Goal: Information Seeking & Learning: Learn about a topic

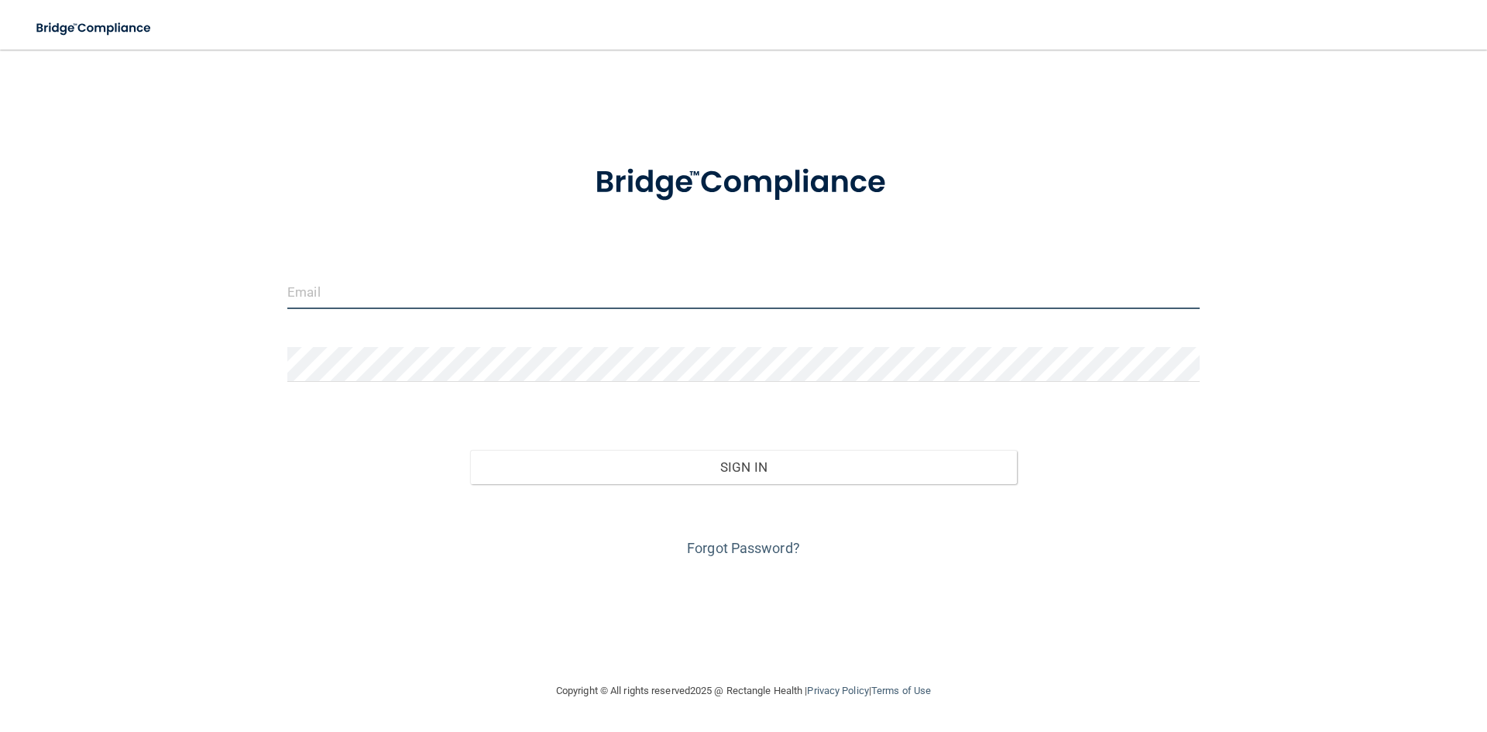
click at [568, 298] on input "email" at bounding box center [743, 291] width 912 height 35
type input "[EMAIL_ADDRESS][DOMAIN_NAME]"
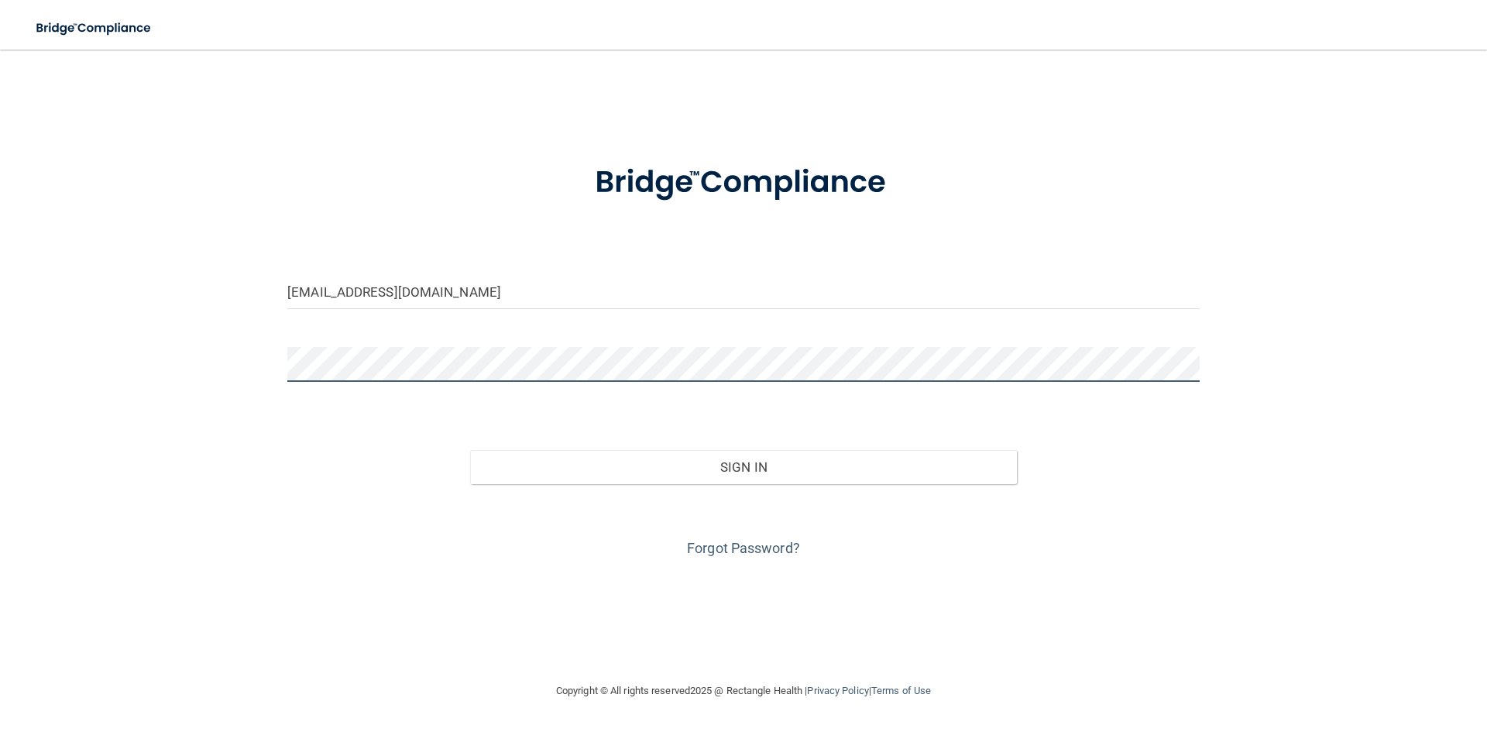
click at [470, 450] on button "Sign In" at bounding box center [744, 467] width 548 height 34
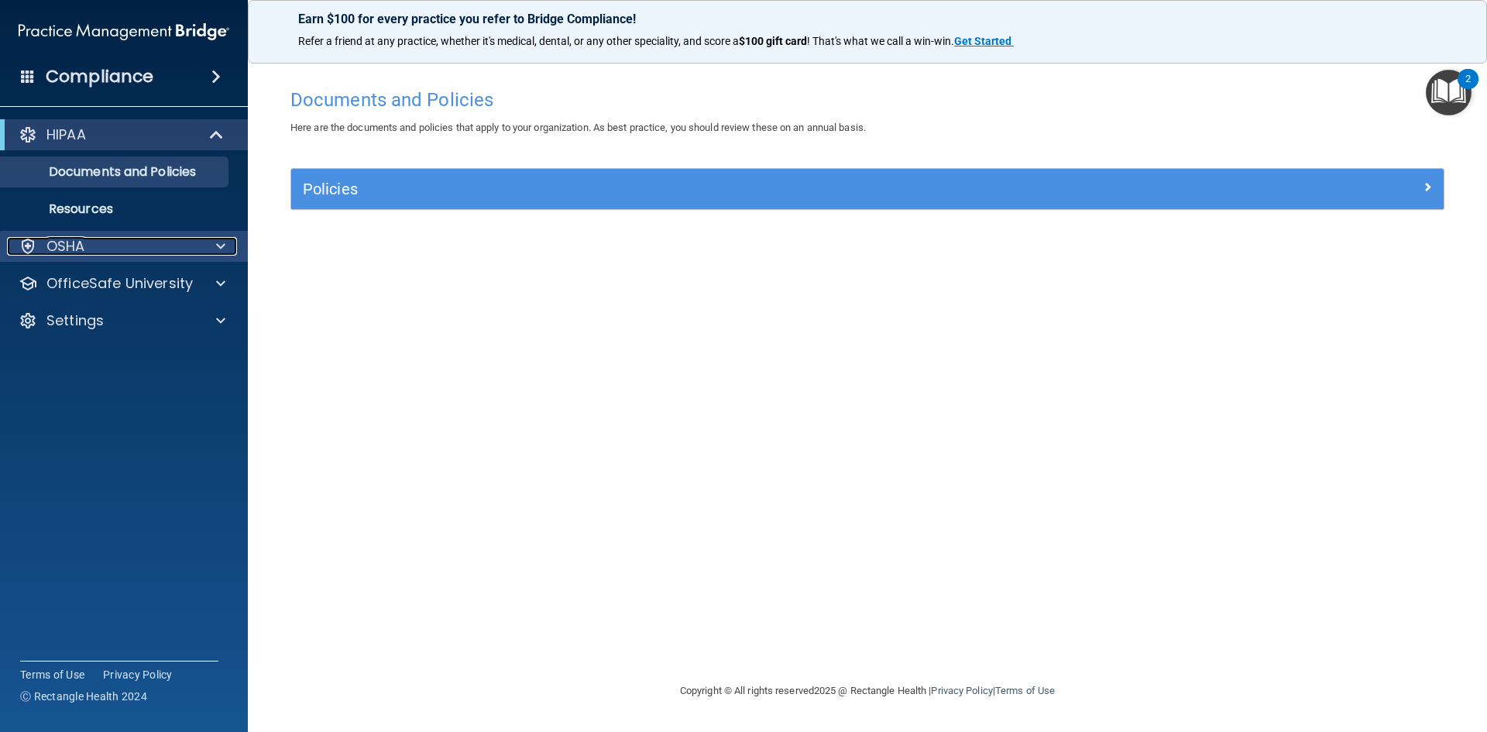
click at [73, 251] on p "OSHA" at bounding box center [65, 246] width 39 height 19
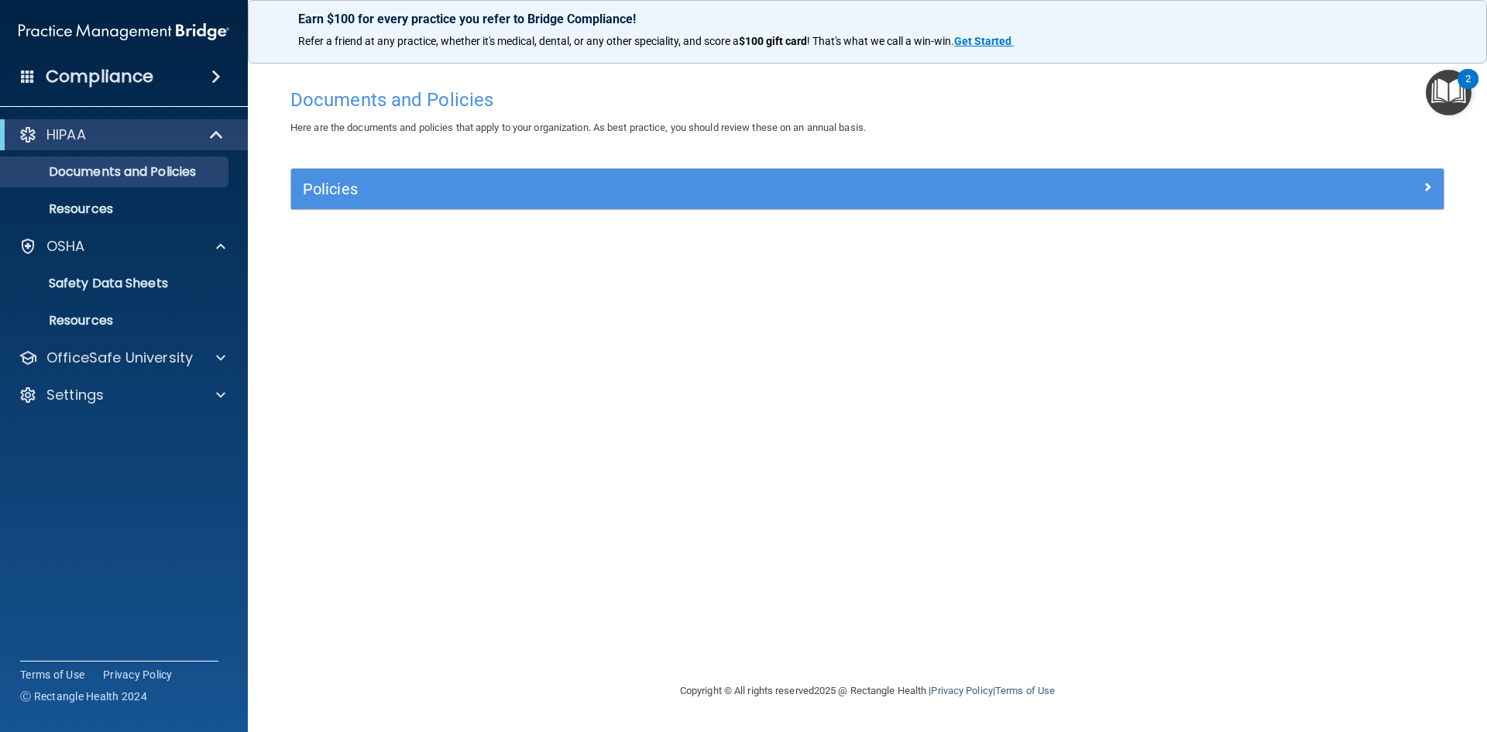
click at [45, 73] on div "Compliance" at bounding box center [124, 77] width 248 height 34
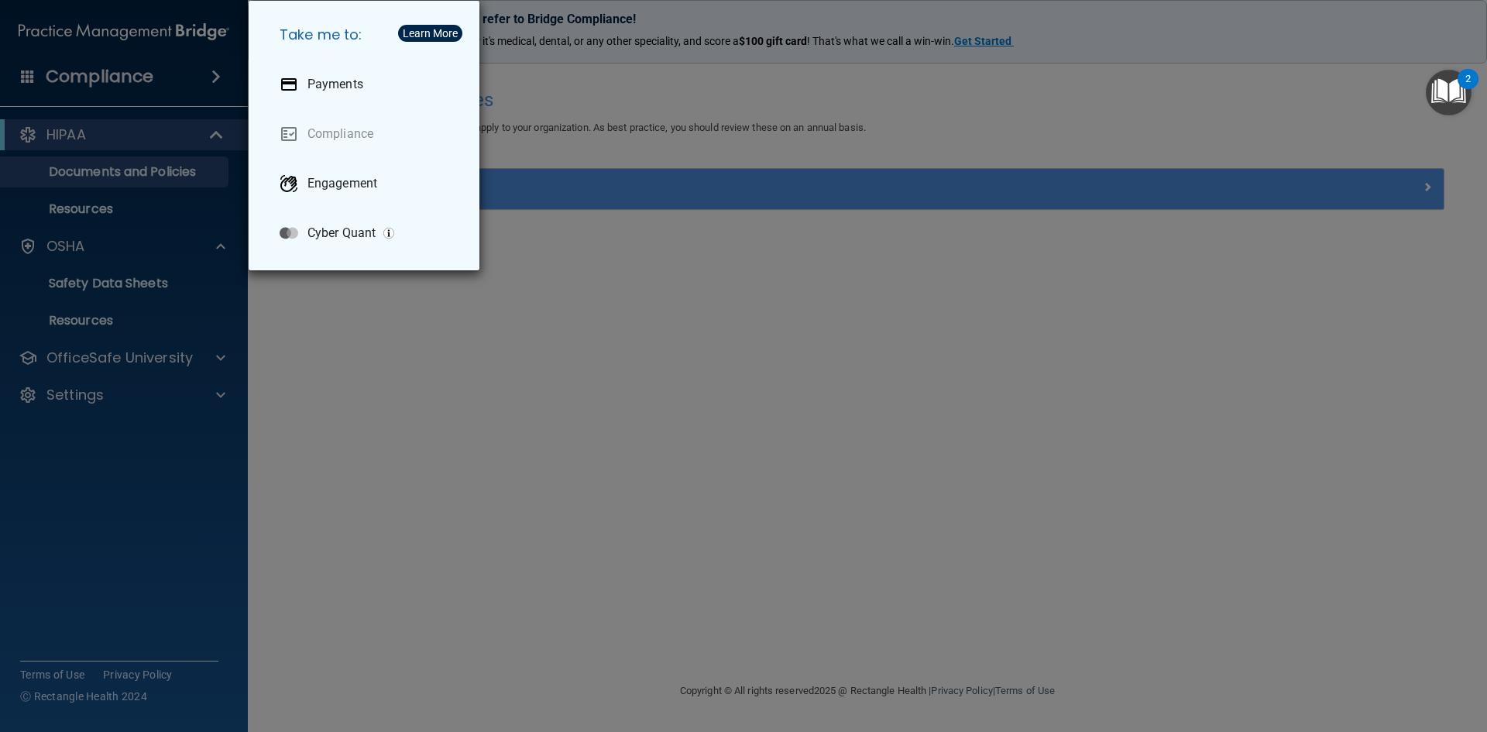
click at [365, 361] on div "Take me to: Payments Compliance Engagement Cyber Quant" at bounding box center [743, 366] width 1487 height 732
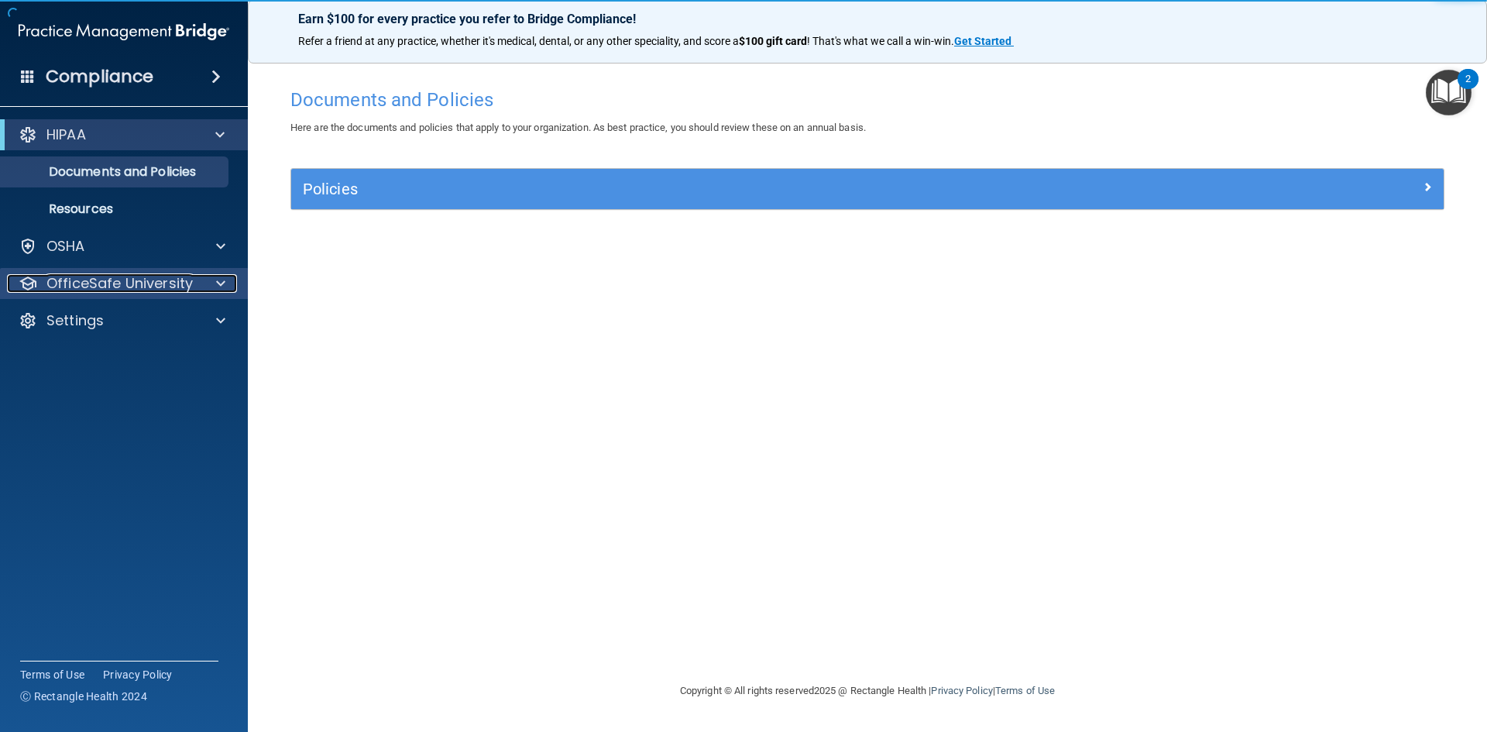
click at [124, 277] on p "OfficeSafe University" at bounding box center [119, 283] width 146 height 19
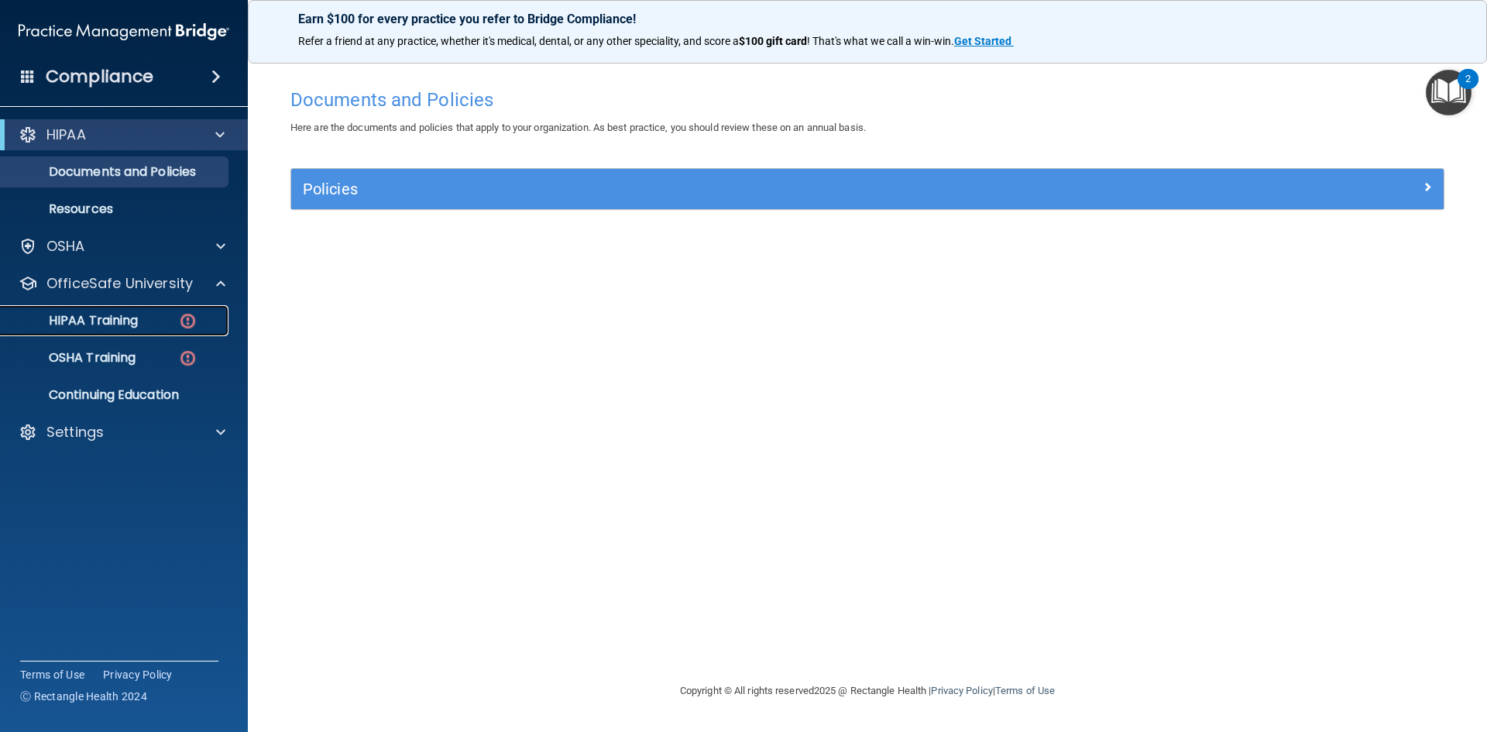
click at [122, 313] on p "HIPAA Training" at bounding box center [74, 320] width 128 height 15
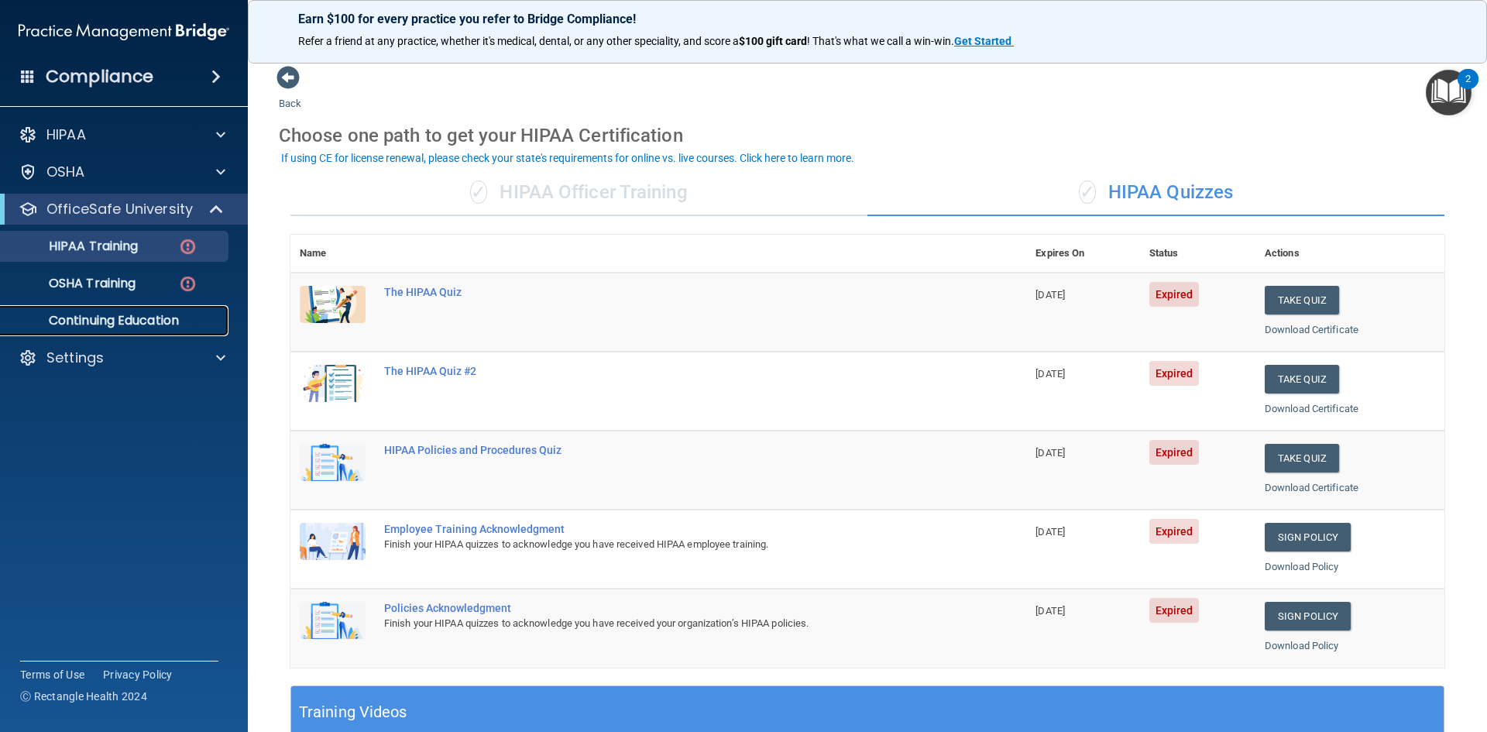
click at [136, 317] on p "Continuing Education" at bounding box center [115, 320] width 211 height 15
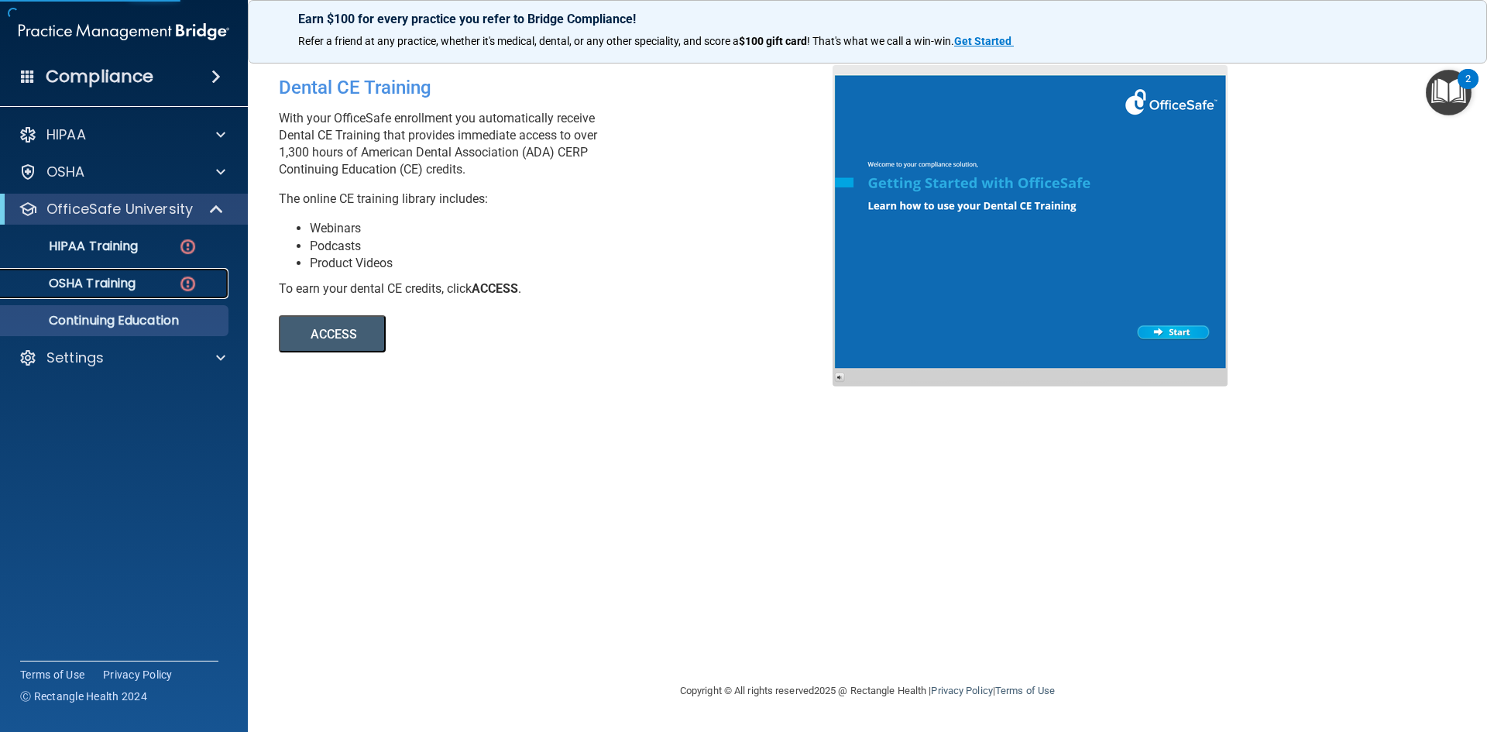
click at [105, 288] on p "OSHA Training" at bounding box center [72, 283] width 125 height 15
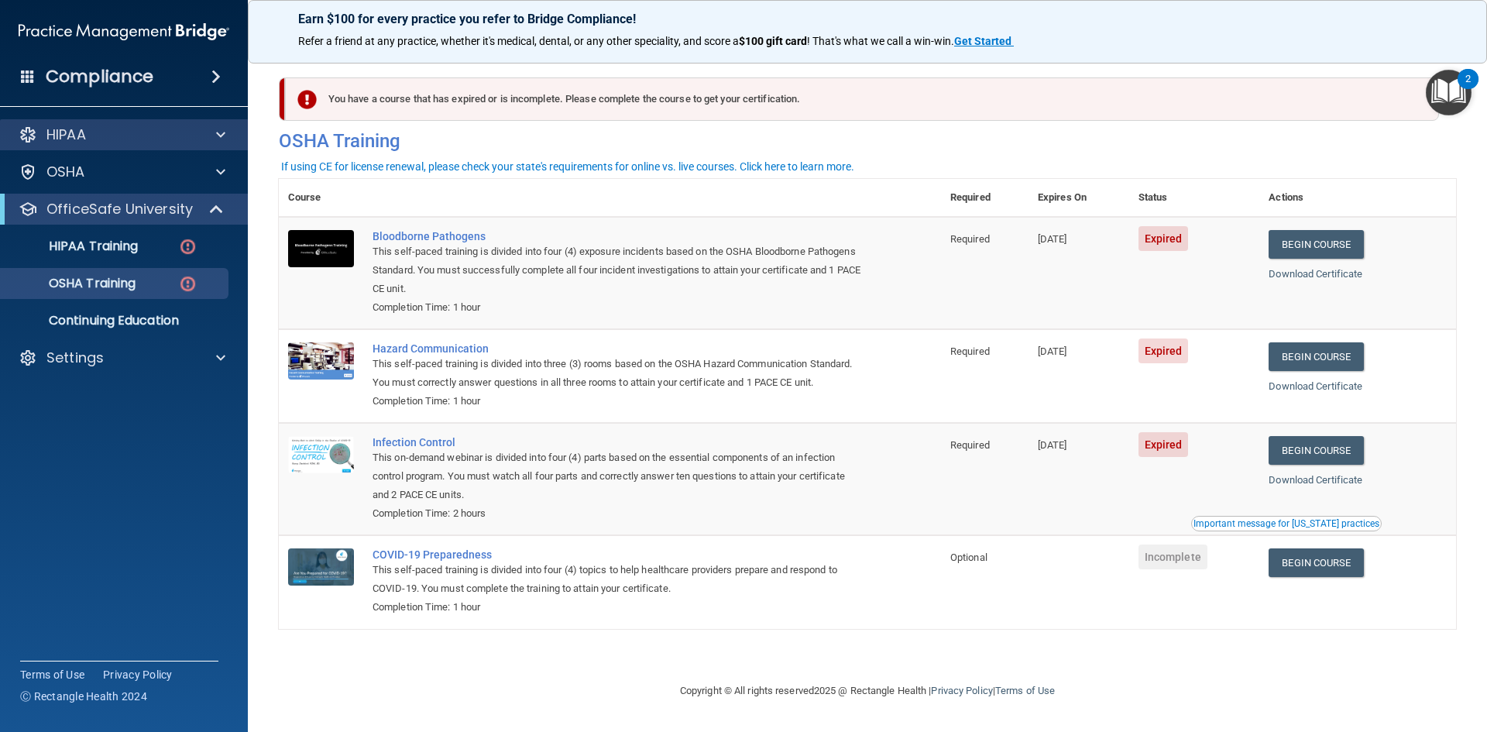
click at [133, 144] on div "HIPAA" at bounding box center [124, 134] width 249 height 31
click at [184, 132] on div "HIPAA" at bounding box center [103, 134] width 192 height 19
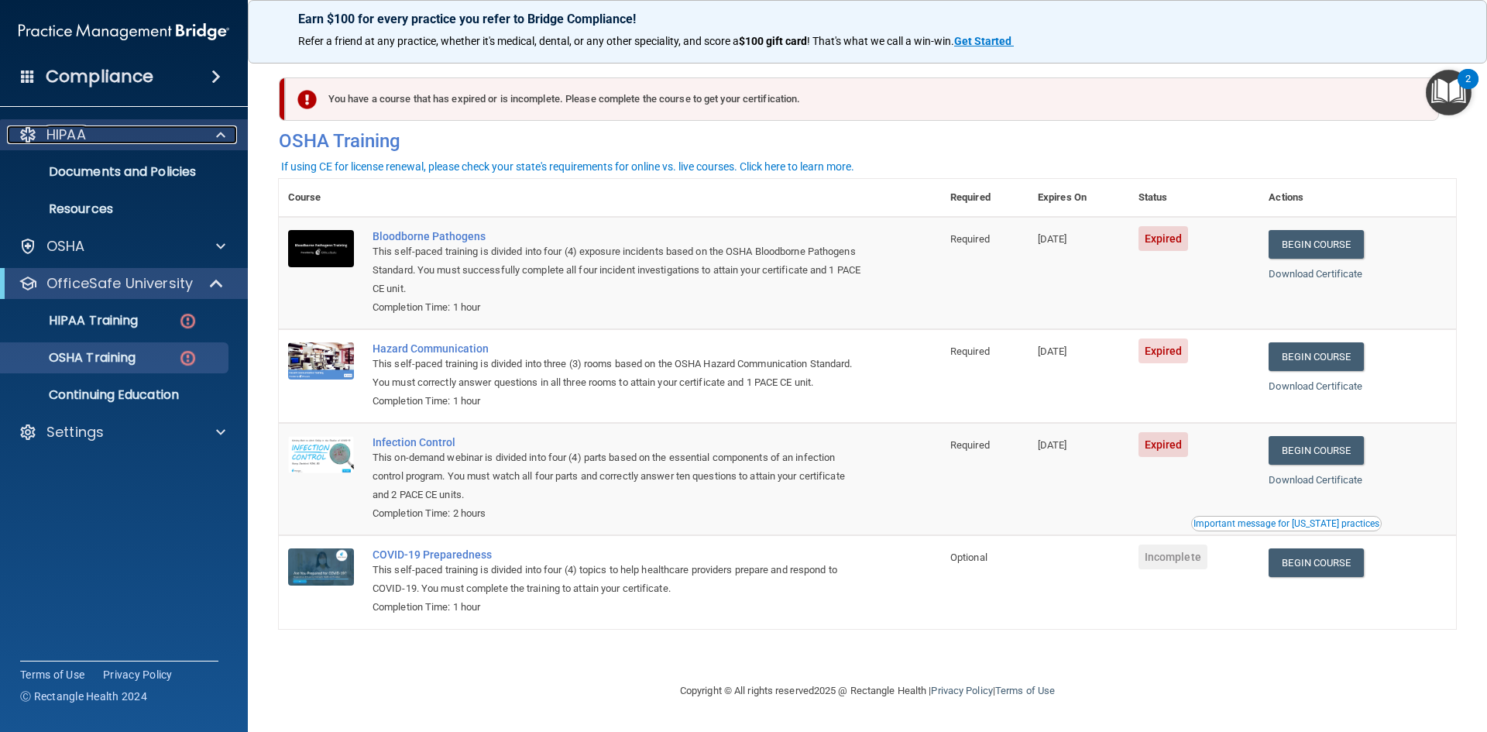
click at [184, 132] on div "HIPAA" at bounding box center [103, 134] width 192 height 19
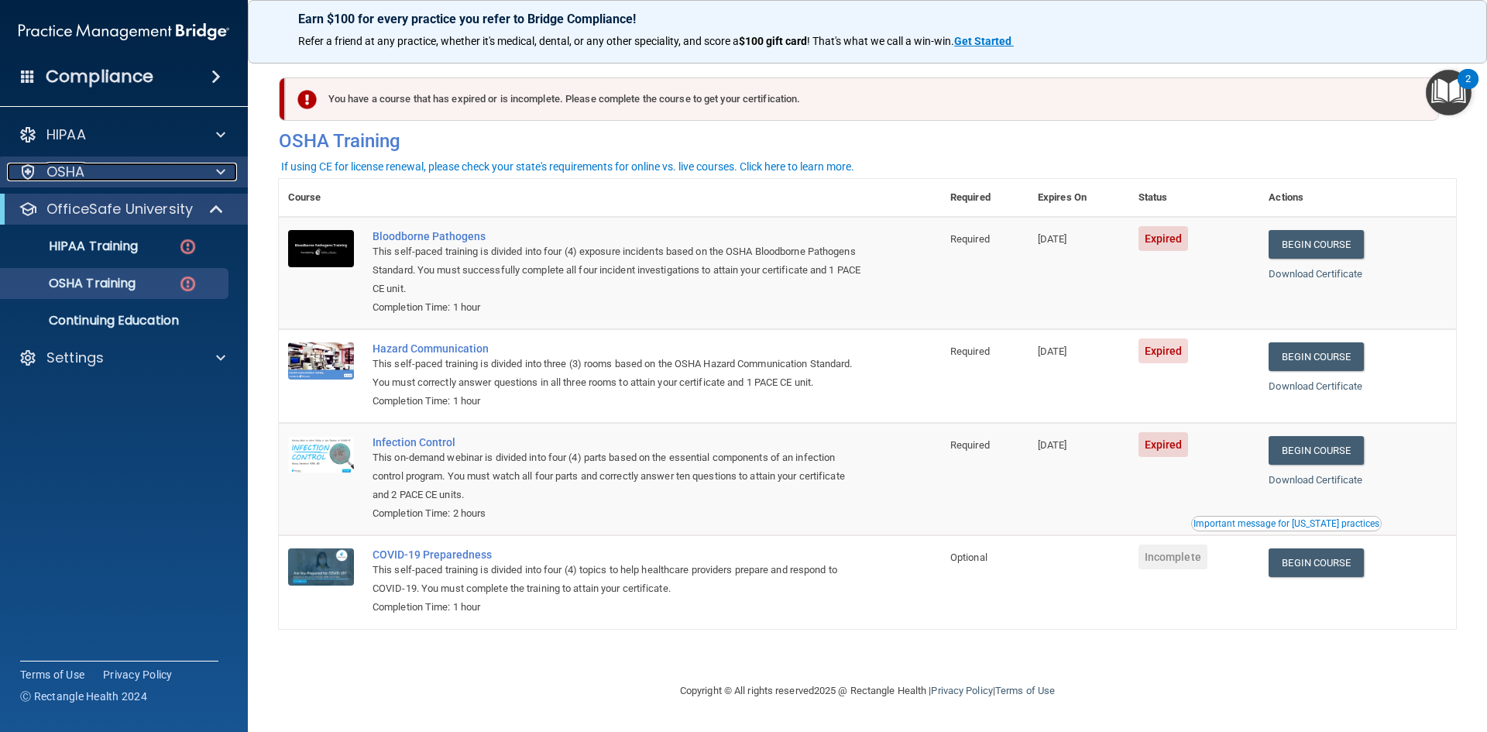
click at [178, 177] on div "OSHA" at bounding box center [103, 172] width 192 height 19
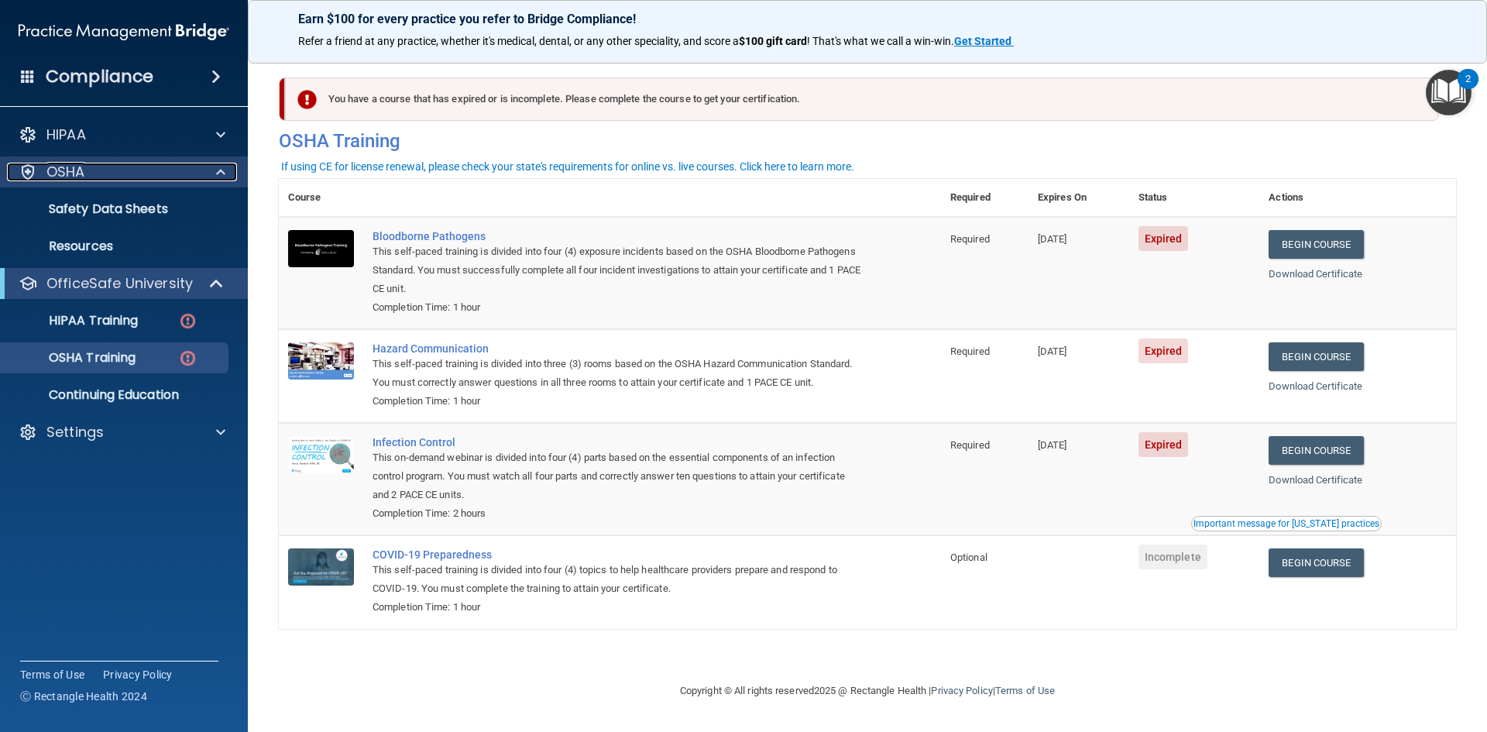
click at [178, 177] on div "OSHA" at bounding box center [103, 172] width 192 height 19
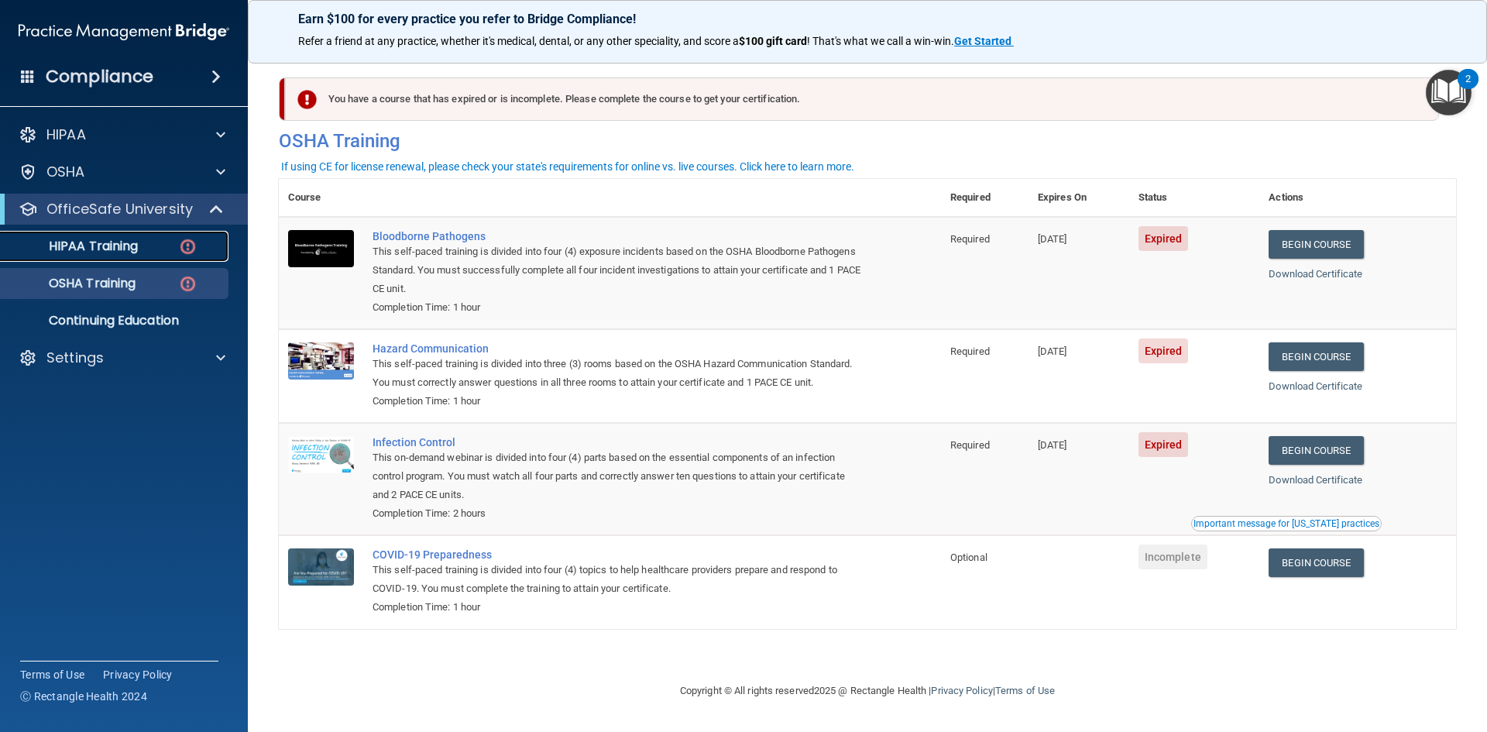
click at [164, 246] on div "HIPAA Training" at bounding box center [115, 246] width 211 height 15
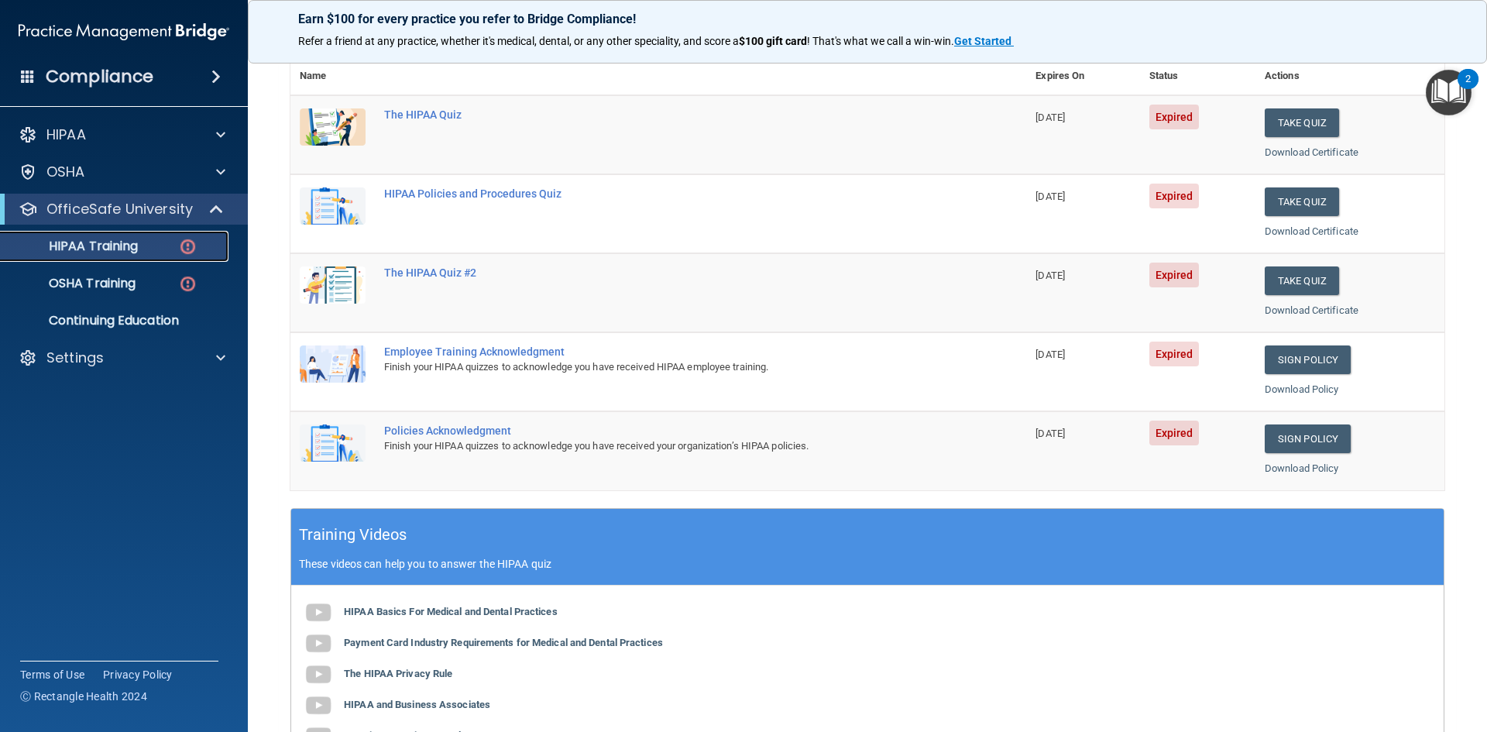
scroll to position [125, 0]
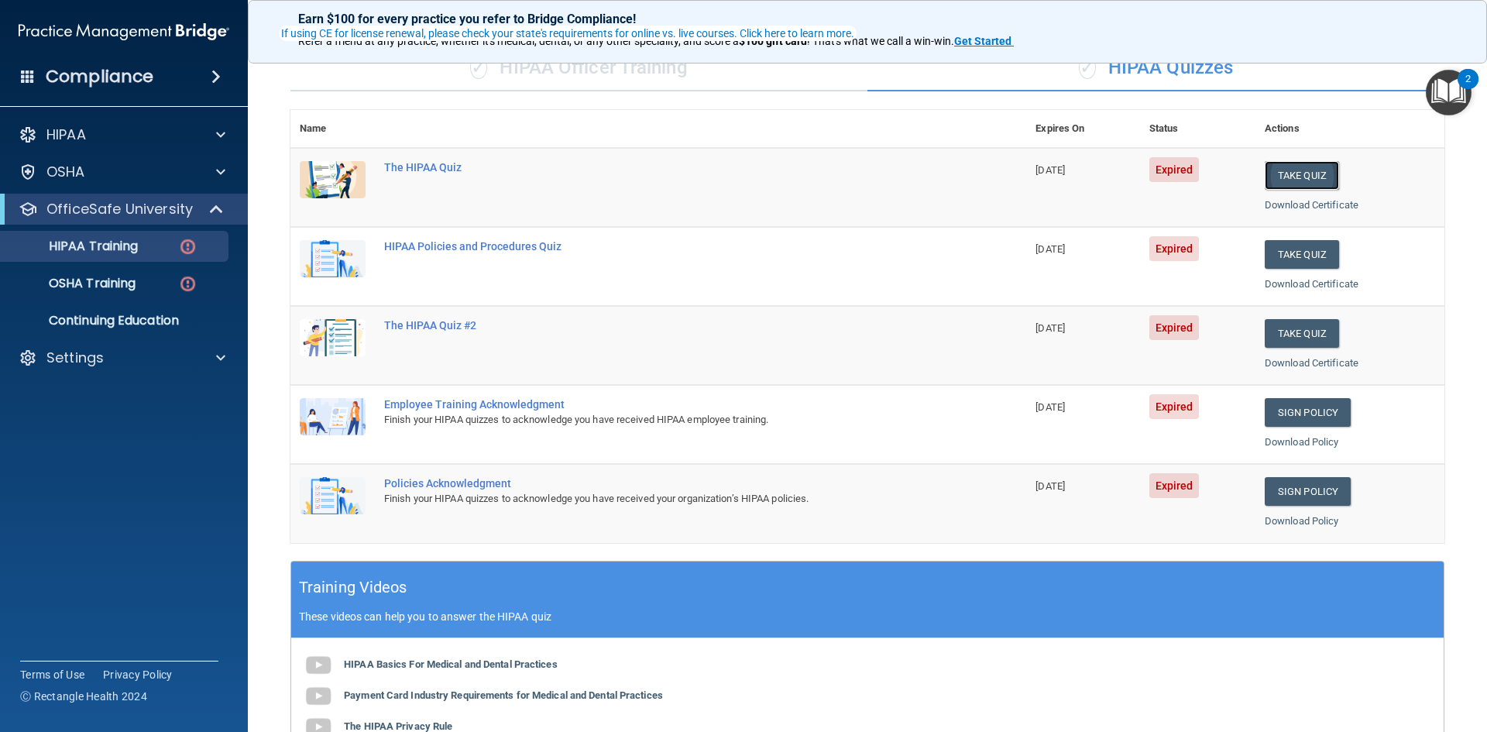
click at [1280, 177] on button "Take Quiz" at bounding box center [1302, 175] width 74 height 29
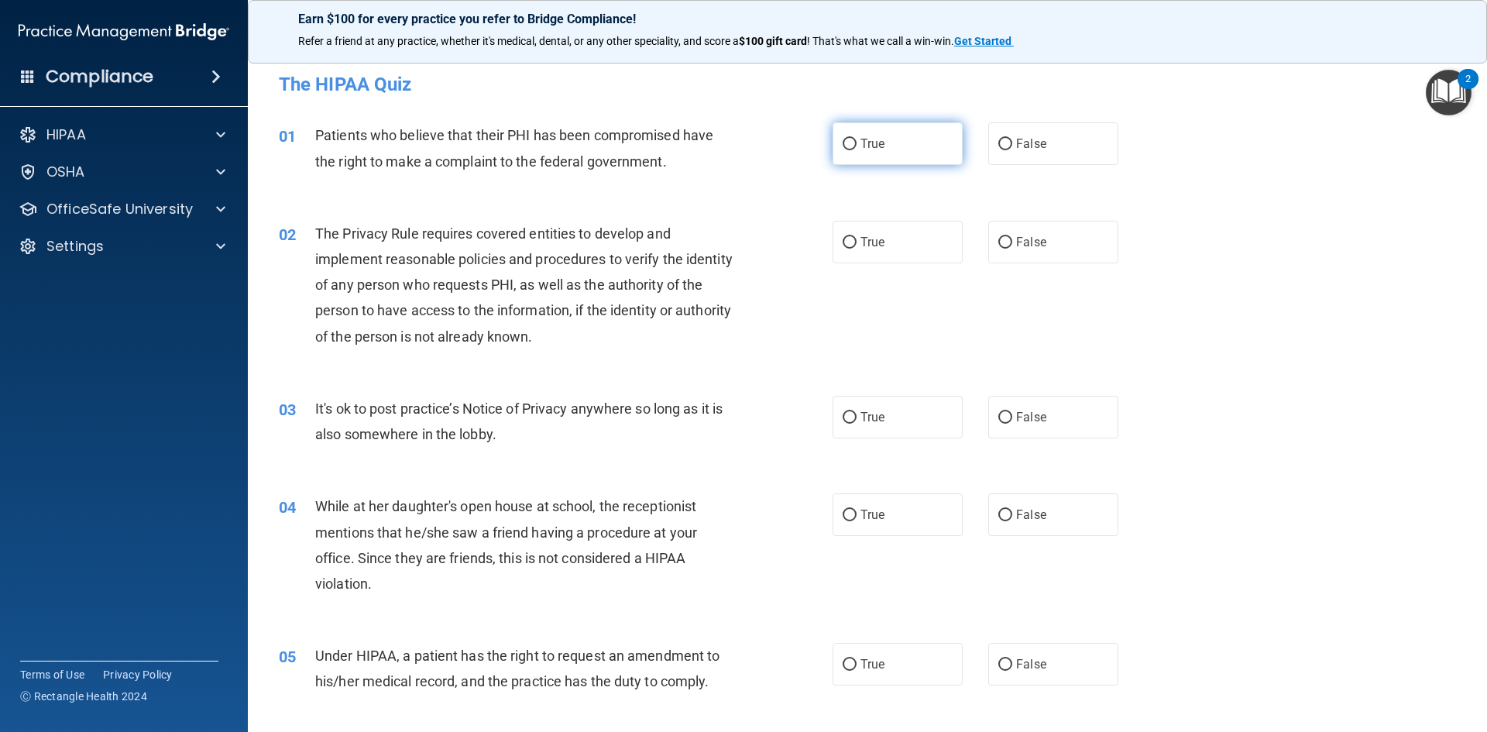
click at [909, 132] on label "True" at bounding box center [898, 143] width 130 height 43
click at [857, 139] on input "True" at bounding box center [850, 145] width 14 height 12
radio input "true"
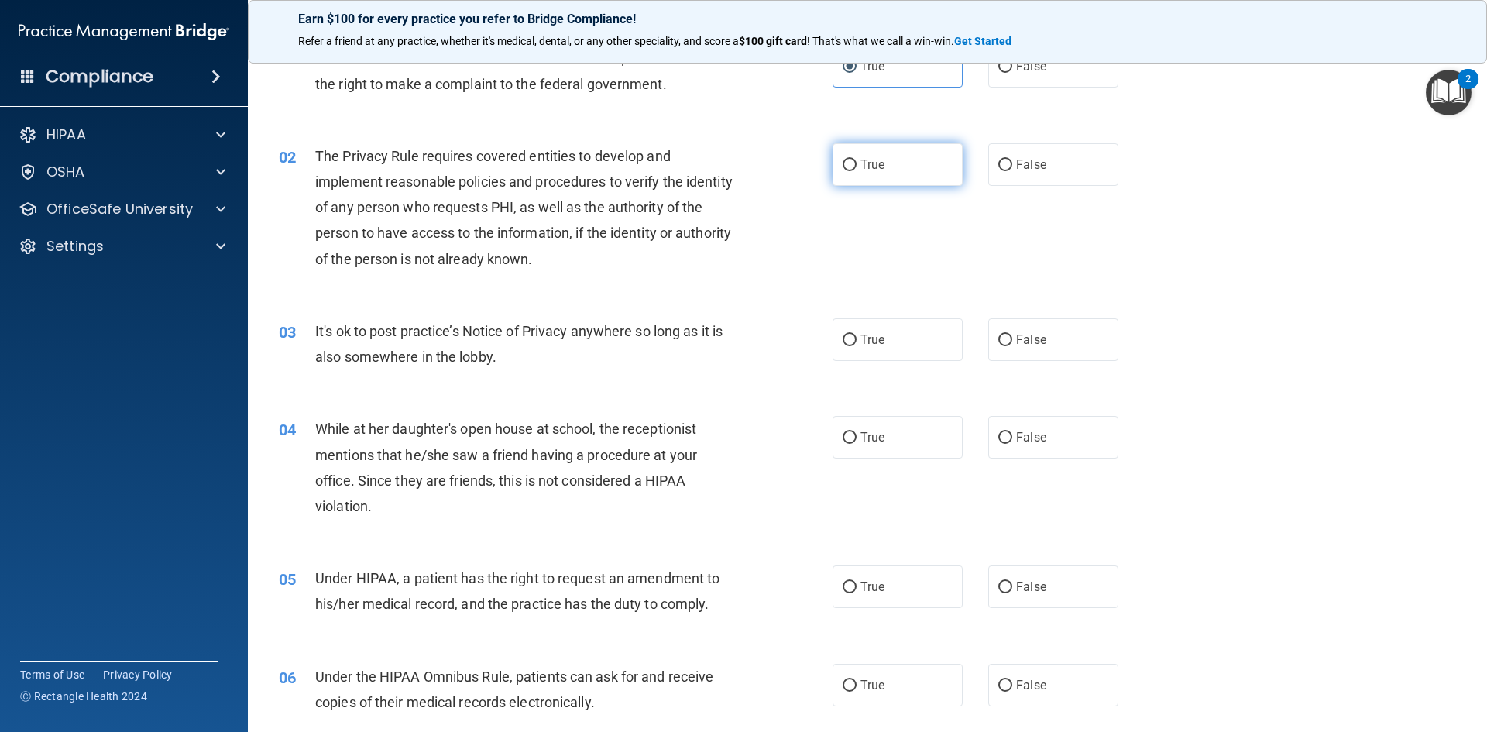
click at [847, 170] on input "True" at bounding box center [850, 166] width 14 height 12
radio input "true"
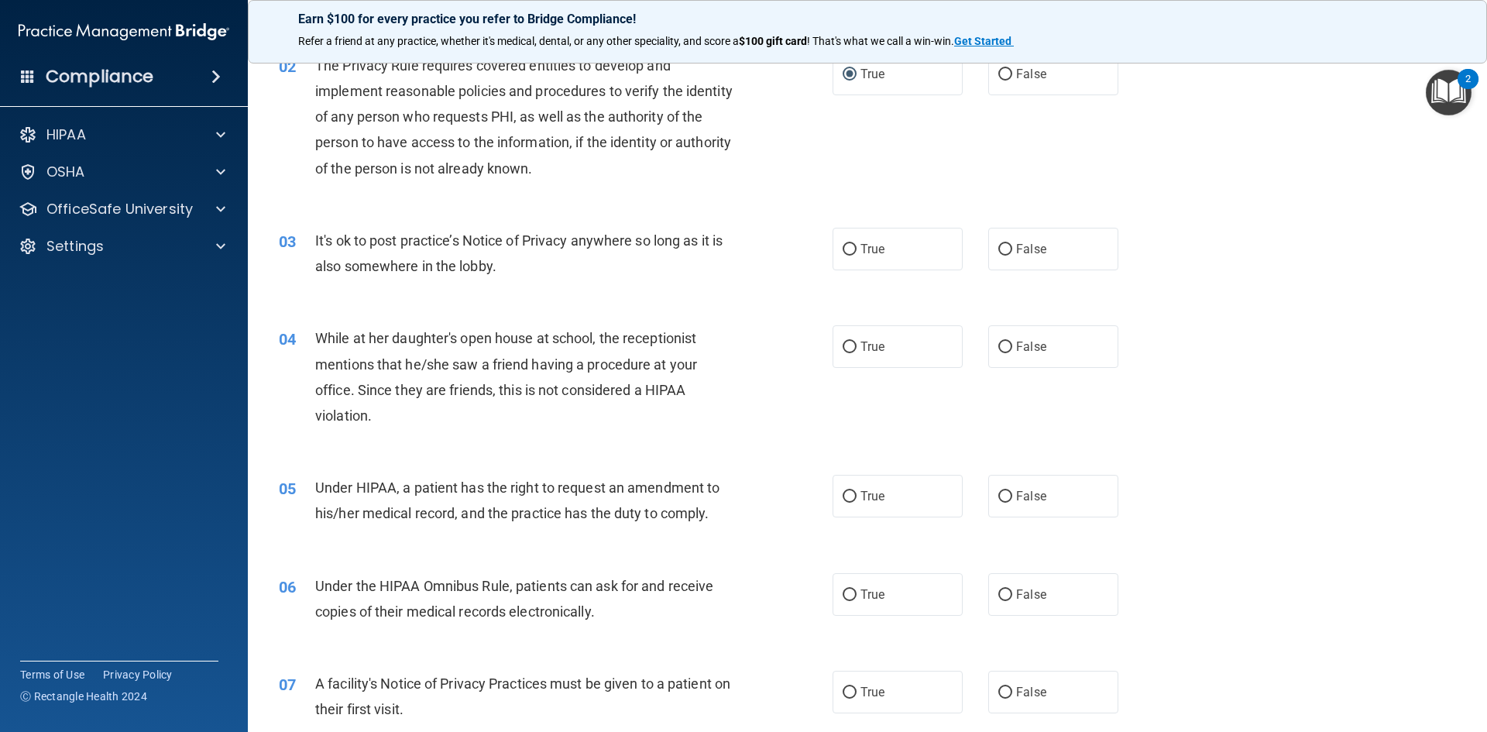
scroll to position [232, 0]
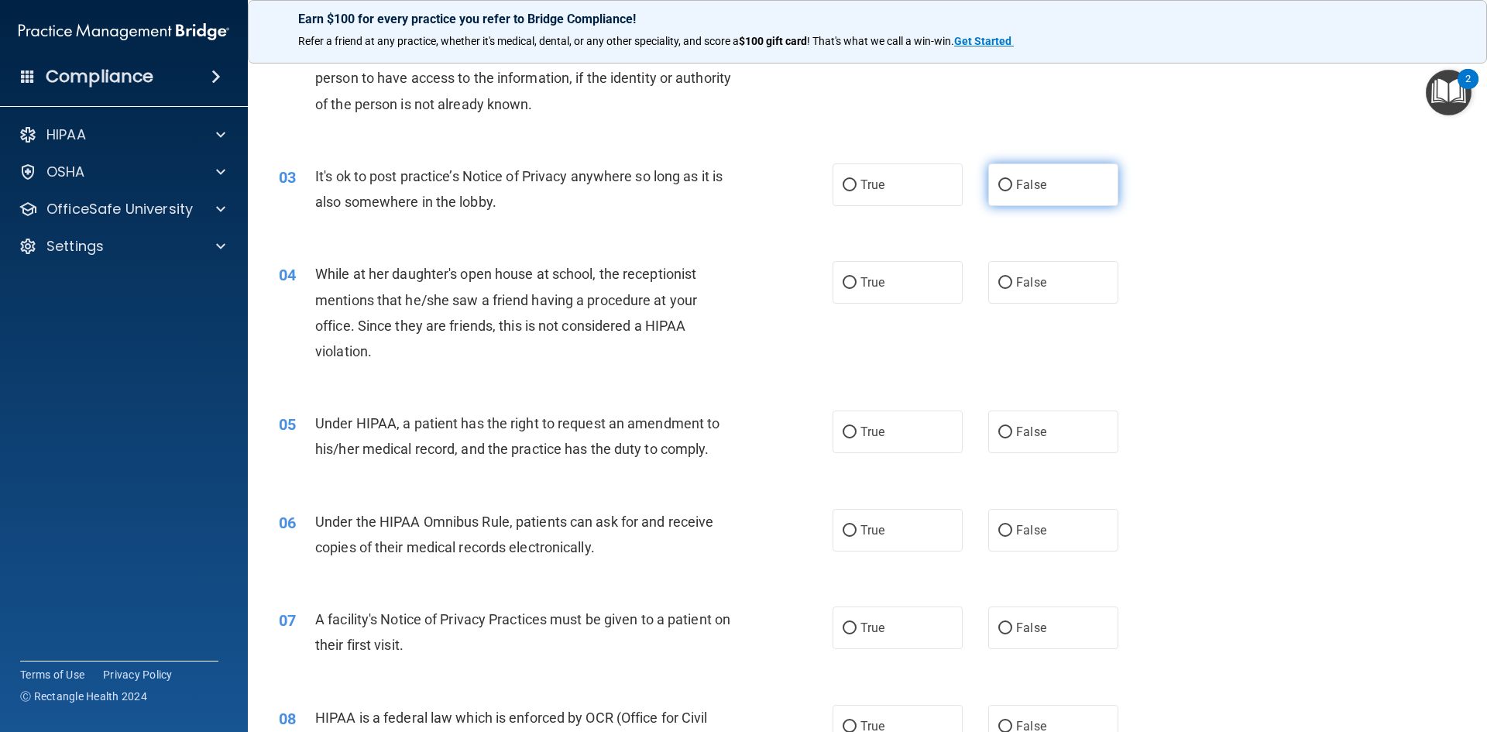
click at [1008, 181] on label "False" at bounding box center [1053, 184] width 130 height 43
click at [1008, 181] on input "False" at bounding box center [1005, 186] width 14 height 12
radio input "true"
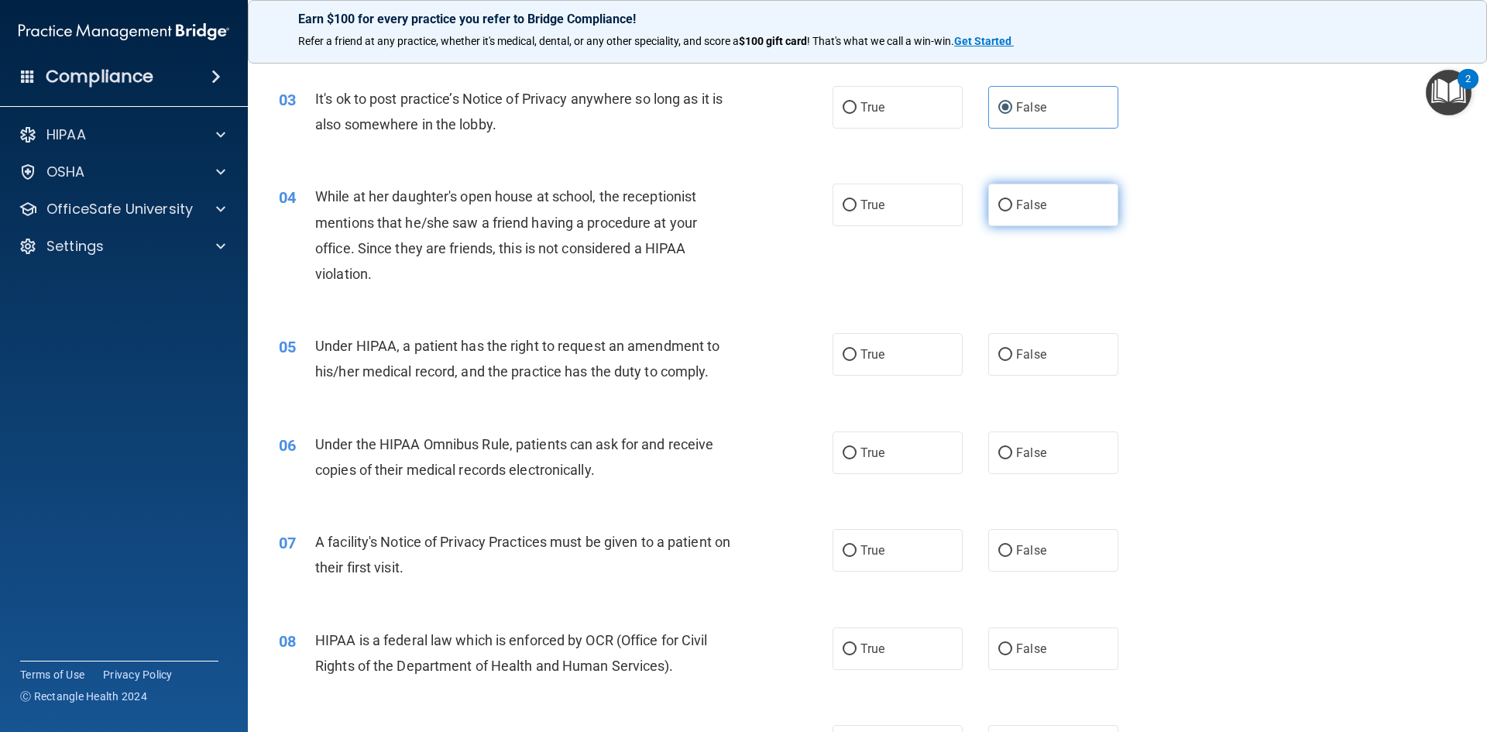
click at [1021, 214] on label "False" at bounding box center [1053, 205] width 130 height 43
click at [1012, 211] on input "False" at bounding box center [1005, 206] width 14 height 12
radio input "true"
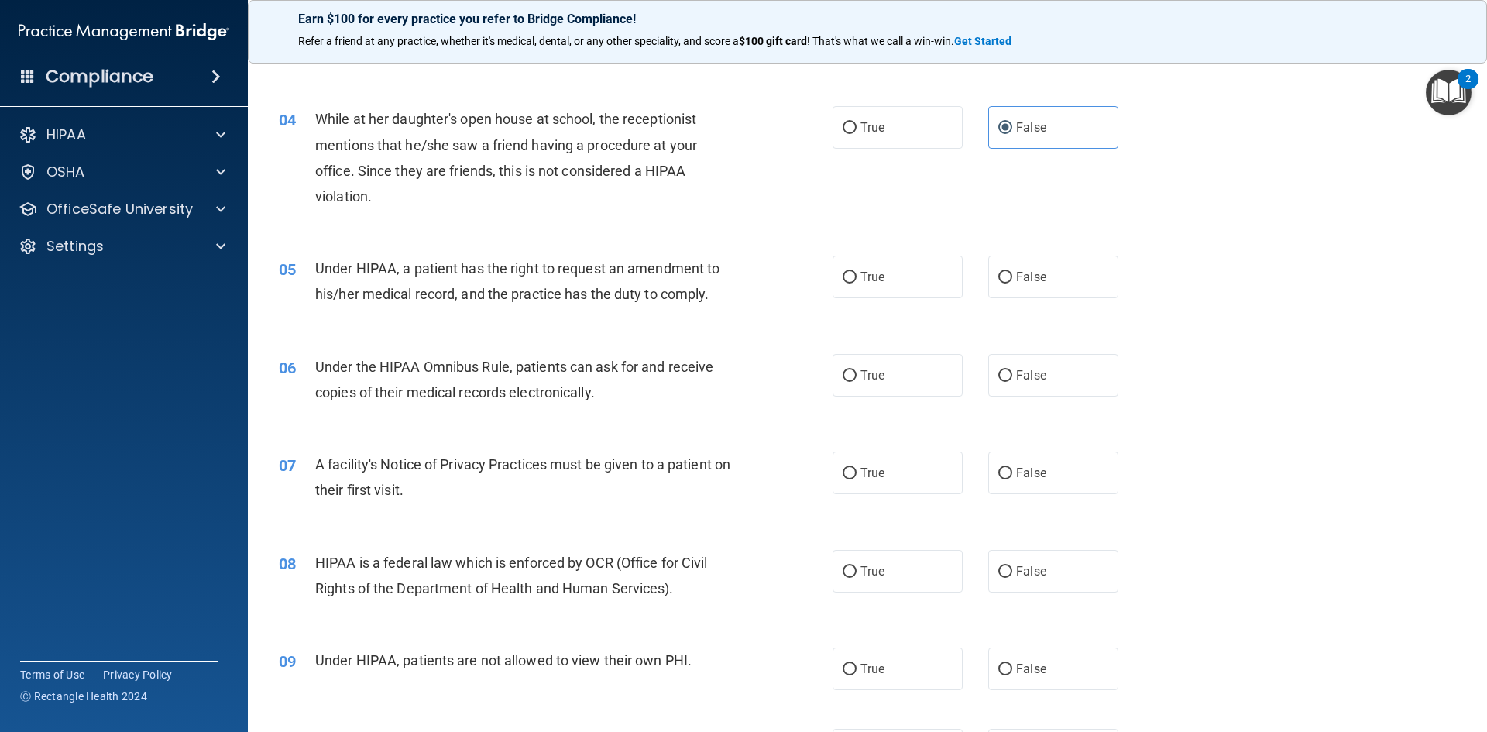
scroll to position [465, 0]
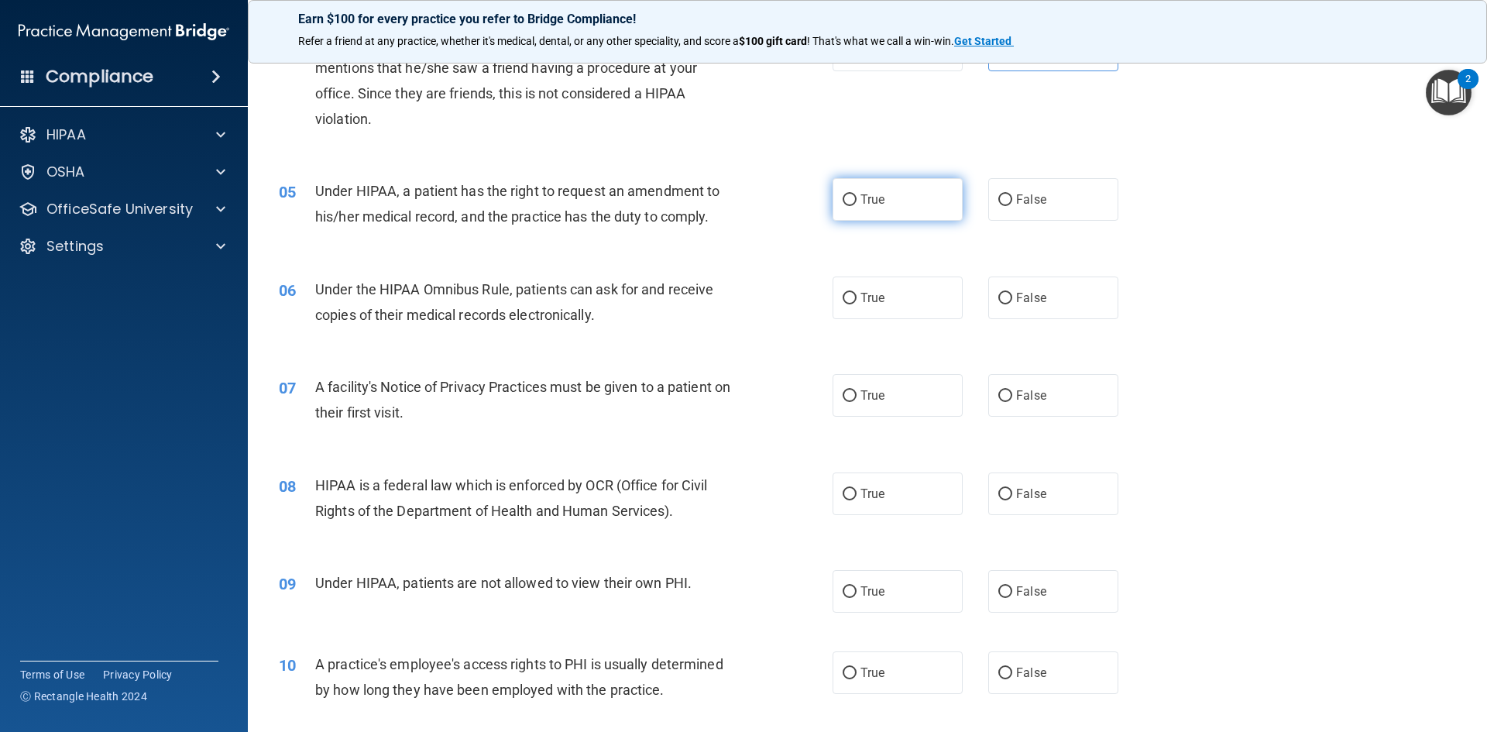
click at [843, 196] on input "True" at bounding box center [850, 200] width 14 height 12
radio input "true"
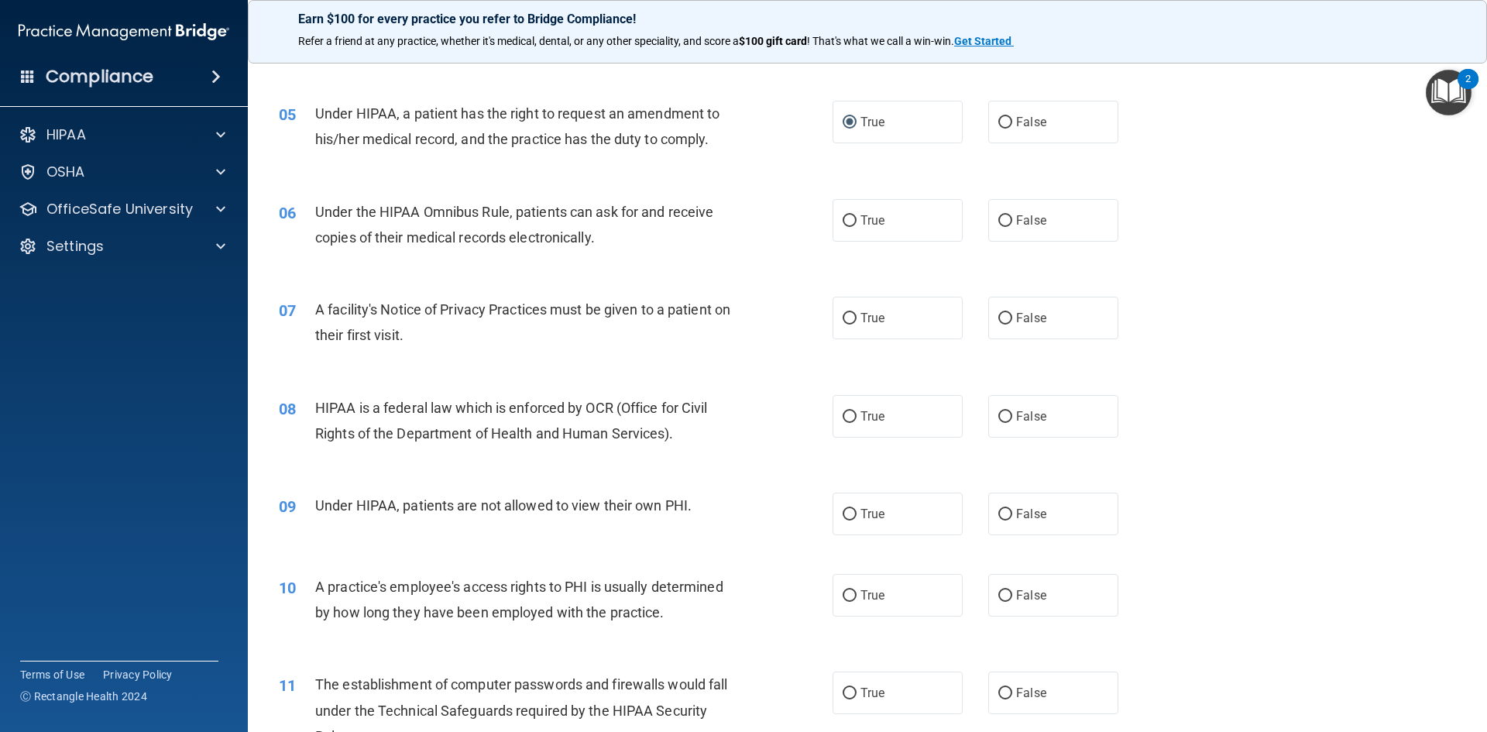
scroll to position [620, 0]
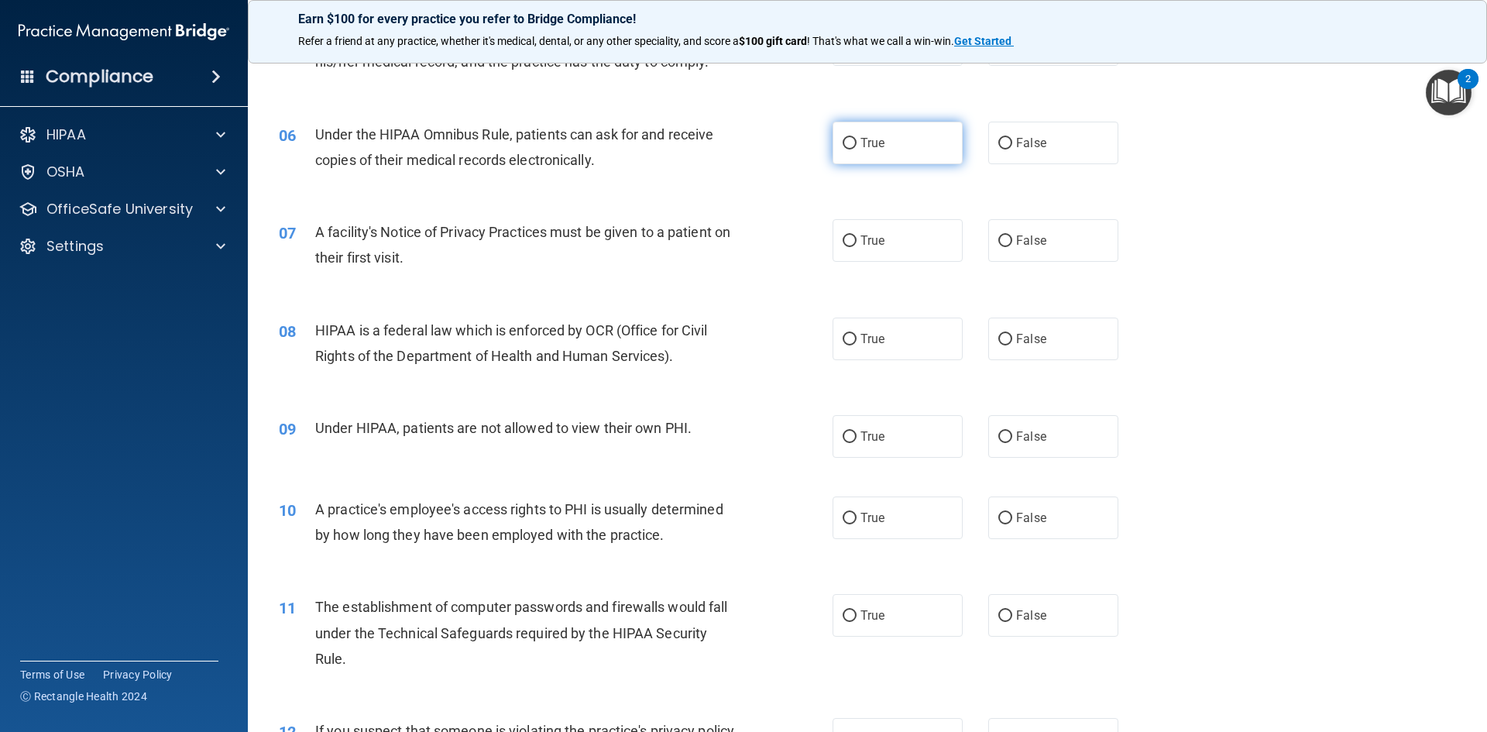
click at [913, 135] on label "True" at bounding box center [898, 143] width 130 height 43
click at [857, 138] on input "True" at bounding box center [850, 144] width 14 height 12
radio input "true"
click at [854, 227] on label "True" at bounding box center [898, 240] width 130 height 43
click at [854, 235] on input "True" at bounding box center [850, 241] width 14 height 12
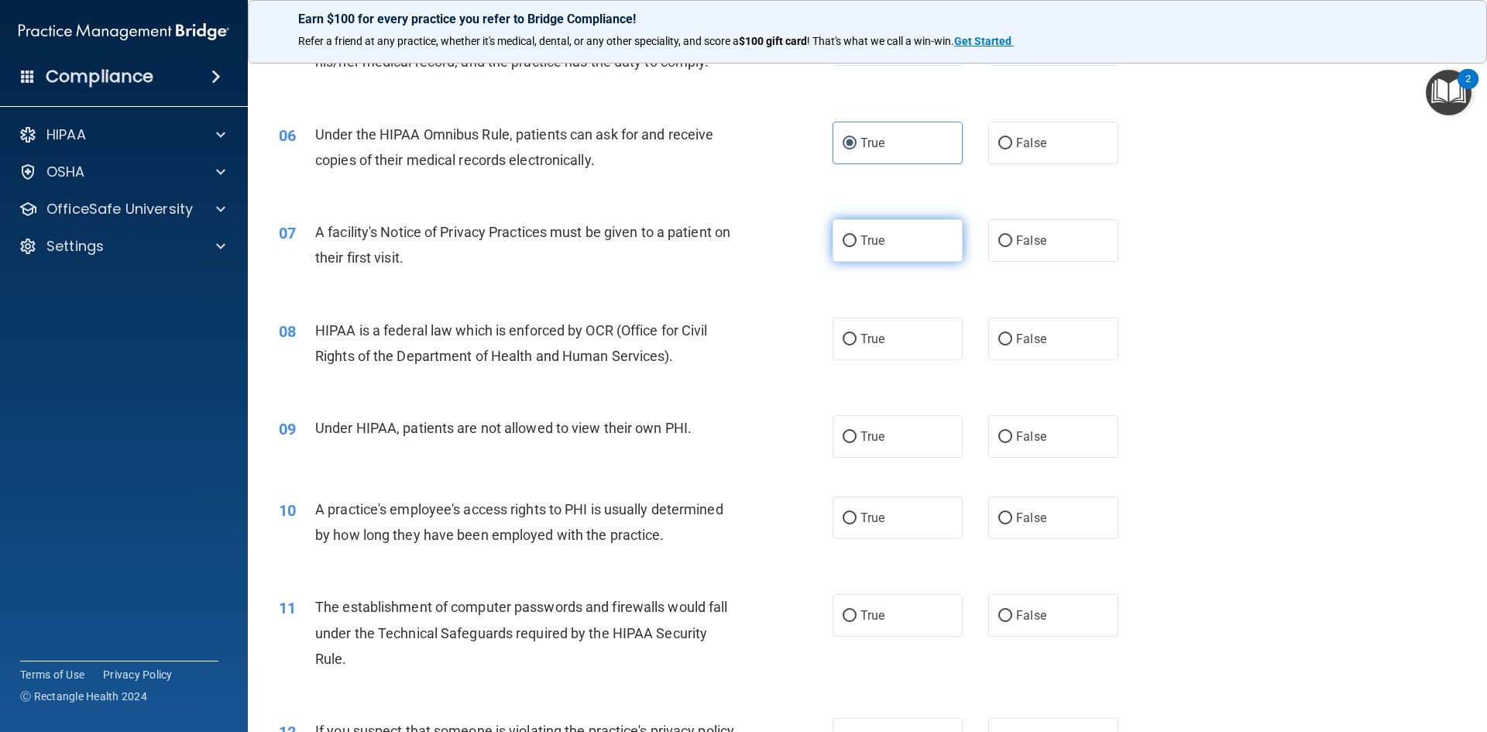
radio input "true"
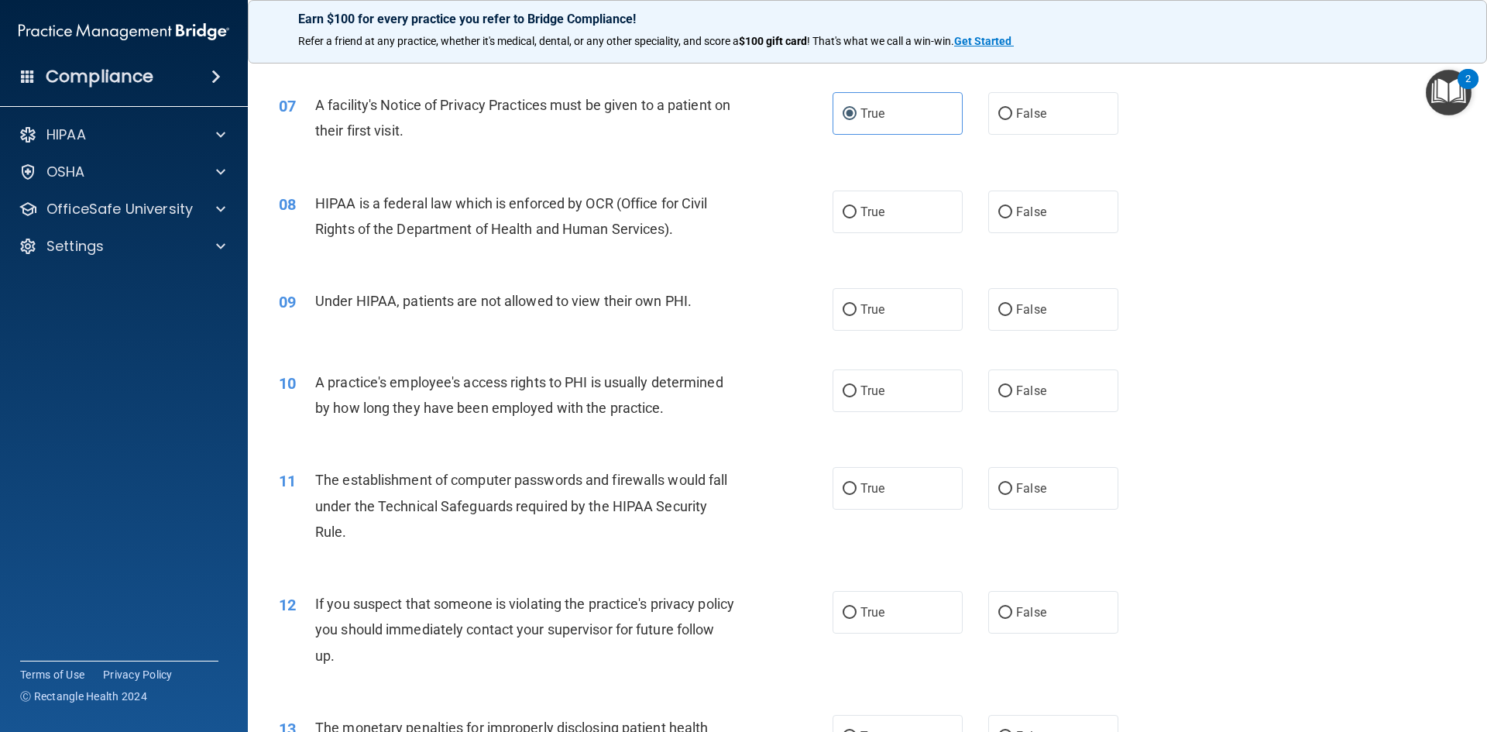
scroll to position [775, 0]
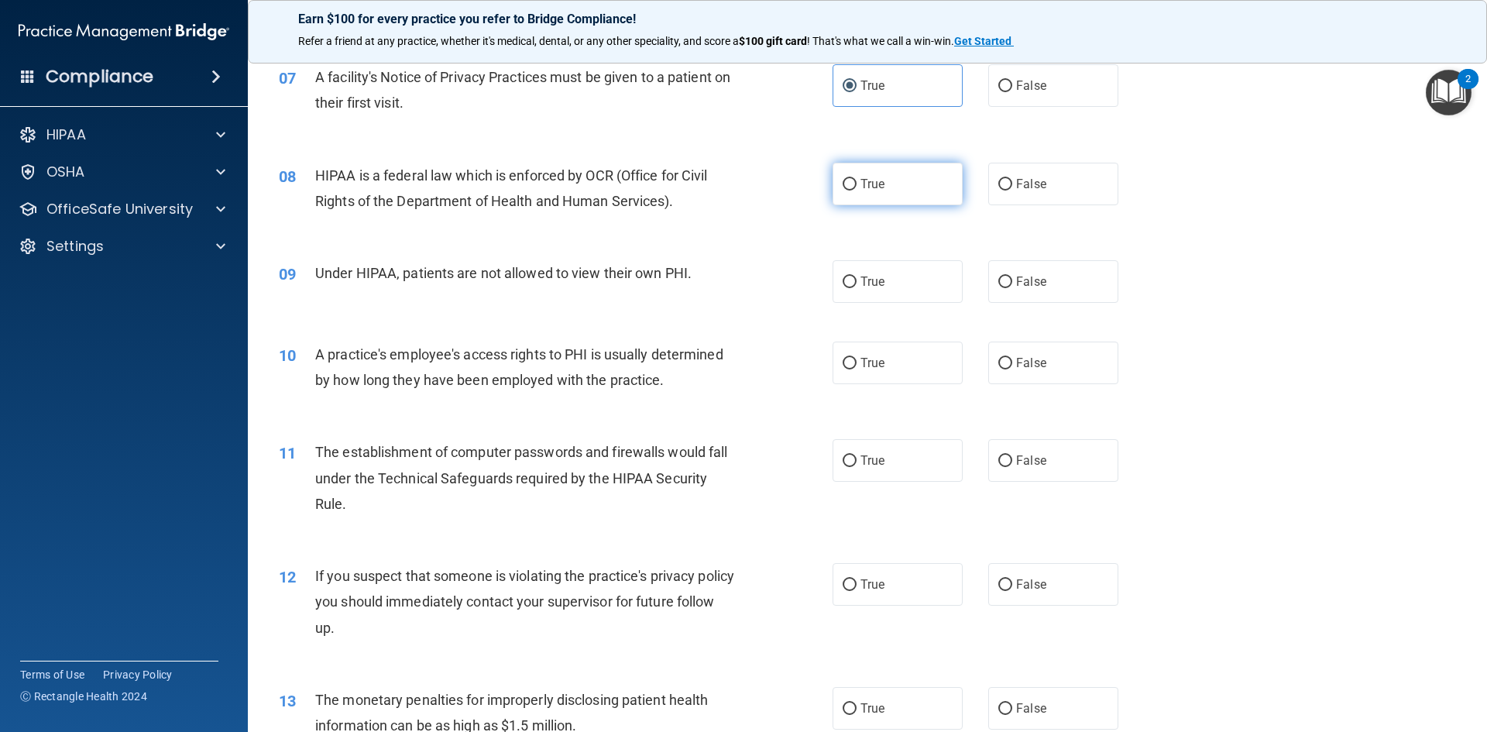
click at [867, 196] on label "True" at bounding box center [898, 184] width 130 height 43
click at [857, 191] on input "True" at bounding box center [850, 185] width 14 height 12
radio input "true"
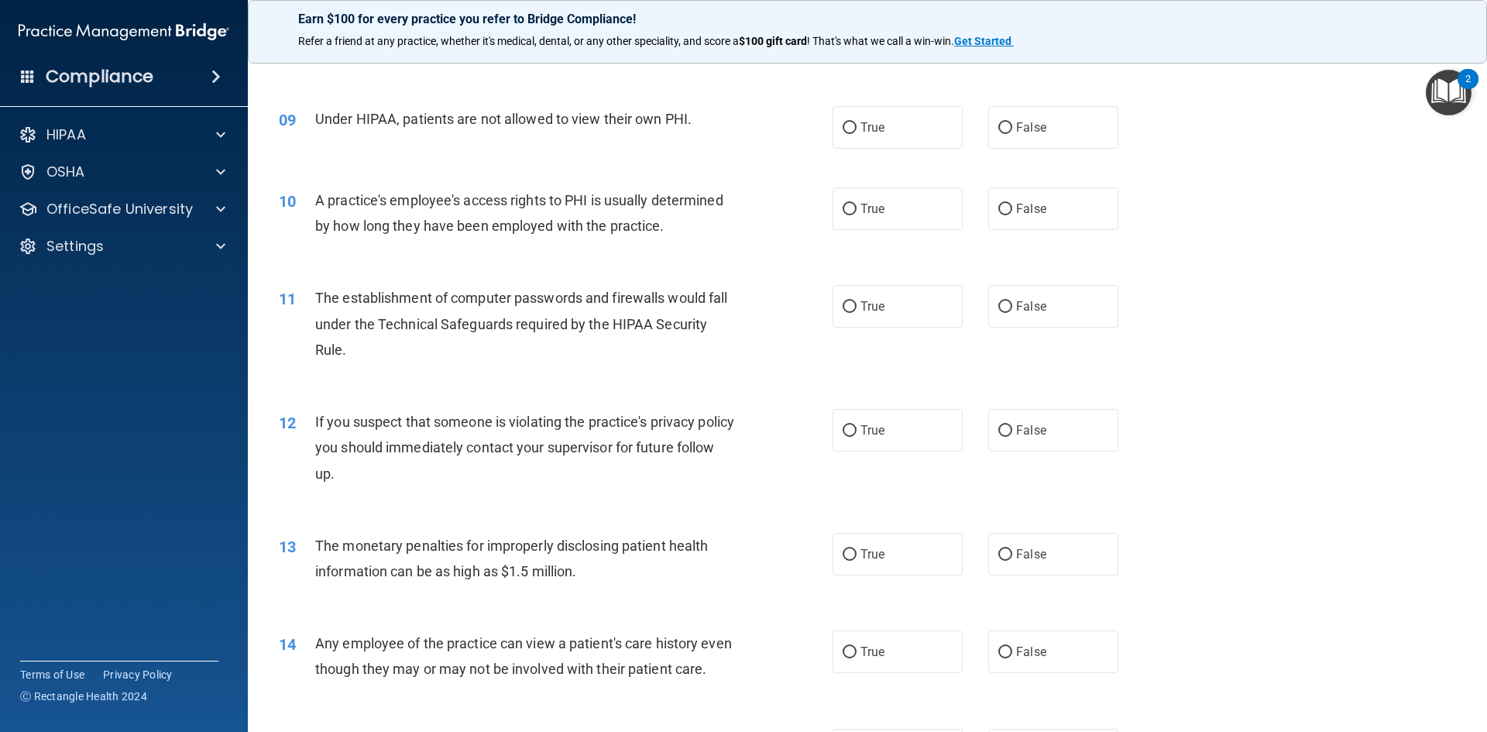
scroll to position [930, 0]
click at [998, 147] on label "False" at bounding box center [1053, 126] width 130 height 43
click at [998, 133] on input "False" at bounding box center [1005, 128] width 14 height 12
radio input "true"
click at [1032, 203] on span "False" at bounding box center [1031, 208] width 30 height 15
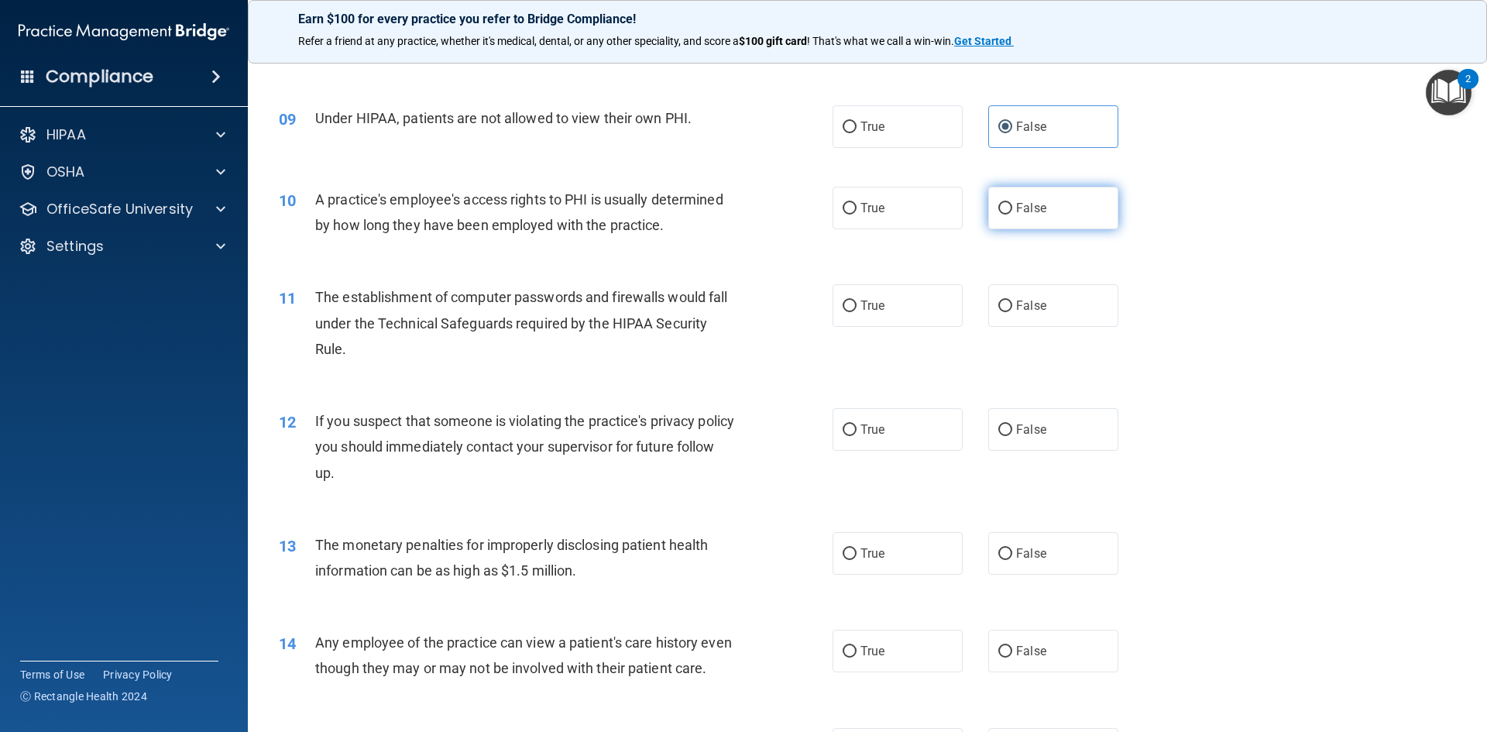
click at [1012, 203] on input "False" at bounding box center [1005, 209] width 14 height 12
radio input "true"
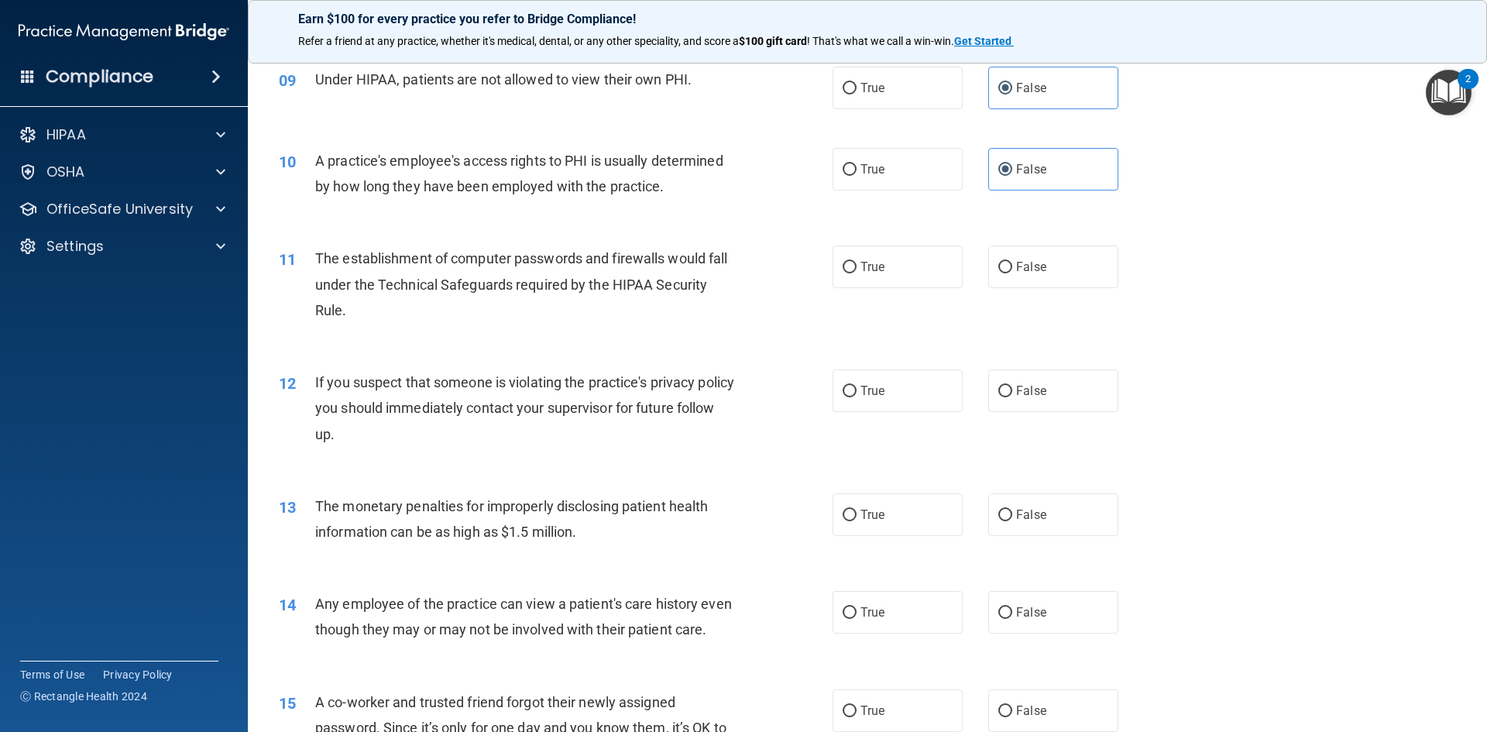
scroll to position [1007, 0]
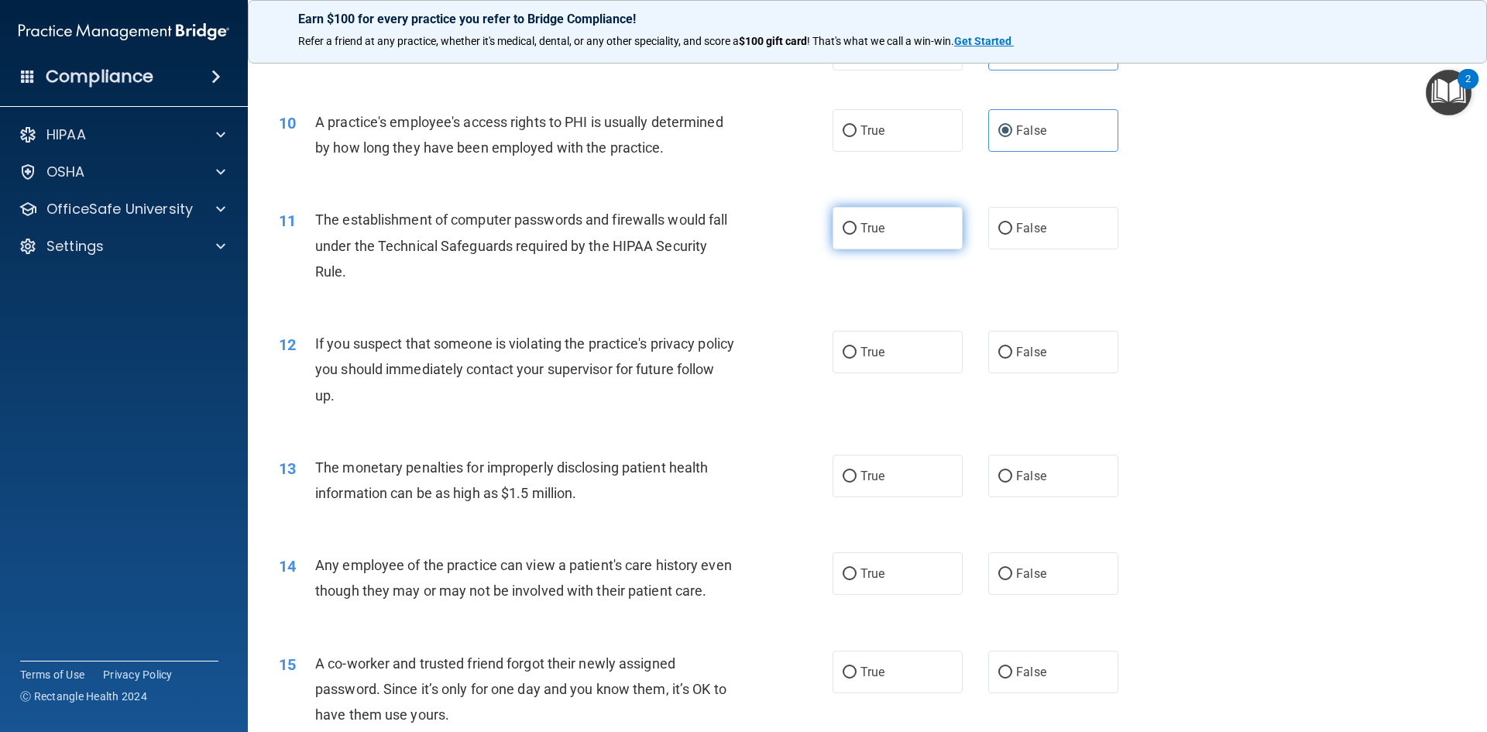
click at [837, 222] on label "True" at bounding box center [898, 228] width 130 height 43
click at [843, 223] on input "True" at bounding box center [850, 229] width 14 height 12
radio input "true"
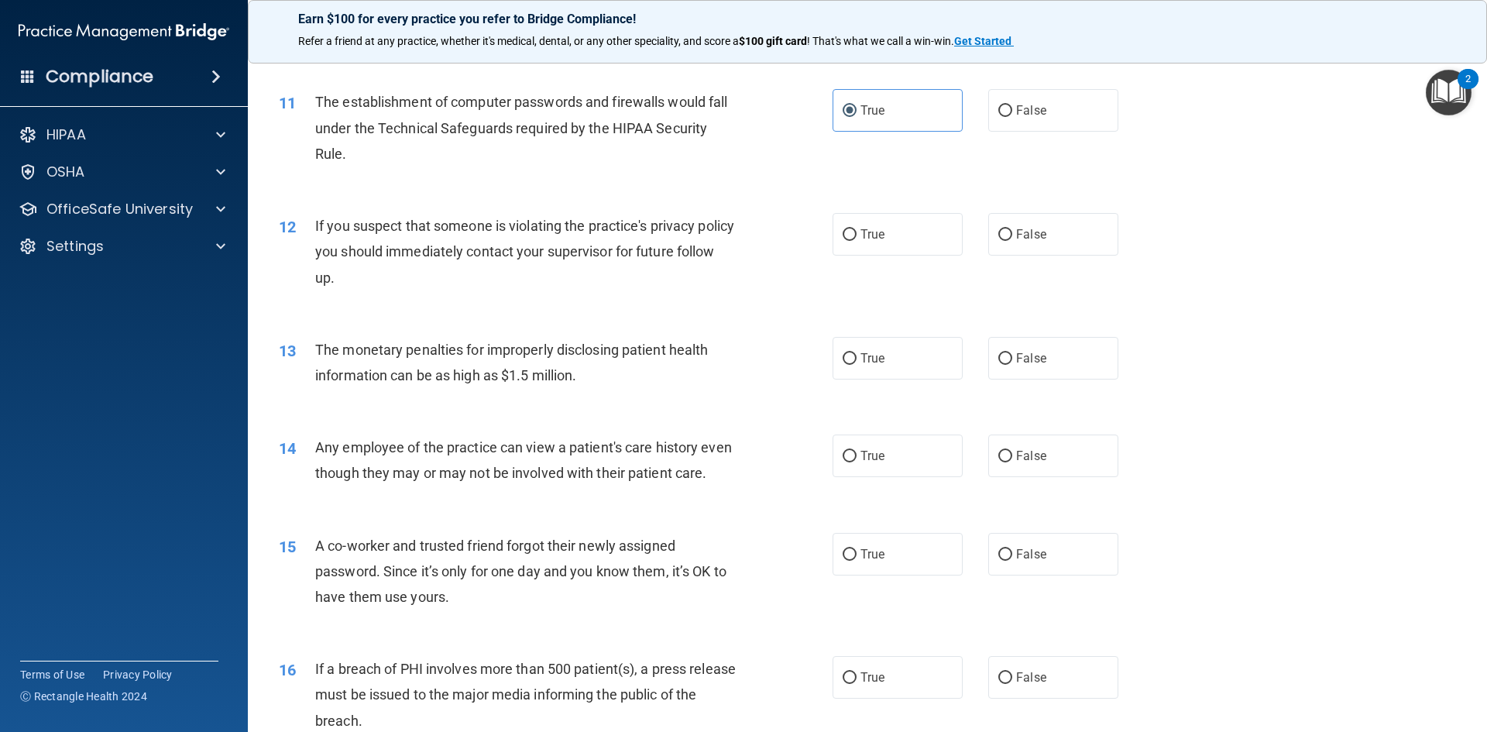
scroll to position [1162, 0]
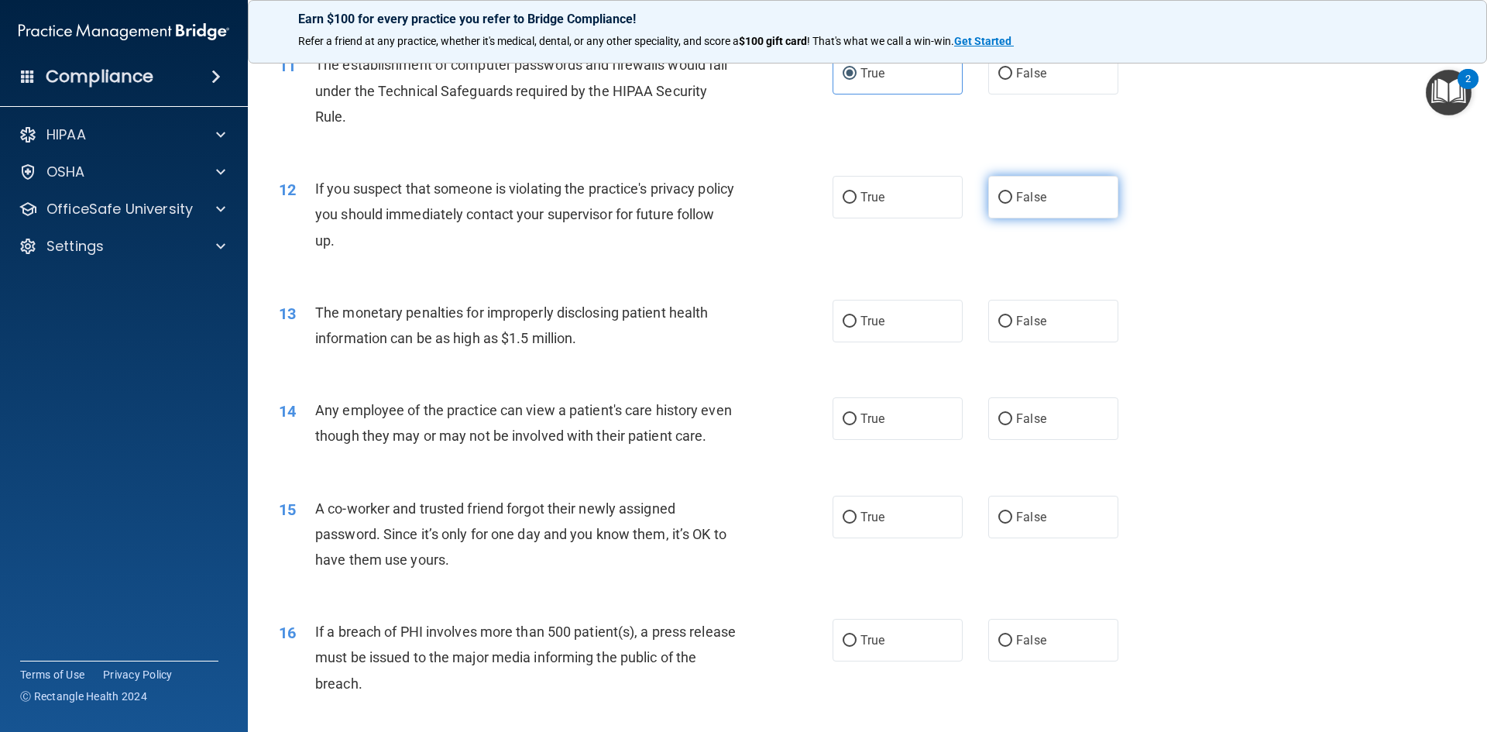
click at [988, 204] on label "False" at bounding box center [1053, 197] width 130 height 43
click at [998, 204] on input "False" at bounding box center [1005, 198] width 14 height 12
radio input "true"
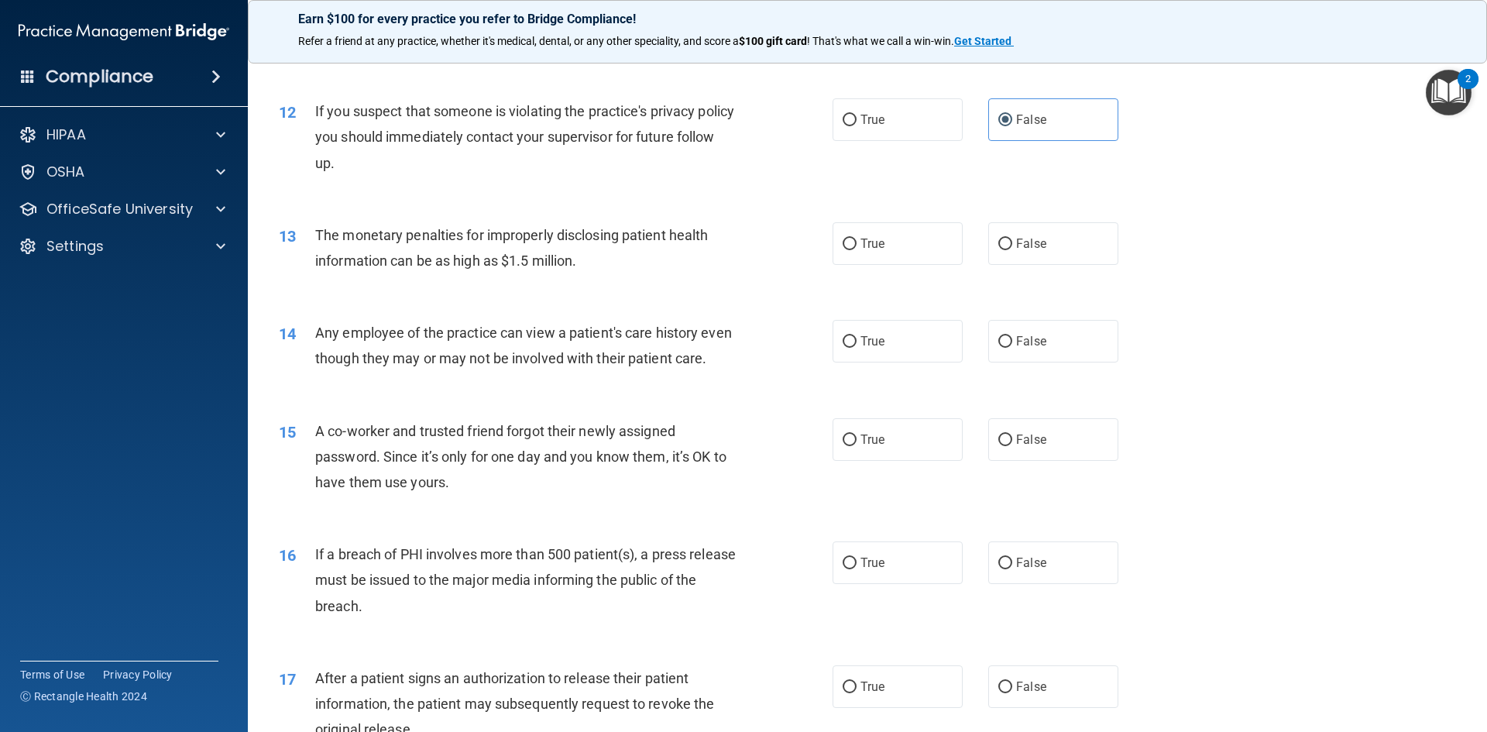
scroll to position [1317, 0]
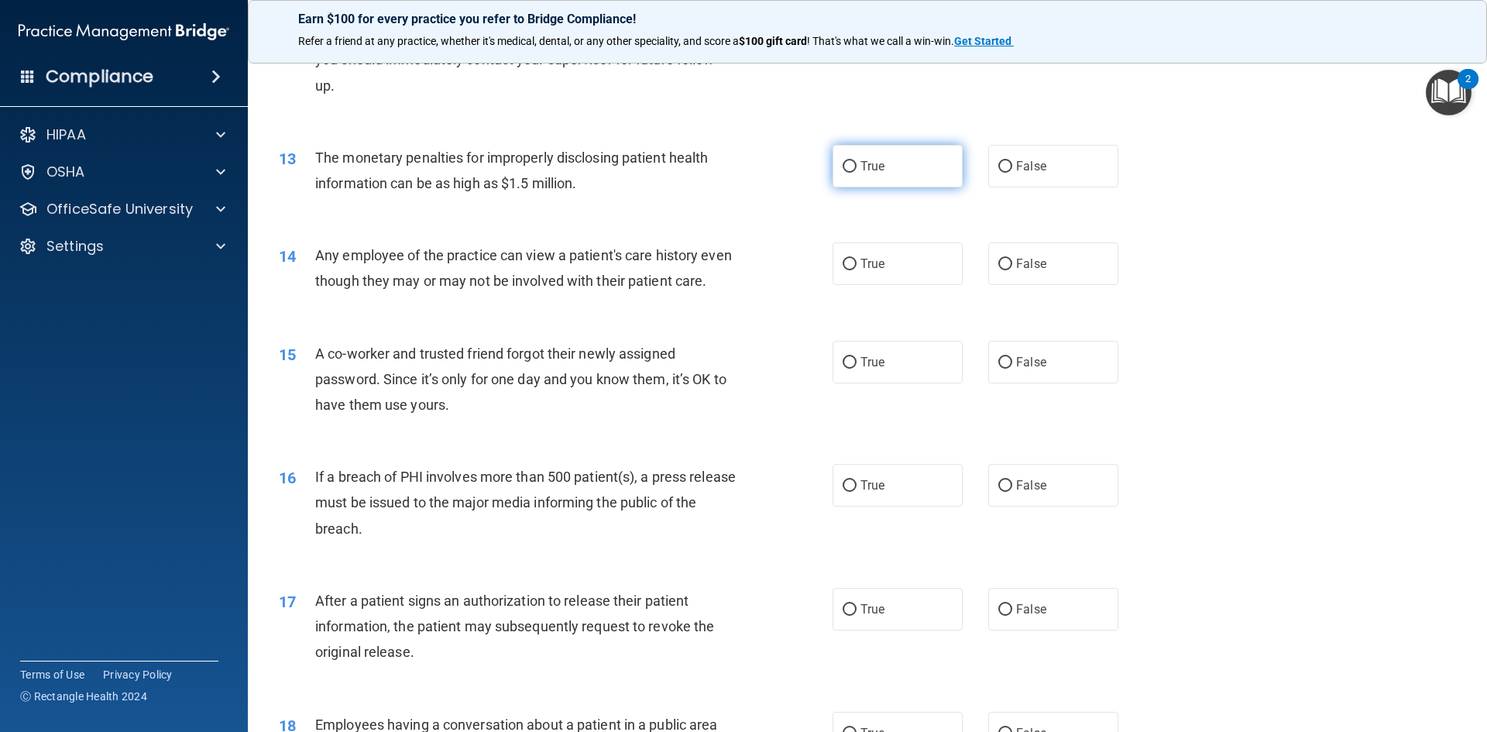
click at [861, 160] on span "True" at bounding box center [873, 166] width 24 height 15
click at [857, 161] on input "True" at bounding box center [850, 167] width 14 height 12
radio input "true"
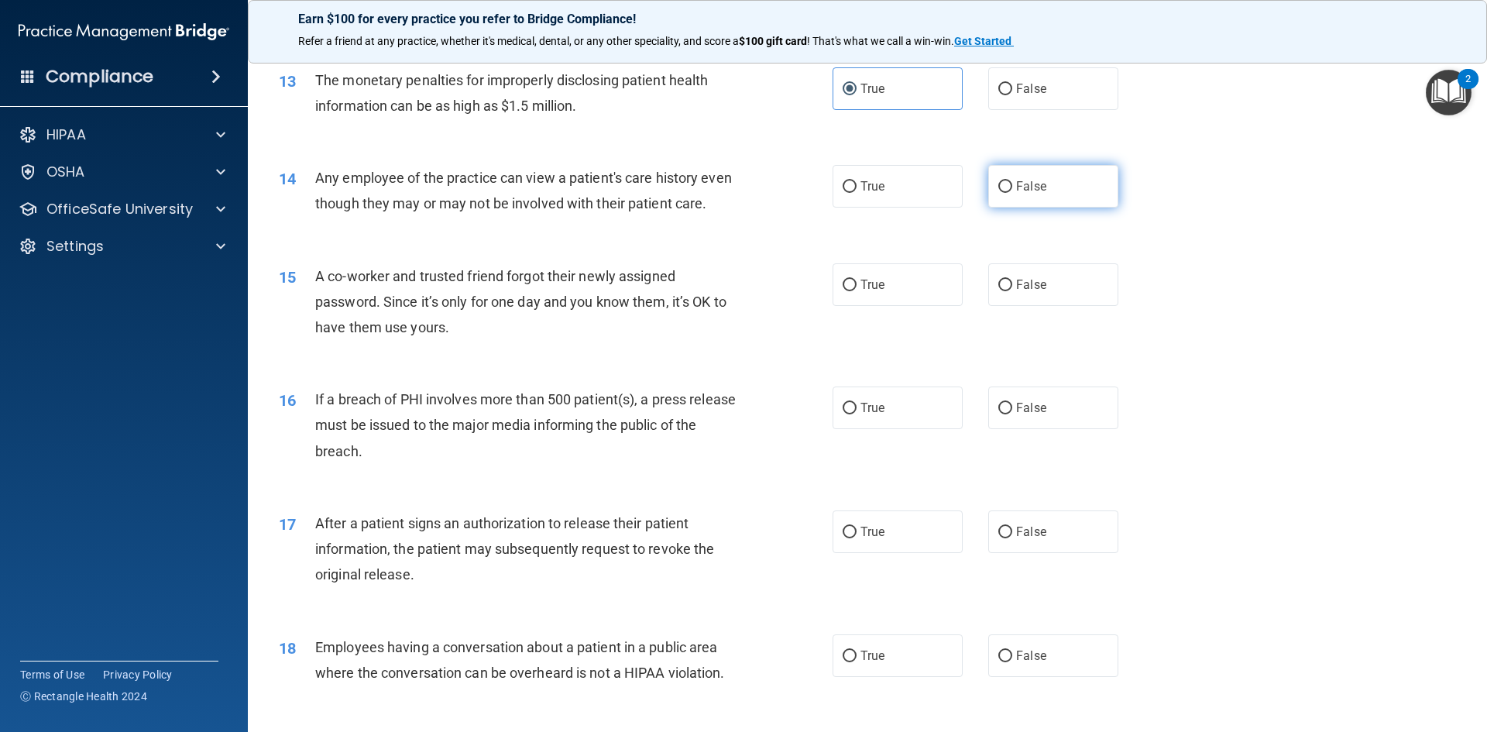
click at [1033, 181] on span "False" at bounding box center [1031, 186] width 30 height 15
click at [1012, 181] on input "False" at bounding box center [1005, 187] width 14 height 12
radio input "true"
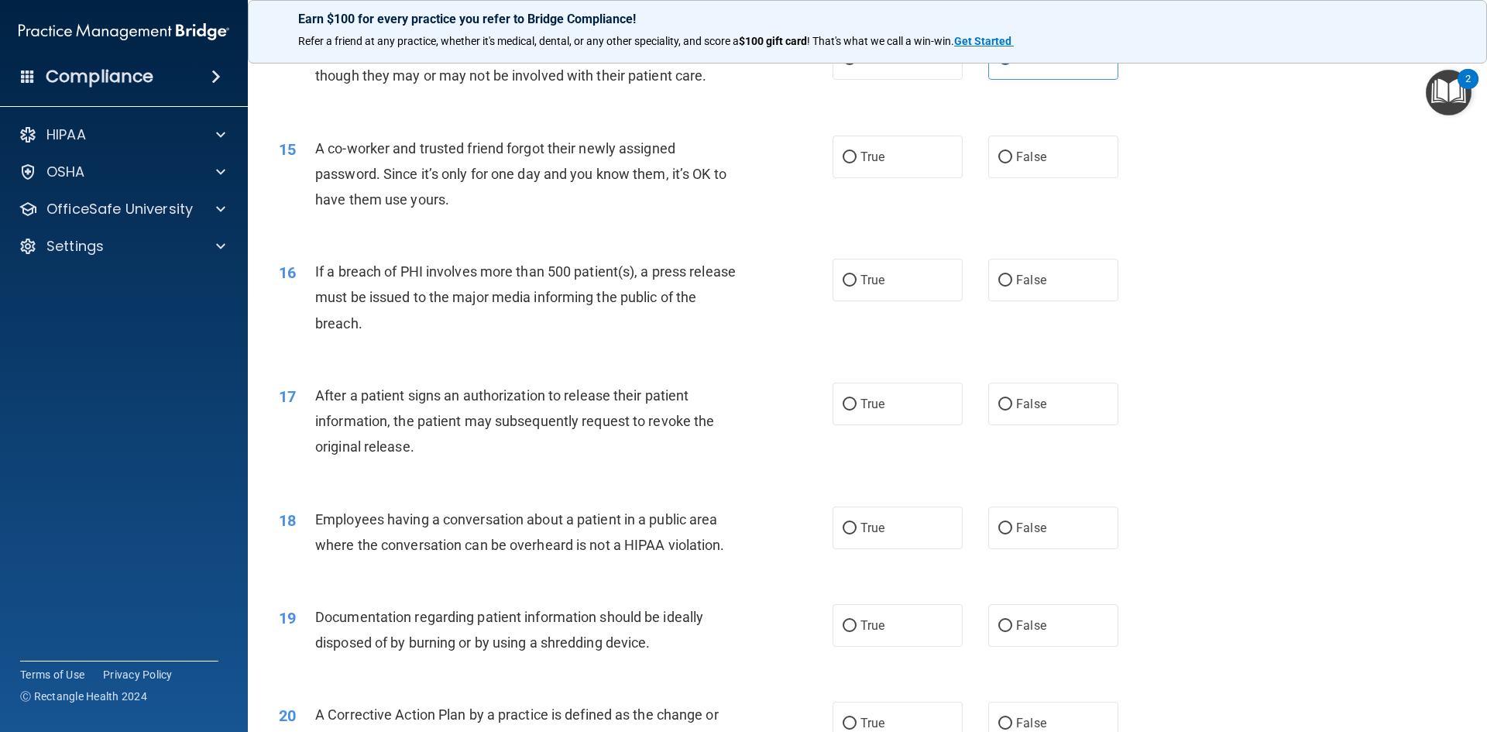
scroll to position [1549, 0]
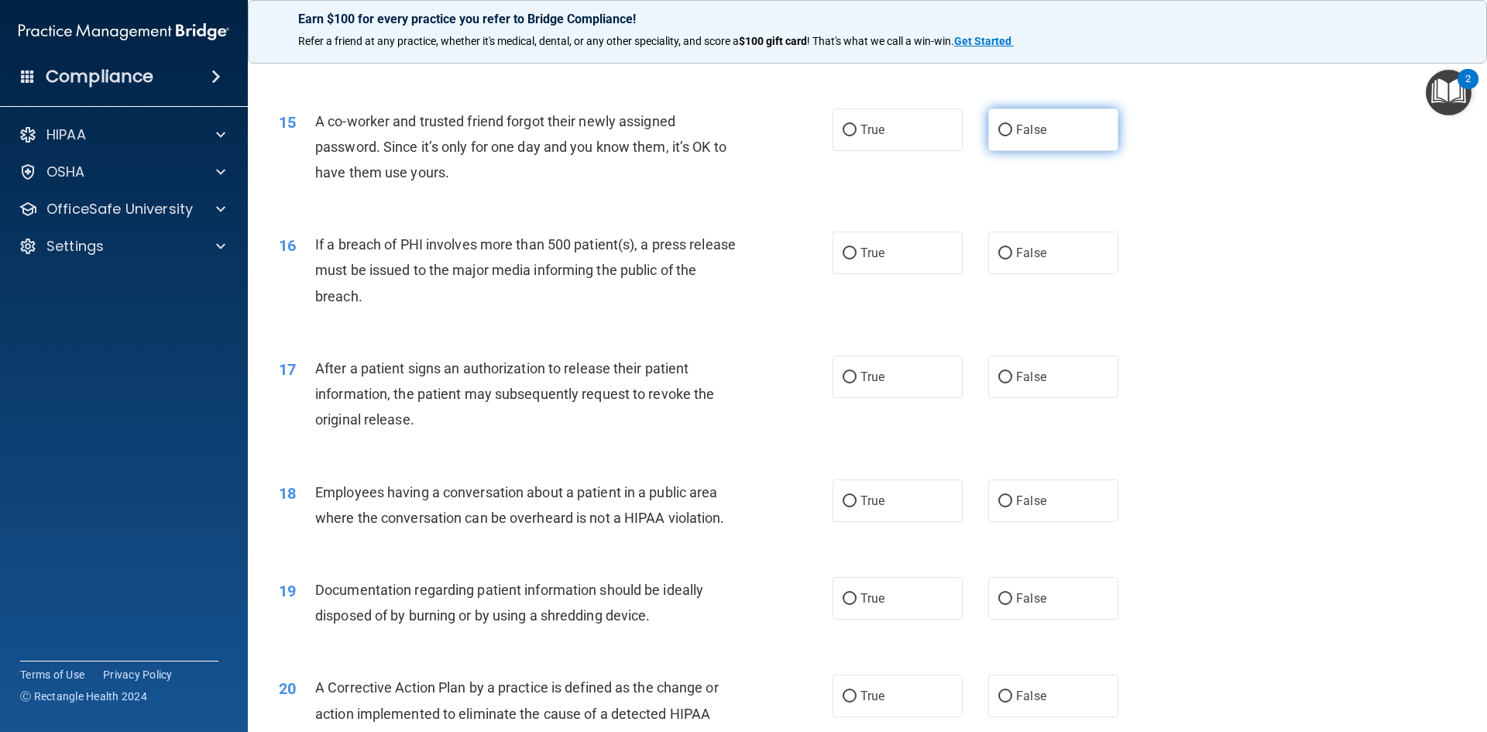
click at [1017, 137] on span "False" at bounding box center [1031, 129] width 30 height 15
click at [1012, 136] on input "False" at bounding box center [1005, 131] width 14 height 12
radio input "true"
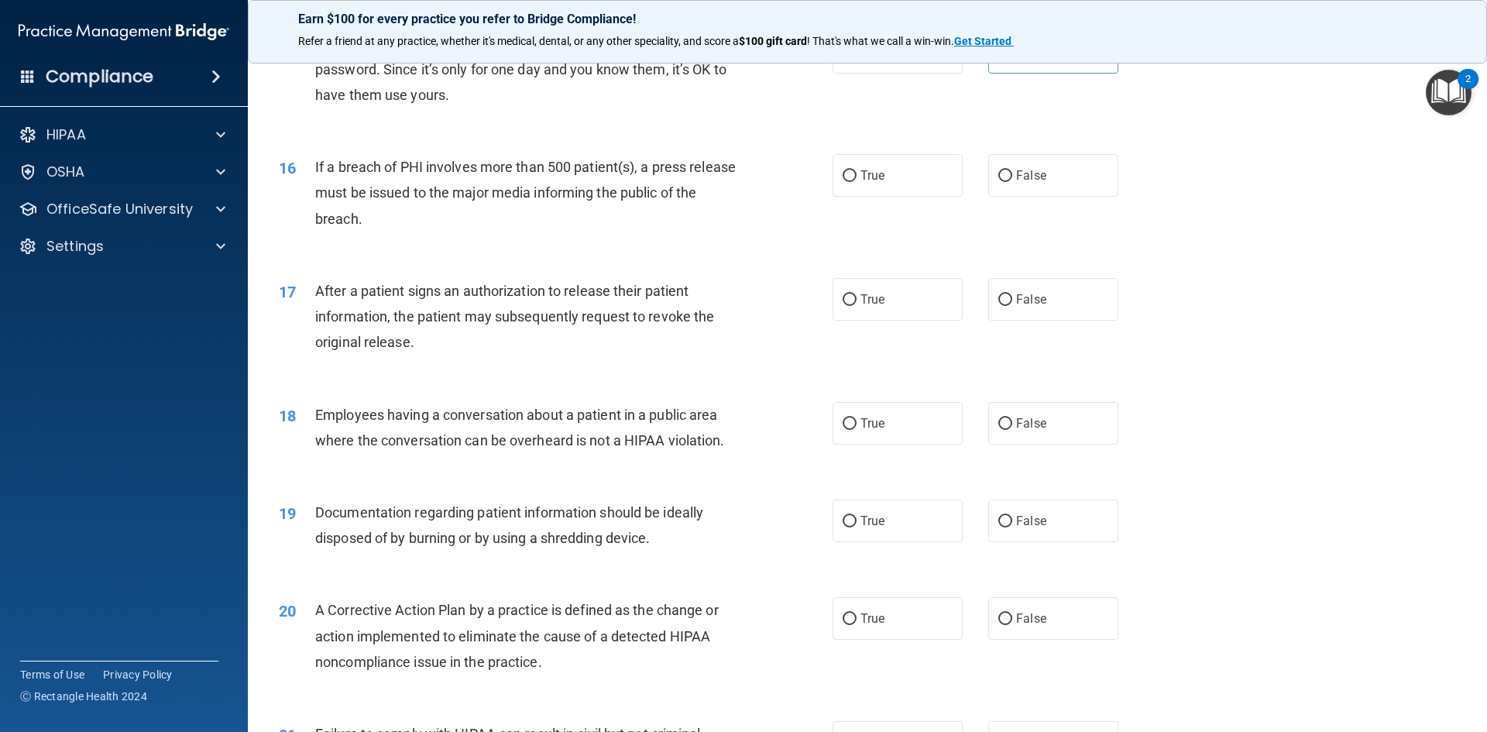
scroll to position [1704, 0]
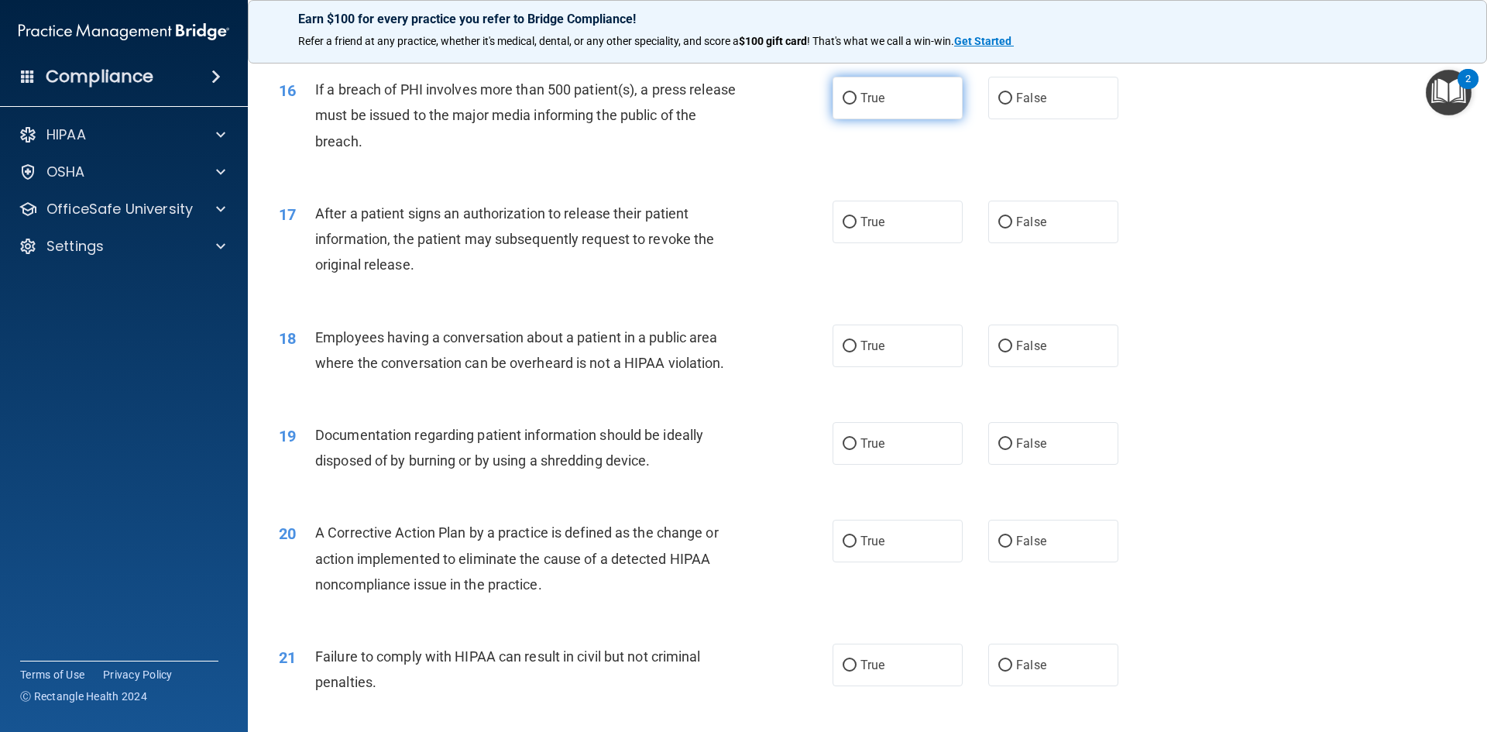
click at [902, 119] on label "True" at bounding box center [898, 98] width 130 height 43
click at [857, 105] on input "True" at bounding box center [850, 99] width 14 height 12
radio input "true"
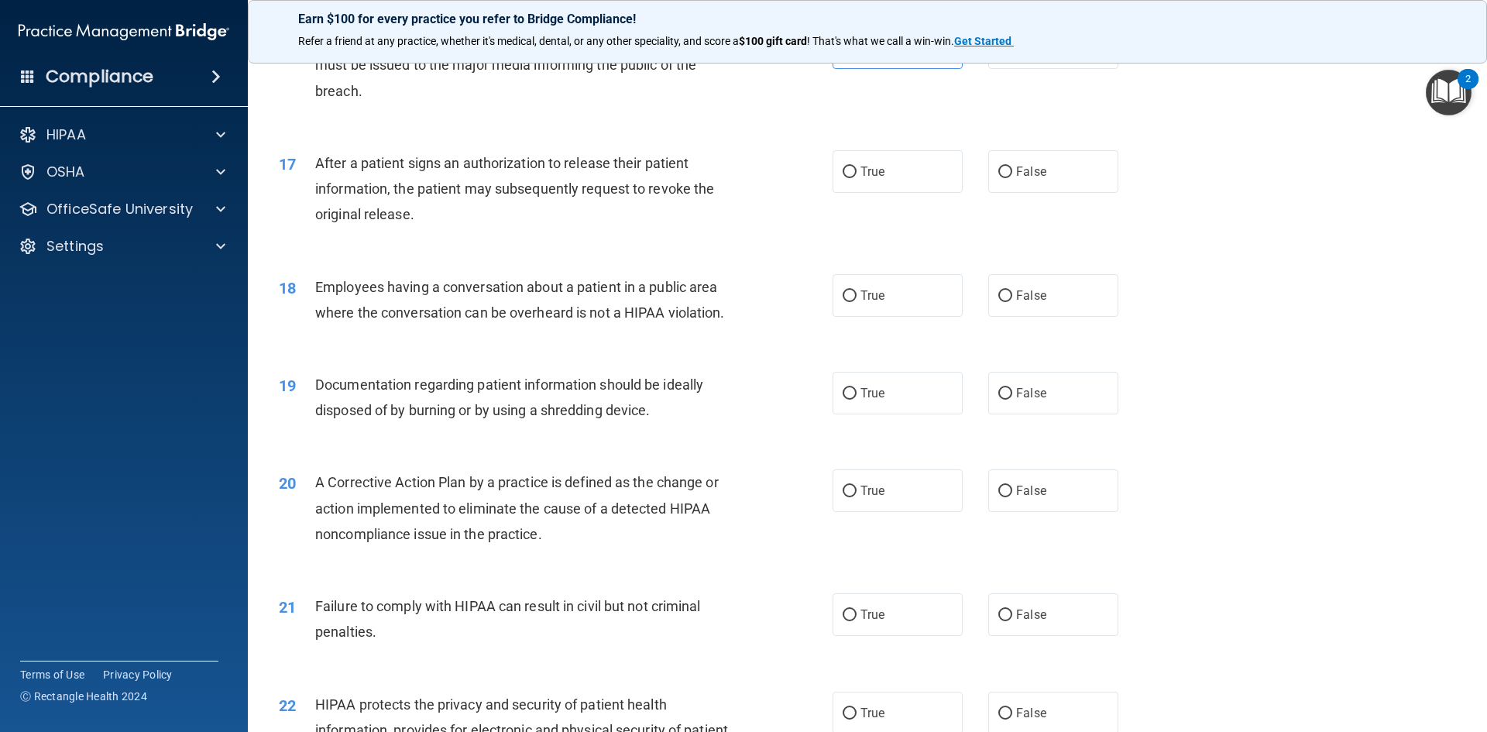
scroll to position [1782, 0]
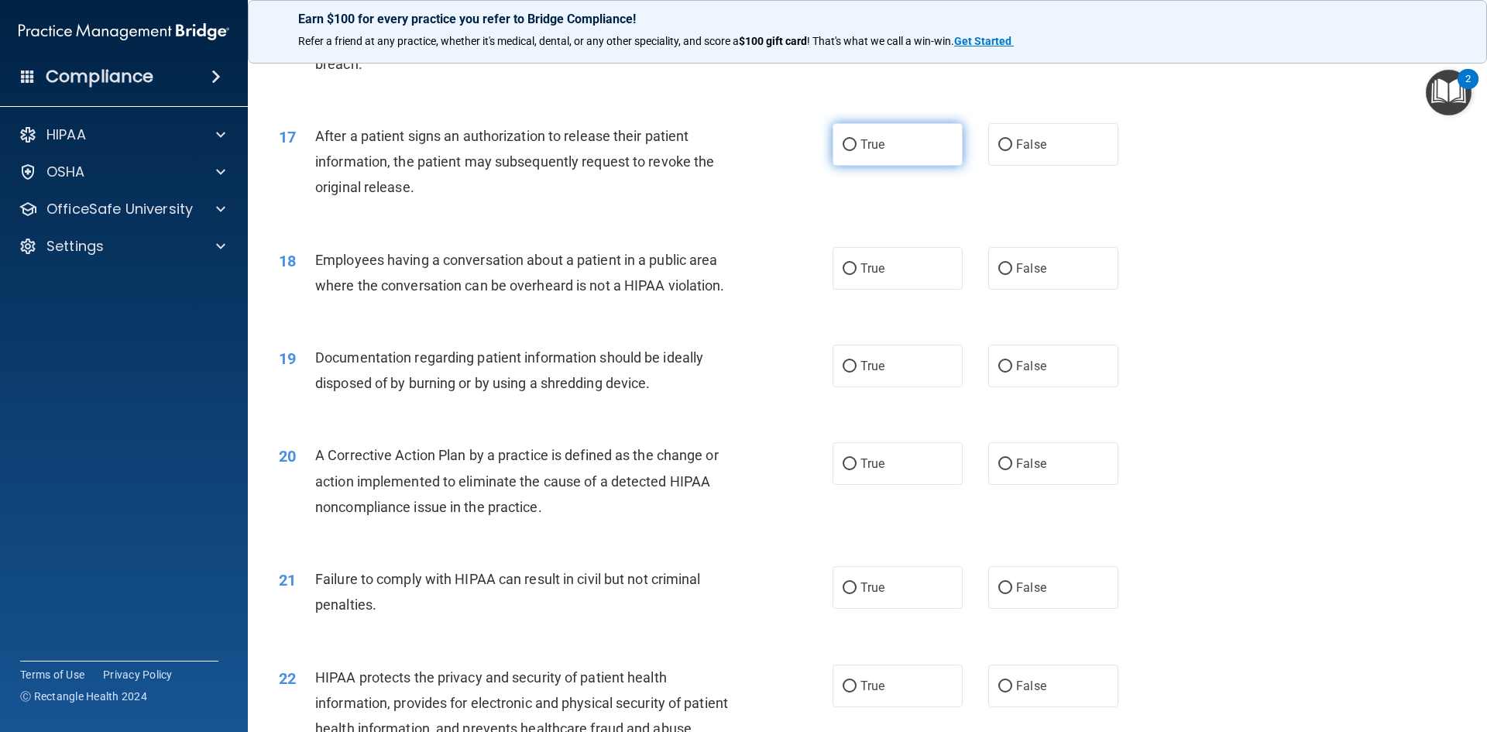
click at [882, 166] on label "True" at bounding box center [898, 144] width 130 height 43
click at [857, 151] on input "True" at bounding box center [850, 145] width 14 height 12
radio input "true"
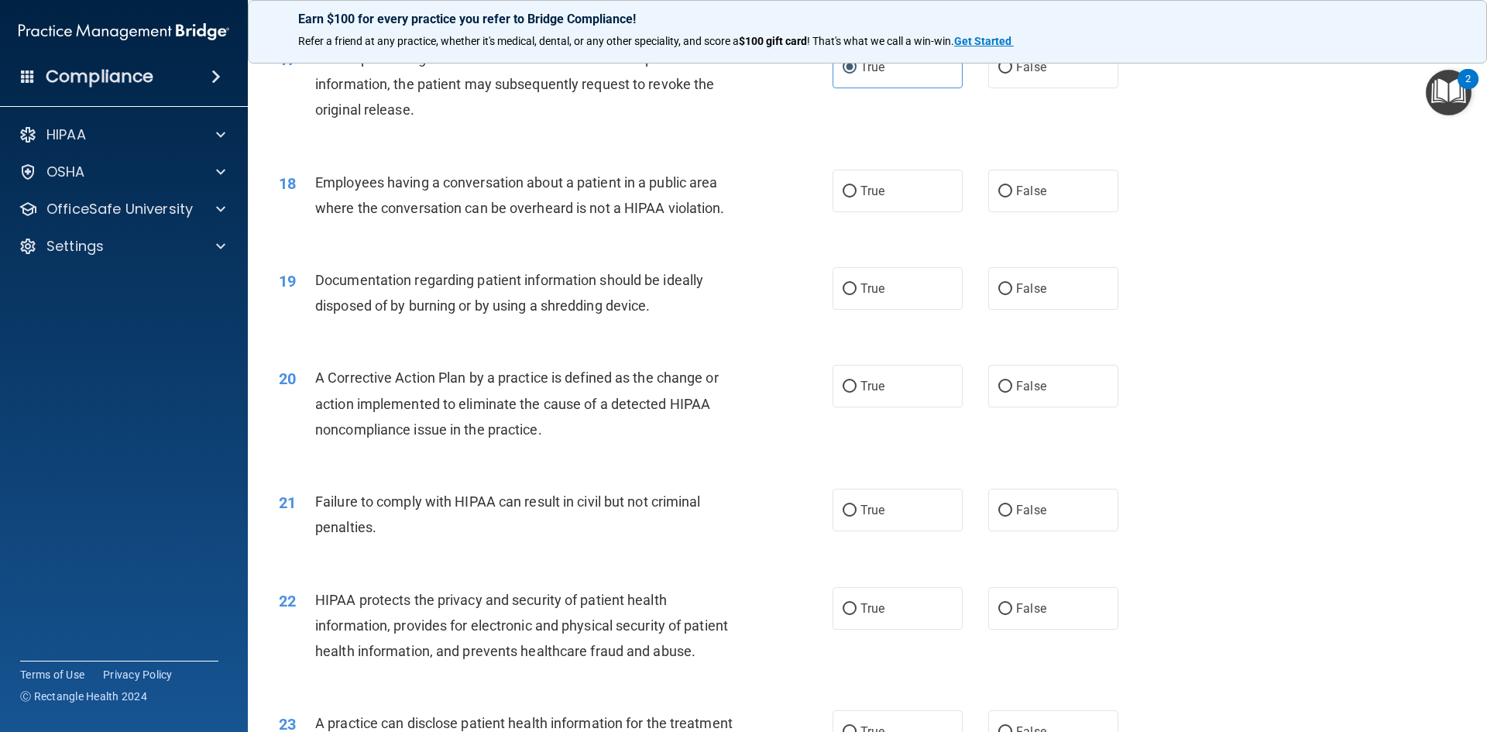
scroll to position [1937, 0]
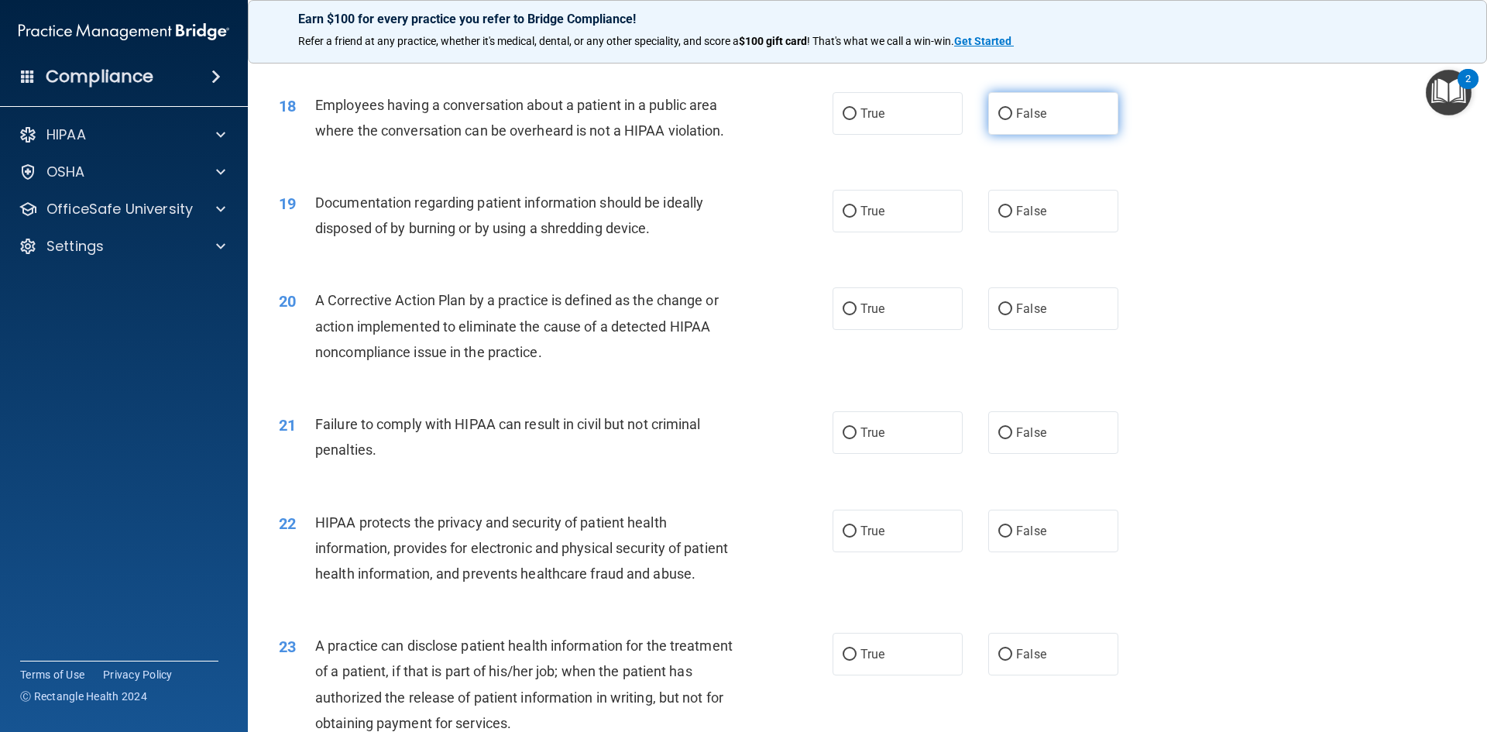
click at [1043, 135] on label "False" at bounding box center [1053, 113] width 130 height 43
click at [1012, 120] on input "False" at bounding box center [1005, 114] width 14 height 12
radio input "true"
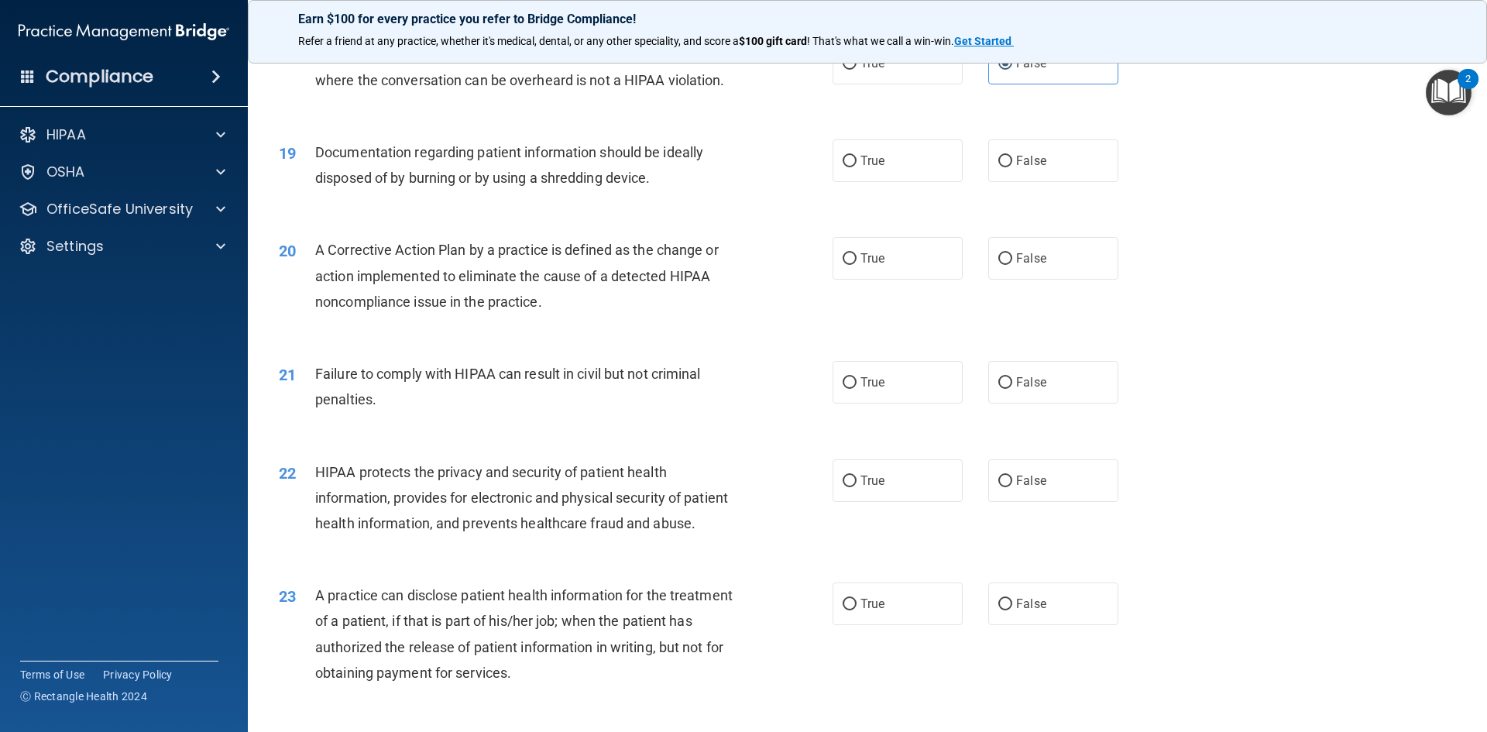
scroll to position [2014, 0]
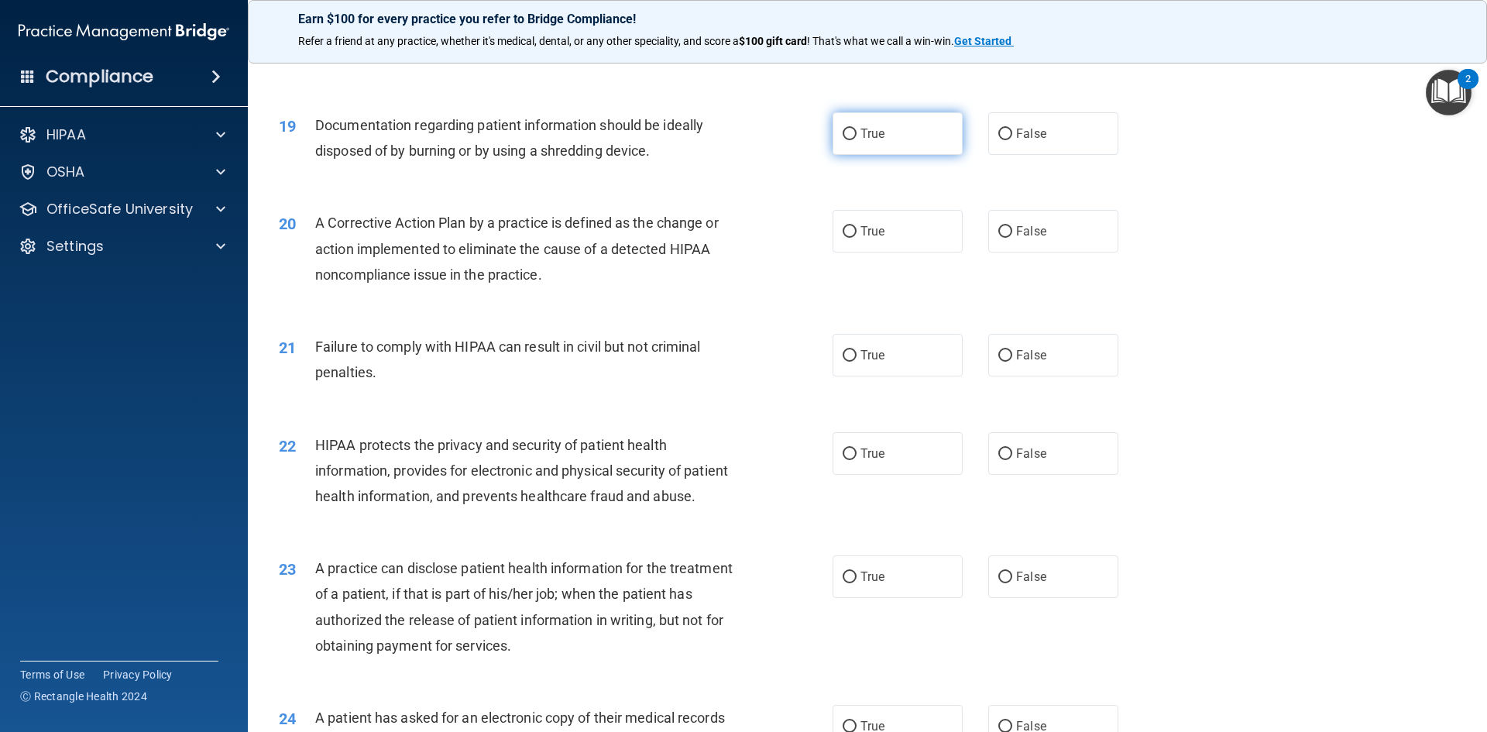
click at [883, 155] on label "True" at bounding box center [898, 133] width 130 height 43
click at [857, 140] on input "True" at bounding box center [850, 135] width 14 height 12
radio input "true"
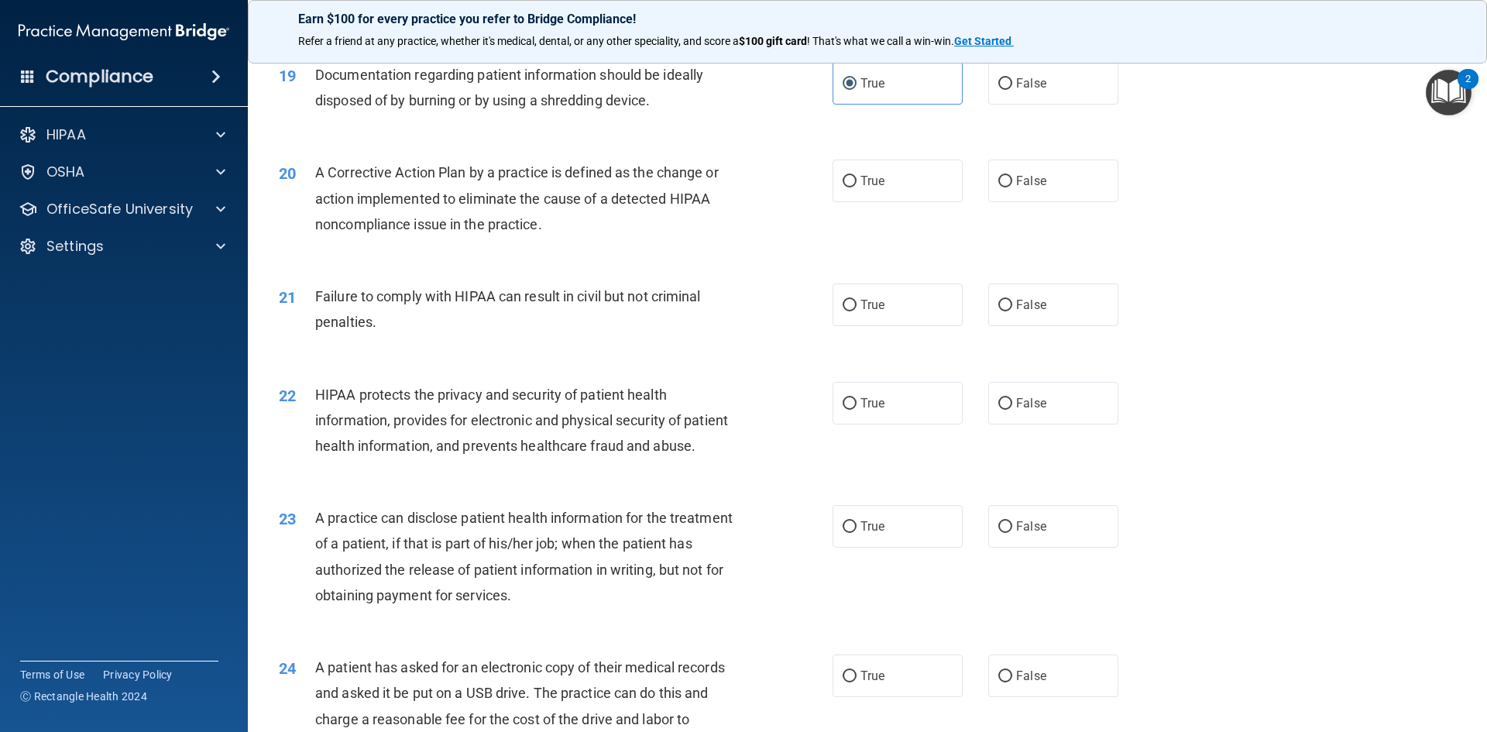
scroll to position [2091, 0]
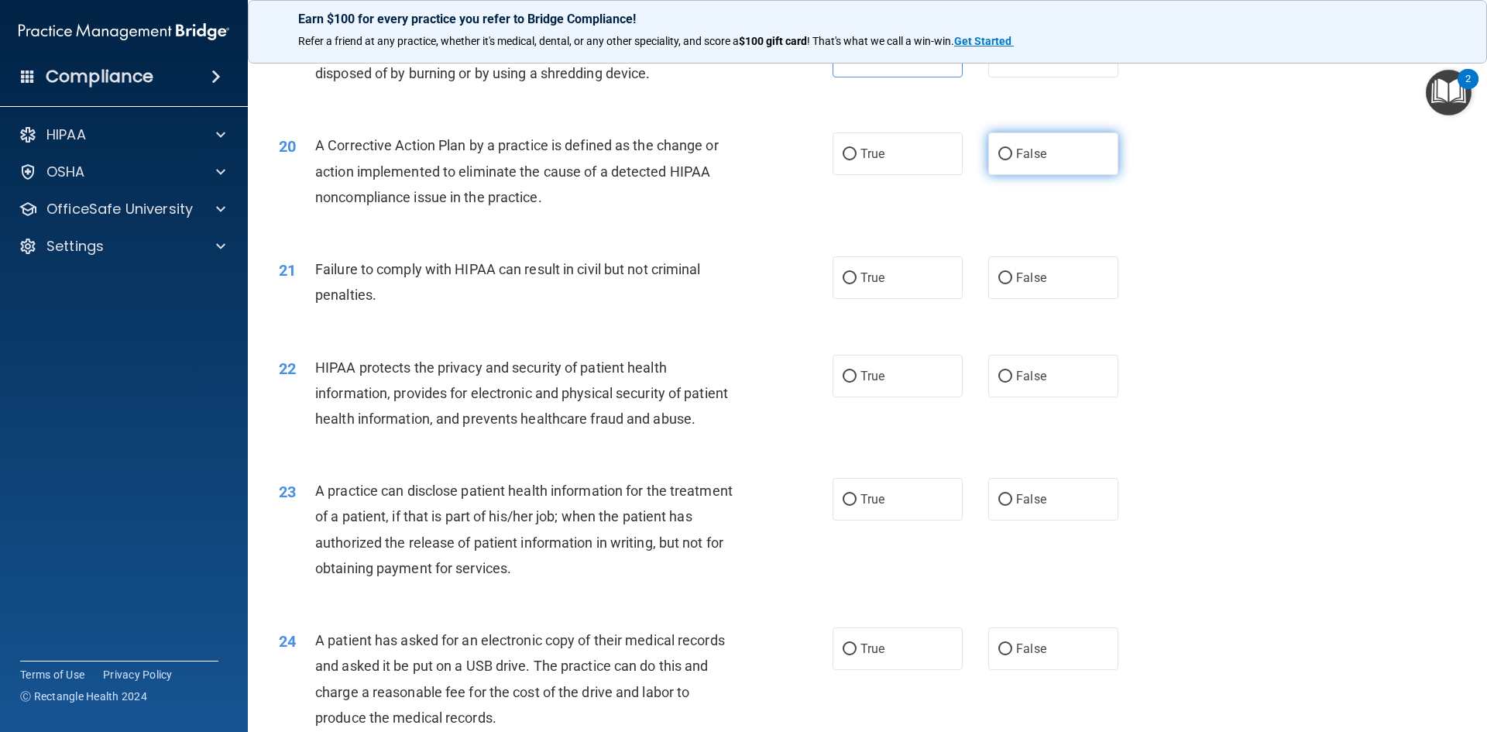
click at [1016, 161] on span "False" at bounding box center [1031, 153] width 30 height 15
click at [1011, 160] on input "False" at bounding box center [1005, 155] width 14 height 12
radio input "true"
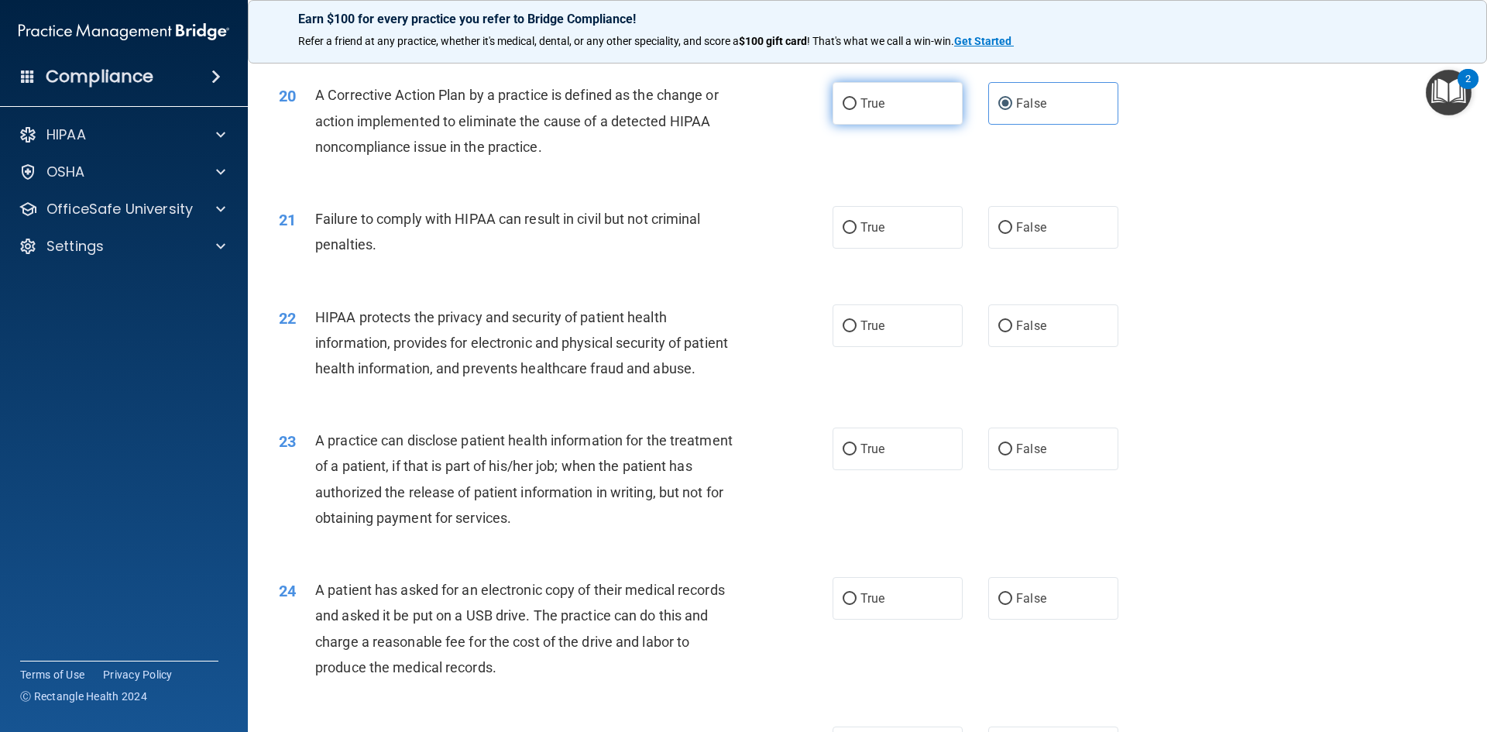
scroll to position [2169, 0]
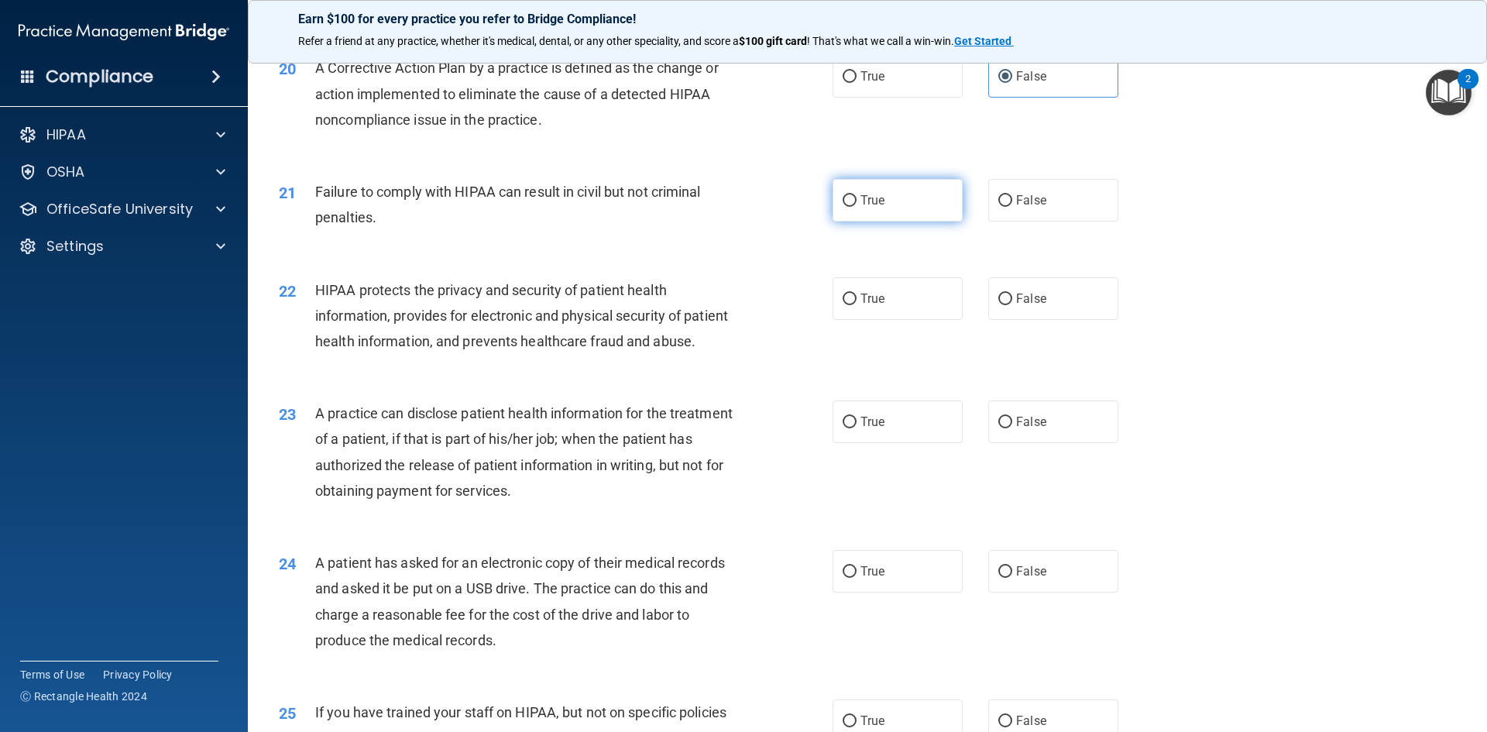
click at [864, 215] on label "True" at bounding box center [898, 200] width 130 height 43
click at [857, 207] on input "True" at bounding box center [850, 201] width 14 height 12
radio input "true"
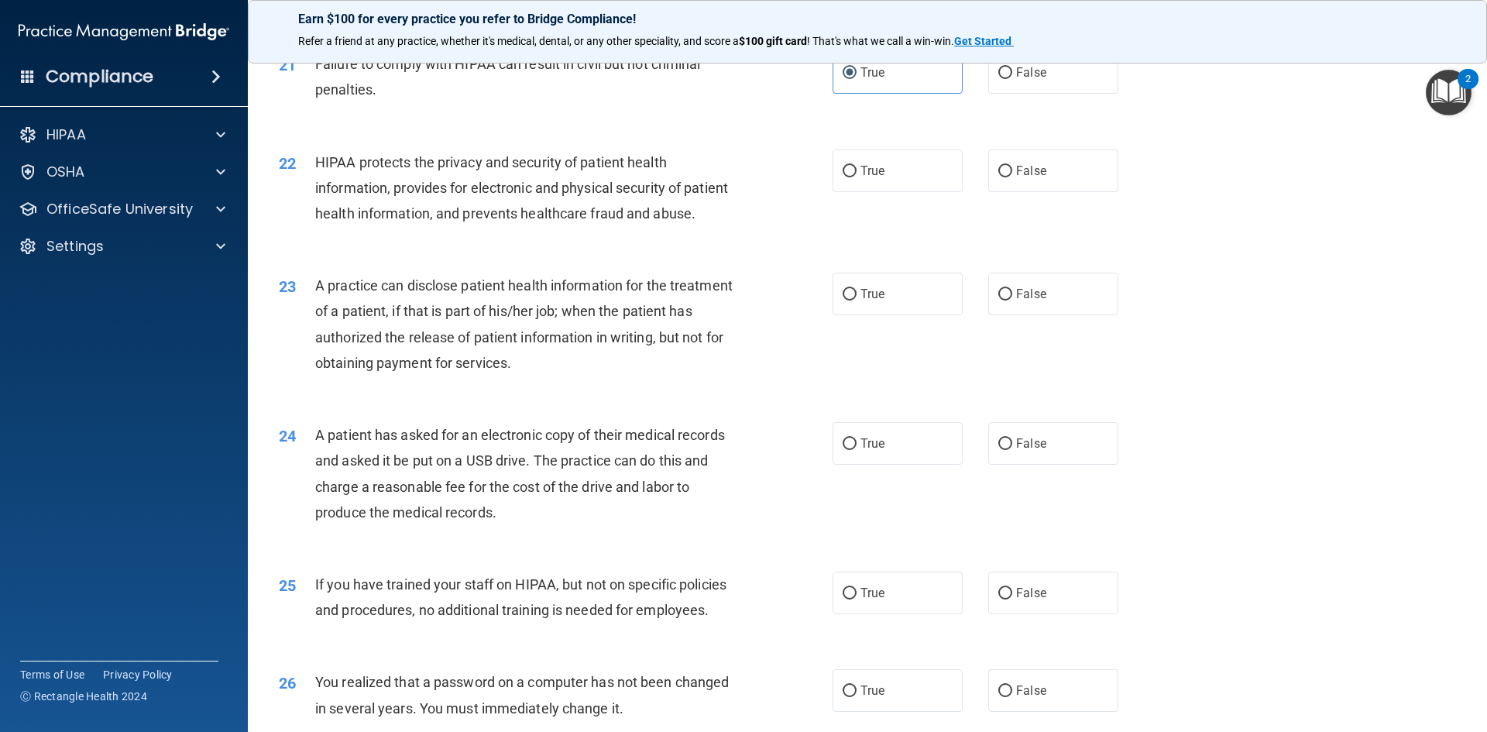
scroll to position [2324, 0]
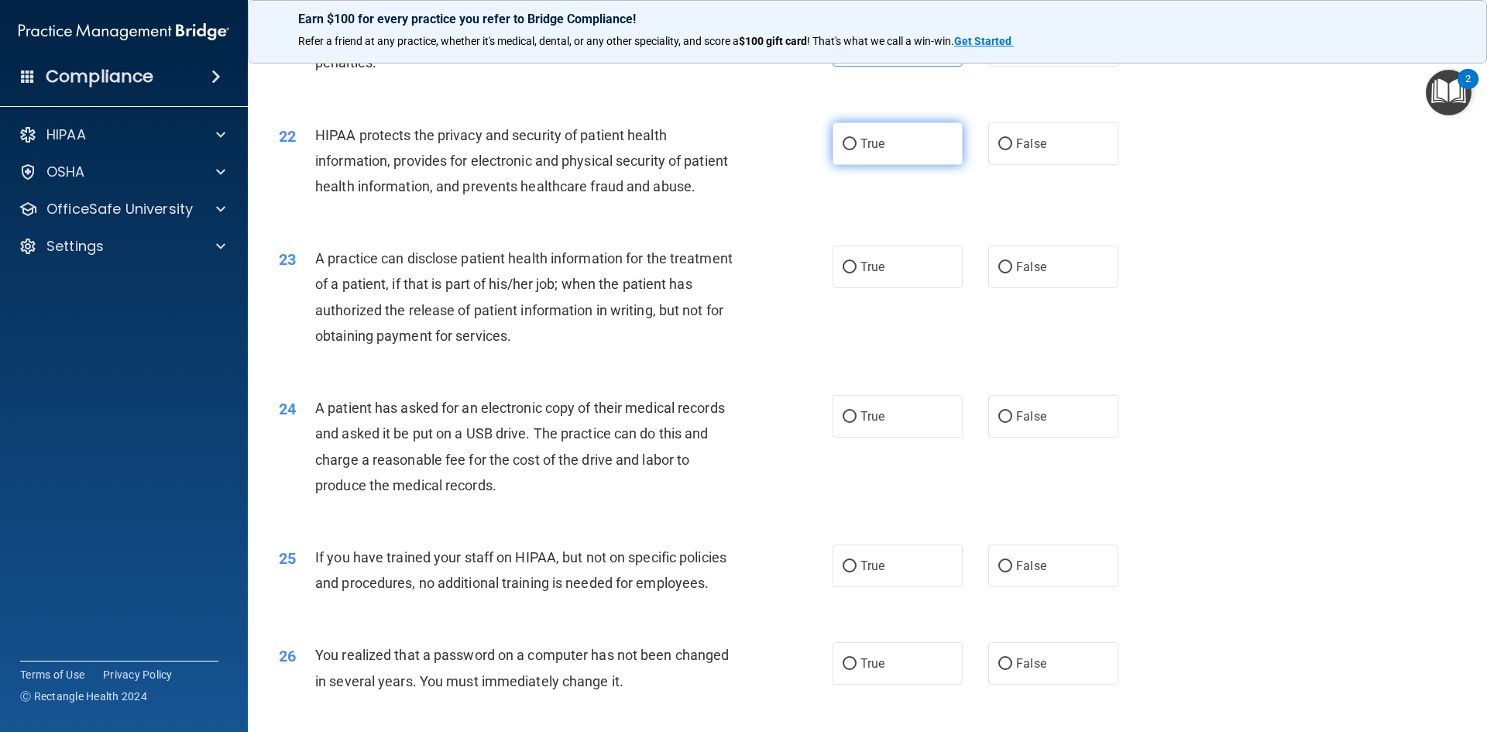
click at [899, 165] on label "True" at bounding box center [898, 143] width 130 height 43
click at [857, 150] on input "True" at bounding box center [850, 145] width 14 height 12
radio input "true"
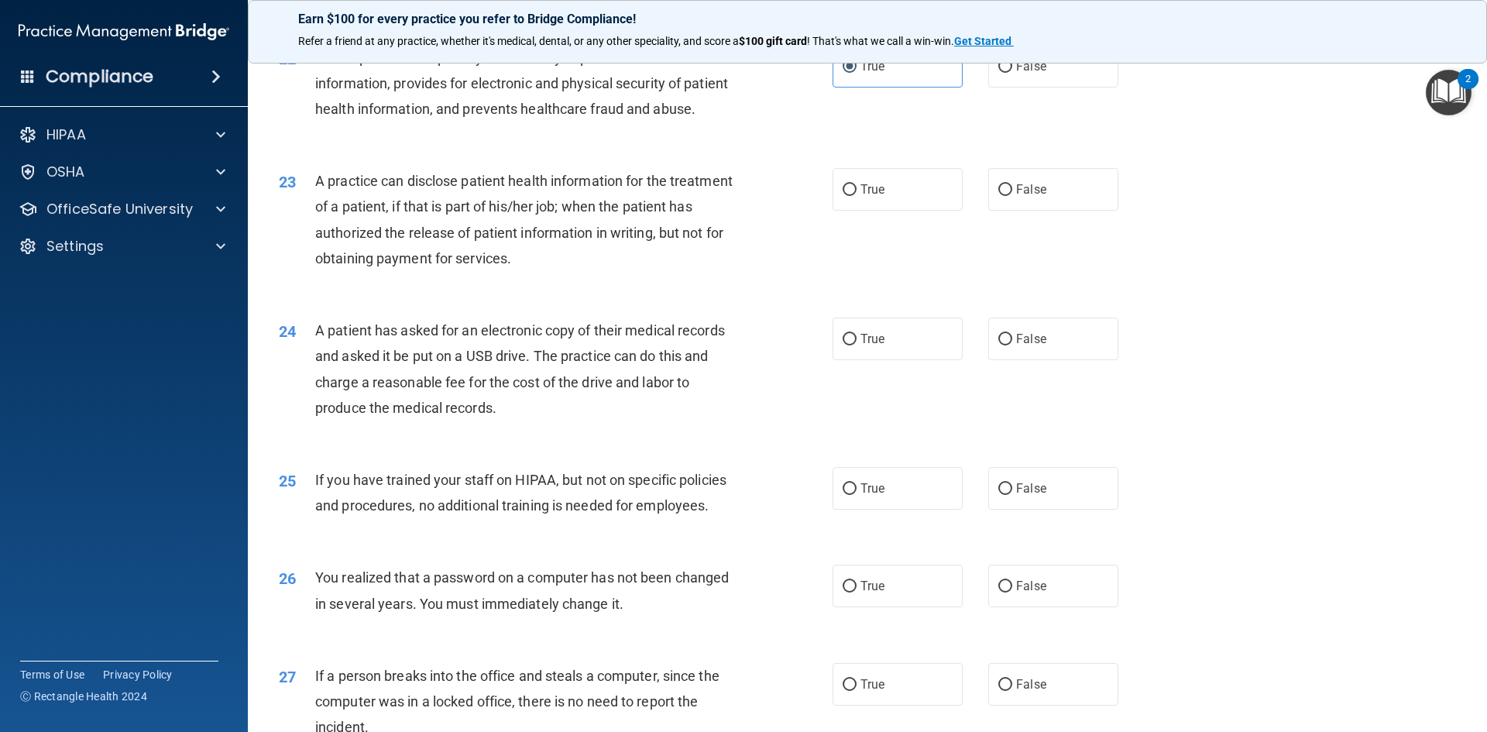
scroll to position [2479, 0]
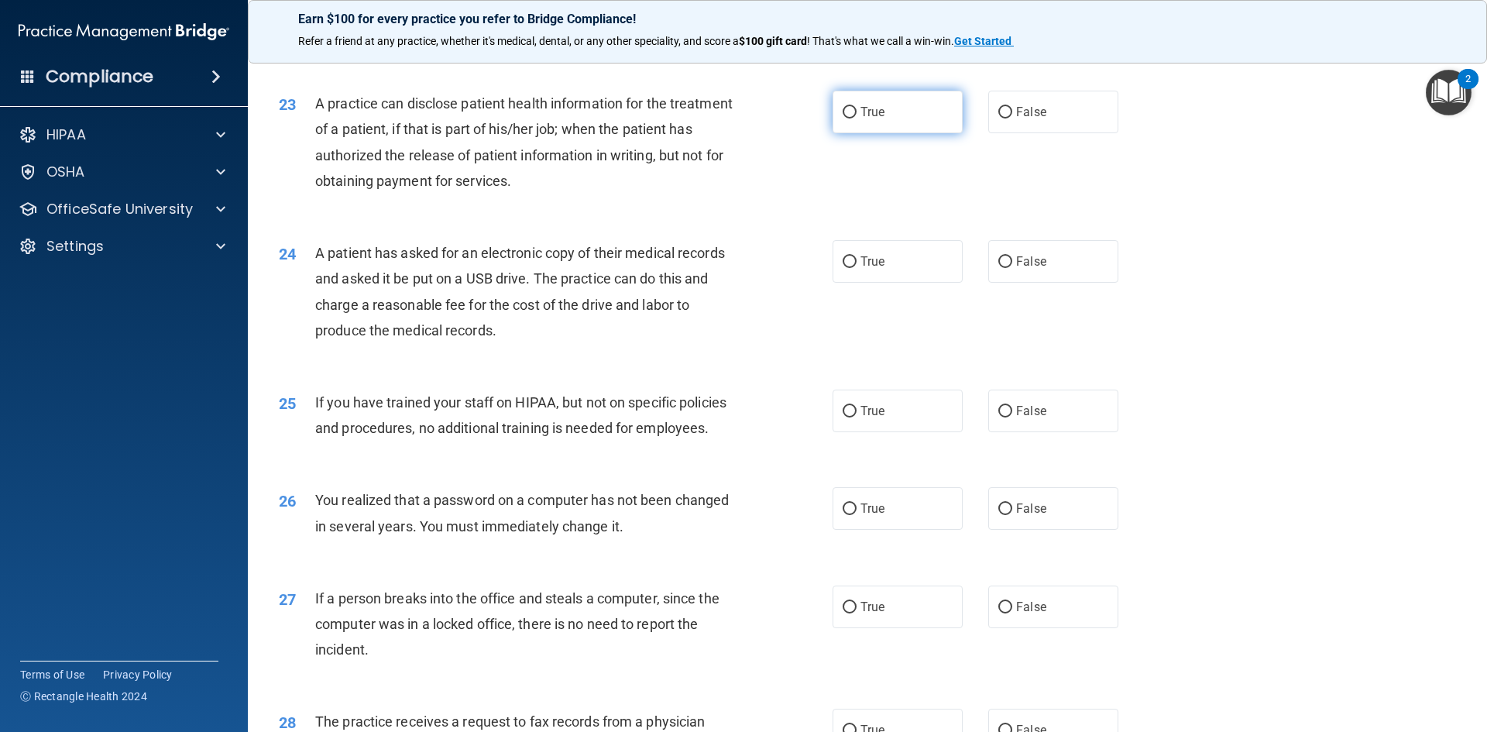
click at [863, 133] on label "True" at bounding box center [898, 112] width 130 height 43
click at [857, 119] on input "True" at bounding box center [850, 113] width 14 height 12
radio input "true"
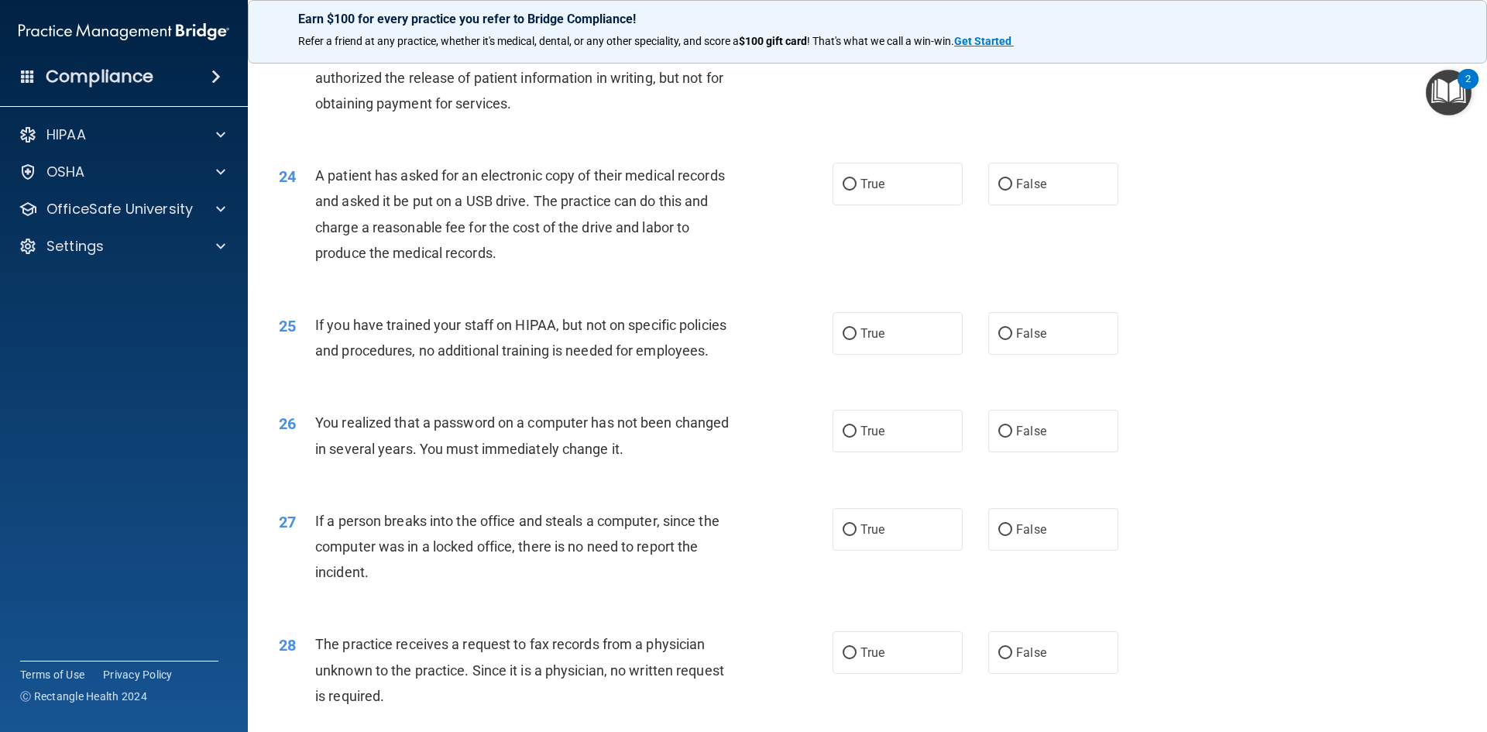
scroll to position [2634, 0]
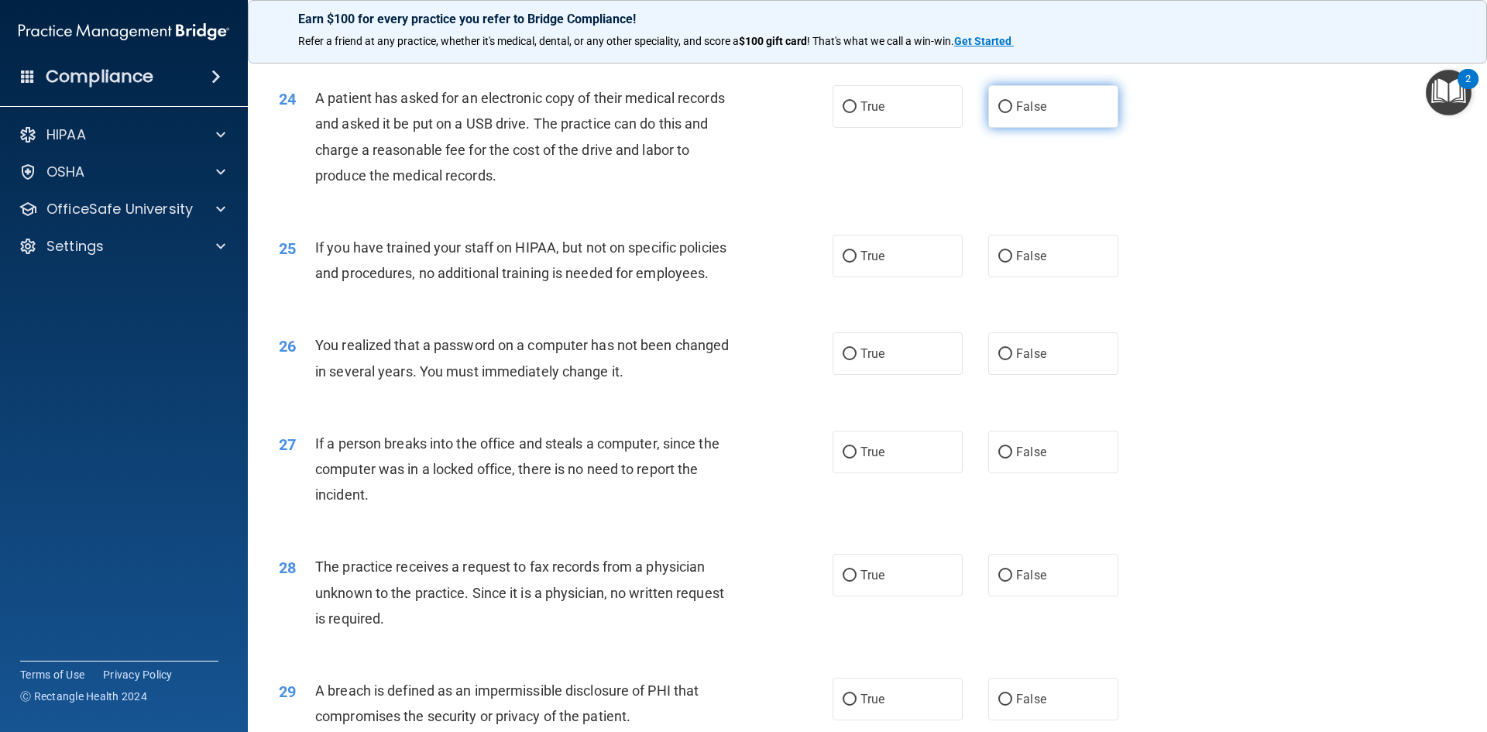
click at [998, 128] on label "False" at bounding box center [1053, 106] width 130 height 43
click at [998, 113] on input "False" at bounding box center [1005, 107] width 14 height 12
radio input "true"
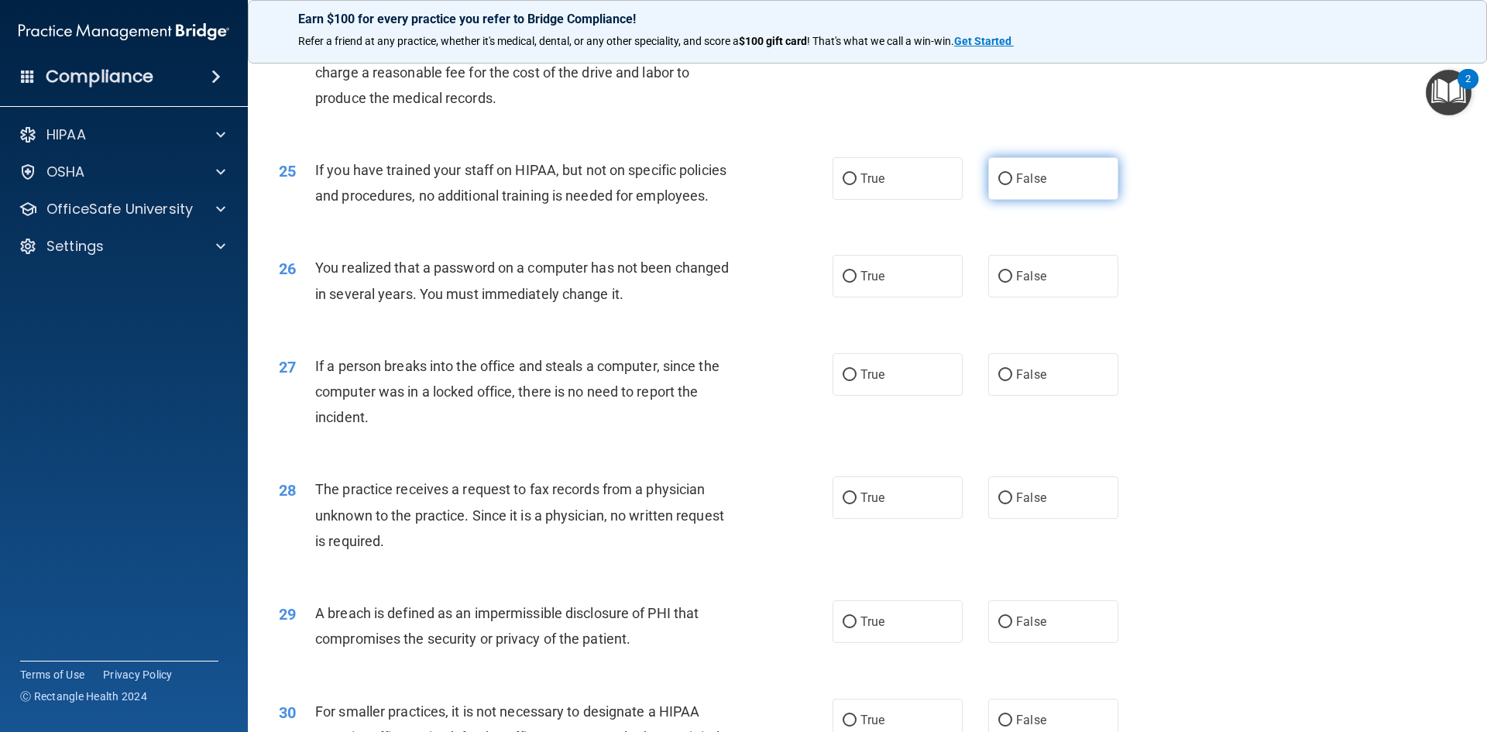
click at [1016, 186] on span "False" at bounding box center [1031, 178] width 30 height 15
click at [1012, 185] on input "False" at bounding box center [1005, 180] width 14 height 12
radio input "true"
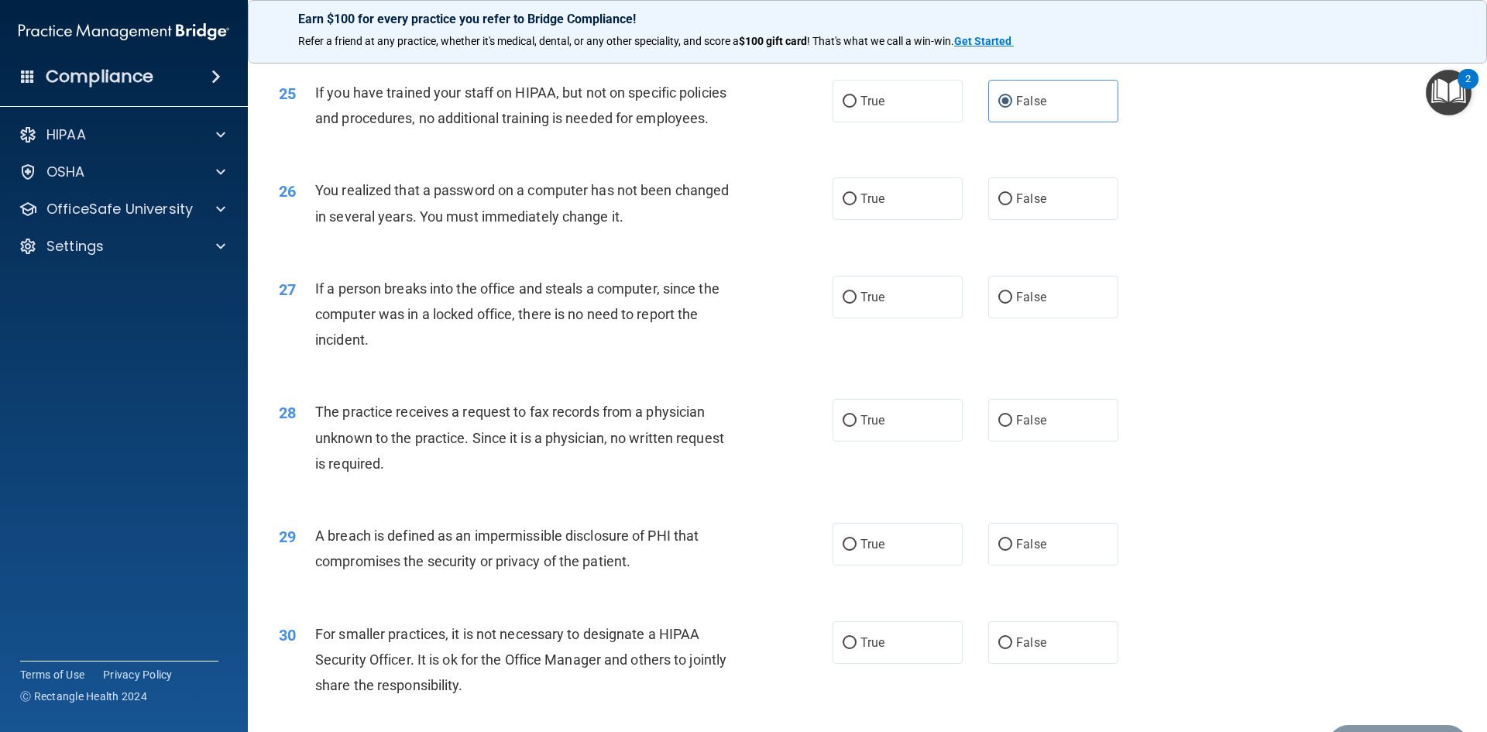
scroll to position [2866, 0]
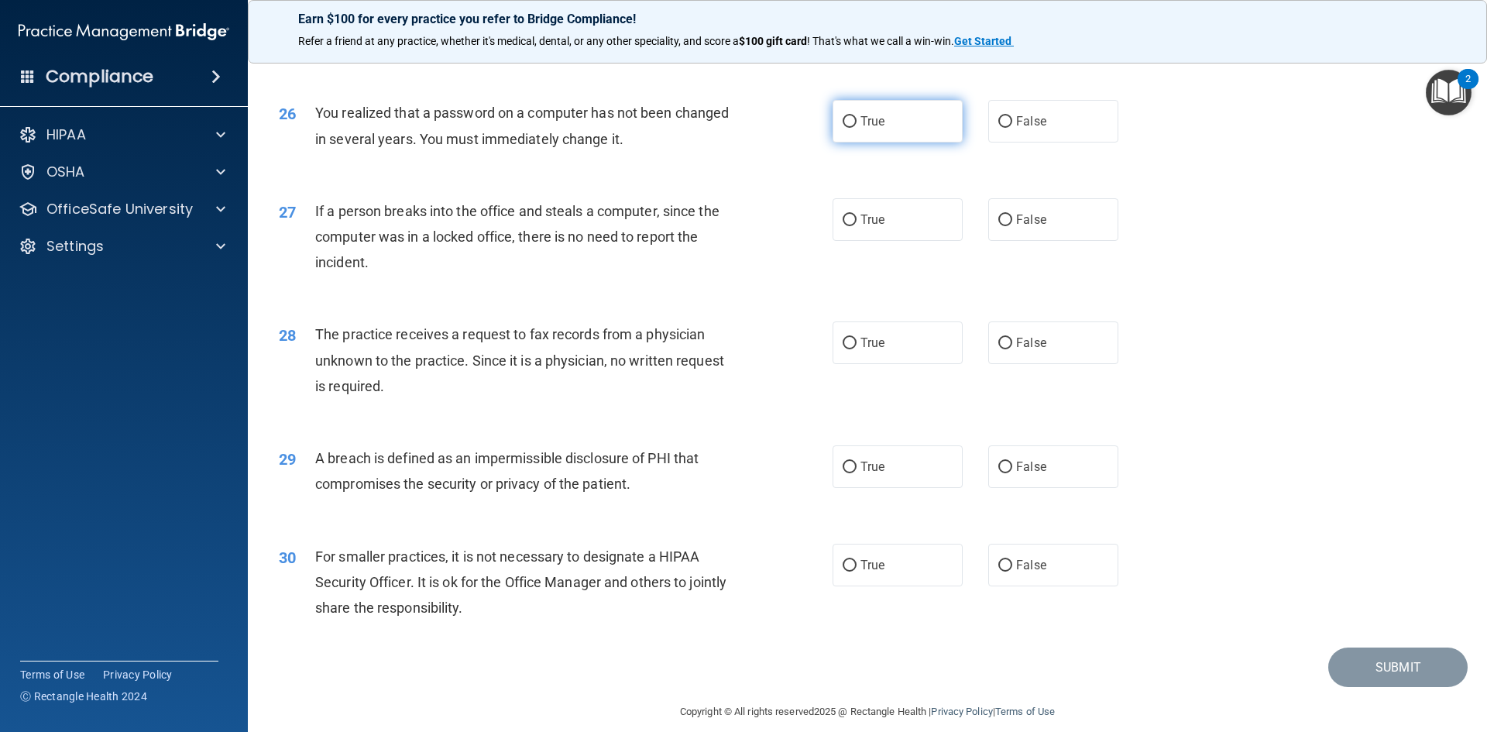
click at [843, 143] on label "True" at bounding box center [898, 121] width 130 height 43
click at [843, 128] on input "True" at bounding box center [850, 122] width 14 height 12
radio input "true"
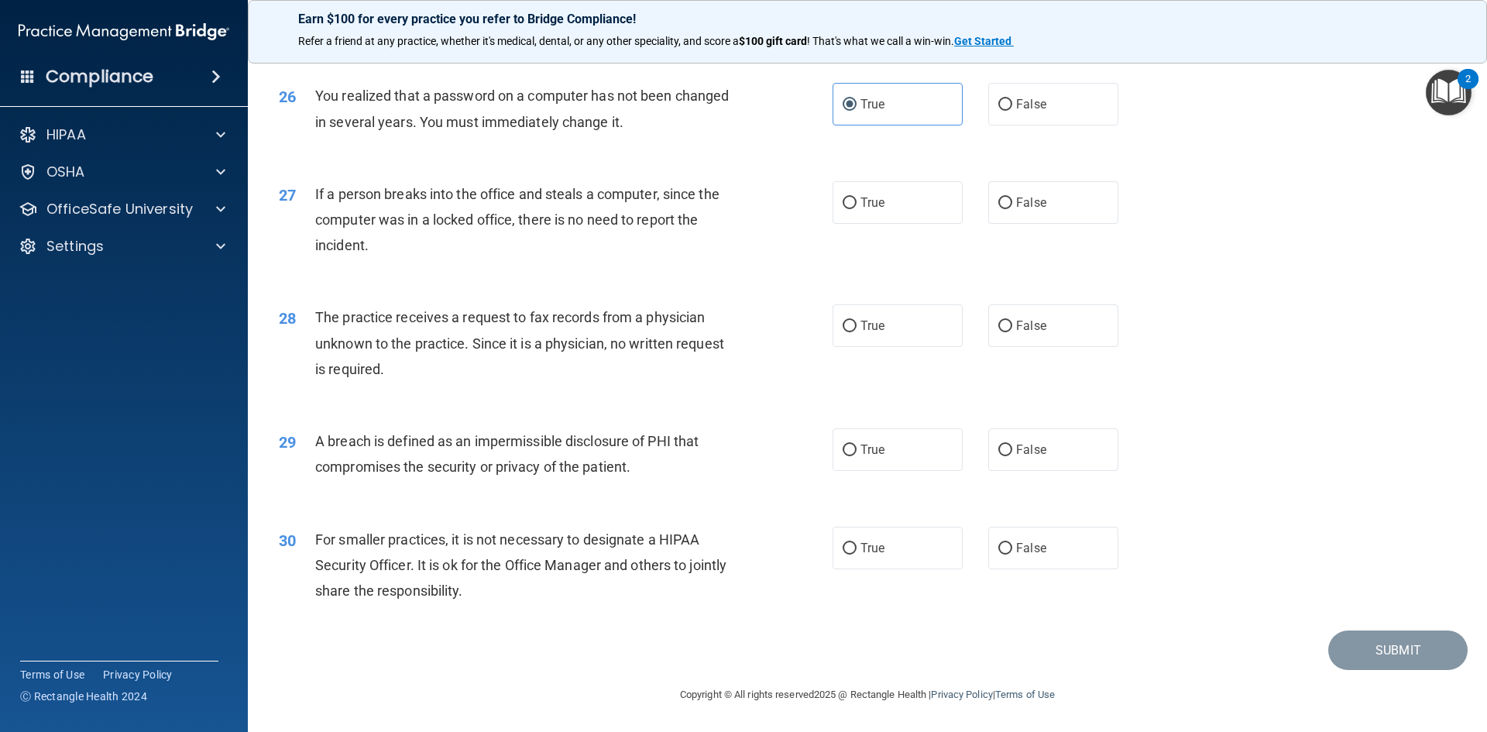
scroll to position [2934, 0]
click at [989, 189] on label "False" at bounding box center [1053, 202] width 130 height 43
click at [998, 198] on input "False" at bounding box center [1005, 204] width 14 height 12
radio input "true"
drag, startPoint x: 1019, startPoint y: 325, endPoint x: 995, endPoint y: 326, distance: 24.0
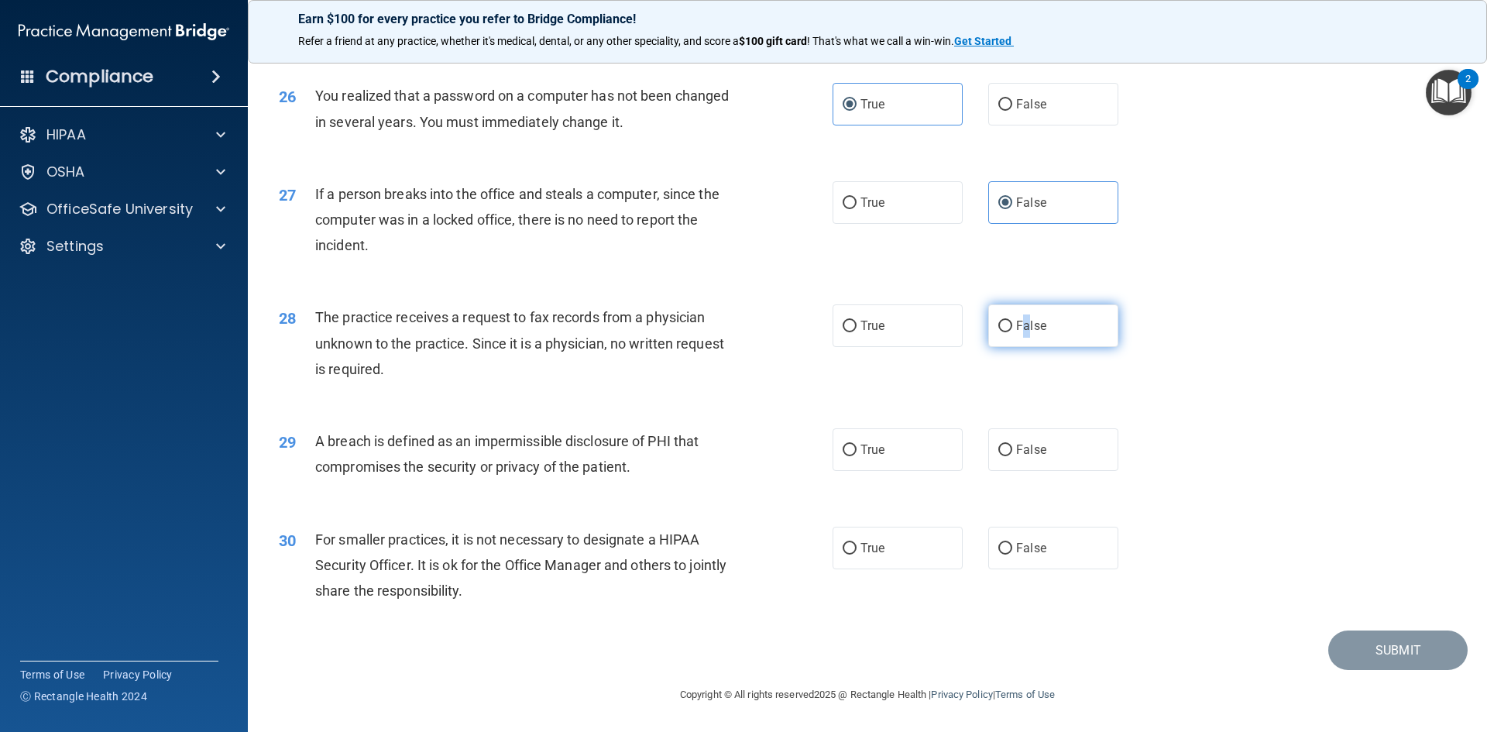
click at [1018, 326] on span "False" at bounding box center [1031, 325] width 30 height 15
click at [998, 328] on input "False" at bounding box center [1005, 327] width 14 height 12
radio input "true"
click at [878, 451] on span "True" at bounding box center [873, 449] width 24 height 15
click at [857, 451] on input "True" at bounding box center [850, 451] width 14 height 12
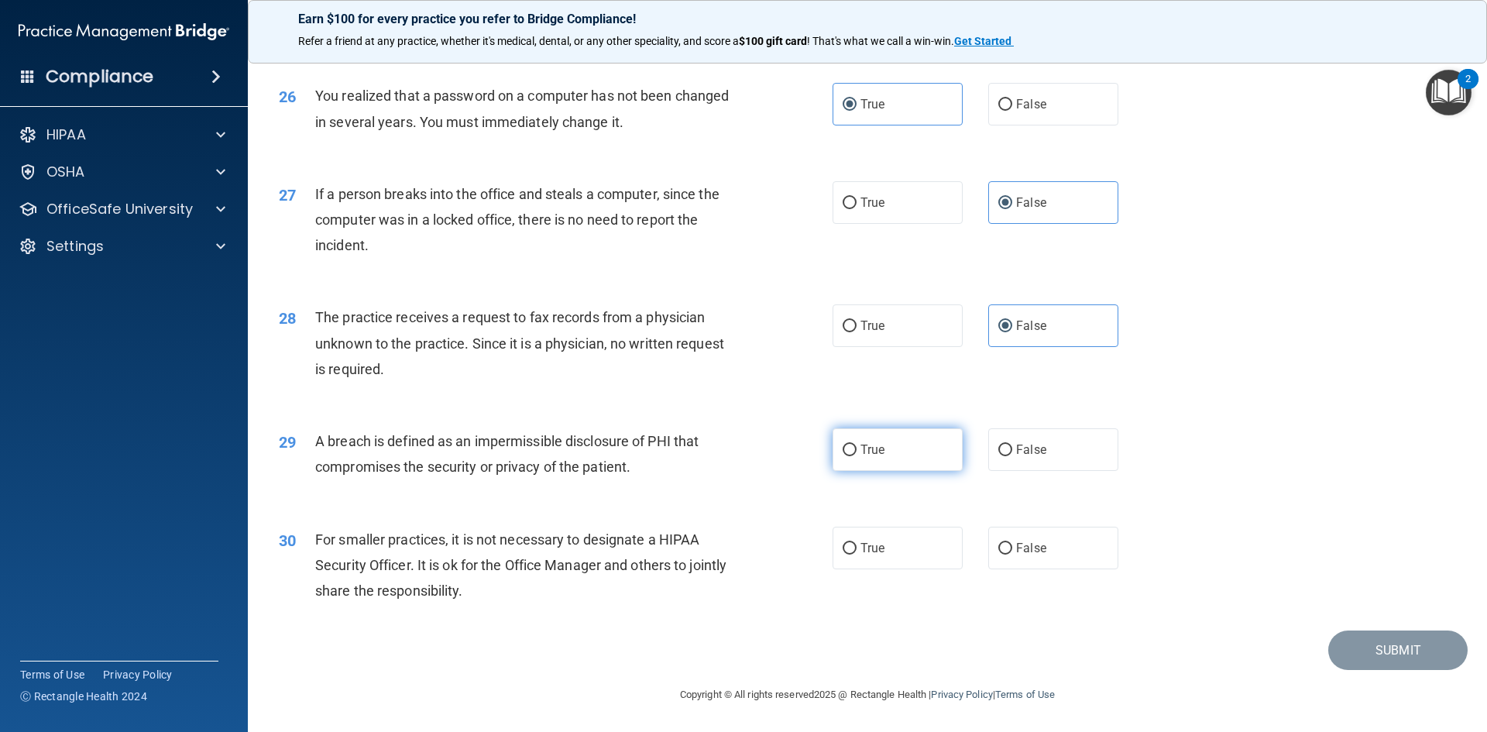
radio input "true"
click at [989, 562] on label "False" at bounding box center [1053, 548] width 130 height 43
click at [998, 555] on input "False" at bounding box center [1005, 549] width 14 height 12
radio input "true"
click at [1367, 655] on button "Submit" at bounding box center [1397, 651] width 139 height 40
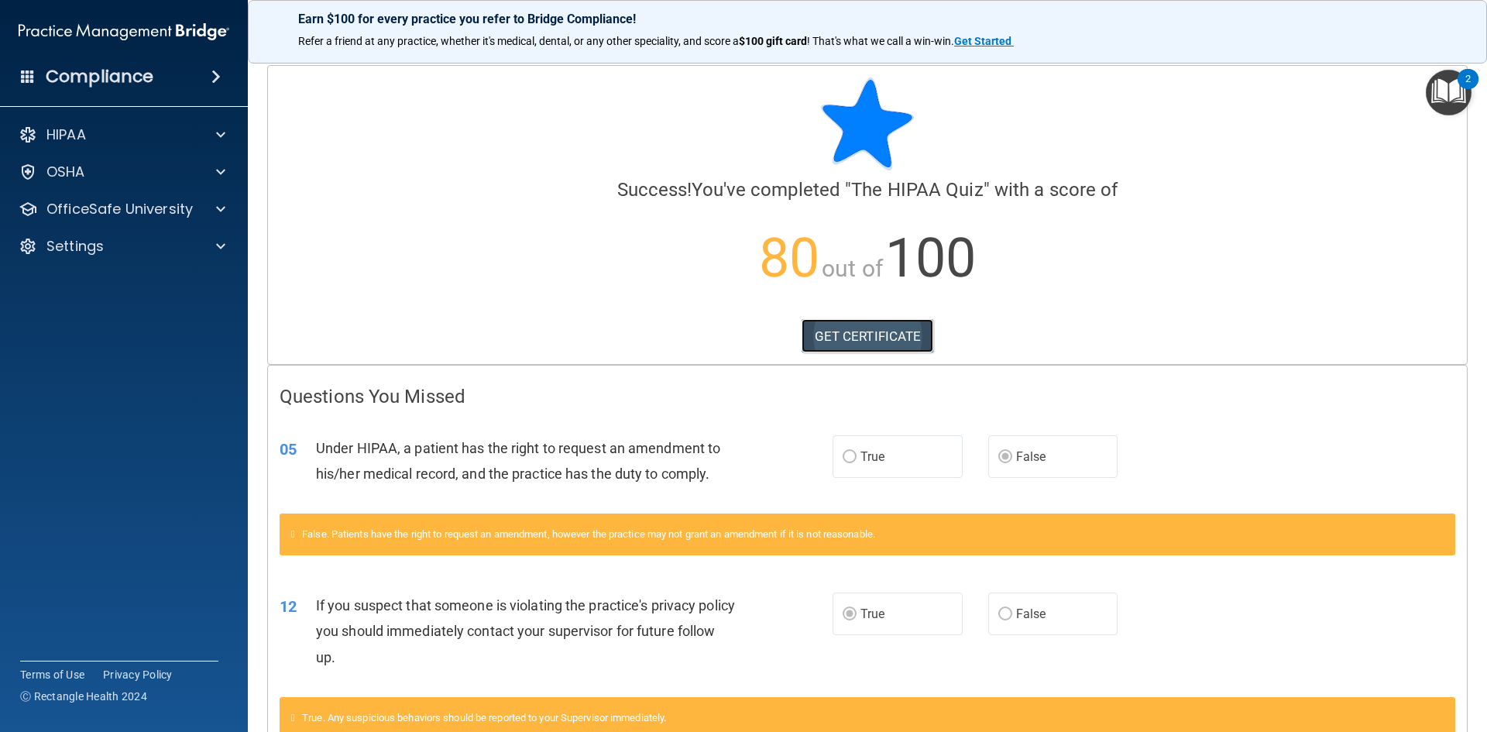
click at [889, 345] on link "GET CERTIFICATE" at bounding box center [868, 336] width 132 height 34
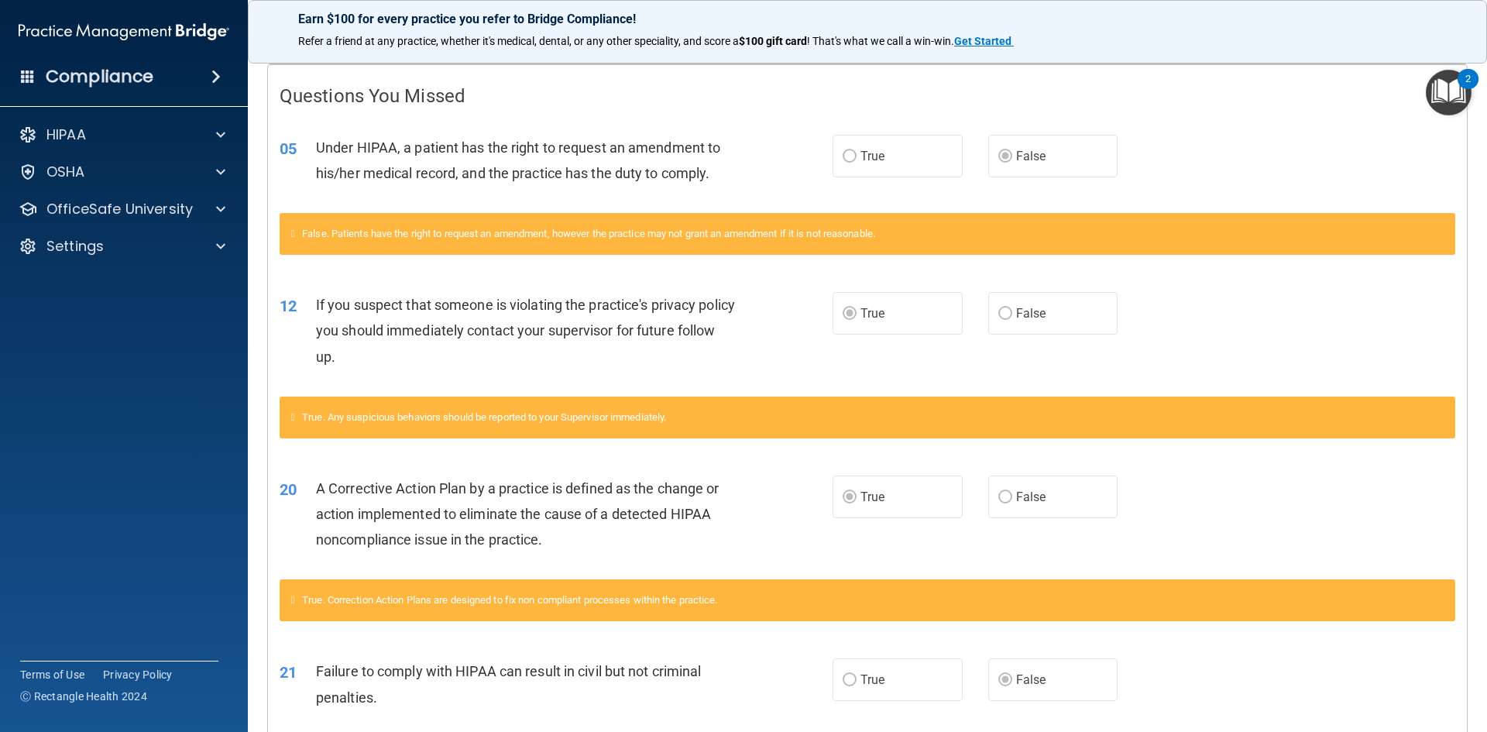
scroll to position [310, 0]
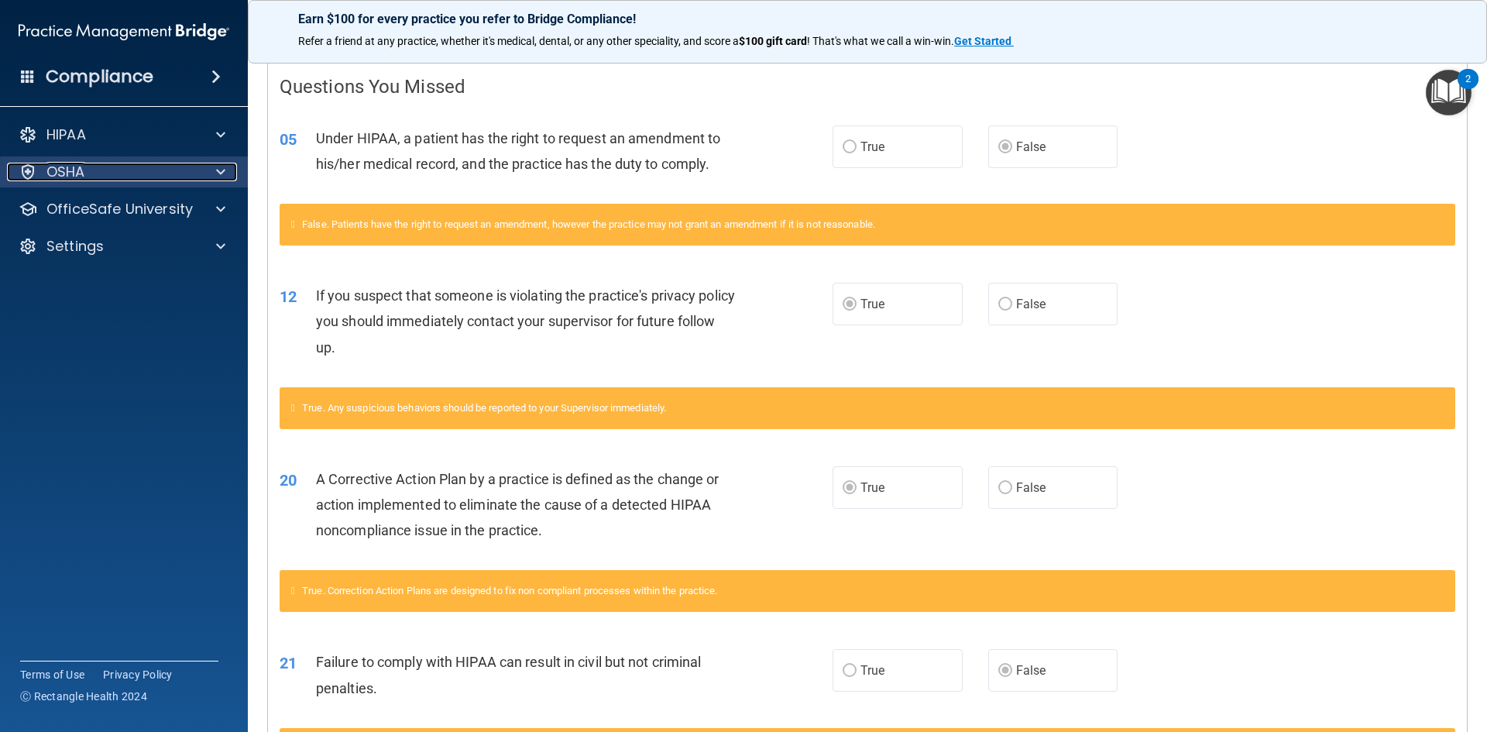
click at [154, 180] on div "OSHA" at bounding box center [103, 172] width 192 height 19
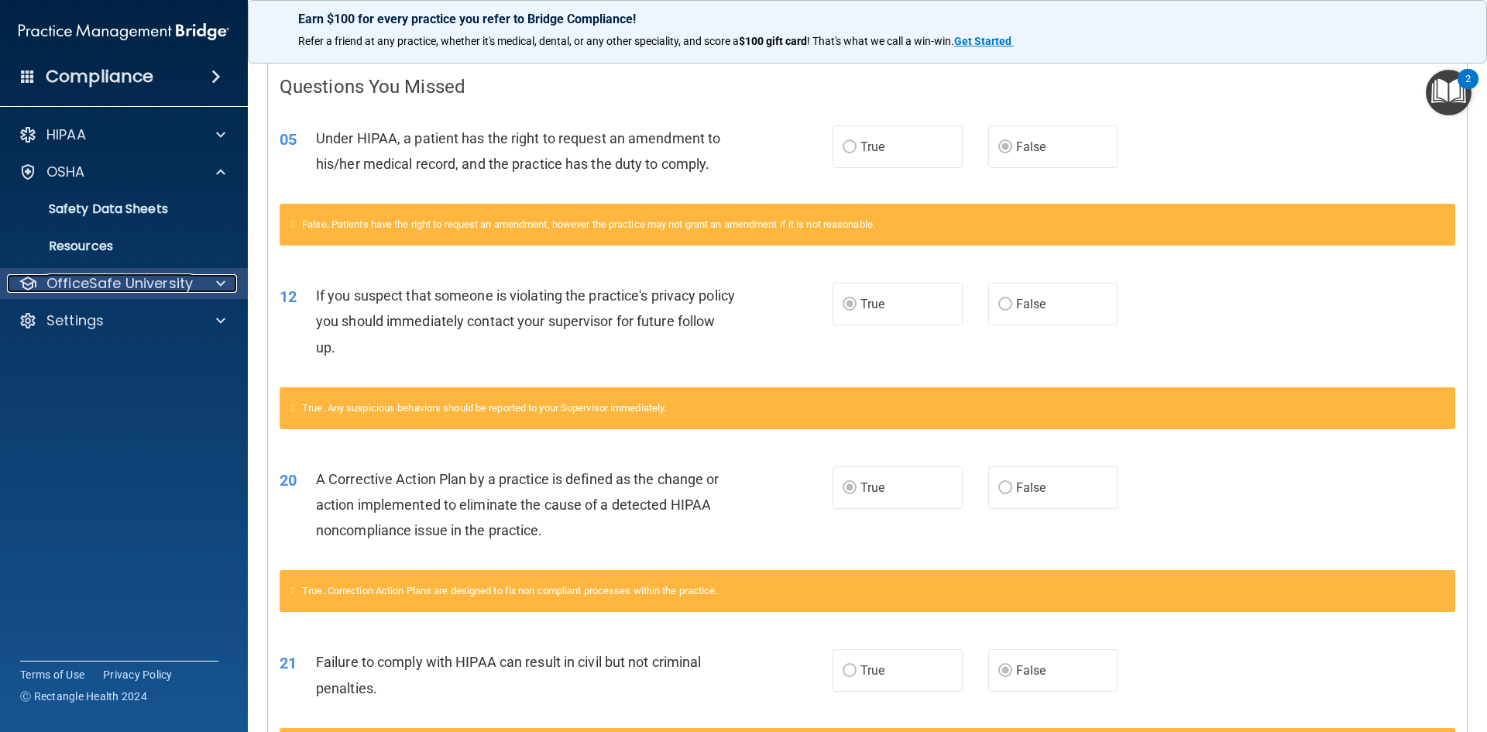
click at [149, 288] on p "OfficeSafe University" at bounding box center [119, 283] width 146 height 19
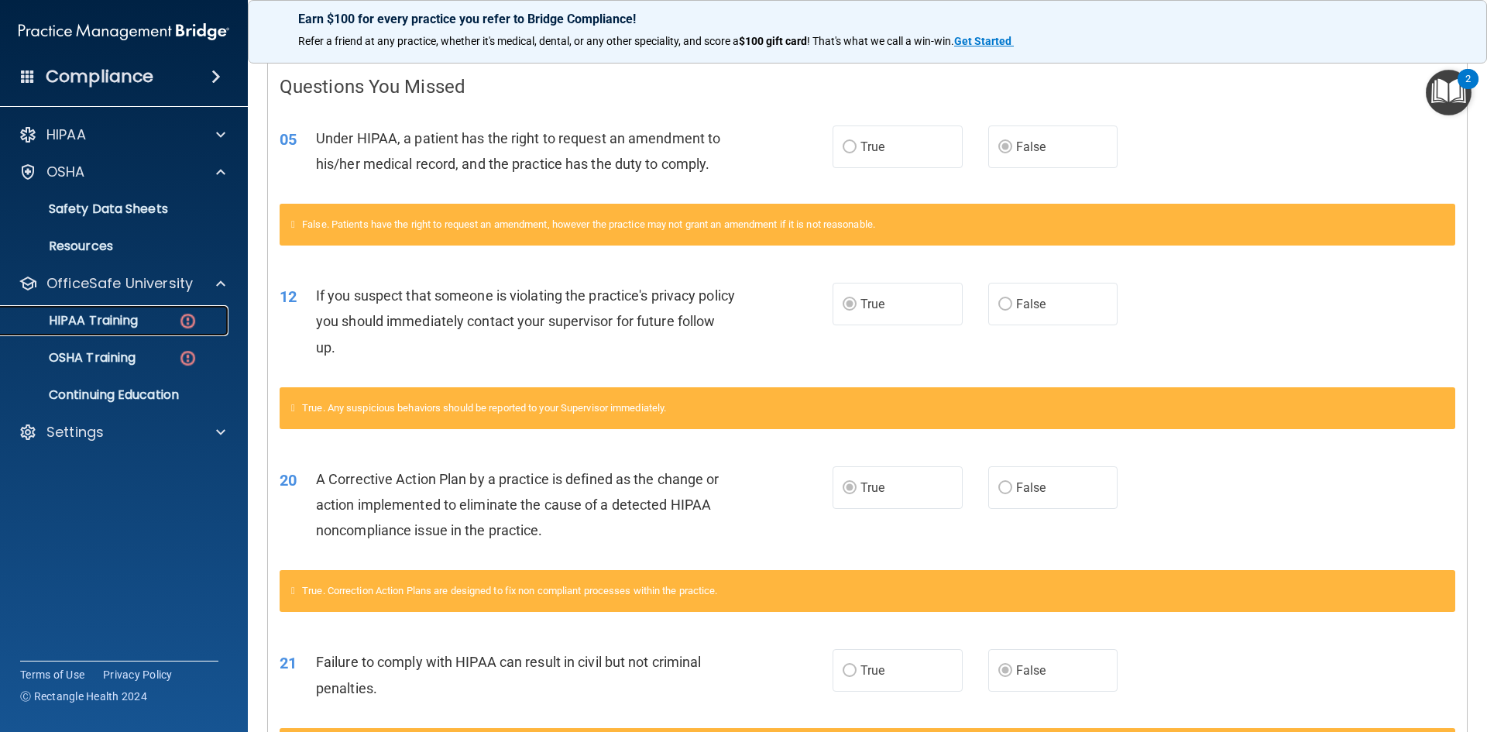
click at [149, 314] on div "HIPAA Training" at bounding box center [115, 320] width 211 height 15
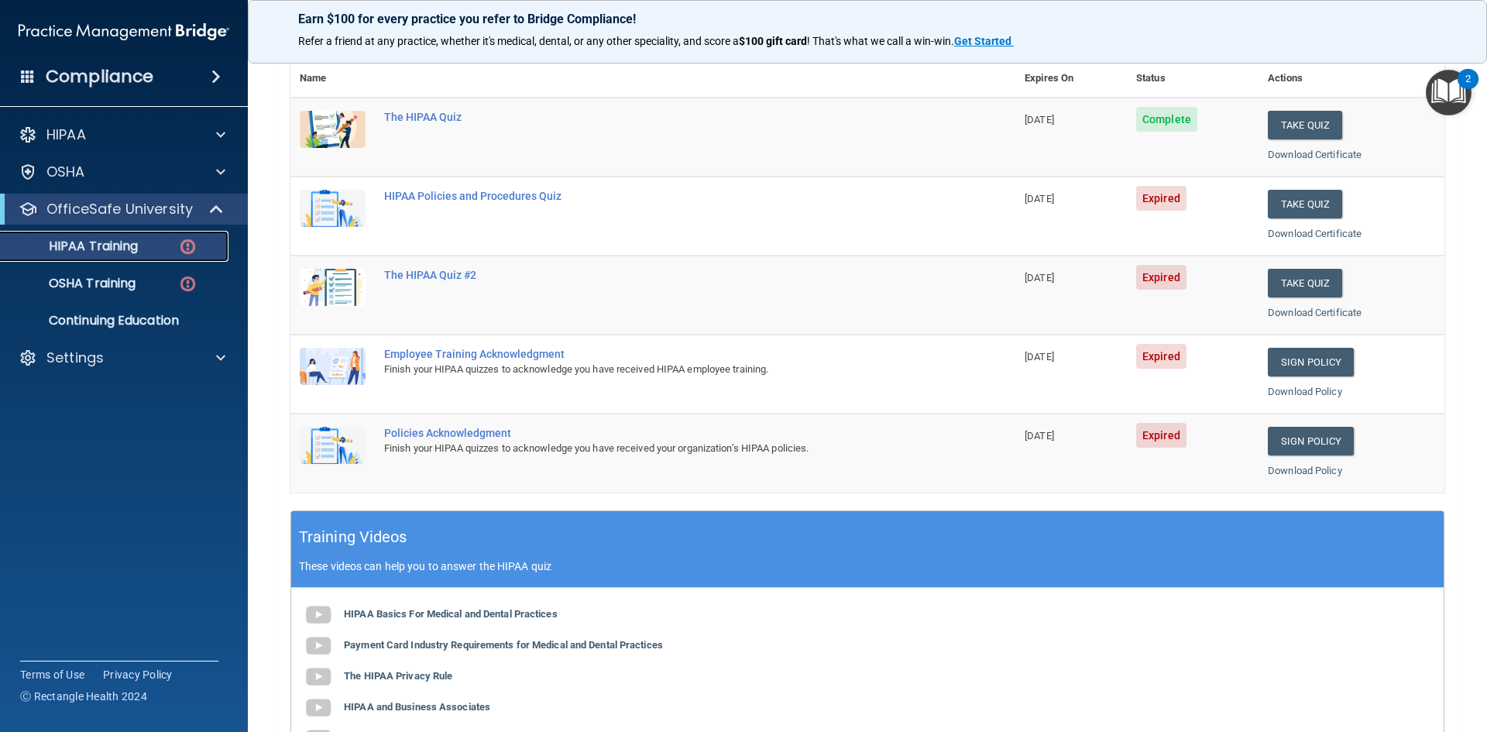
scroll to position [125, 0]
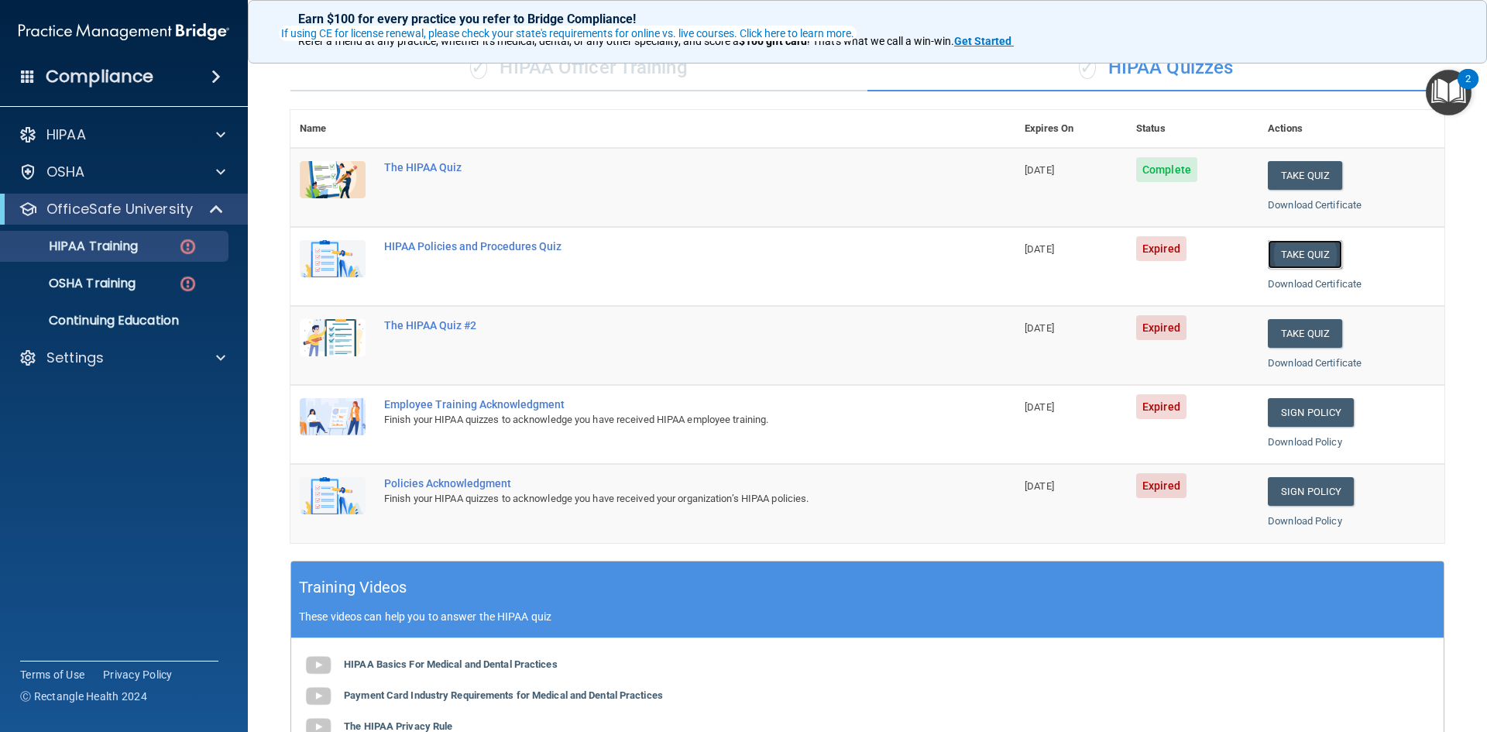
click at [1291, 250] on button "Take Quiz" at bounding box center [1305, 254] width 74 height 29
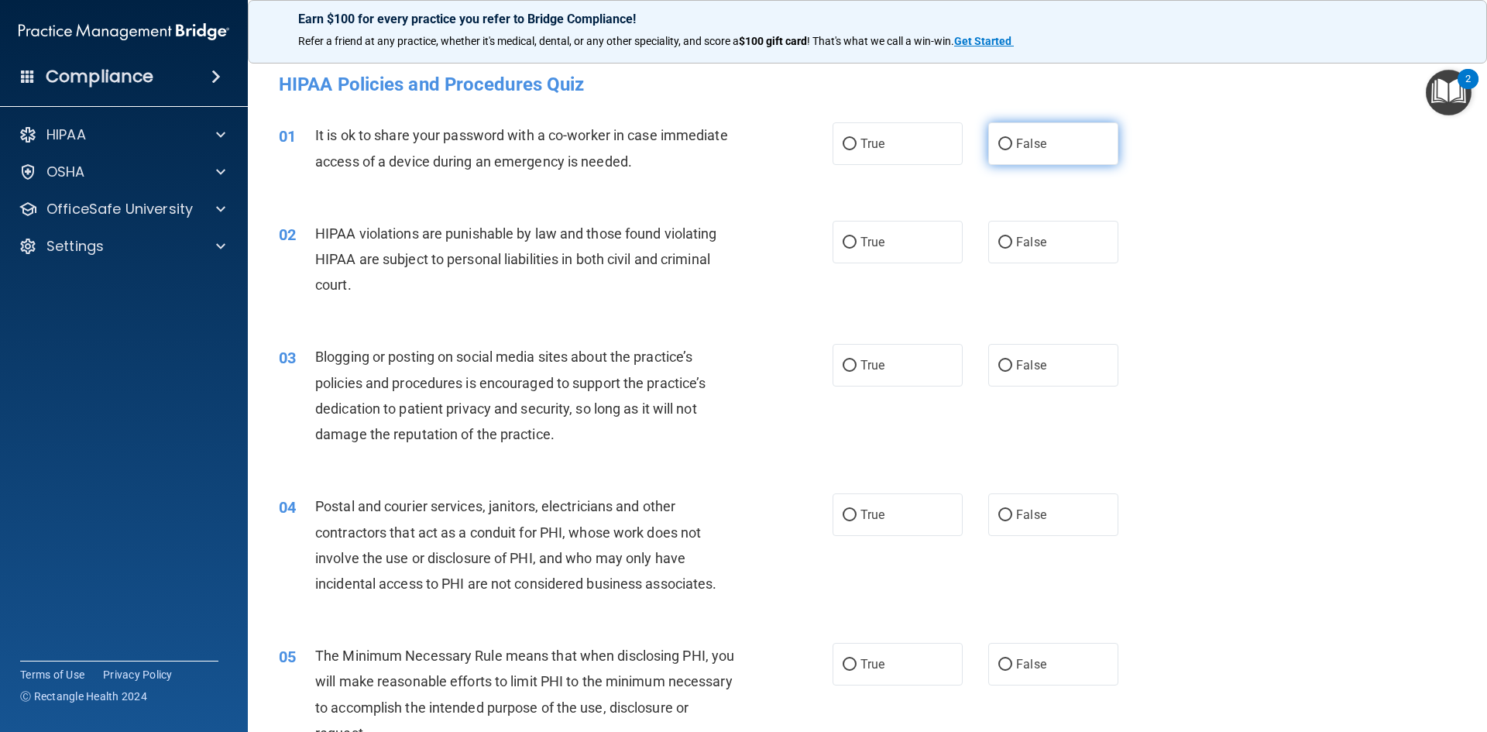
click at [988, 146] on label "False" at bounding box center [1053, 143] width 130 height 43
click at [998, 146] on input "False" at bounding box center [1005, 145] width 14 height 12
radio input "true"
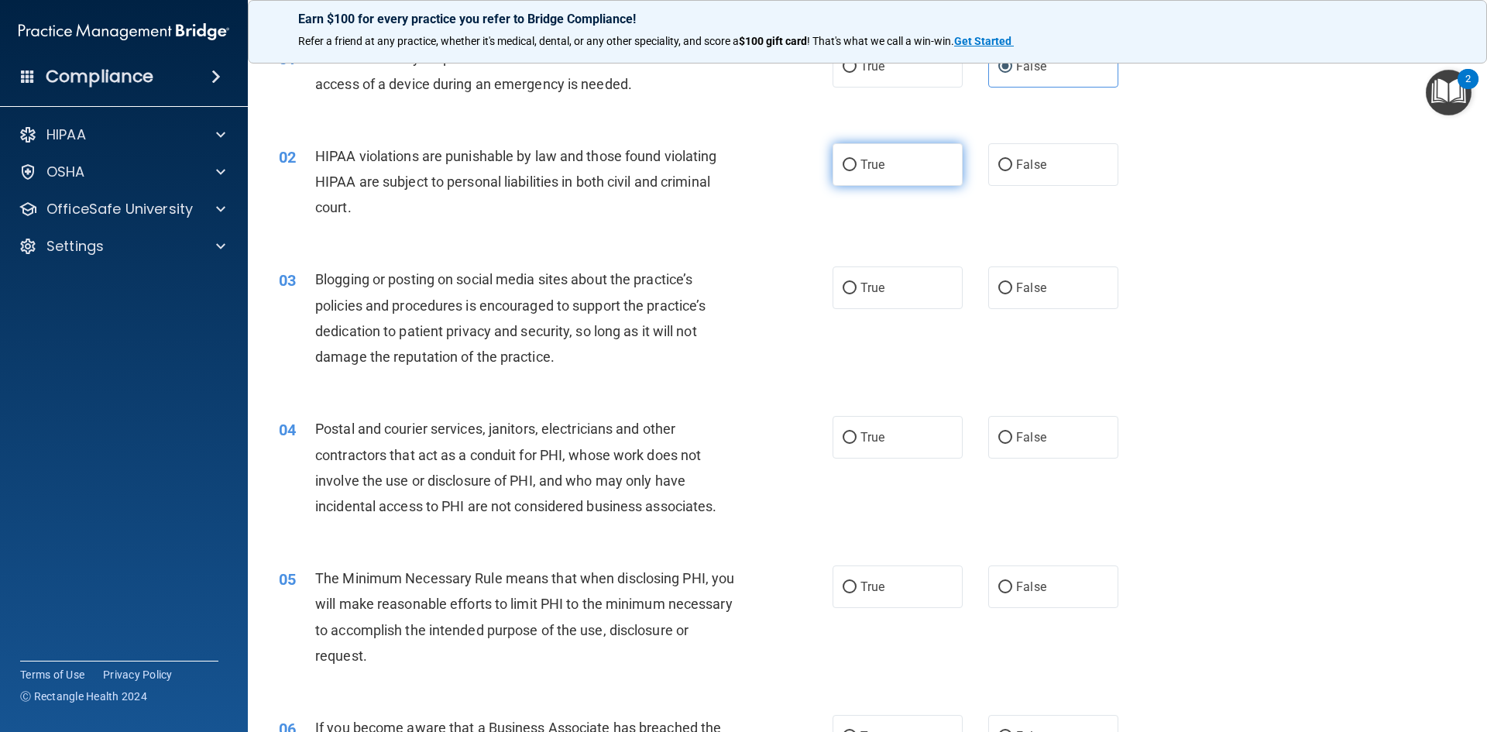
click at [873, 159] on span "True" at bounding box center [873, 164] width 24 height 15
click at [857, 160] on input "True" at bounding box center [850, 166] width 14 height 12
radio input "true"
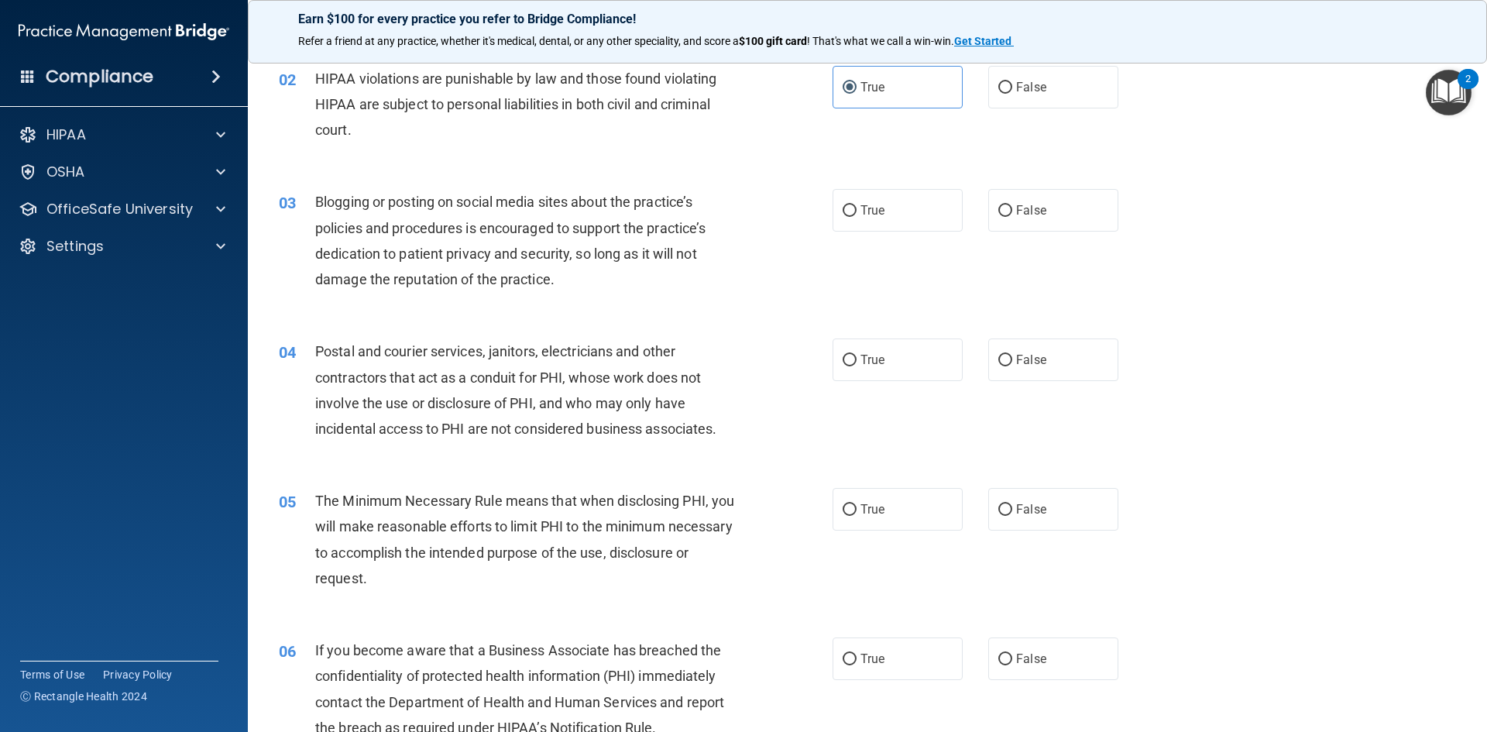
scroll to position [232, 0]
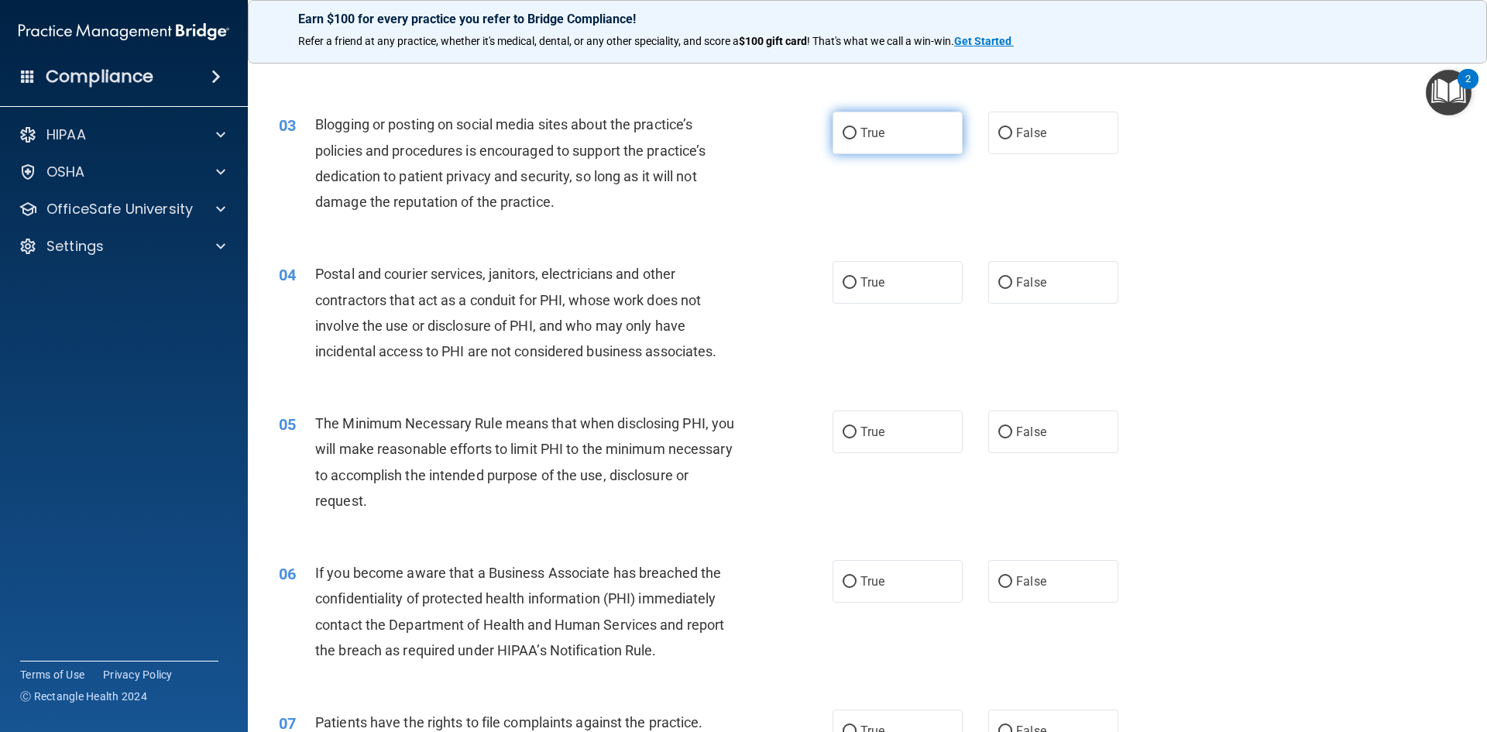
click at [882, 139] on label "True" at bounding box center [898, 133] width 130 height 43
click at [857, 139] on input "True" at bounding box center [850, 134] width 14 height 12
radio input "true"
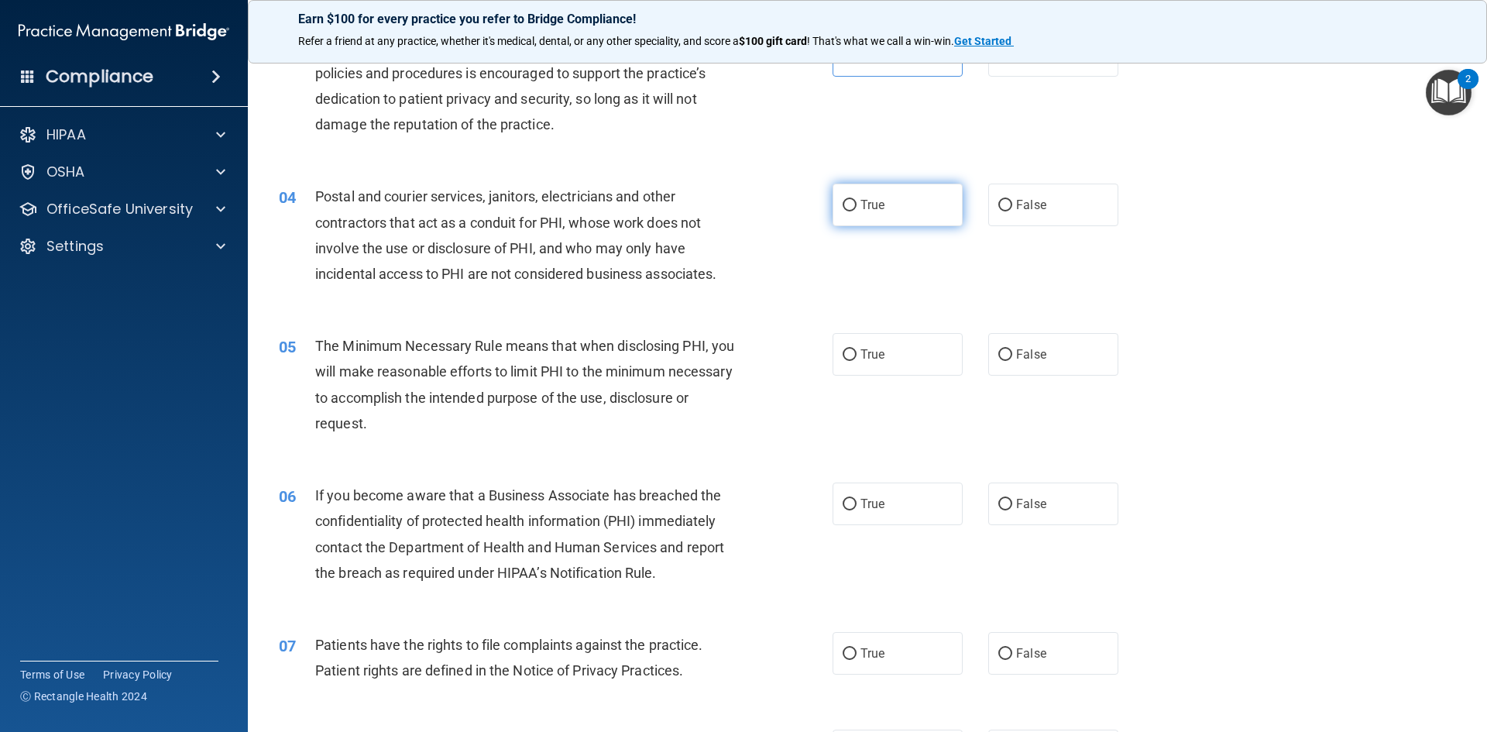
click at [849, 204] on input "True" at bounding box center [850, 206] width 14 height 12
radio input "true"
click at [861, 352] on span "True" at bounding box center [873, 354] width 24 height 15
click at [857, 352] on input "True" at bounding box center [850, 355] width 14 height 12
radio input "true"
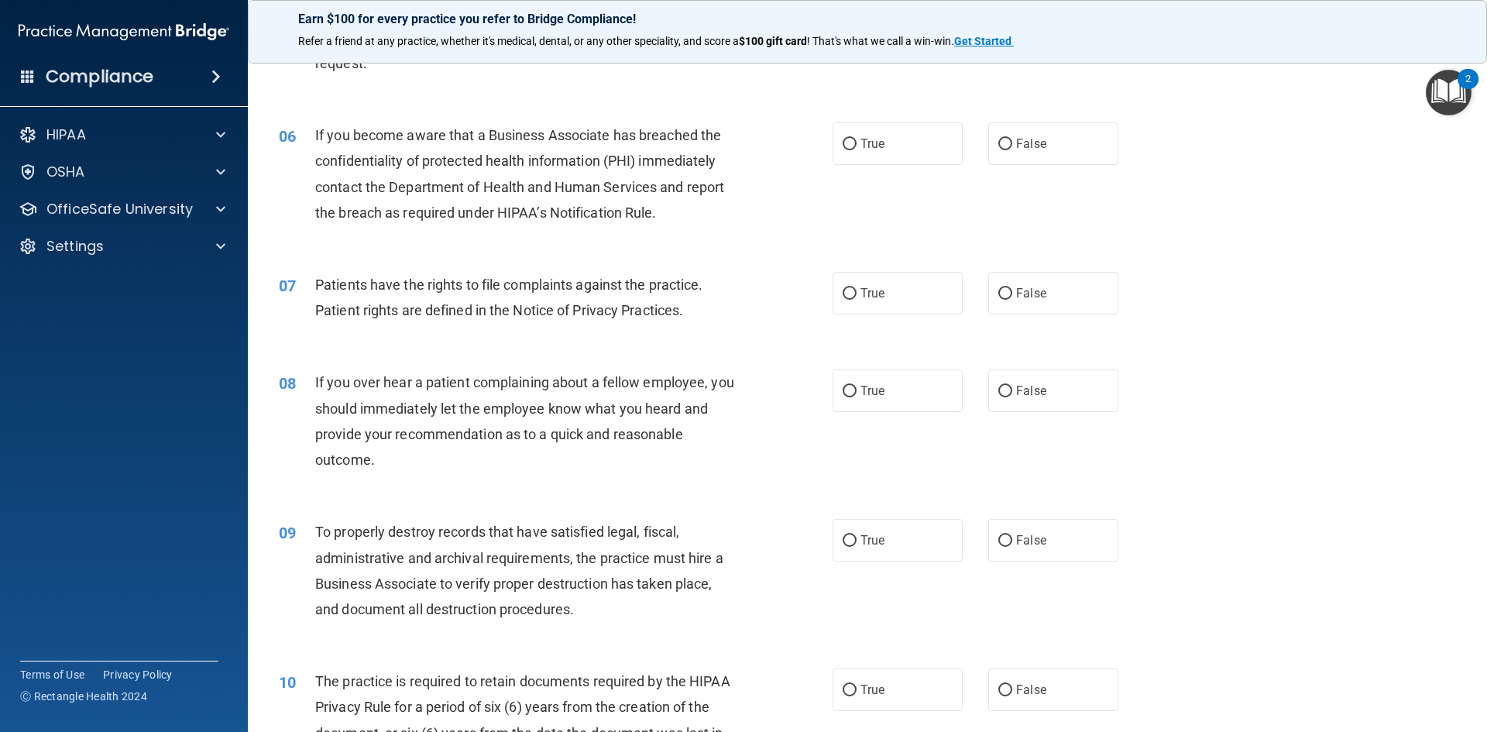
scroll to position [697, 0]
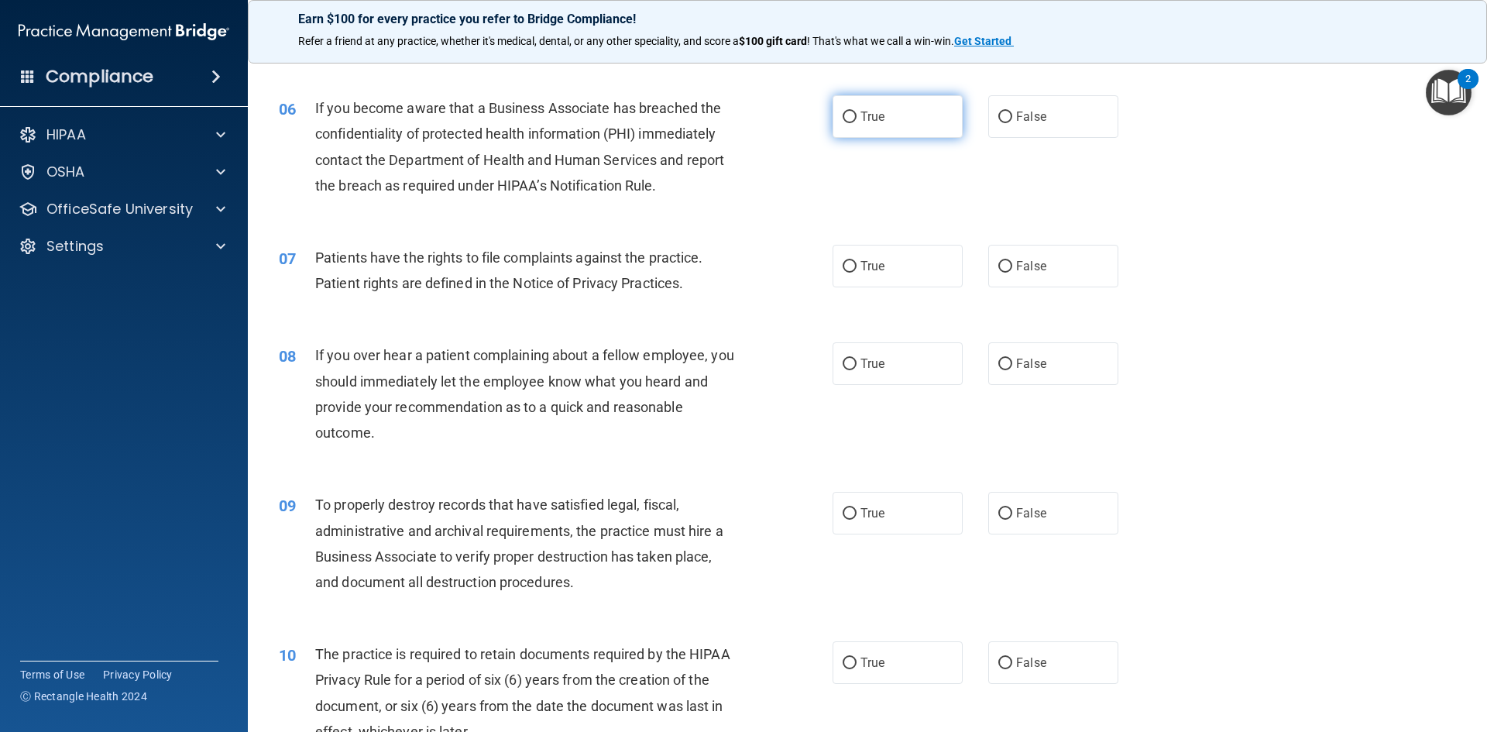
click at [848, 99] on label "True" at bounding box center [898, 116] width 130 height 43
click at [848, 112] on input "True" at bounding box center [850, 118] width 14 height 12
radio input "true"
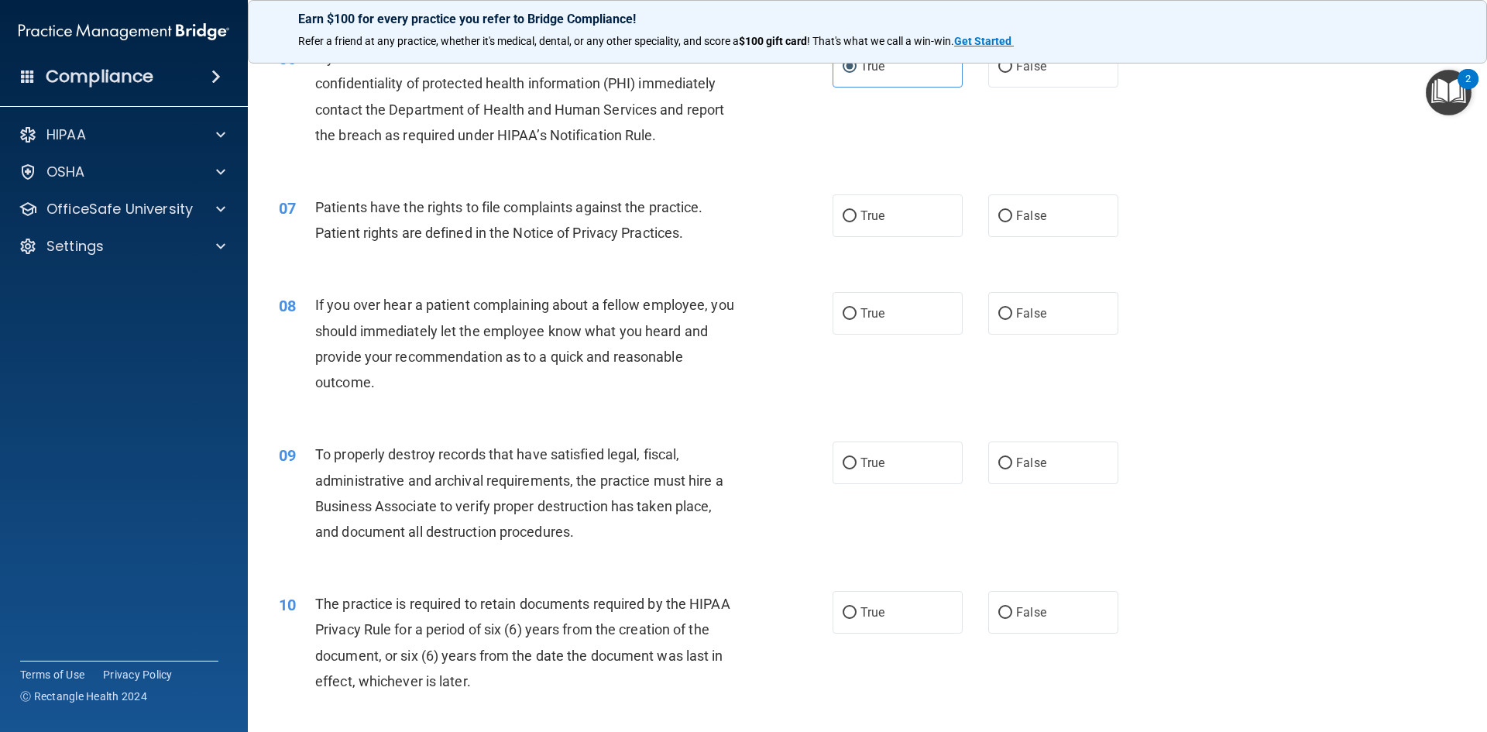
scroll to position [775, 0]
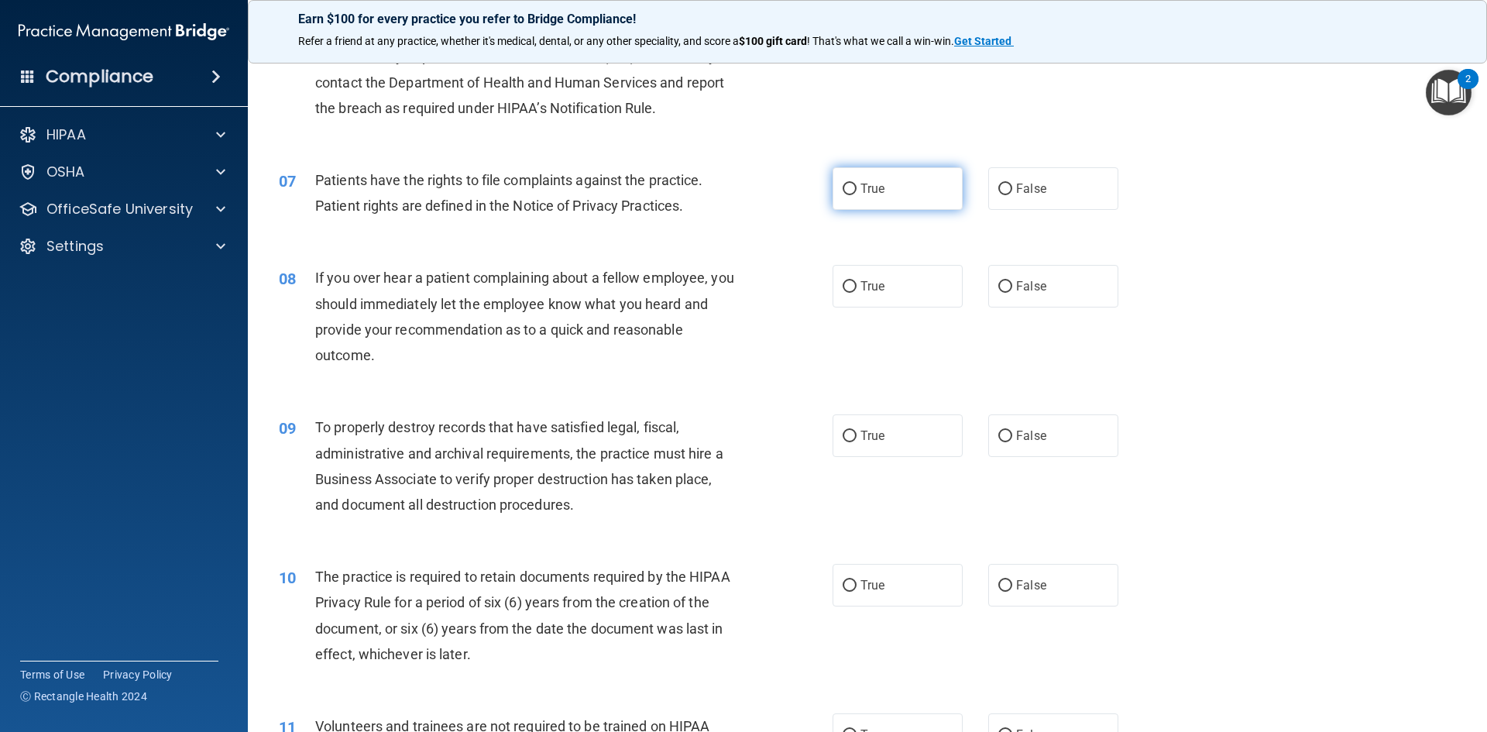
click at [843, 194] on input "True" at bounding box center [850, 190] width 14 height 12
radio input "true"
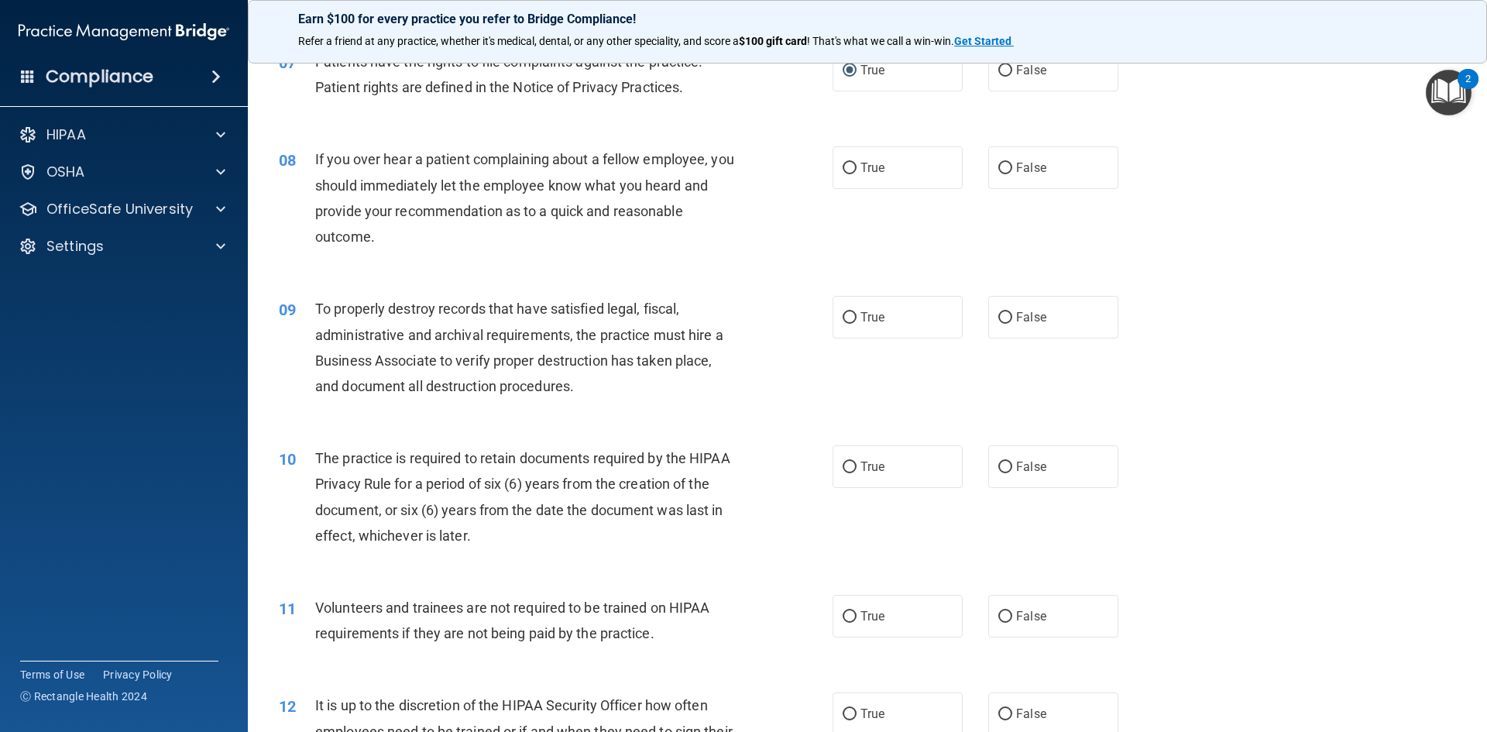
scroll to position [930, 0]
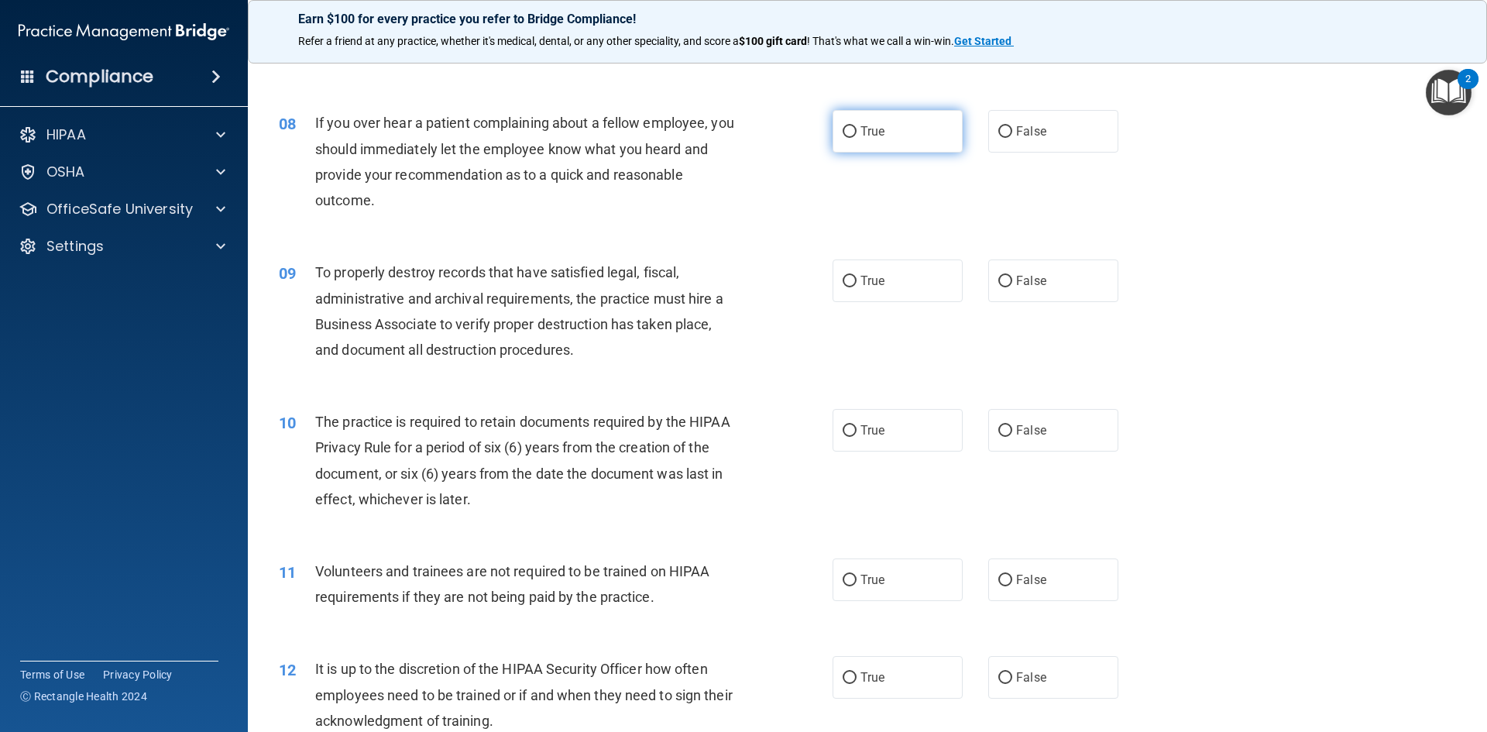
click at [863, 128] on span "True" at bounding box center [873, 131] width 24 height 15
click at [857, 128] on input "True" at bounding box center [850, 132] width 14 height 12
radio input "true"
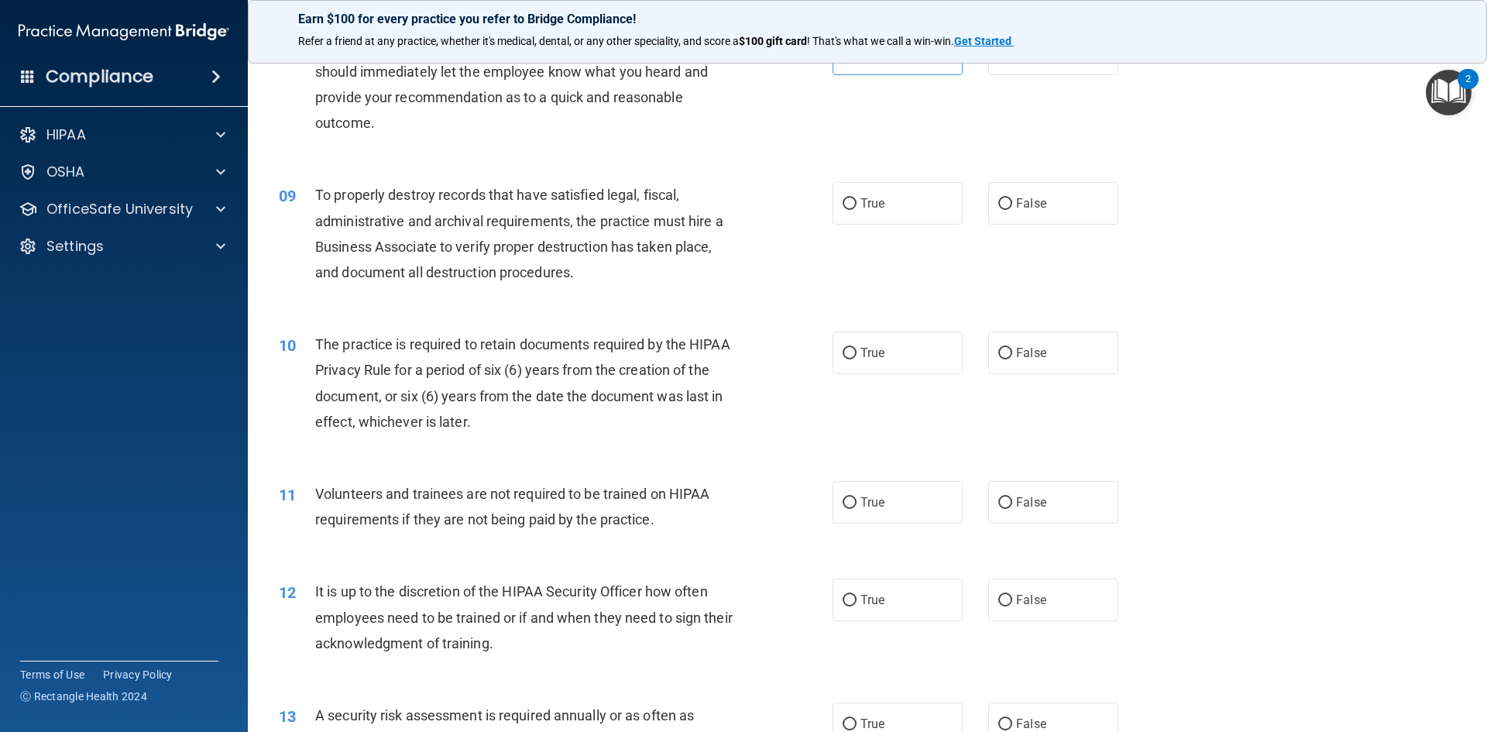
scroll to position [1084, 0]
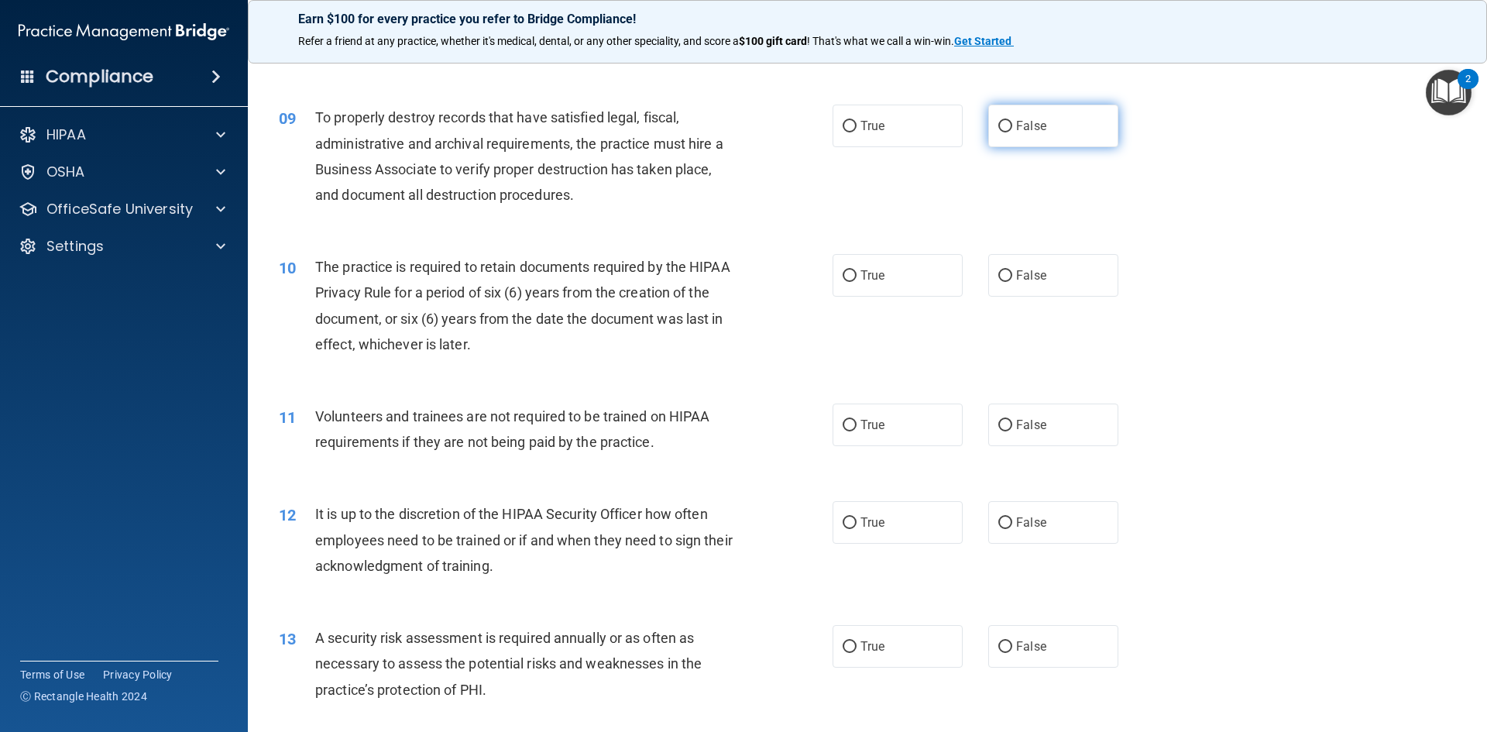
click at [1000, 129] on input "False" at bounding box center [1005, 127] width 14 height 12
radio input "true"
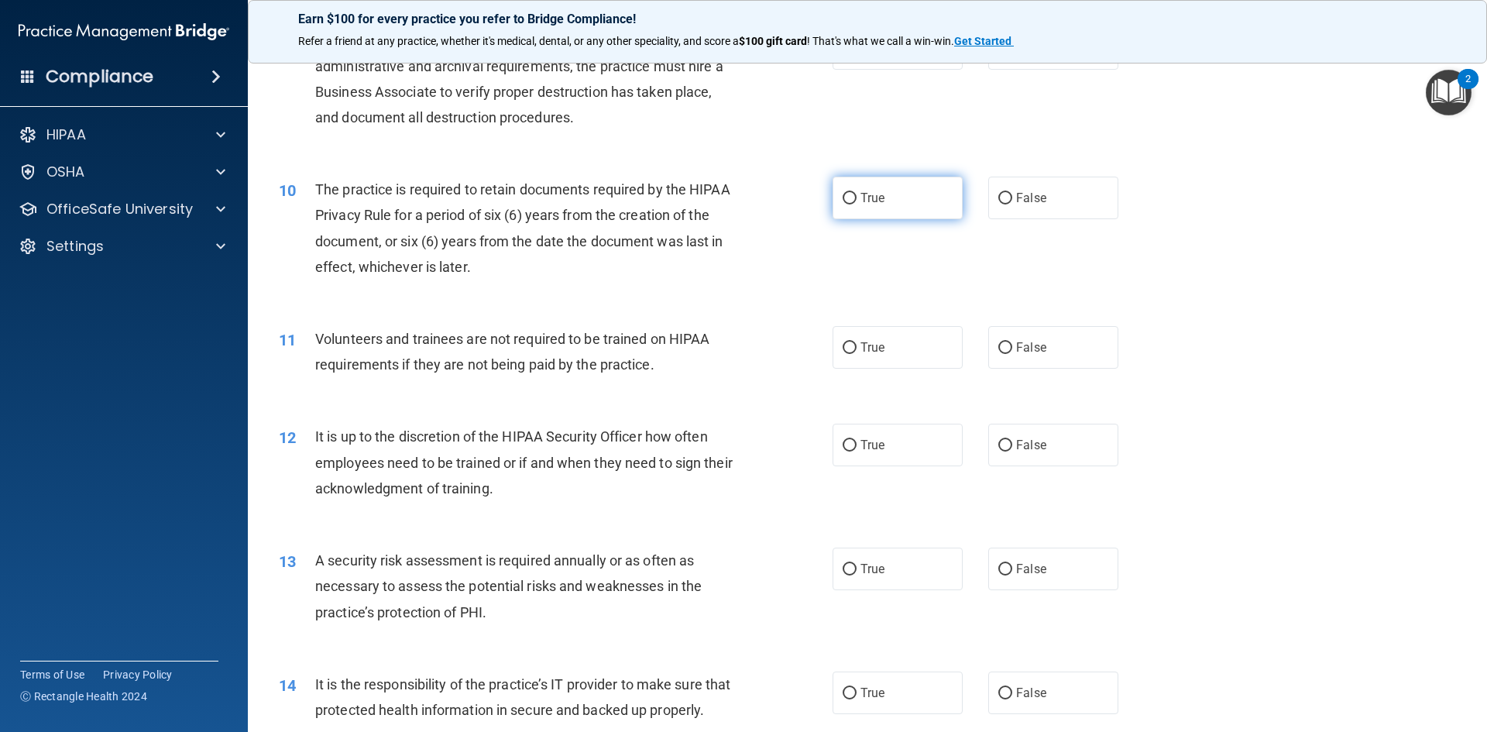
click at [861, 194] on span "True" at bounding box center [873, 198] width 24 height 15
click at [856, 194] on input "True" at bounding box center [850, 199] width 14 height 12
radio input "true"
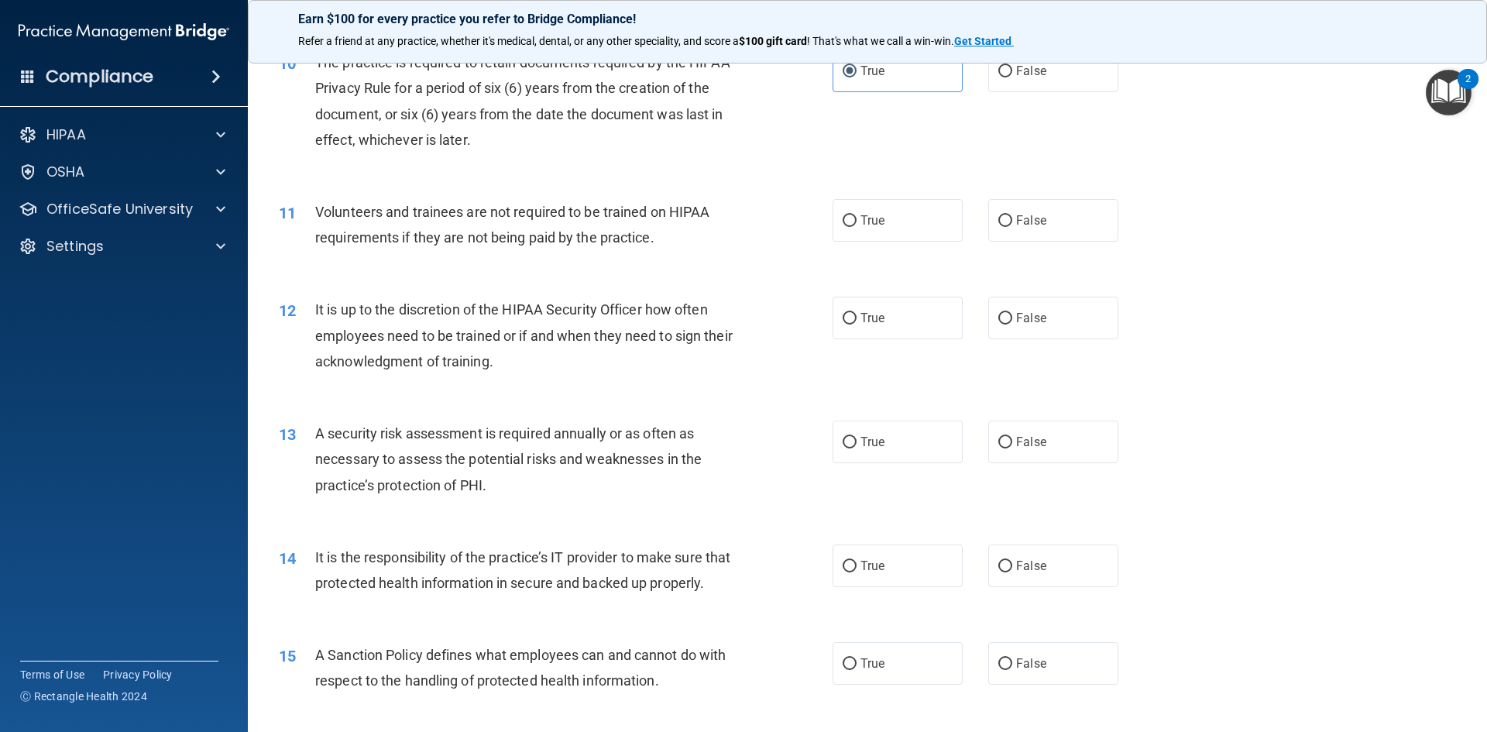
scroll to position [1317, 0]
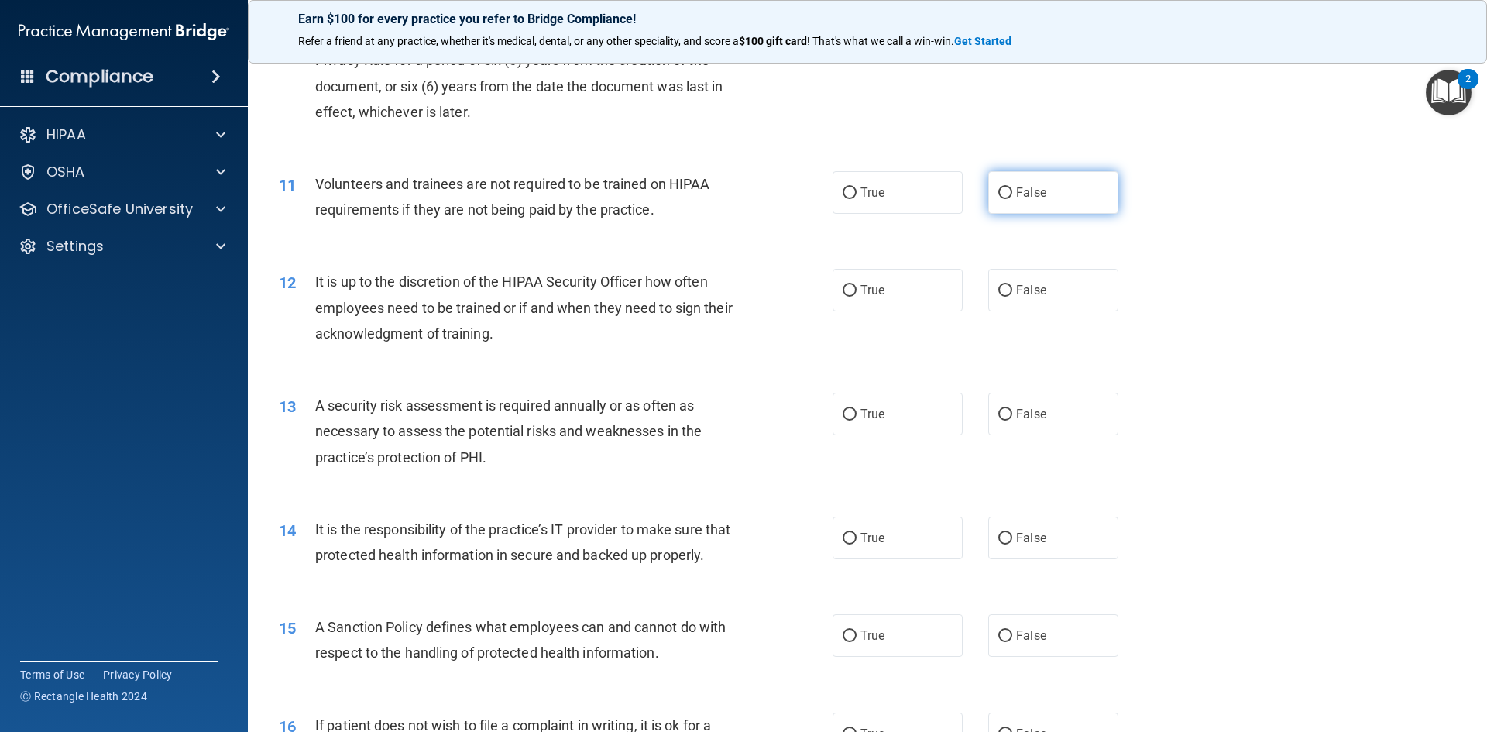
click at [1021, 181] on label "False" at bounding box center [1053, 192] width 130 height 43
click at [1012, 187] on input "False" at bounding box center [1005, 193] width 14 height 12
radio input "true"
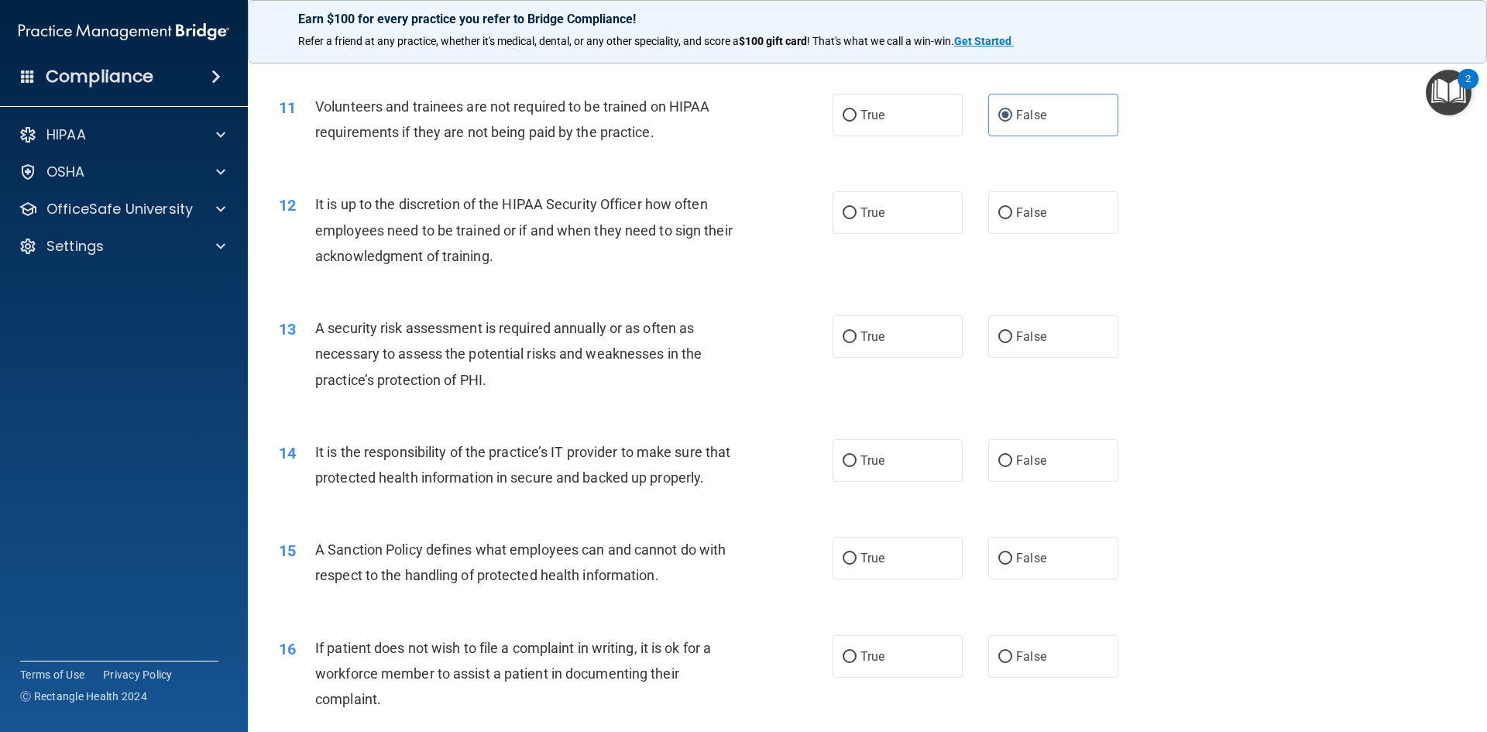
scroll to position [1472, 0]
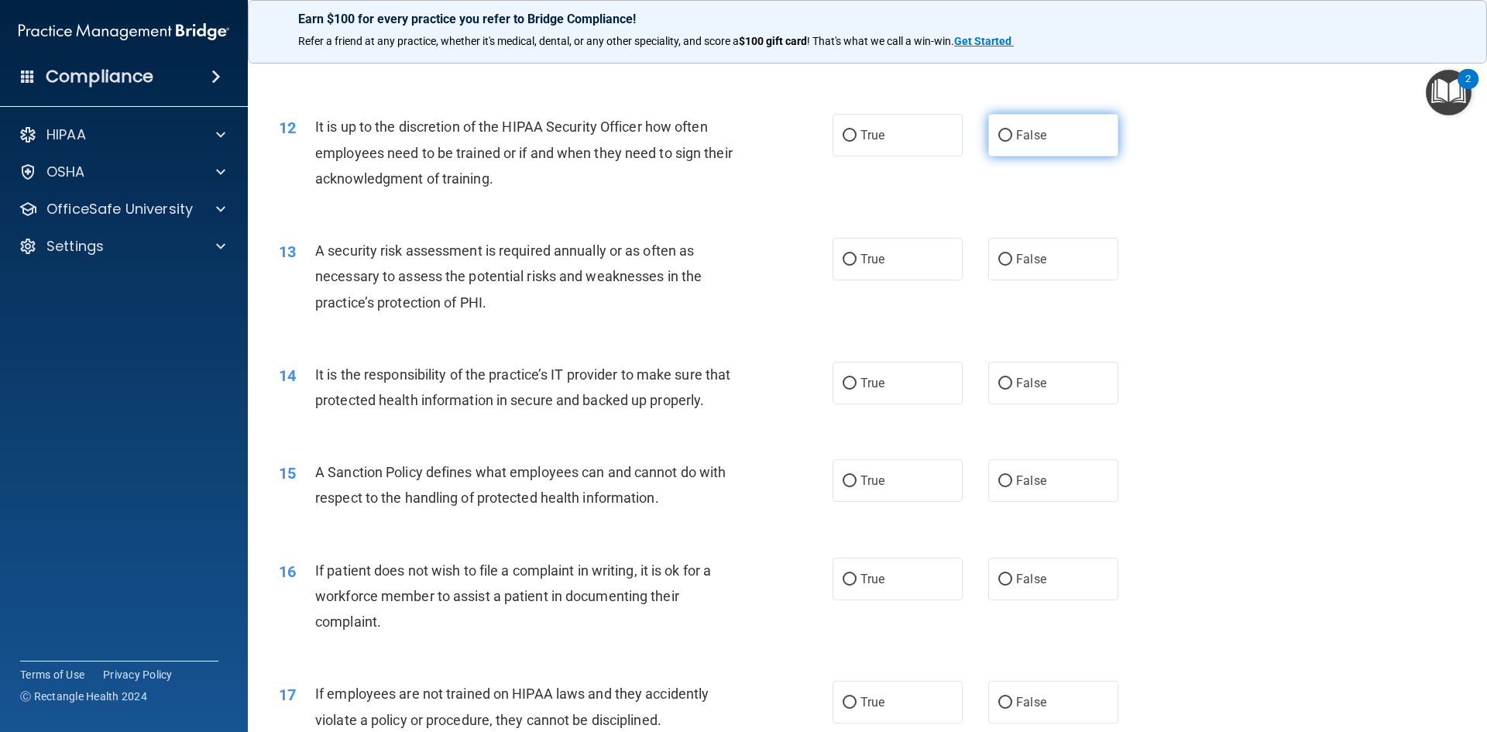
click at [993, 143] on label "False" at bounding box center [1053, 135] width 130 height 43
click at [998, 142] on input "False" at bounding box center [1005, 136] width 14 height 12
radio input "true"
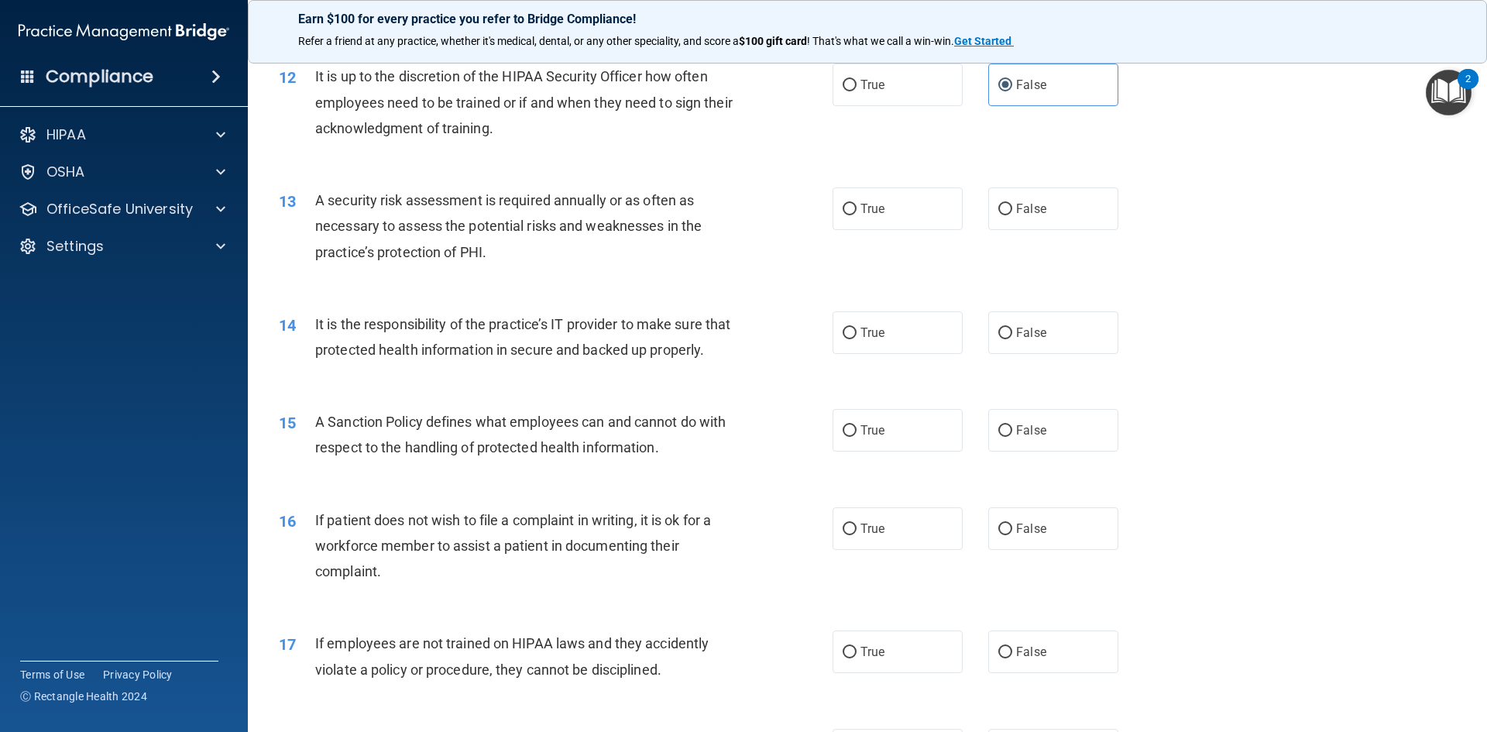
scroll to position [1549, 0]
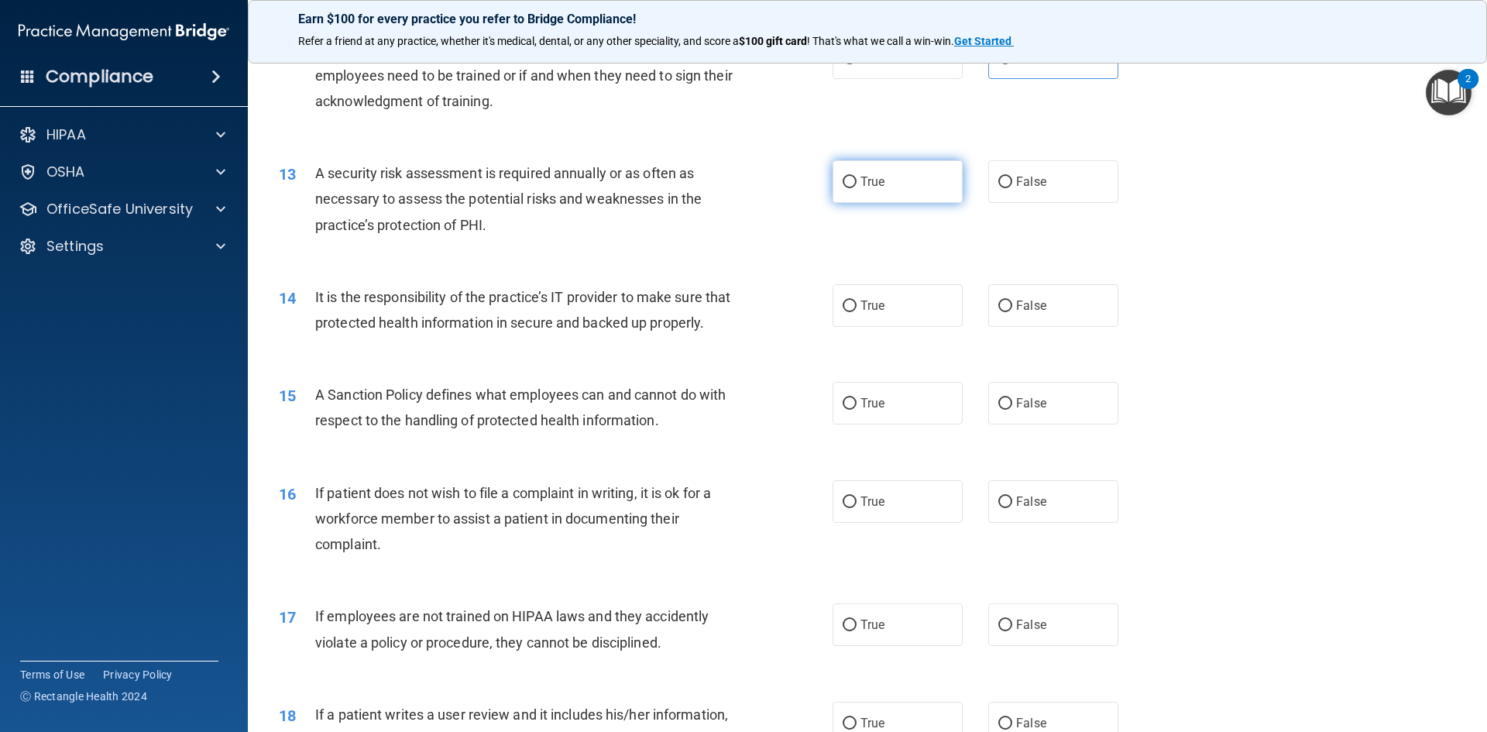
click at [871, 180] on span "True" at bounding box center [873, 181] width 24 height 15
click at [857, 180] on input "True" at bounding box center [850, 183] width 14 height 12
radio input "true"
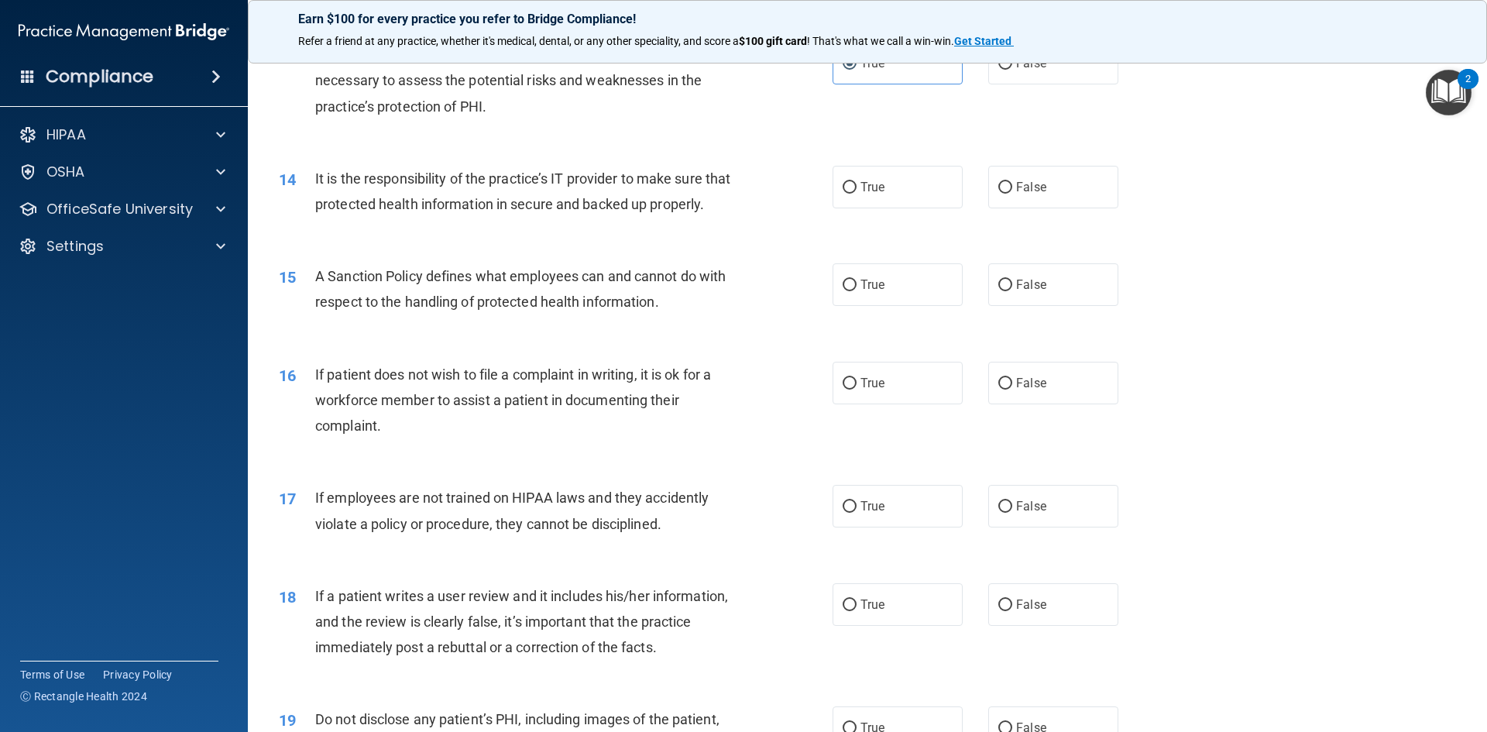
scroll to position [1704, 0]
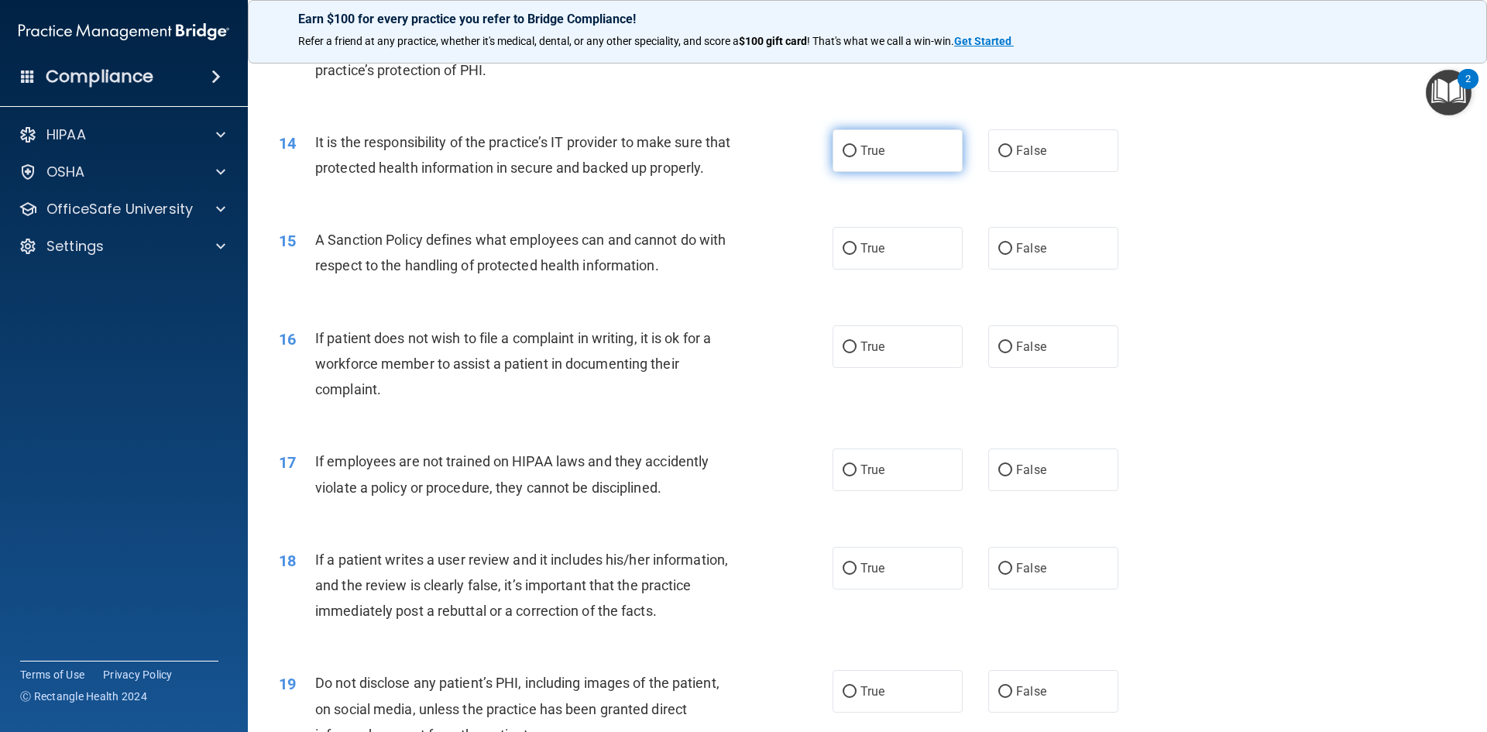
click at [953, 167] on label "True" at bounding box center [898, 150] width 130 height 43
click at [857, 157] on input "True" at bounding box center [850, 152] width 14 height 12
radio input "true"
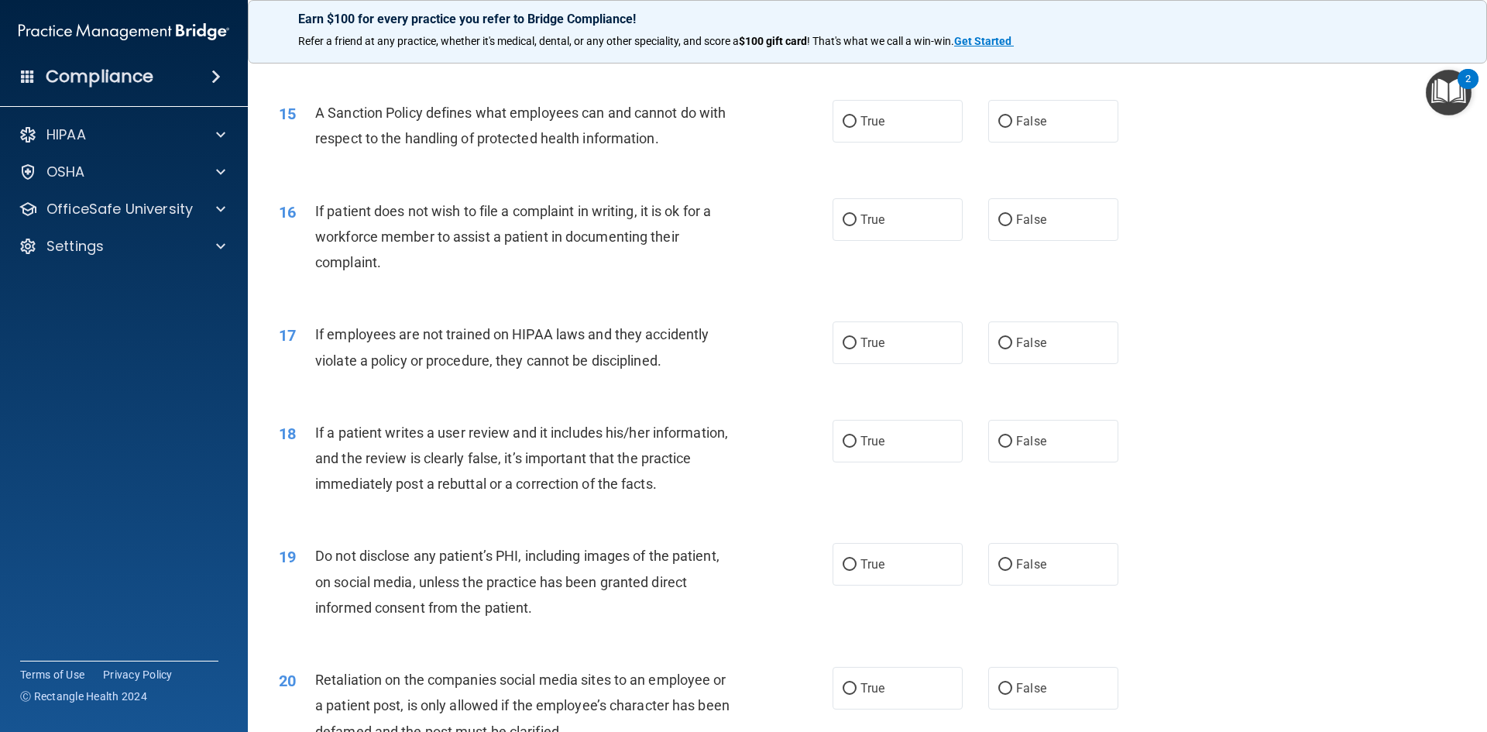
scroll to position [1859, 0]
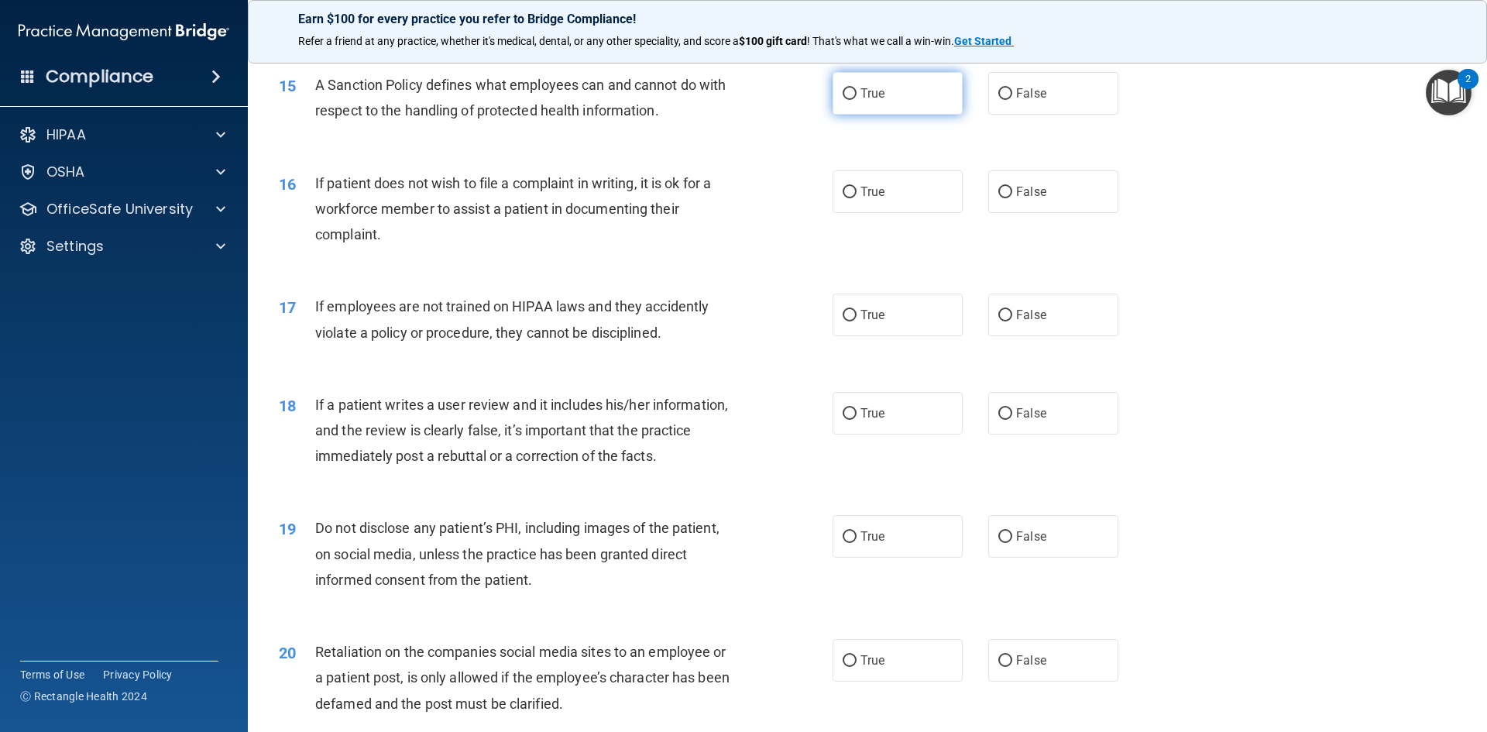
click at [920, 115] on label "True" at bounding box center [898, 93] width 130 height 43
click at [857, 100] on input "True" at bounding box center [850, 94] width 14 height 12
radio input "true"
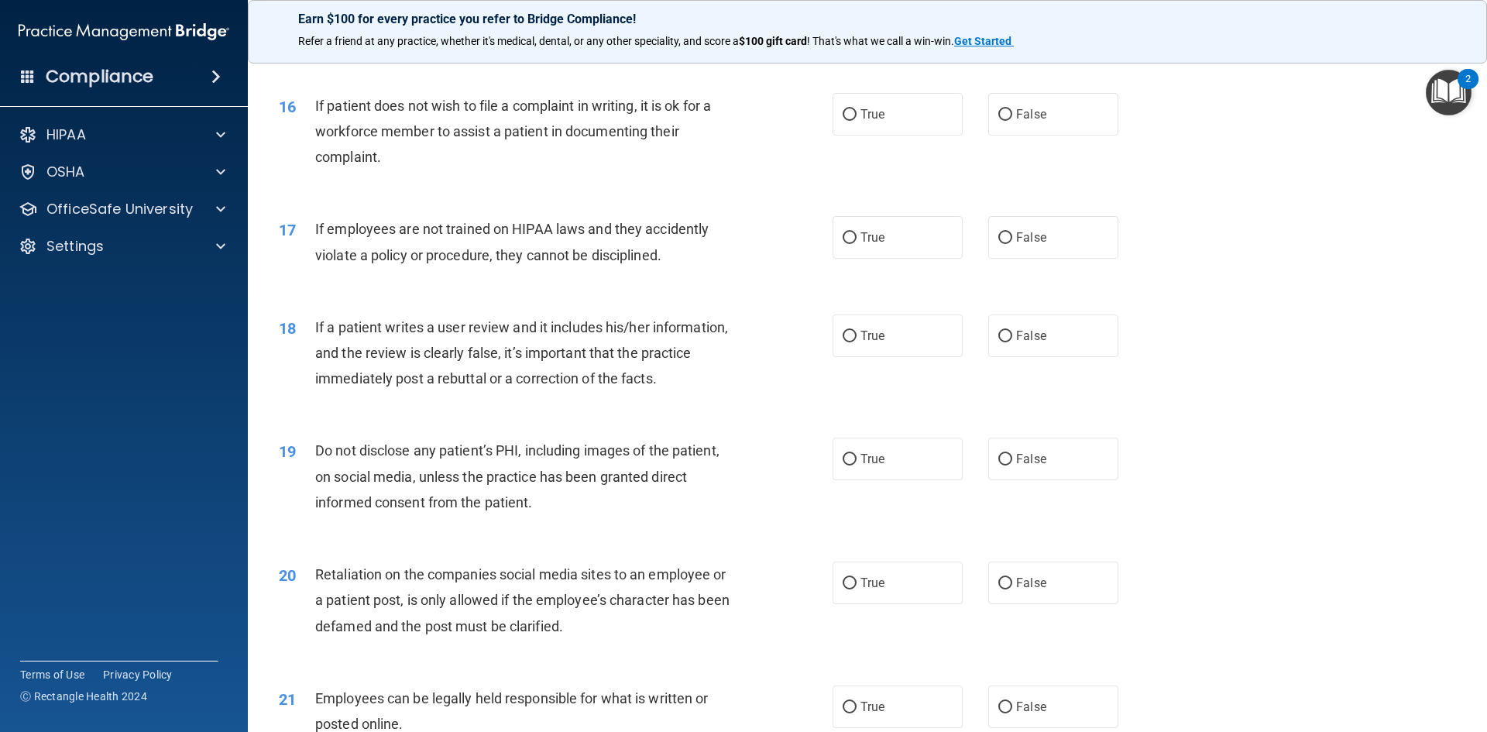
click at [906, 163] on div "16 If patient does not wish to file a complaint in writing, it is ok for a work…" at bounding box center [867, 136] width 1201 height 124
click at [906, 136] on label "True" at bounding box center [898, 114] width 130 height 43
click at [857, 121] on input "True" at bounding box center [850, 115] width 14 height 12
radio input "true"
click at [1026, 245] on span "False" at bounding box center [1031, 237] width 30 height 15
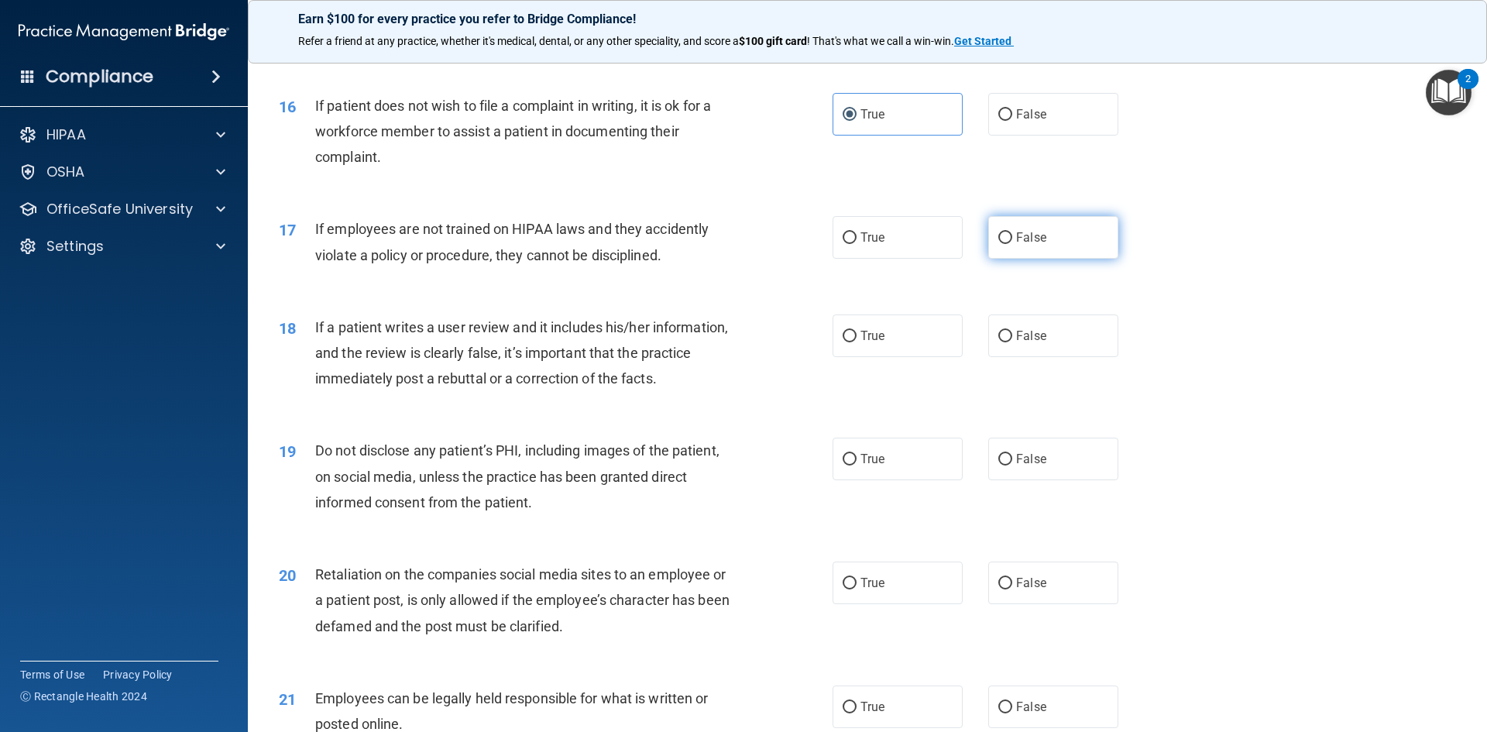
click at [1012, 244] on input "False" at bounding box center [1005, 238] width 14 height 12
radio input "true"
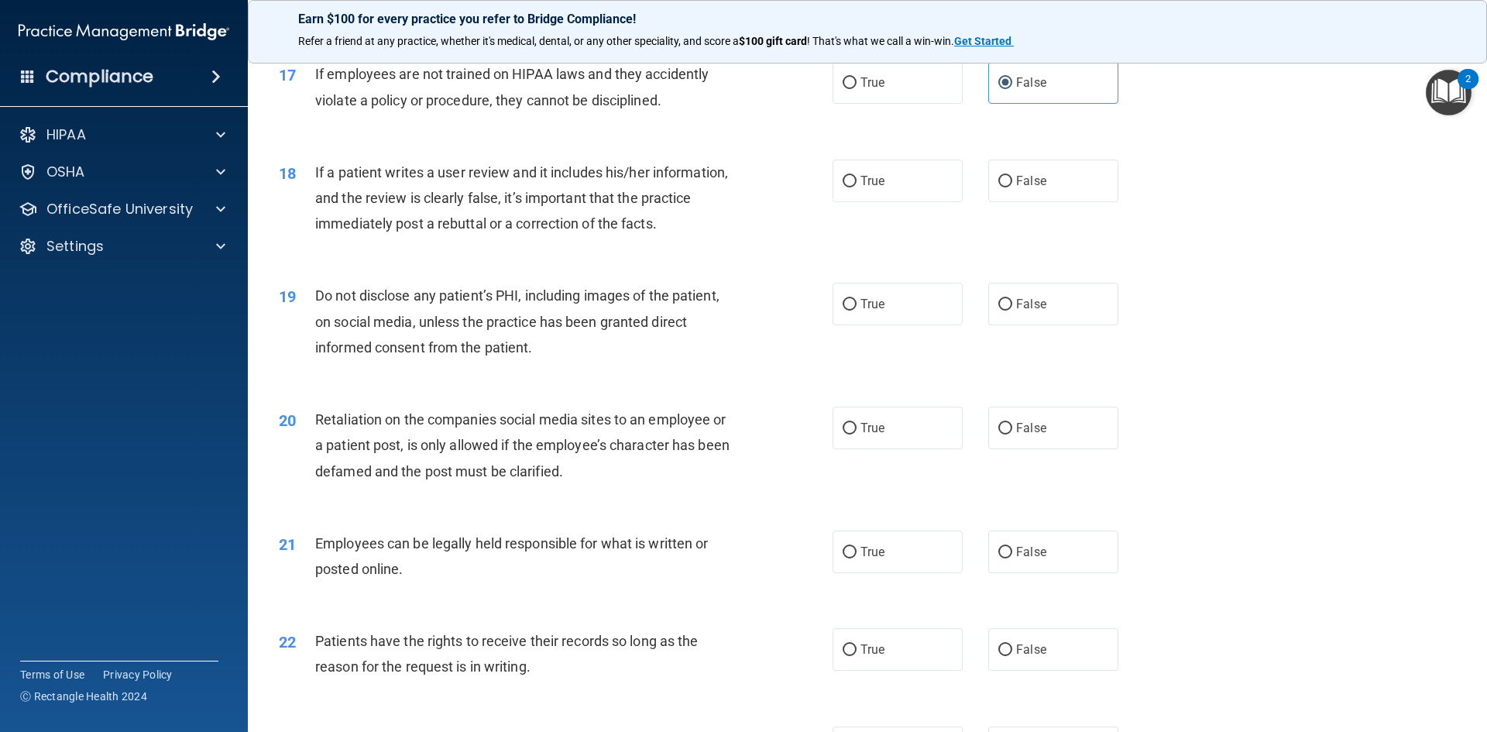
scroll to position [2169, 0]
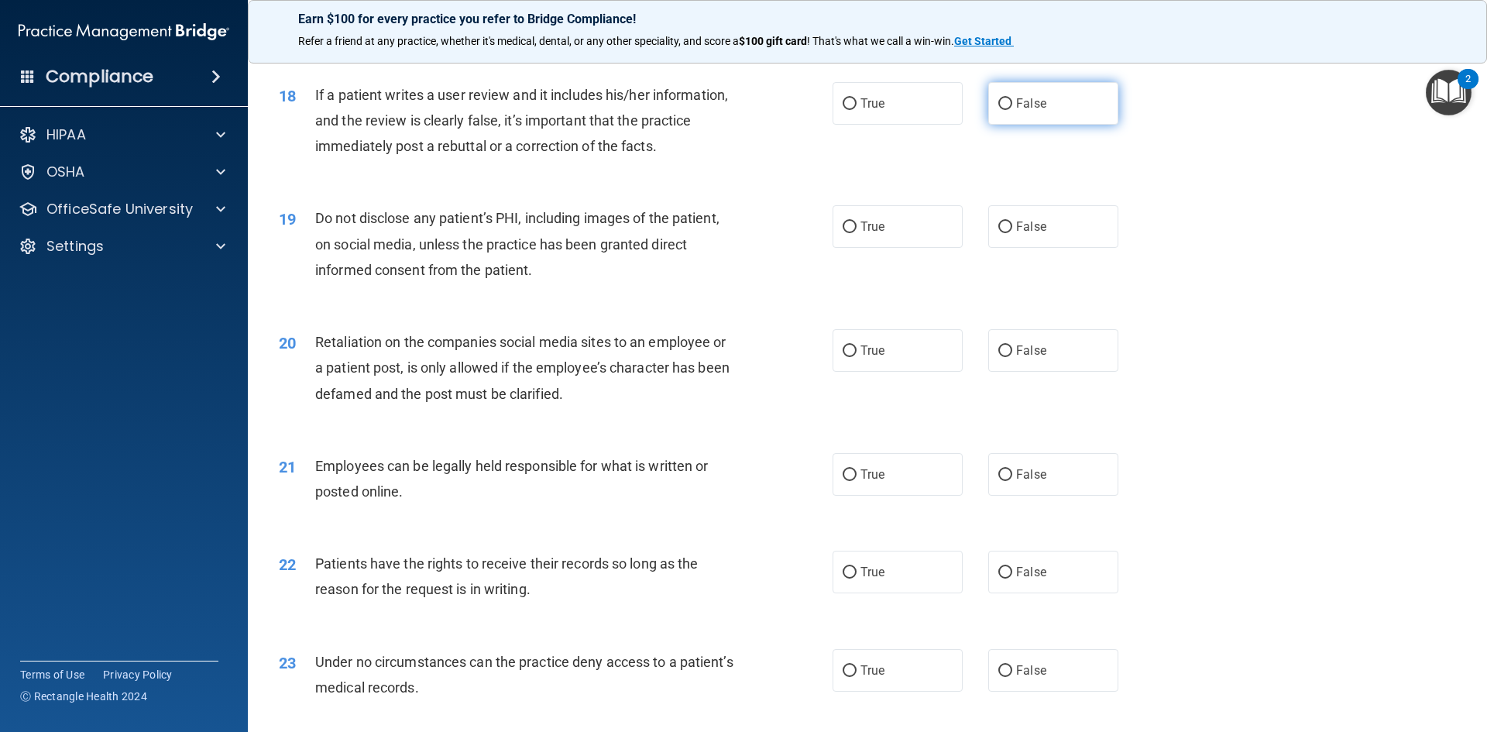
click at [998, 110] on input "False" at bounding box center [1005, 104] width 14 height 12
radio input "true"
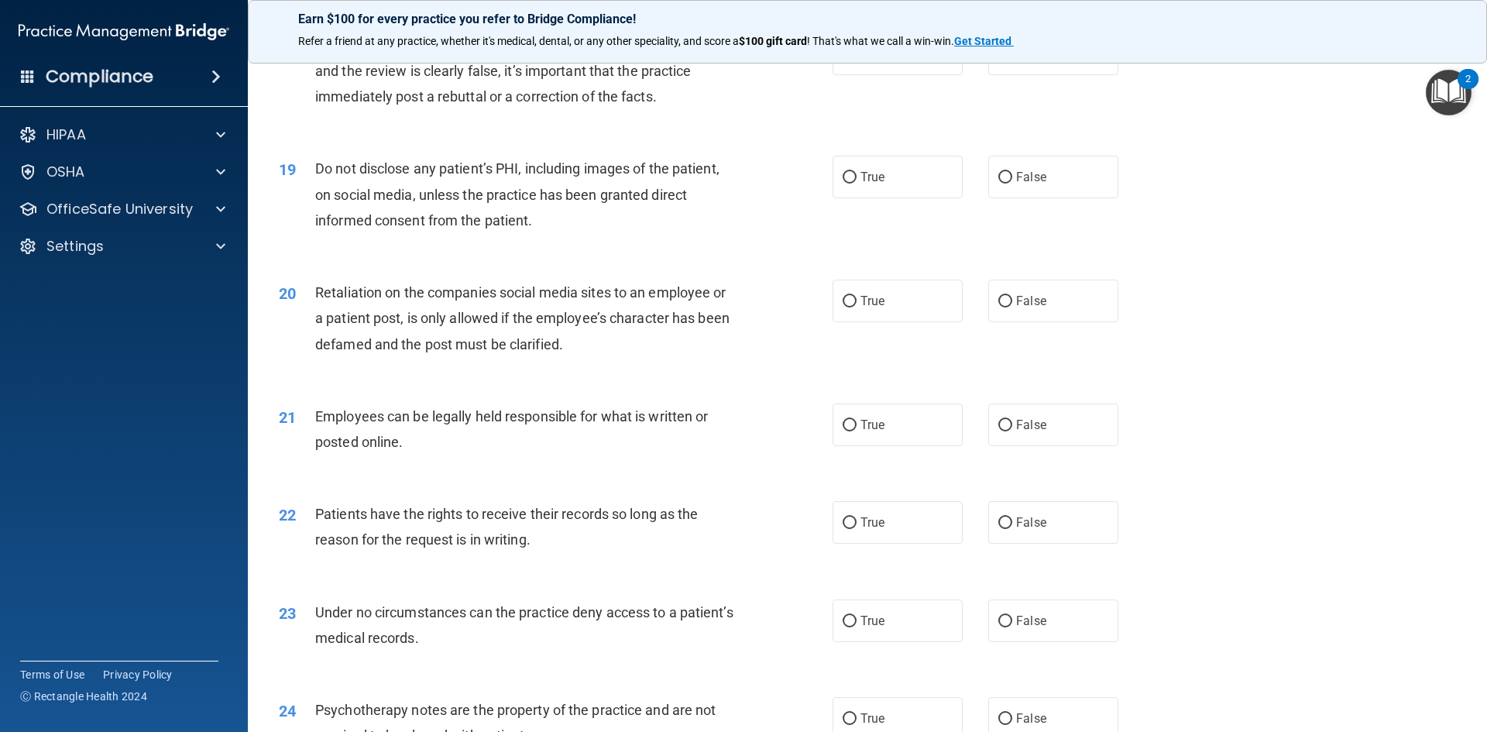
scroll to position [2246, 0]
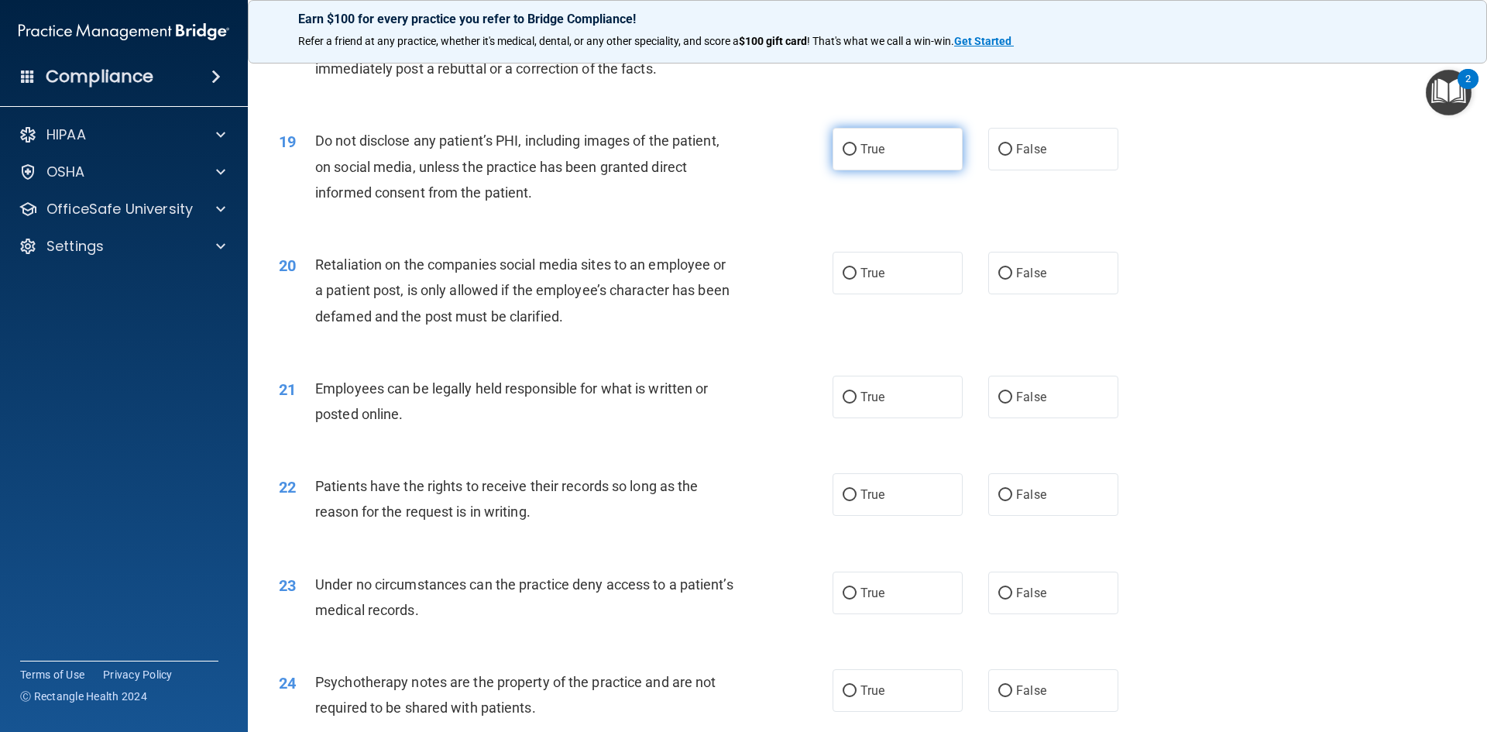
click at [902, 170] on label "True" at bounding box center [898, 149] width 130 height 43
click at [857, 156] on input "True" at bounding box center [850, 150] width 14 height 12
radio input "true"
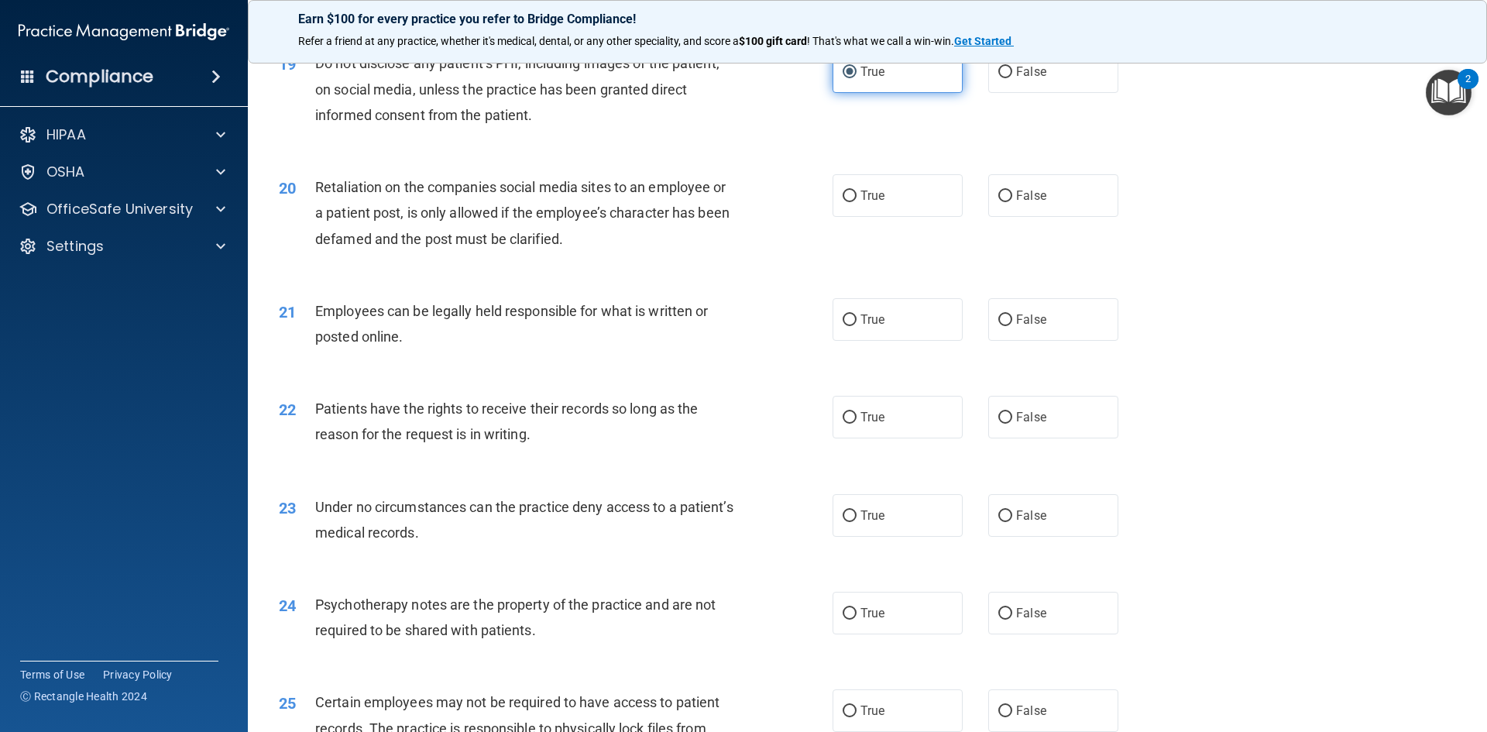
scroll to position [2401, 0]
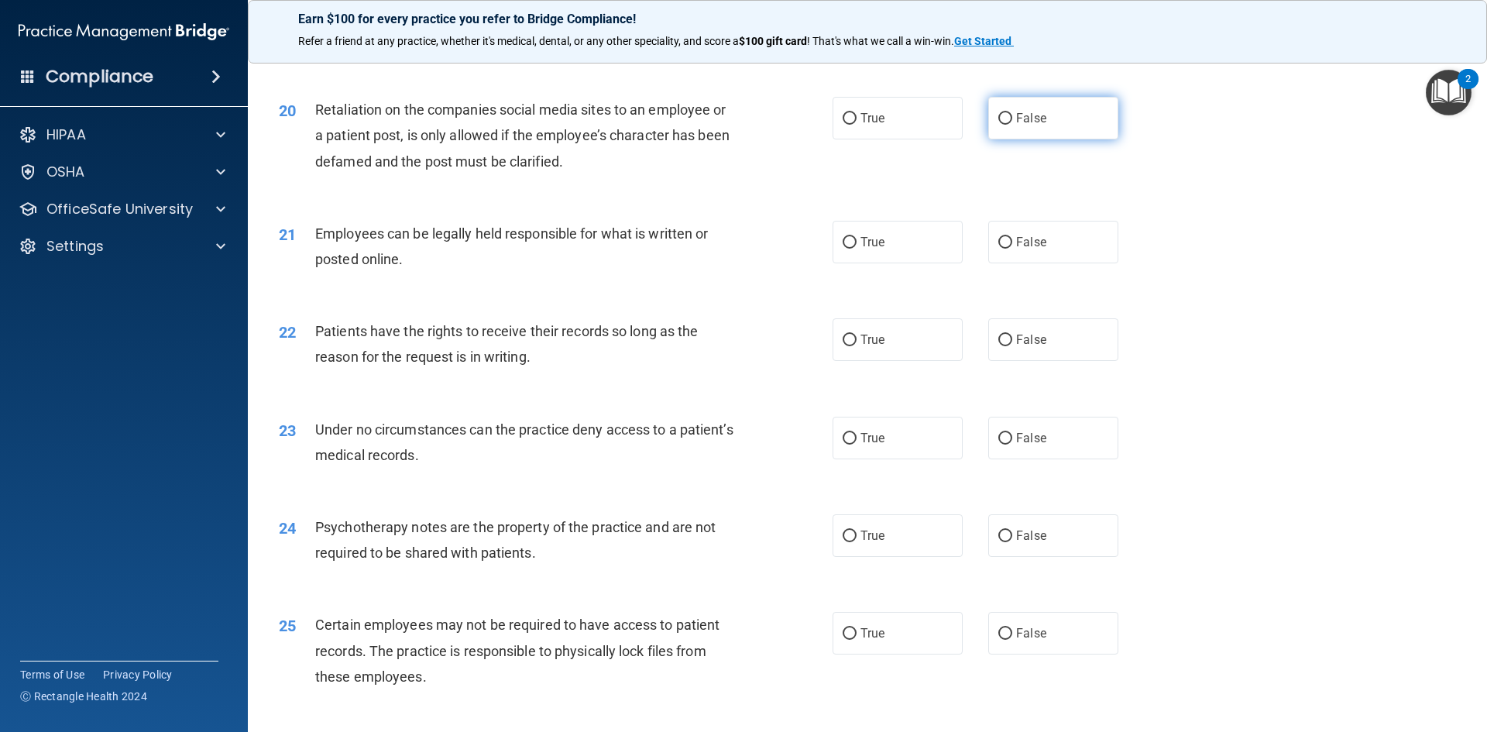
click at [988, 139] on label "False" at bounding box center [1053, 118] width 130 height 43
click at [998, 125] on input "False" at bounding box center [1005, 119] width 14 height 12
radio input "true"
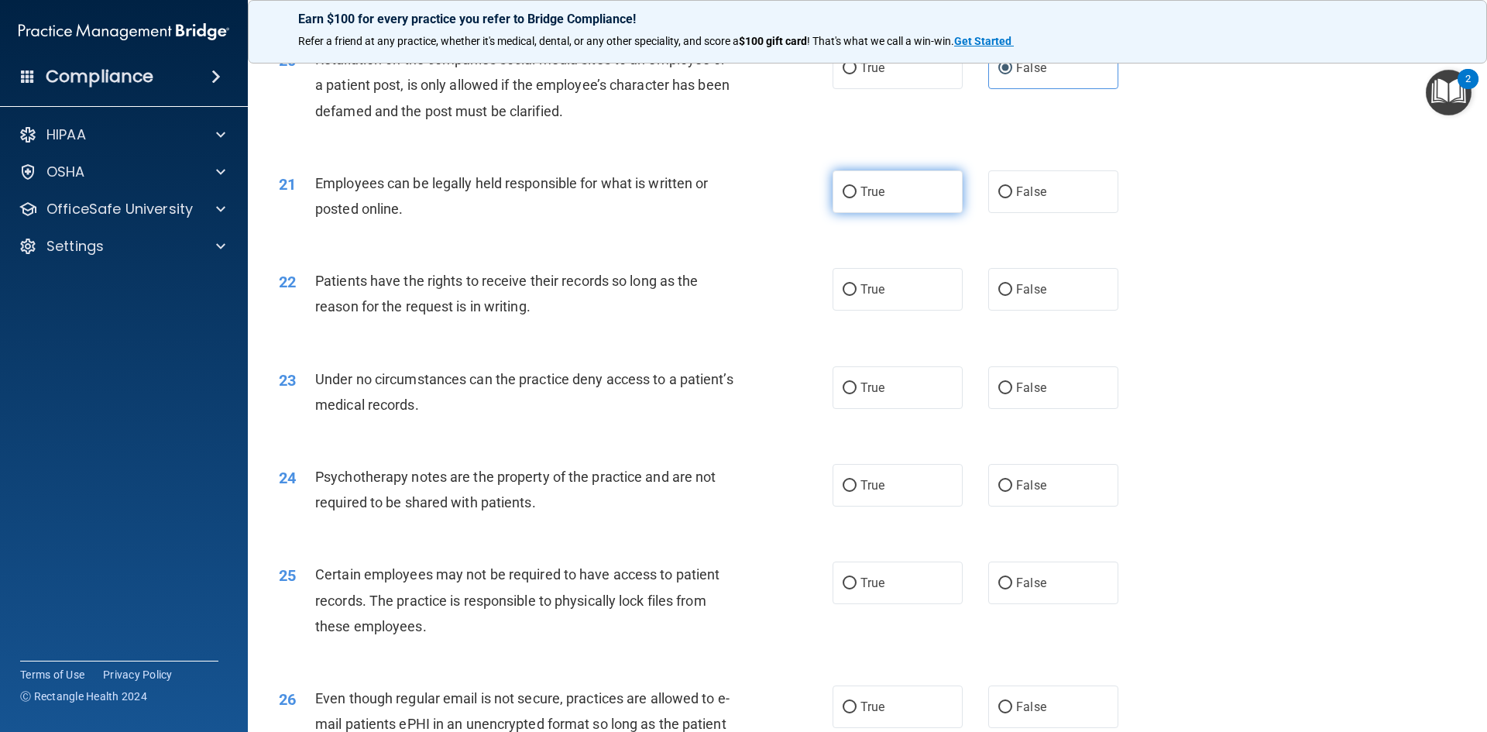
scroll to position [2479, 0]
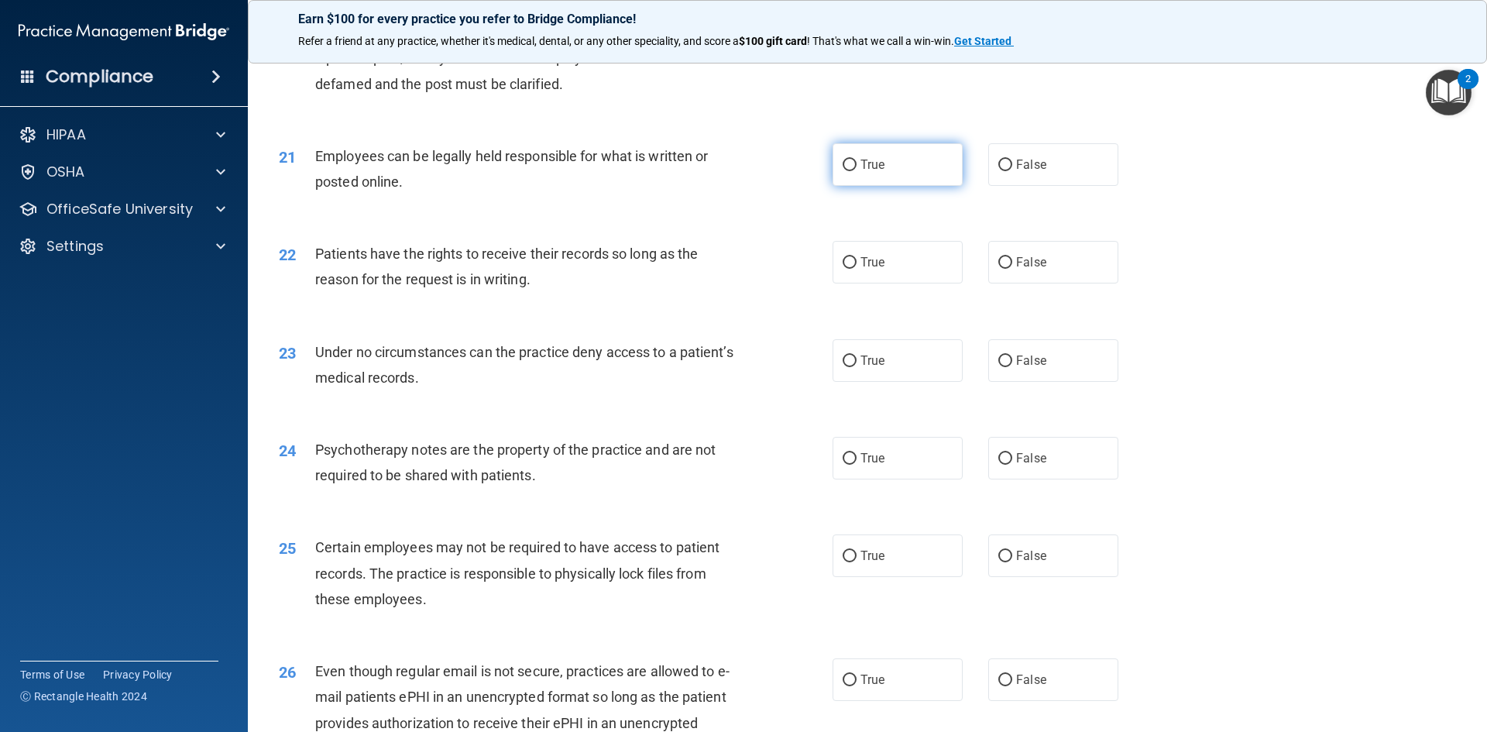
click at [940, 177] on label "True" at bounding box center [898, 164] width 130 height 43
click at [857, 171] on input "True" at bounding box center [850, 166] width 14 height 12
radio input "true"
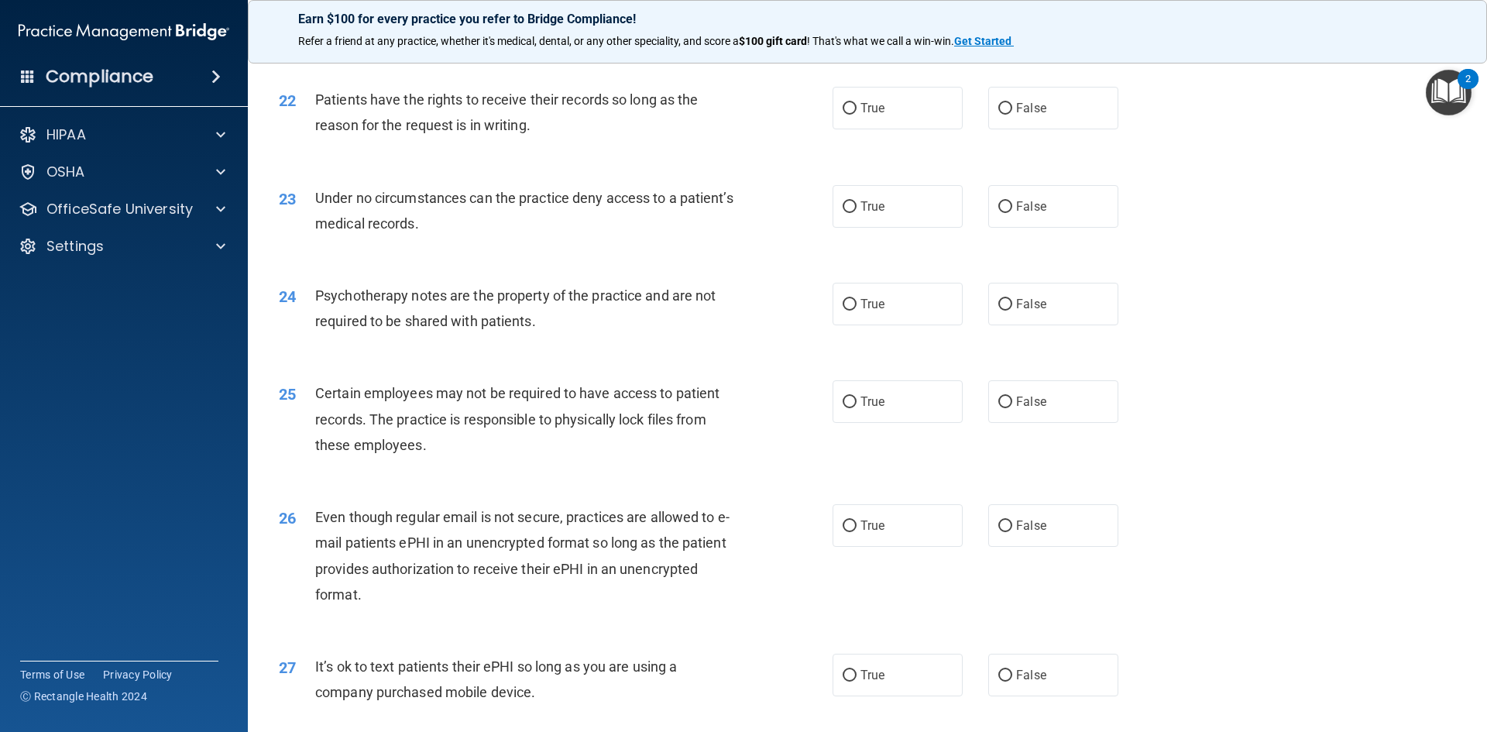
scroll to position [2634, 0]
click at [1009, 129] on label "False" at bounding box center [1053, 107] width 130 height 43
click at [1009, 114] on input "False" at bounding box center [1005, 108] width 14 height 12
radio input "true"
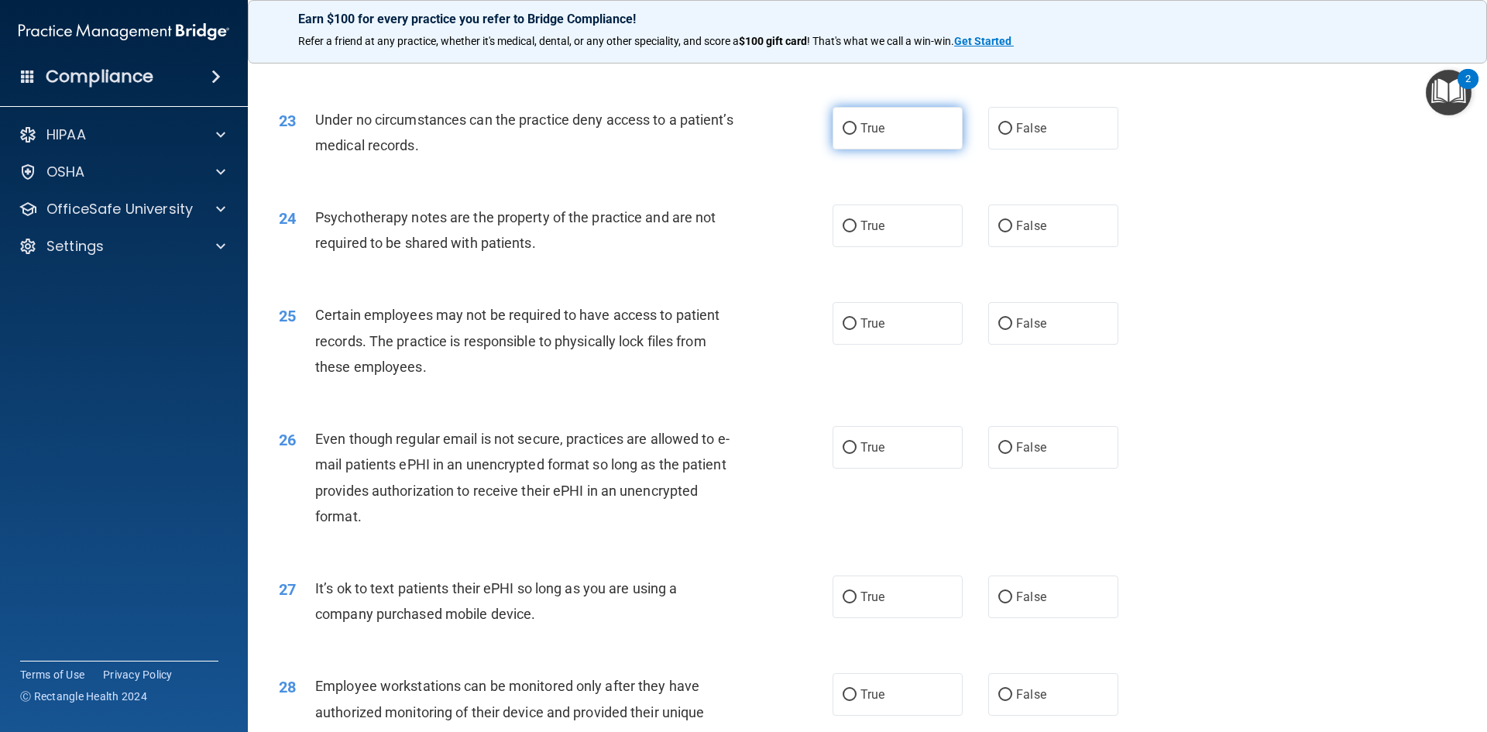
click at [924, 149] on label "True" at bounding box center [898, 128] width 130 height 43
click at [857, 135] on input "True" at bounding box center [850, 129] width 14 height 12
radio input "true"
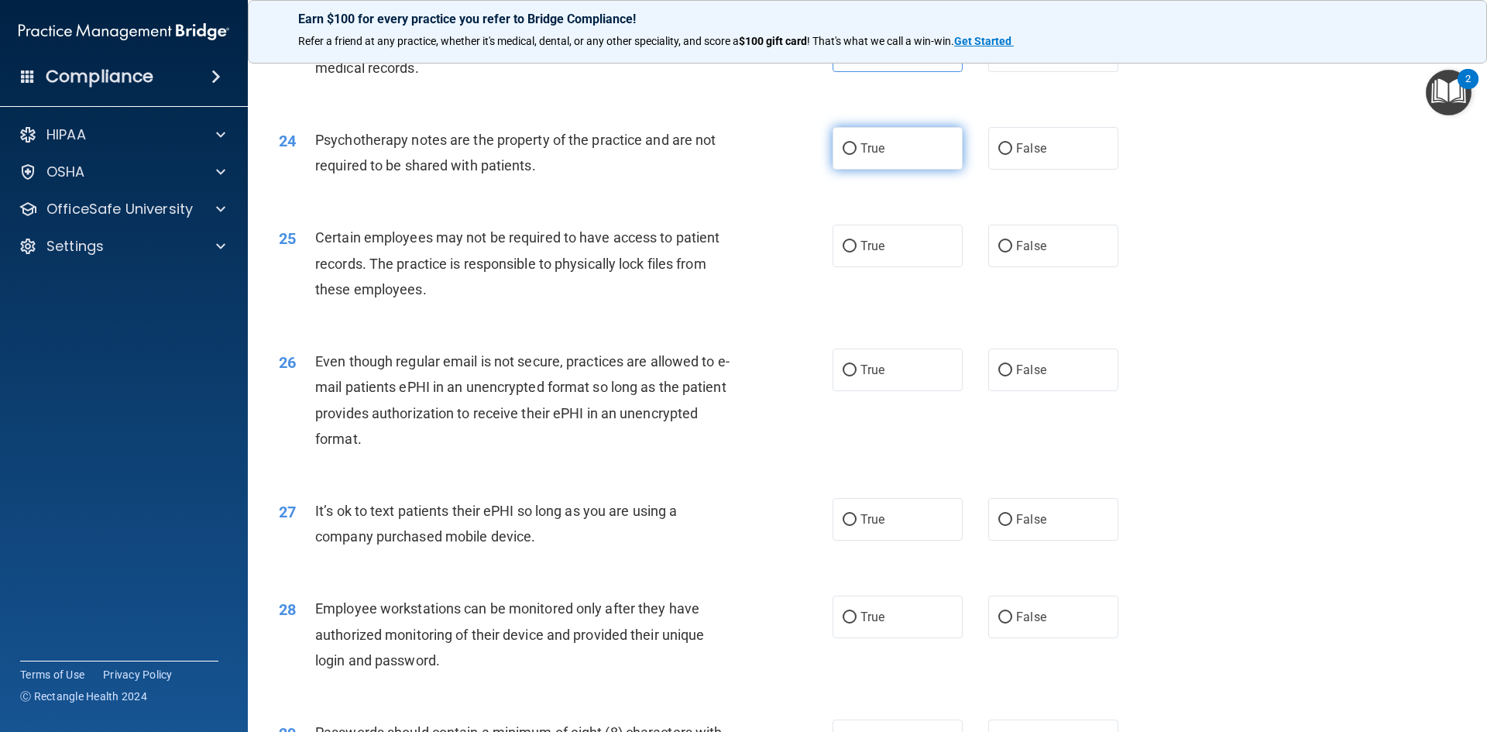
scroll to position [2866, 0]
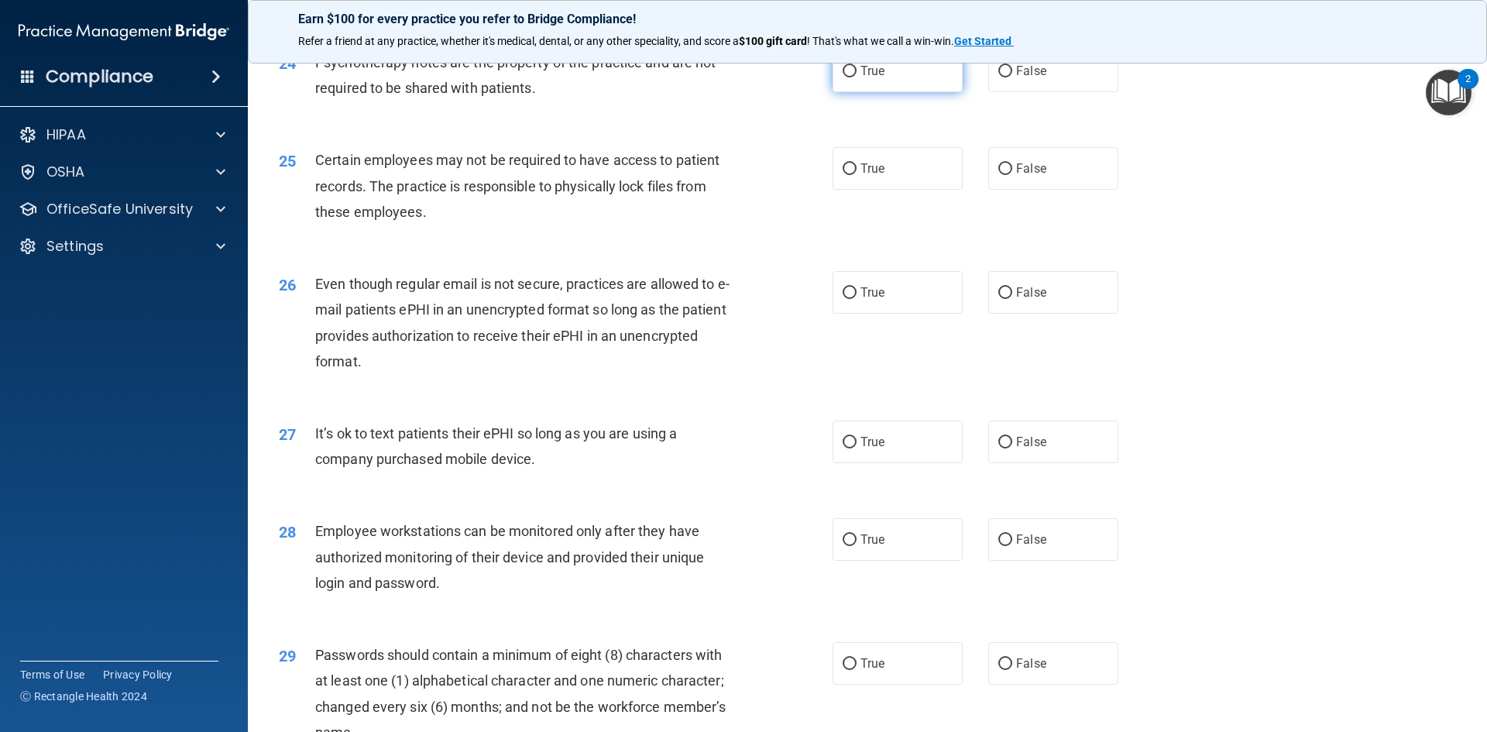
click at [930, 92] on label "True" at bounding box center [898, 71] width 130 height 43
click at [857, 77] on input "True" at bounding box center [850, 72] width 14 height 12
radio input "true"
click at [998, 190] on label "False" at bounding box center [1053, 168] width 130 height 43
click at [998, 175] on input "False" at bounding box center [1005, 169] width 14 height 12
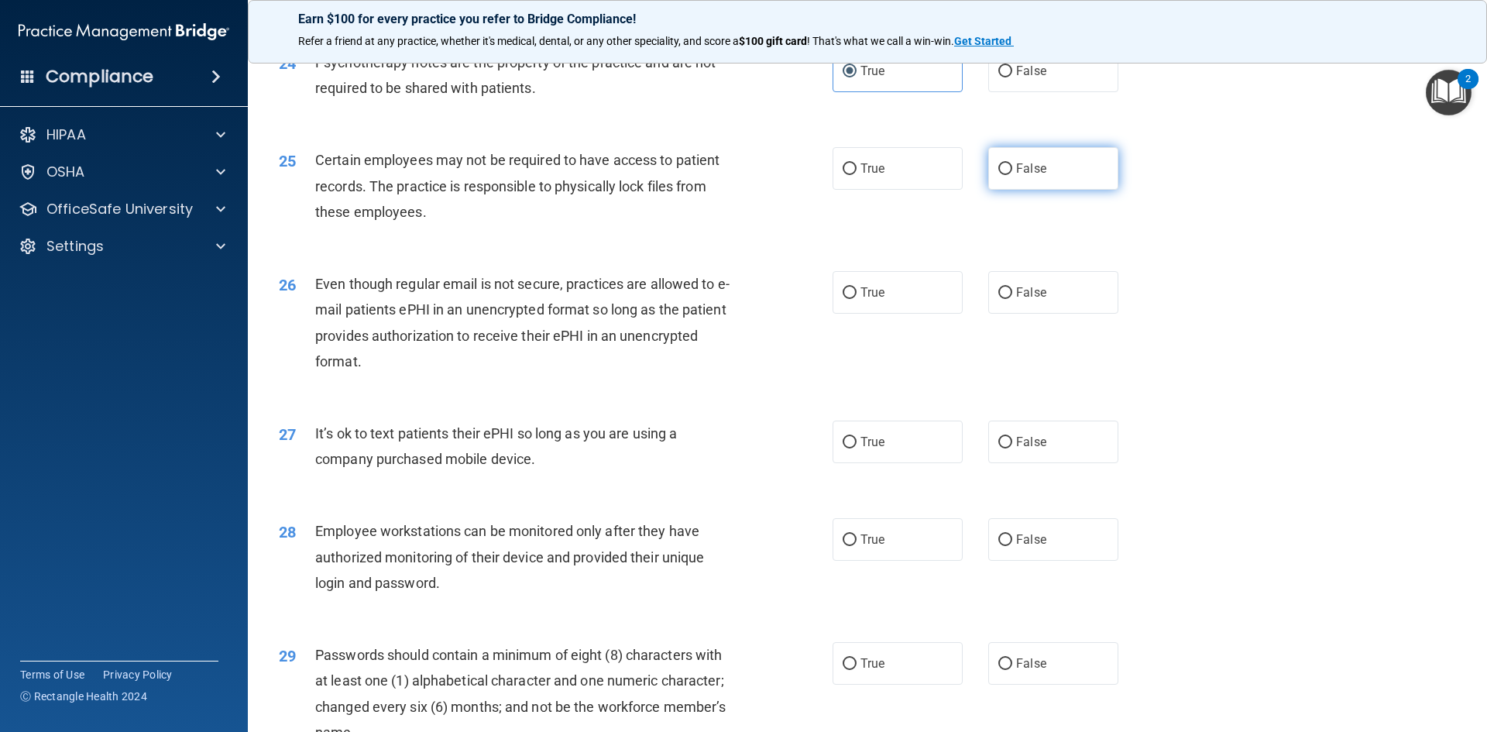
radio input "true"
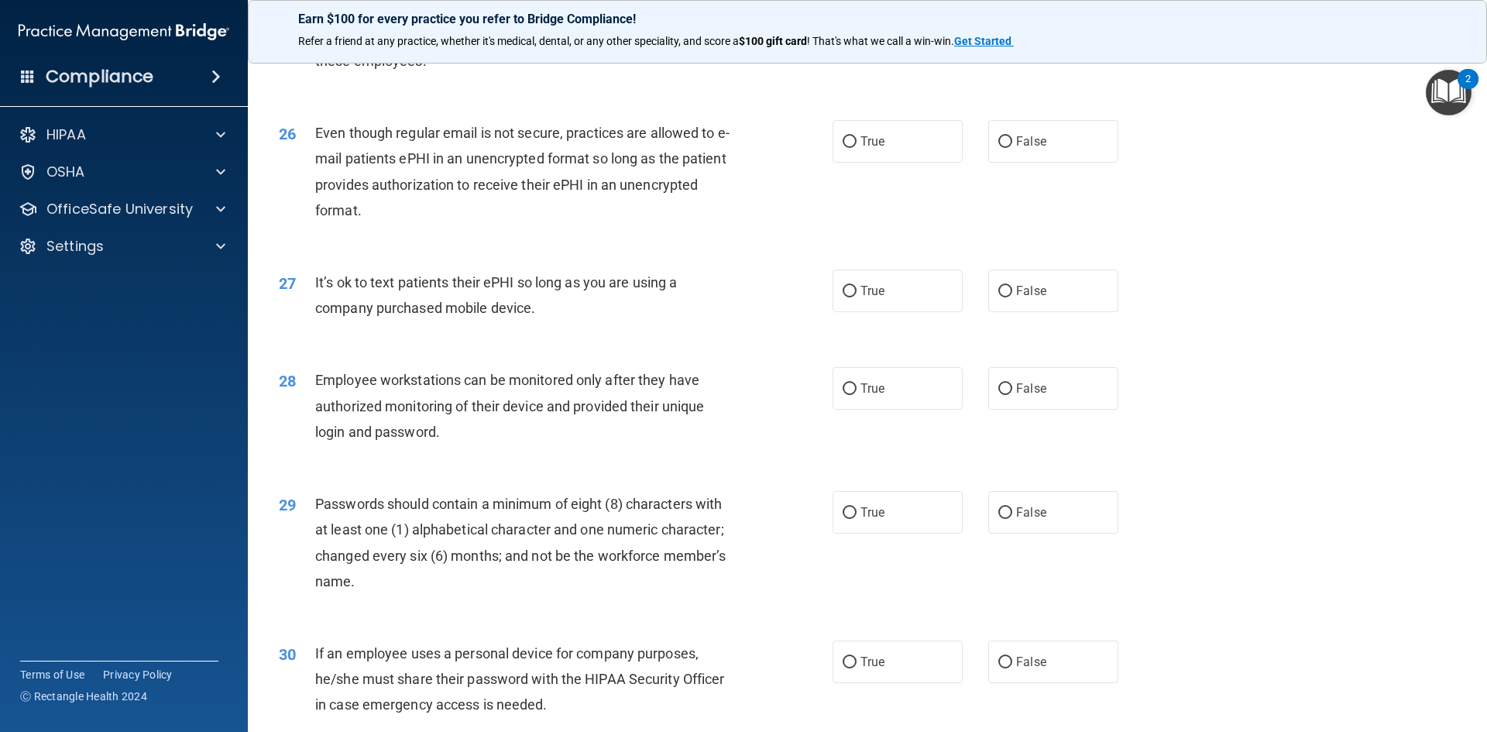
scroll to position [3021, 0]
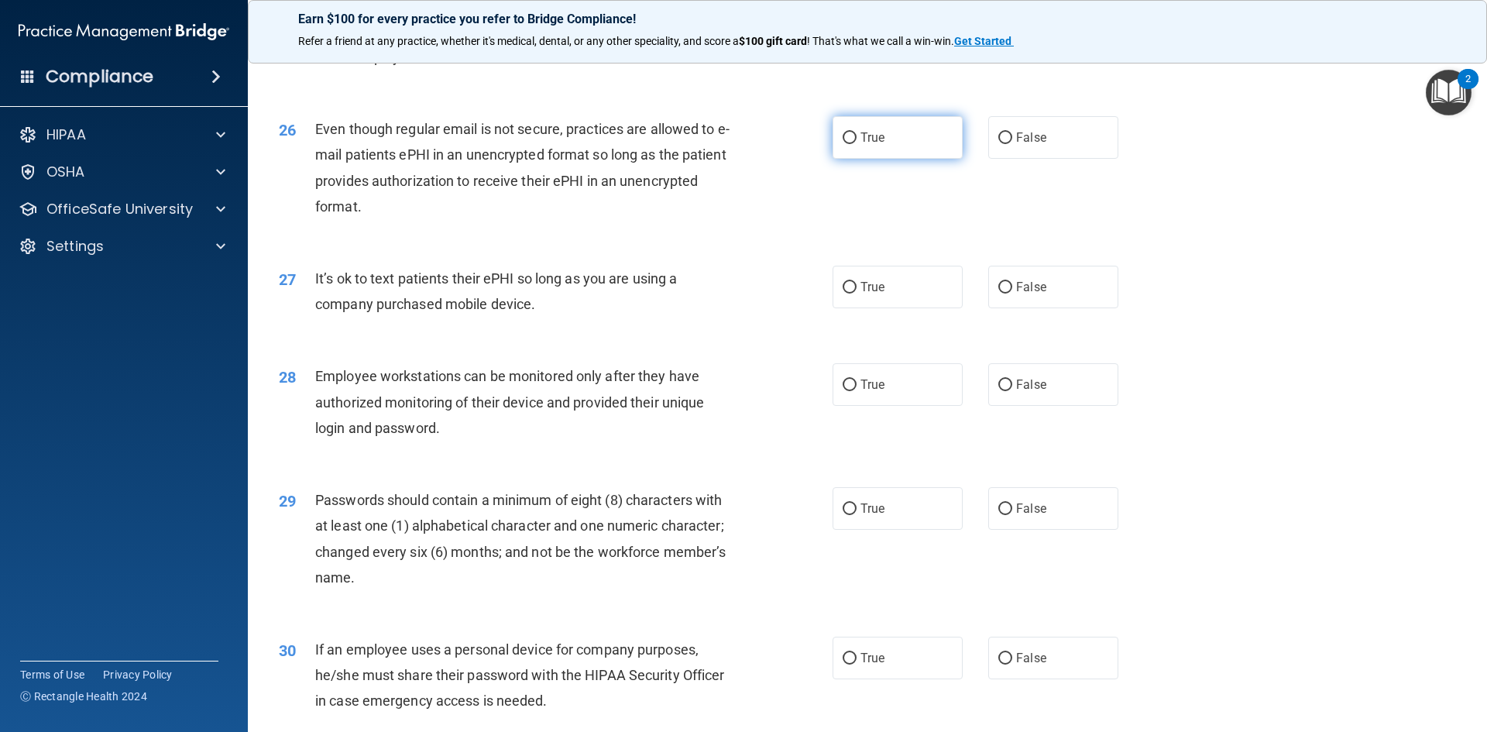
click at [850, 144] on input "True" at bounding box center [850, 138] width 14 height 12
radio input "true"
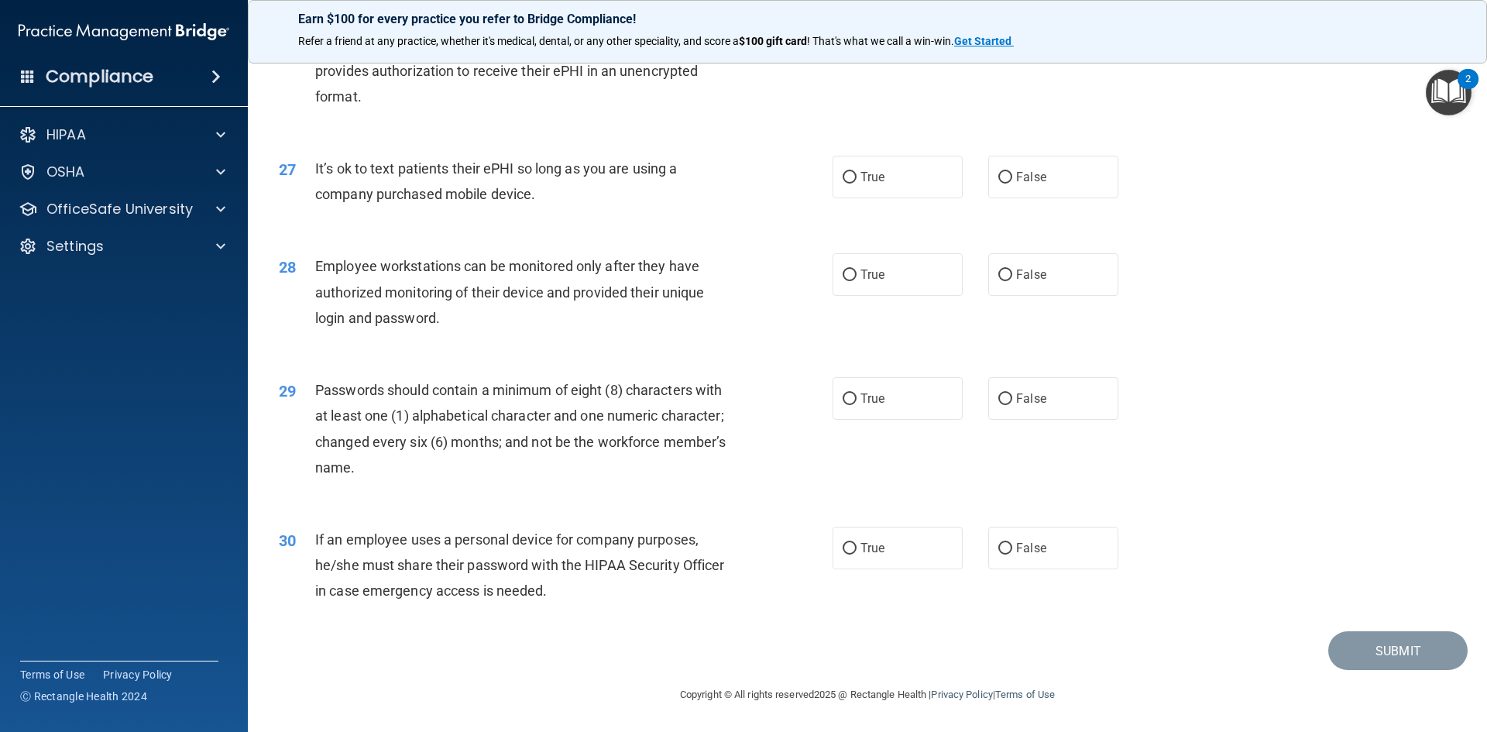
scroll to position [3157, 0]
click at [878, 175] on span "True" at bounding box center [873, 177] width 24 height 15
click at [857, 175] on input "True" at bounding box center [850, 178] width 14 height 12
radio input "true"
click at [854, 292] on label "True" at bounding box center [898, 274] width 130 height 43
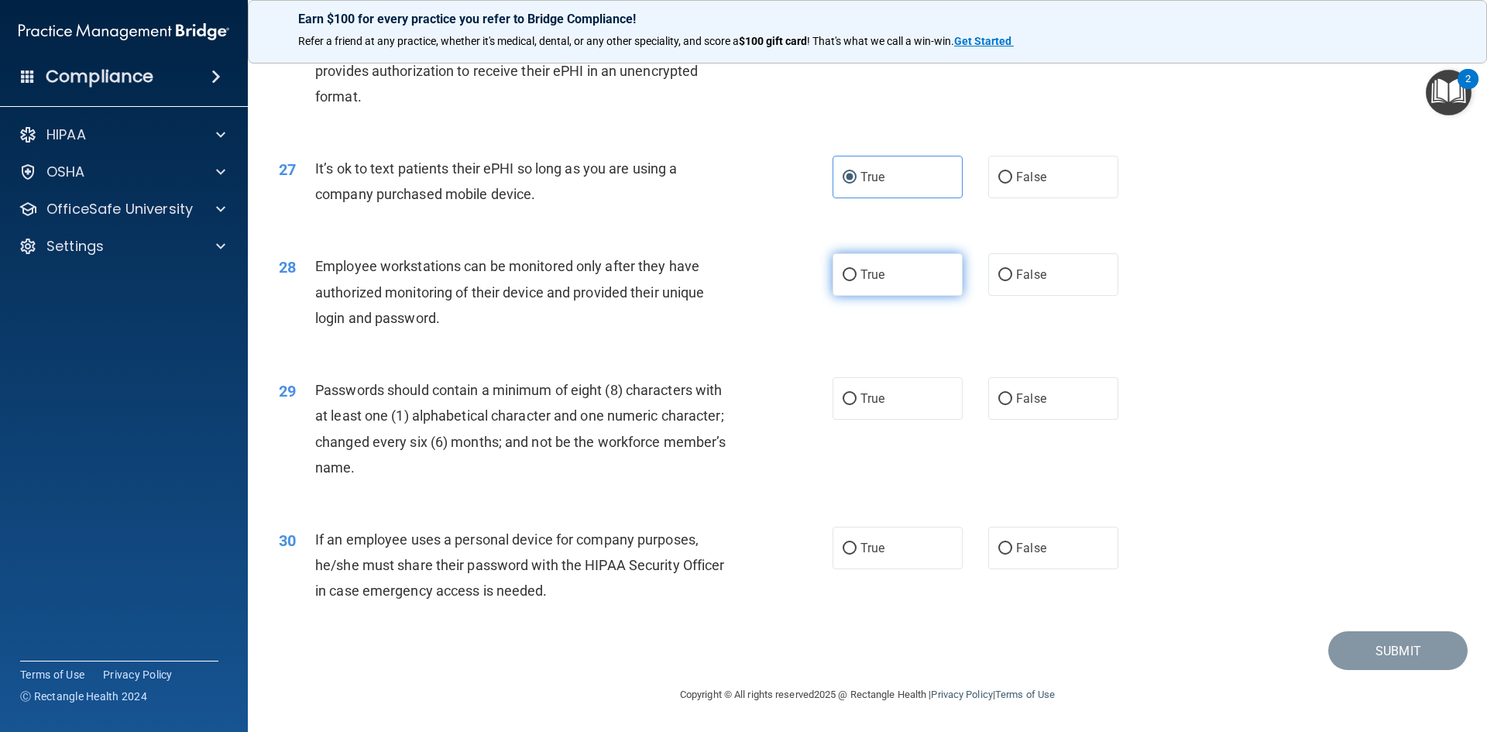
click at [854, 281] on input "True" at bounding box center [850, 276] width 14 height 12
radio input "true"
click at [878, 395] on span "True" at bounding box center [873, 398] width 24 height 15
click at [857, 395] on input "True" at bounding box center [850, 400] width 14 height 12
radio input "true"
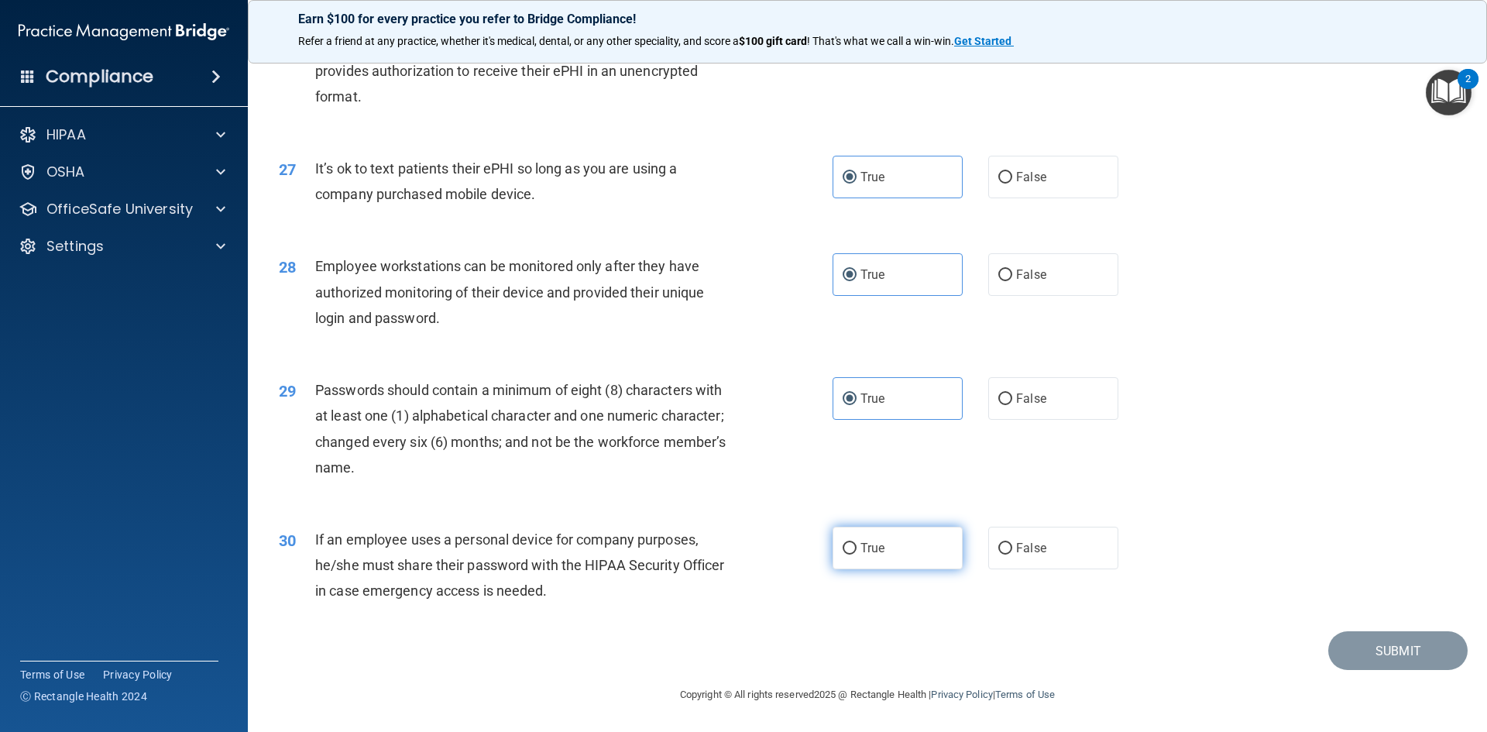
click at [898, 556] on label "True" at bounding box center [898, 548] width 130 height 43
click at [857, 555] on input "True" at bounding box center [850, 549] width 14 height 12
radio input "true"
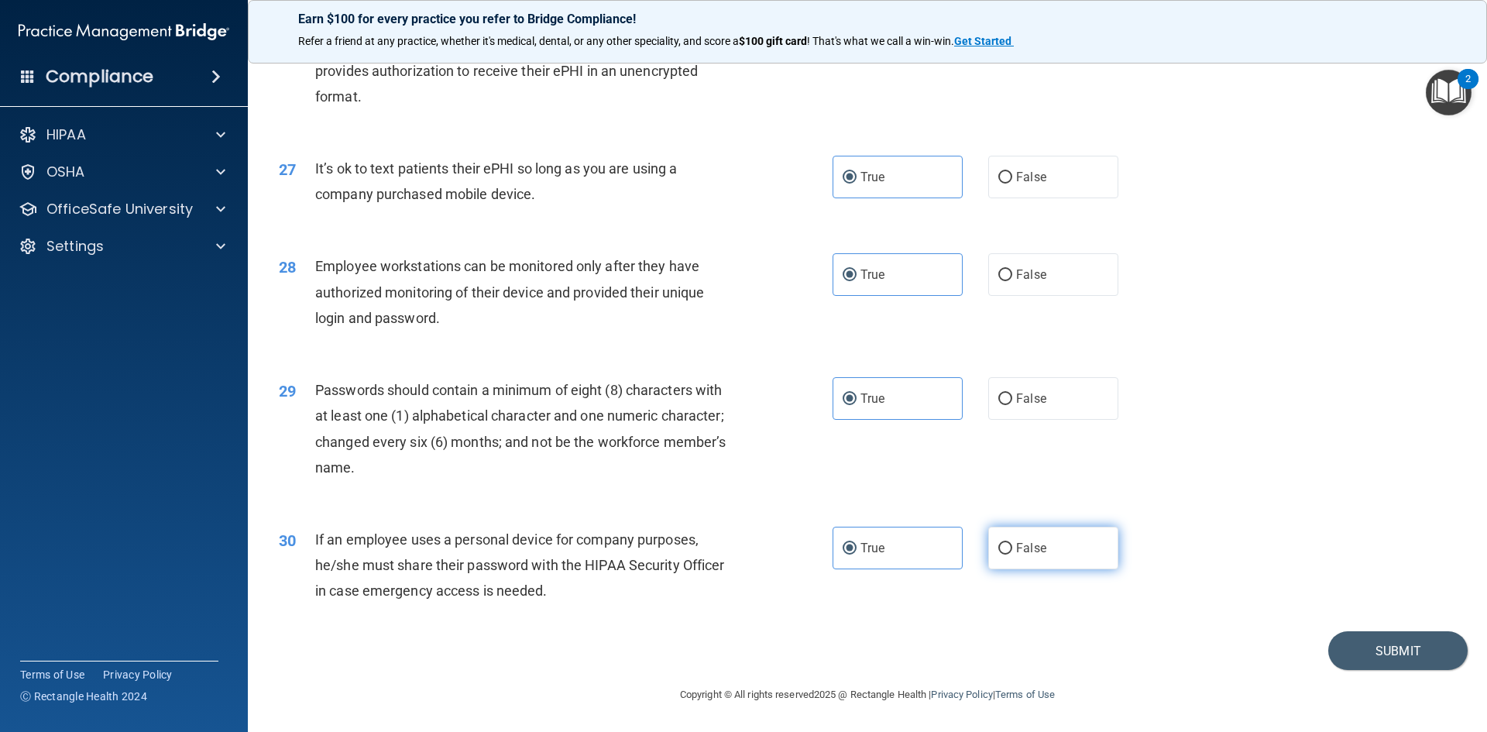
click at [1077, 548] on label "False" at bounding box center [1053, 548] width 130 height 43
click at [1012, 548] on input "False" at bounding box center [1005, 549] width 14 height 12
radio input "true"
radio input "false"
click at [1429, 643] on button "Submit" at bounding box center [1397, 651] width 139 height 40
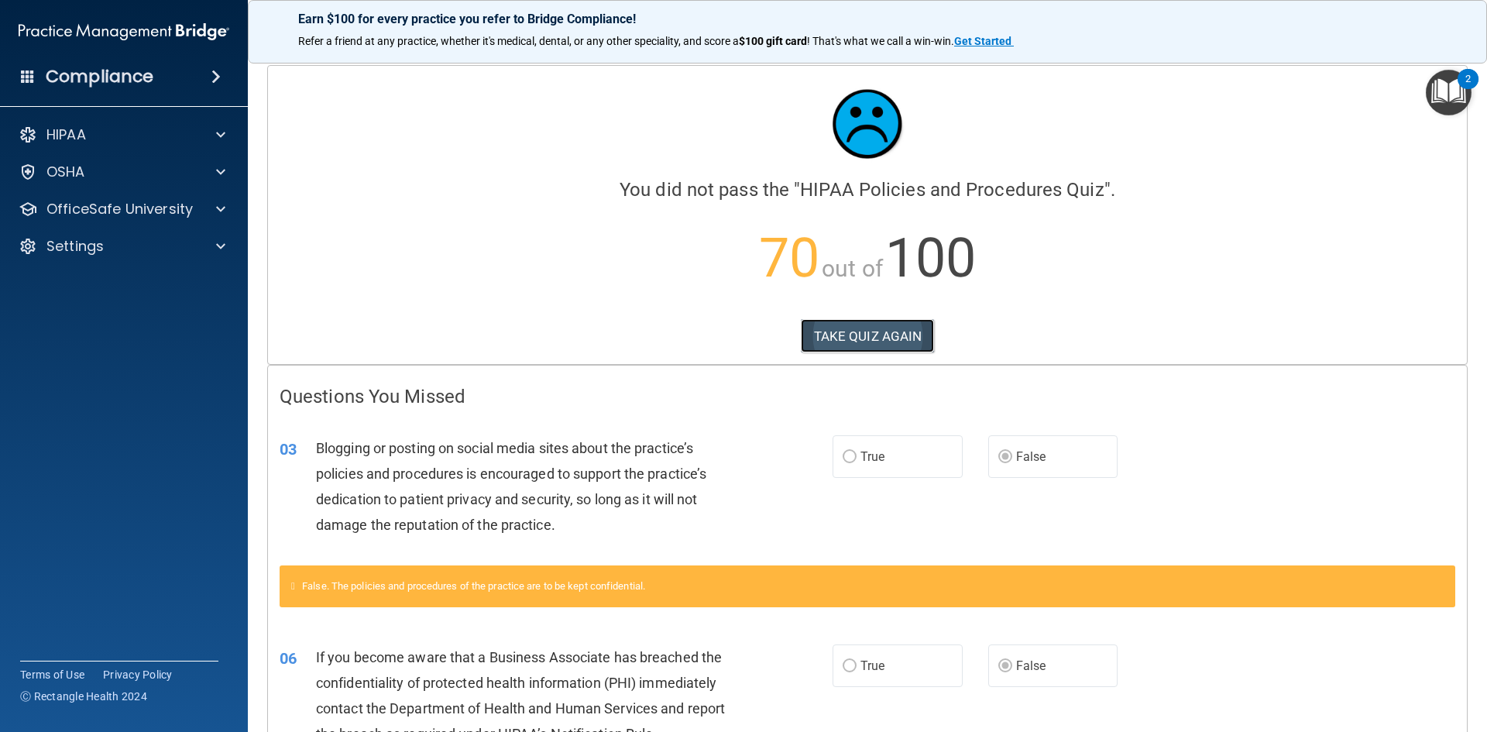
click at [882, 341] on button "TAKE QUIZ AGAIN" at bounding box center [868, 336] width 134 height 34
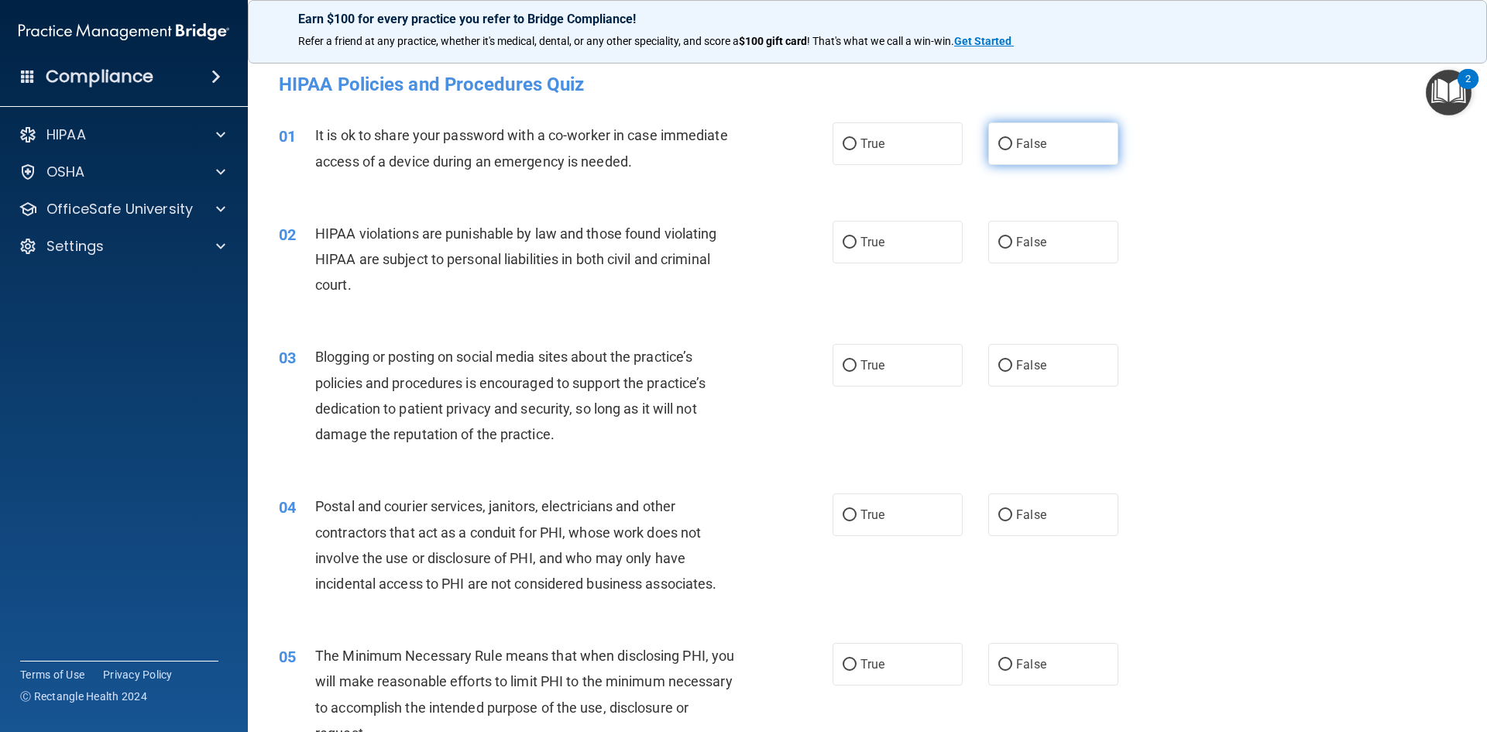
click at [1009, 145] on label "False" at bounding box center [1053, 143] width 130 height 43
click at [1009, 145] on input "False" at bounding box center [1005, 145] width 14 height 12
radio input "true"
click at [914, 230] on label "True" at bounding box center [898, 242] width 130 height 43
click at [857, 237] on input "True" at bounding box center [850, 243] width 14 height 12
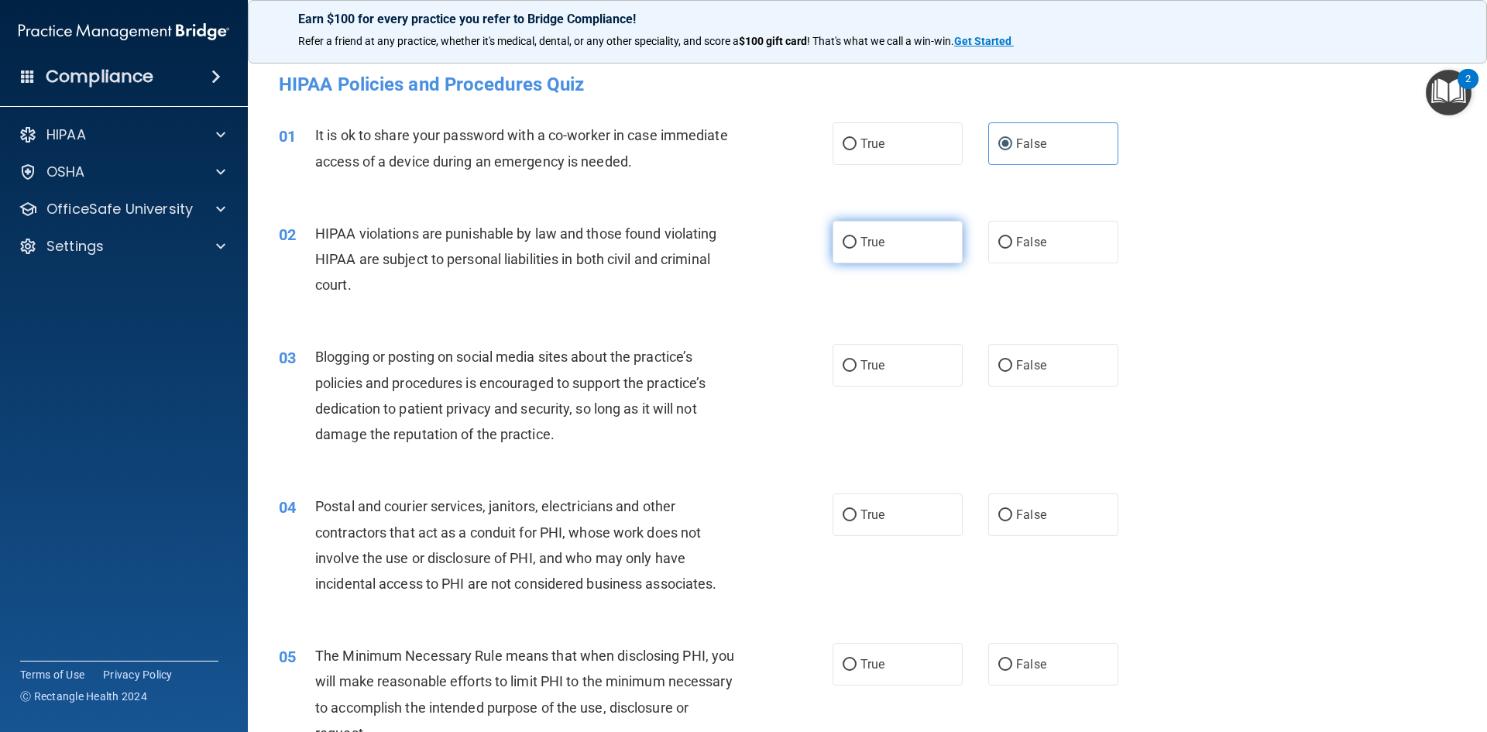
radio input "true"
click at [892, 361] on label "True" at bounding box center [898, 365] width 130 height 43
click at [857, 361] on input "True" at bounding box center [850, 366] width 14 height 12
radio input "true"
click at [885, 524] on label "True" at bounding box center [898, 514] width 130 height 43
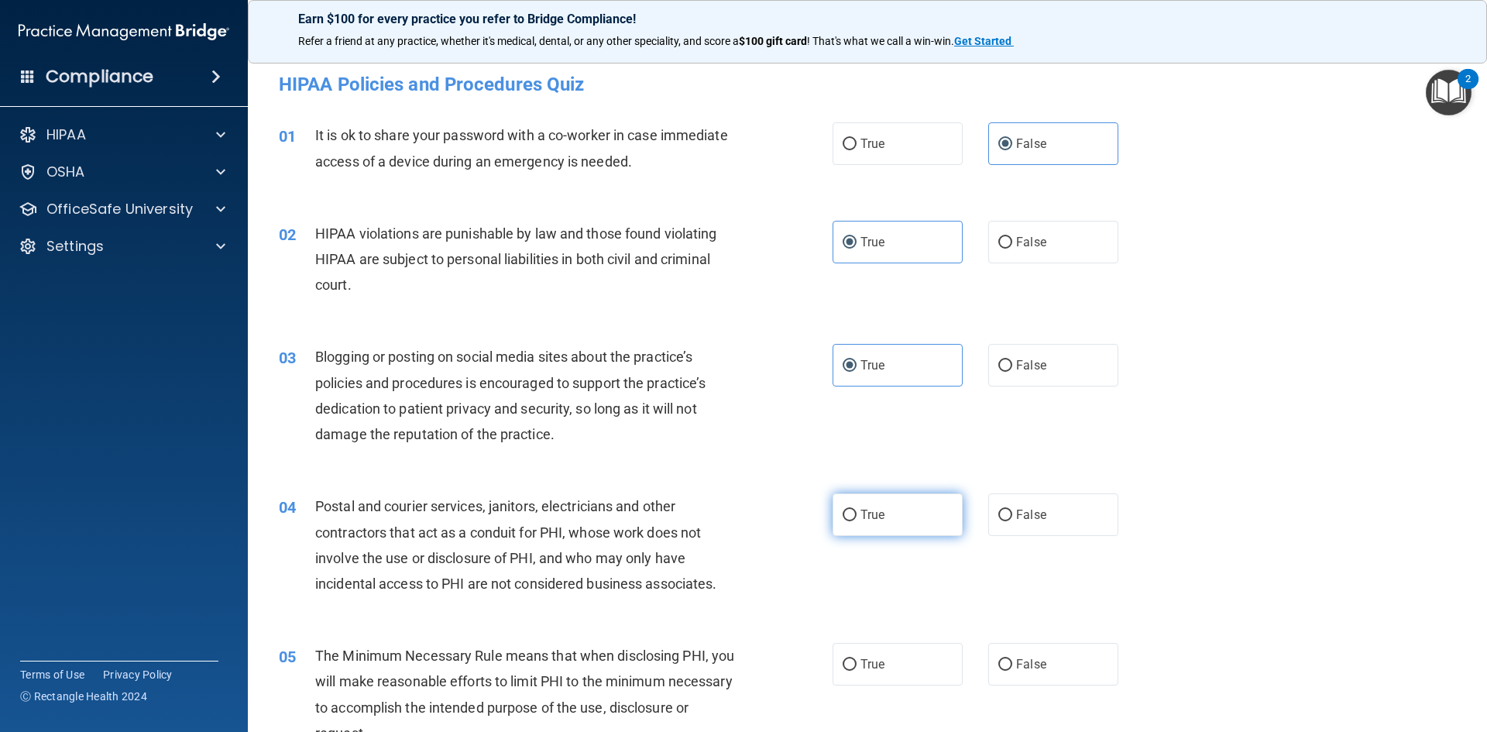
click at [857, 521] on input "True" at bounding box center [850, 516] width 14 height 12
radio input "true"
click at [890, 665] on label "True" at bounding box center [898, 664] width 130 height 43
click at [857, 665] on input "True" at bounding box center [850, 665] width 14 height 12
radio input "true"
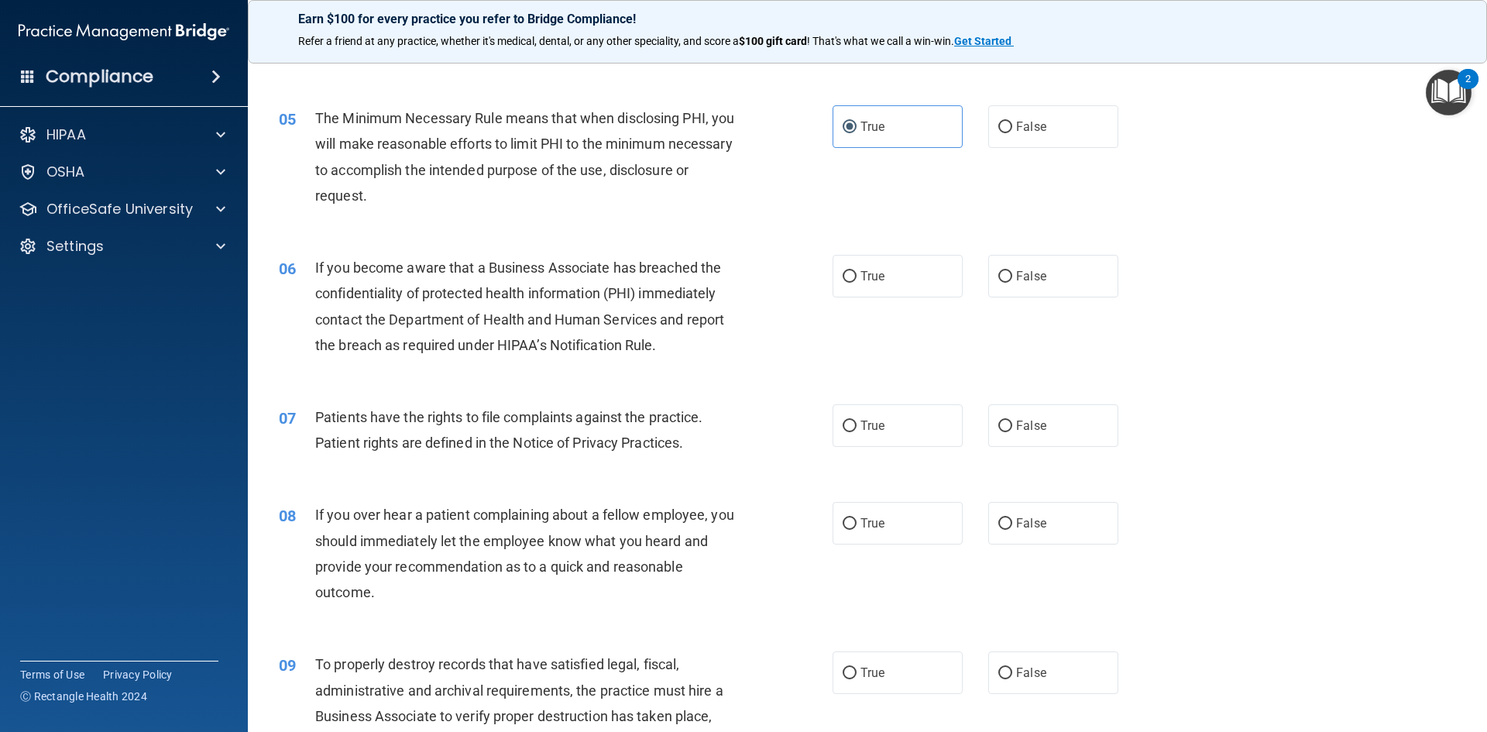
scroll to position [542, 0]
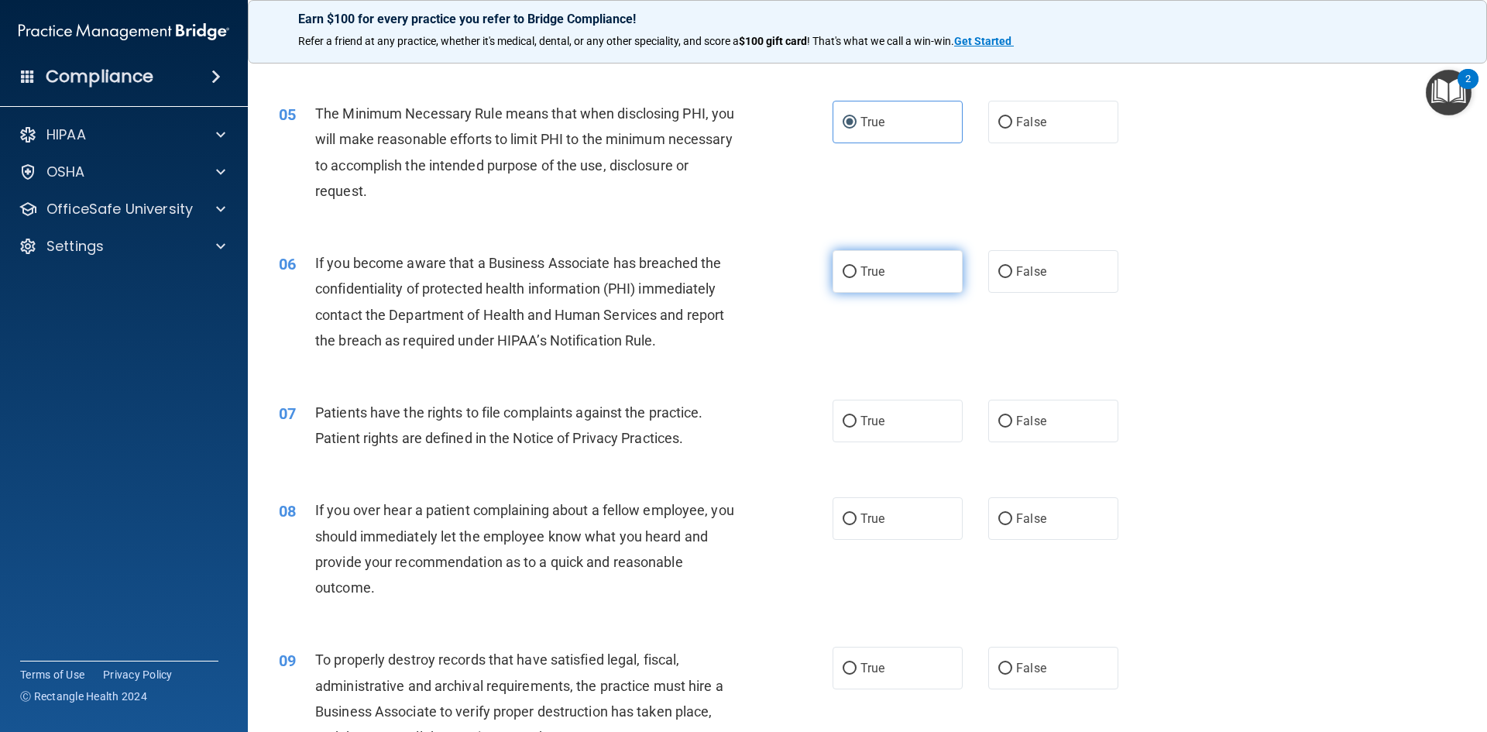
drag, startPoint x: 846, startPoint y: 225, endPoint x: 860, endPoint y: 261, distance: 39.0
click at [861, 264] on span "True" at bounding box center [873, 271] width 24 height 15
click at [857, 266] on input "True" at bounding box center [850, 272] width 14 height 12
radio input "true"
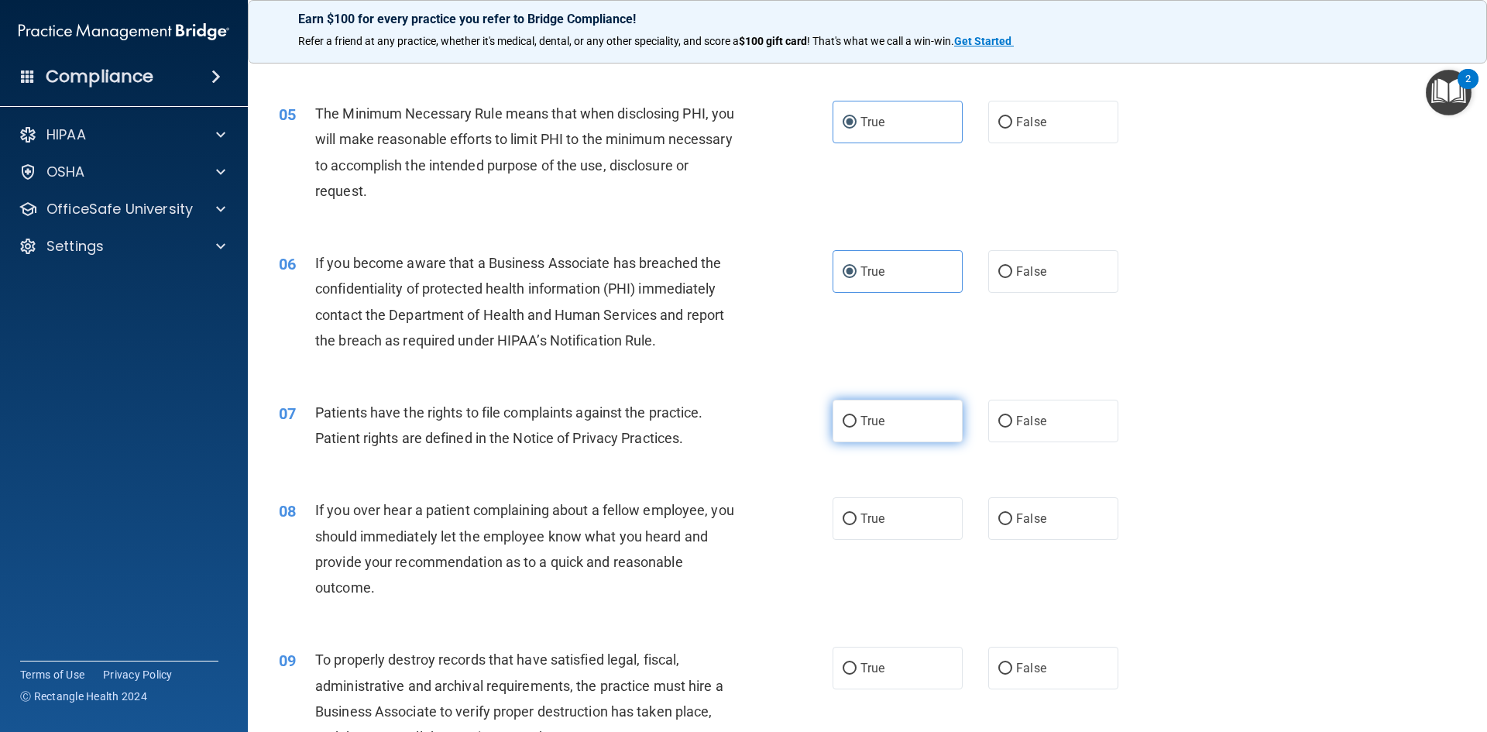
click at [868, 418] on span "True" at bounding box center [873, 421] width 24 height 15
click at [857, 418] on input "True" at bounding box center [850, 422] width 14 height 12
radio input "true"
click at [873, 509] on label "True" at bounding box center [898, 518] width 130 height 43
click at [857, 514] on input "True" at bounding box center [850, 520] width 14 height 12
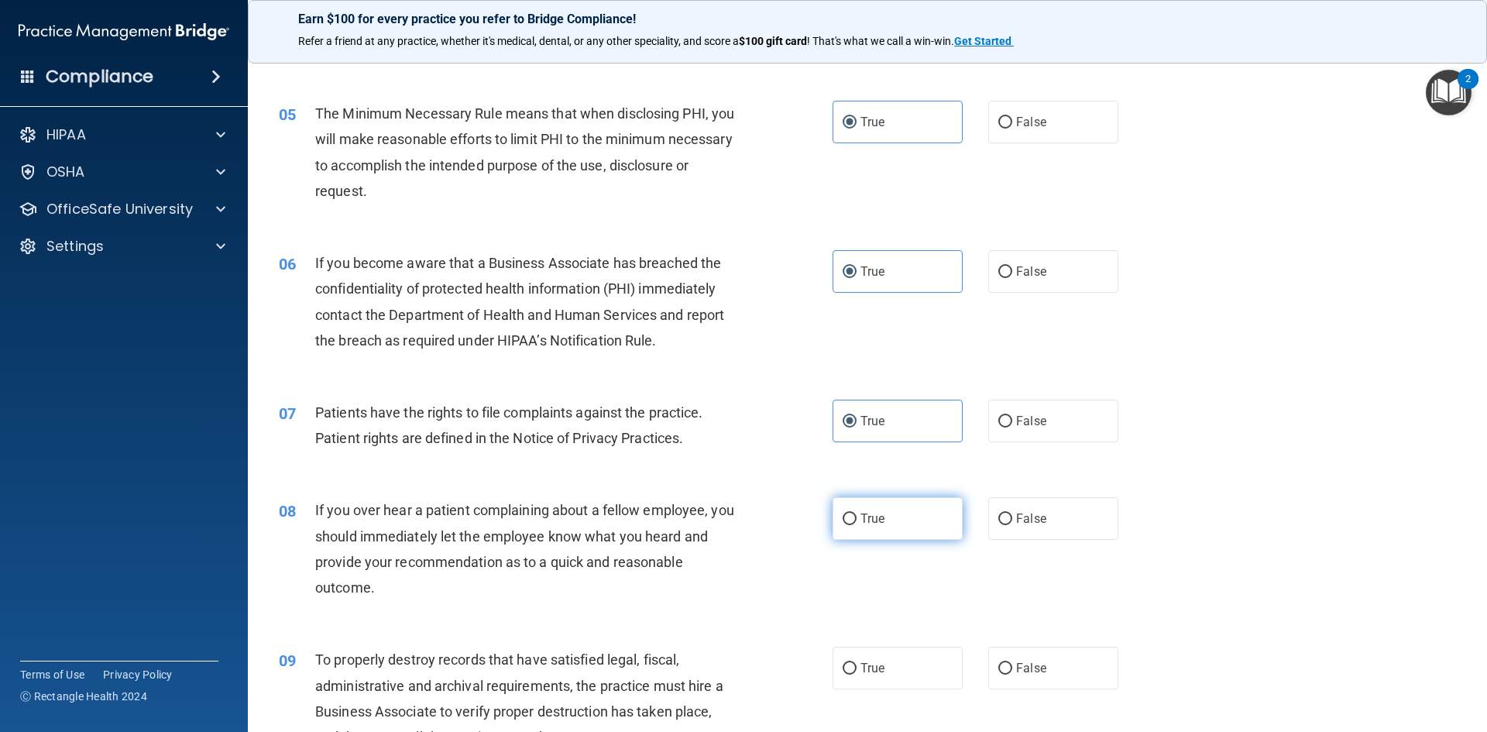
radio input "true"
click at [1048, 675] on label "False" at bounding box center [1053, 668] width 130 height 43
click at [1012, 675] on input "False" at bounding box center [1005, 669] width 14 height 12
radio input "true"
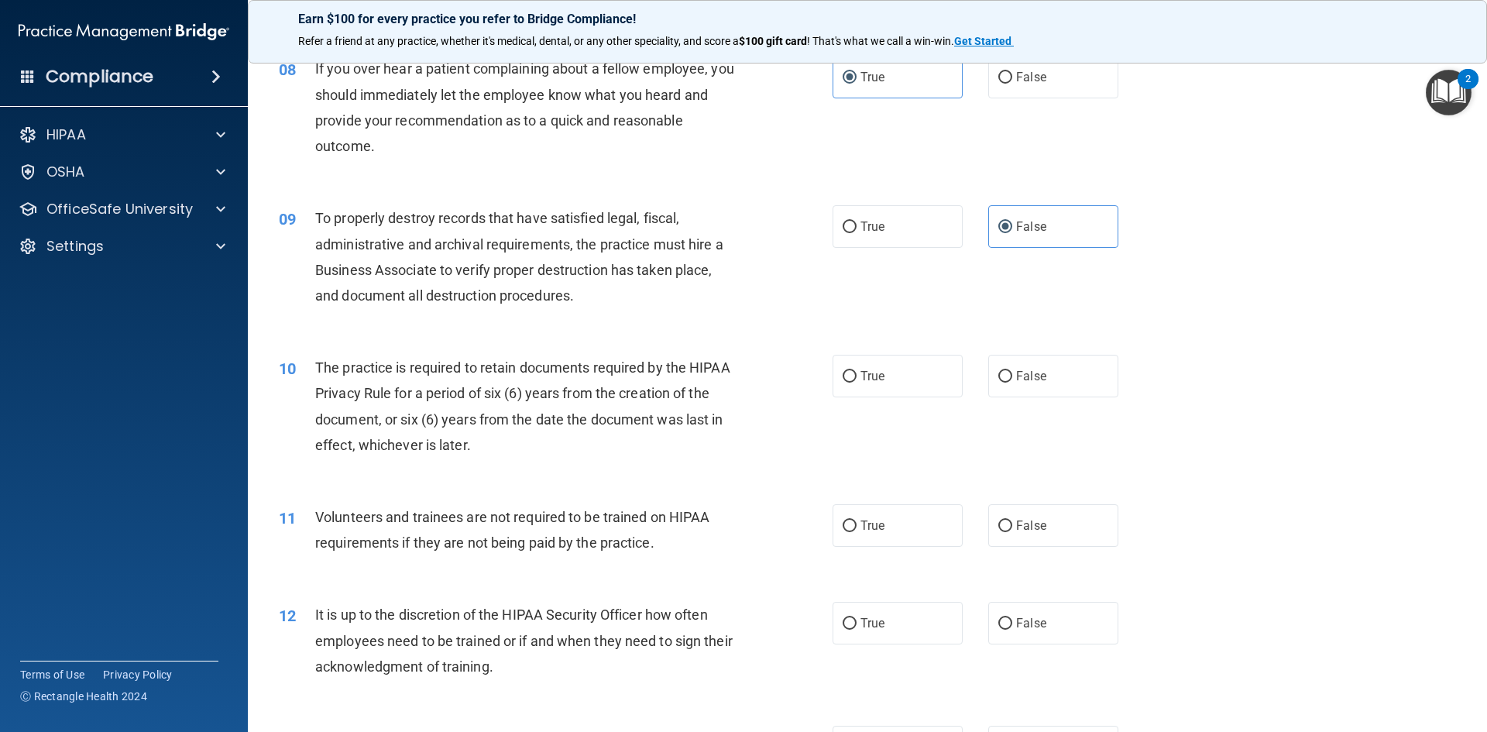
scroll to position [1007, 0]
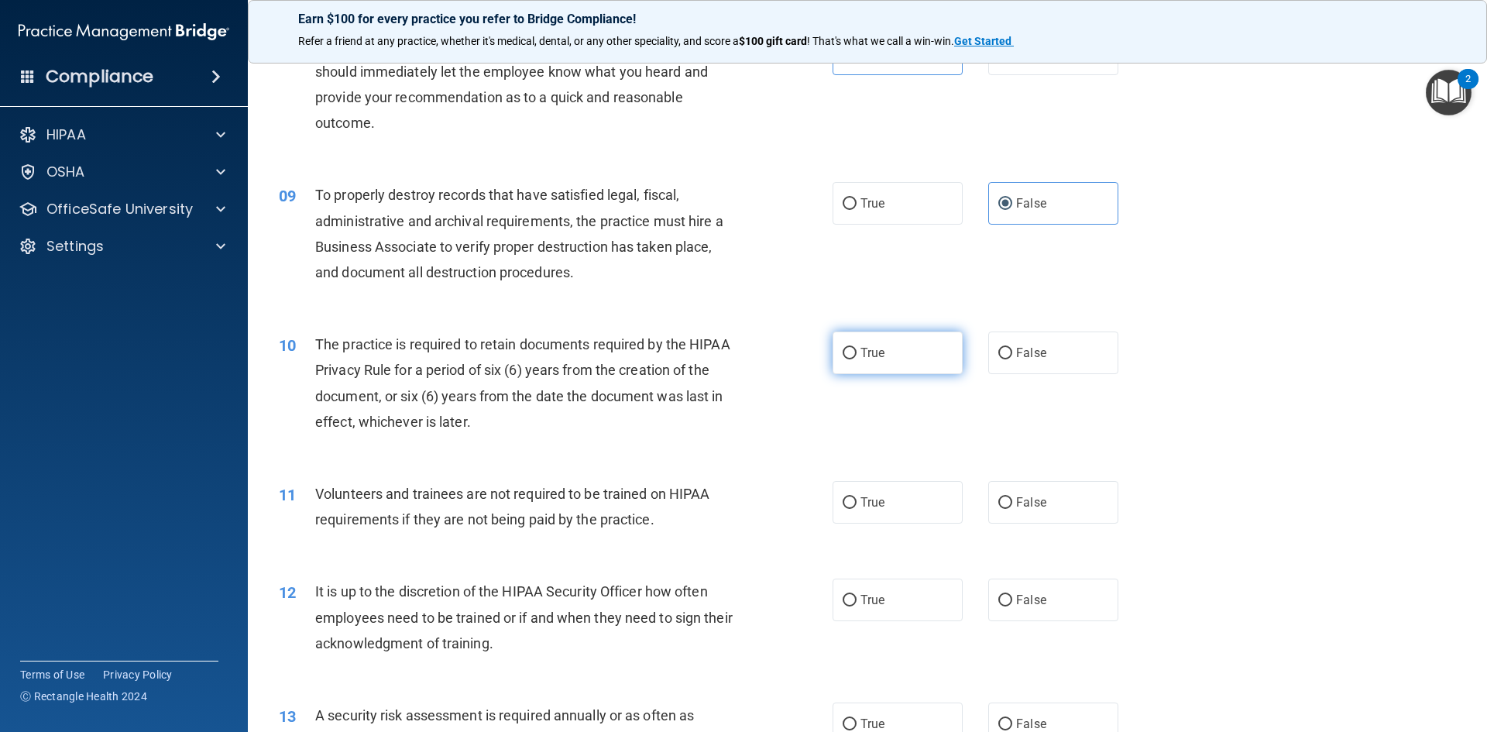
click at [892, 352] on label "True" at bounding box center [898, 353] width 130 height 43
click at [857, 352] on input "True" at bounding box center [850, 354] width 14 height 12
radio input "true"
click at [1015, 524] on label "False" at bounding box center [1053, 502] width 130 height 43
click at [1012, 509] on input "False" at bounding box center [1005, 503] width 14 height 12
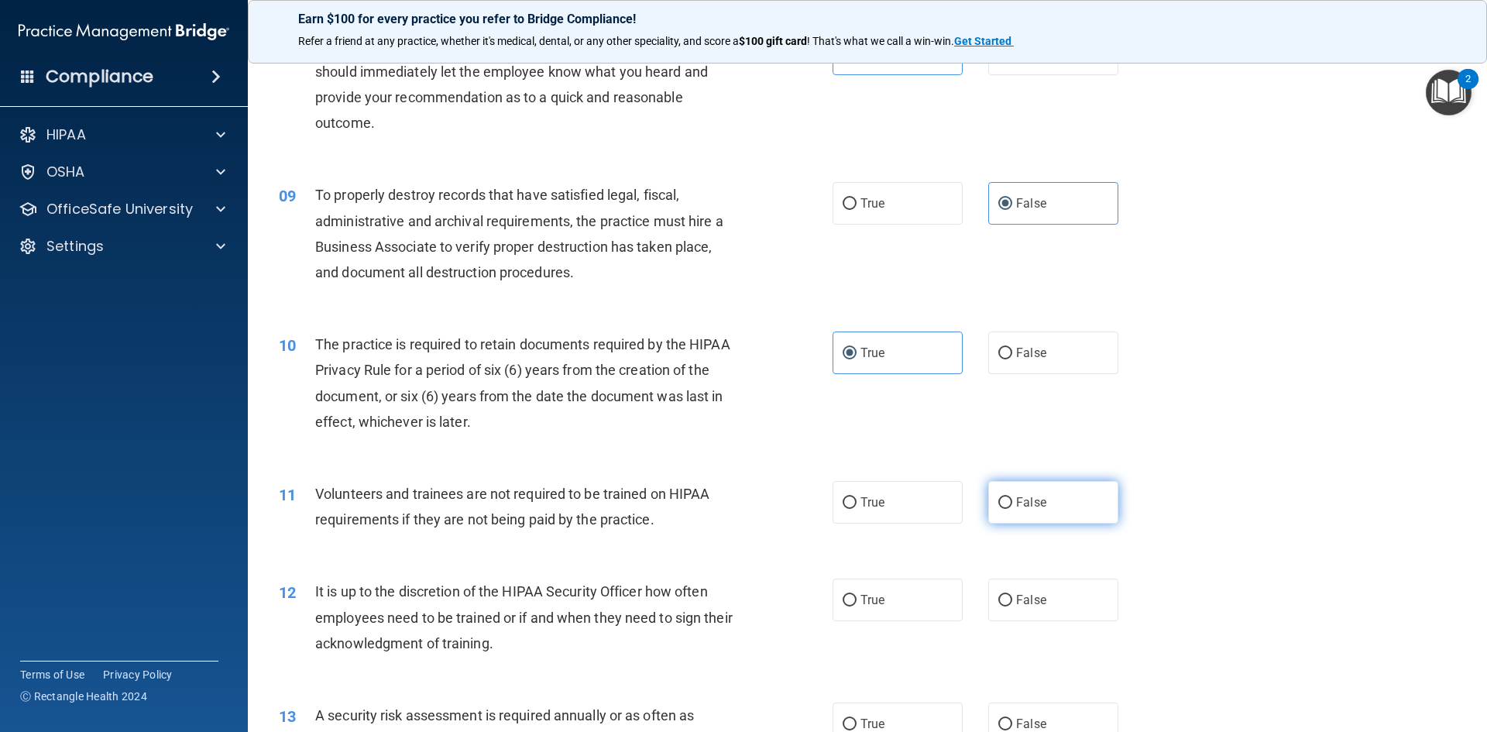
radio input "true"
click at [1019, 586] on label "False" at bounding box center [1053, 600] width 130 height 43
click at [1012, 595] on input "False" at bounding box center [1005, 601] width 14 height 12
radio input "true"
click at [871, 704] on label "True" at bounding box center [898, 724] width 130 height 43
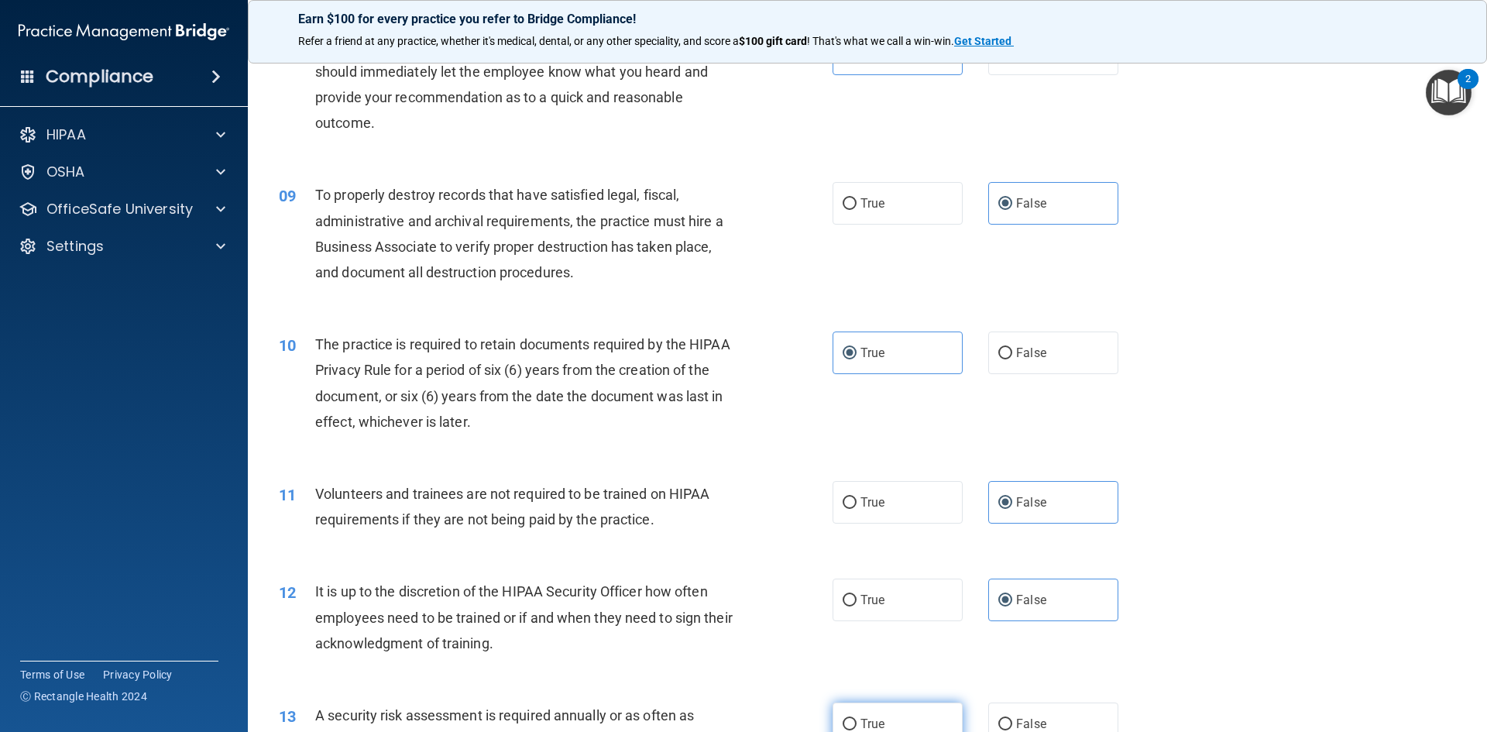
click at [857, 719] on input "True" at bounding box center [850, 725] width 14 height 12
radio input "true"
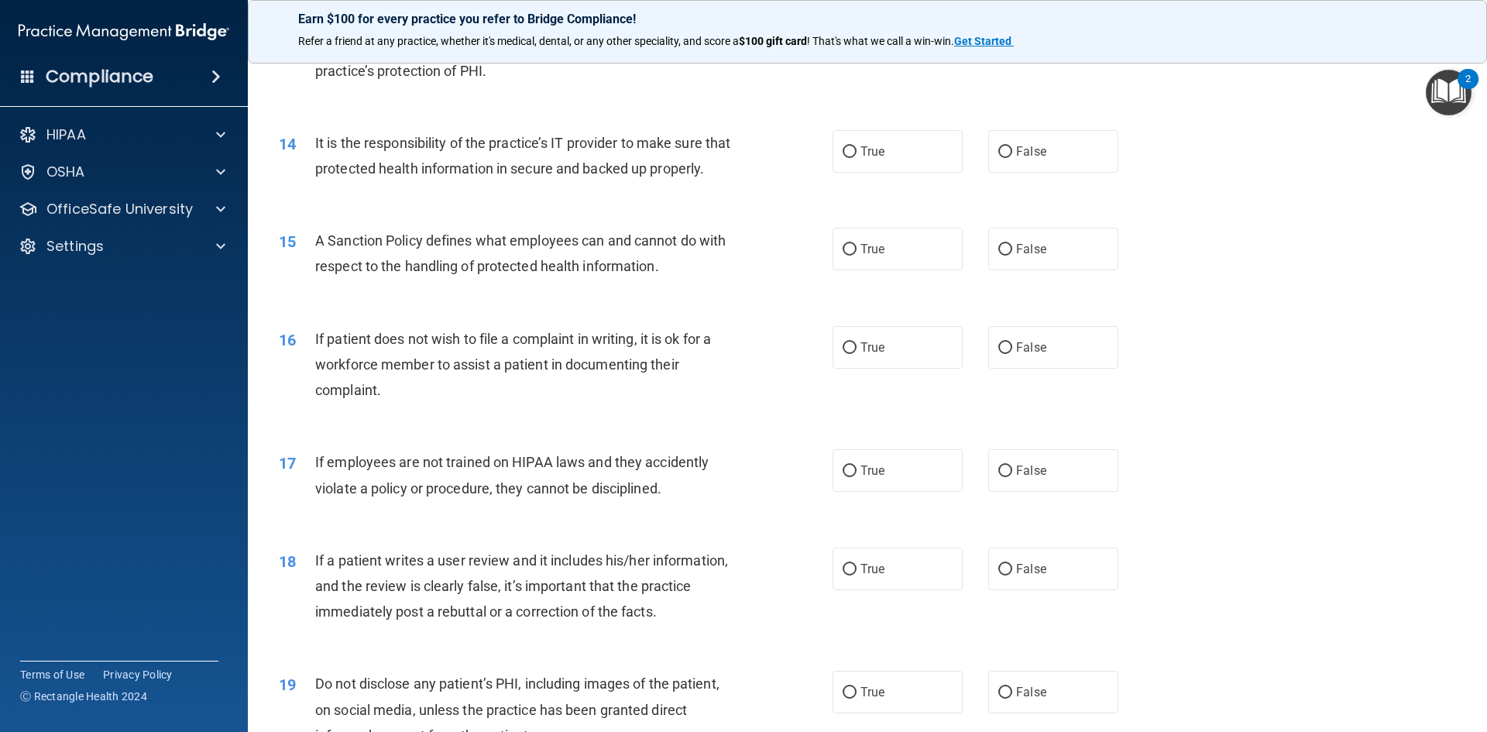
scroll to position [1704, 0]
click at [846, 163] on label "True" at bounding box center [898, 150] width 130 height 43
click at [846, 157] on input "True" at bounding box center [850, 152] width 14 height 12
radio input "true"
click at [881, 267] on label "True" at bounding box center [898, 248] width 130 height 43
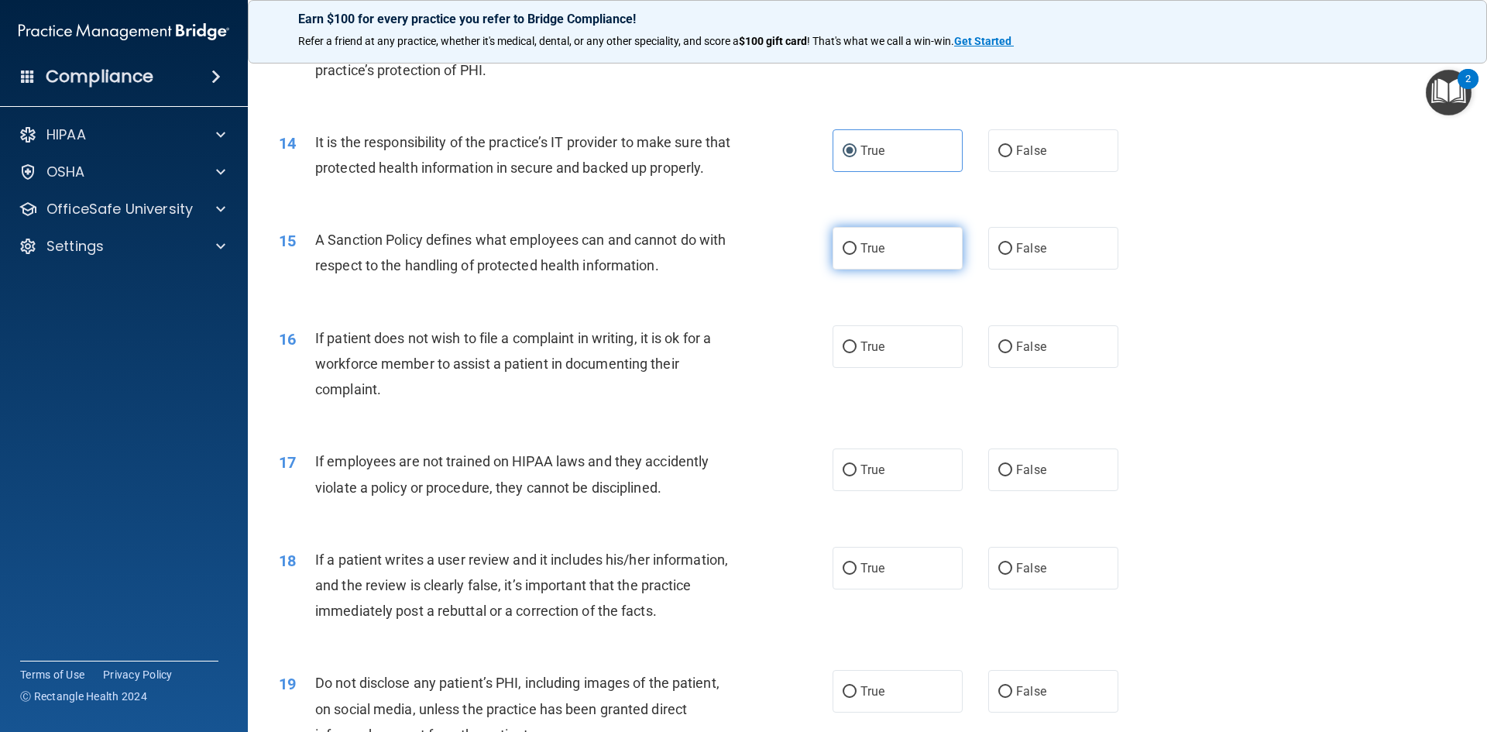
click at [857, 255] on input "True" at bounding box center [850, 249] width 14 height 12
radio input "true"
click at [867, 345] on div "16 If patient does not wish to file a complaint in writing, it is ok for a work…" at bounding box center [867, 368] width 1201 height 124
click at [864, 355] on label "True" at bounding box center [898, 346] width 130 height 43
click at [857, 353] on input "True" at bounding box center [850, 348] width 14 height 12
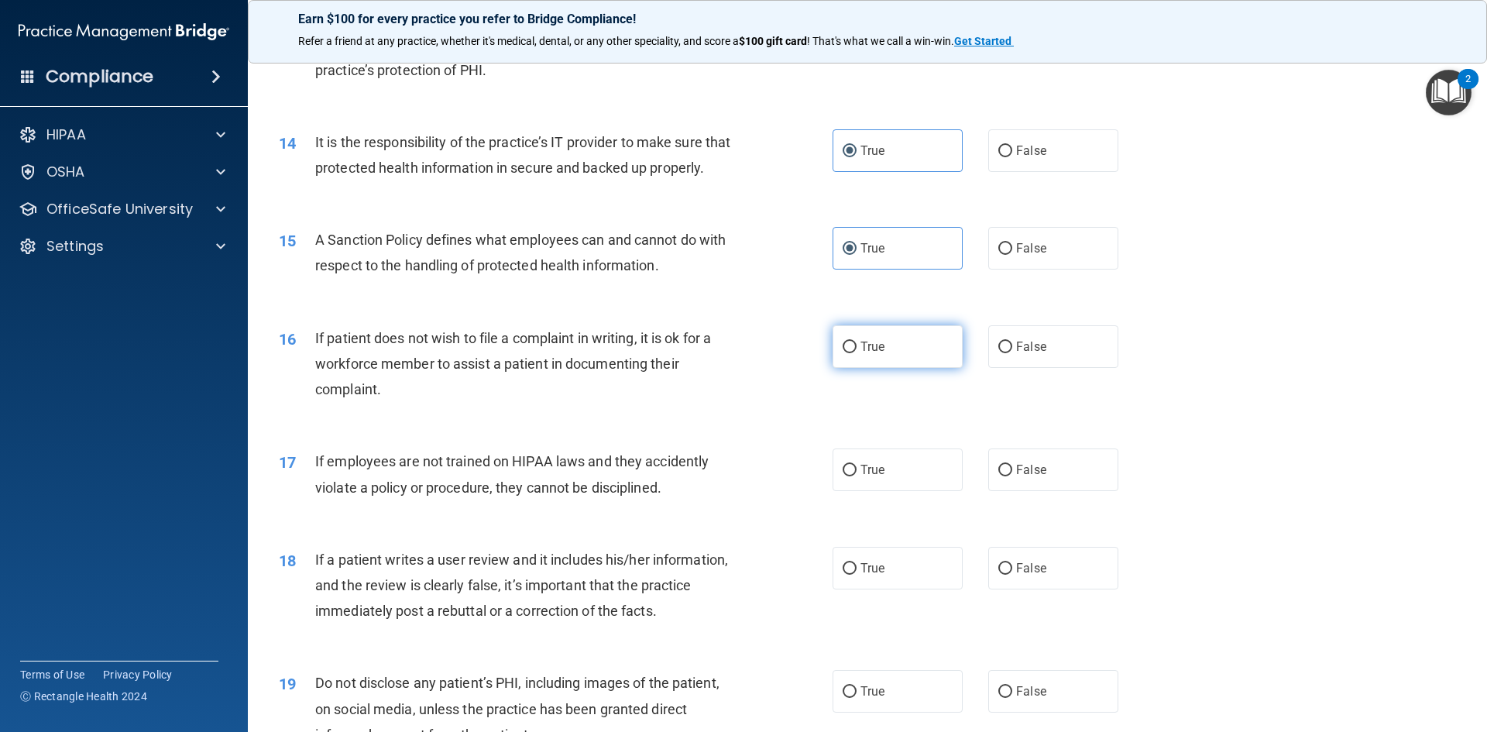
radio input "true"
click at [1034, 477] on span "False" at bounding box center [1031, 469] width 30 height 15
click at [1012, 476] on input "False" at bounding box center [1005, 471] width 14 height 12
radio input "true"
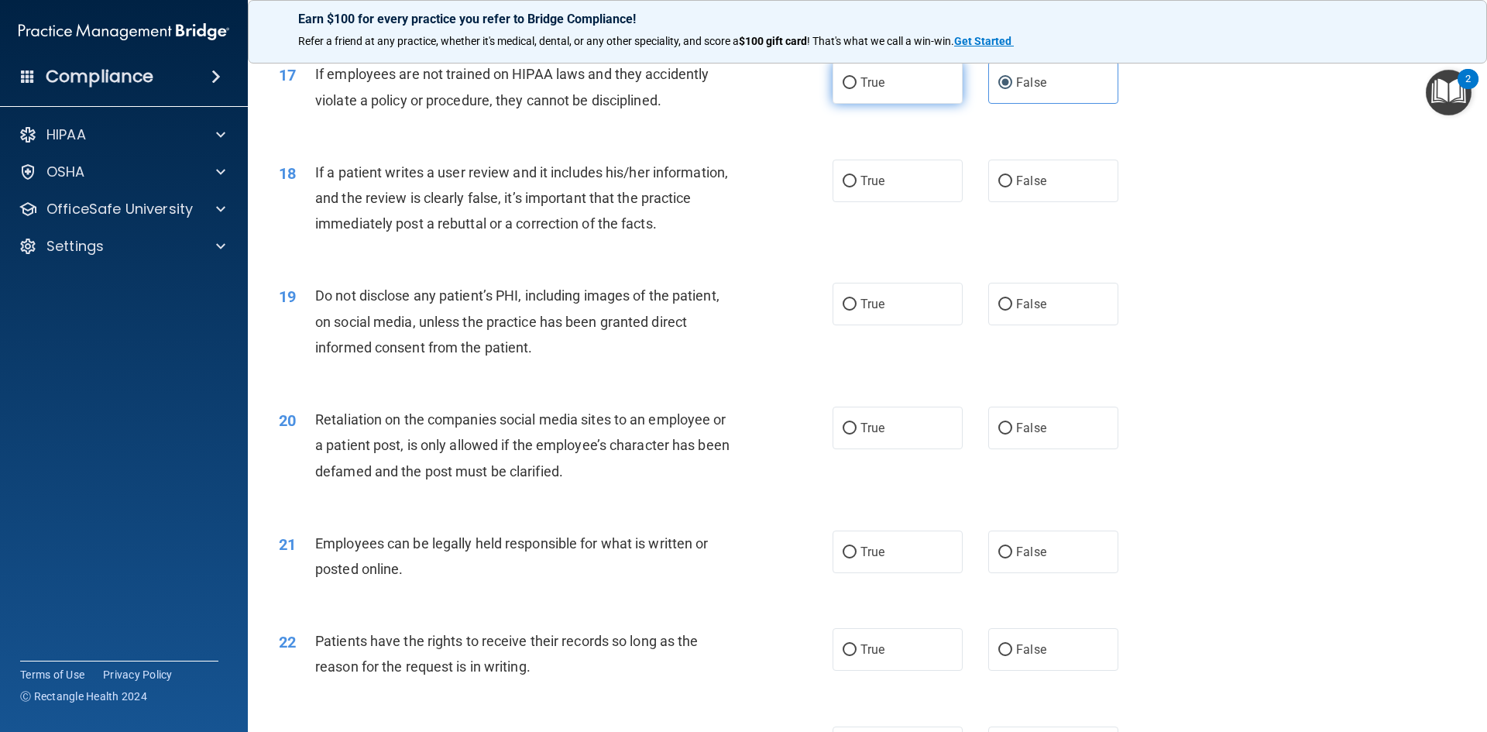
scroll to position [2169, 0]
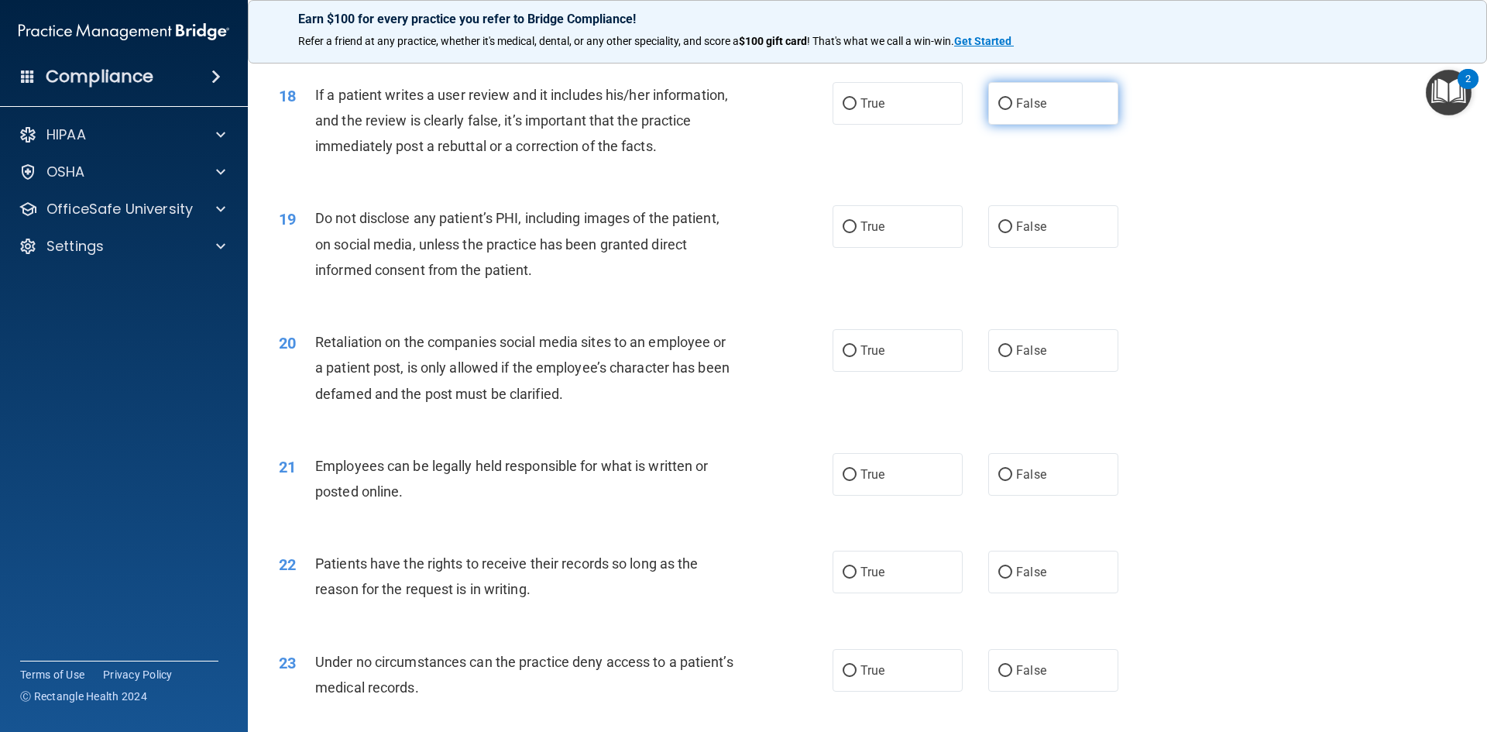
click at [1039, 125] on label "False" at bounding box center [1053, 103] width 130 height 43
click at [1012, 110] on input "False" at bounding box center [1005, 104] width 14 height 12
radio input "true"
click at [907, 246] on label "True" at bounding box center [898, 226] width 130 height 43
click at [857, 233] on input "True" at bounding box center [850, 228] width 14 height 12
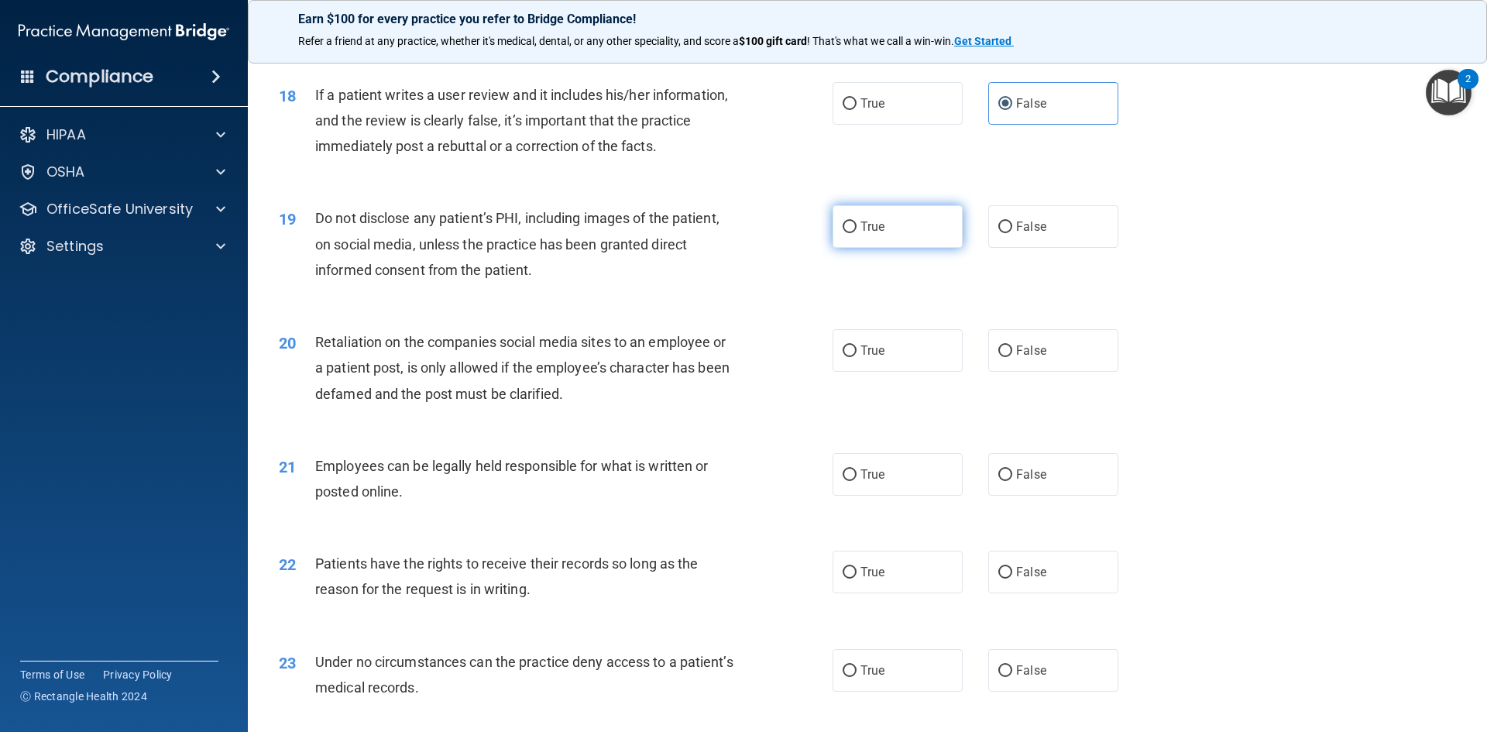
radio input "true"
click at [1016, 358] on span "False" at bounding box center [1031, 350] width 30 height 15
click at [1012, 357] on input "False" at bounding box center [1005, 351] width 14 height 12
radio input "true"
click at [892, 491] on label "True" at bounding box center [898, 474] width 130 height 43
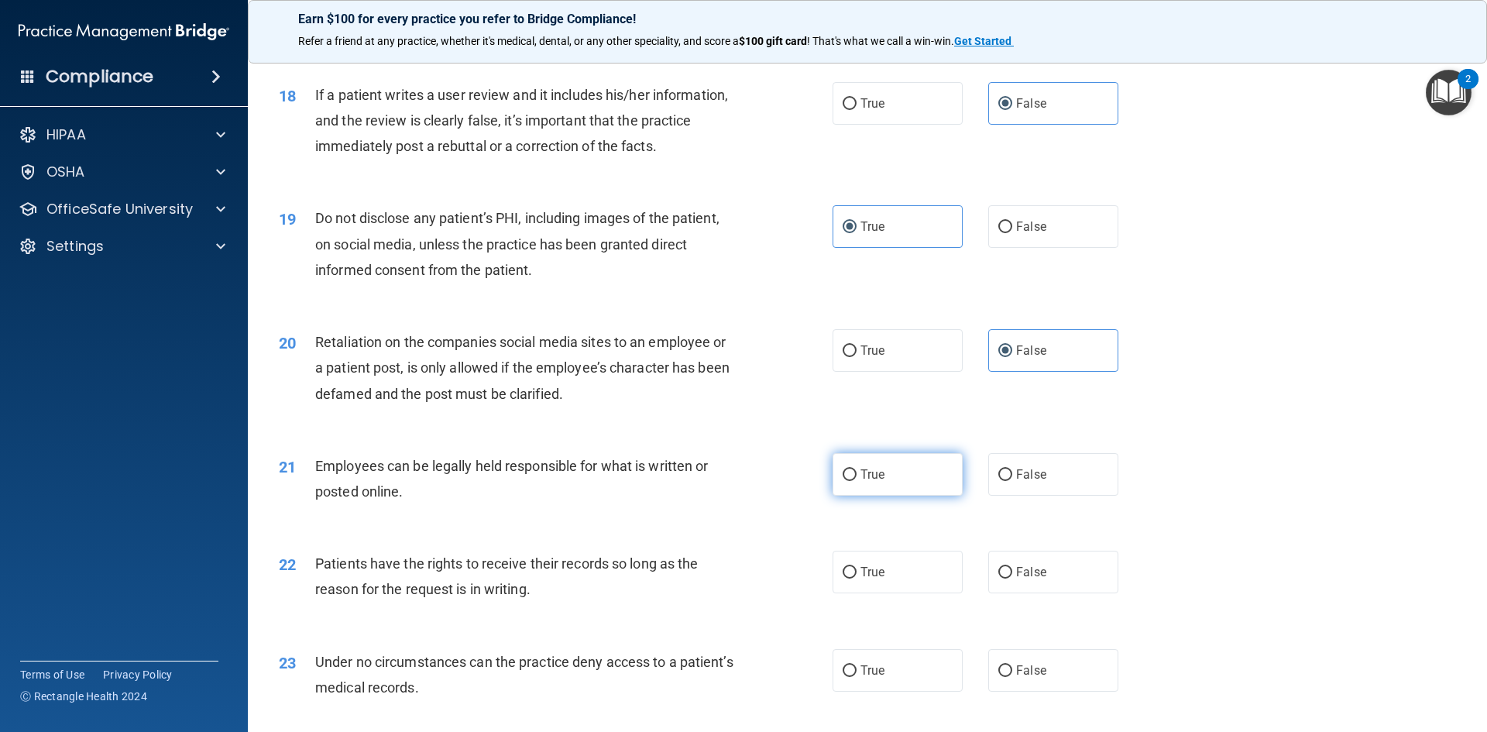
click at [857, 481] on input "True" at bounding box center [850, 475] width 14 height 12
radio input "true"
click at [1025, 584] on label "False" at bounding box center [1053, 572] width 130 height 43
click at [1012, 579] on input "False" at bounding box center [1005, 573] width 14 height 12
radio input "true"
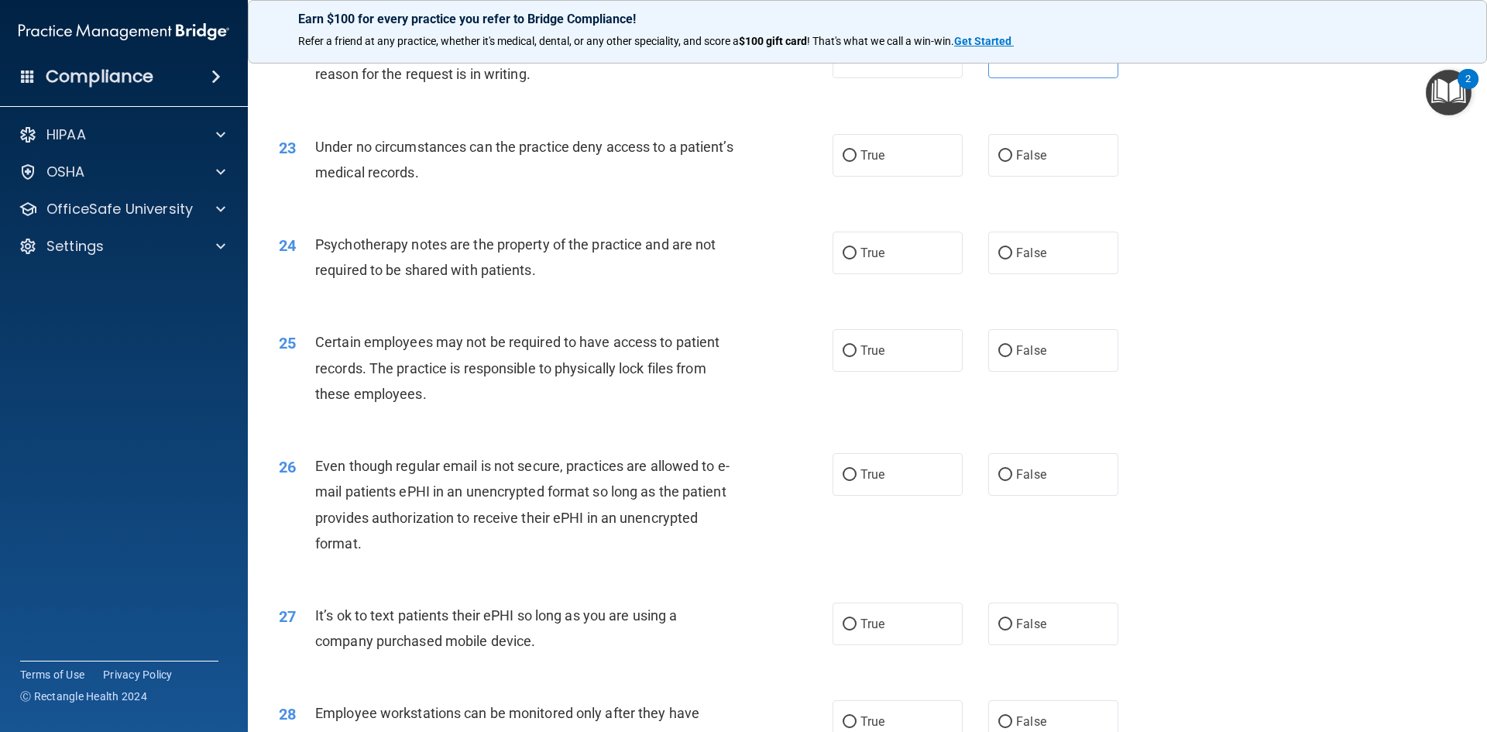
scroll to position [2711, 0]
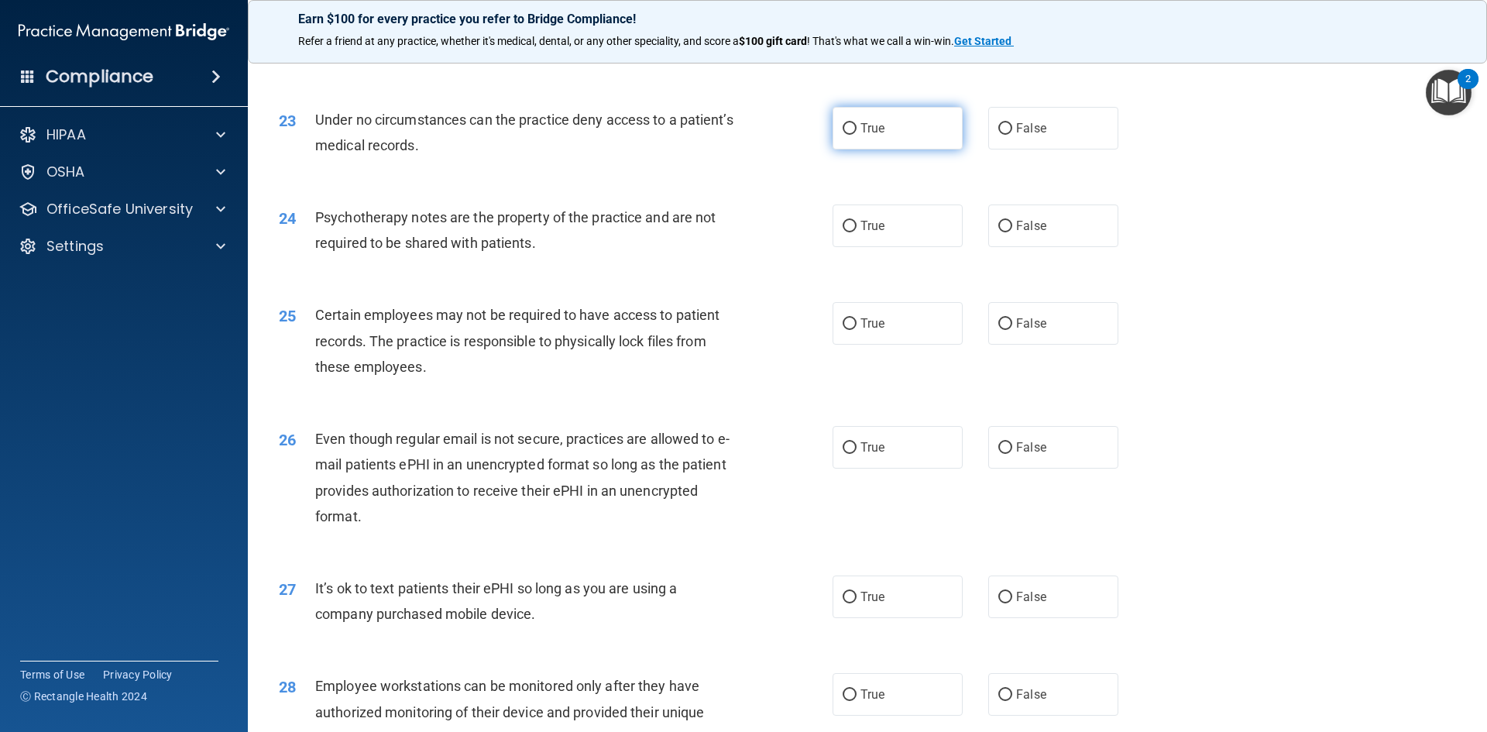
click at [849, 149] on label "True" at bounding box center [898, 128] width 130 height 43
click at [849, 135] on input "True" at bounding box center [850, 129] width 14 height 12
radio input "true"
click at [861, 233] on span "True" at bounding box center [873, 225] width 24 height 15
click at [857, 232] on input "True" at bounding box center [850, 227] width 14 height 12
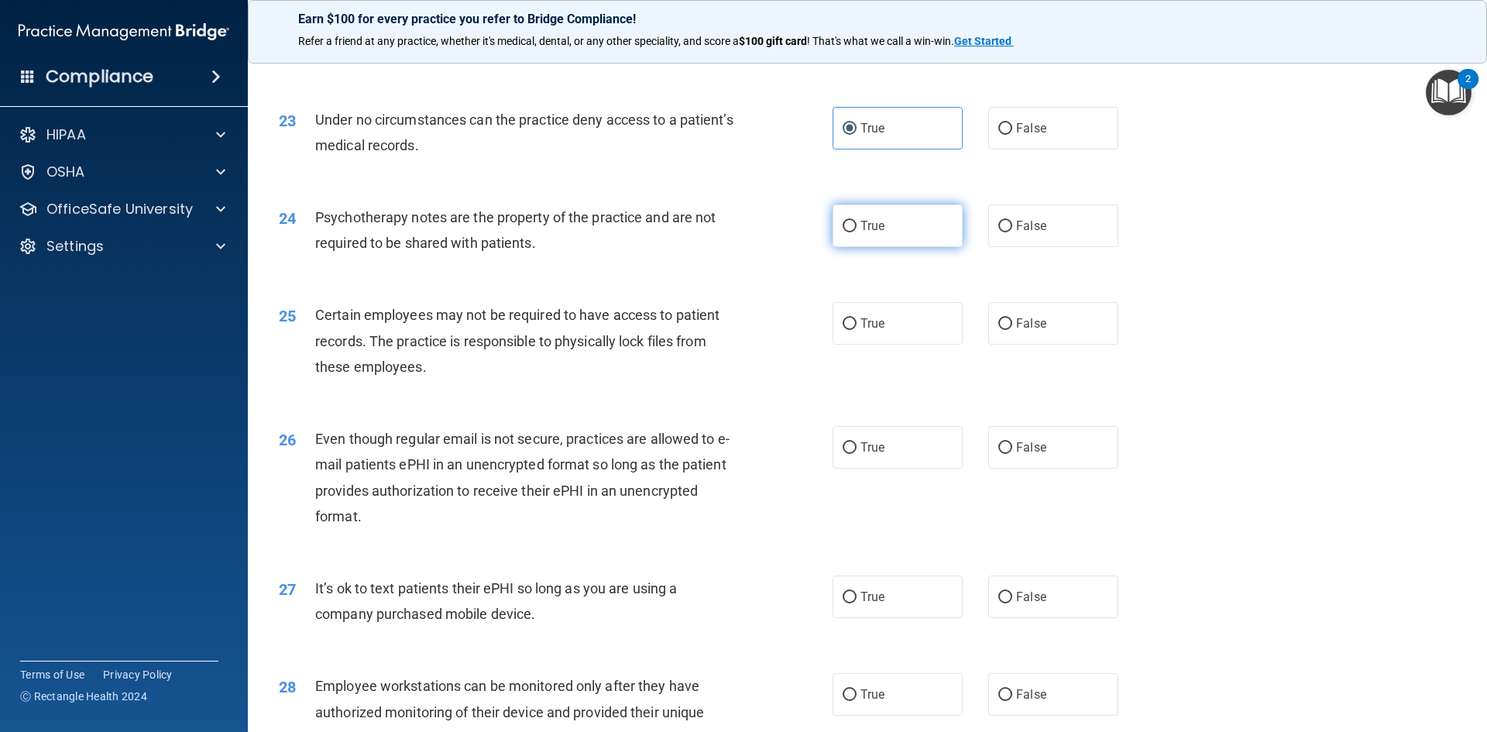
radio input "true"
click at [1007, 318] on div "25 Certain employees may not be required to have access to patient records. The…" at bounding box center [867, 345] width 1201 height 124
click at [1011, 332] on label "False" at bounding box center [1053, 323] width 130 height 43
click at [1011, 330] on input "False" at bounding box center [1005, 324] width 14 height 12
radio input "true"
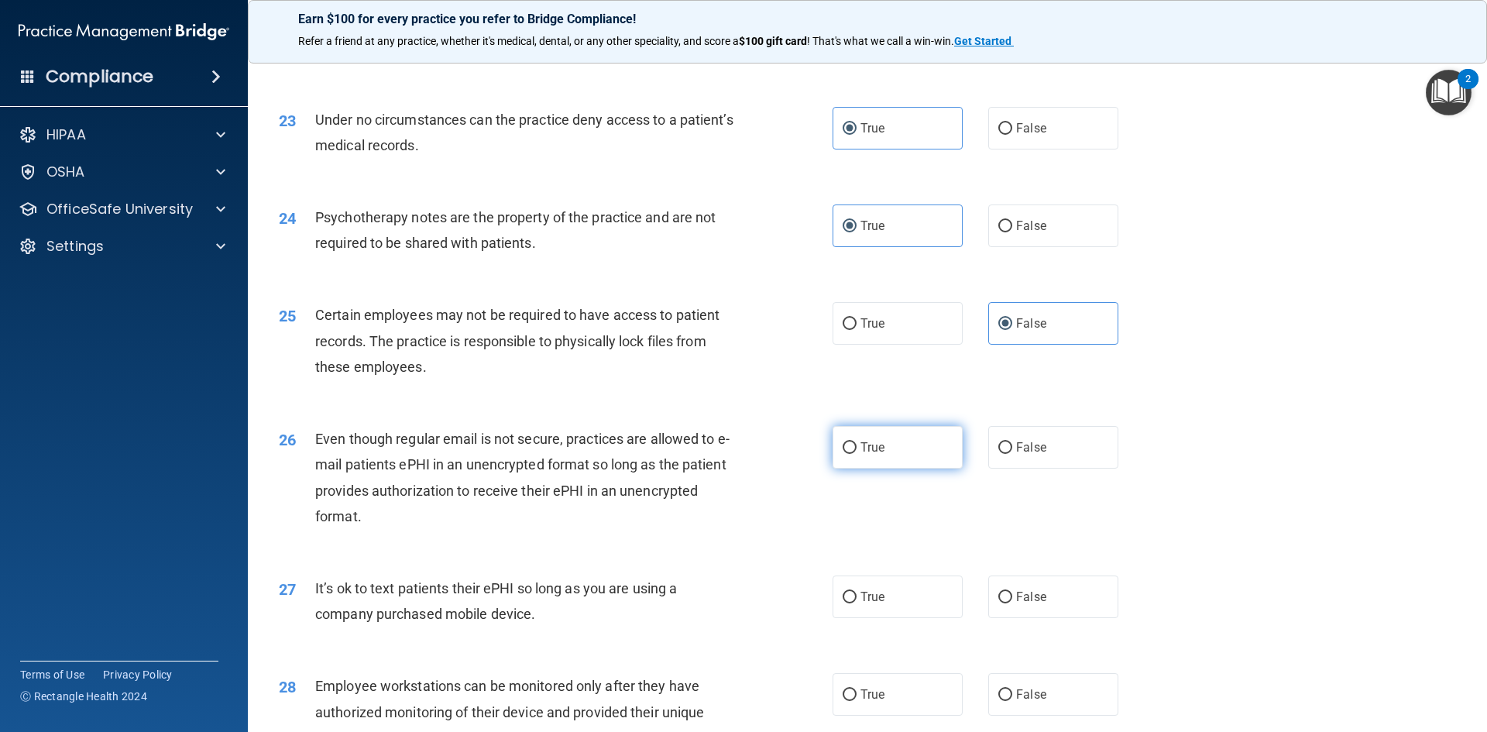
click at [875, 458] on label "True" at bounding box center [898, 447] width 130 height 43
click at [857, 454] on input "True" at bounding box center [850, 448] width 14 height 12
radio input "true"
click at [866, 469] on label "True" at bounding box center [898, 447] width 130 height 43
click at [857, 454] on input "True" at bounding box center [850, 448] width 14 height 12
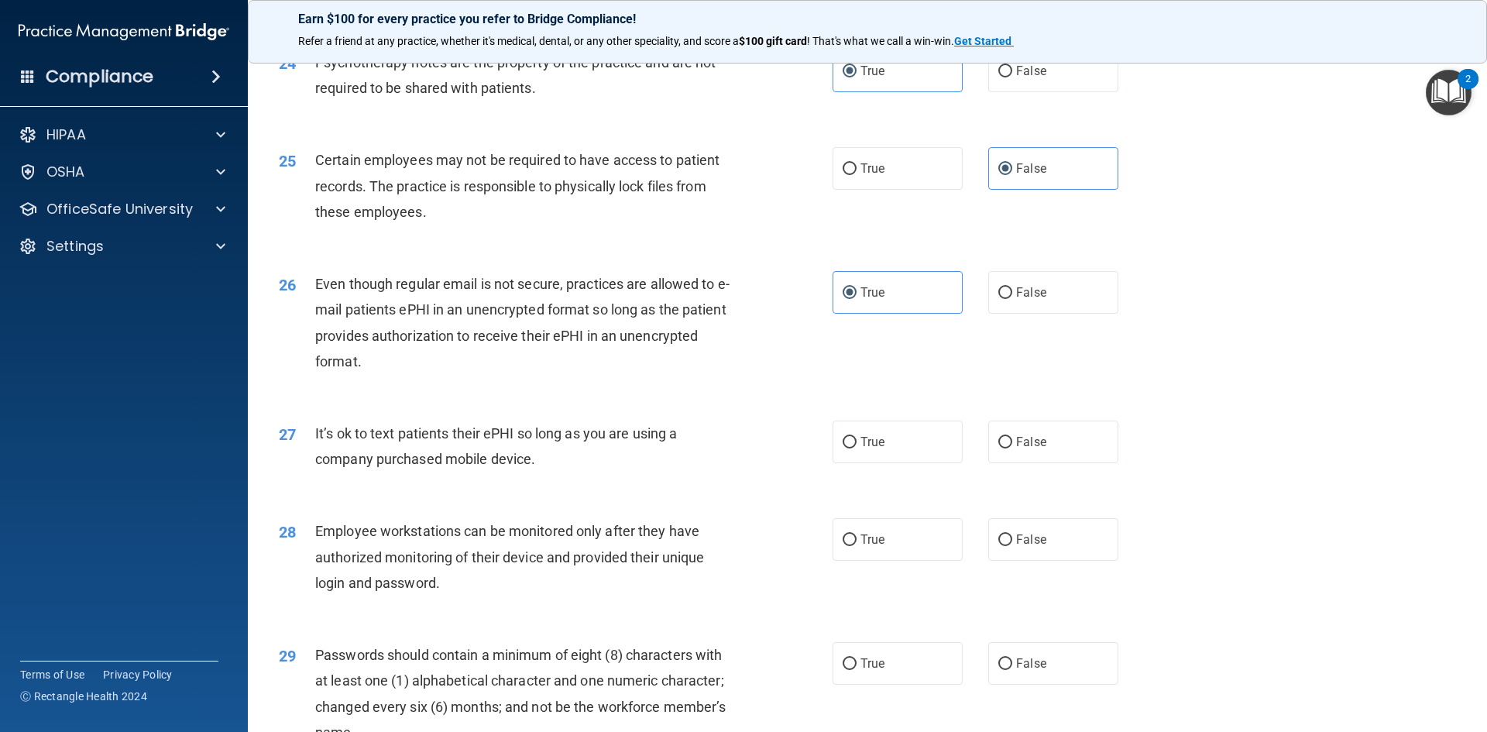
scroll to position [3098, 0]
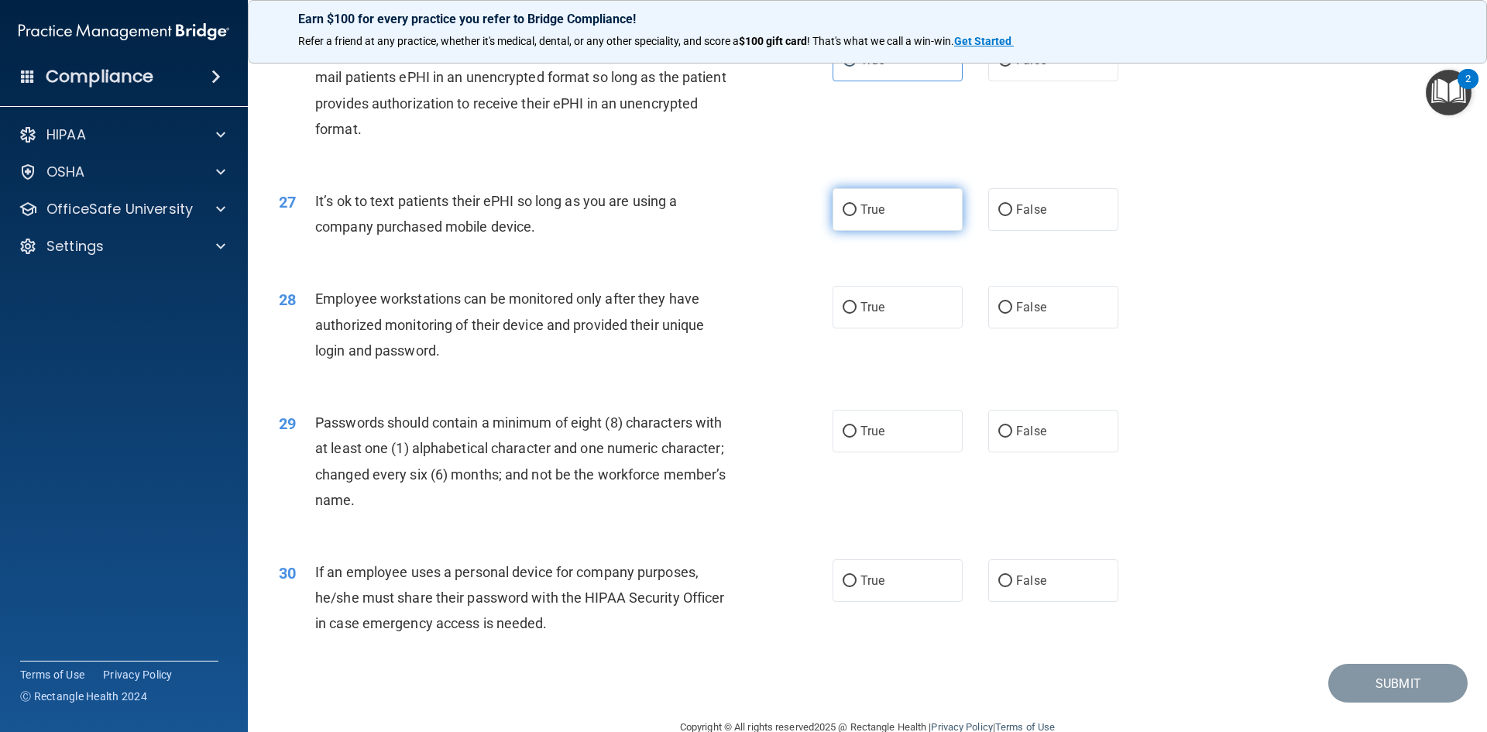
click at [875, 225] on label "True" at bounding box center [898, 209] width 130 height 43
click at [857, 216] on input "True" at bounding box center [850, 210] width 14 height 12
radio input "true"
click at [868, 314] on span "True" at bounding box center [873, 307] width 24 height 15
click at [857, 314] on input "True" at bounding box center [850, 308] width 14 height 12
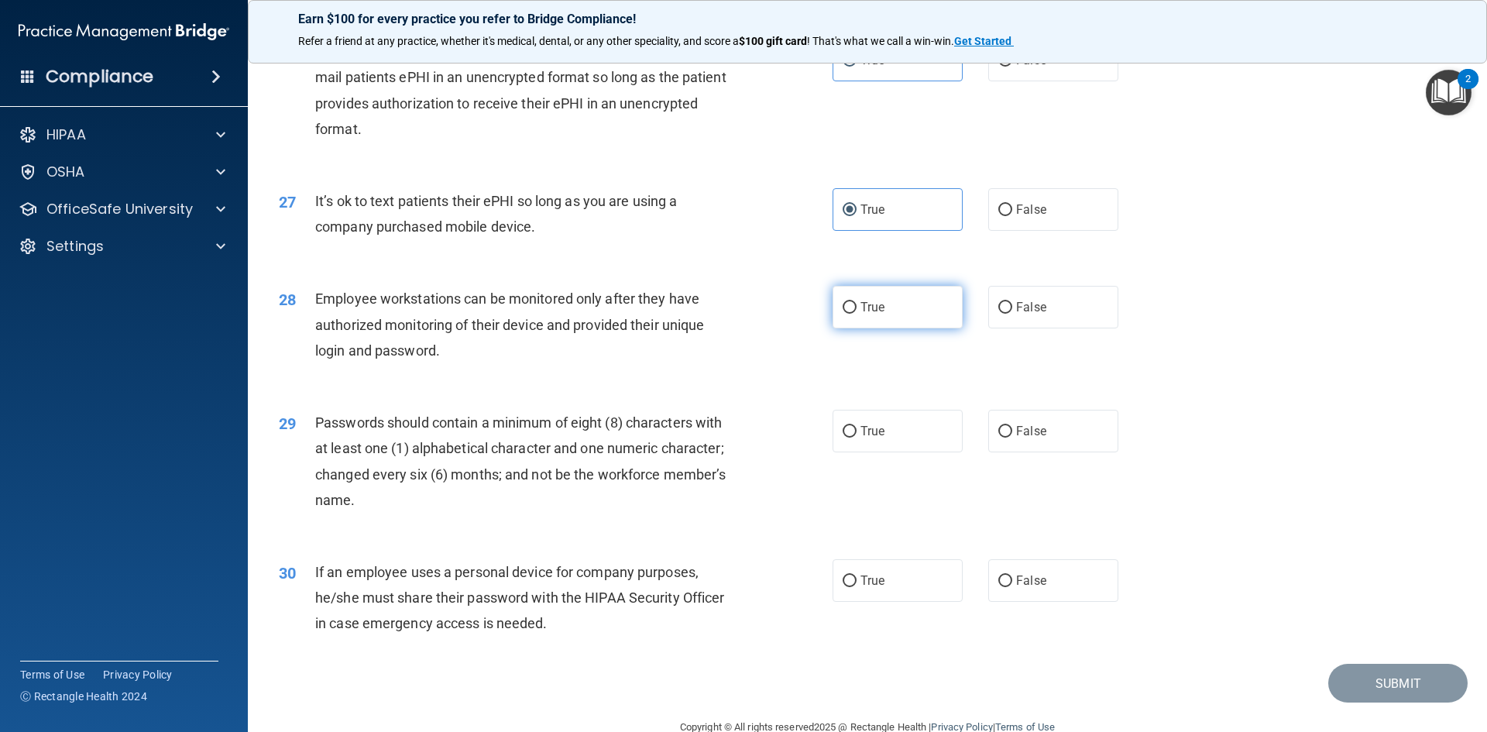
radio input "true"
click at [883, 452] on label "True" at bounding box center [898, 431] width 130 height 43
click at [857, 438] on input "True" at bounding box center [850, 432] width 14 height 12
radio input "true"
click at [1046, 602] on label "False" at bounding box center [1053, 580] width 130 height 43
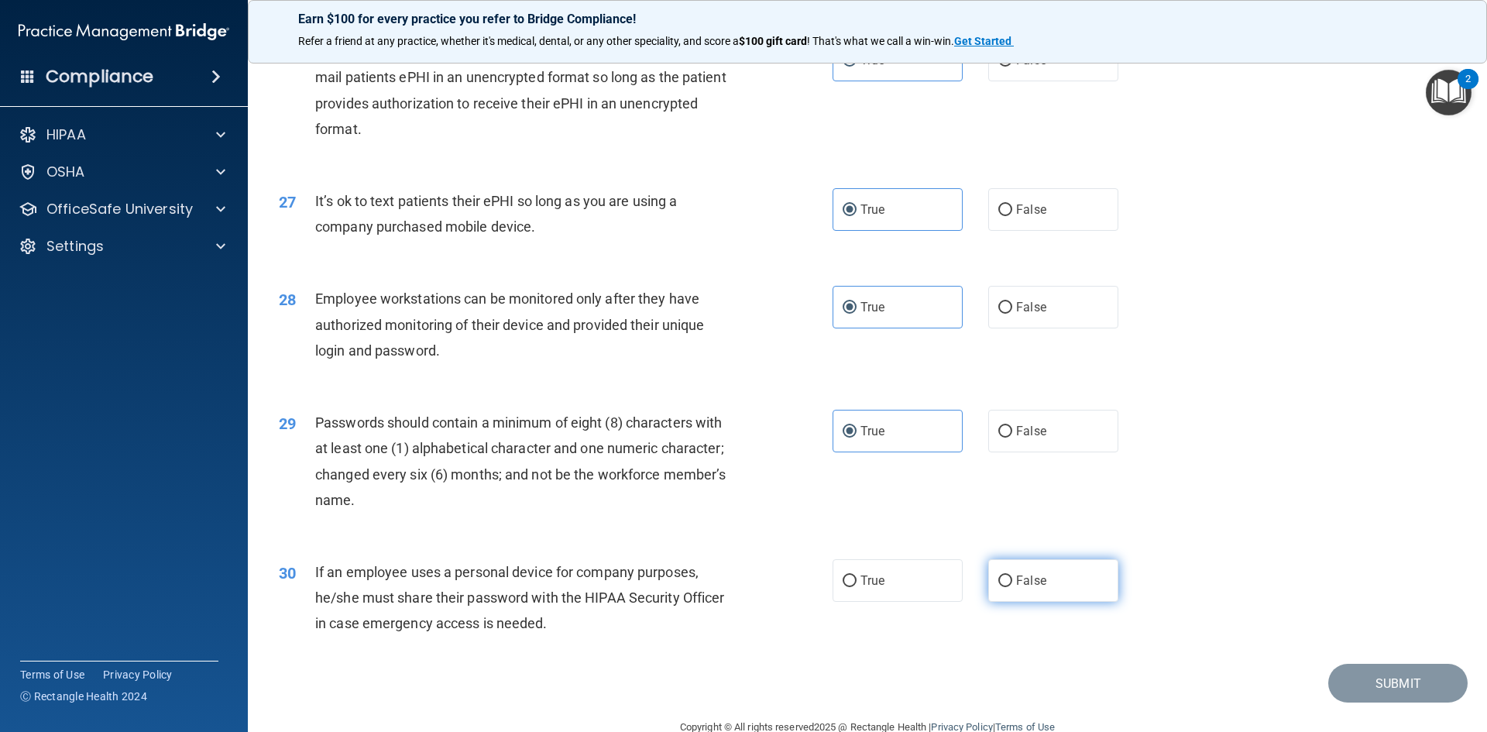
click at [1012, 587] on input "False" at bounding box center [1005, 582] width 14 height 12
radio input "true"
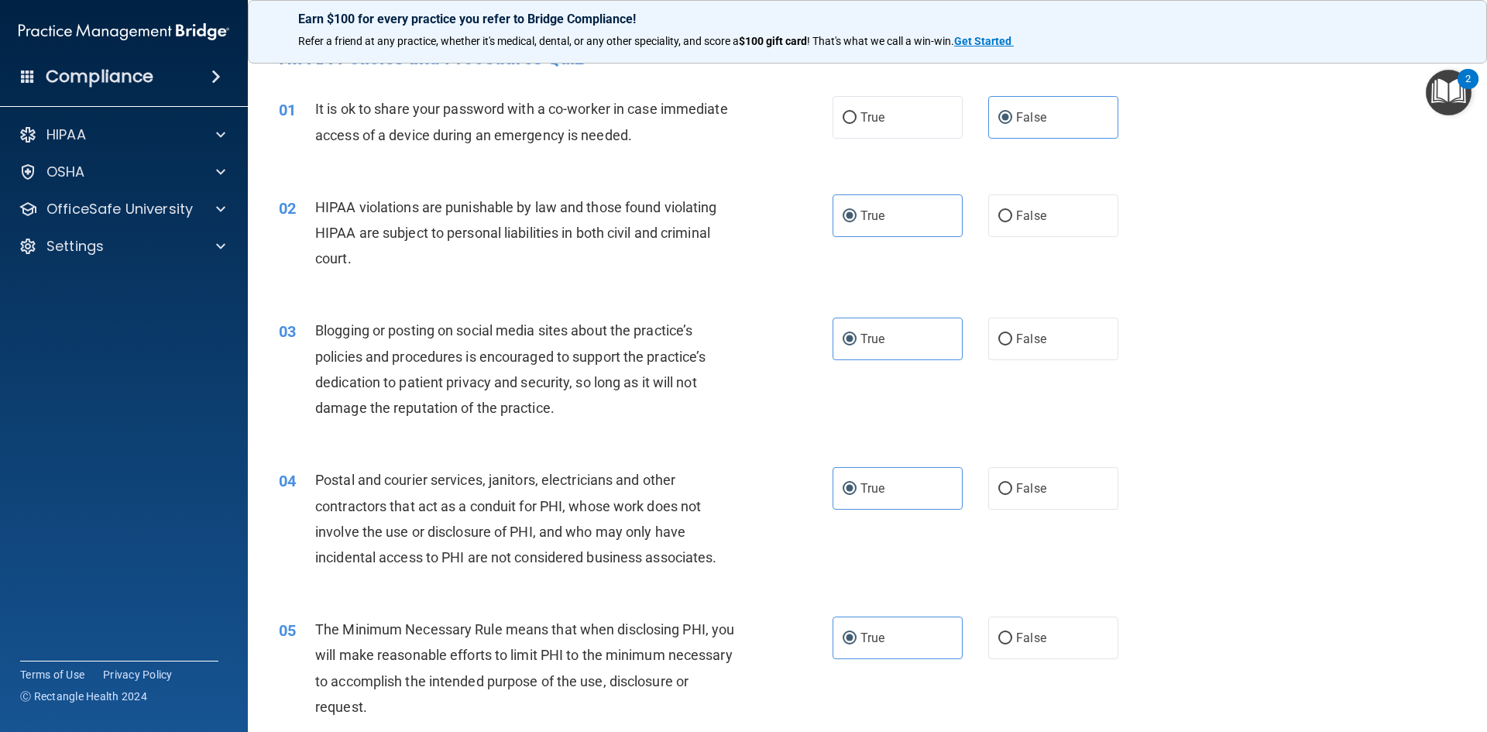
scroll to position [0, 0]
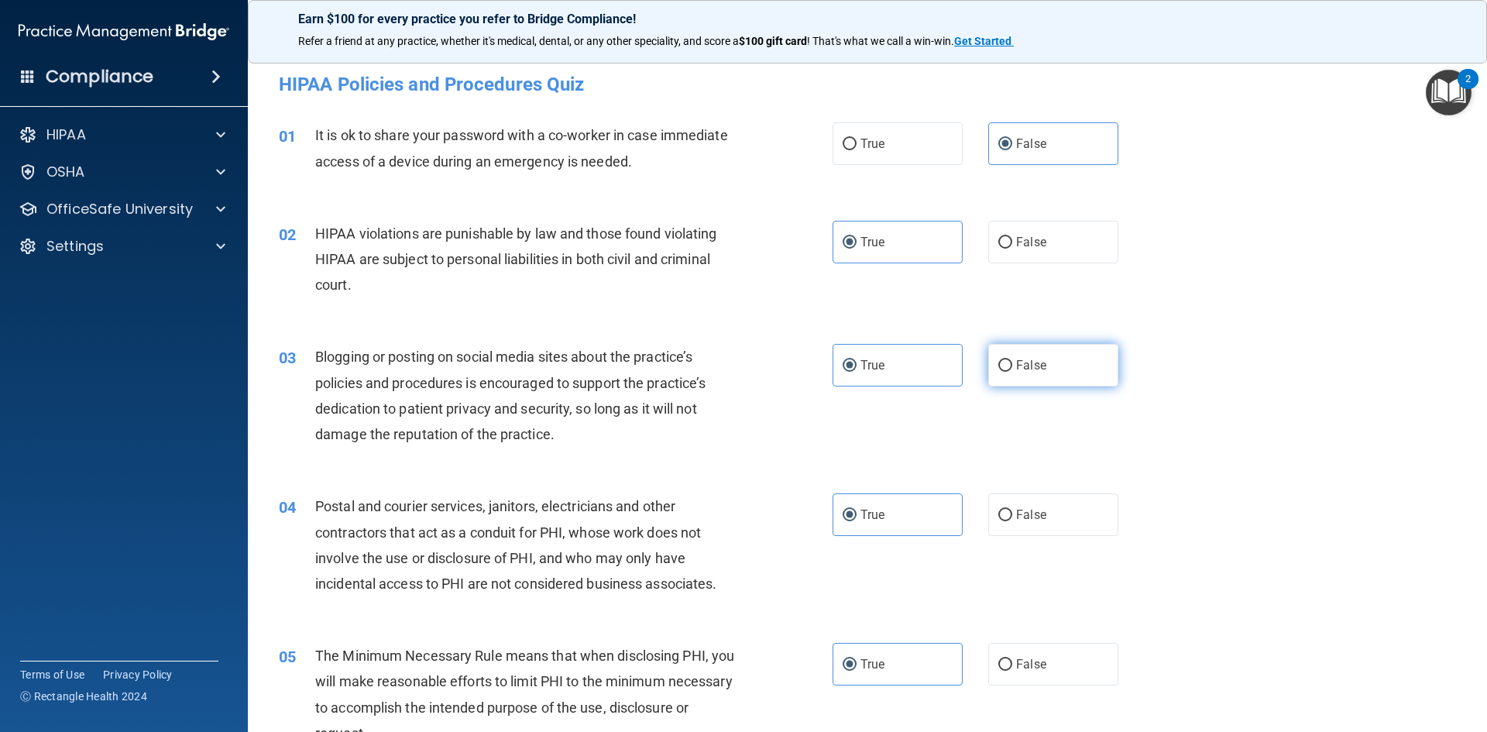
click at [1029, 375] on label "False" at bounding box center [1053, 365] width 130 height 43
click at [1012, 372] on input "False" at bounding box center [1005, 366] width 14 height 12
radio input "true"
radio input "false"
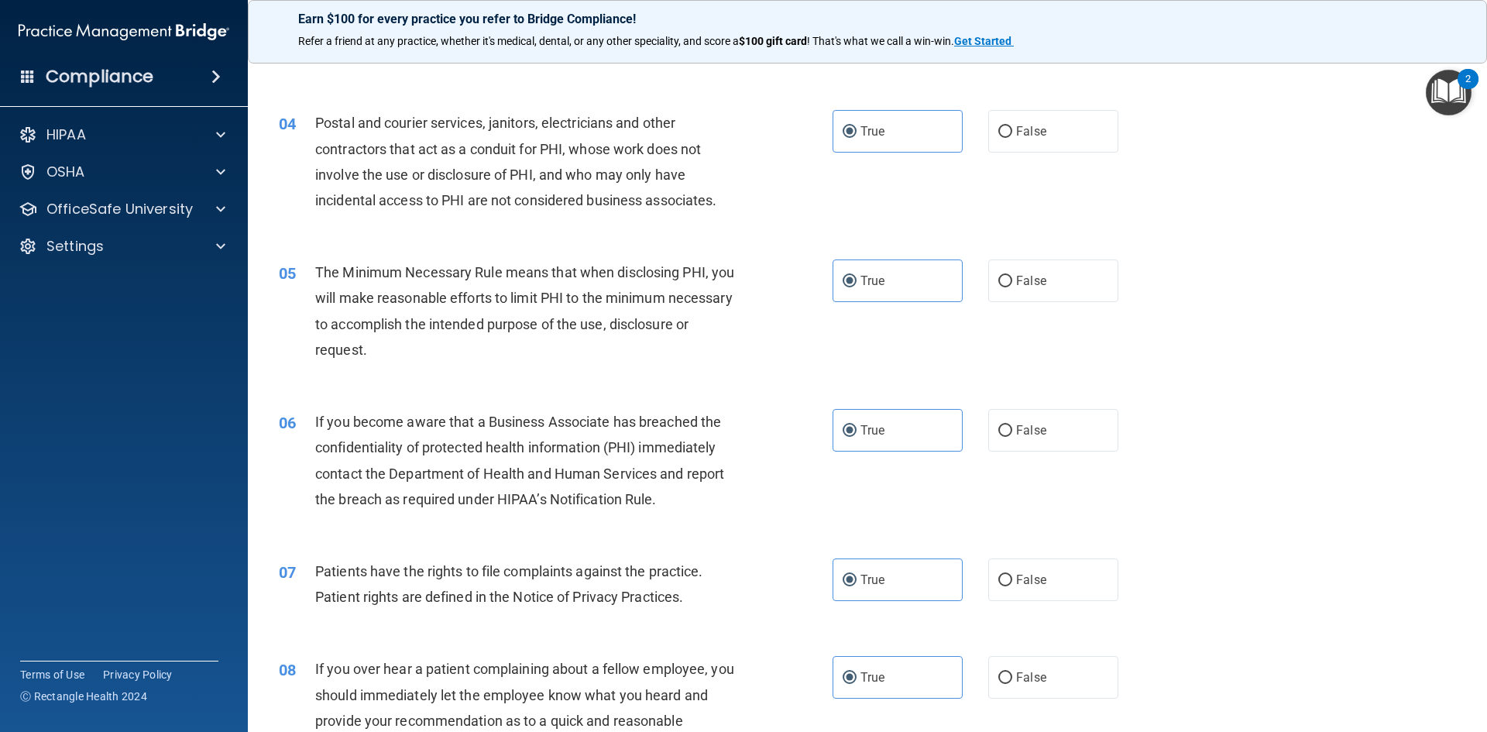
scroll to position [387, 0]
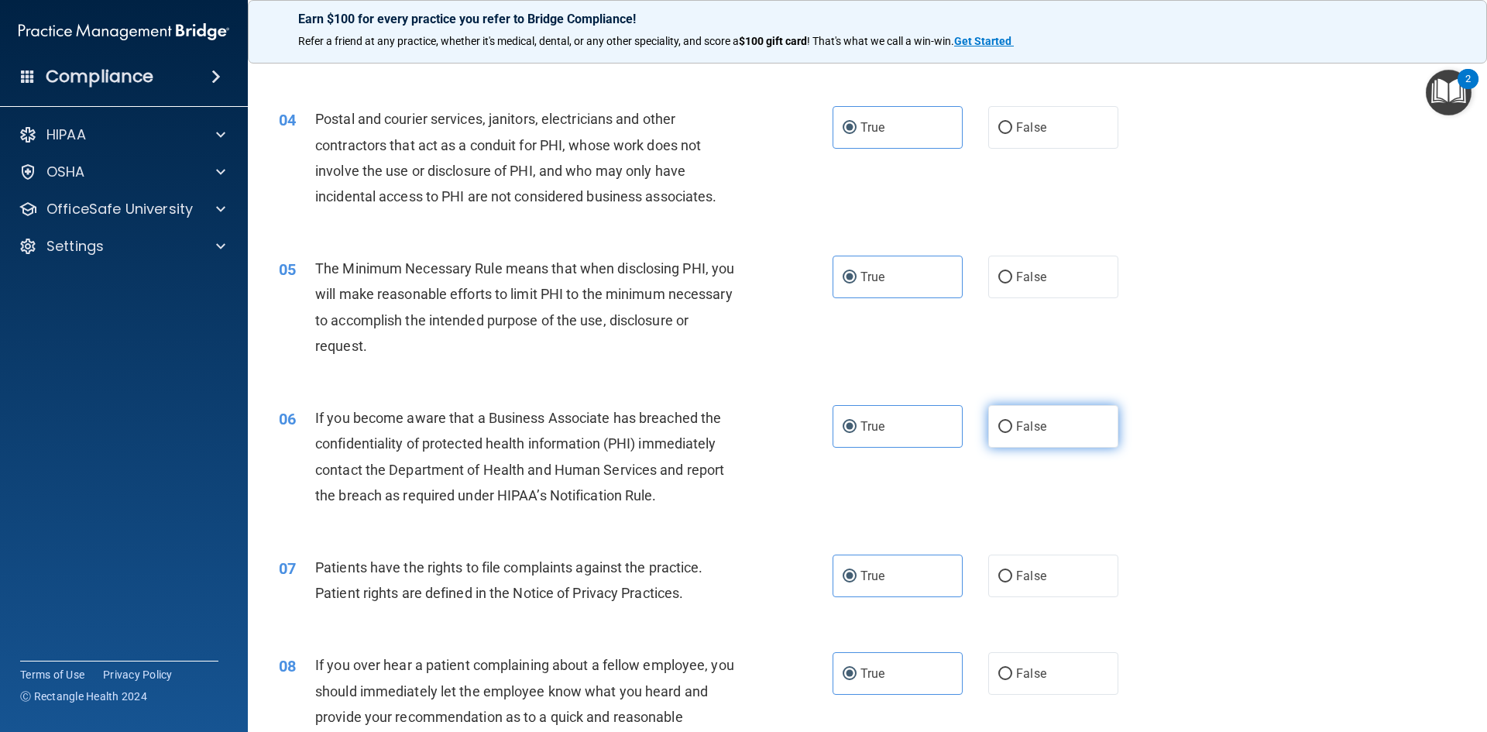
click at [996, 443] on label "False" at bounding box center [1053, 426] width 130 height 43
click at [998, 433] on input "False" at bounding box center [1005, 427] width 14 height 12
radio input "true"
radio input "false"
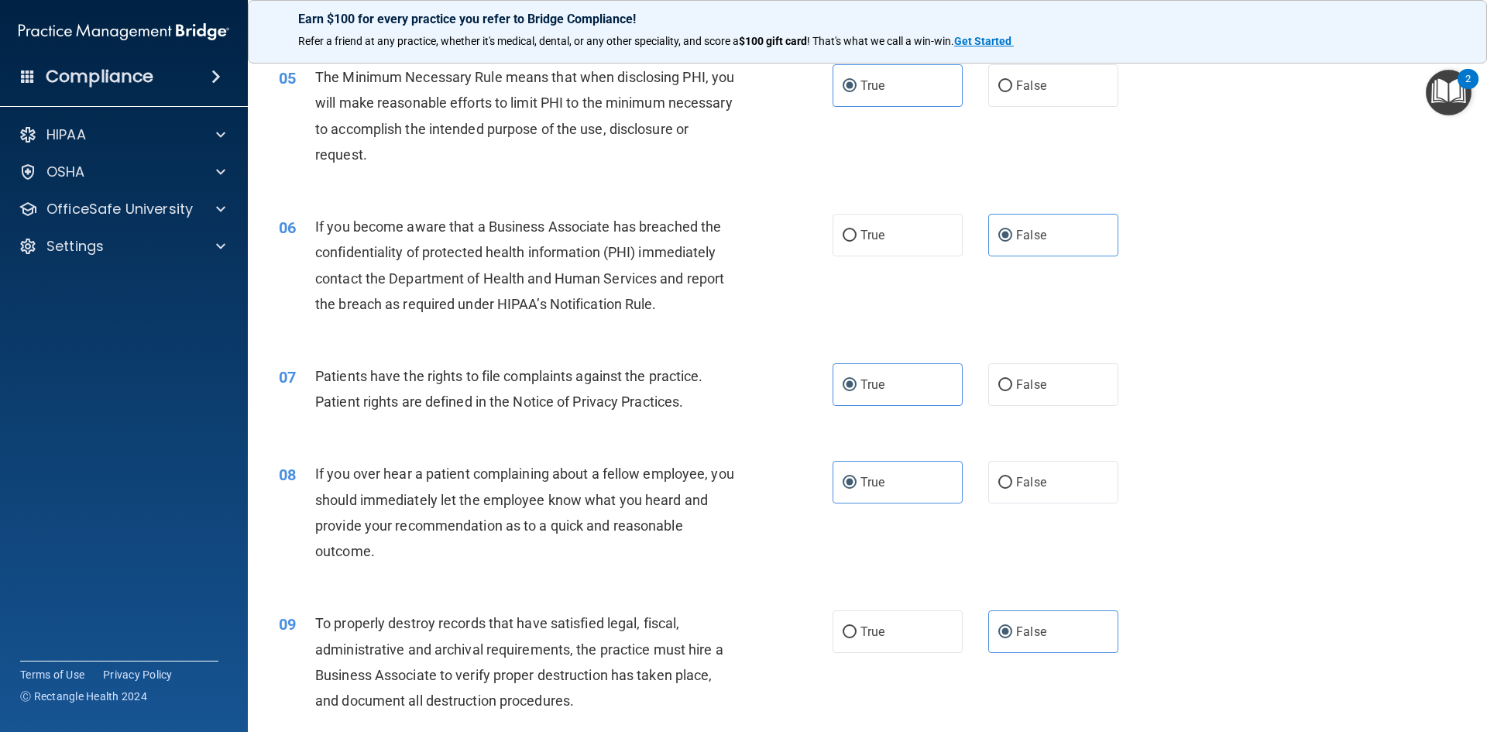
scroll to position [620, 0]
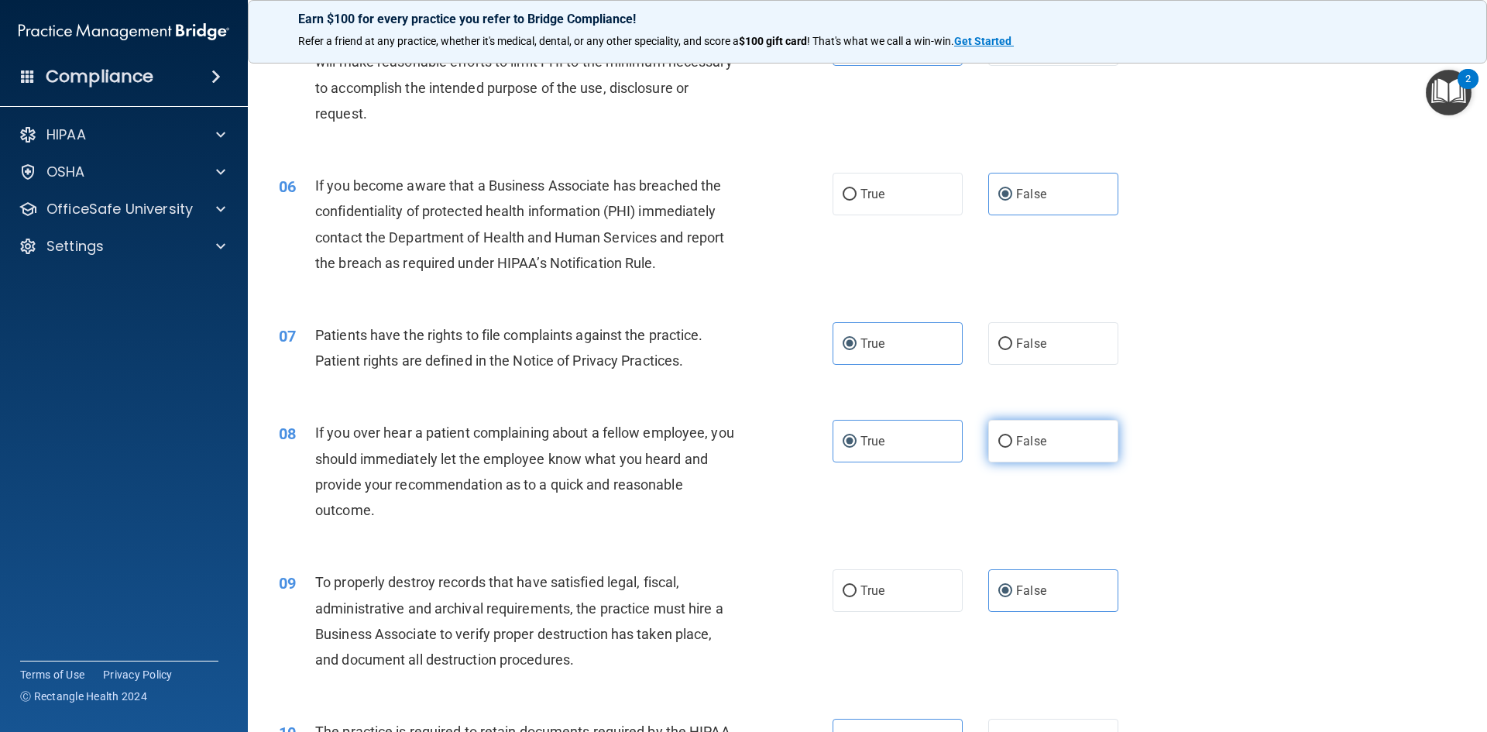
click at [1026, 448] on label "False" at bounding box center [1053, 441] width 130 height 43
click at [1012, 448] on input "False" at bounding box center [1005, 442] width 14 height 12
radio input "true"
radio input "false"
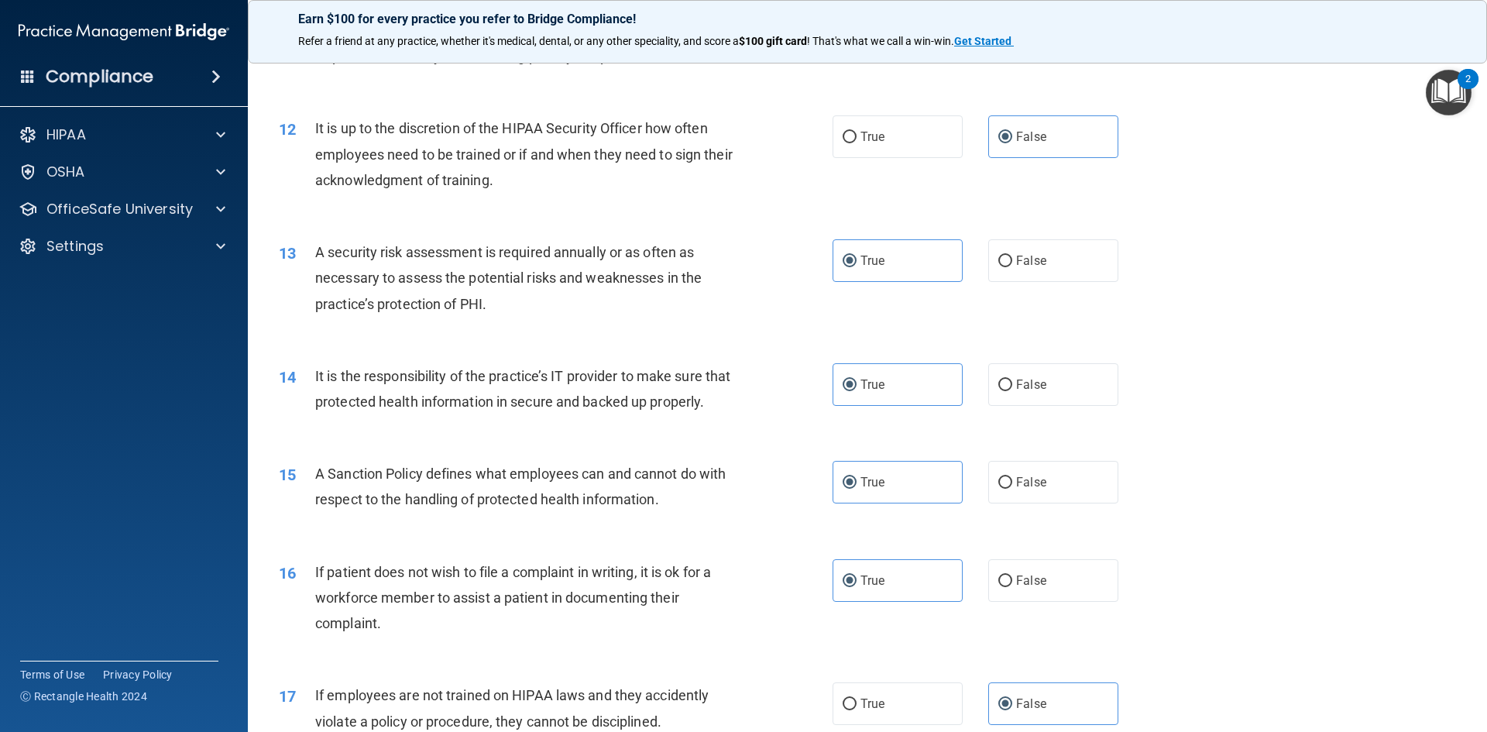
scroll to position [1472, 0]
click at [999, 402] on label "False" at bounding box center [1053, 383] width 130 height 43
click at [999, 390] on input "False" at bounding box center [1005, 384] width 14 height 12
radio input "true"
radio input "false"
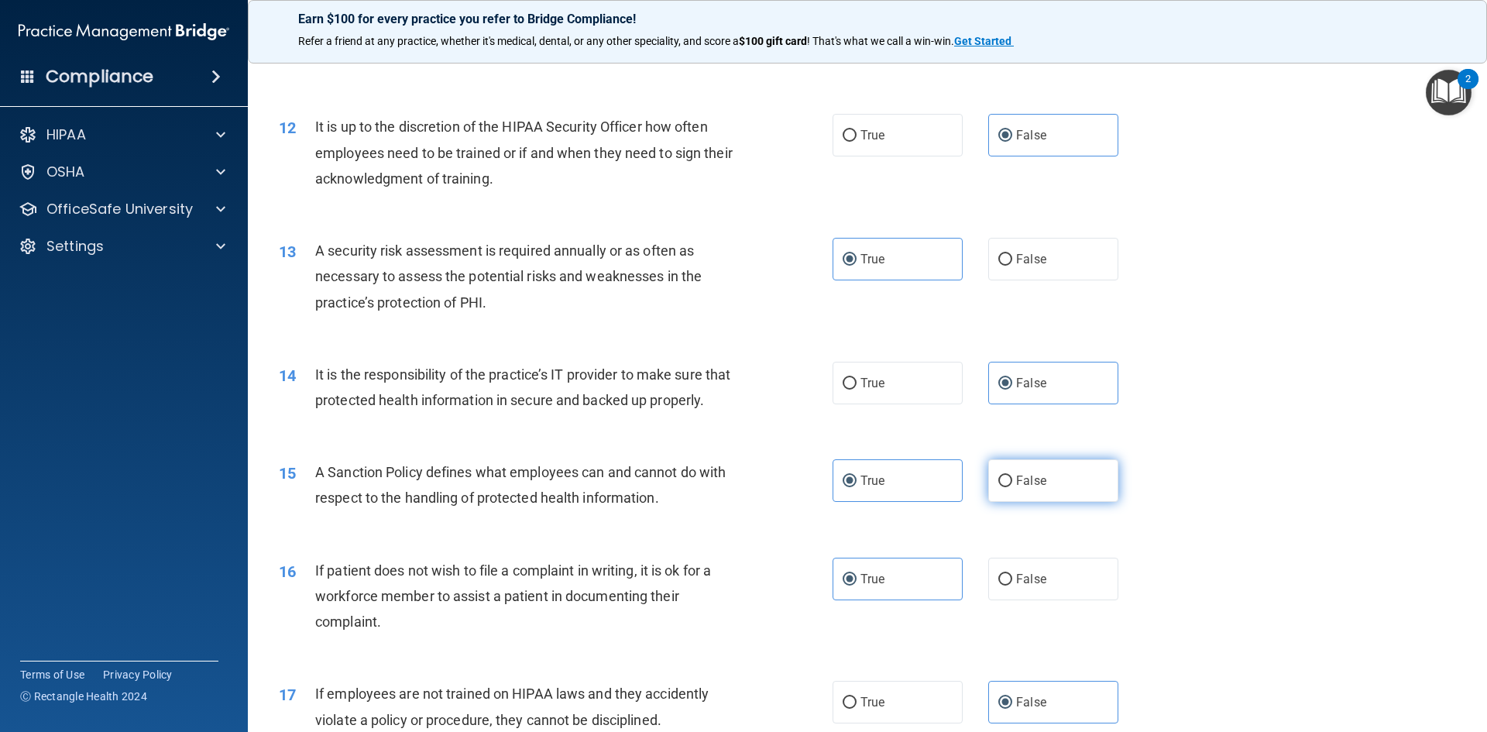
click at [1020, 498] on label "False" at bounding box center [1053, 480] width 130 height 43
click at [1012, 487] on input "False" at bounding box center [1005, 482] width 14 height 12
radio input "true"
radio input "false"
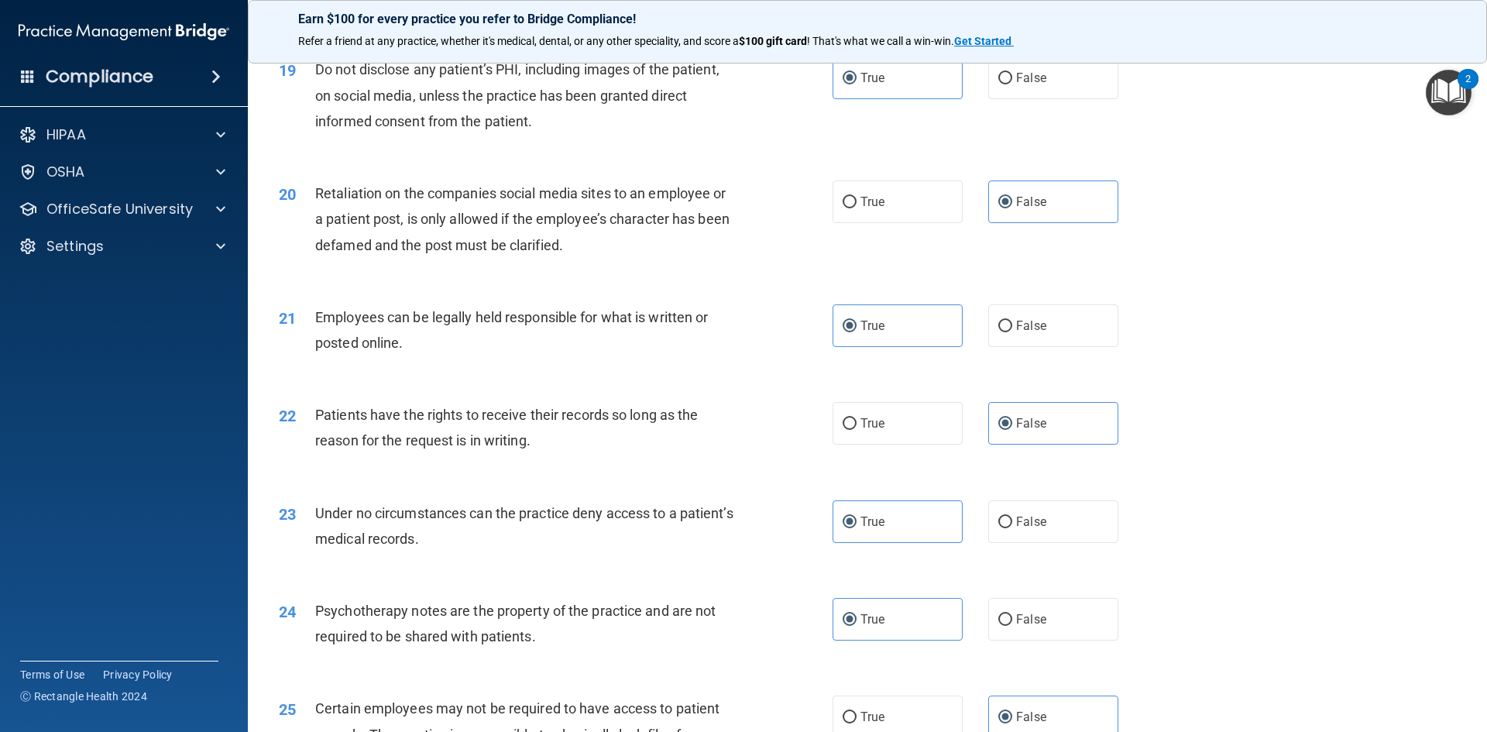
scroll to position [2324, 0]
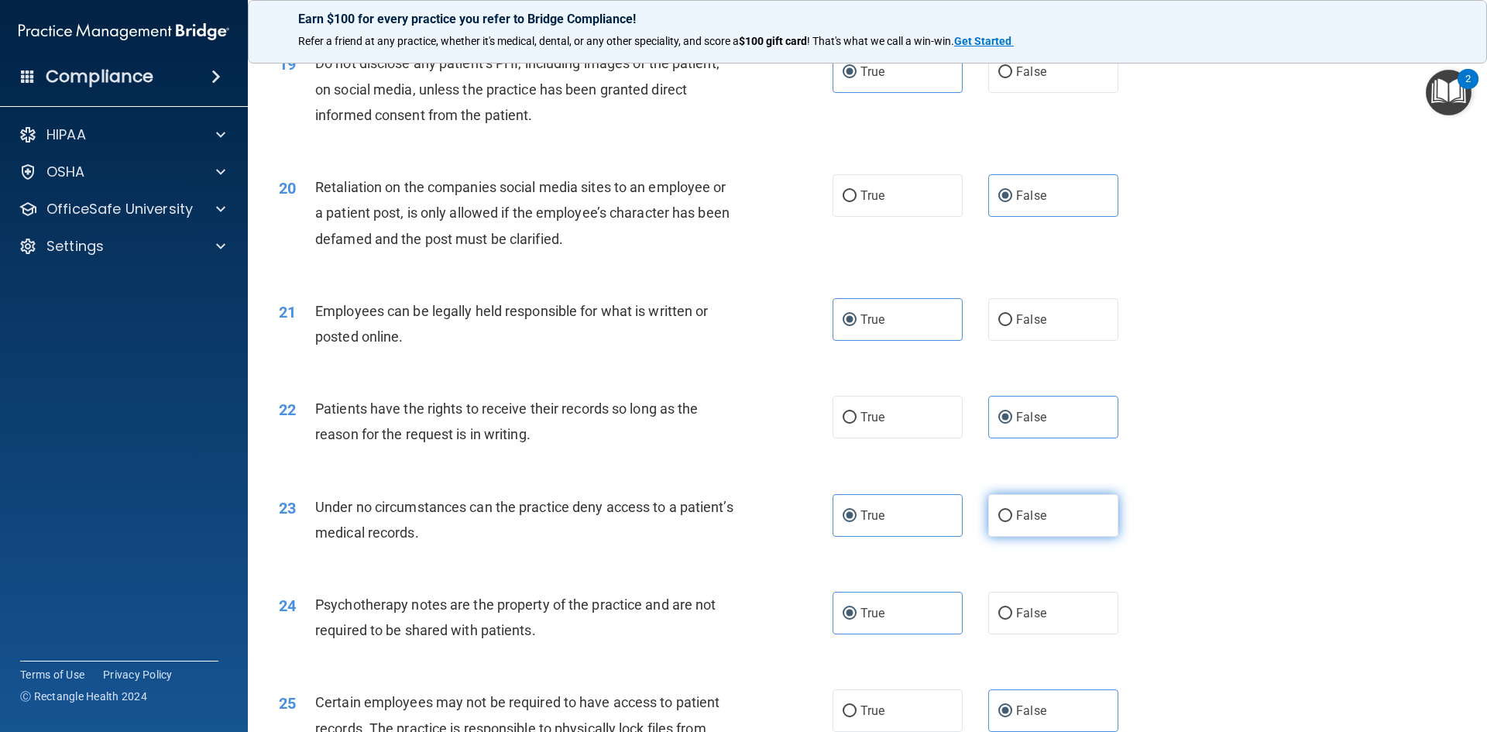
click at [1015, 533] on label "False" at bounding box center [1053, 515] width 130 height 43
click at [1012, 522] on input "False" at bounding box center [1005, 516] width 14 height 12
radio input "true"
radio input "false"
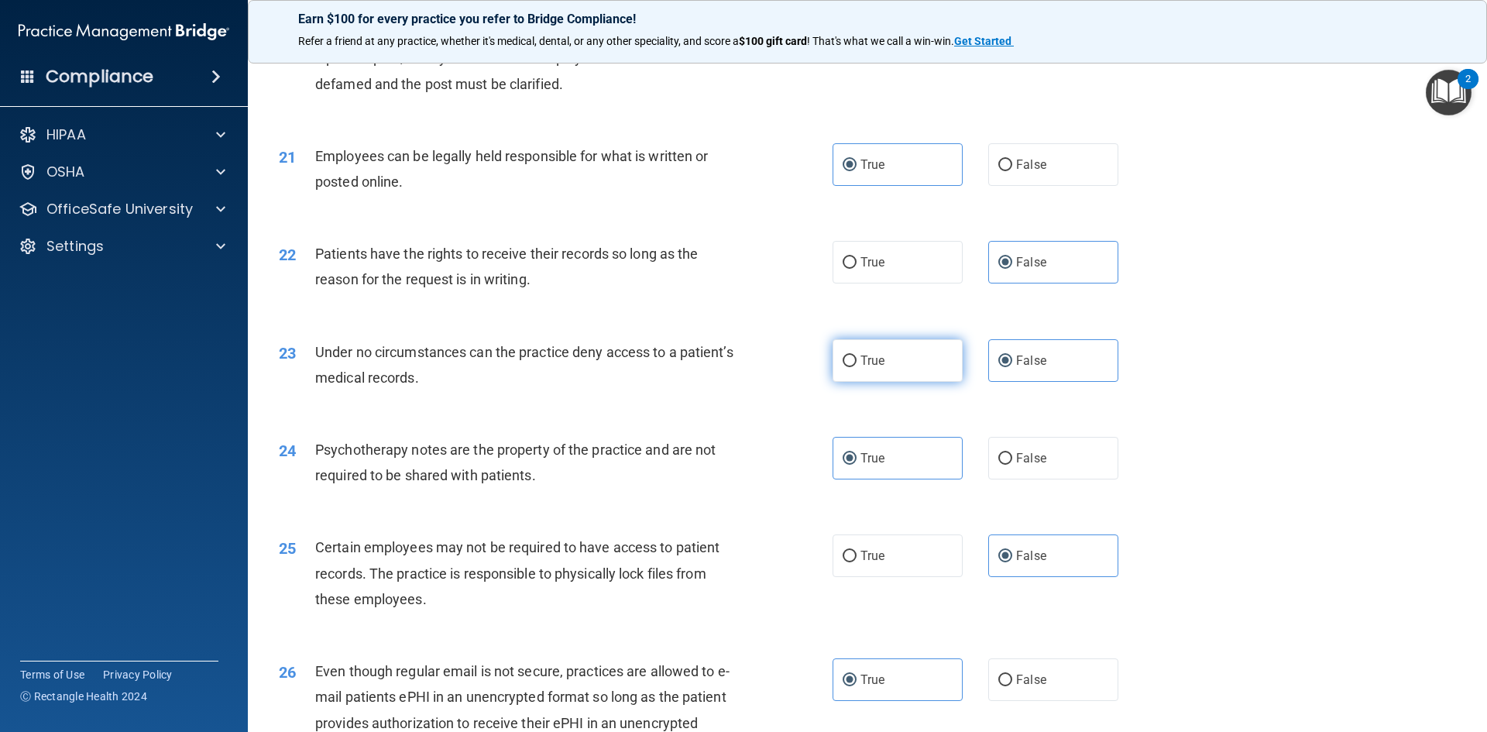
scroll to position [2634, 0]
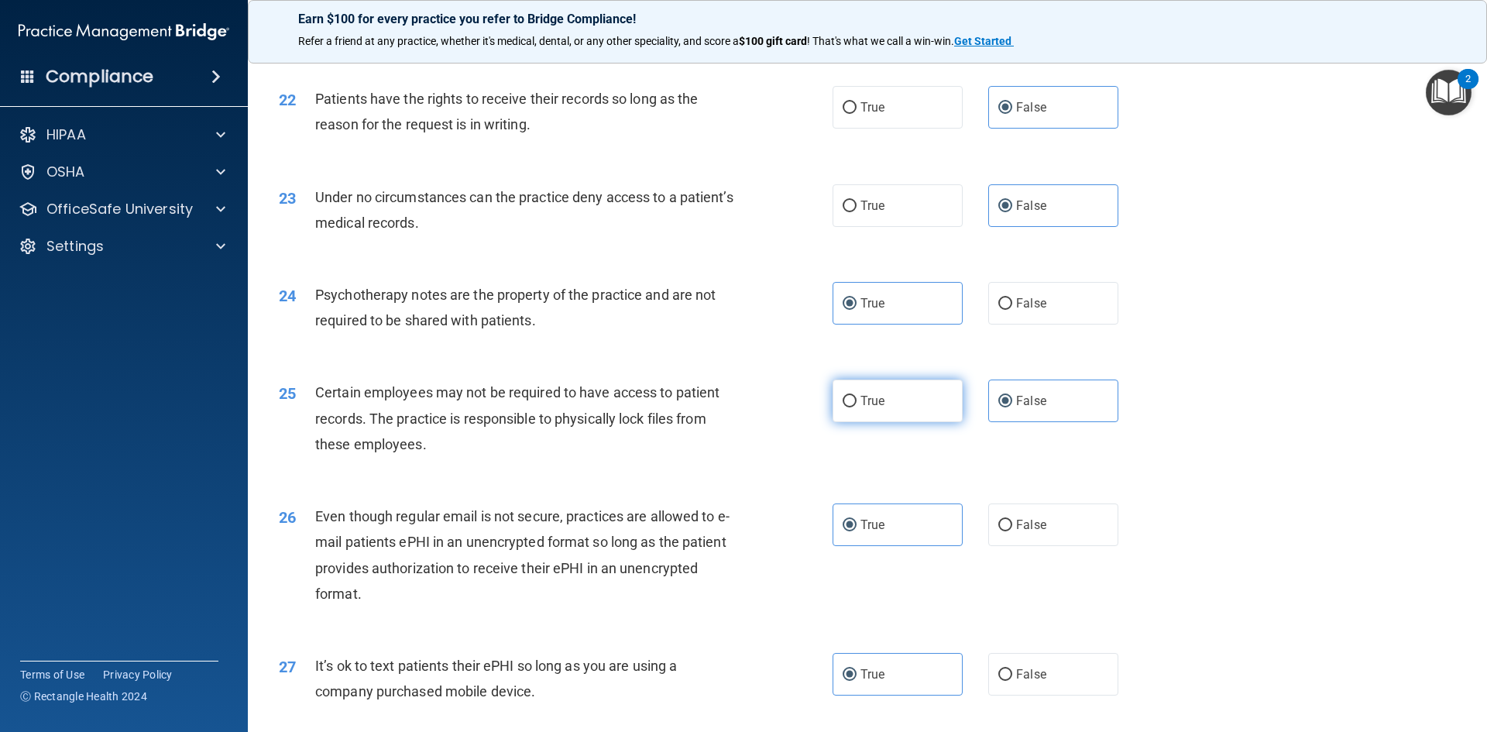
click at [912, 422] on label "True" at bounding box center [898, 401] width 130 height 43
click at [857, 407] on input "True" at bounding box center [850, 402] width 14 height 12
radio input "true"
radio input "false"
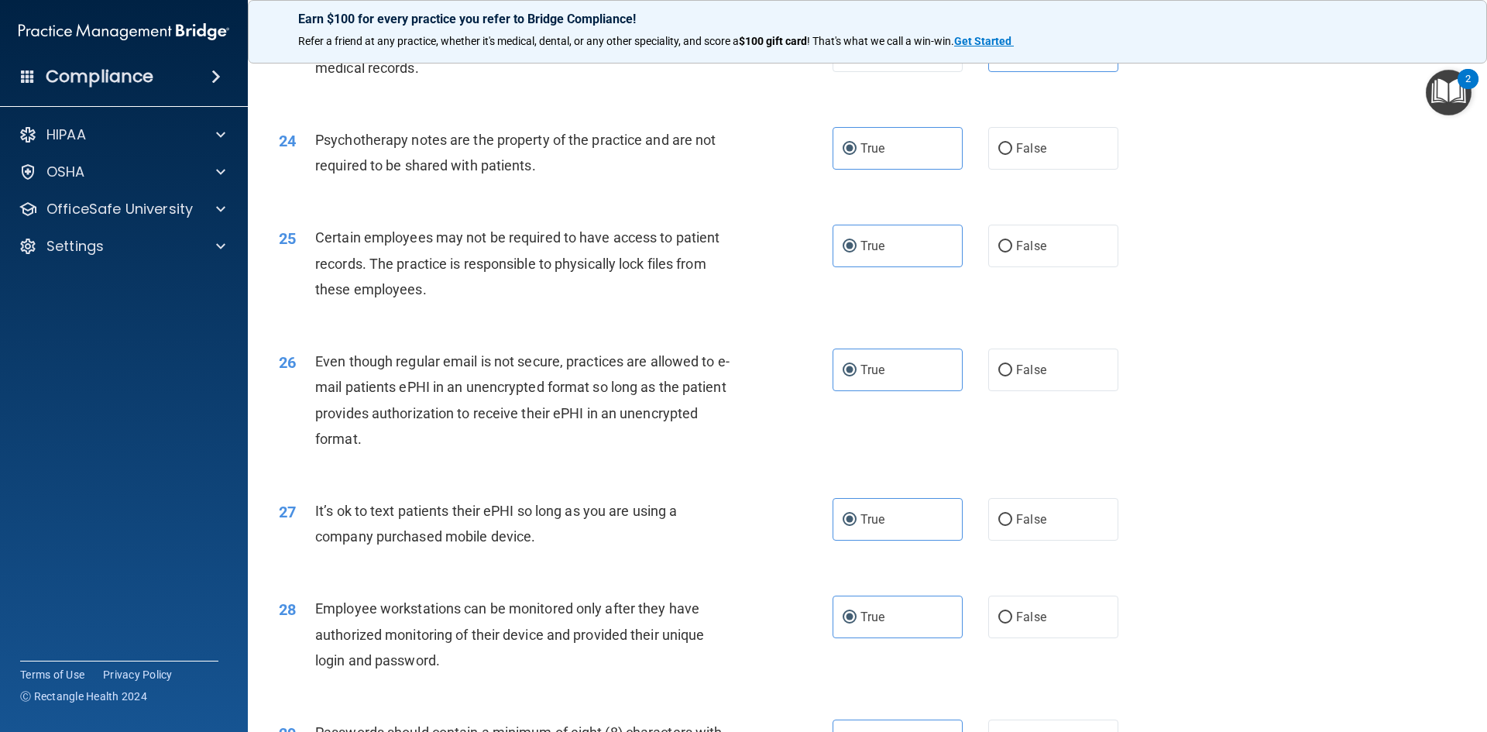
scroll to position [2866, 0]
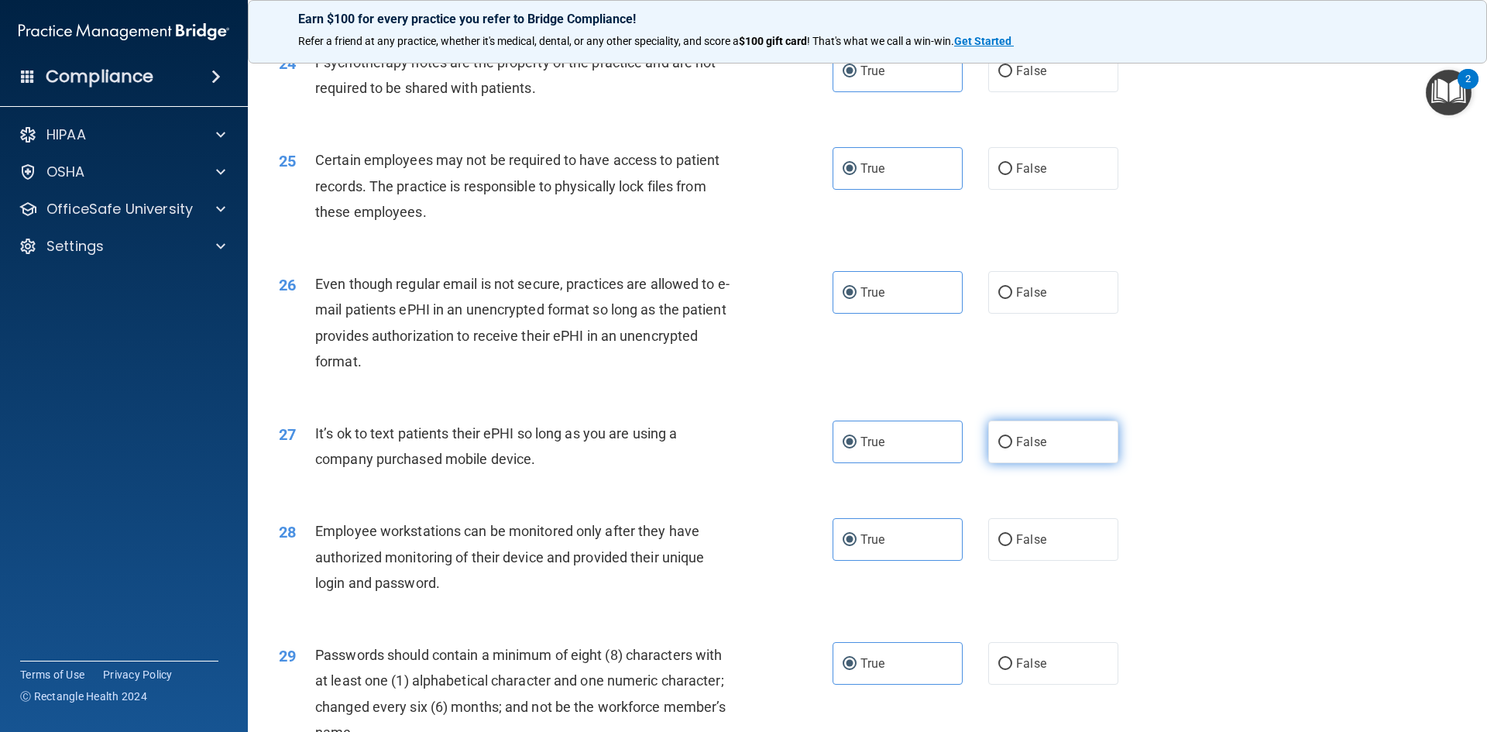
click at [995, 463] on label "False" at bounding box center [1053, 442] width 130 height 43
click at [998, 448] on input "False" at bounding box center [1005, 443] width 14 height 12
radio input "true"
radio input "false"
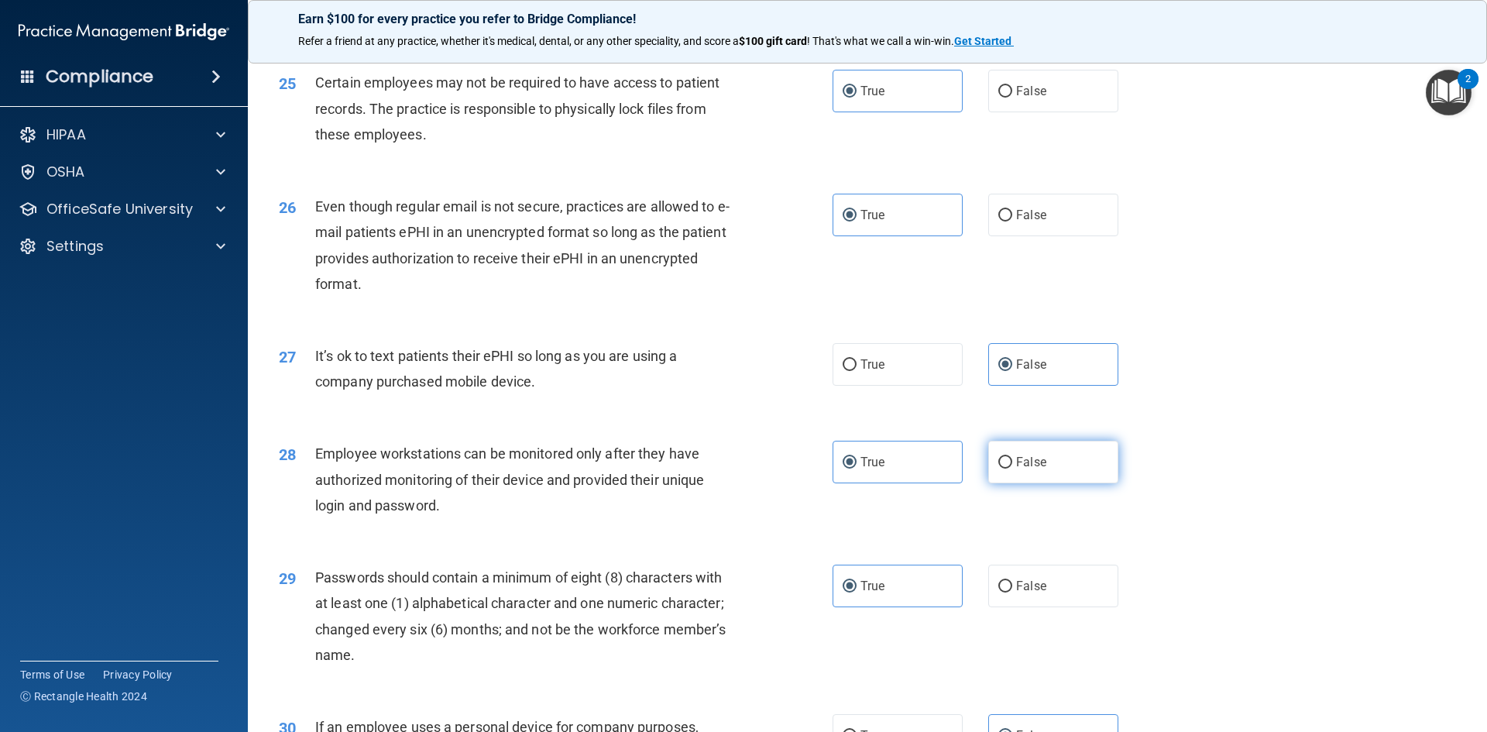
click at [1033, 469] on span "False" at bounding box center [1031, 462] width 30 height 15
click at [1012, 469] on input "False" at bounding box center [1005, 463] width 14 height 12
radio input "true"
radio input "false"
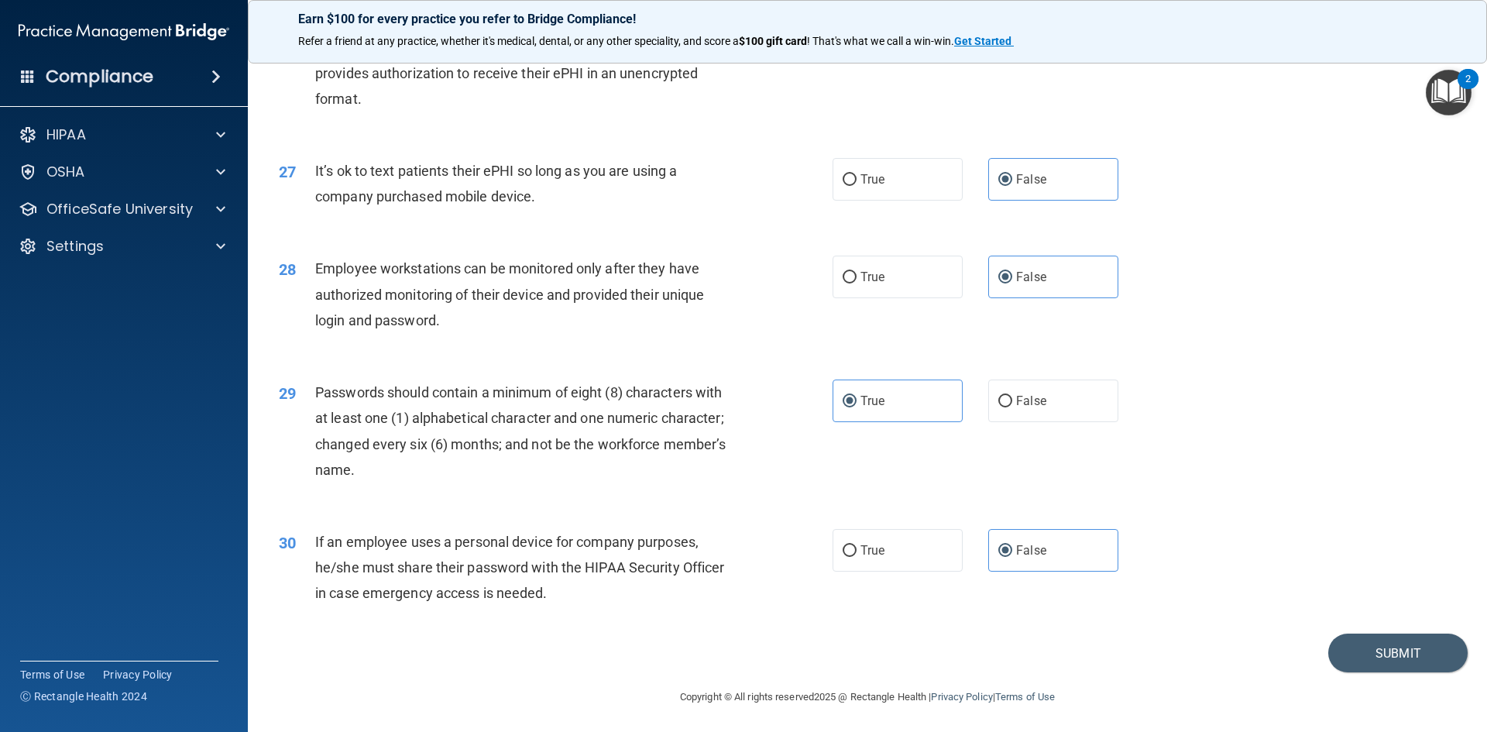
scroll to position [3157, 0]
click at [1410, 648] on button "Submit" at bounding box center [1397, 651] width 139 height 40
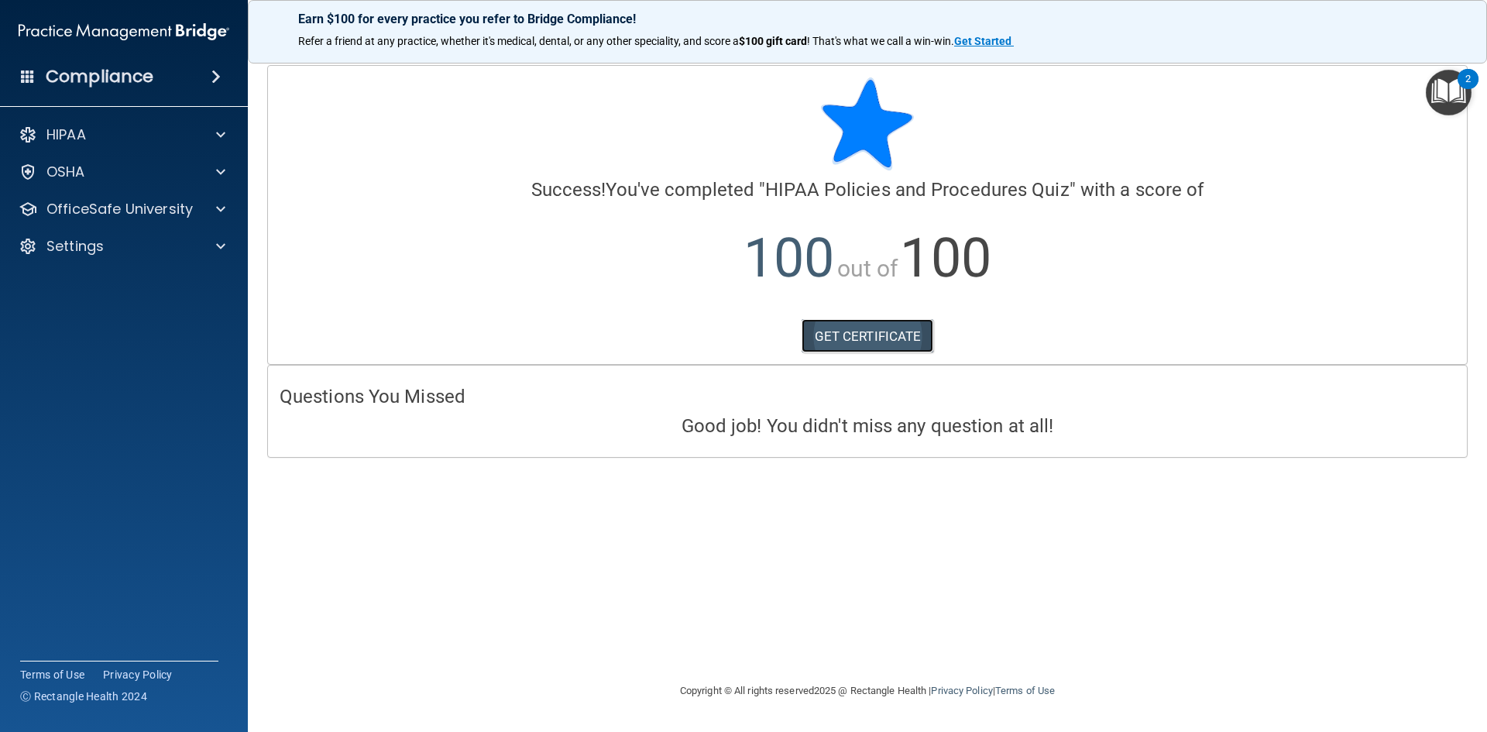
click at [909, 328] on link "GET CERTIFICATE" at bounding box center [868, 336] width 132 height 34
click at [143, 198] on div "OfficeSafe University" at bounding box center [124, 209] width 249 height 31
click at [218, 205] on span at bounding box center [220, 209] width 9 height 19
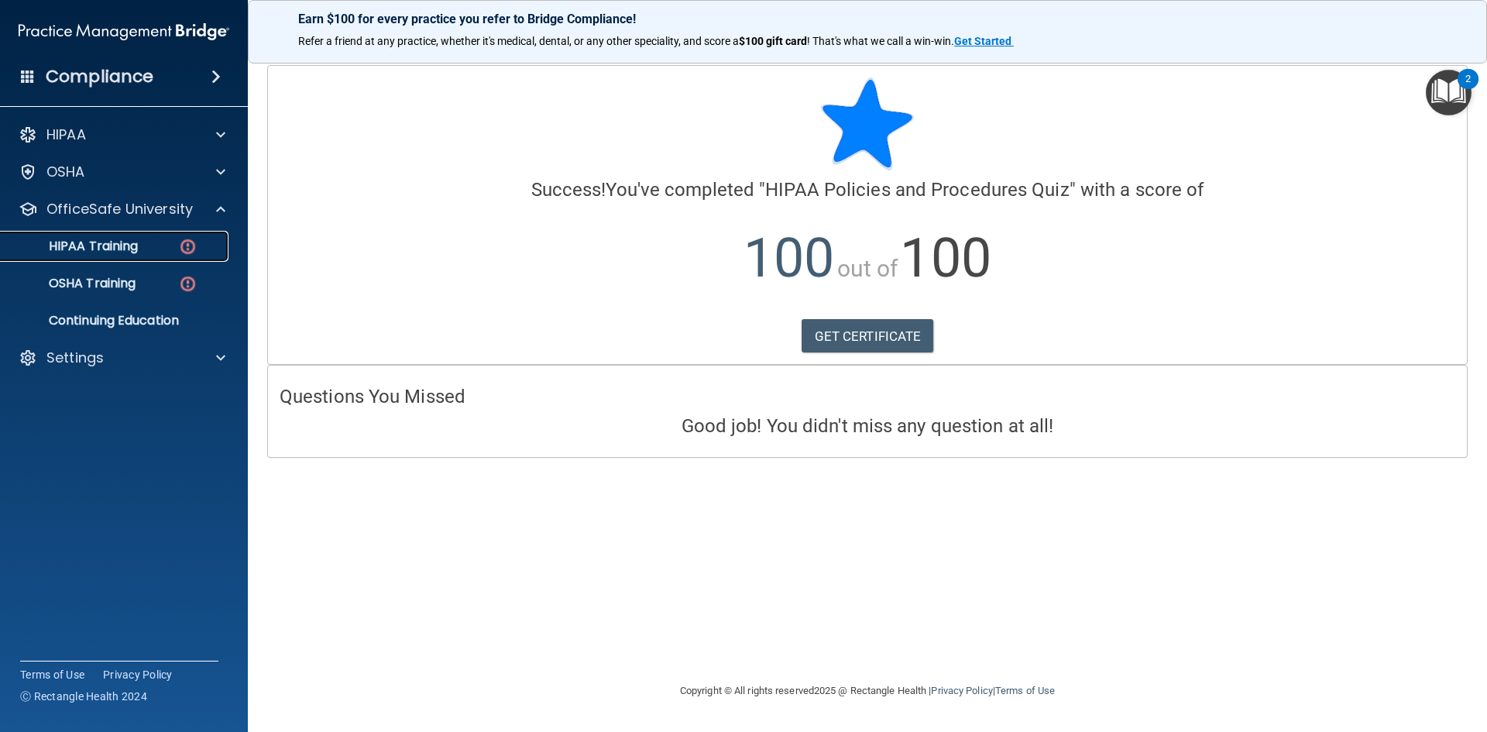
click at [142, 256] on link "HIPAA Training" at bounding box center [107, 246] width 244 height 31
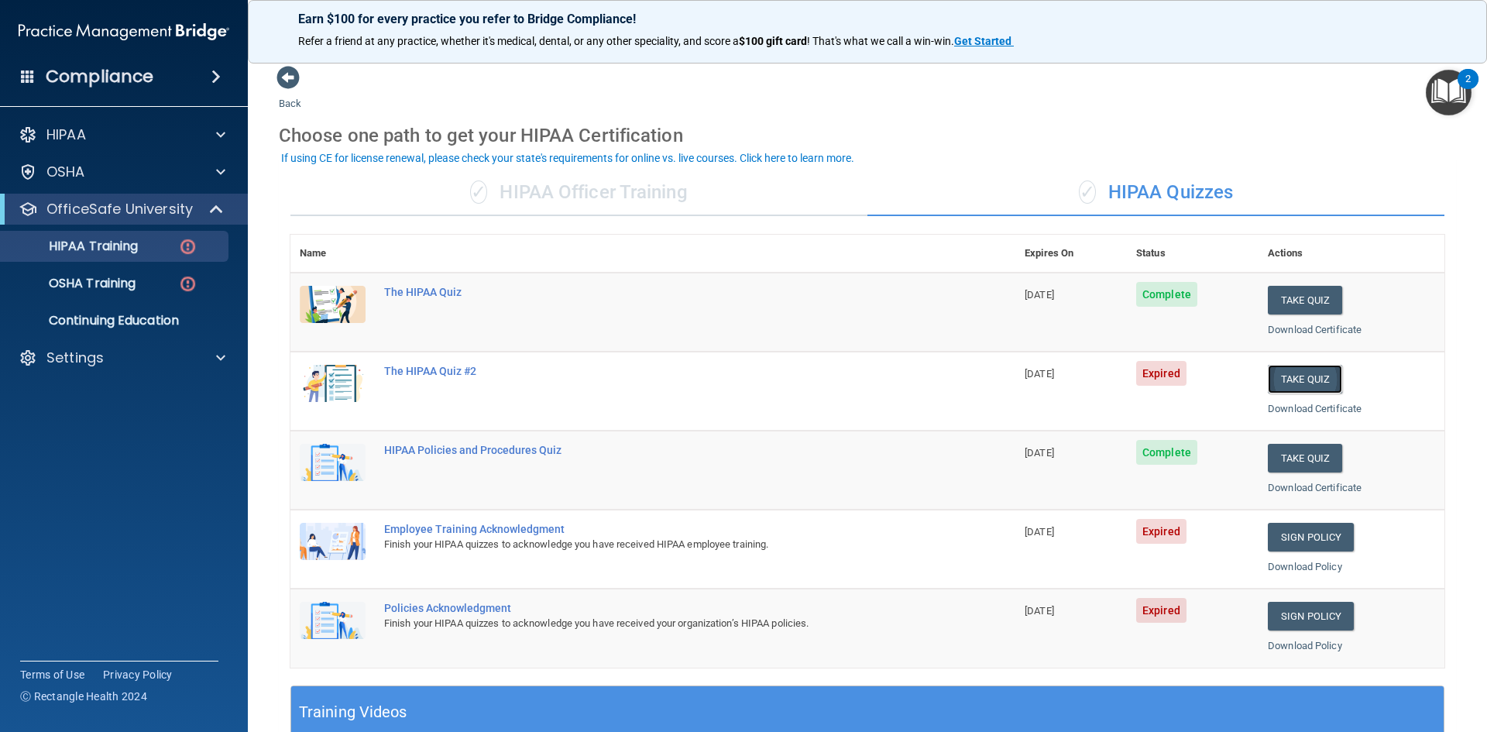
click at [1313, 383] on button "Take Quiz" at bounding box center [1305, 379] width 74 height 29
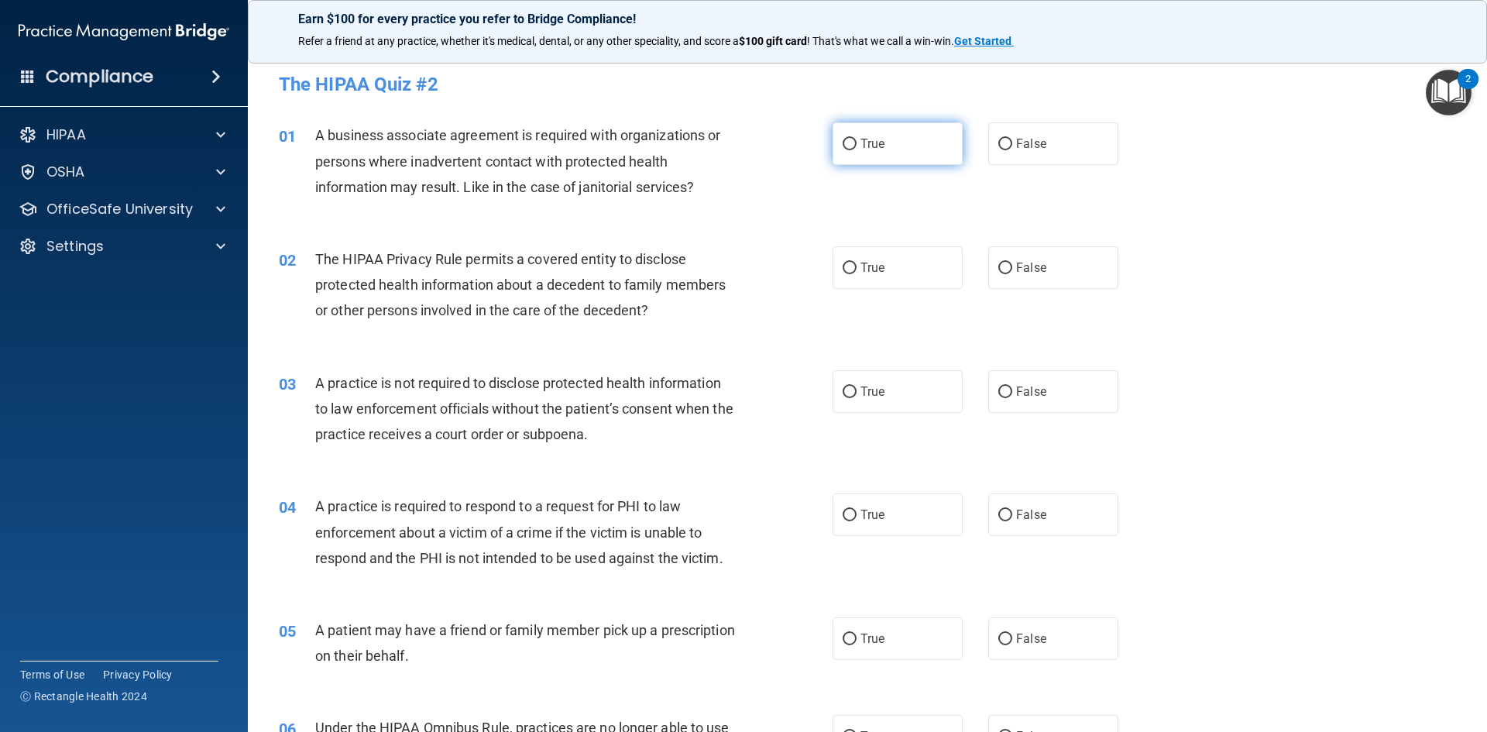
click at [851, 126] on label "True" at bounding box center [898, 143] width 130 height 43
click at [851, 139] on input "True" at bounding box center [850, 145] width 14 height 12
radio input "true"
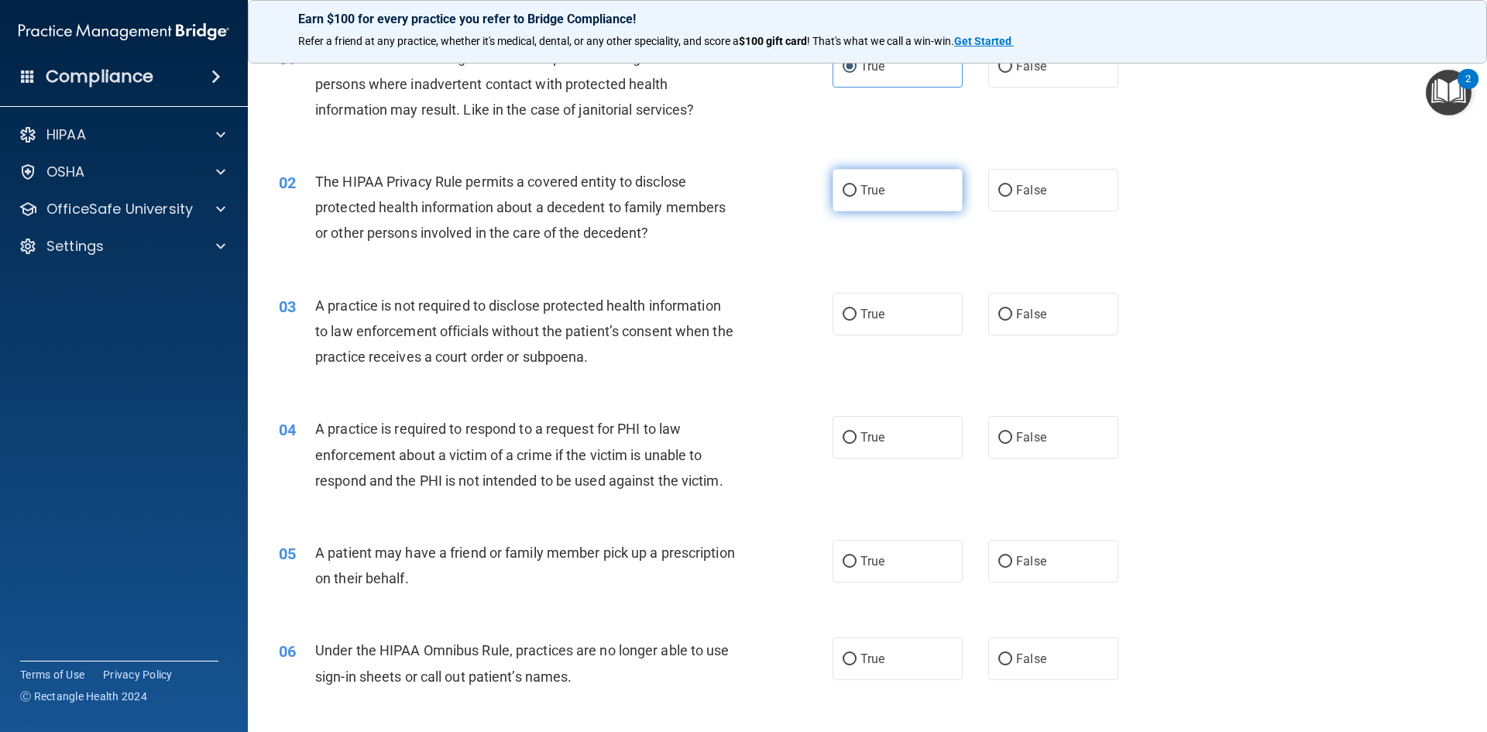
click at [906, 201] on label "True" at bounding box center [898, 190] width 130 height 43
click at [857, 197] on input "True" at bounding box center [850, 191] width 14 height 12
radio input "true"
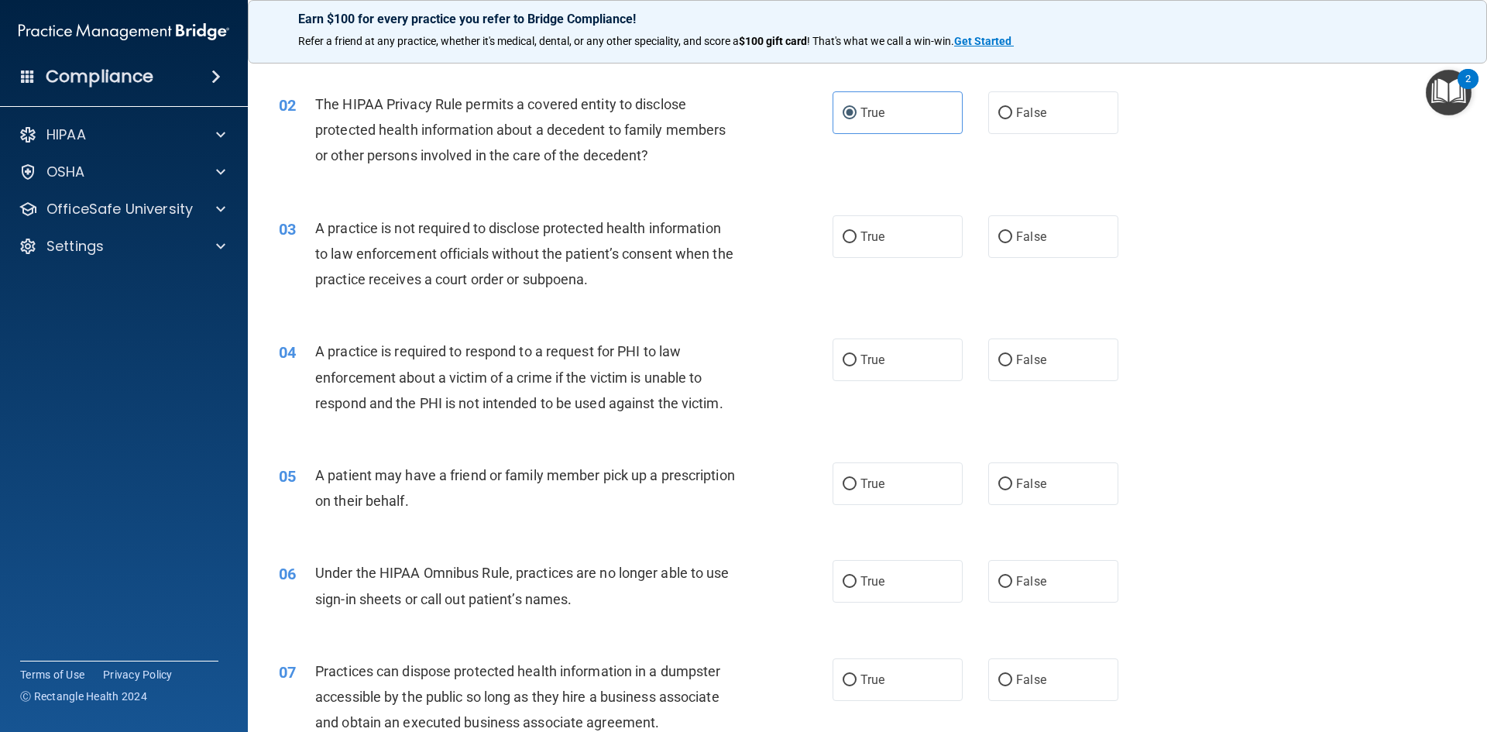
scroll to position [232, 0]
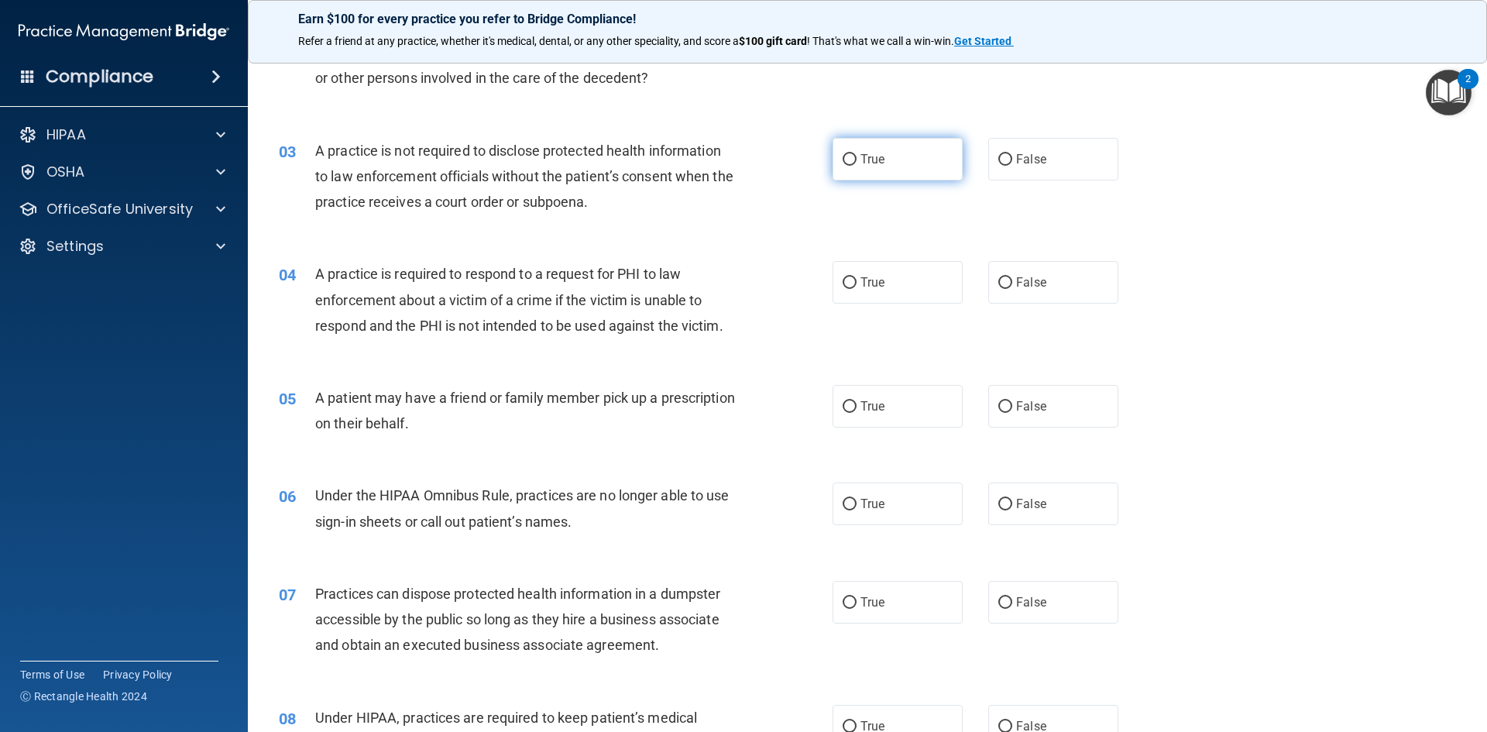
click at [885, 180] on label "True" at bounding box center [898, 159] width 130 height 43
click at [857, 166] on input "True" at bounding box center [850, 160] width 14 height 12
radio input "true"
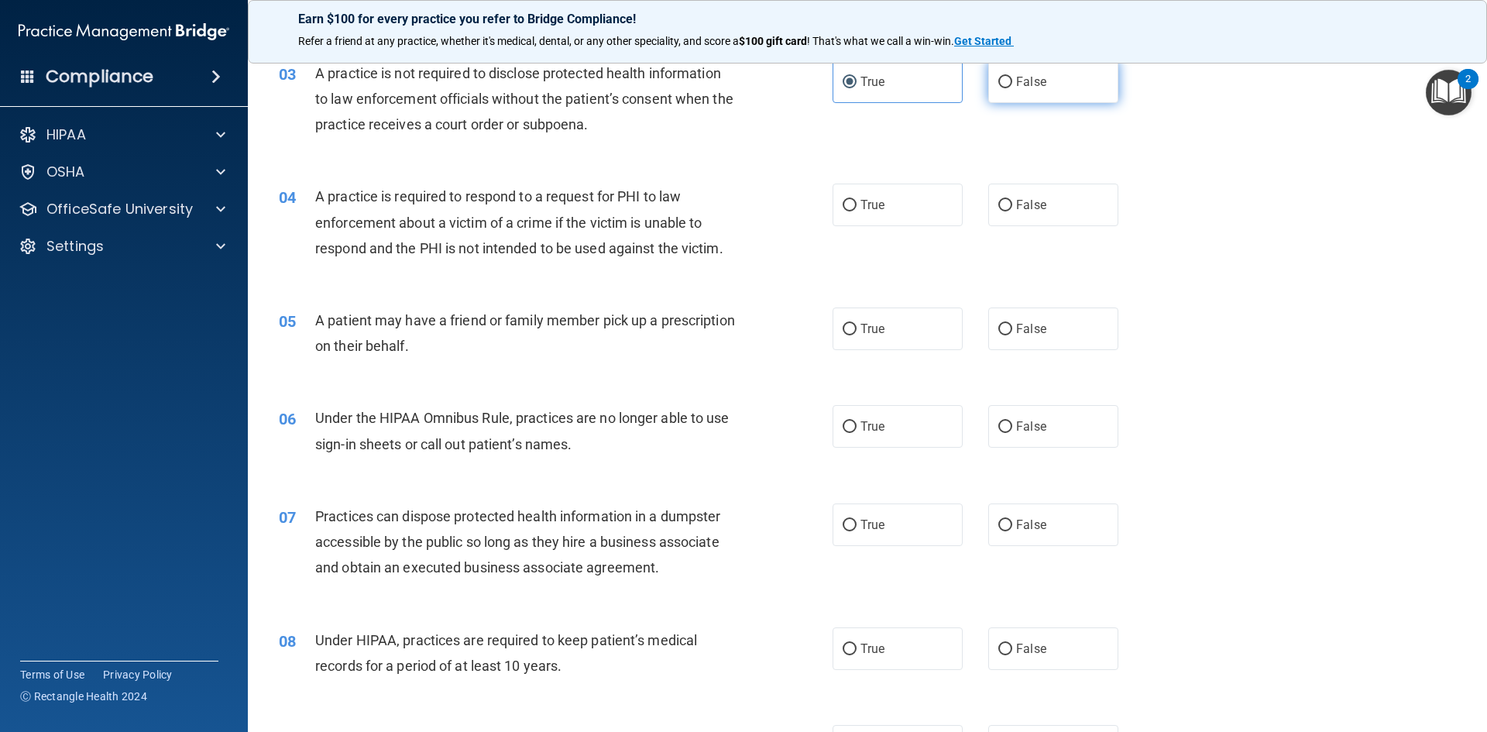
click at [1009, 77] on label "False" at bounding box center [1053, 81] width 130 height 43
click at [1009, 77] on input "False" at bounding box center [1005, 83] width 14 height 12
radio input "true"
radio input "false"
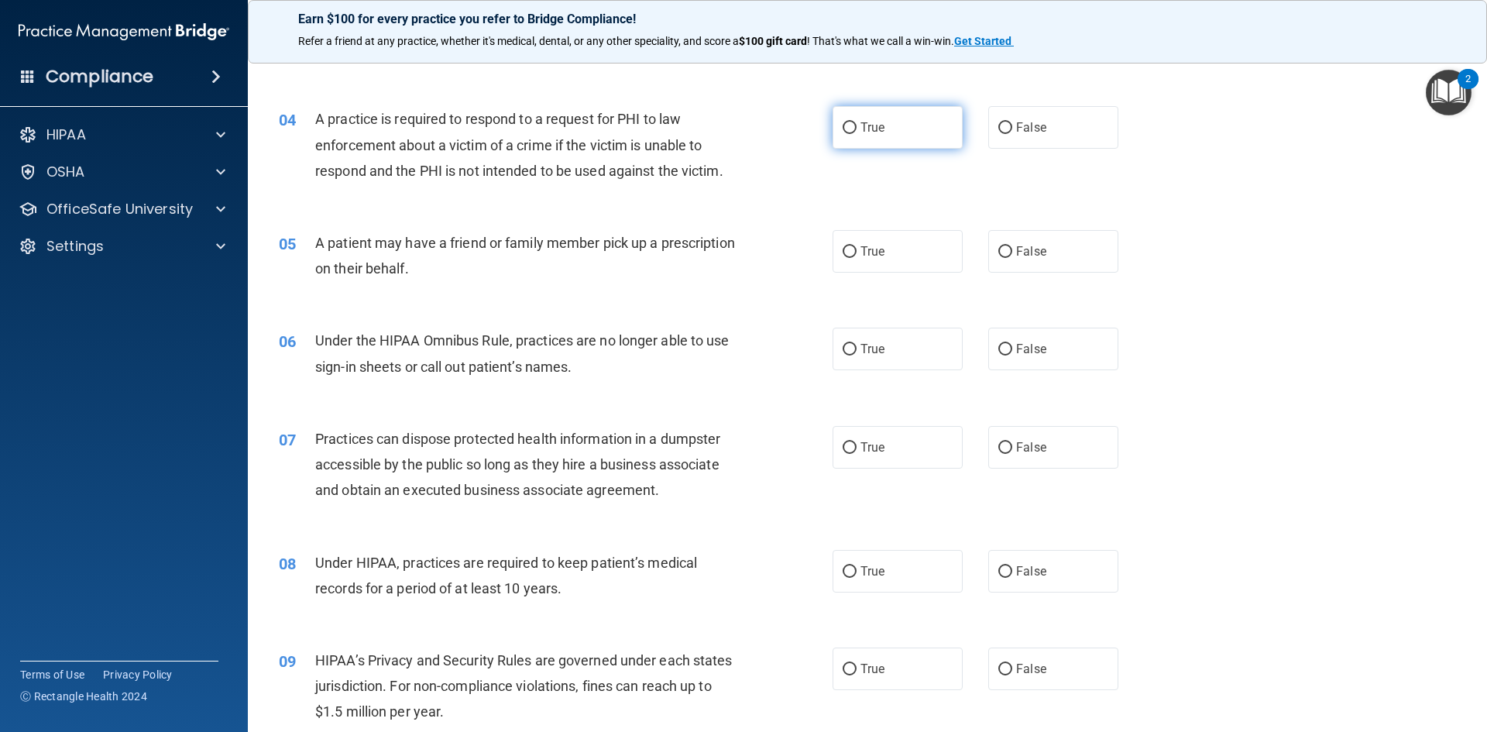
click at [902, 140] on label "True" at bounding box center [898, 127] width 130 height 43
click at [857, 134] on input "True" at bounding box center [850, 128] width 14 height 12
radio input "true"
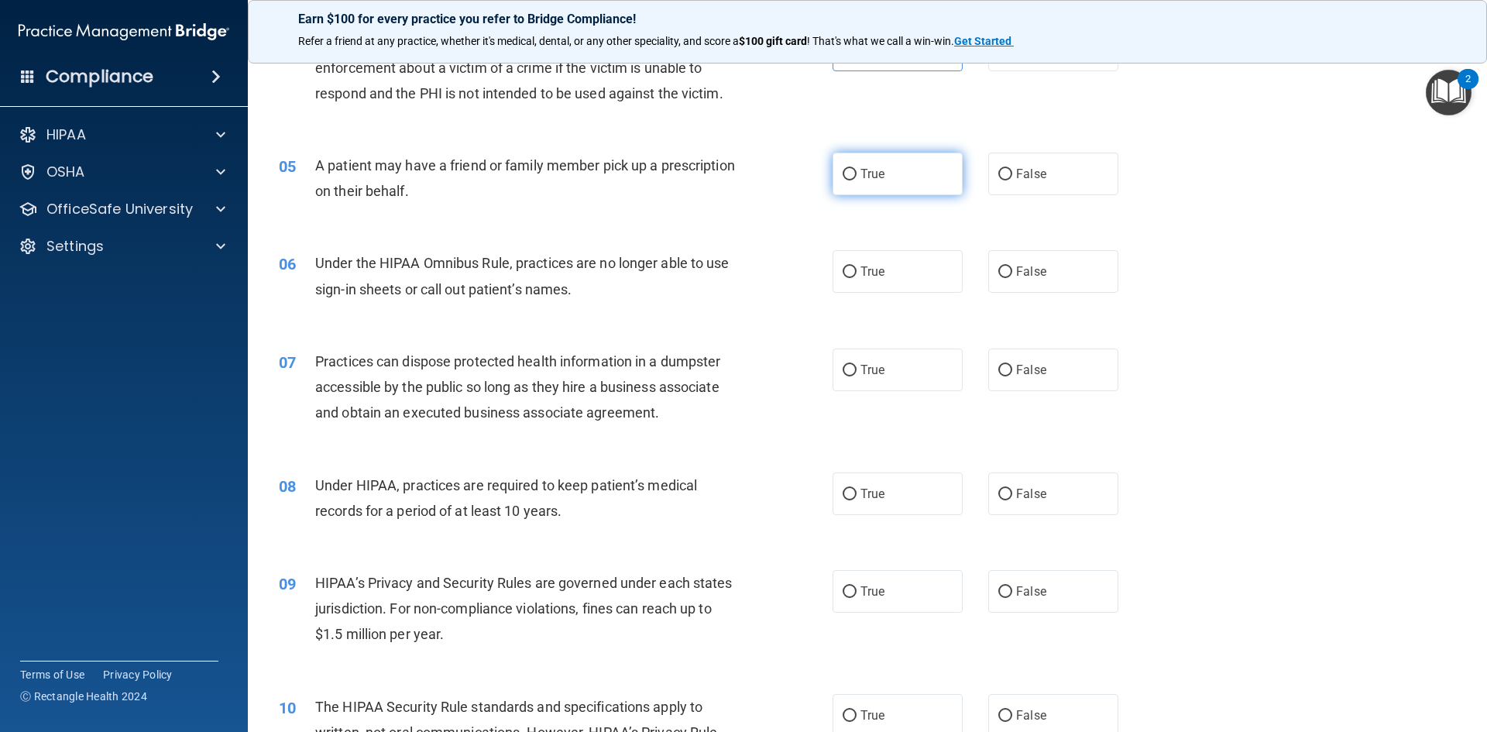
click at [924, 186] on label "True" at bounding box center [898, 174] width 130 height 43
click at [857, 180] on input "True" at bounding box center [850, 175] width 14 height 12
radio input "true"
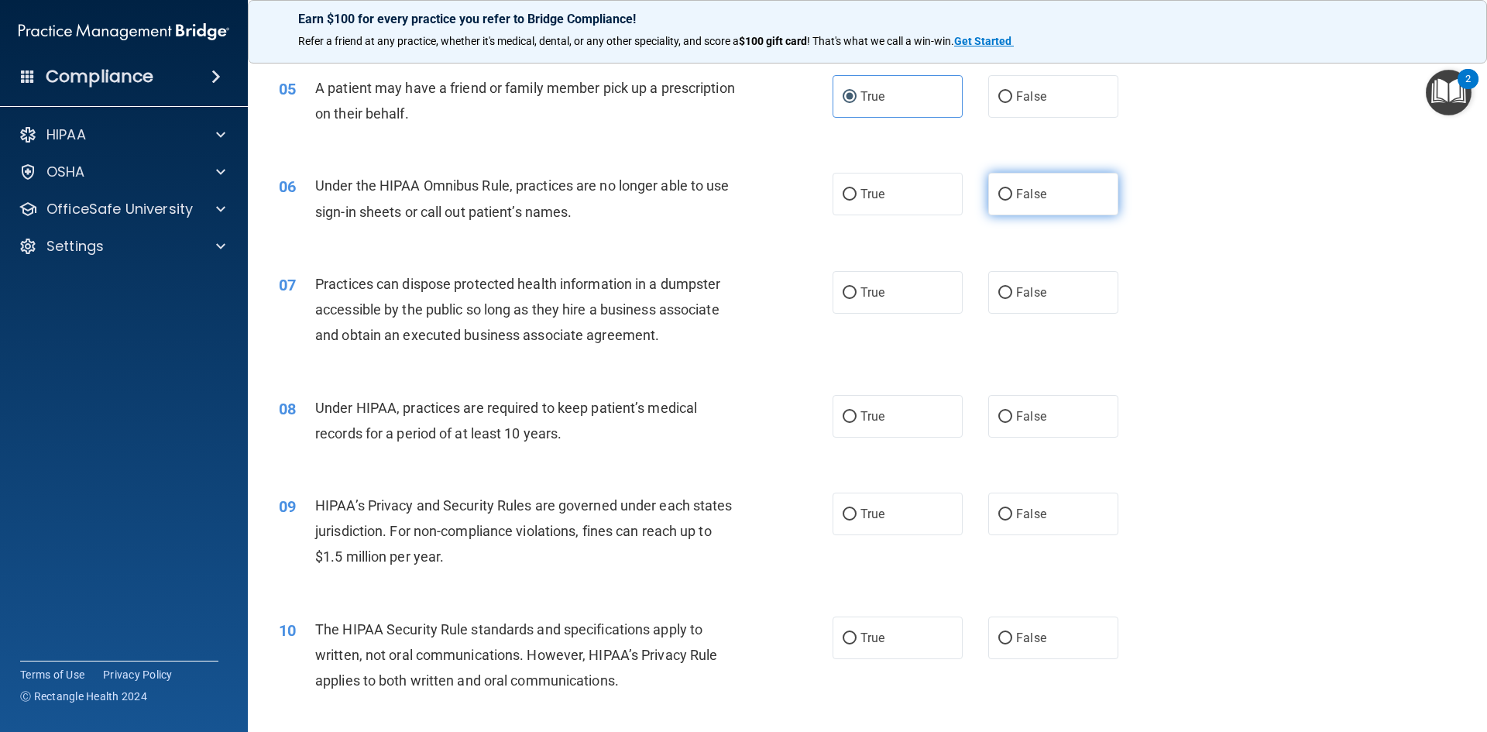
click at [999, 196] on input "False" at bounding box center [1005, 195] width 14 height 12
radio input "true"
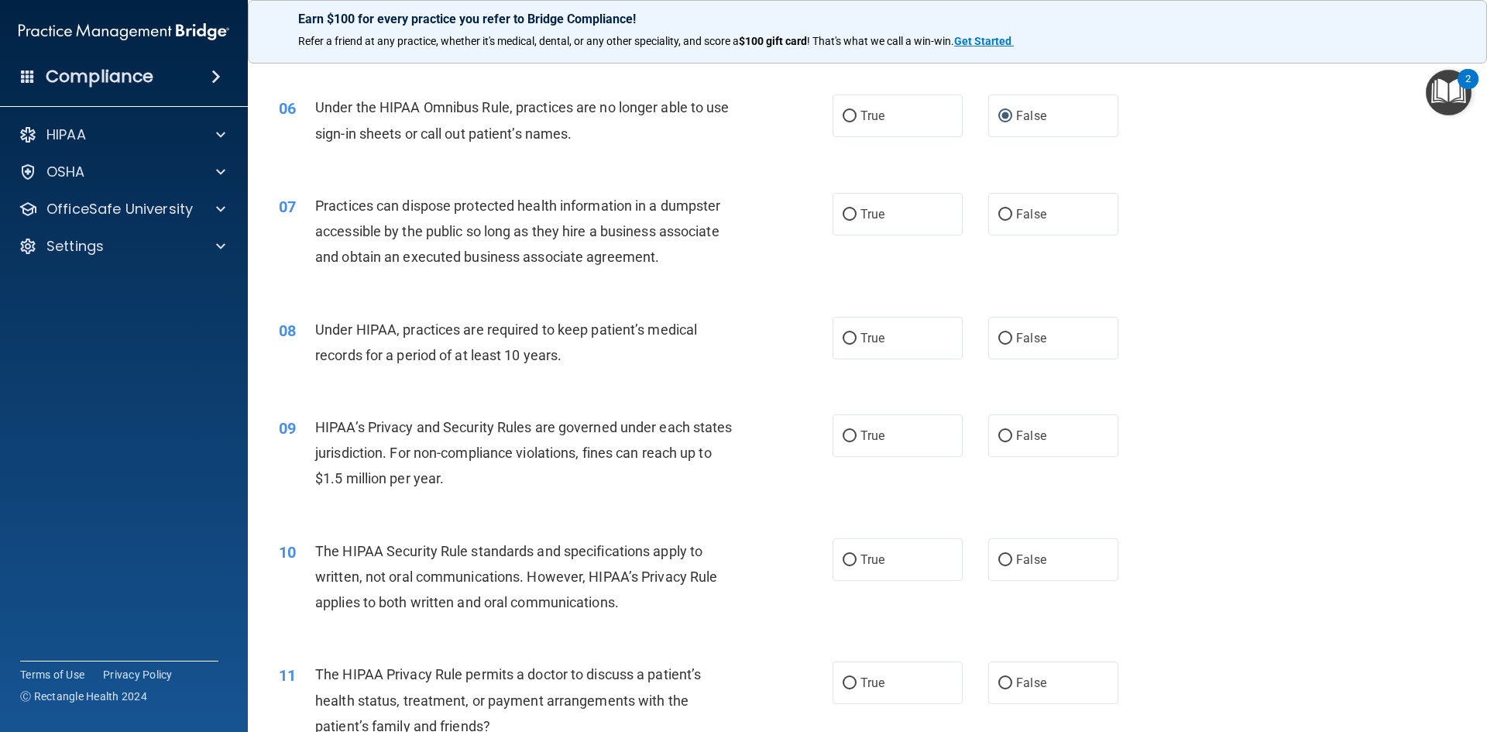
scroll to position [697, 0]
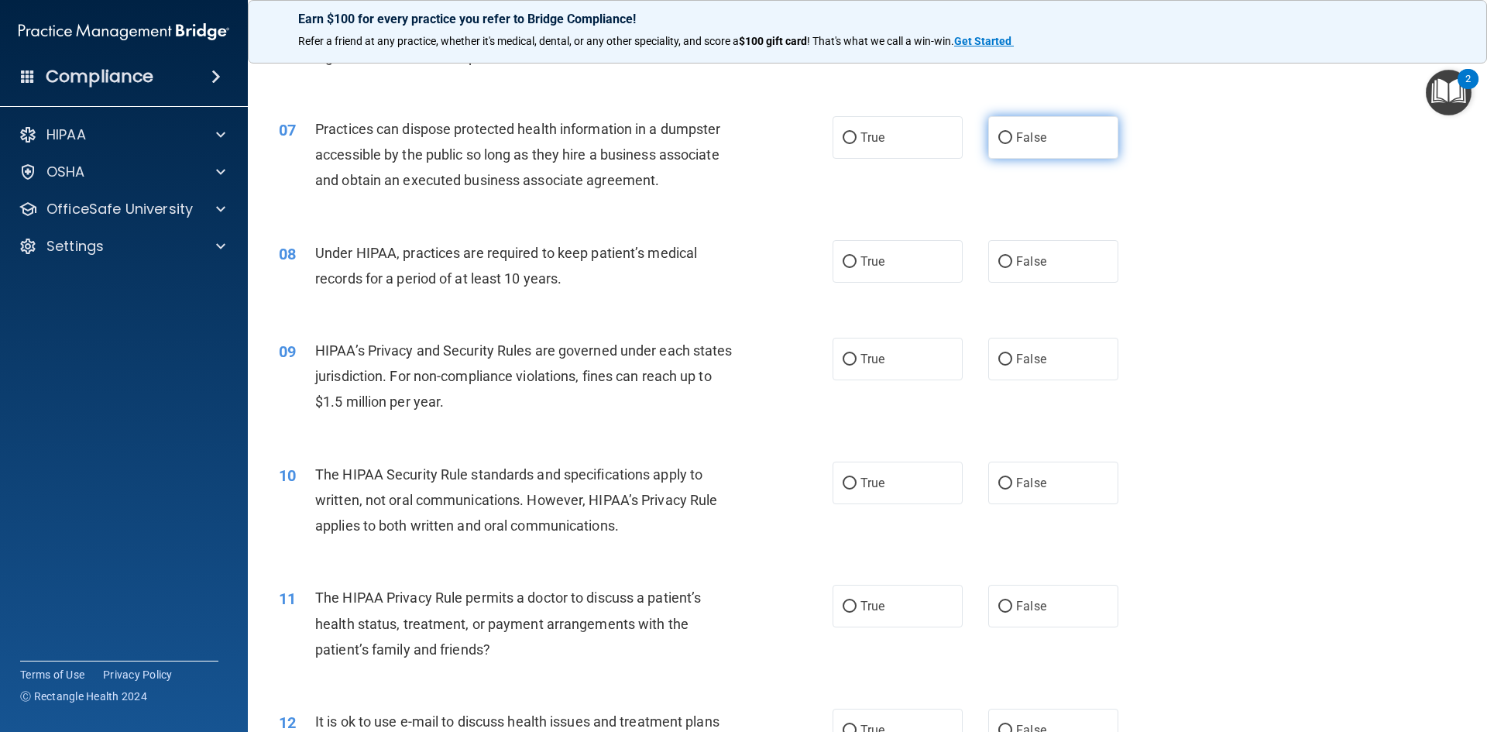
click at [1020, 129] on label "False" at bounding box center [1053, 137] width 130 height 43
click at [1012, 132] on input "False" at bounding box center [1005, 138] width 14 height 12
radio input "true"
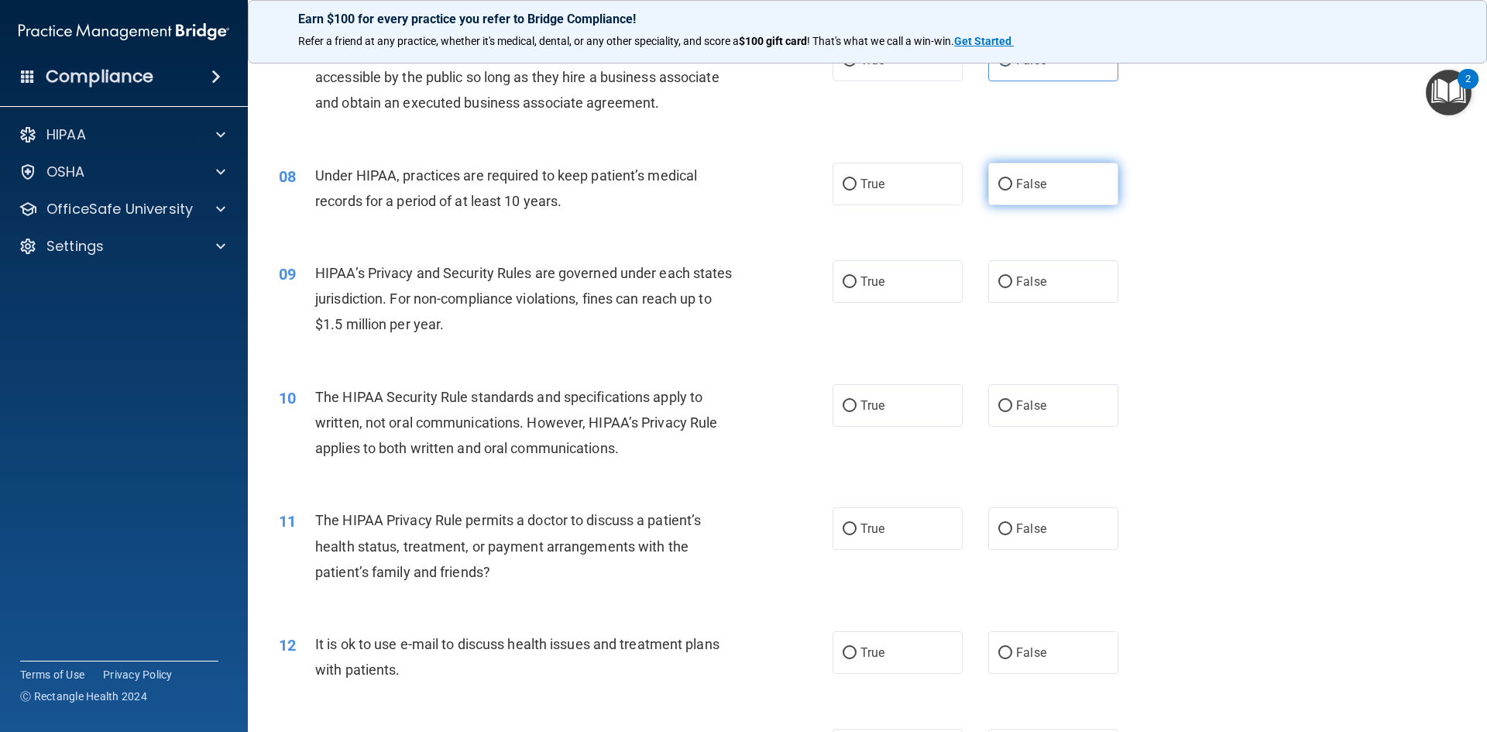
click at [1009, 198] on label "False" at bounding box center [1053, 184] width 130 height 43
click at [1009, 191] on input "False" at bounding box center [1005, 185] width 14 height 12
radio input "true"
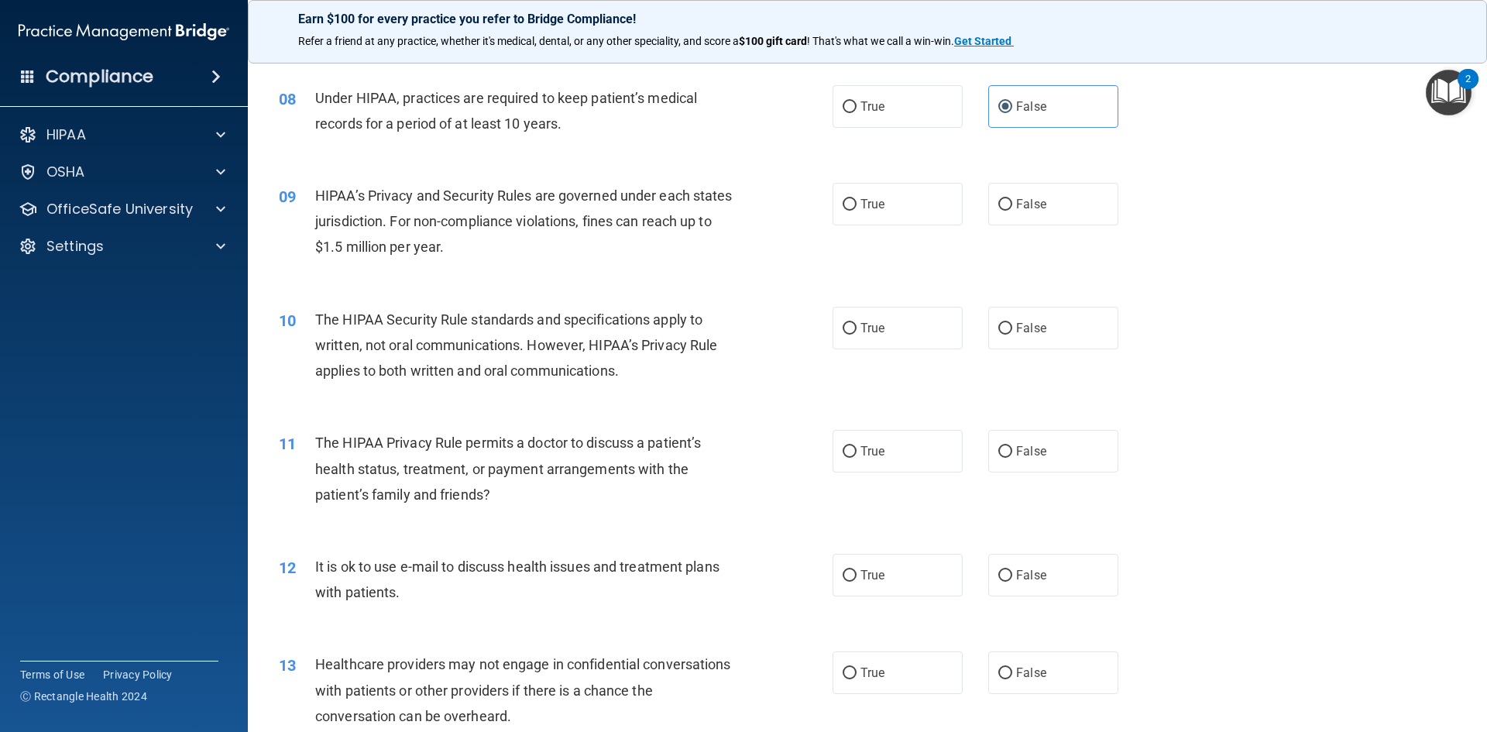
scroll to position [930, 0]
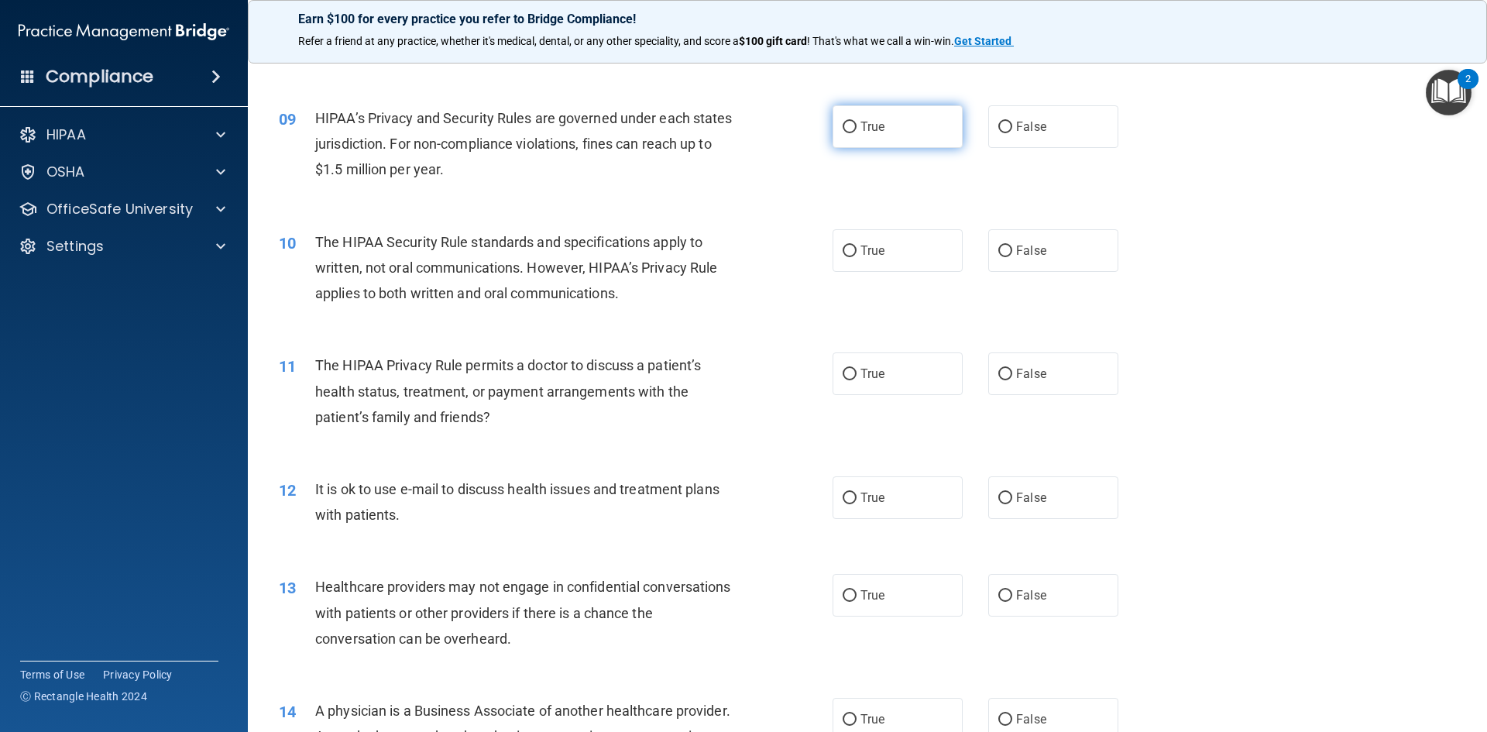
click at [881, 139] on label "True" at bounding box center [898, 126] width 130 height 43
click at [857, 133] on input "True" at bounding box center [850, 128] width 14 height 12
radio input "true"
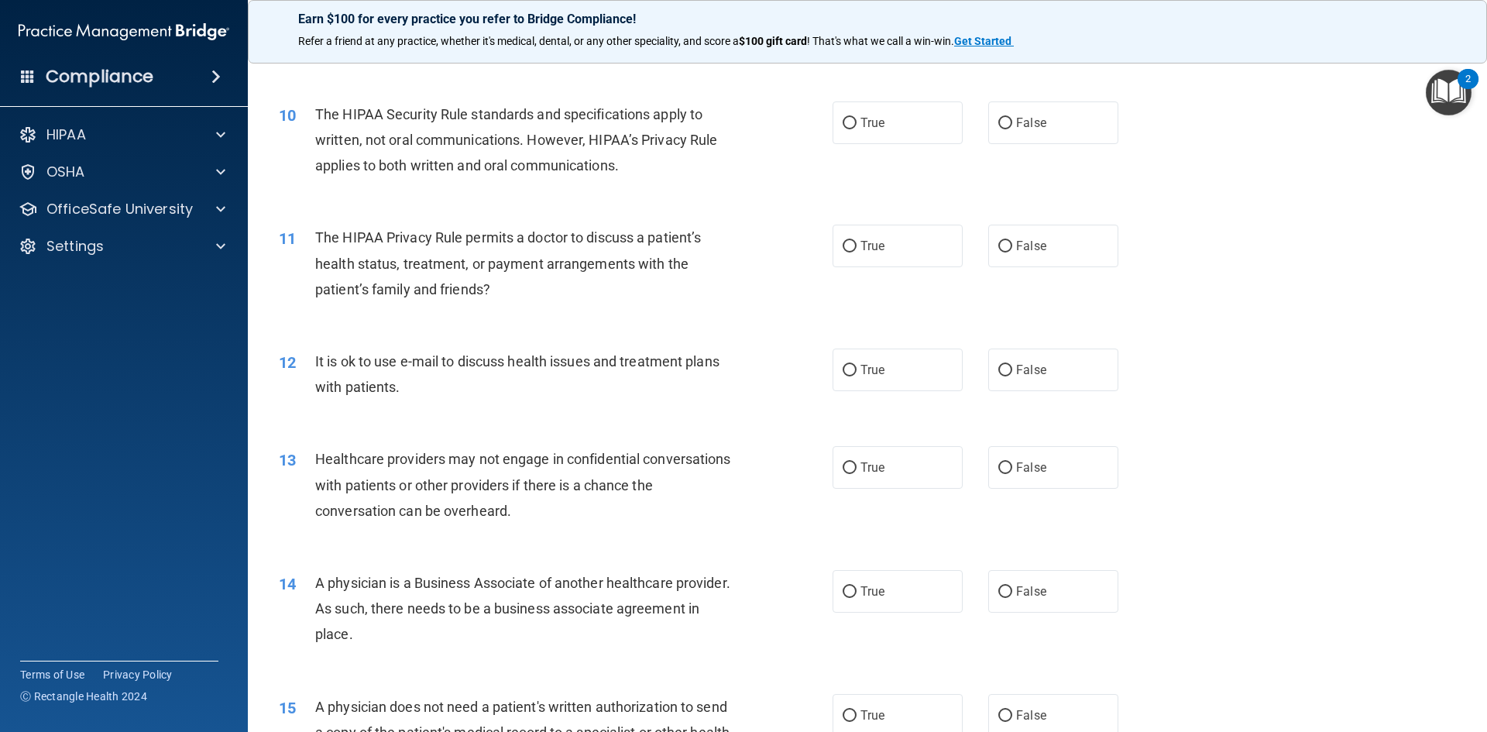
scroll to position [1084, 0]
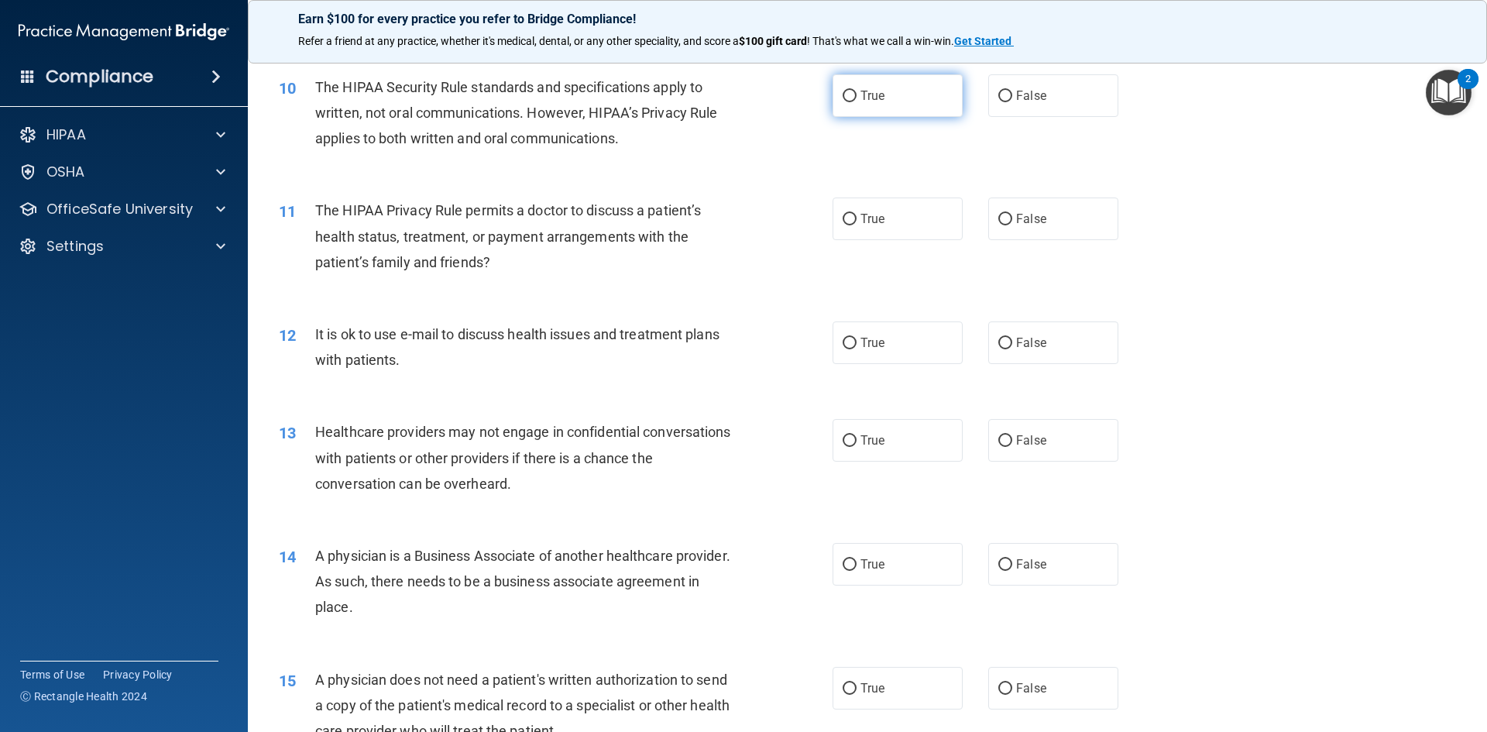
click at [888, 98] on label "True" at bounding box center [898, 95] width 130 height 43
click at [857, 98] on input "True" at bounding box center [850, 97] width 14 height 12
radio input "true"
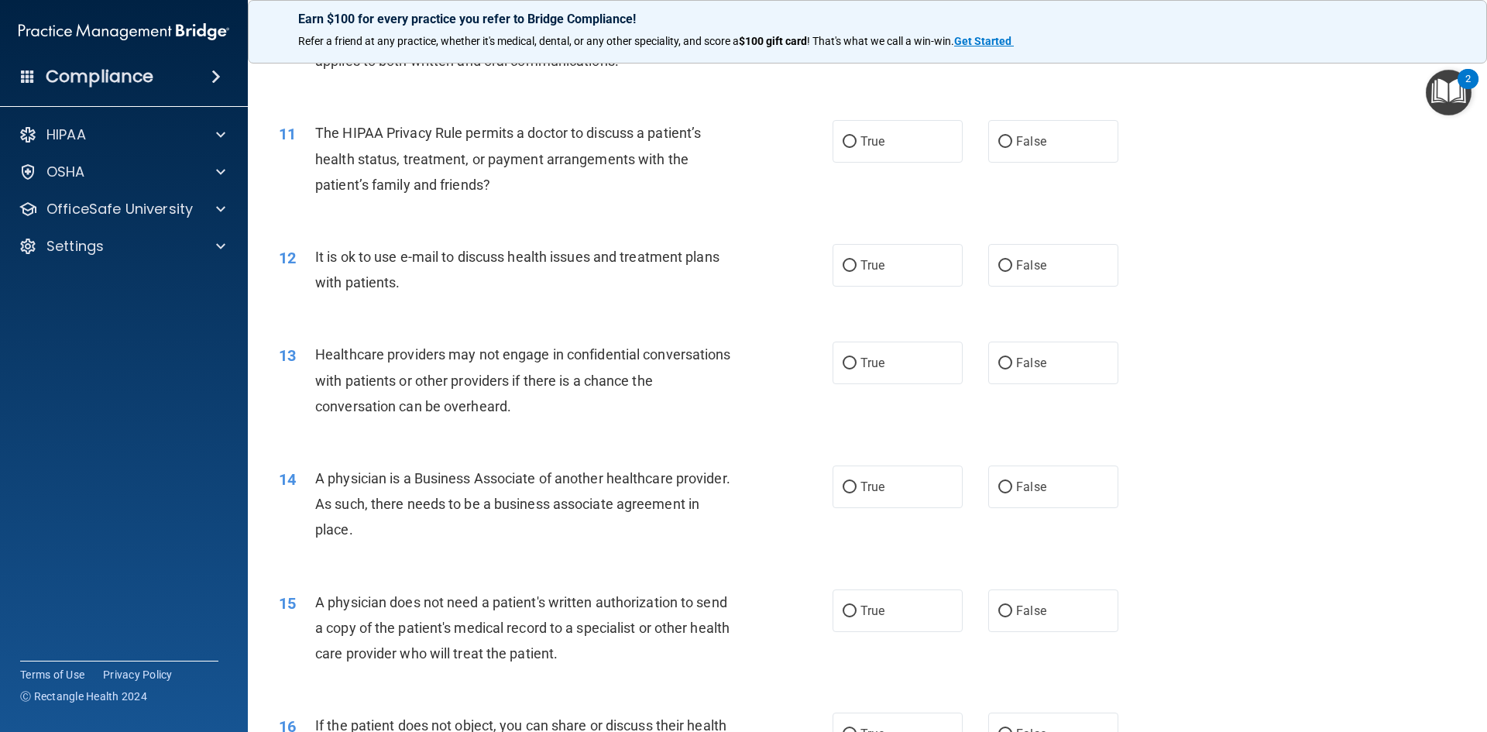
click at [882, 136] on label "True" at bounding box center [898, 141] width 130 height 43
click at [857, 136] on input "True" at bounding box center [850, 142] width 14 height 12
radio input "true"
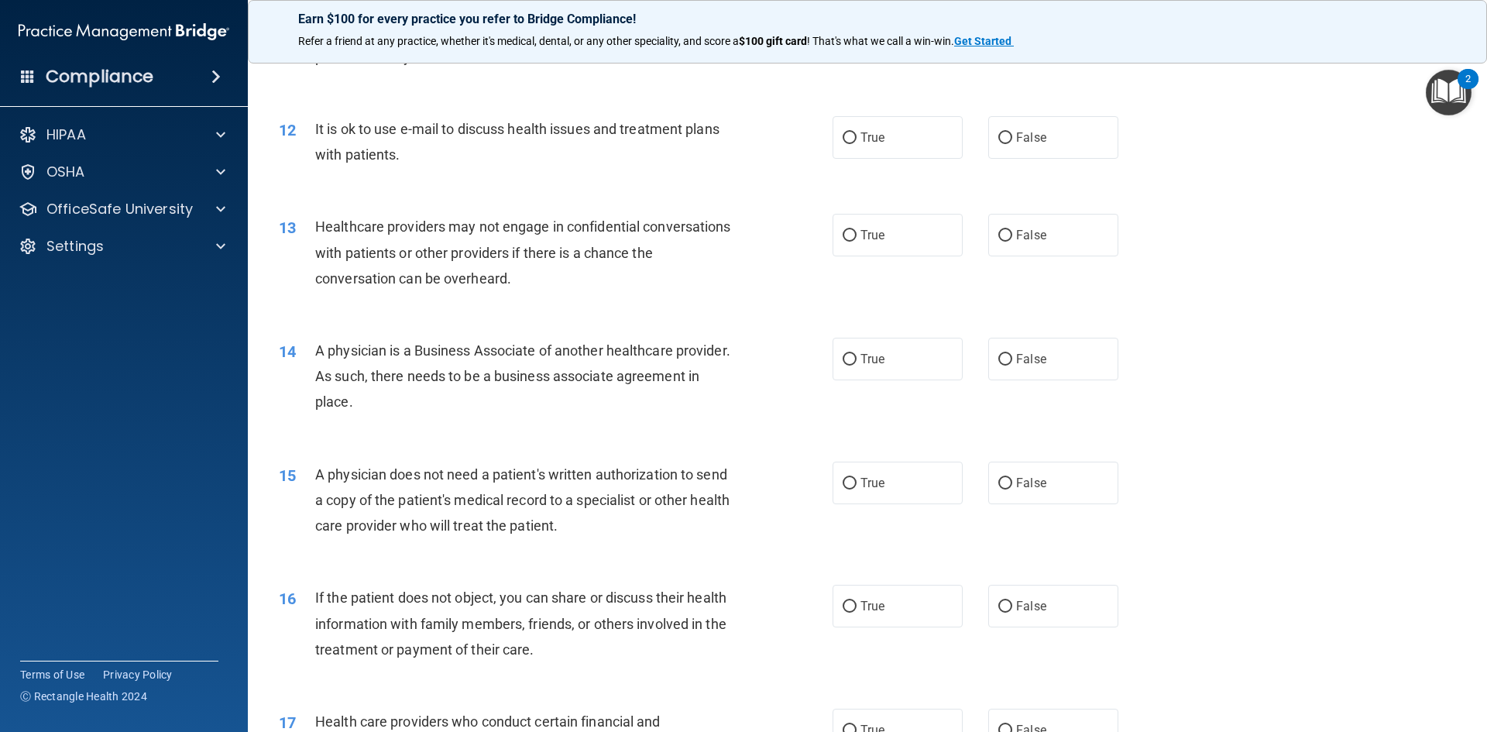
scroll to position [1317, 0]
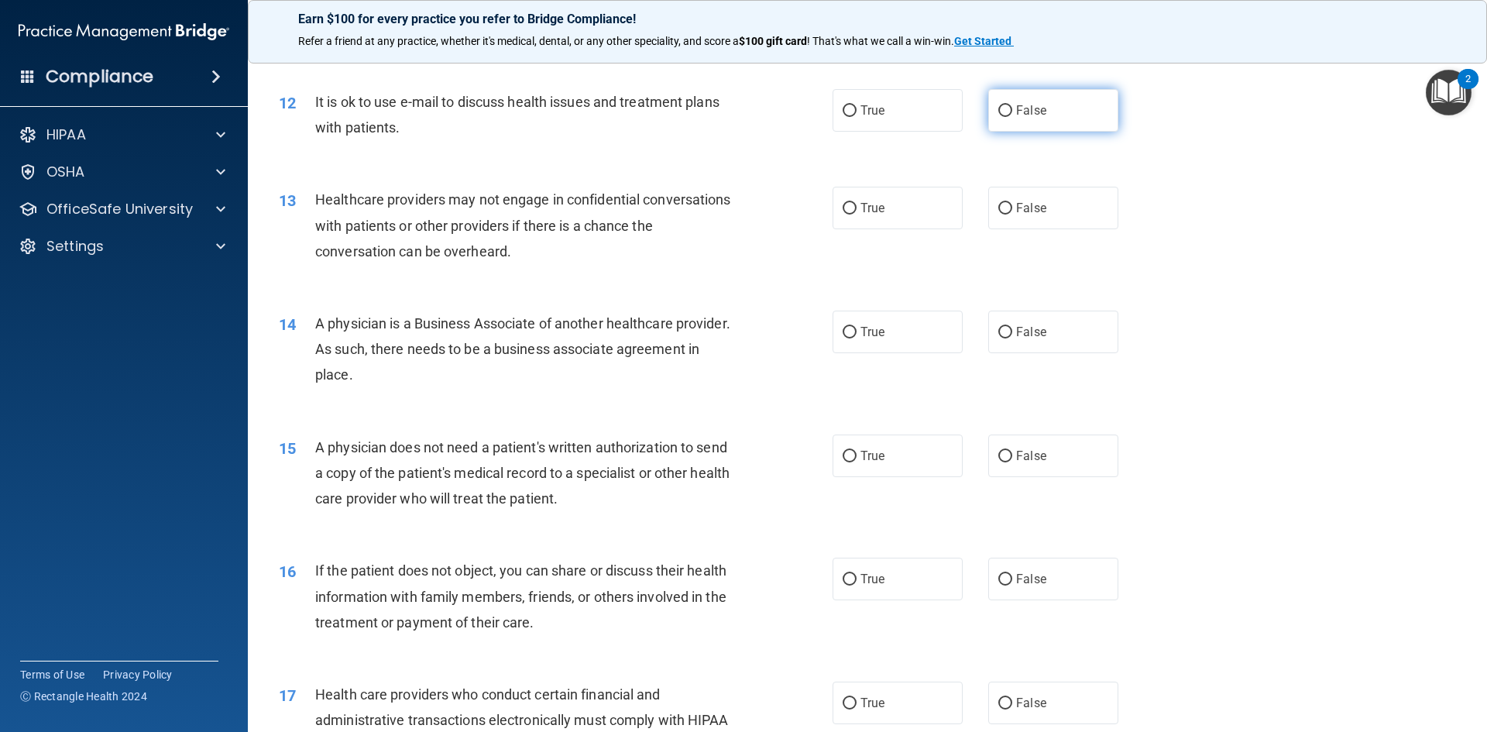
click at [1005, 125] on label "False" at bounding box center [1053, 110] width 130 height 43
click at [1005, 117] on input "False" at bounding box center [1005, 111] width 14 height 12
radio input "true"
click at [906, 108] on label "True" at bounding box center [898, 110] width 130 height 43
click at [857, 108] on input "True" at bounding box center [850, 111] width 14 height 12
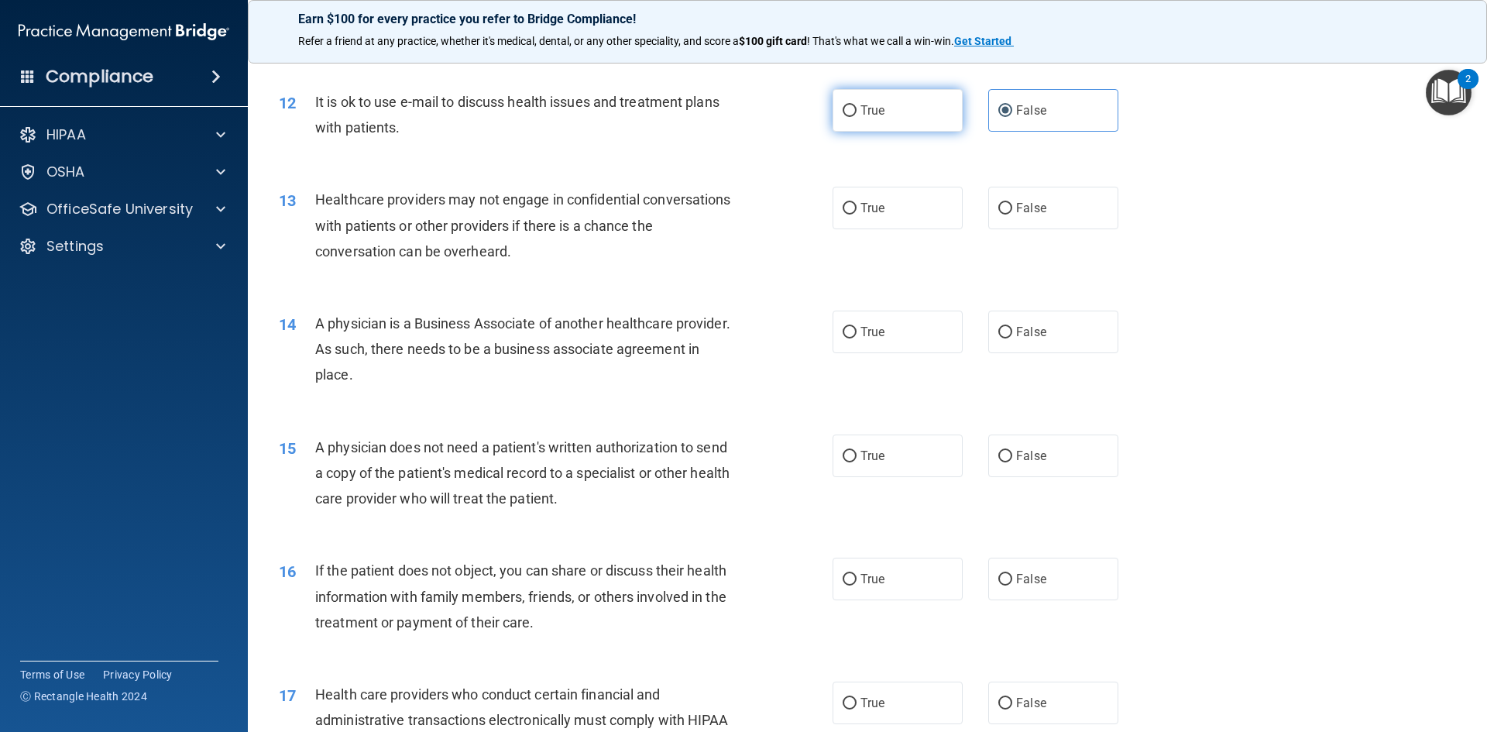
radio input "true"
click at [964, 101] on div "True False" at bounding box center [989, 110] width 312 height 43
click at [973, 111] on div "True False" at bounding box center [989, 110] width 312 height 43
click at [998, 118] on label "False" at bounding box center [1053, 110] width 130 height 43
click at [998, 117] on input "False" at bounding box center [1005, 111] width 14 height 12
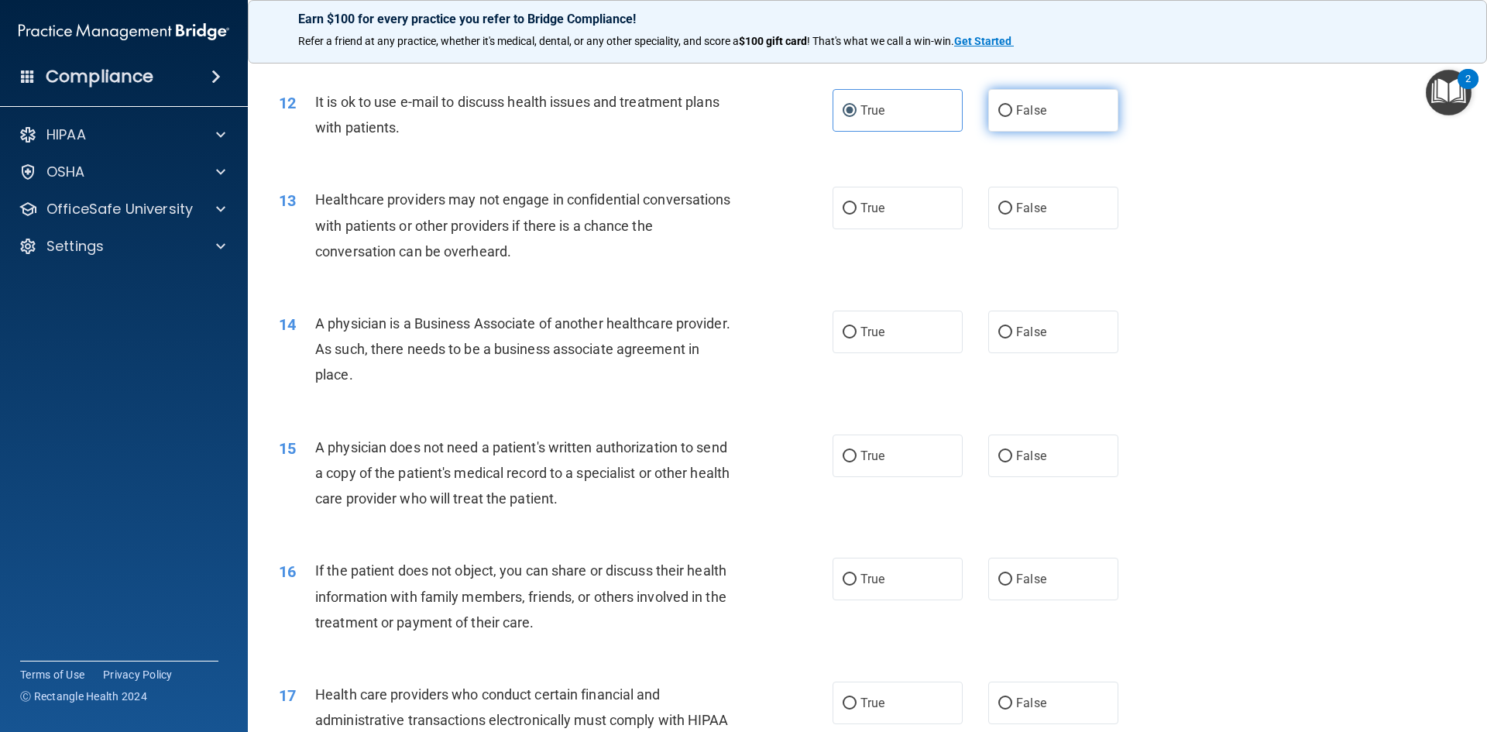
radio input "true"
radio input "false"
click at [925, 205] on label "True" at bounding box center [898, 208] width 130 height 43
click at [857, 205] on input "True" at bounding box center [850, 209] width 14 height 12
radio input "true"
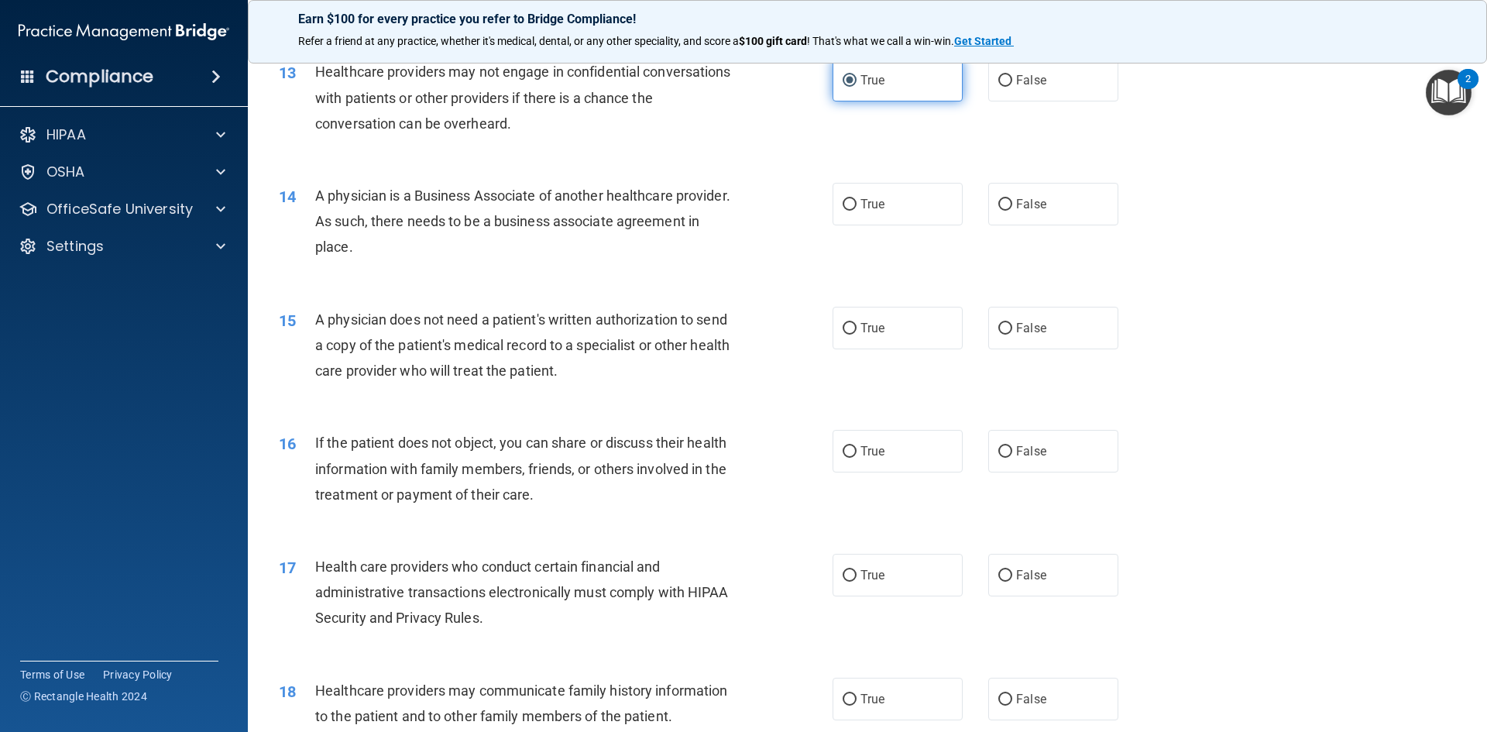
scroll to position [1472, 0]
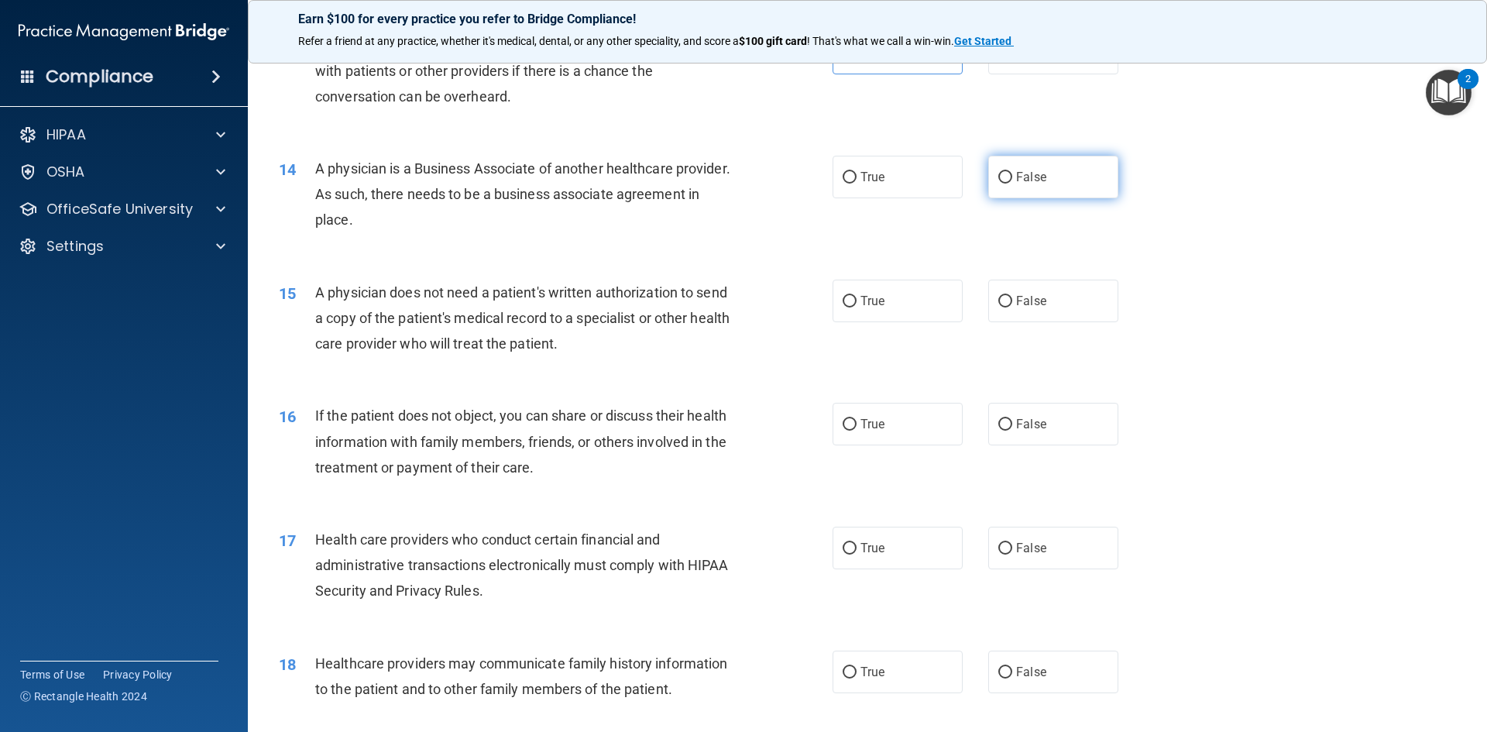
click at [1036, 191] on label "False" at bounding box center [1053, 177] width 130 height 43
click at [1012, 184] on input "False" at bounding box center [1005, 178] width 14 height 12
radio input "true"
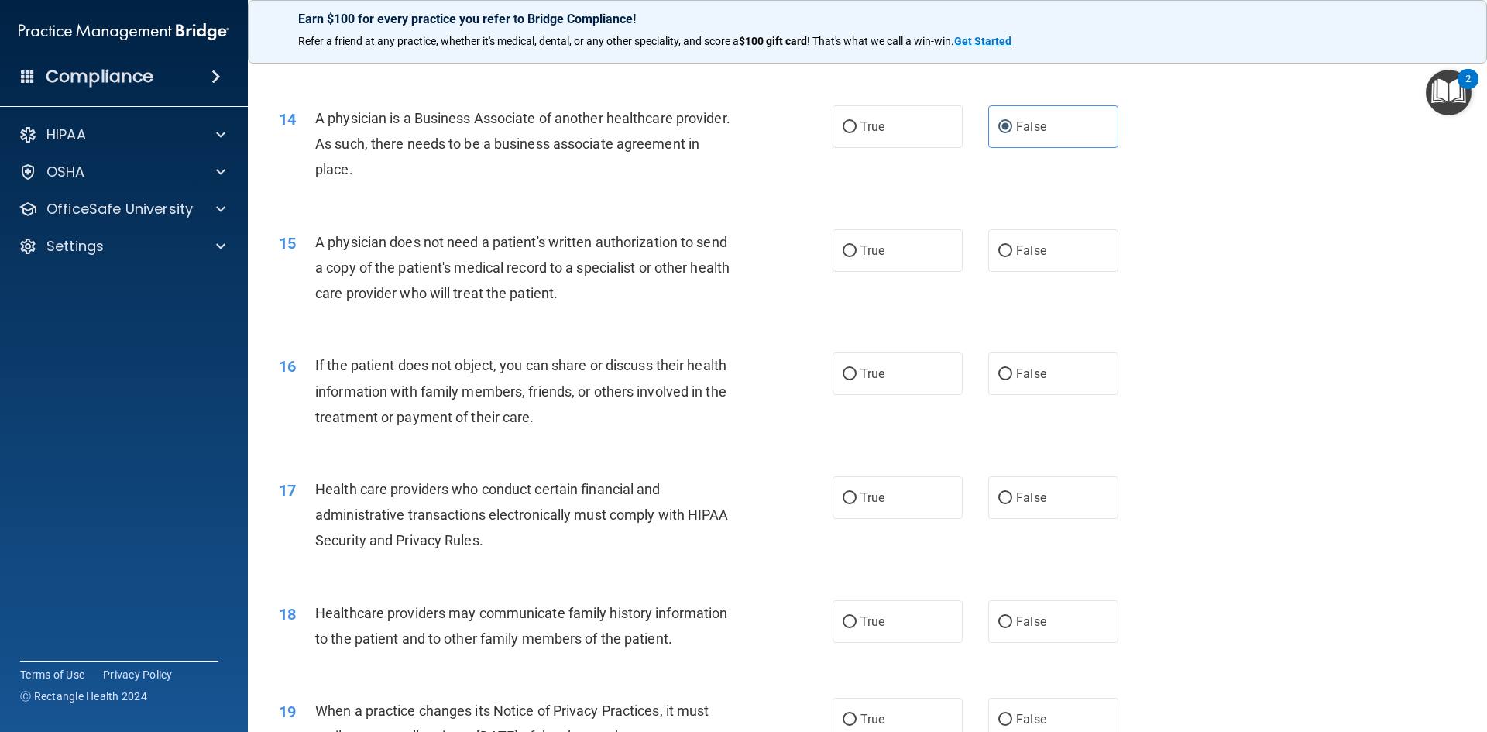
scroll to position [1549, 0]
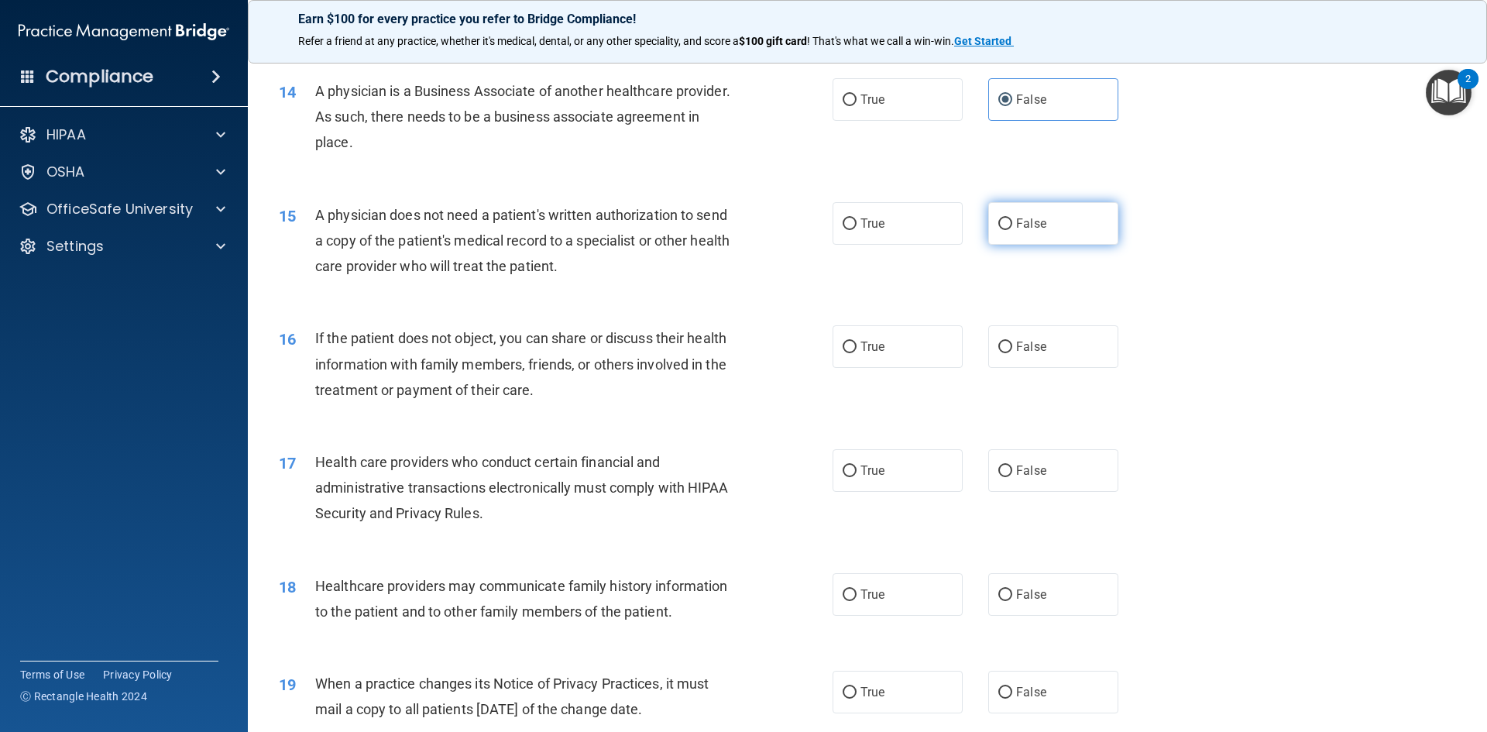
click at [996, 231] on label "False" at bounding box center [1053, 223] width 130 height 43
click at [998, 230] on input "False" at bounding box center [1005, 224] width 14 height 12
radio input "true"
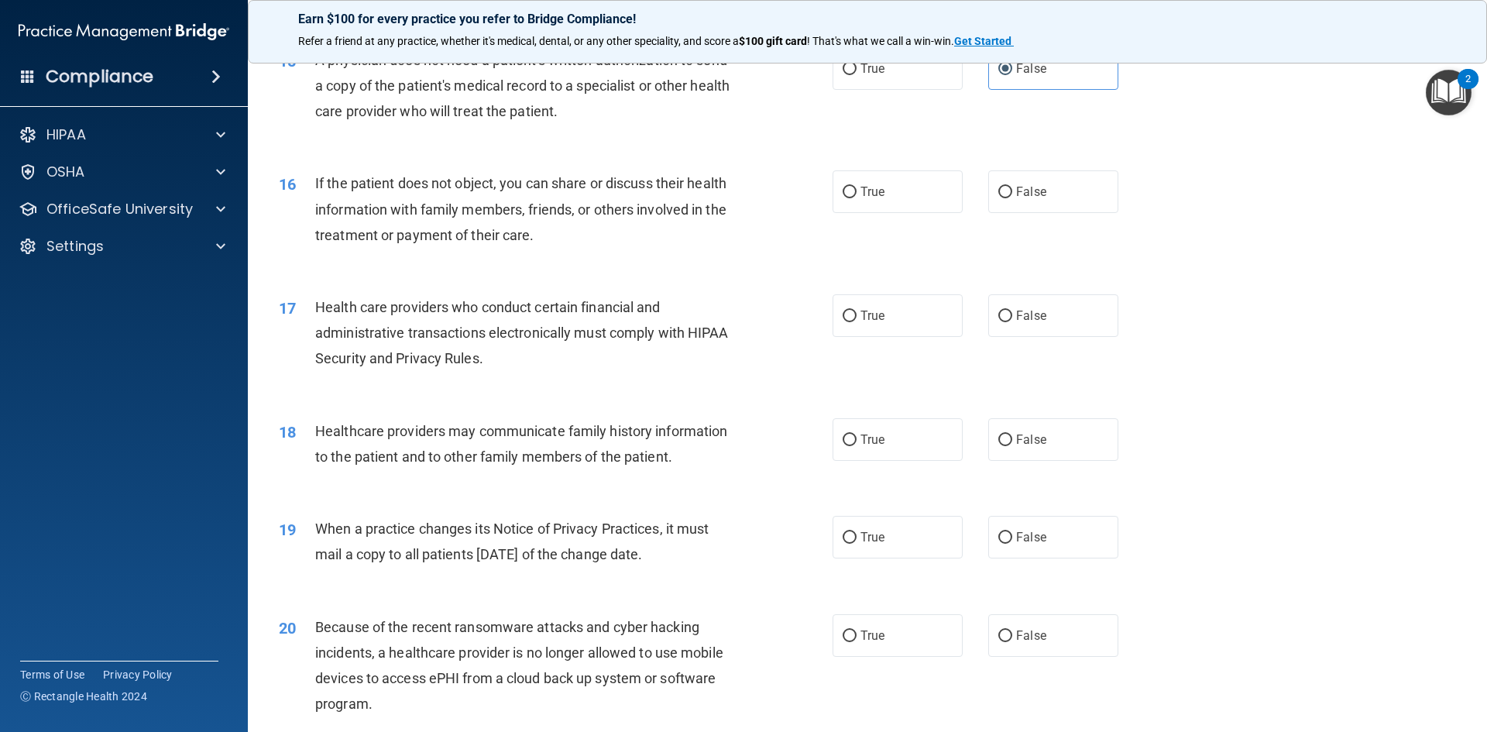
scroll to position [1782, 0]
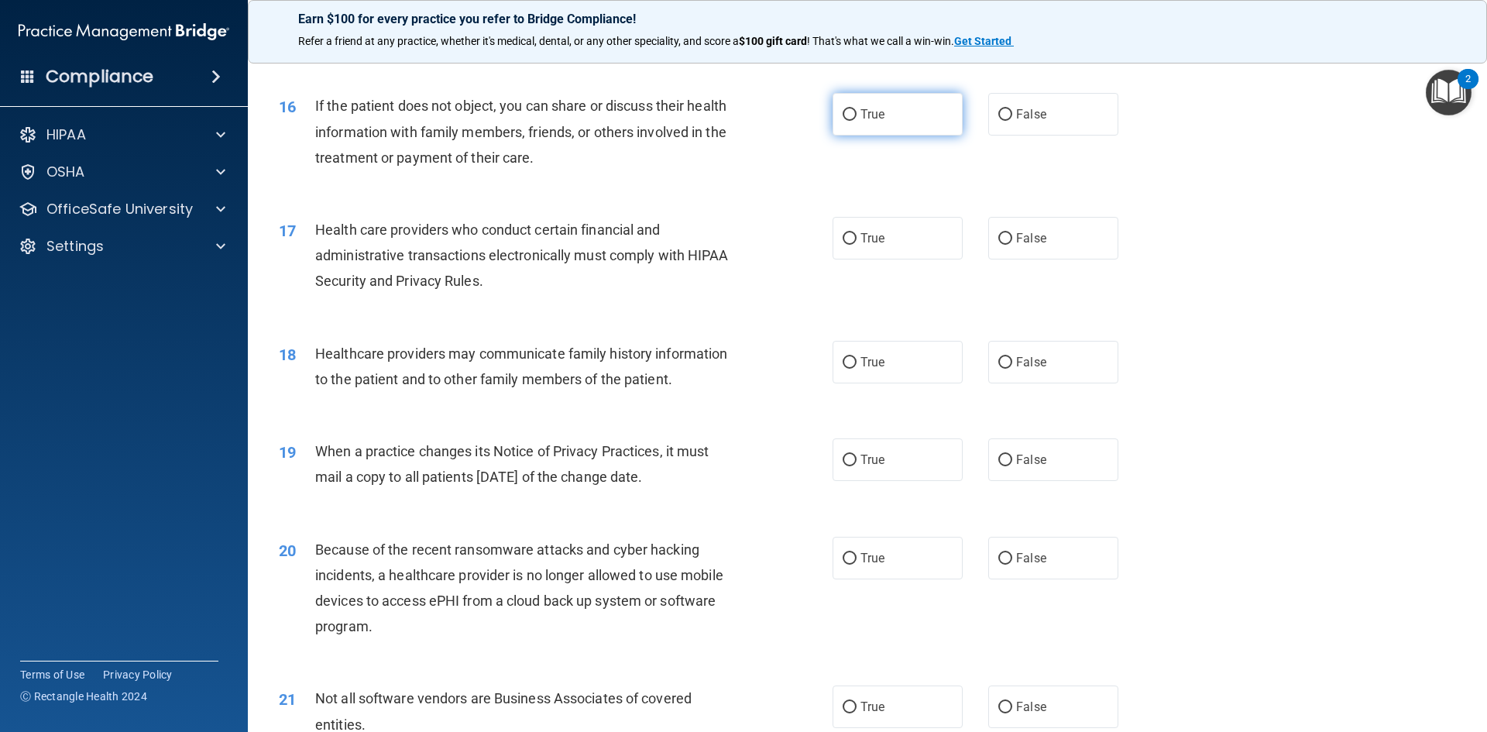
click at [936, 119] on label "True" at bounding box center [898, 114] width 130 height 43
click at [857, 119] on input "True" at bounding box center [850, 115] width 14 height 12
radio input "true"
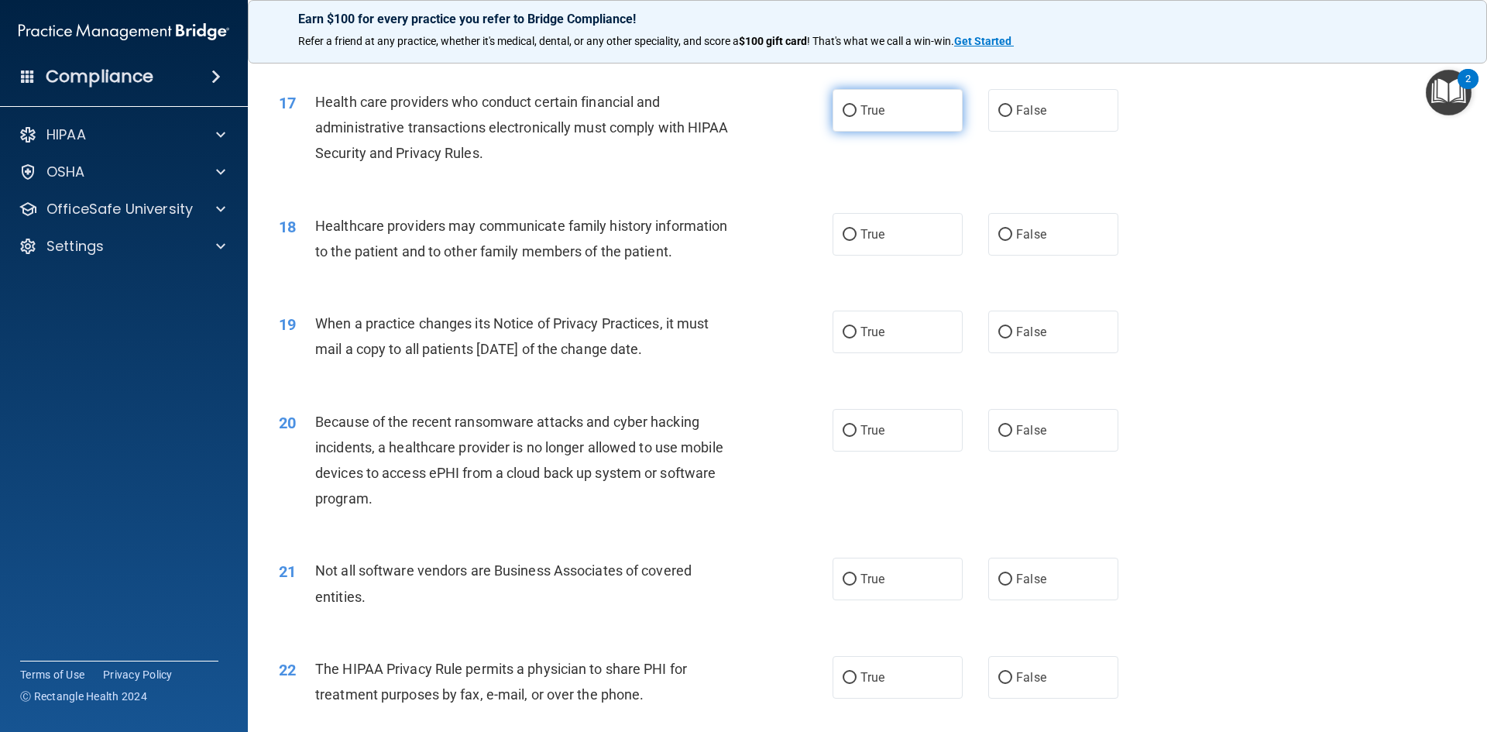
scroll to position [1937, 0]
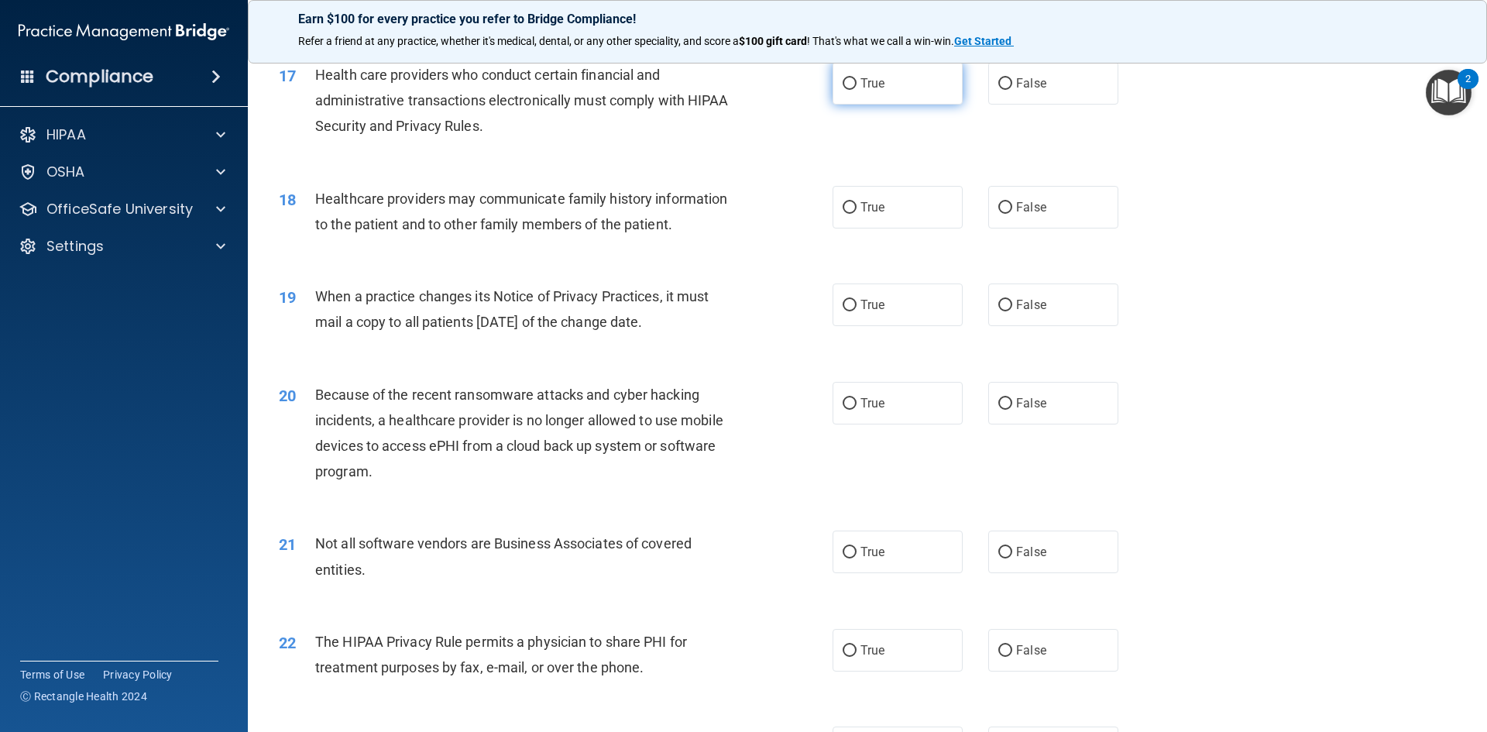
click at [898, 88] on label "True" at bounding box center [898, 83] width 130 height 43
click at [857, 88] on input "True" at bounding box center [850, 84] width 14 height 12
radio input "true"
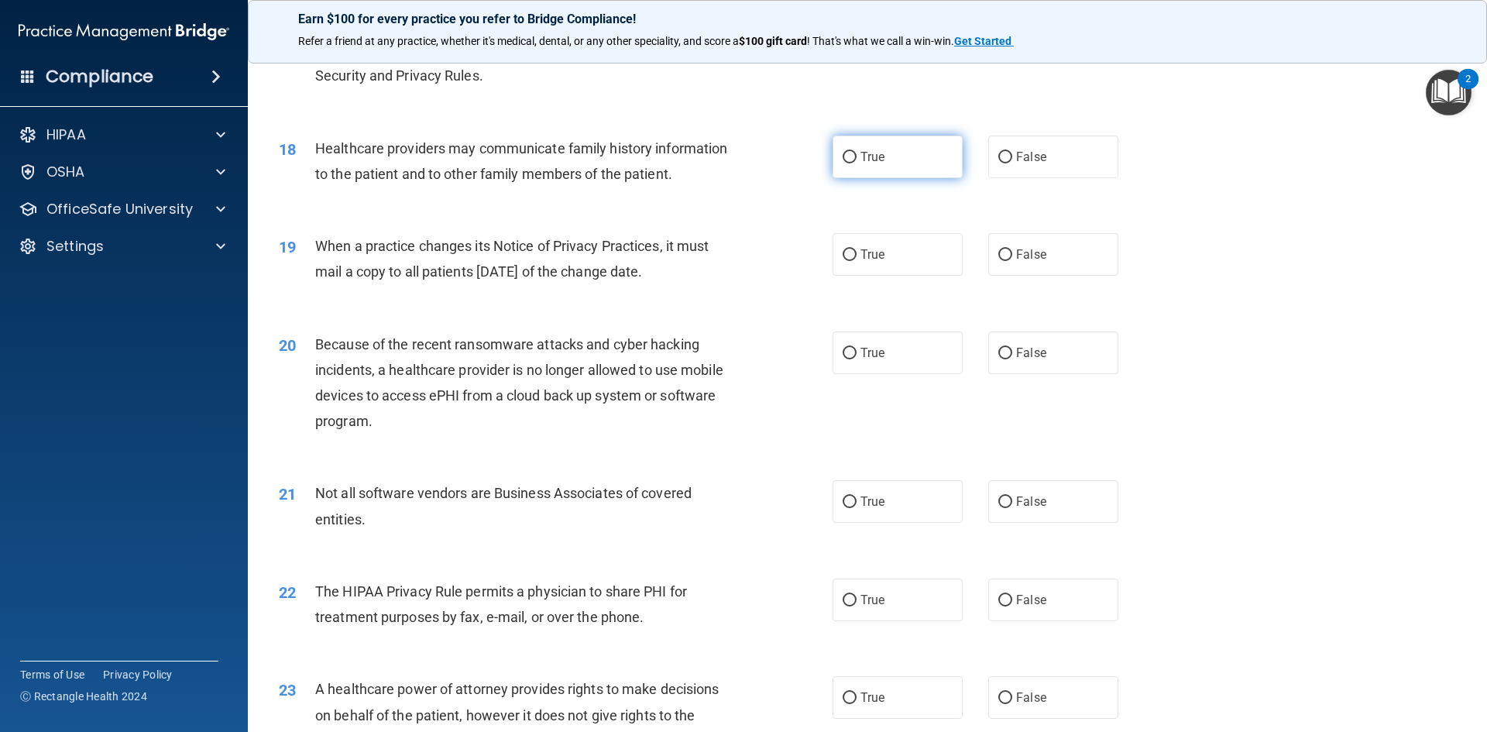
scroll to position [2014, 0]
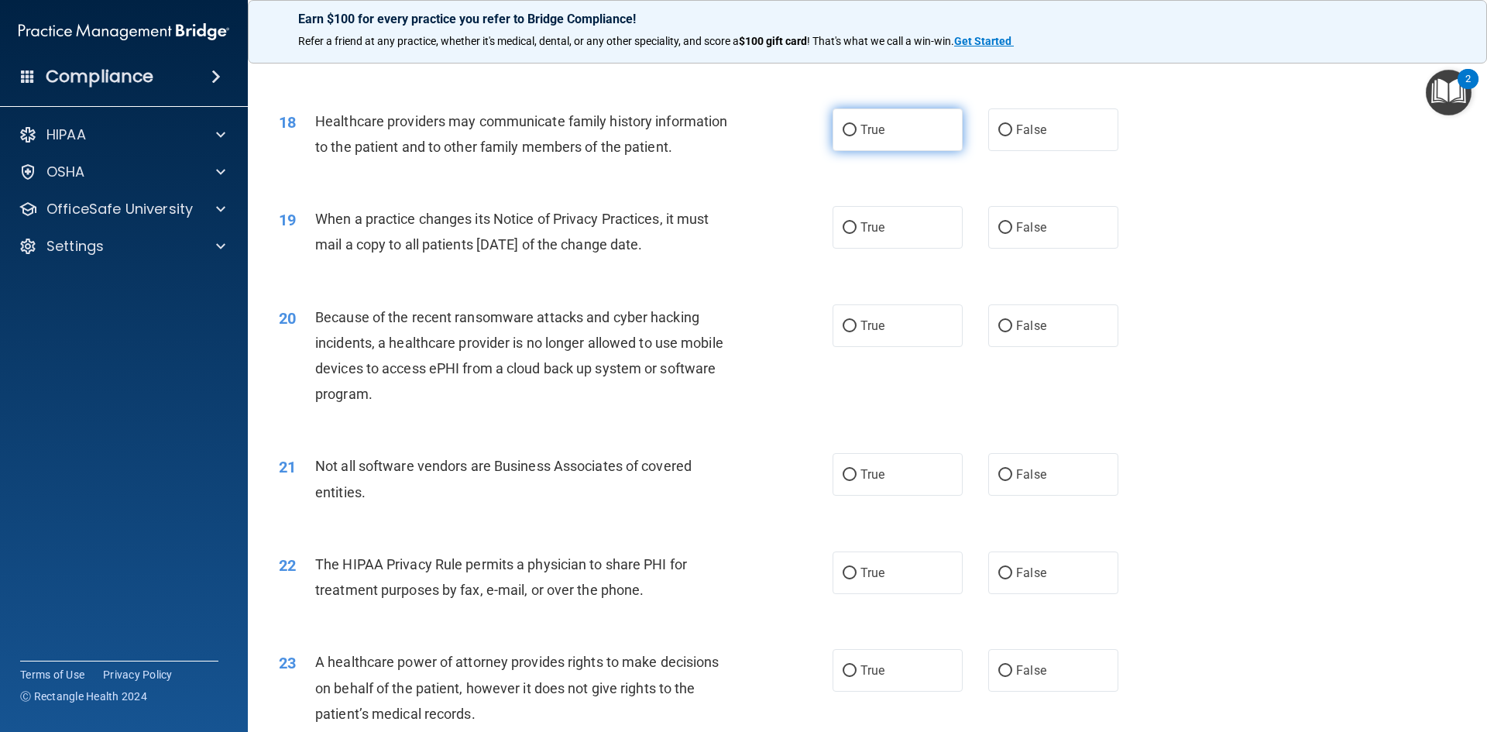
click at [931, 146] on label "True" at bounding box center [898, 129] width 130 height 43
click at [857, 136] on input "True" at bounding box center [850, 131] width 14 height 12
radio input "true"
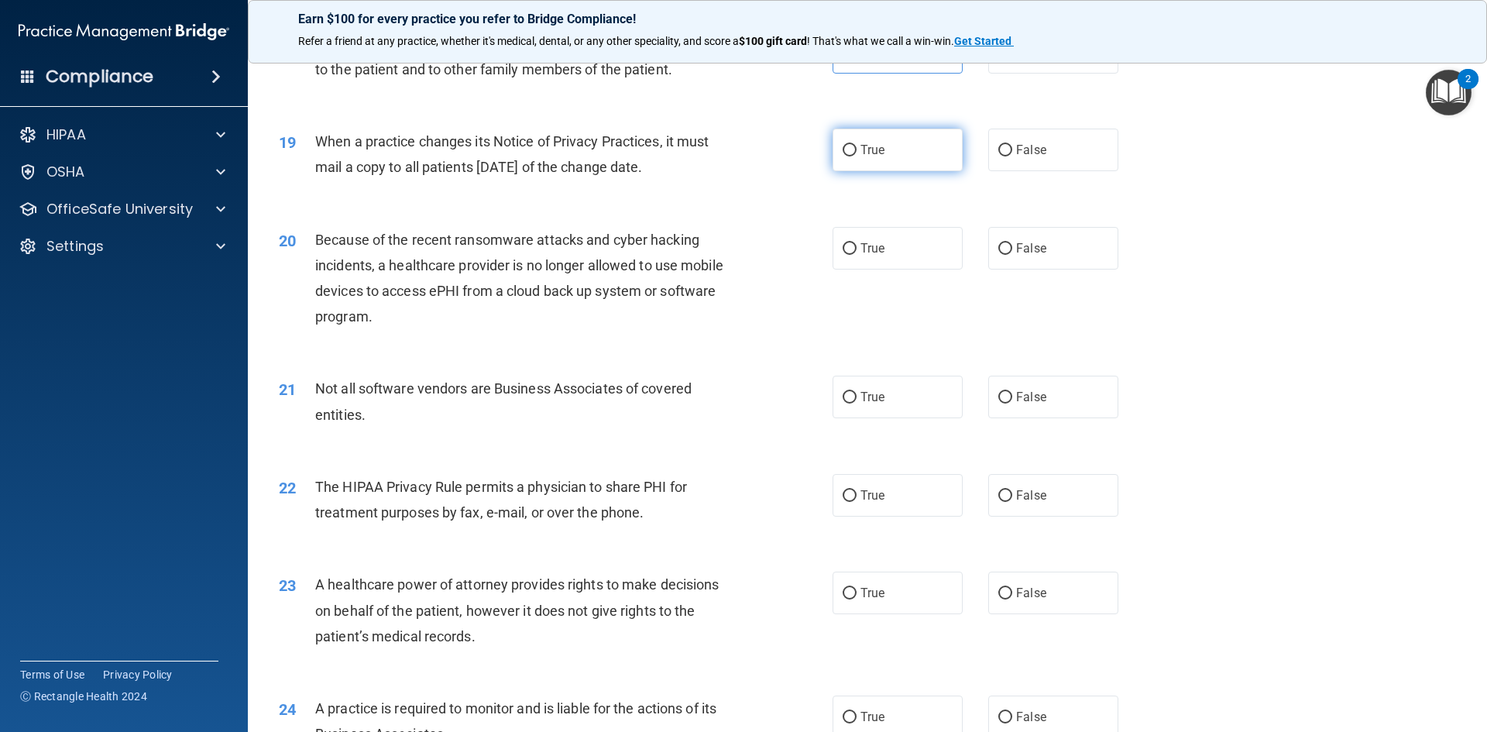
click at [931, 156] on label "True" at bounding box center [898, 150] width 130 height 43
click at [857, 156] on input "True" at bounding box center [850, 151] width 14 height 12
radio input "true"
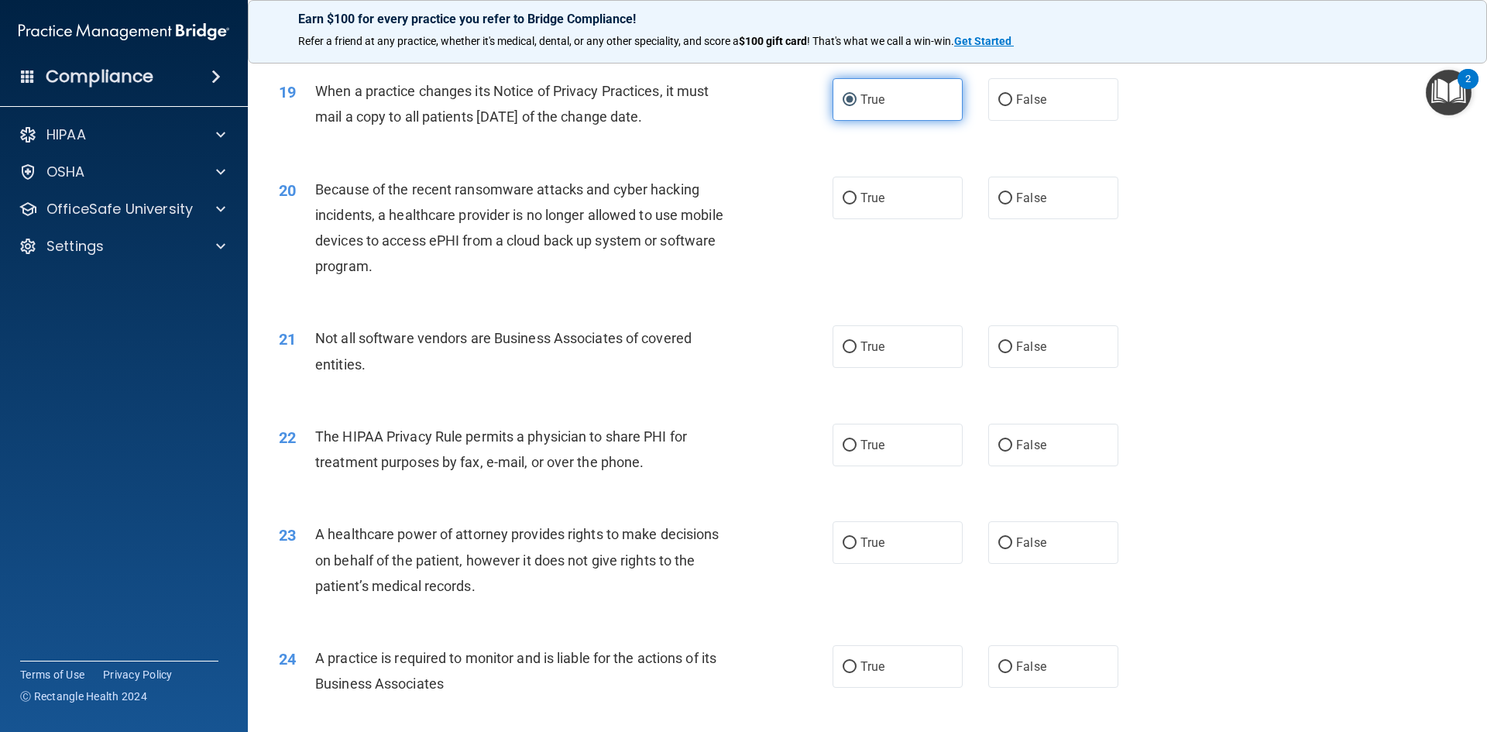
scroll to position [2169, 0]
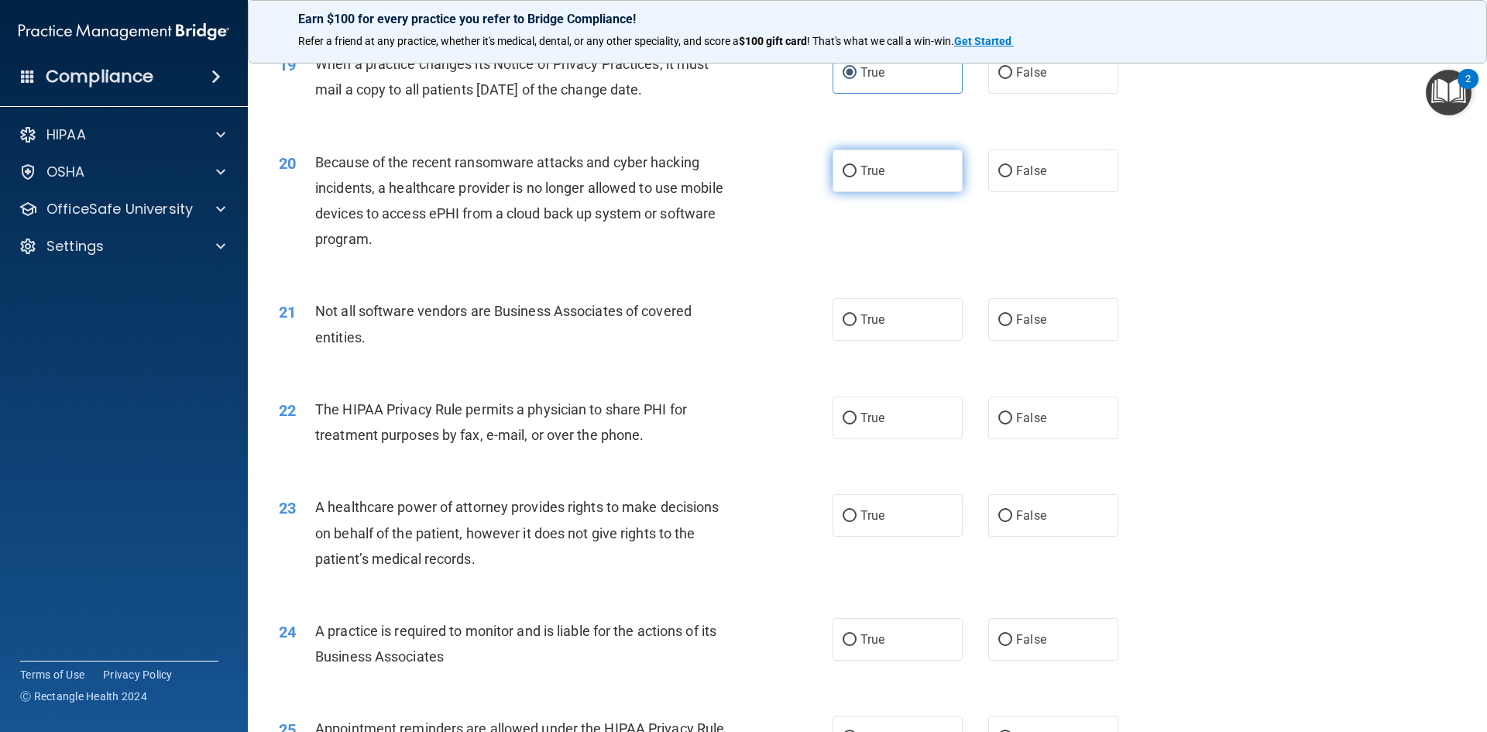
click at [913, 182] on label "True" at bounding box center [898, 170] width 130 height 43
click at [857, 177] on input "True" at bounding box center [850, 172] width 14 height 12
radio input "true"
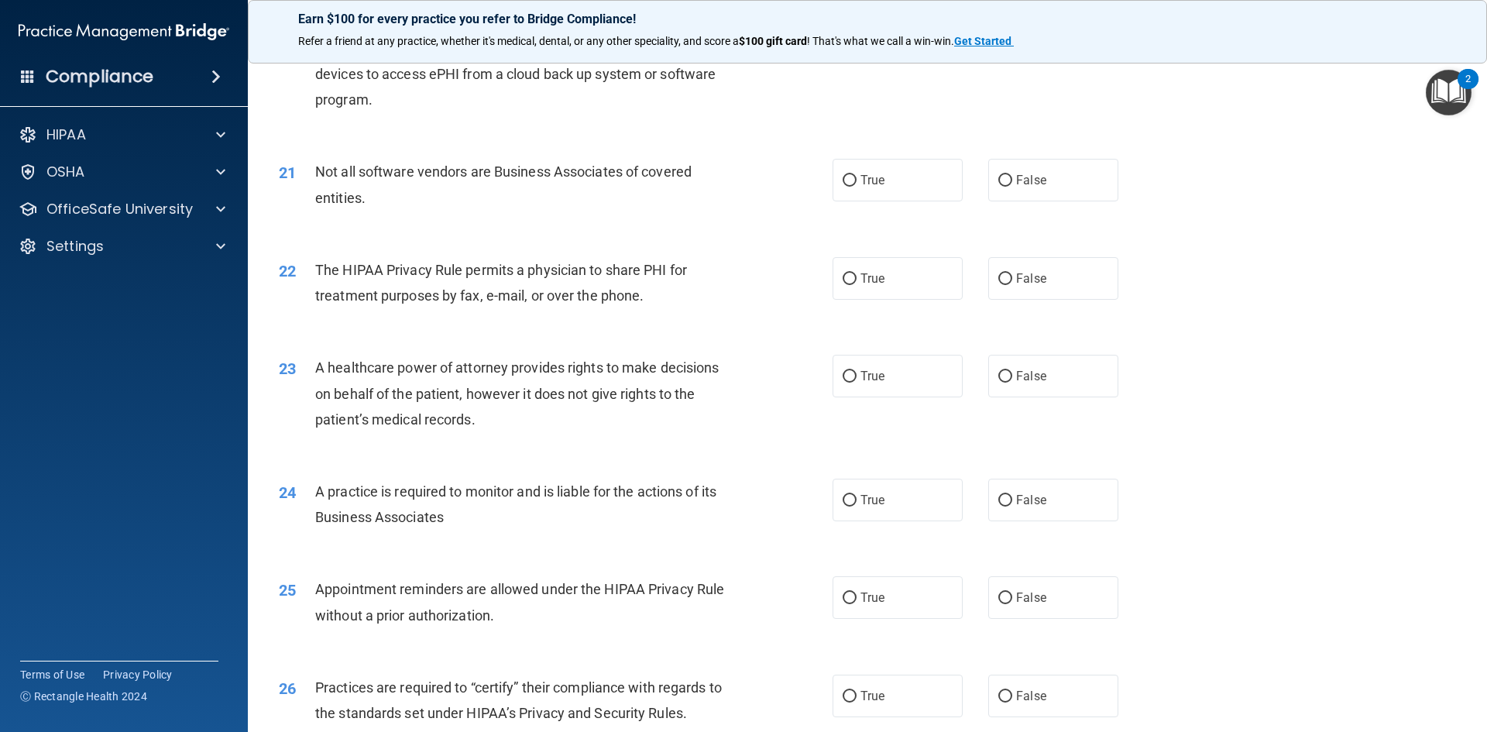
scroll to position [2401, 0]
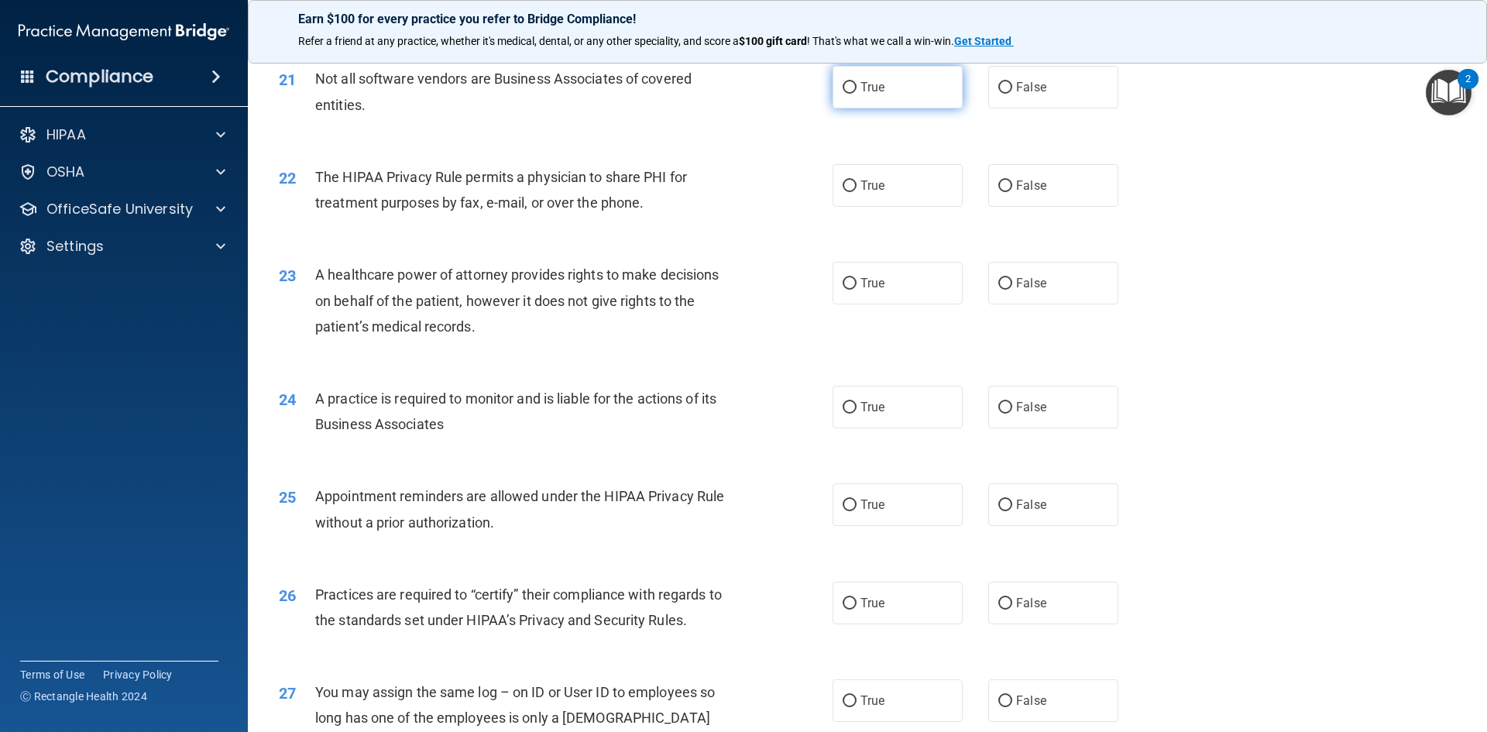
click at [906, 104] on label "True" at bounding box center [898, 87] width 130 height 43
click at [857, 94] on input "True" at bounding box center [850, 88] width 14 height 12
radio input "true"
click at [988, 194] on label "False" at bounding box center [1053, 185] width 130 height 43
click at [998, 192] on input "False" at bounding box center [1005, 186] width 14 height 12
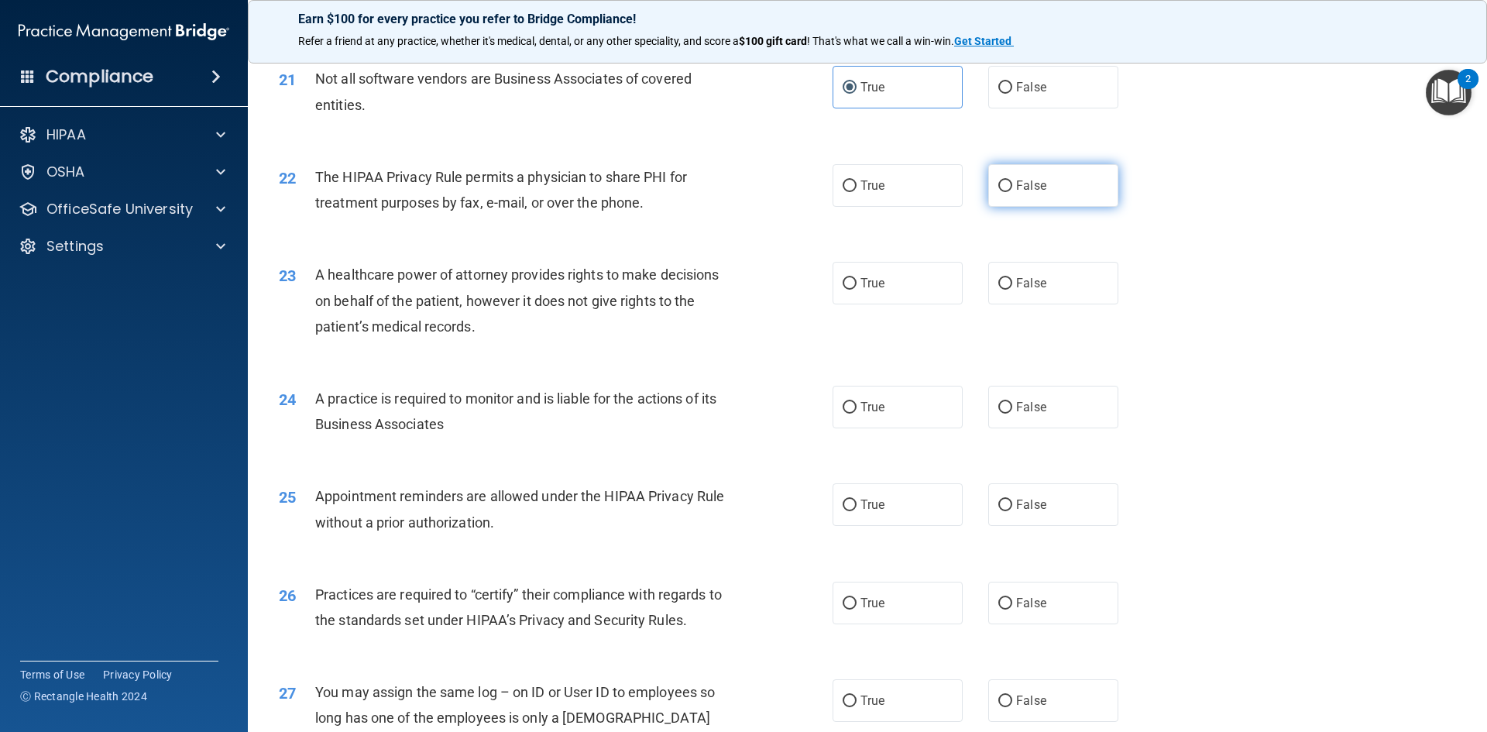
radio input "true"
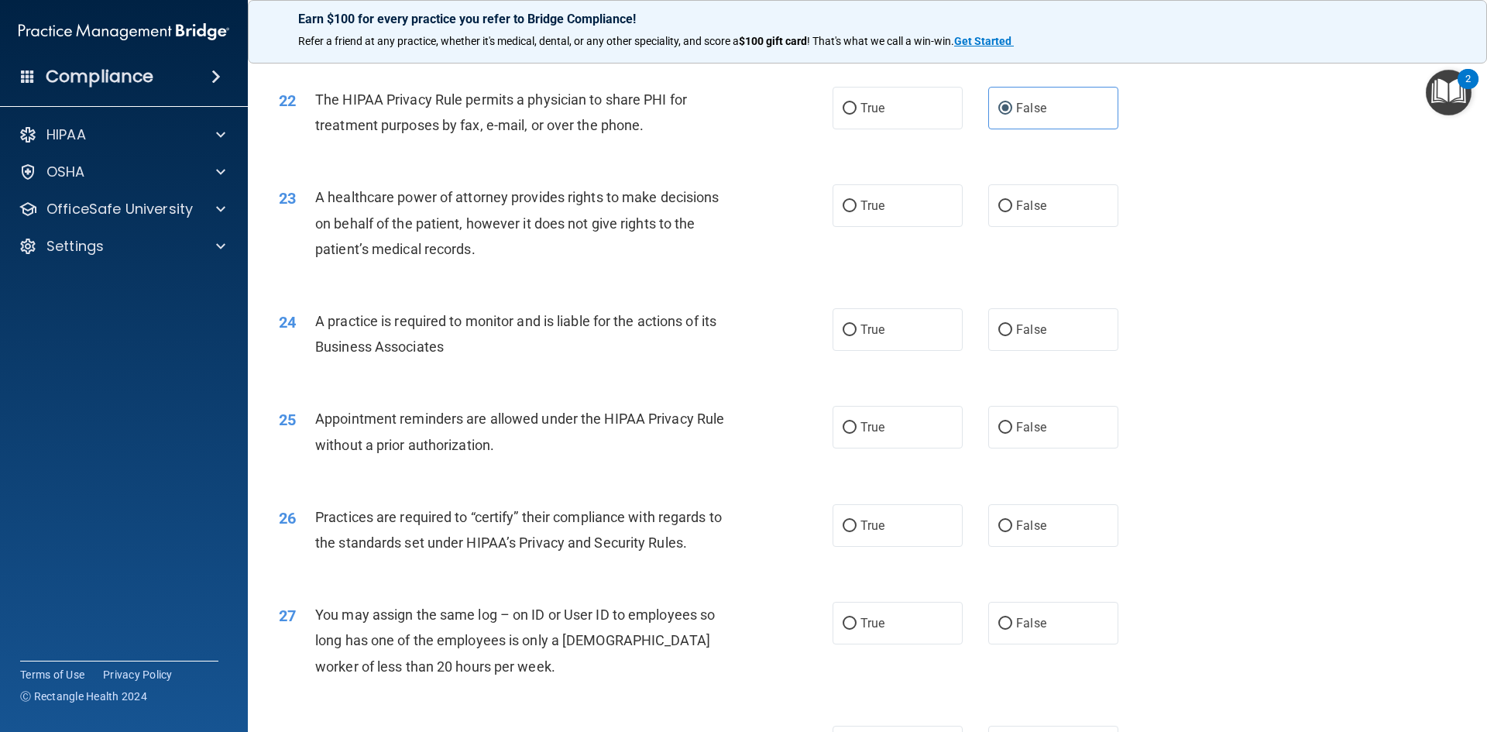
click at [933, 213] on label "True" at bounding box center [898, 205] width 130 height 43
click at [857, 212] on input "True" at bounding box center [850, 207] width 14 height 12
radio input "true"
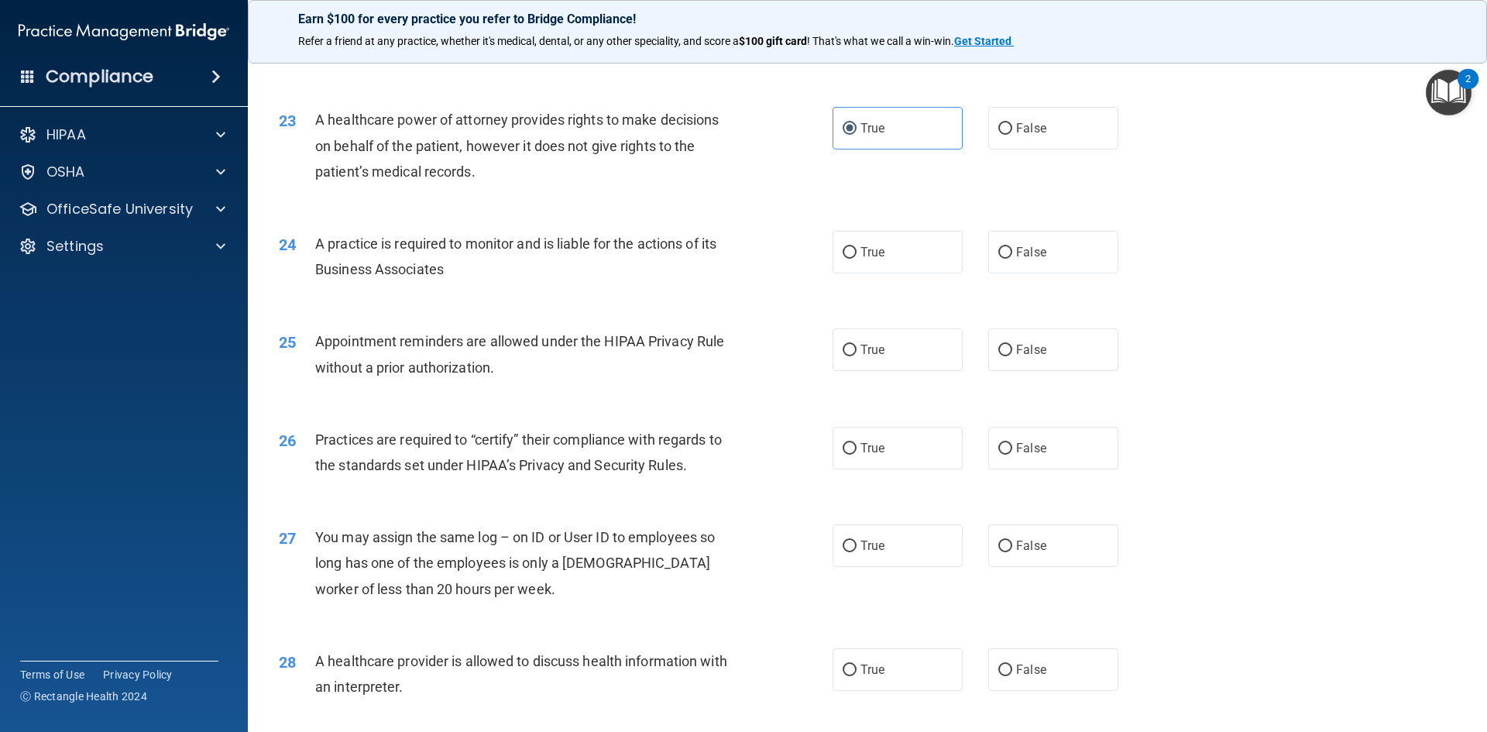
scroll to position [2634, 0]
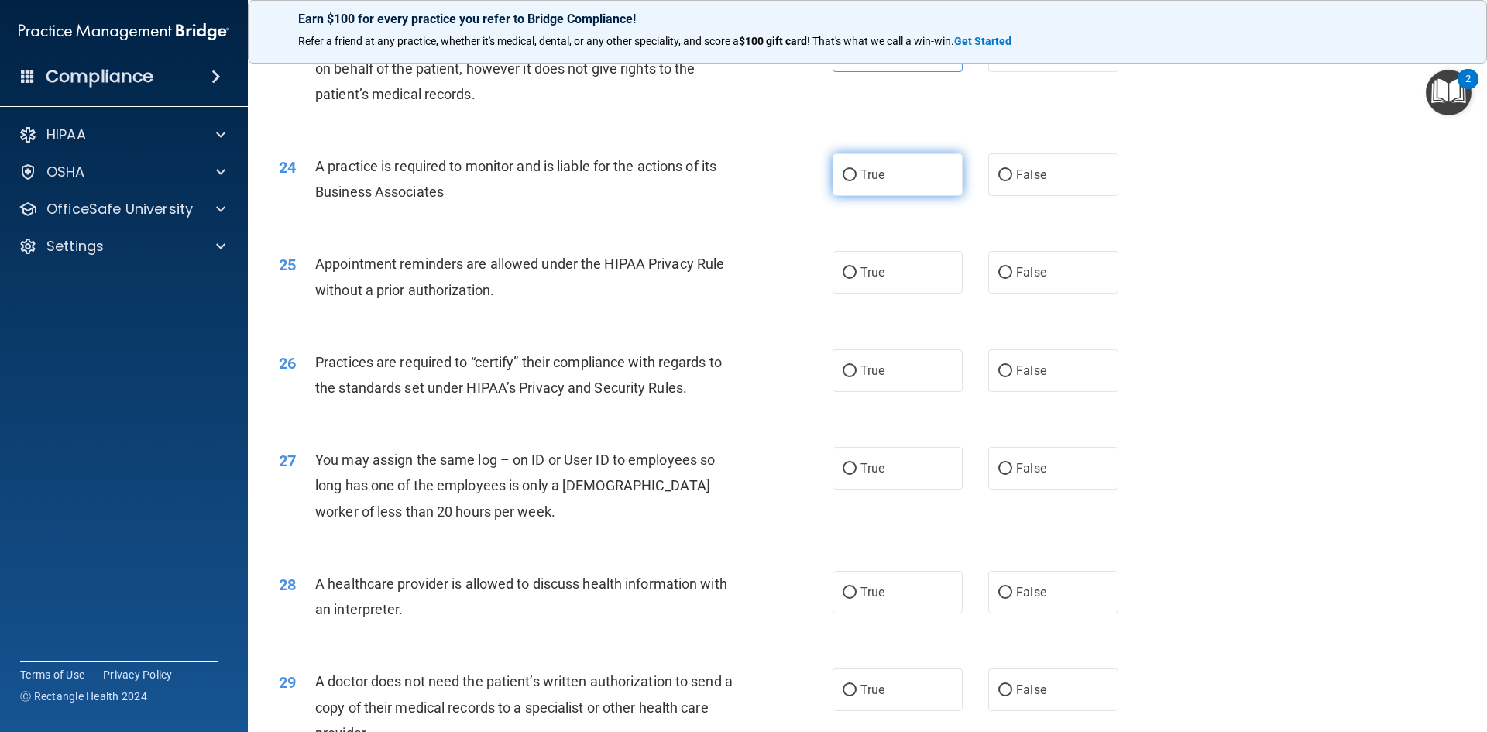
click at [893, 189] on label "True" at bounding box center [898, 174] width 130 height 43
click at [857, 181] on input "True" at bounding box center [850, 176] width 14 height 12
radio input "true"
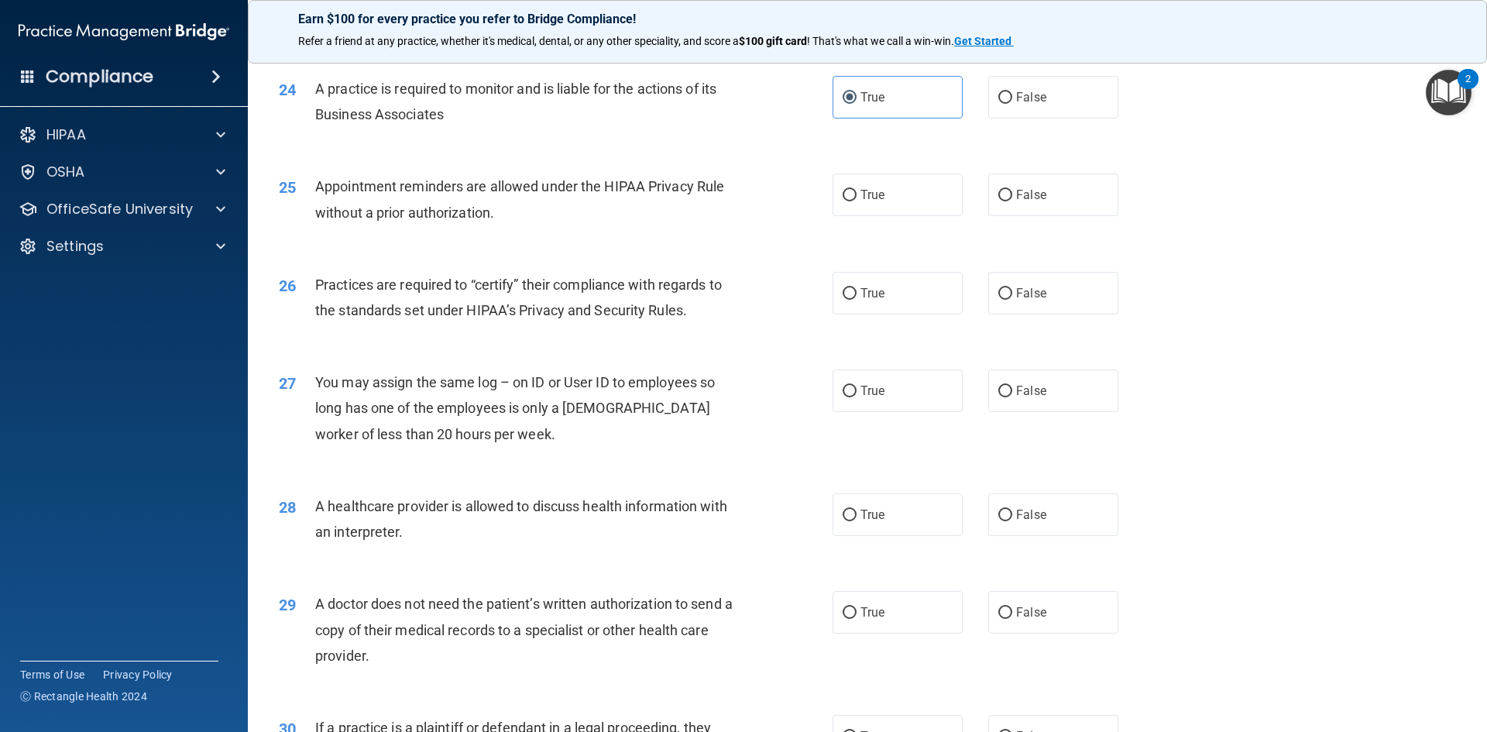
scroll to position [2789, 0]
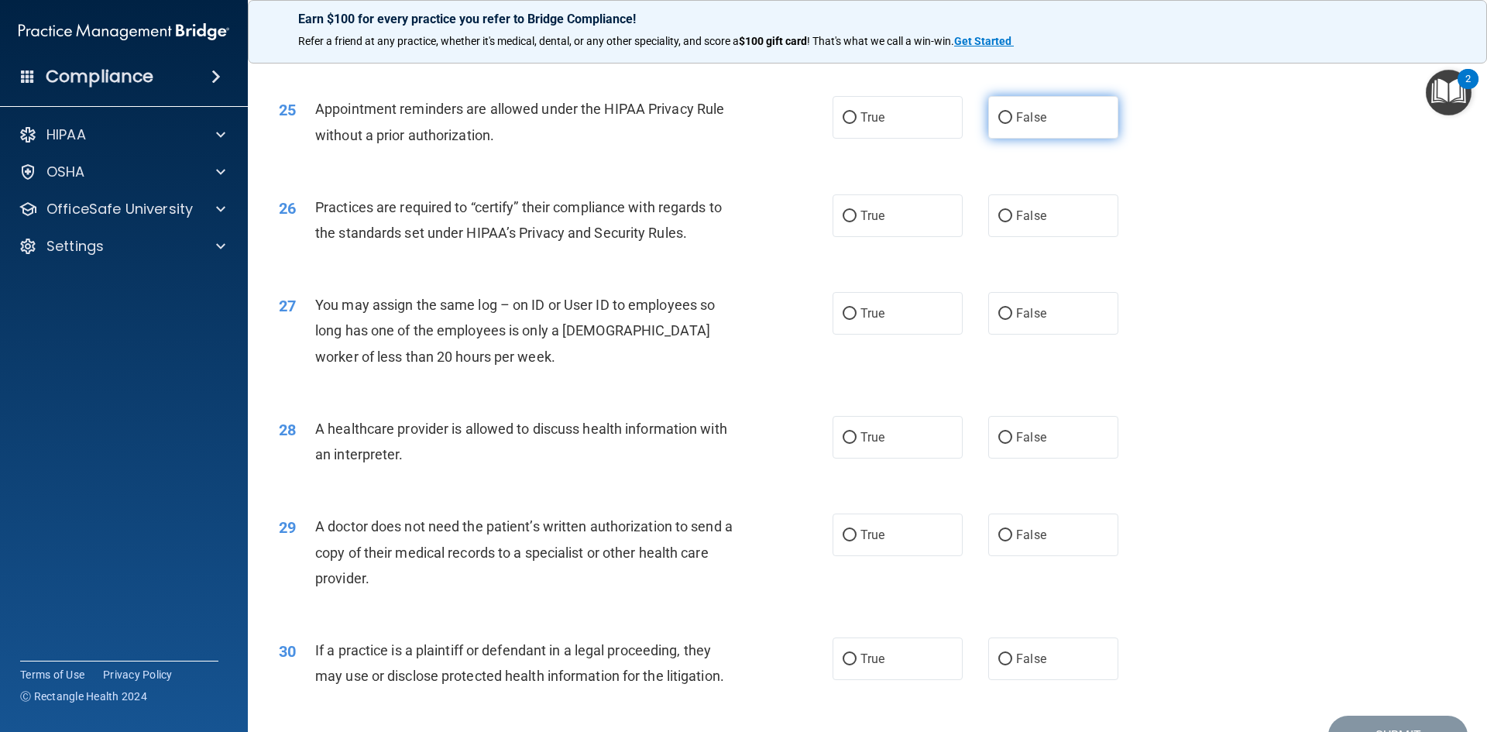
click at [1012, 125] on label "False" at bounding box center [1053, 117] width 130 height 43
click at [1012, 124] on input "False" at bounding box center [1005, 118] width 14 height 12
radio input "true"
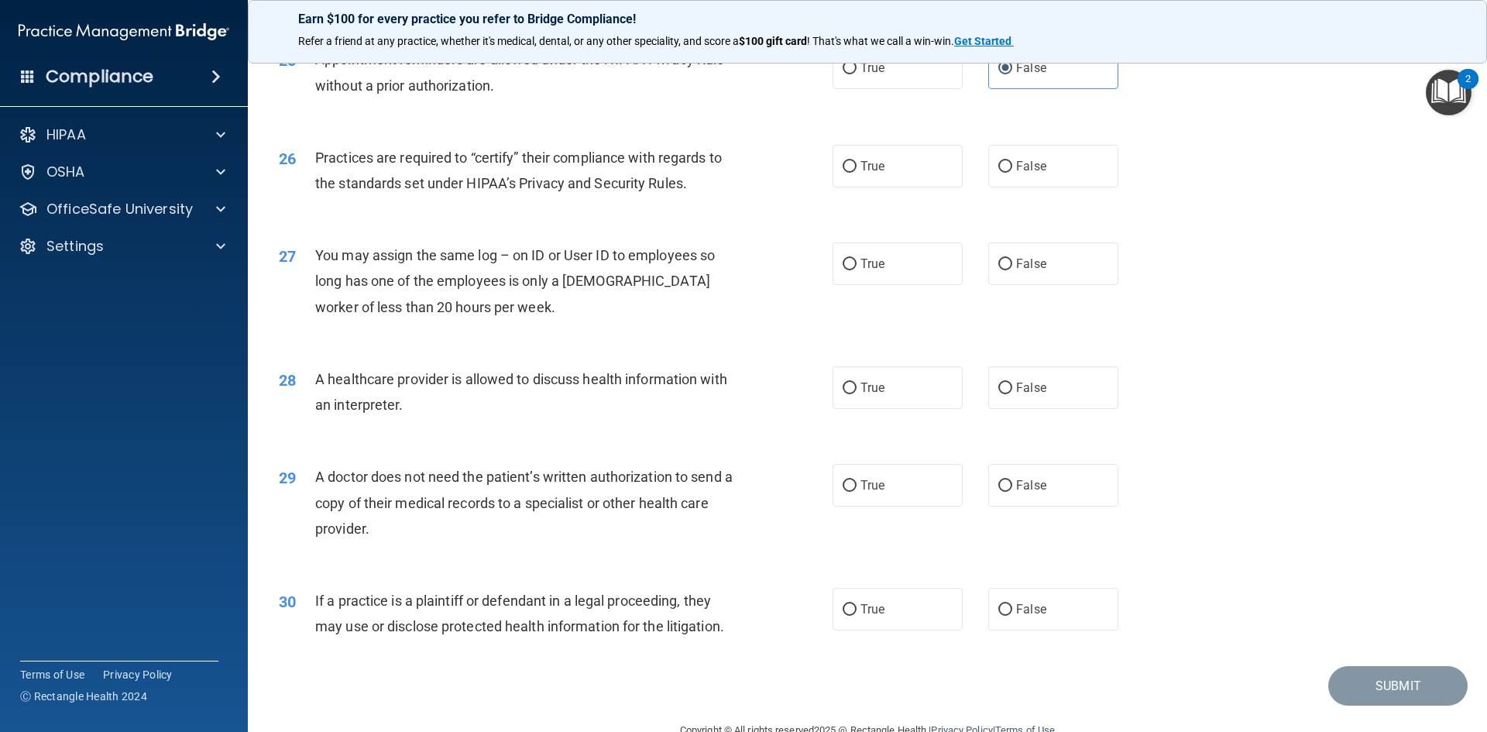
scroll to position [2866, 0]
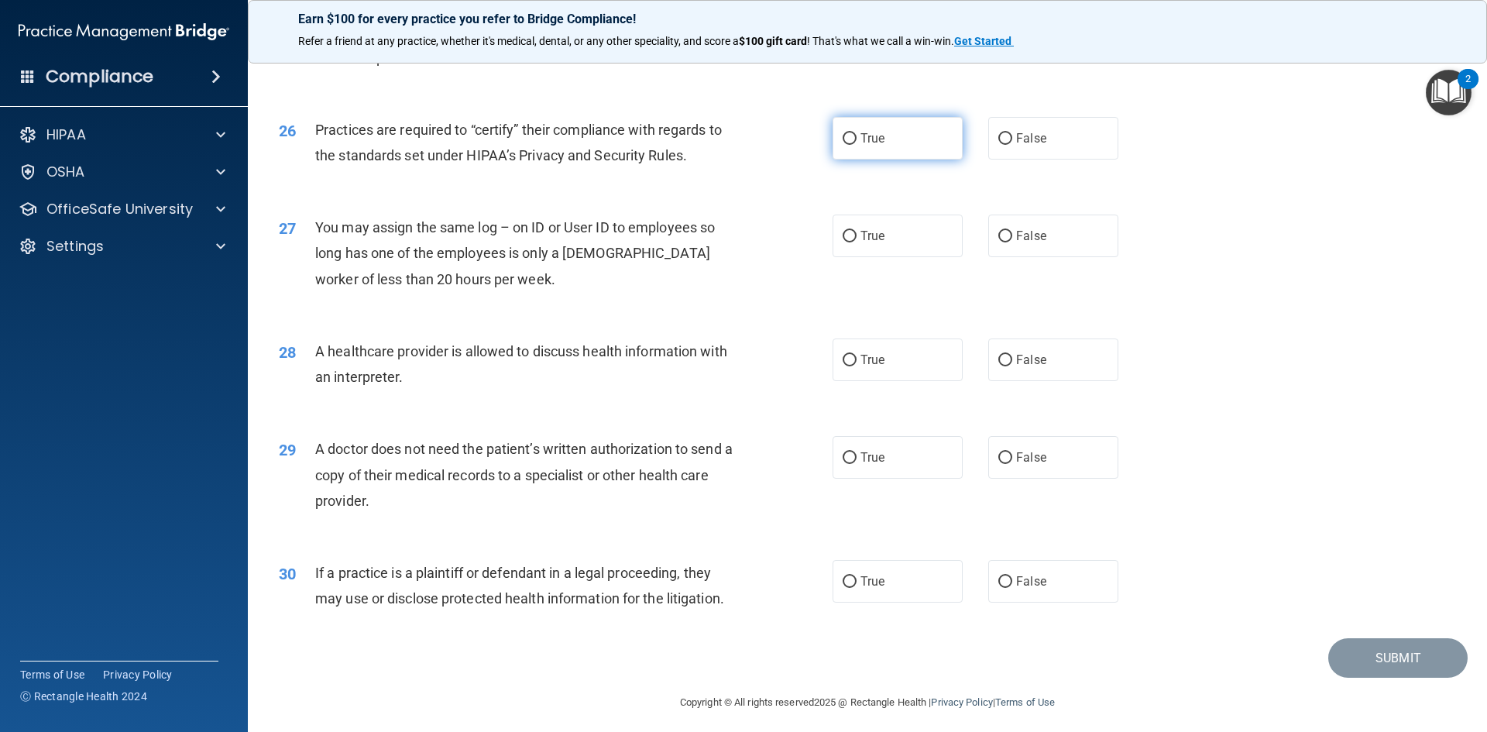
click at [881, 143] on label "True" at bounding box center [898, 138] width 130 height 43
click at [857, 143] on input "True" at bounding box center [850, 139] width 14 height 12
radio input "true"
click at [999, 231] on input "False" at bounding box center [1005, 237] width 14 height 12
radio input "true"
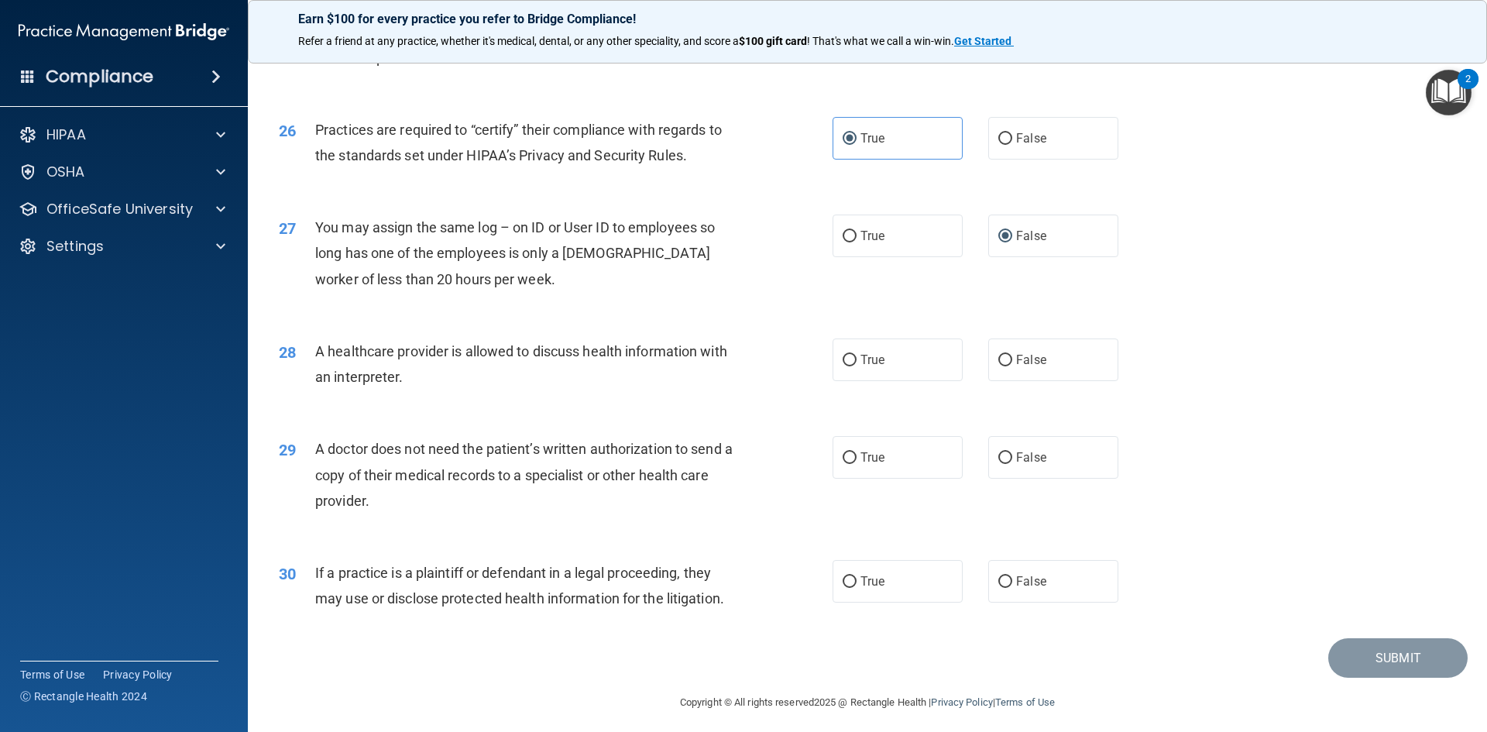
scroll to position [2874, 0]
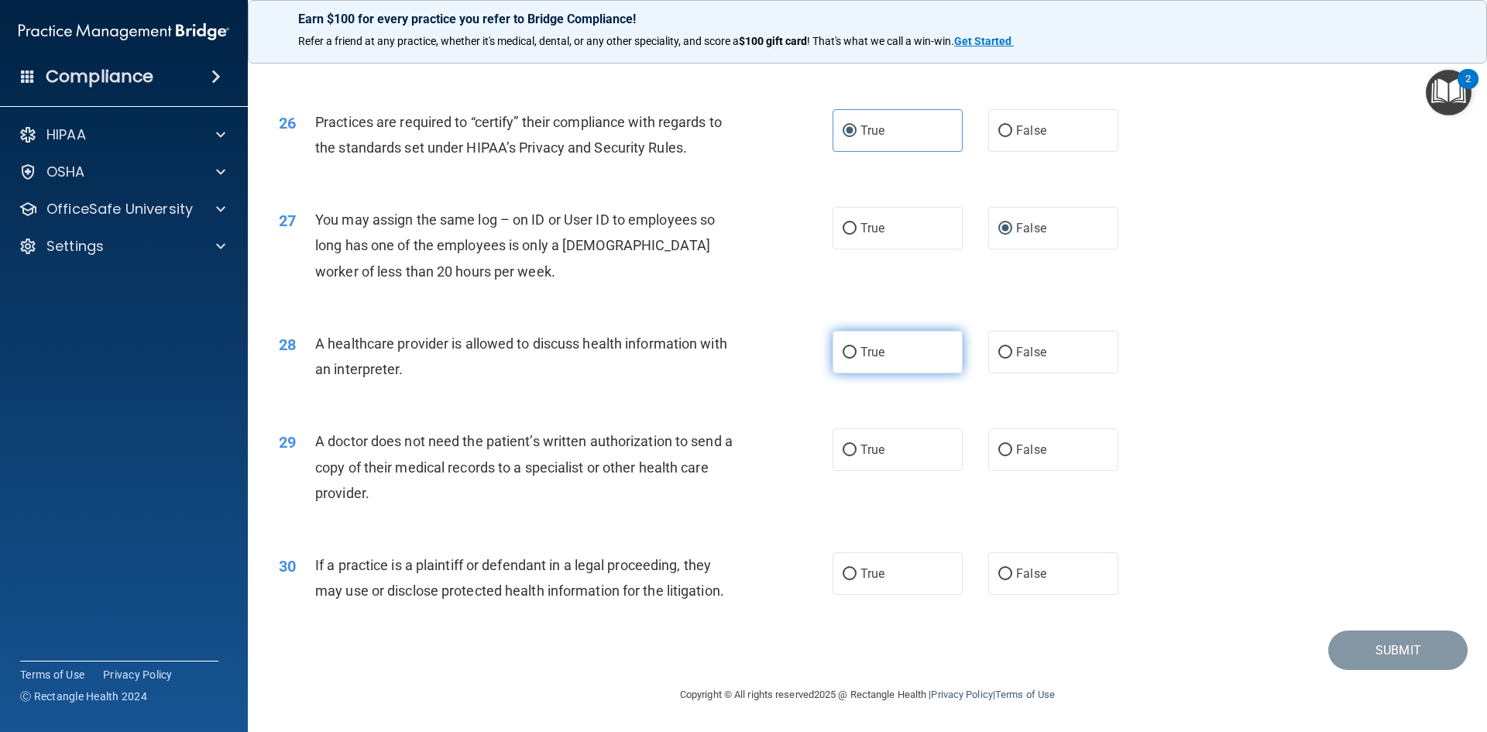
click at [943, 346] on label "True" at bounding box center [898, 352] width 130 height 43
click at [857, 347] on input "True" at bounding box center [850, 353] width 14 height 12
radio input "true"
click at [1032, 445] on span "False" at bounding box center [1031, 449] width 30 height 15
click at [1012, 445] on input "False" at bounding box center [1005, 451] width 14 height 12
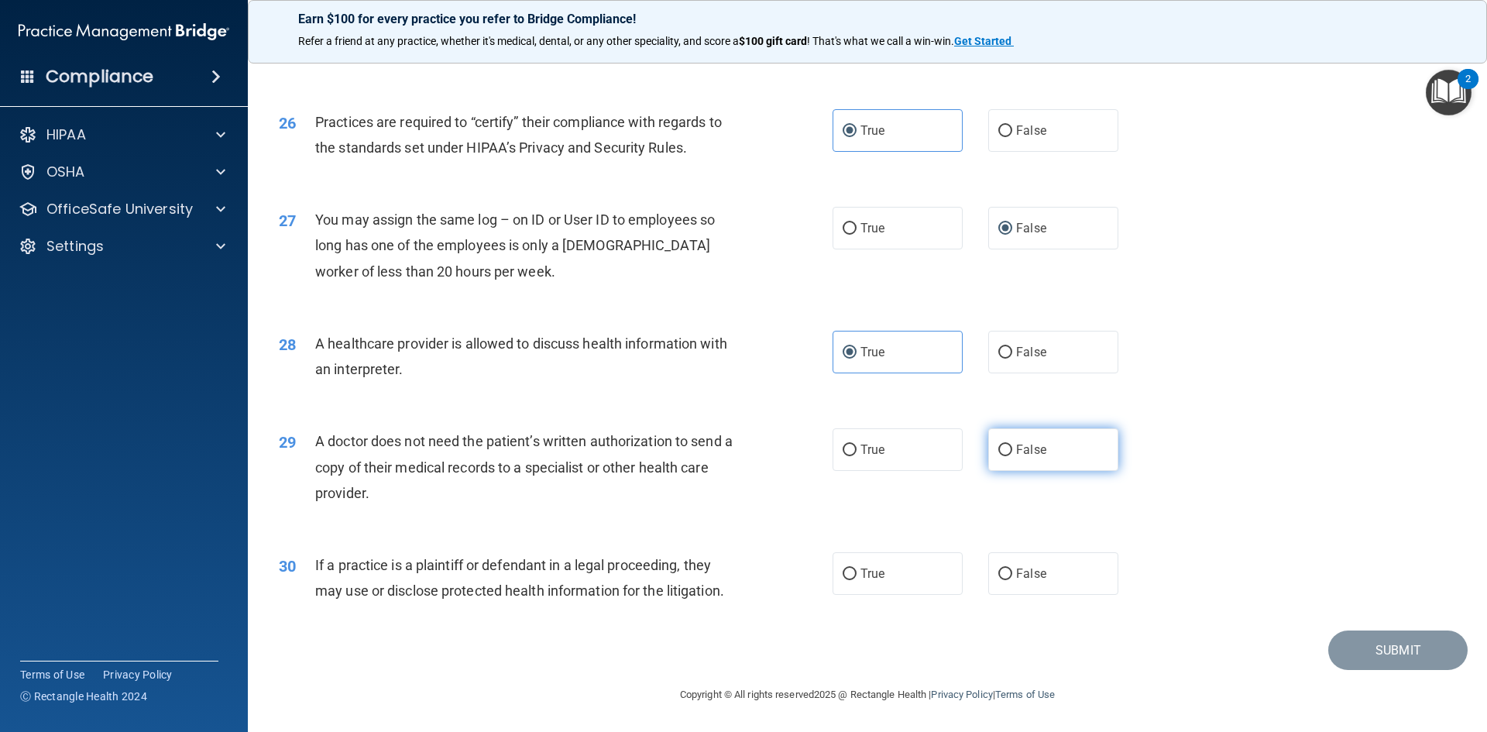
radio input "true"
click at [927, 453] on label "True" at bounding box center [898, 449] width 130 height 43
click at [857, 453] on input "True" at bounding box center [850, 451] width 14 height 12
radio input "true"
radio input "false"
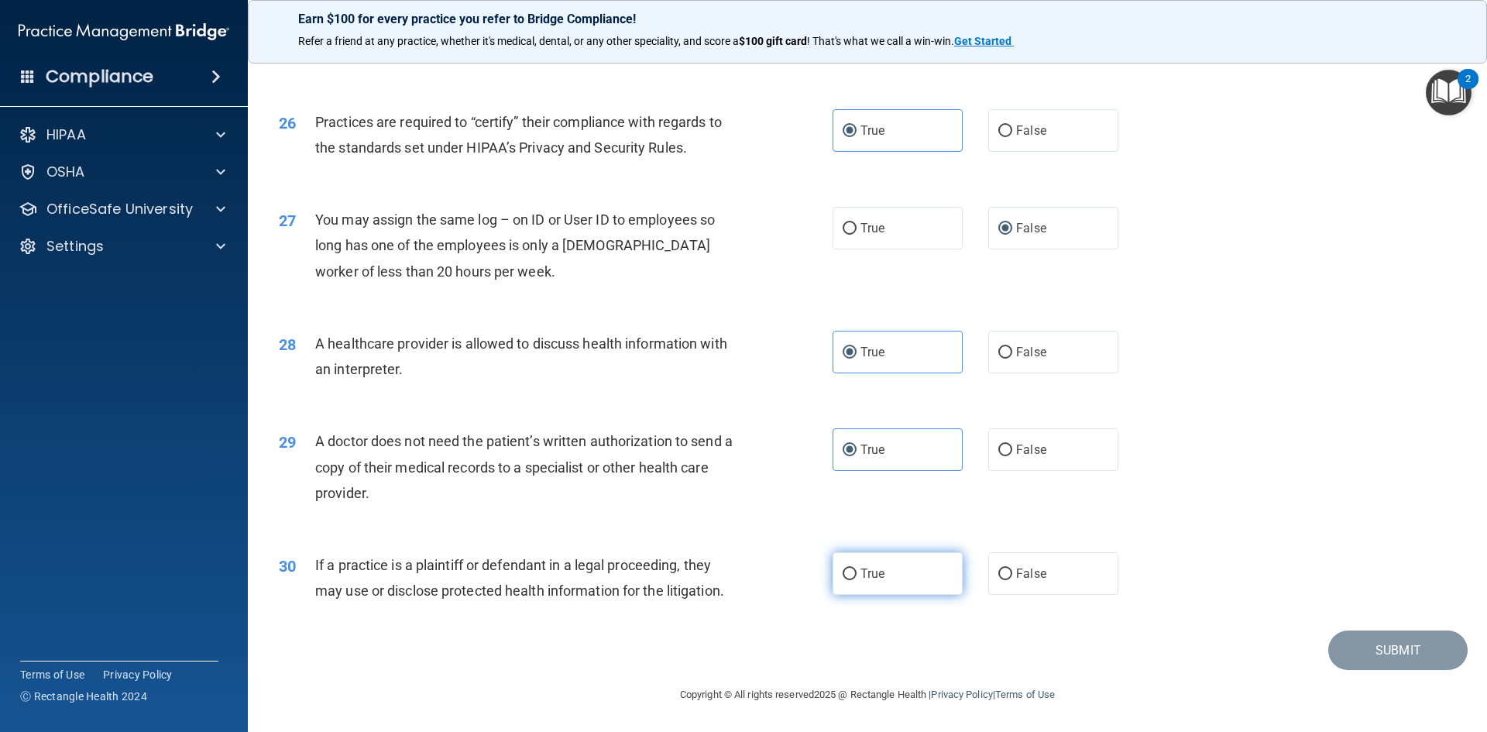
click at [895, 574] on label "True" at bounding box center [898, 573] width 130 height 43
click at [857, 574] on input "True" at bounding box center [850, 575] width 14 height 12
radio input "true"
click at [895, 574] on label "True" at bounding box center [898, 573] width 130 height 43
click at [857, 574] on input "True" at bounding box center [850, 575] width 14 height 12
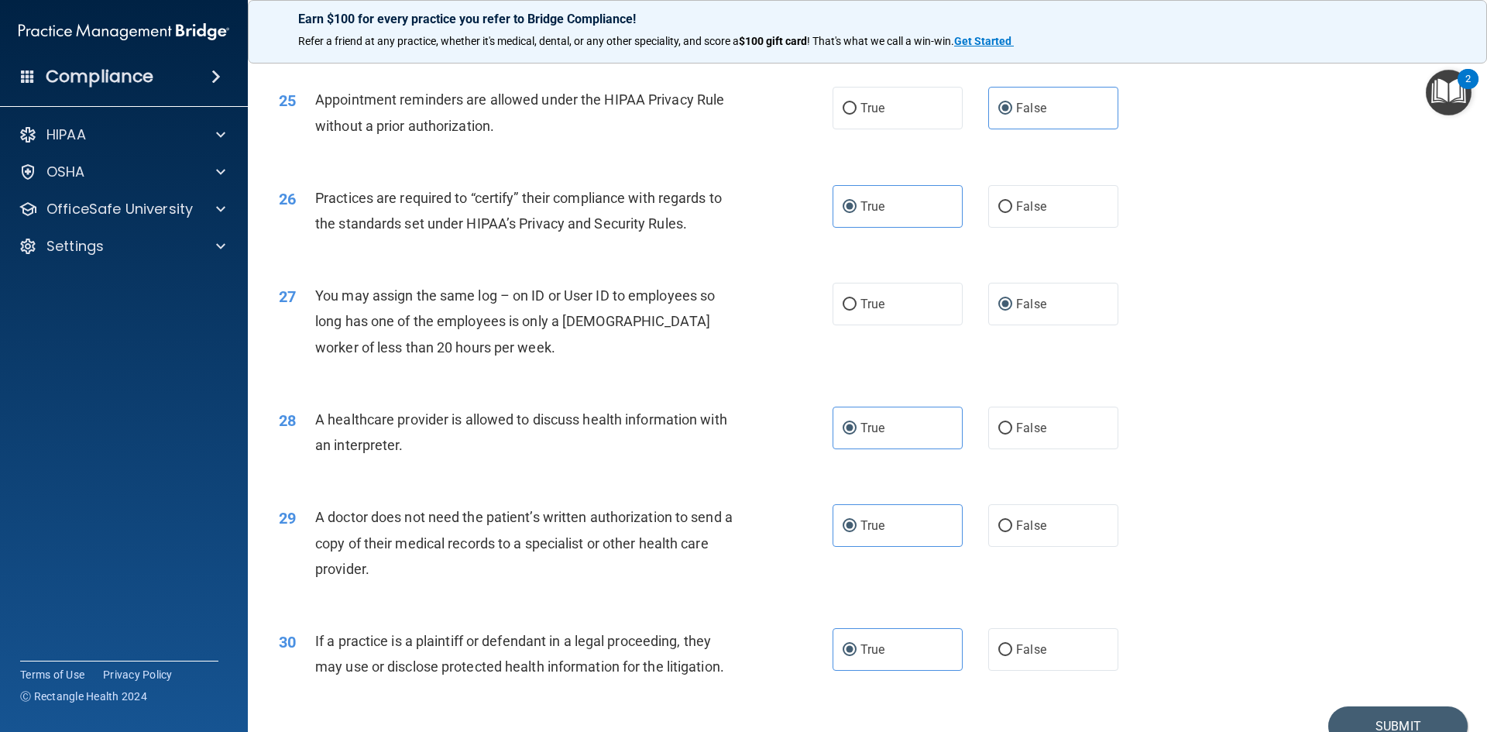
scroll to position [2811, 0]
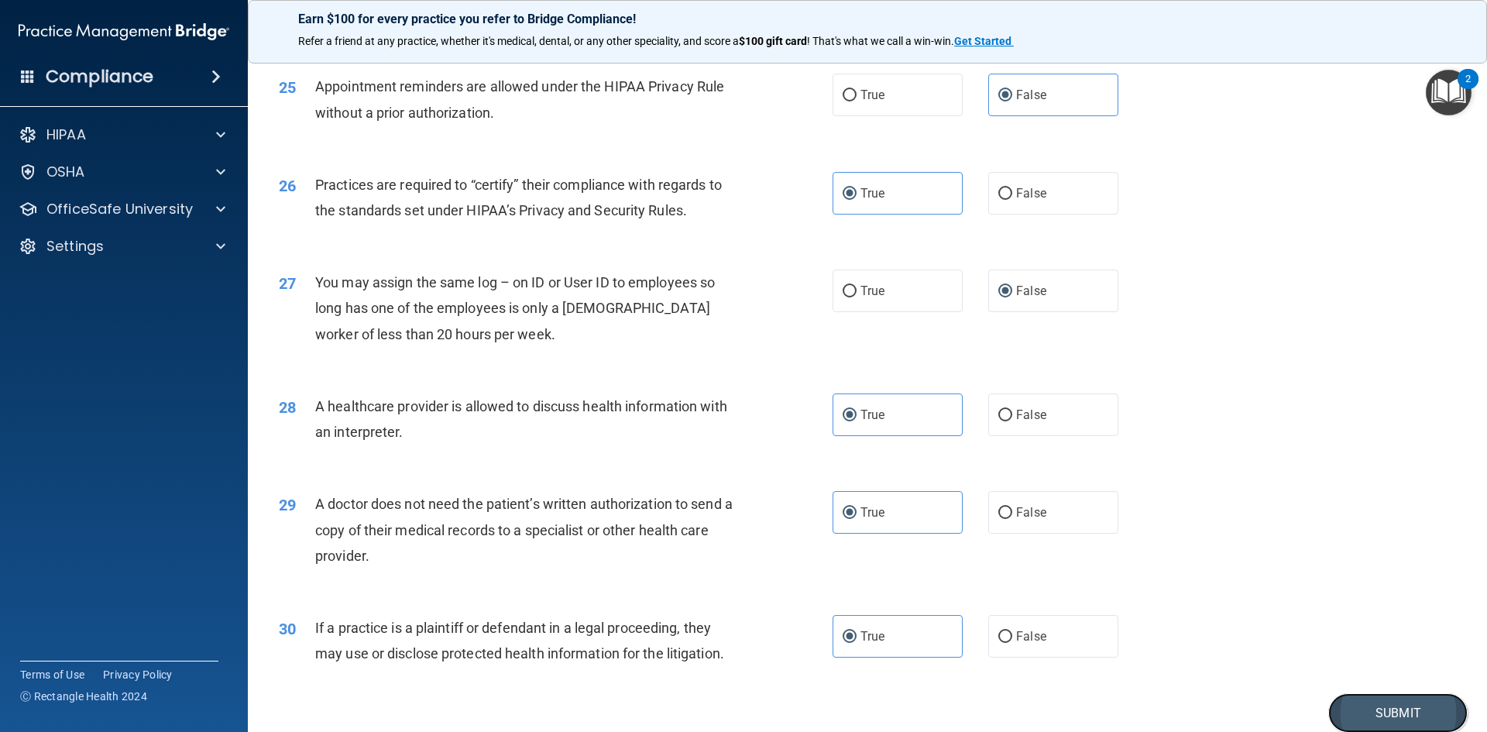
click at [1390, 708] on button "Submit" at bounding box center [1397, 713] width 139 height 40
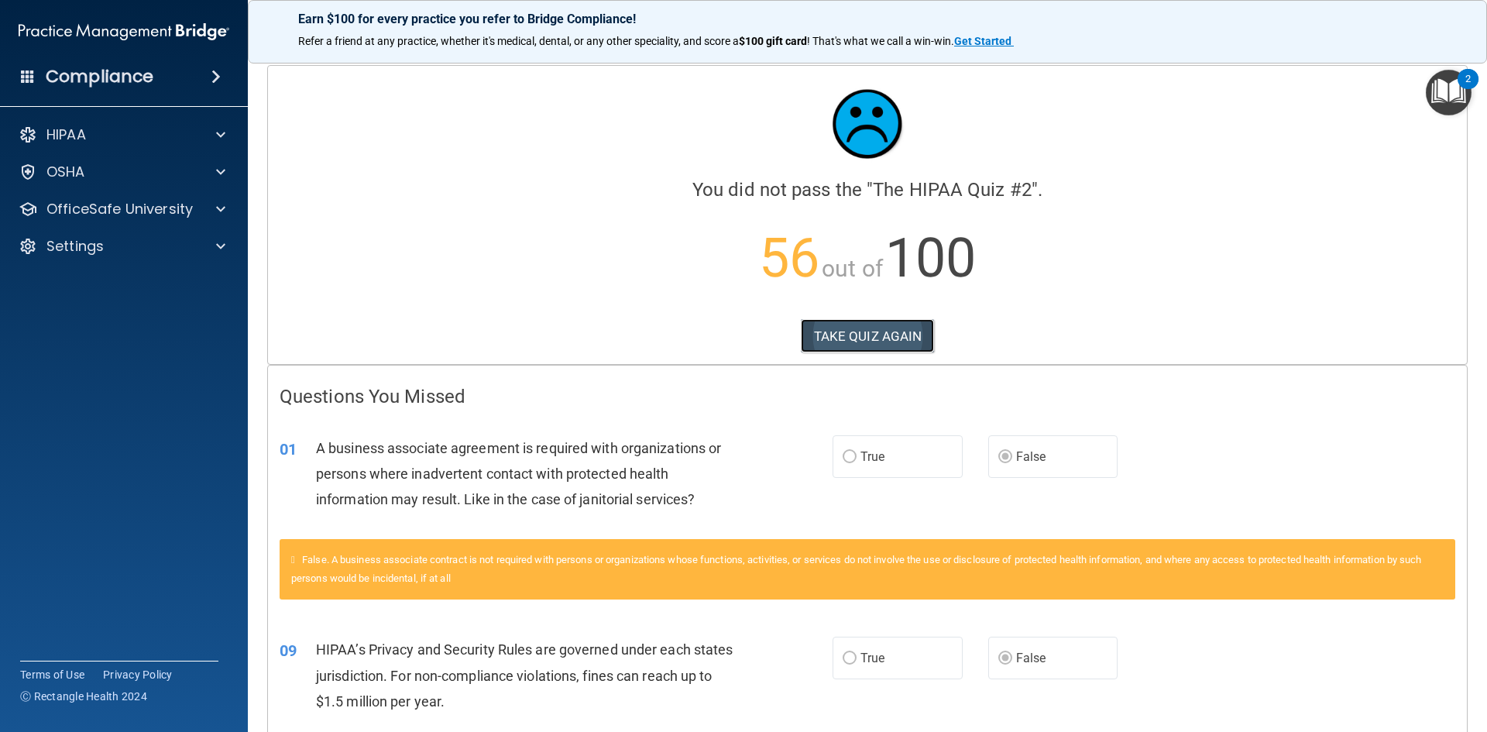
click at [882, 328] on button "TAKE QUIZ AGAIN" at bounding box center [868, 336] width 134 height 34
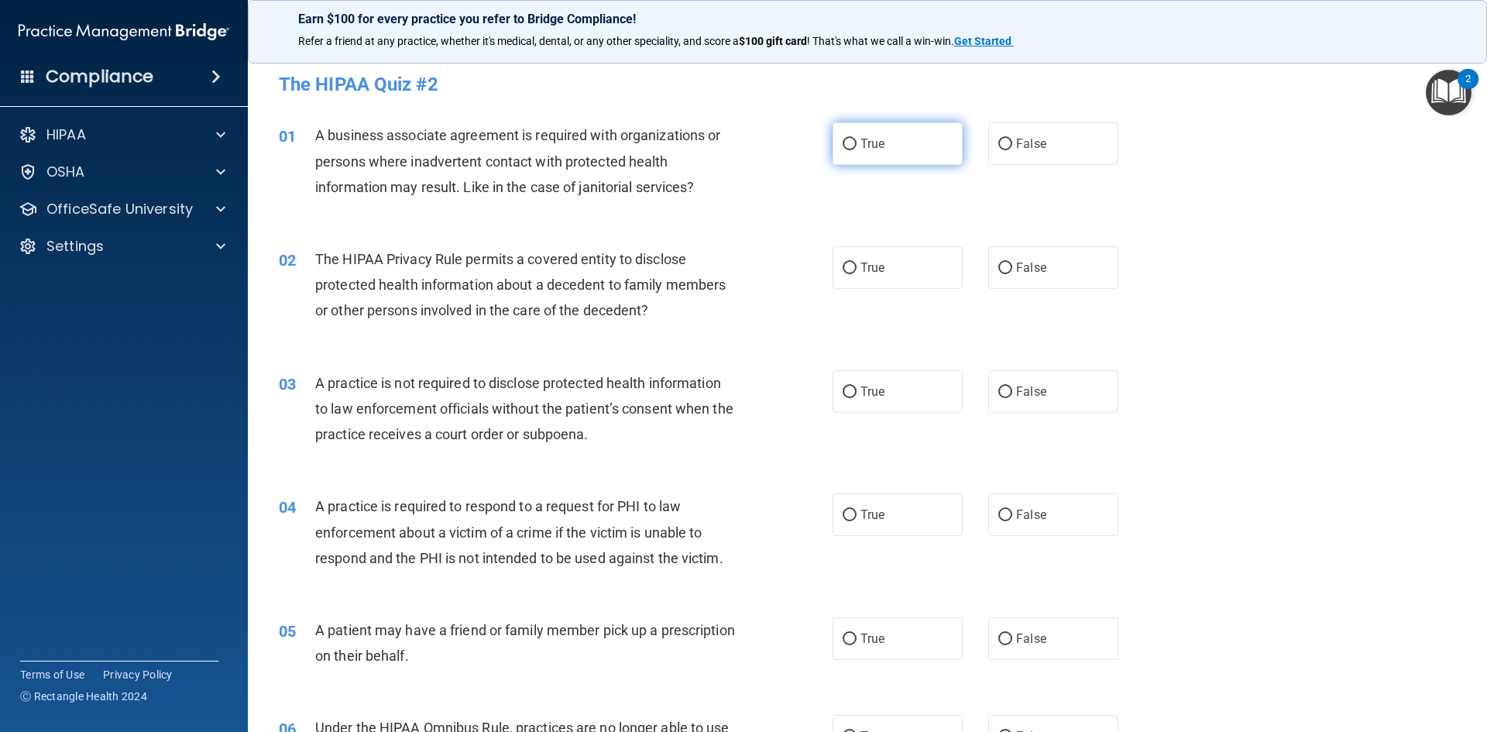
click at [870, 128] on label "True" at bounding box center [898, 143] width 130 height 43
click at [857, 139] on input "True" at bounding box center [850, 145] width 14 height 12
radio input "true"
click at [872, 273] on span "True" at bounding box center [873, 267] width 24 height 15
click at [857, 273] on input "True" at bounding box center [850, 269] width 14 height 12
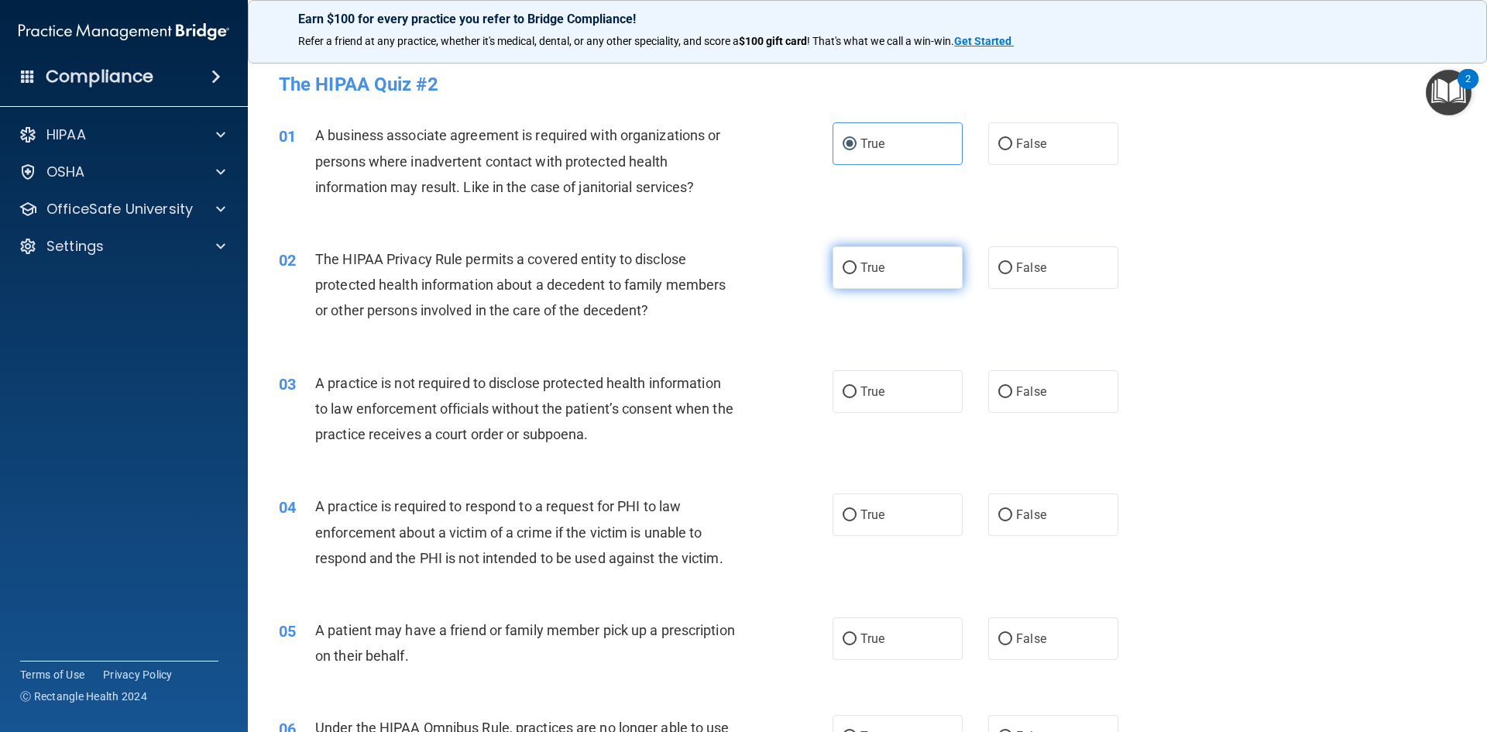
radio input "true"
click at [1046, 386] on label "False" at bounding box center [1053, 391] width 130 height 43
click at [1012, 387] on input "False" at bounding box center [1005, 393] width 14 height 12
radio input "true"
click at [891, 509] on label "True" at bounding box center [898, 514] width 130 height 43
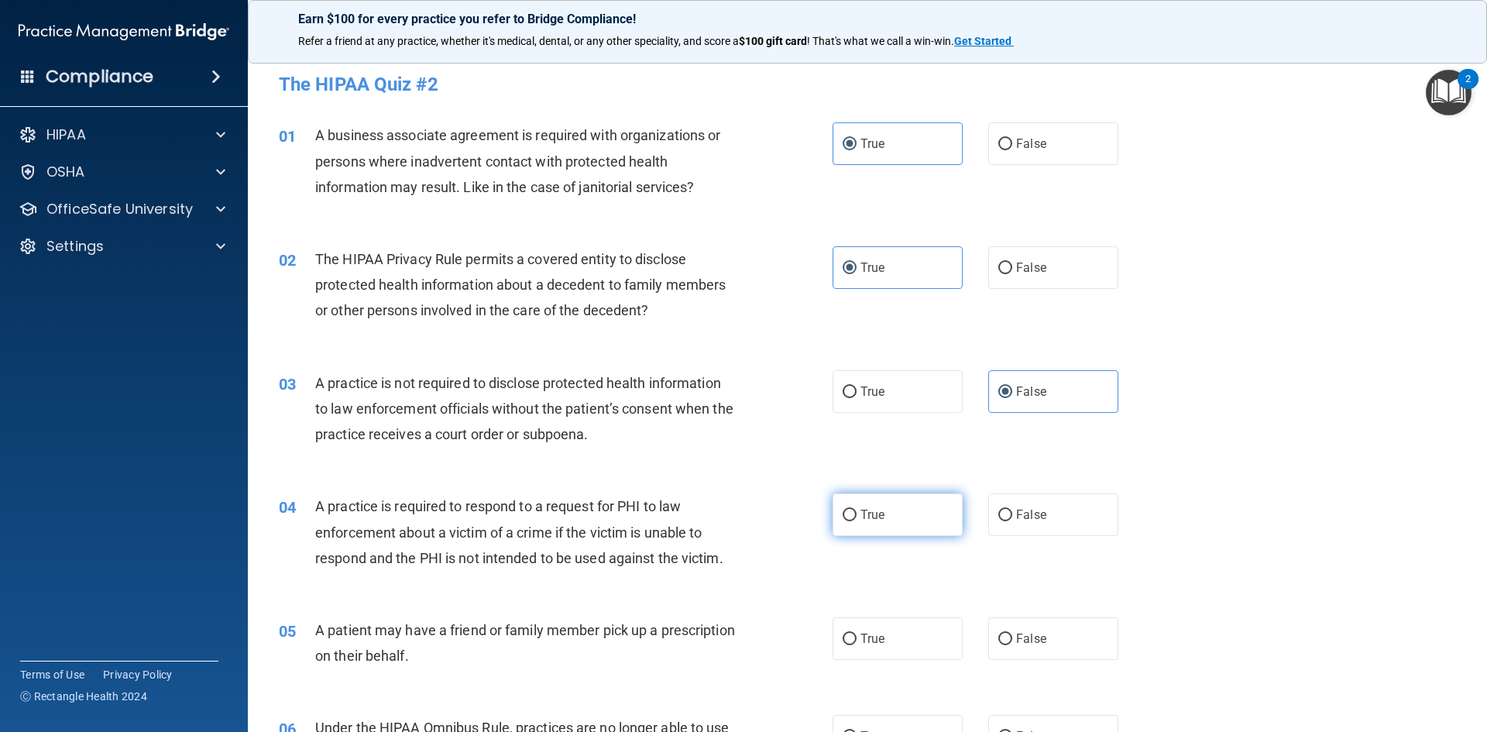
click at [857, 510] on input "True" at bounding box center [850, 516] width 14 height 12
radio input "true"
click at [888, 610] on div "05 A patient may have a friend or family member pick up a prescription on their…" at bounding box center [867, 647] width 1201 height 98
click at [883, 658] on label "True" at bounding box center [898, 638] width 130 height 43
click at [857, 645] on input "True" at bounding box center [850, 640] width 14 height 12
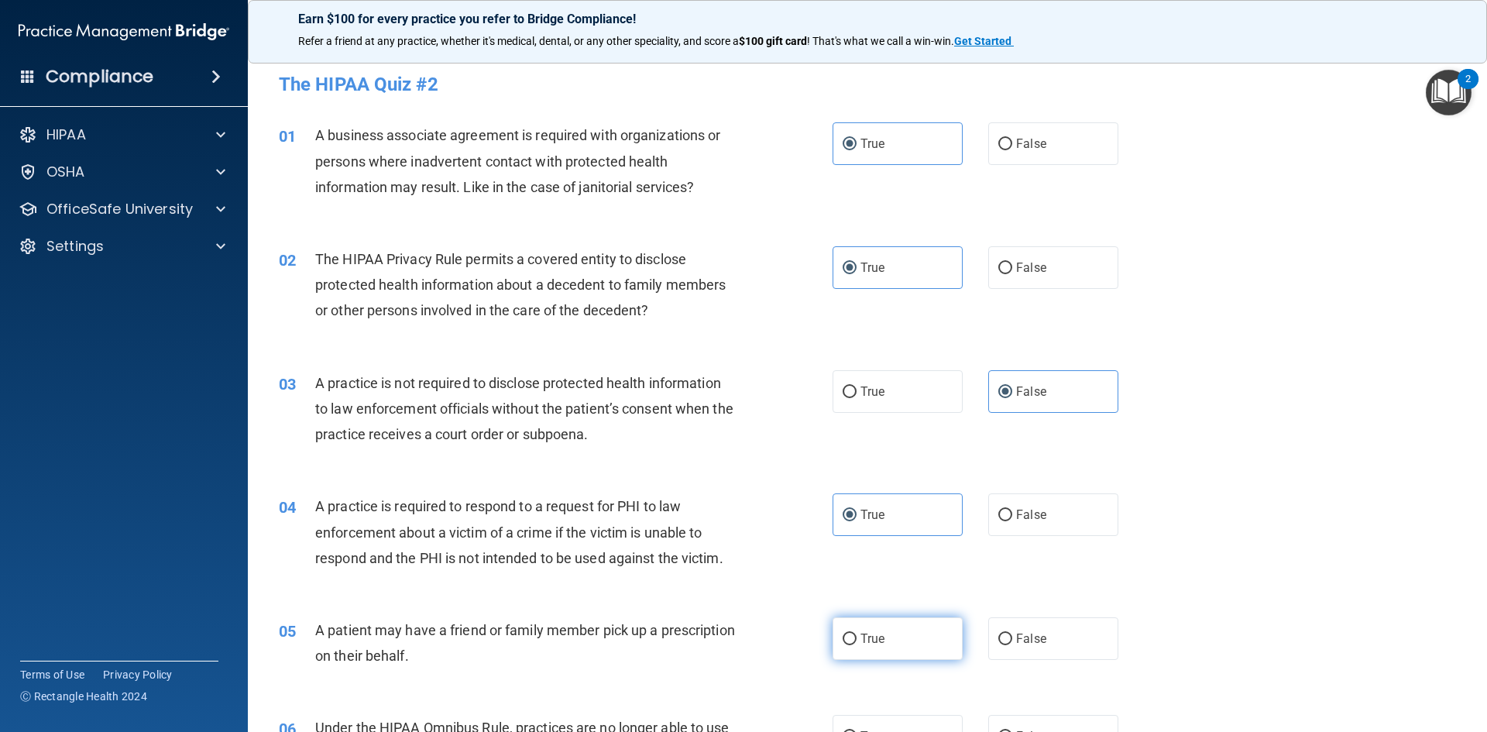
radio input "true"
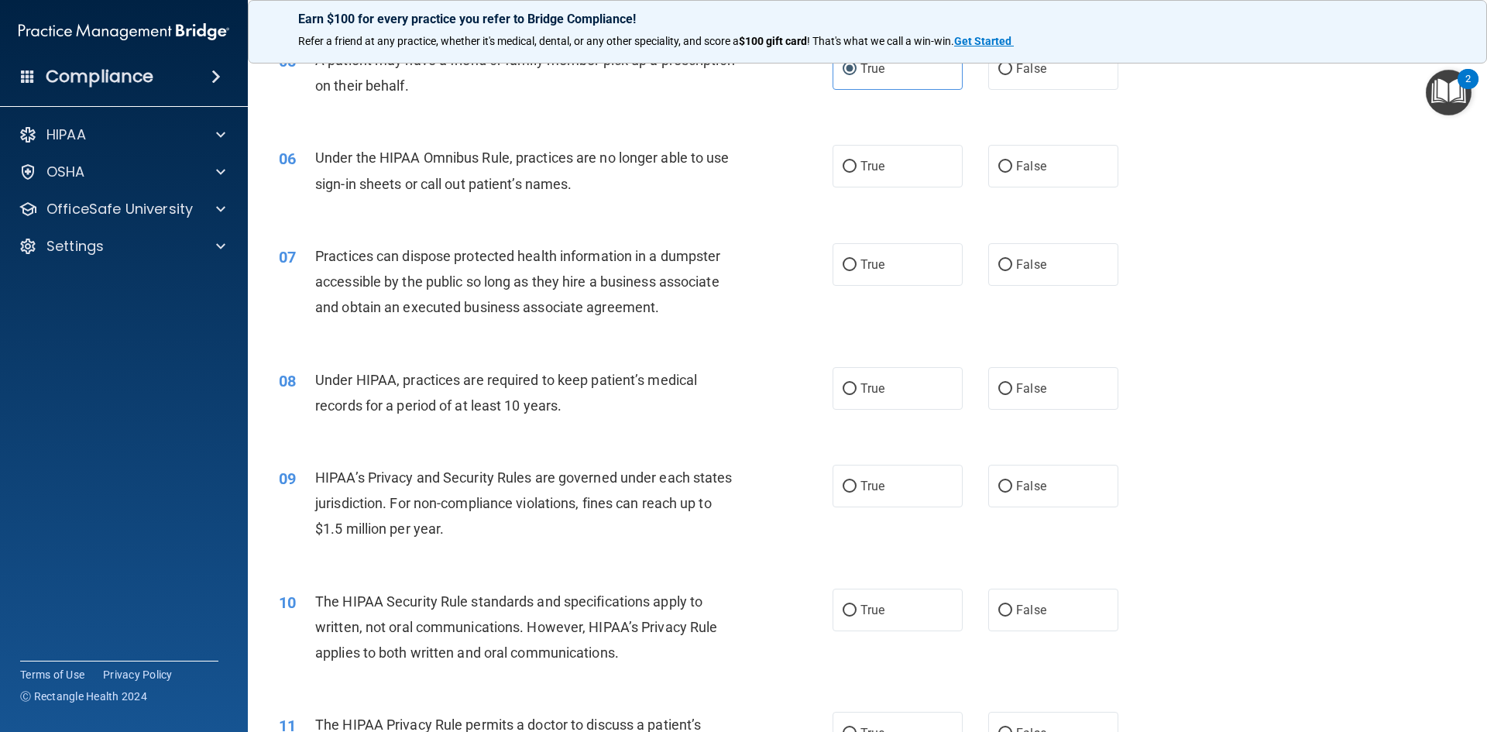
scroll to position [620, 0]
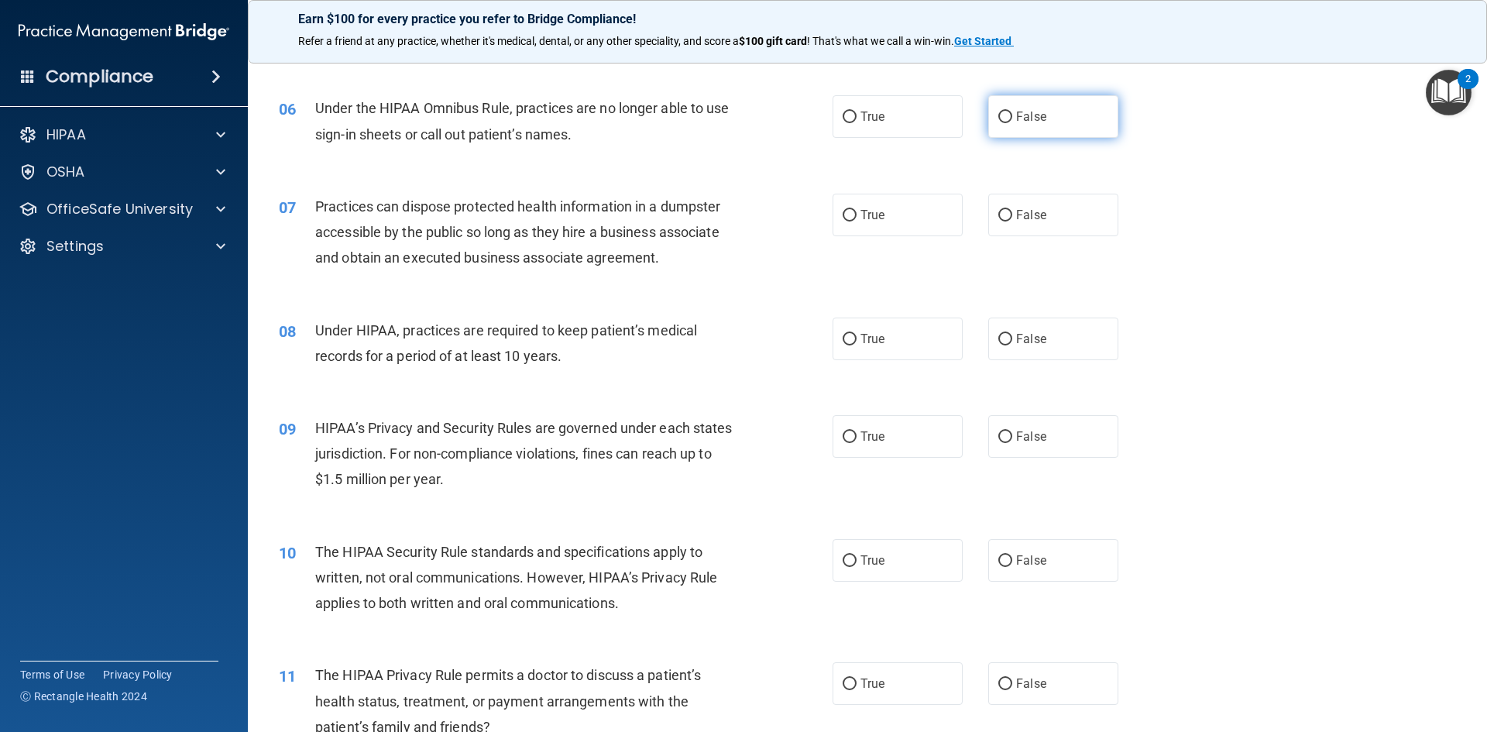
click at [1021, 110] on span "False" at bounding box center [1031, 116] width 30 height 15
click at [1012, 112] on input "False" at bounding box center [1005, 118] width 14 height 12
radio input "true"
click at [1018, 237] on div "07 Practices can dispose protected health information in a dumpster accessible …" at bounding box center [867, 236] width 1201 height 124
click at [1008, 207] on label "False" at bounding box center [1053, 215] width 130 height 43
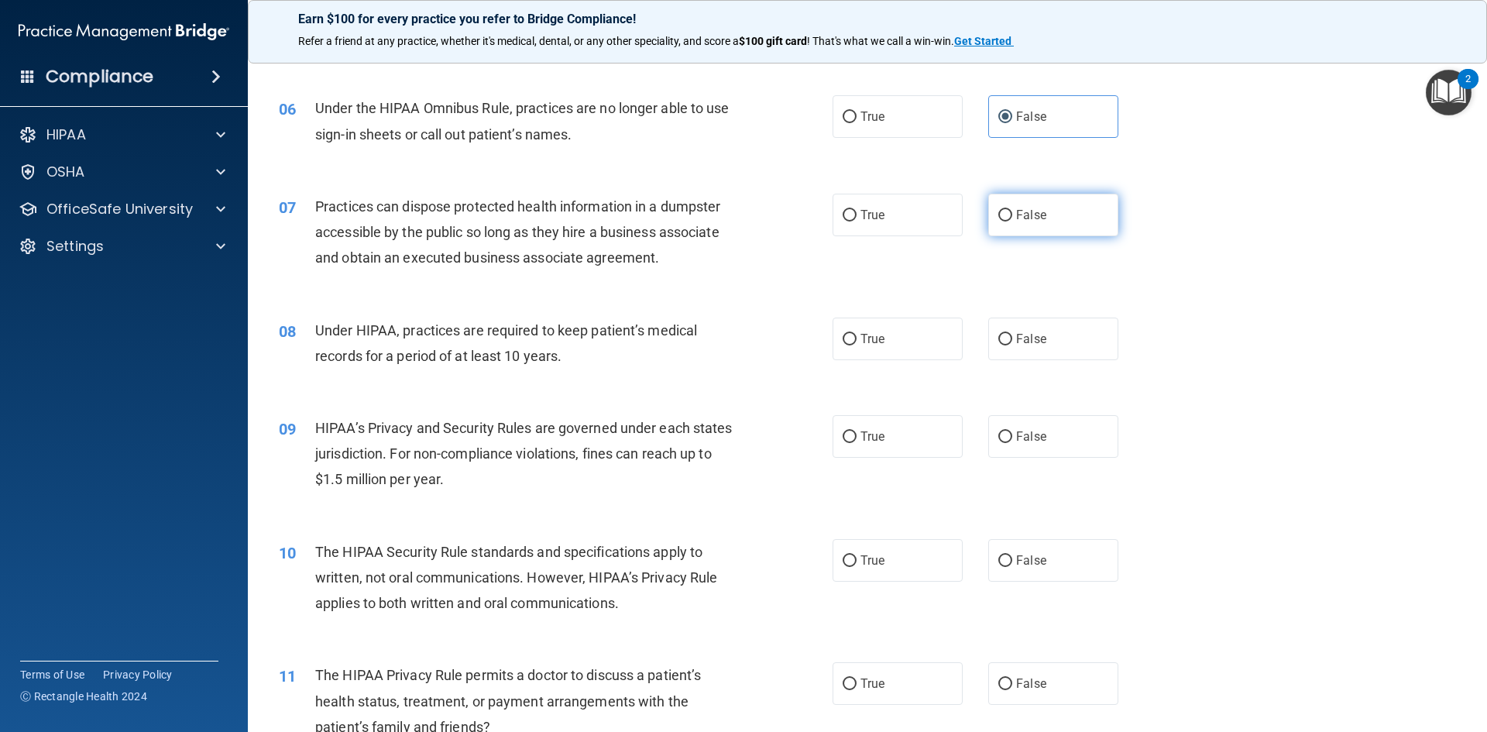
click at [1008, 210] on input "False" at bounding box center [1005, 216] width 14 height 12
radio input "true"
click at [1026, 319] on label "False" at bounding box center [1053, 339] width 130 height 43
click at [1012, 334] on input "False" at bounding box center [1005, 340] width 14 height 12
radio input "true"
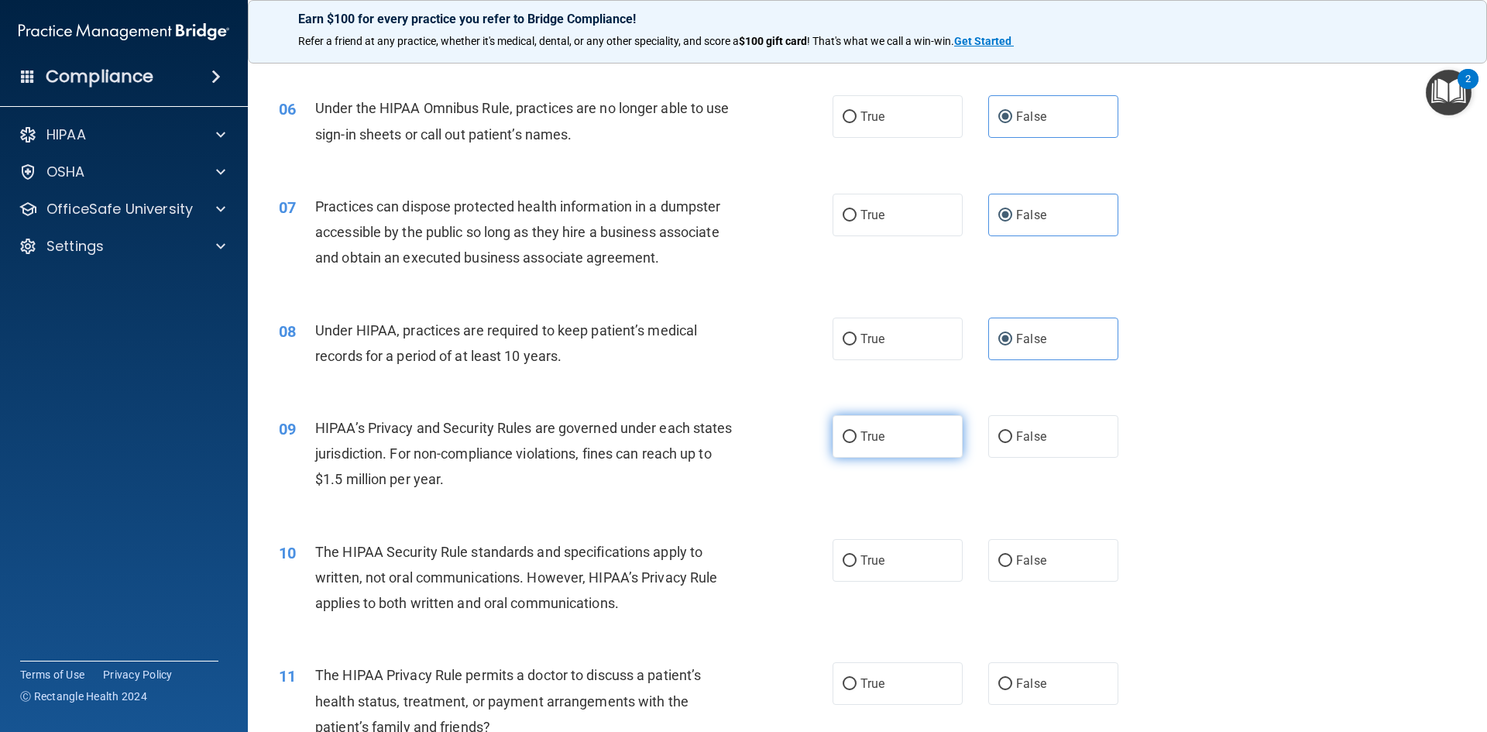
click at [885, 421] on label "True" at bounding box center [898, 436] width 130 height 43
click at [857, 431] on input "True" at bounding box center [850, 437] width 14 height 12
radio input "true"
drag, startPoint x: 871, startPoint y: 531, endPoint x: 873, endPoint y: 565, distance: 34.9
click at [869, 535] on div "10 The HIPAA Security Rule standards and specifications apply to written, not o…" at bounding box center [867, 582] width 1201 height 124
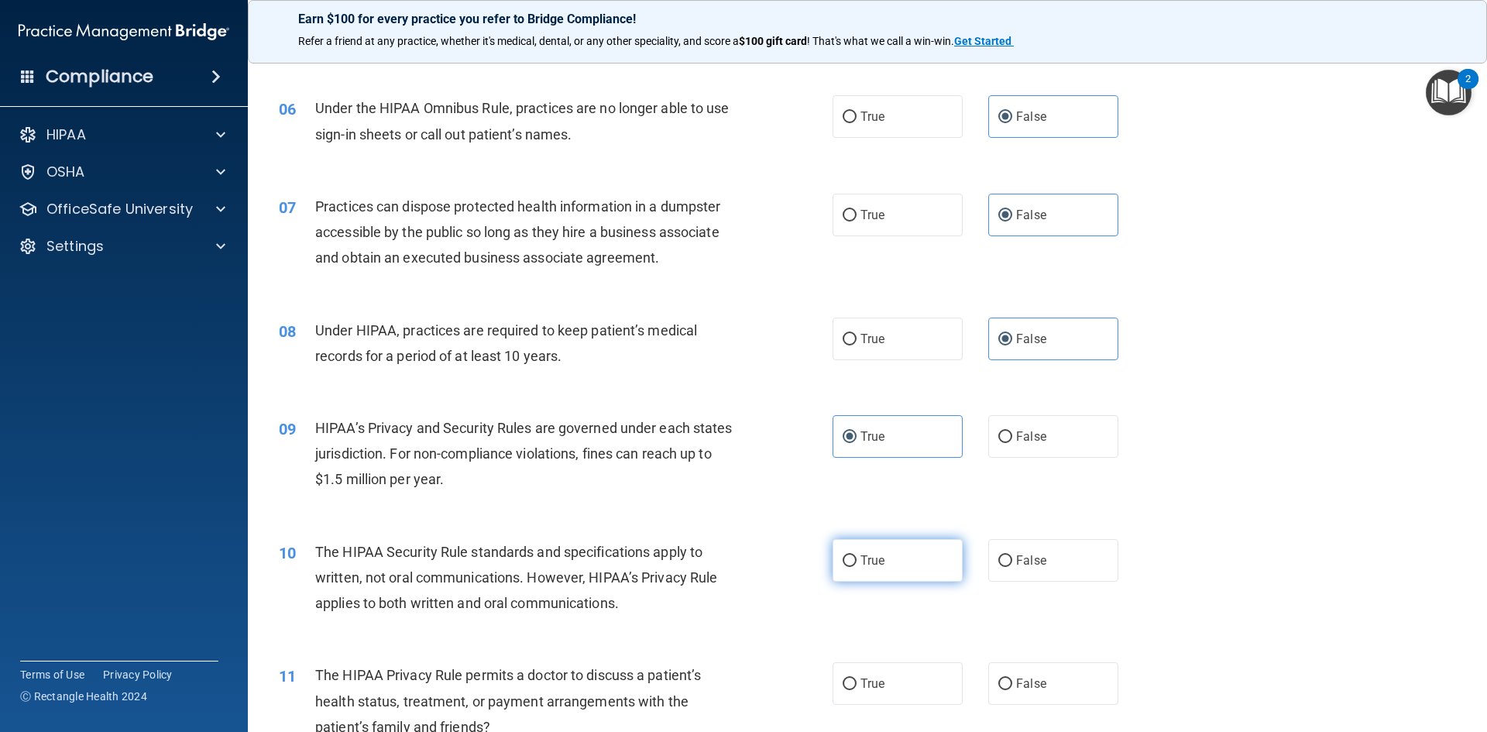
click at [873, 572] on label "True" at bounding box center [898, 560] width 130 height 43
click at [857, 567] on input "True" at bounding box center [850, 561] width 14 height 12
radio input "true"
click at [861, 685] on span "True" at bounding box center [873, 683] width 24 height 15
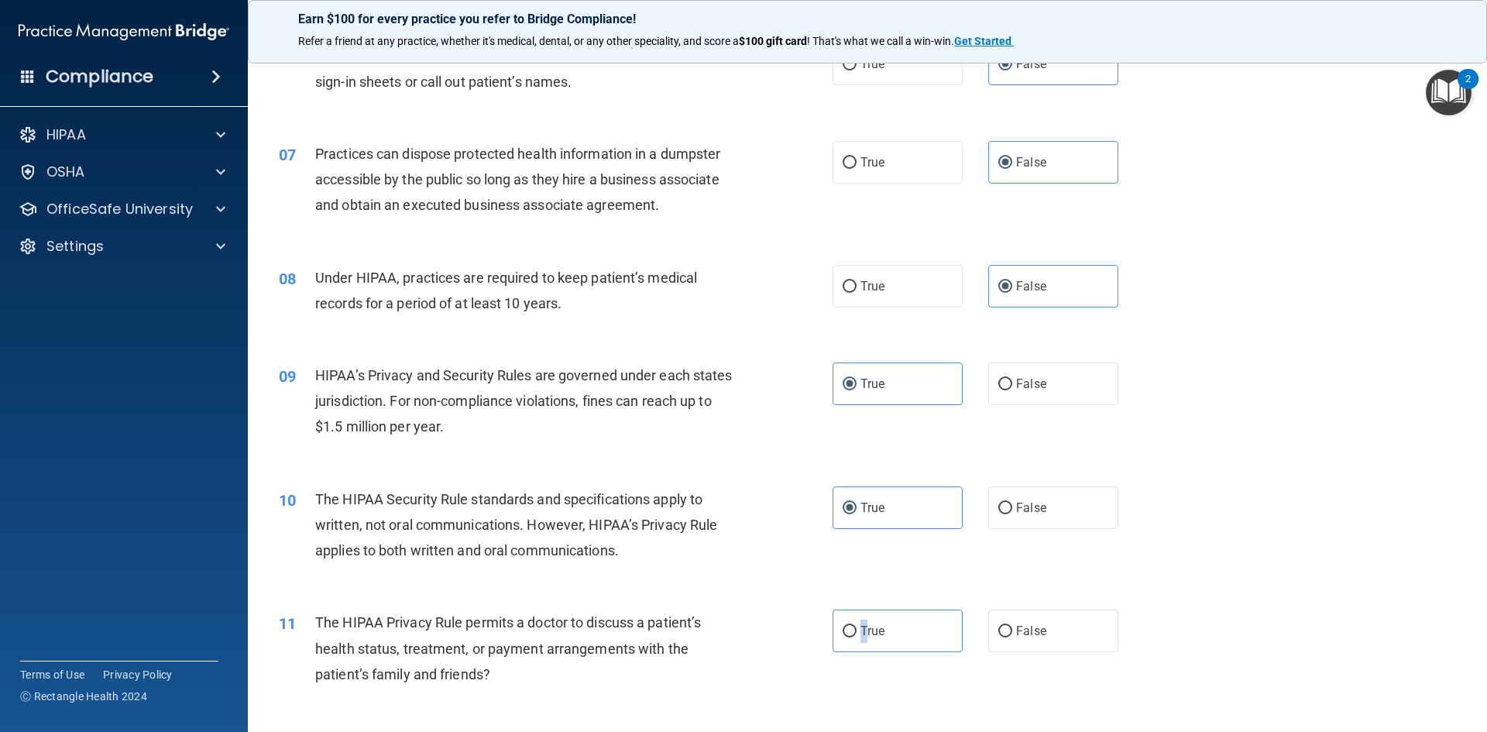
scroll to position [930, 0]
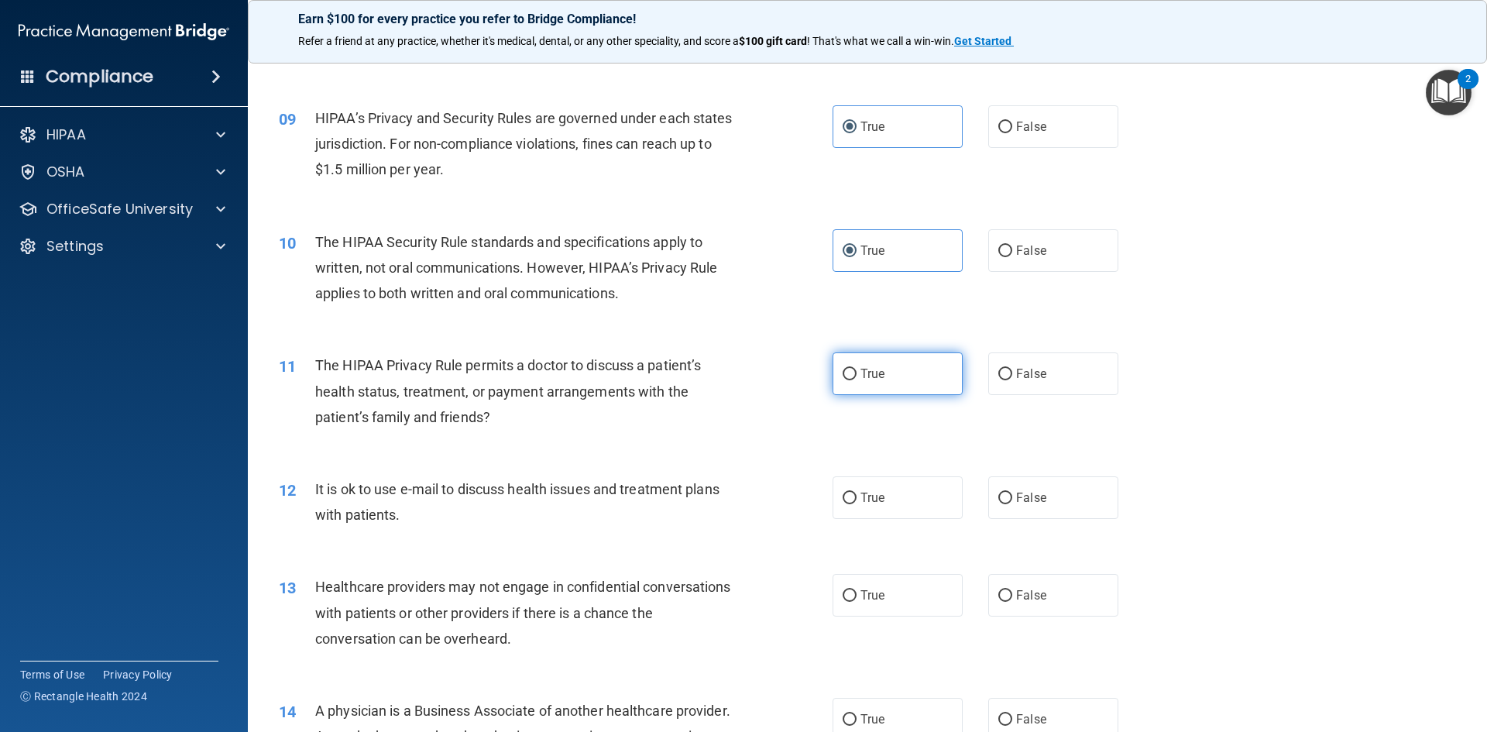
click at [910, 375] on label "True" at bounding box center [898, 373] width 130 height 43
click at [857, 375] on input "True" at bounding box center [850, 375] width 14 height 12
radio input "true"
click at [998, 493] on input "False" at bounding box center [1005, 499] width 14 height 12
radio input "true"
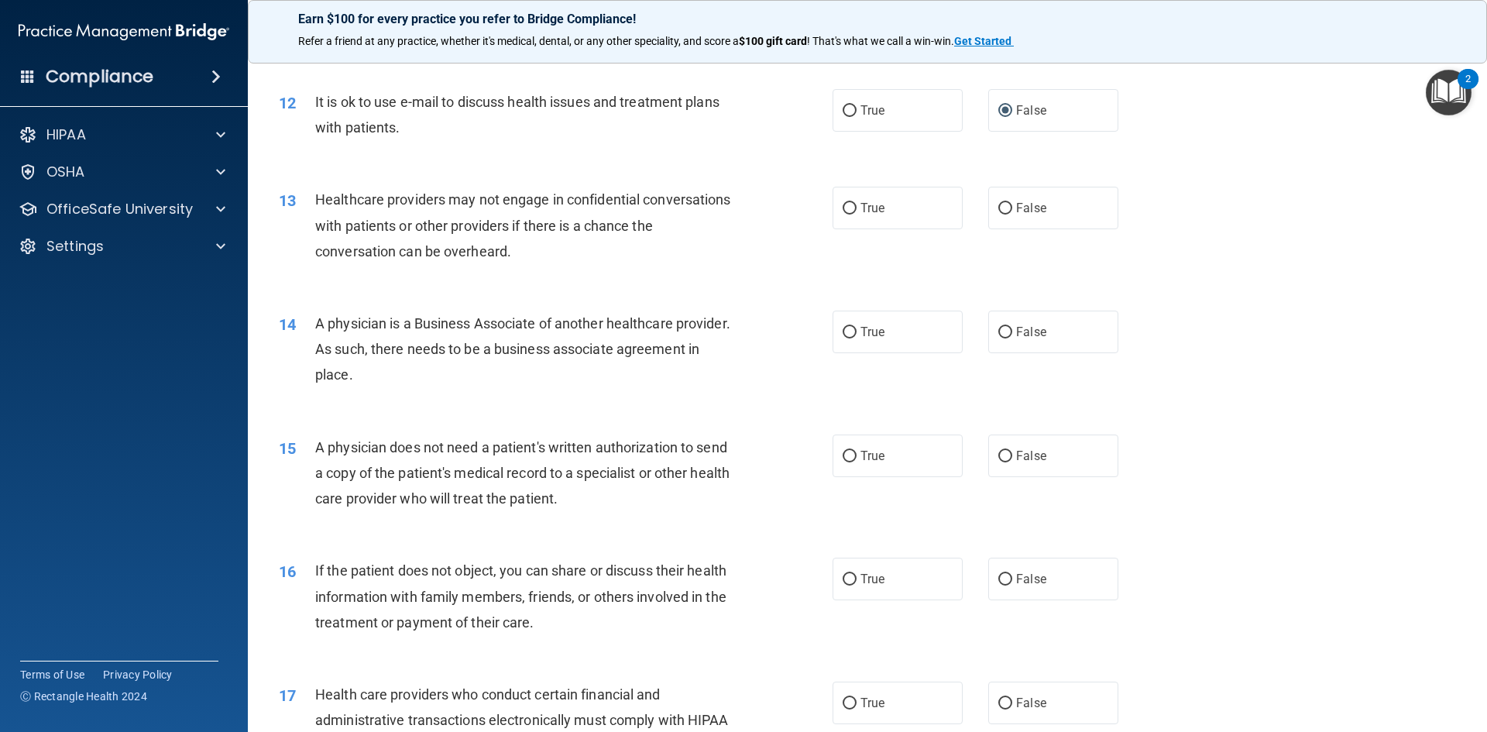
scroll to position [1394, 0]
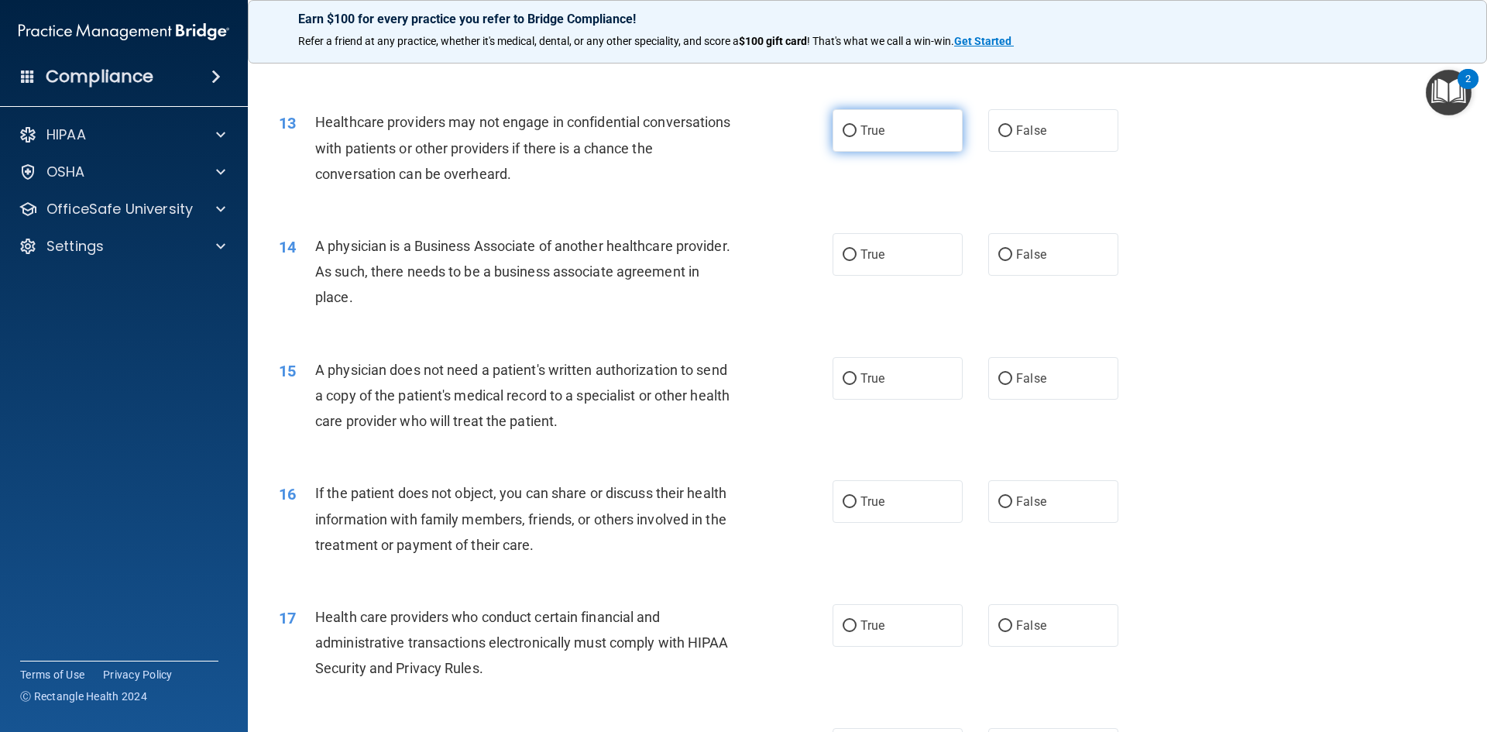
click at [868, 125] on span "True" at bounding box center [873, 130] width 24 height 15
click at [857, 125] on input "True" at bounding box center [850, 131] width 14 height 12
radio input "true"
click at [1032, 272] on label "False" at bounding box center [1053, 254] width 130 height 43
click at [1012, 261] on input "False" at bounding box center [1005, 255] width 14 height 12
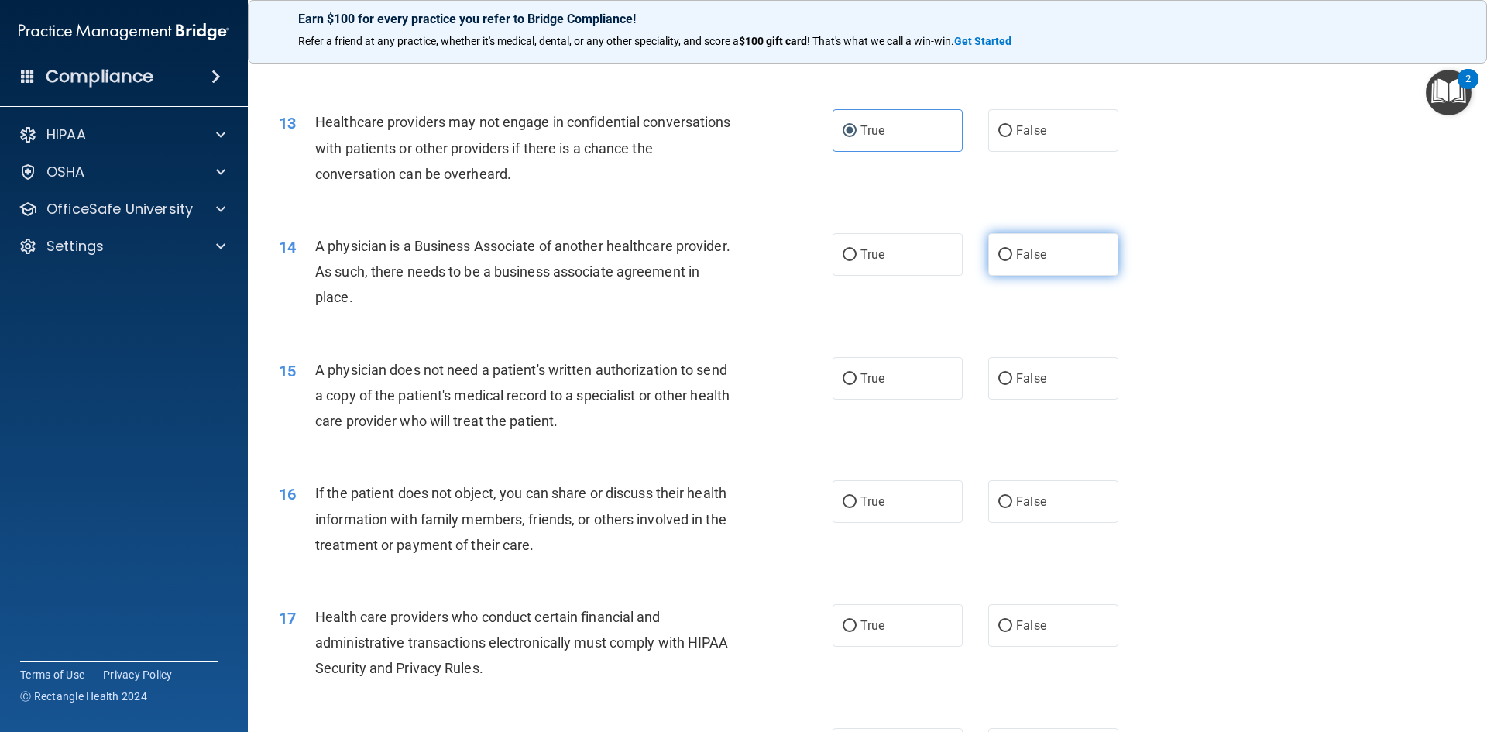
radio input "true"
click at [1018, 341] on div "15 A physician does not need a patient's written authorization to send a copy o…" at bounding box center [867, 400] width 1201 height 124
click at [1021, 367] on label "False" at bounding box center [1053, 378] width 130 height 43
click at [1012, 373] on input "False" at bounding box center [1005, 379] width 14 height 12
radio input "true"
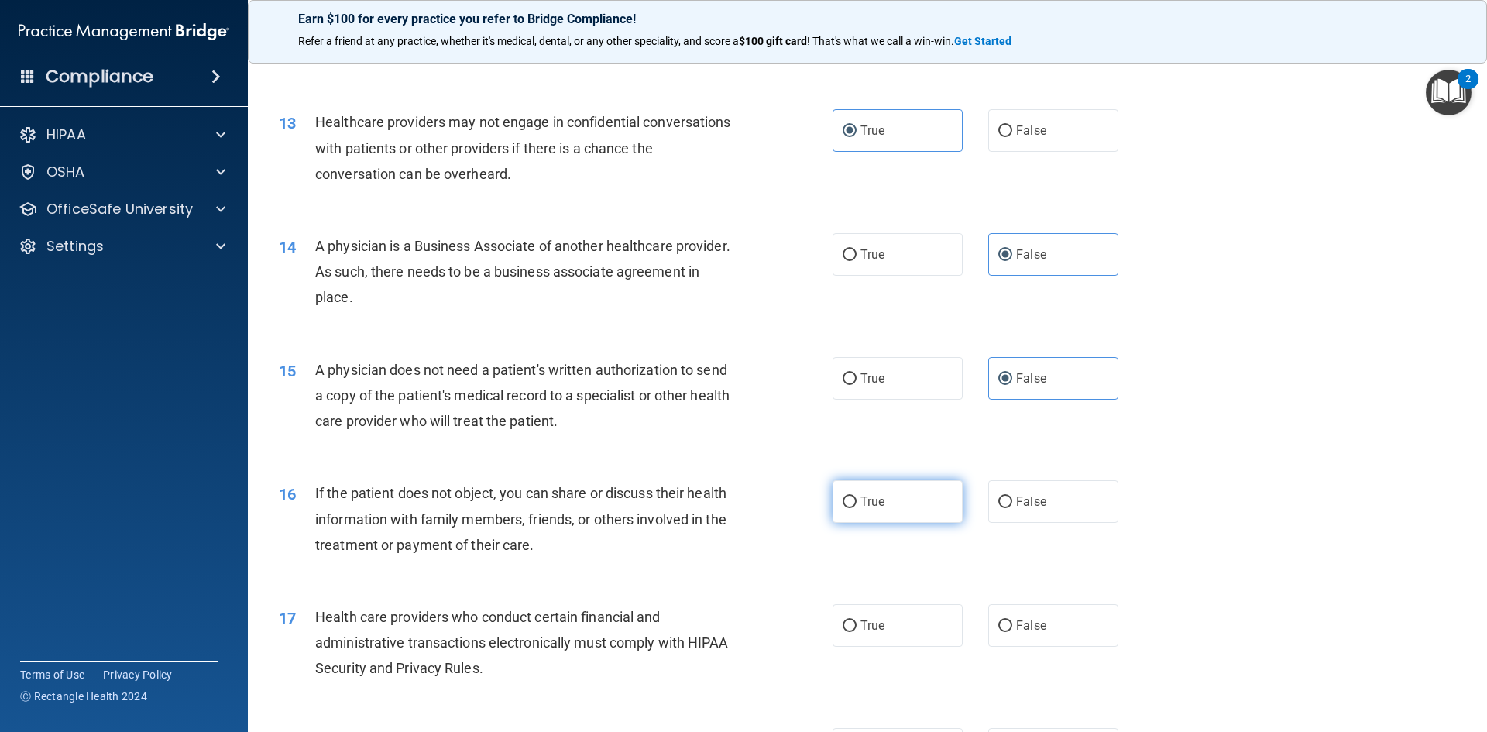
click at [905, 489] on label "True" at bounding box center [898, 501] width 130 height 43
click at [857, 497] on input "True" at bounding box center [850, 503] width 14 height 12
radio input "true"
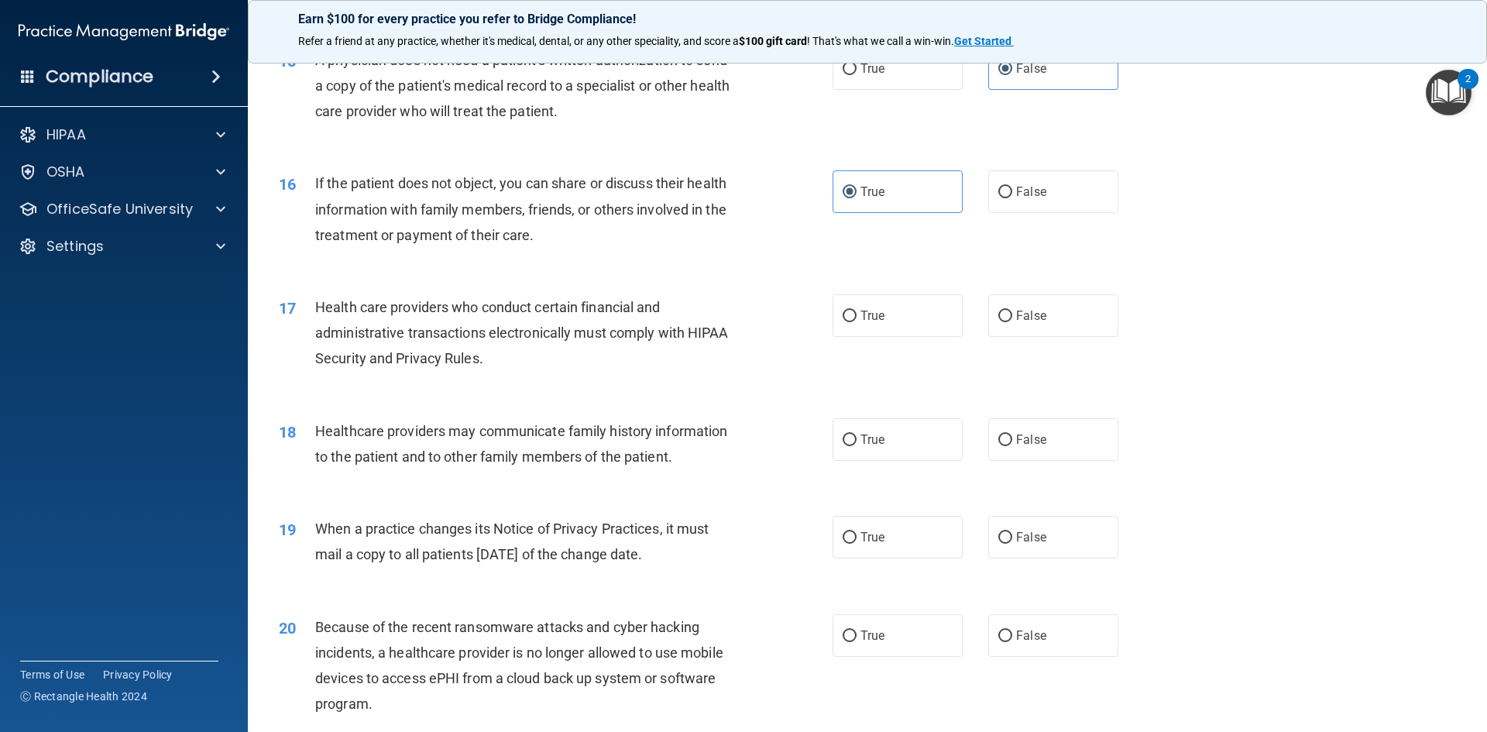
scroll to position [1782, 0]
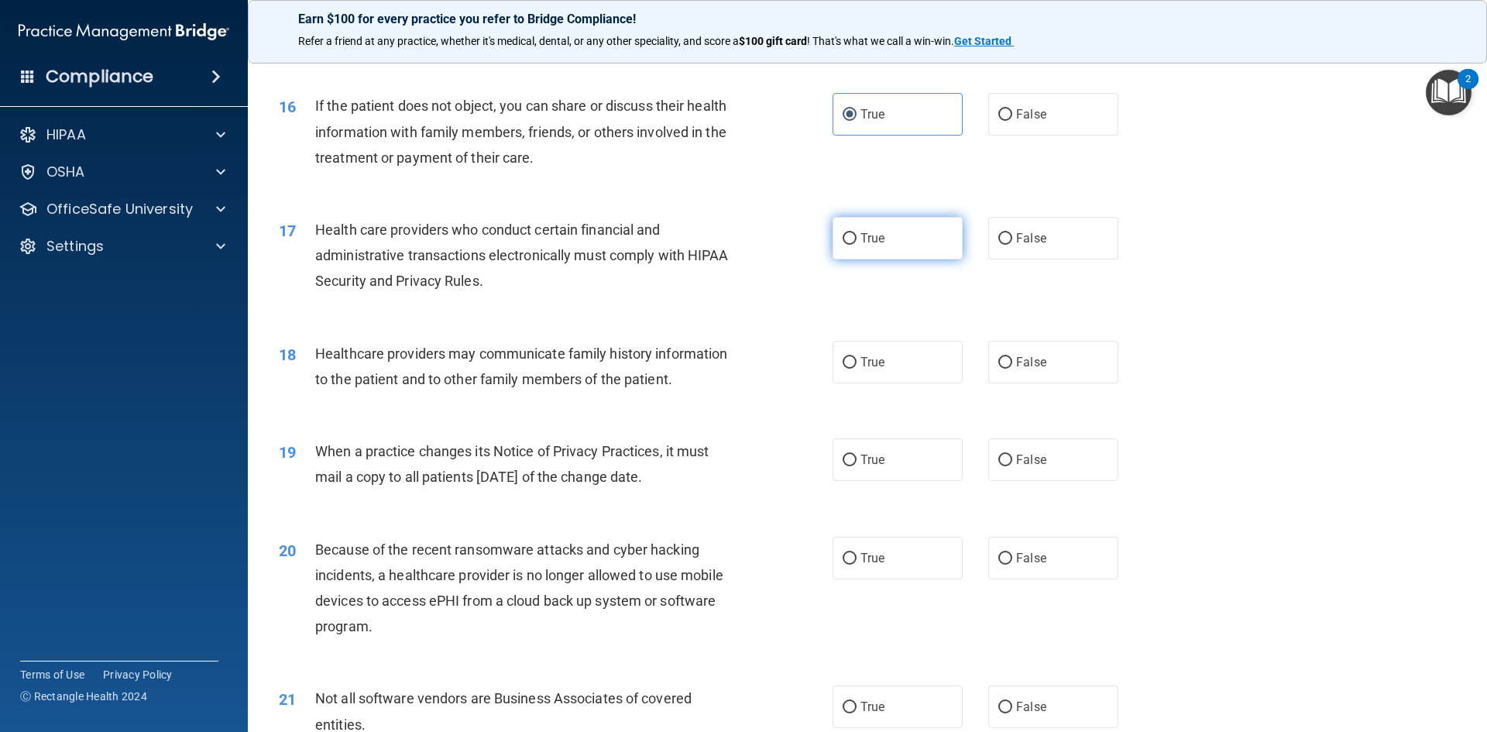
click at [892, 241] on label "True" at bounding box center [898, 238] width 130 height 43
click at [857, 241] on input "True" at bounding box center [850, 239] width 14 height 12
radio input "true"
click at [868, 346] on label "True" at bounding box center [898, 362] width 130 height 43
click at [857, 357] on input "True" at bounding box center [850, 363] width 14 height 12
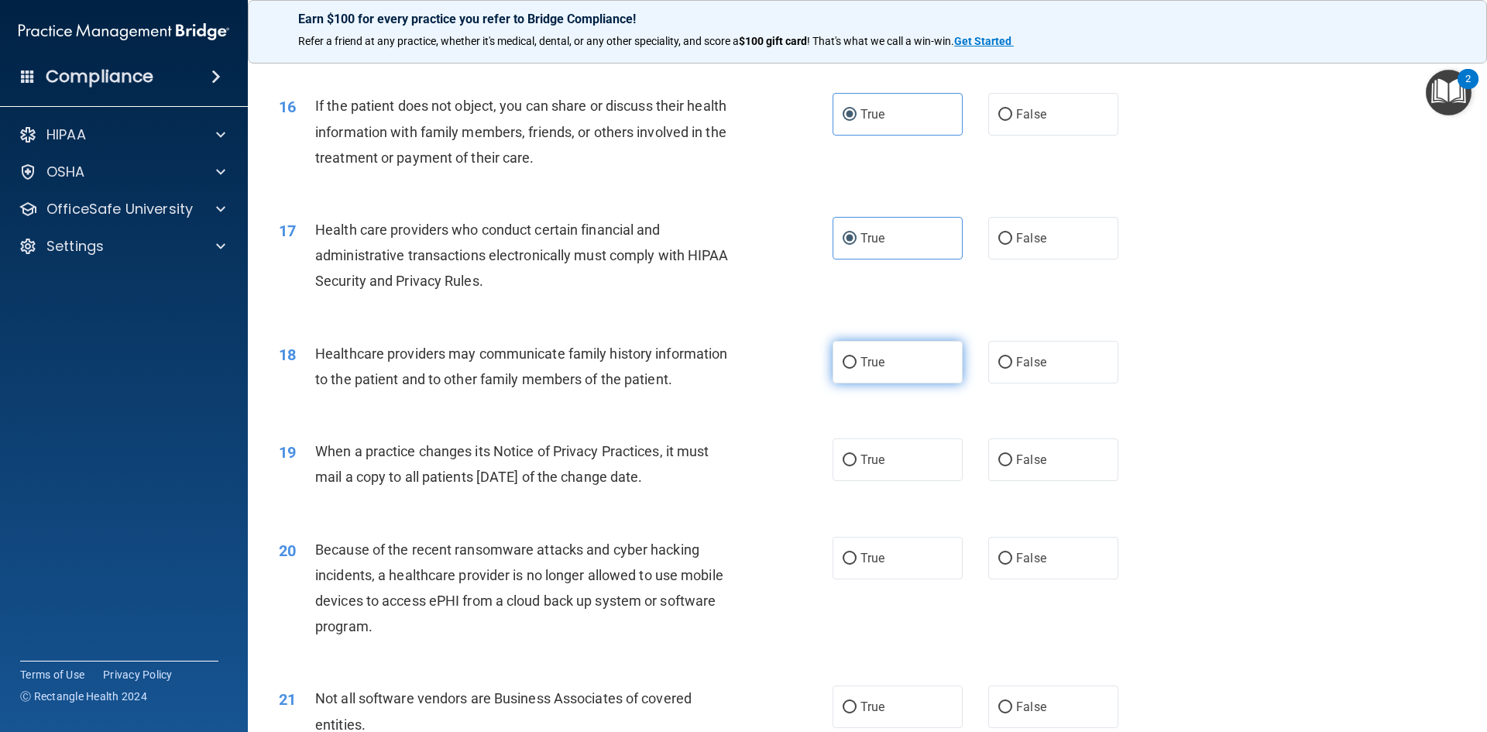
radio input "true"
click at [850, 467] on label "True" at bounding box center [898, 459] width 130 height 43
click at [850, 466] on input "True" at bounding box center [850, 461] width 14 height 12
radio input "true"
click at [849, 547] on label "True" at bounding box center [898, 558] width 130 height 43
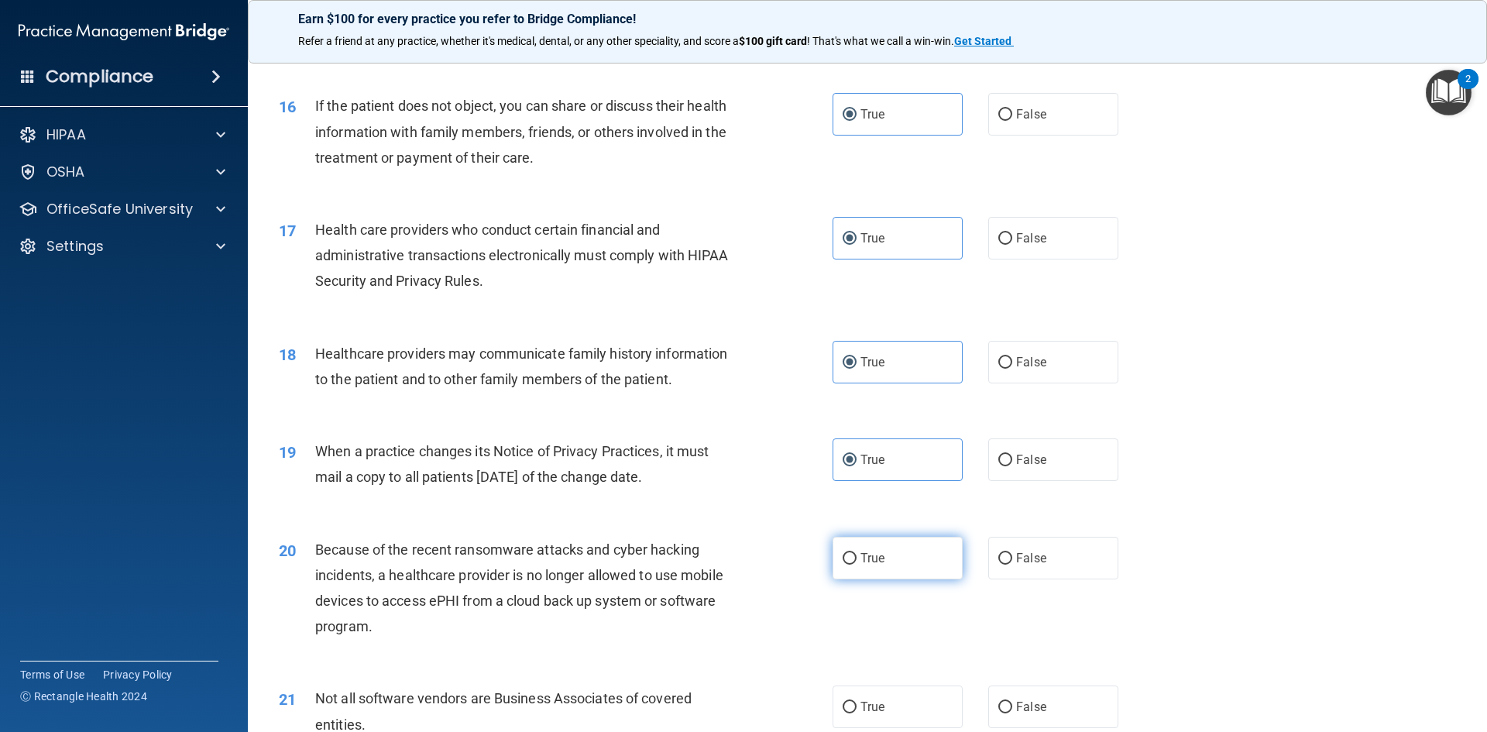
click at [849, 553] on input "True" at bounding box center [850, 559] width 14 height 12
radio input "true"
click at [861, 699] on span "True" at bounding box center [873, 706] width 24 height 15
click at [857, 702] on input "True" at bounding box center [850, 708] width 14 height 12
radio input "true"
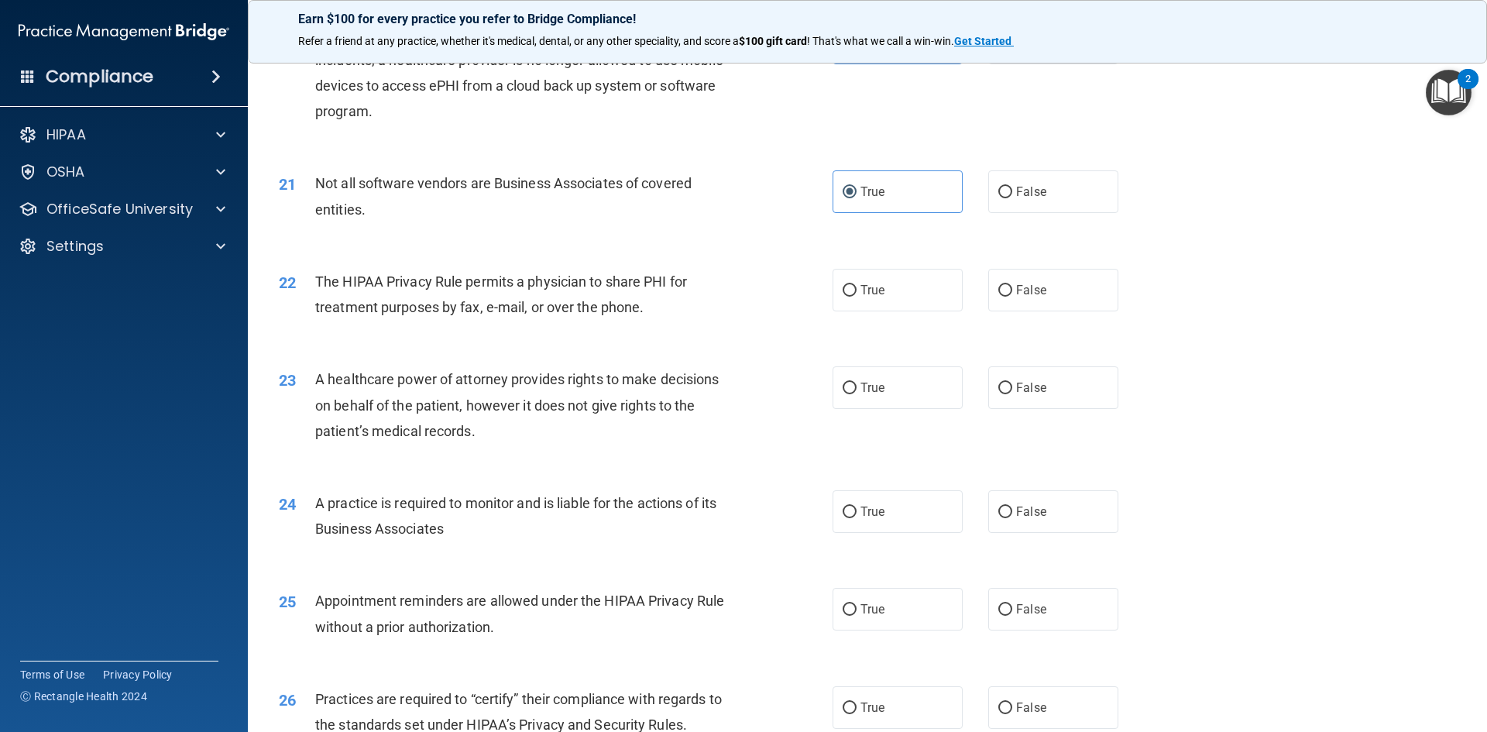
scroll to position [2324, 0]
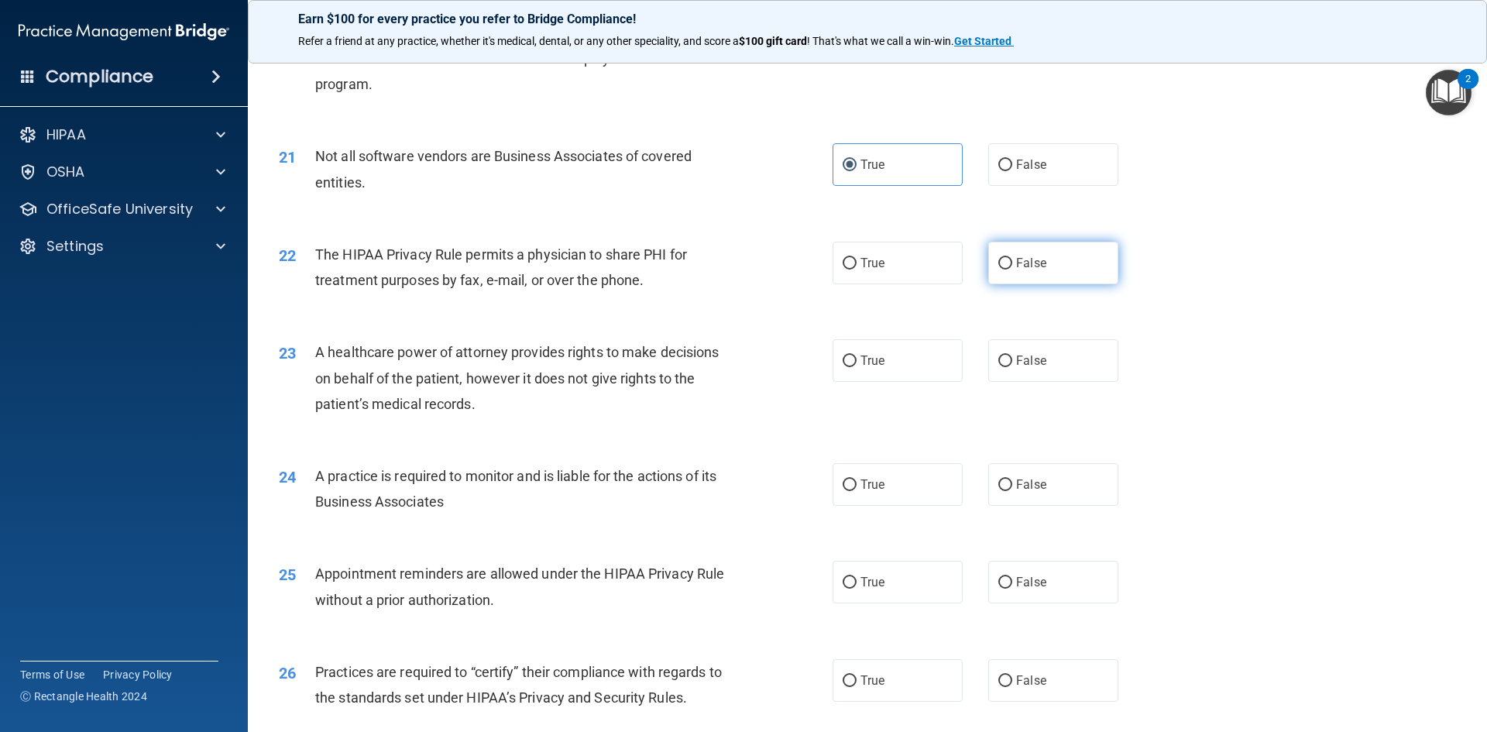
click at [1022, 277] on label "False" at bounding box center [1053, 263] width 130 height 43
click at [1012, 270] on input "False" at bounding box center [1005, 264] width 14 height 12
radio input "true"
click at [887, 362] on label "True" at bounding box center [898, 360] width 130 height 43
click at [857, 362] on input "True" at bounding box center [850, 362] width 14 height 12
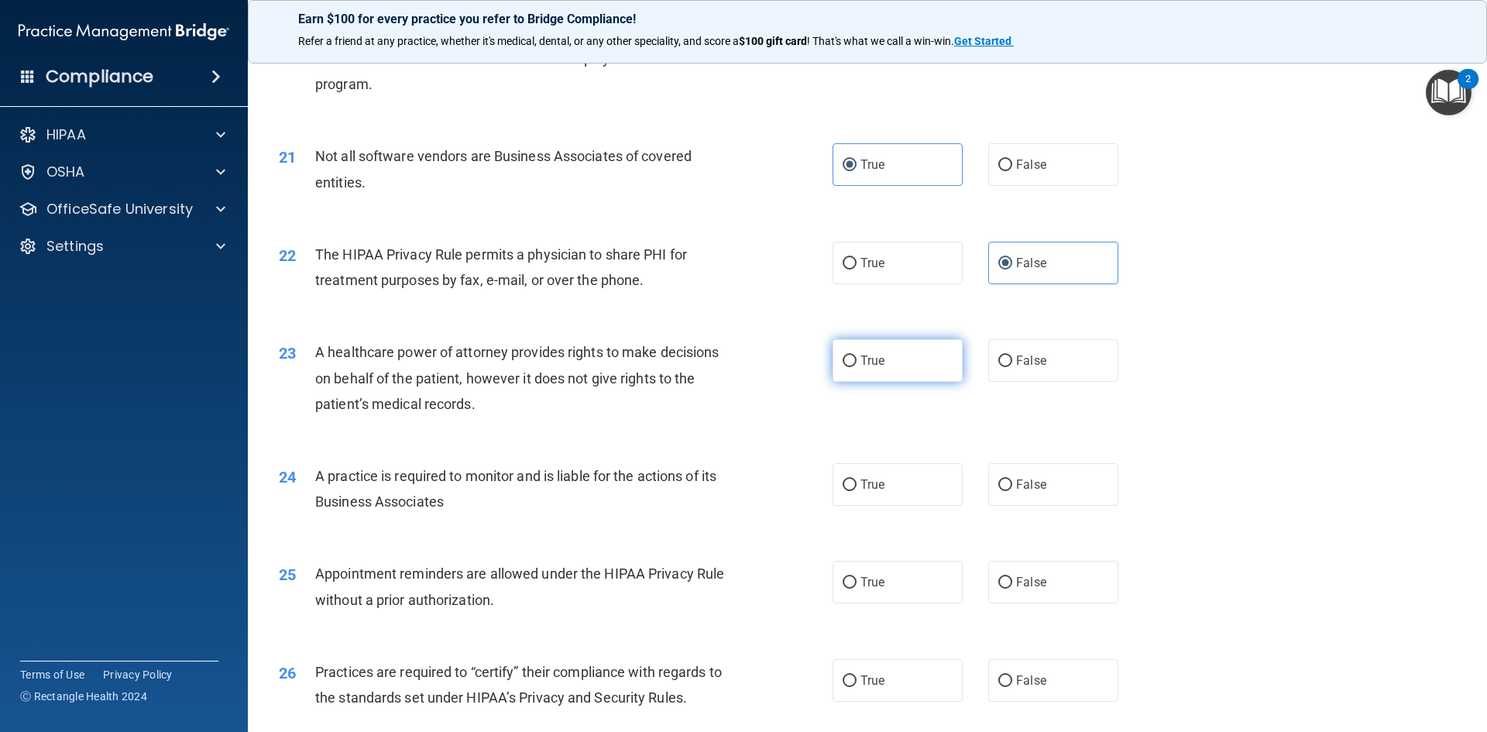
radio input "true"
click at [870, 478] on span "True" at bounding box center [873, 484] width 24 height 15
click at [857, 479] on input "True" at bounding box center [850, 485] width 14 height 12
radio input "true"
click at [1059, 569] on label "False" at bounding box center [1053, 582] width 130 height 43
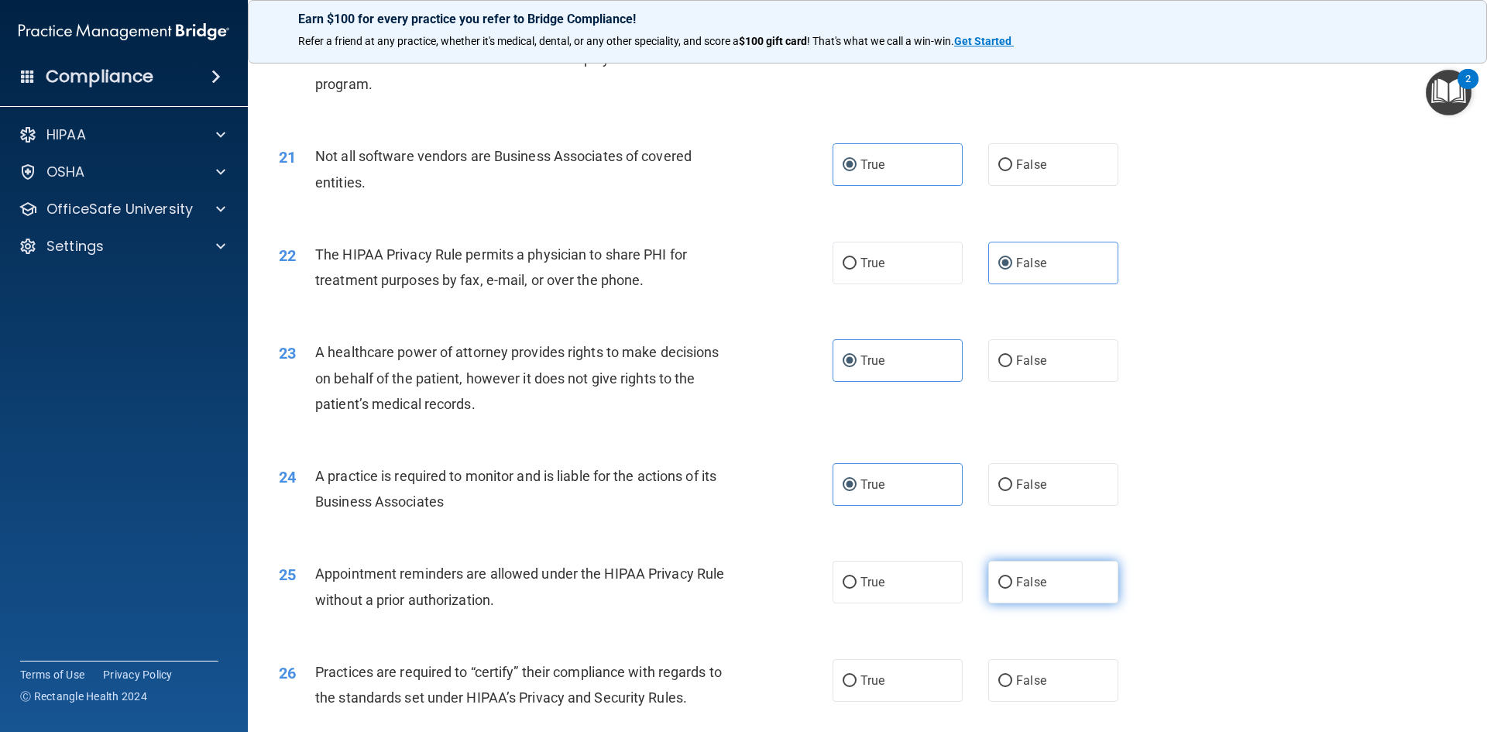
click at [1012, 577] on input "False" at bounding box center [1005, 583] width 14 height 12
radio input "true"
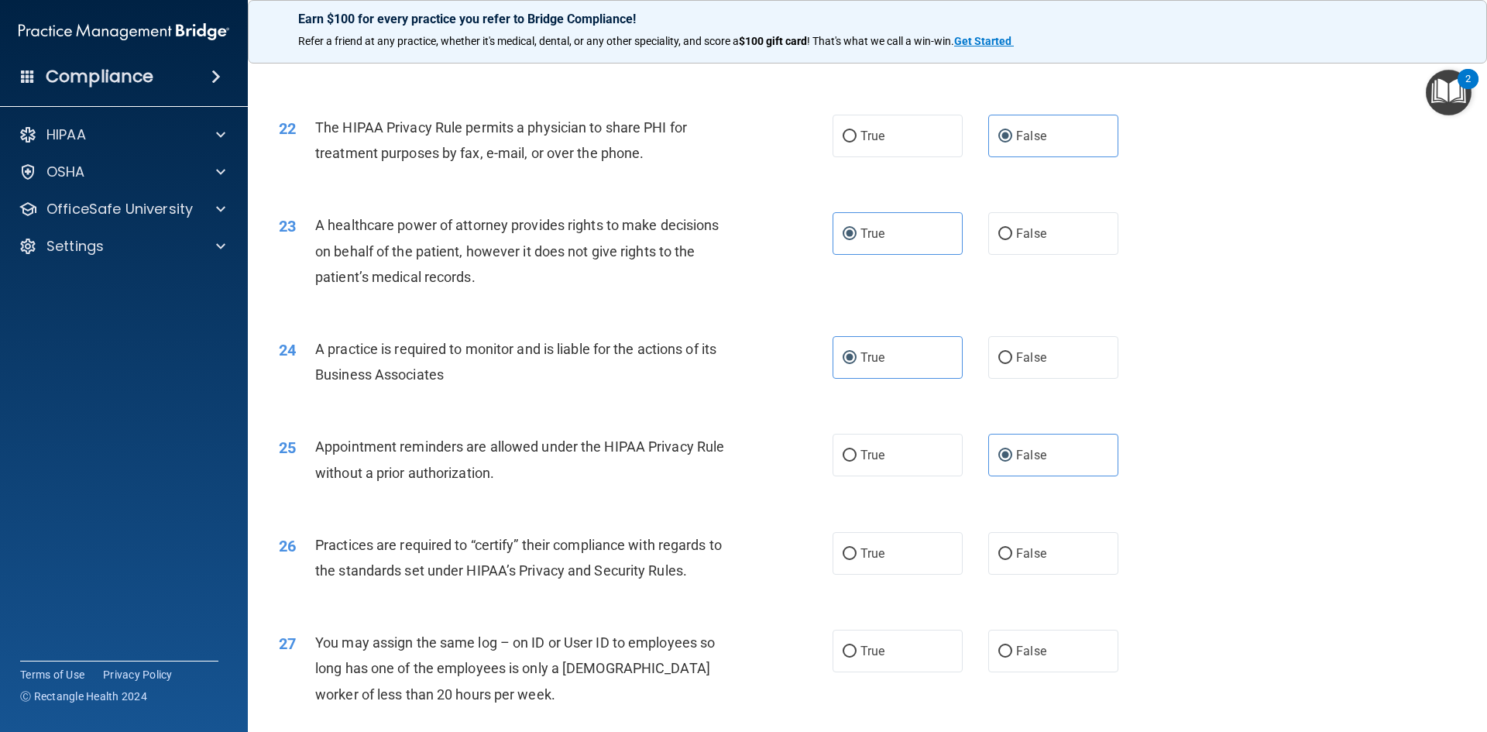
scroll to position [2479, 0]
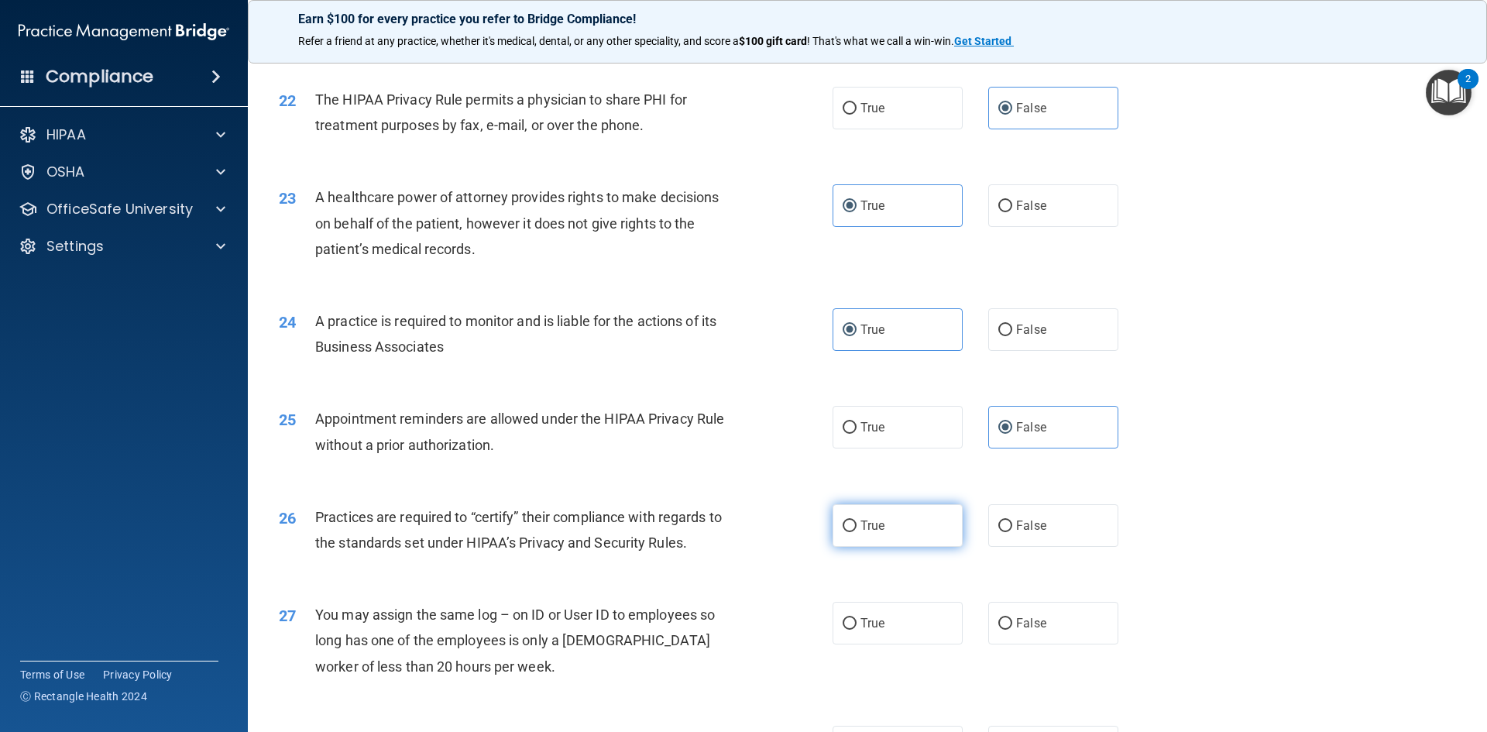
click at [861, 545] on label "True" at bounding box center [898, 525] width 130 height 43
click at [857, 532] on input "True" at bounding box center [850, 527] width 14 height 12
radio input "true"
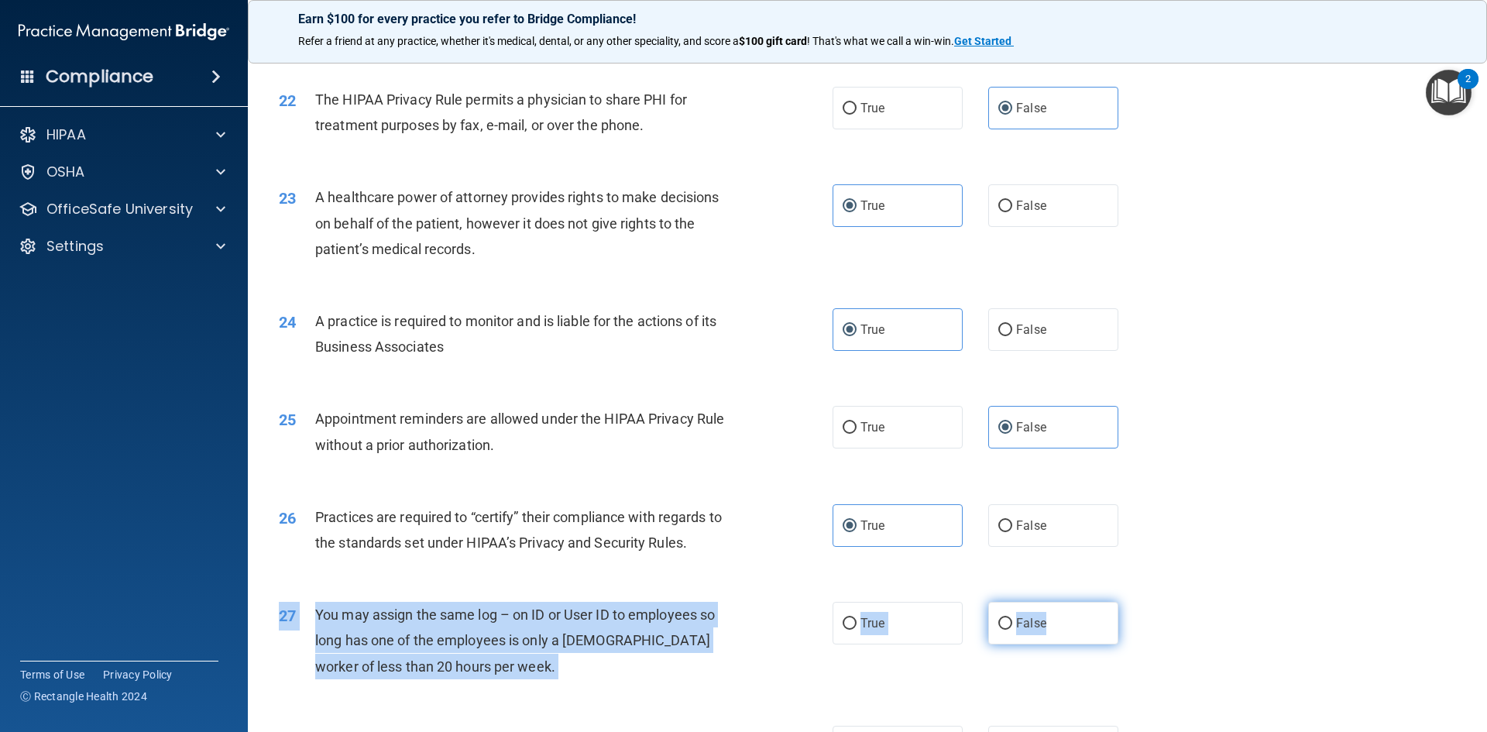
drag, startPoint x: 1069, startPoint y: 645, endPoint x: 1061, endPoint y: 636, distance: 12.1
click at [1063, 639] on div "27 You may assign the same log – on ID or User ID to employees so long has one …" at bounding box center [867, 645] width 1201 height 124
click at [1026, 628] on span "False" at bounding box center [1031, 623] width 30 height 15
click at [1012, 628] on input "False" at bounding box center [1005, 624] width 14 height 12
radio input "true"
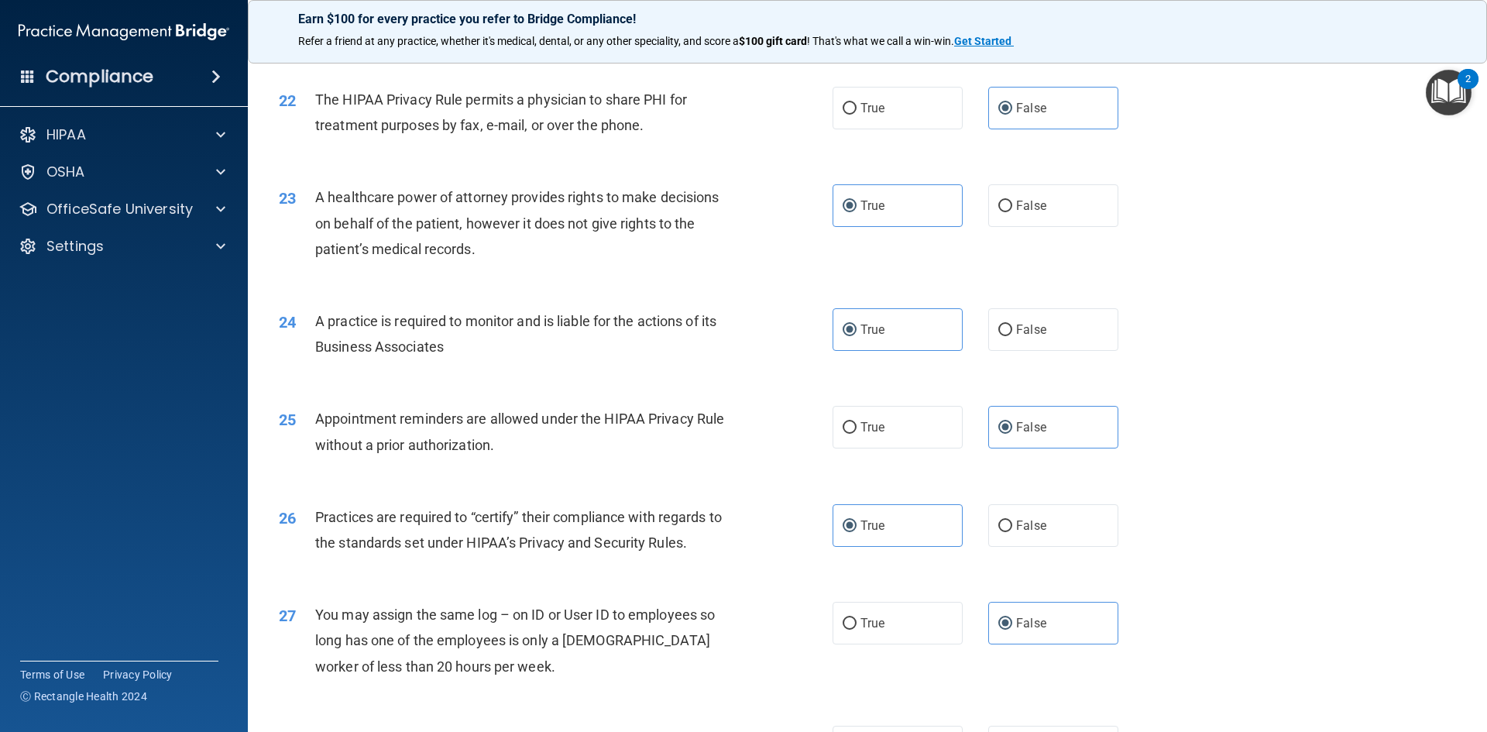
click at [767, 565] on div "26 Practices are required to “certify” their compliance with regards to the sta…" at bounding box center [867, 534] width 1201 height 98
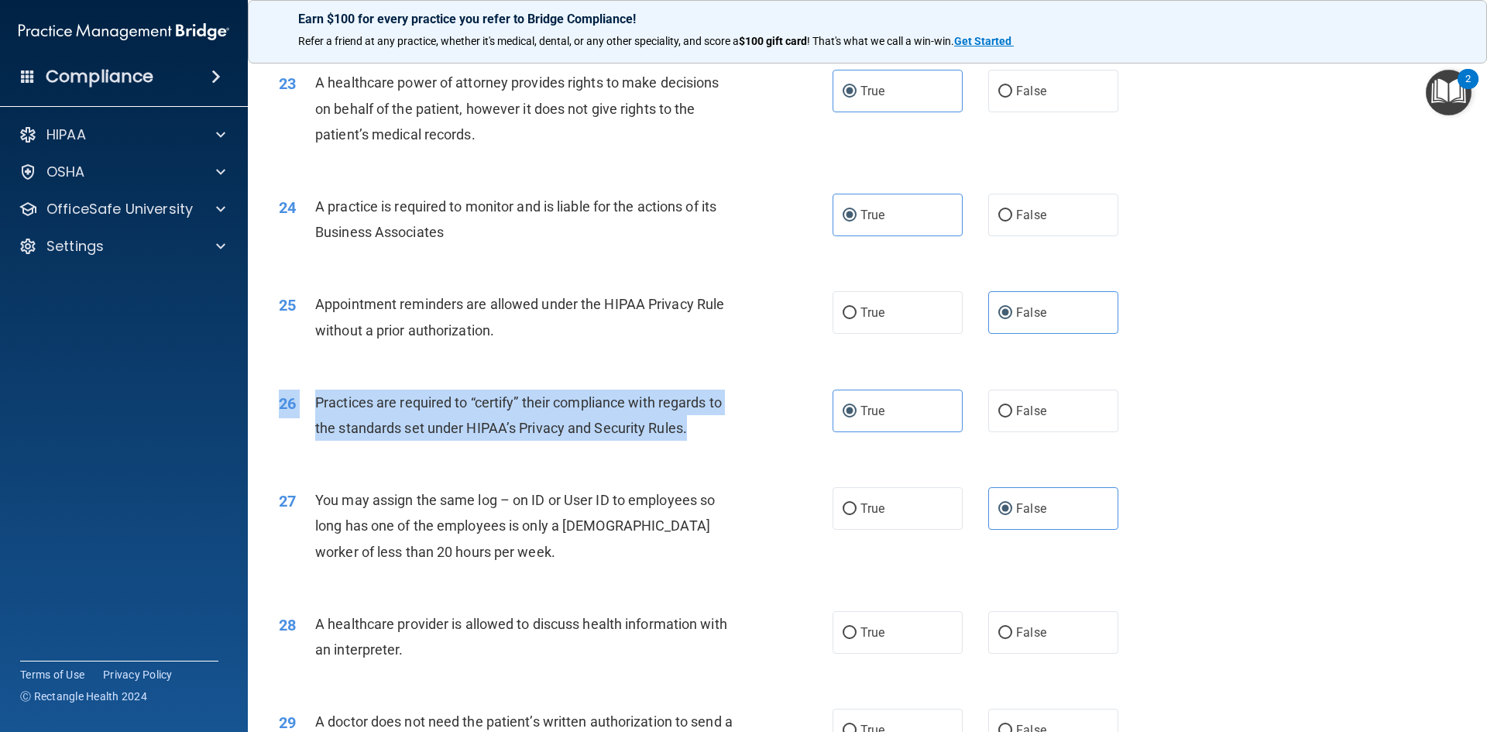
scroll to position [2711, 0]
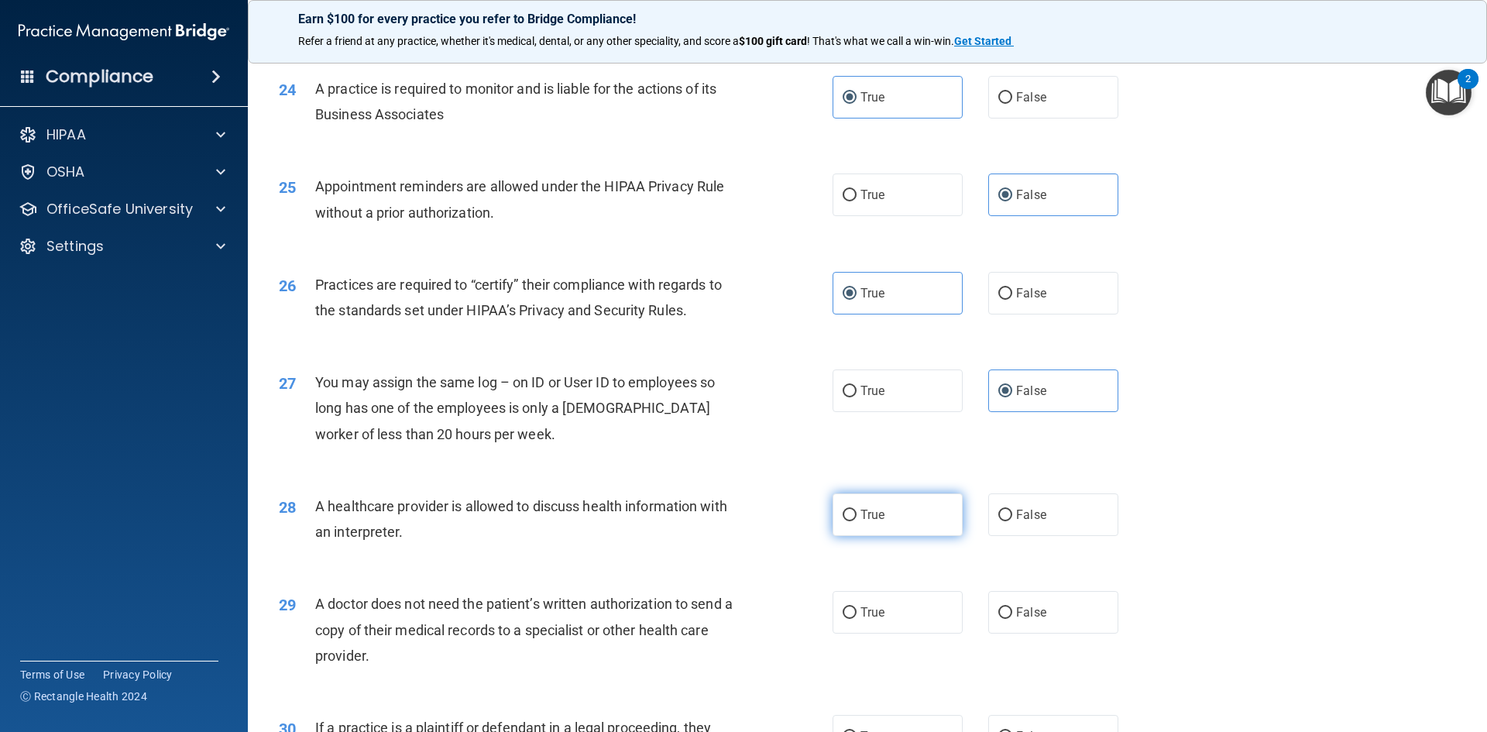
click at [891, 517] on label "True" at bounding box center [898, 514] width 130 height 43
click at [857, 517] on input "True" at bounding box center [850, 516] width 14 height 12
radio input "true"
click at [868, 603] on label "True" at bounding box center [898, 612] width 130 height 43
click at [857, 607] on input "True" at bounding box center [850, 613] width 14 height 12
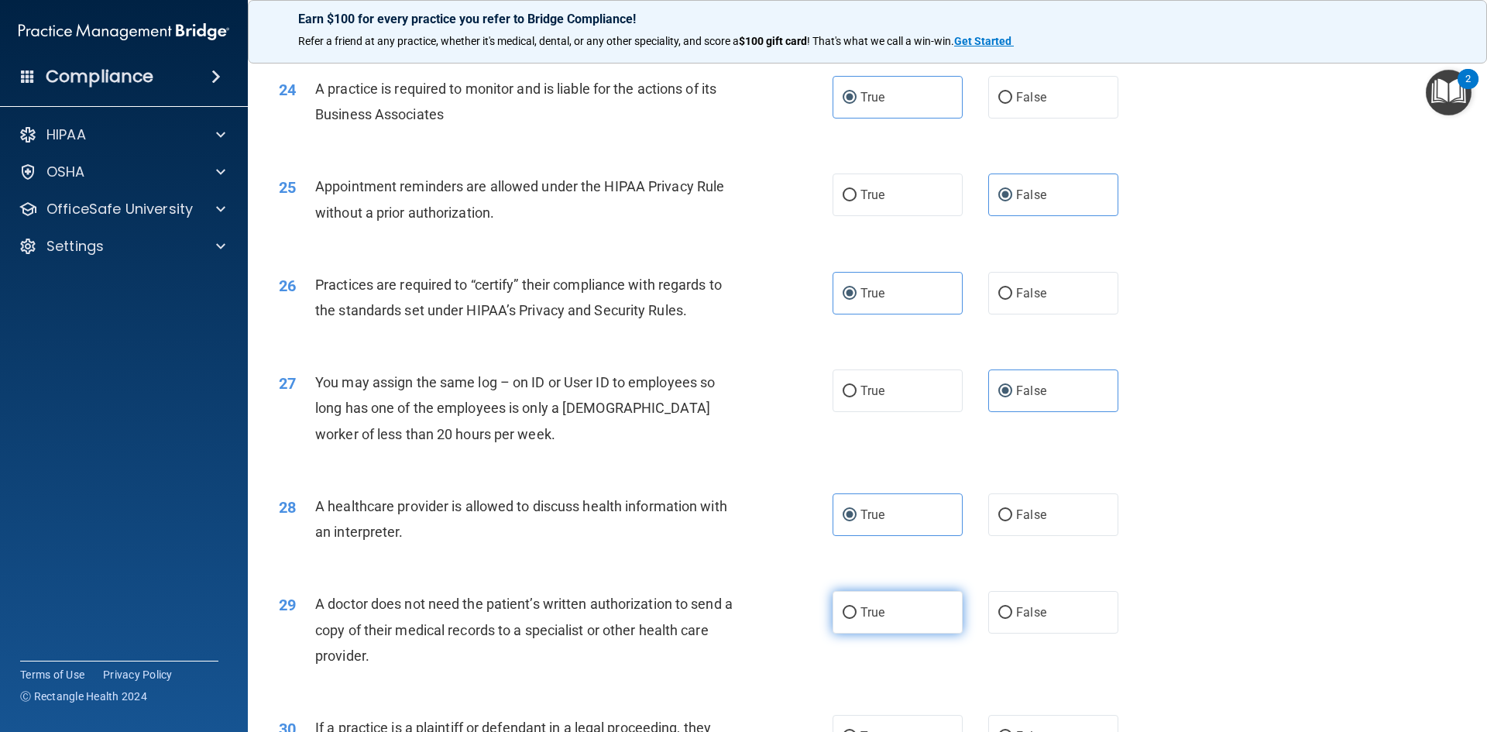
radio input "true"
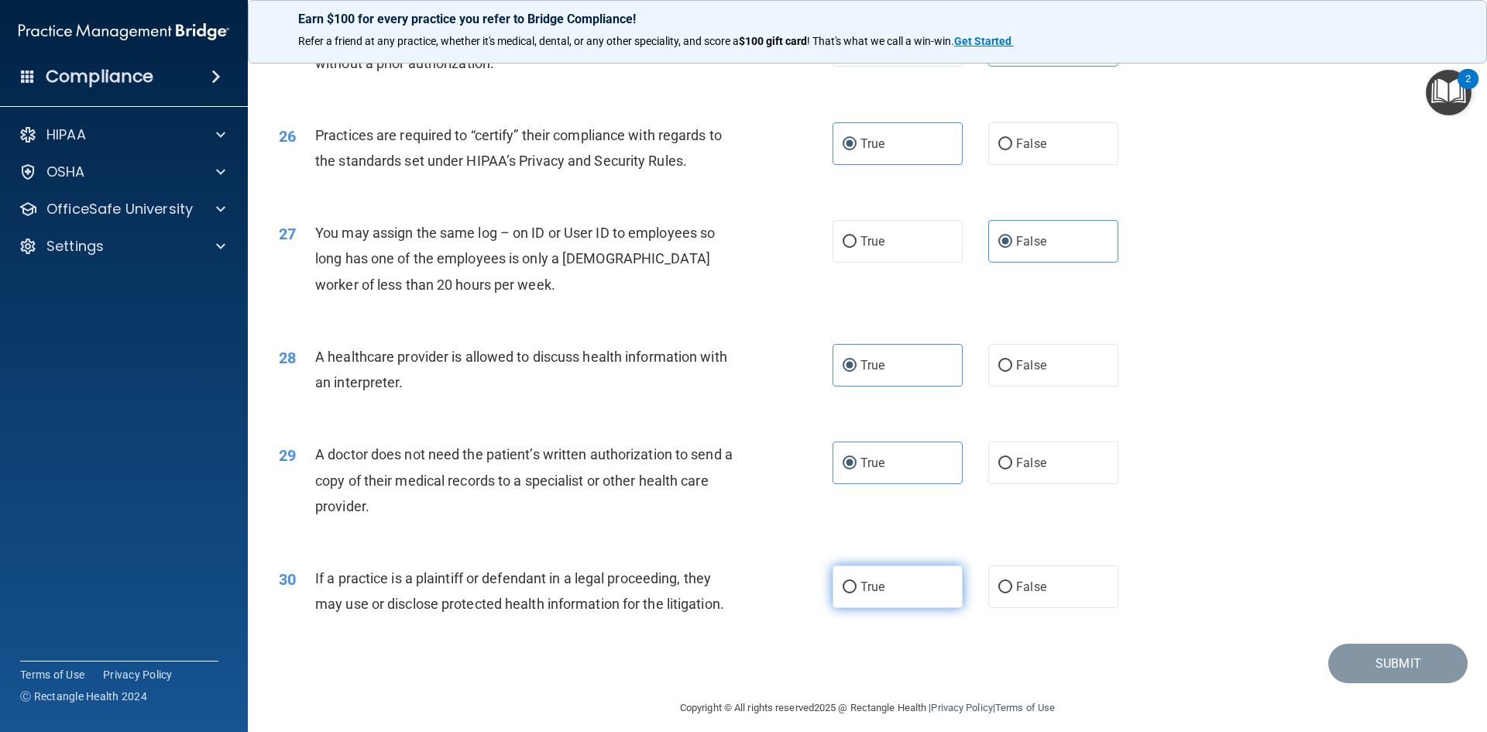
scroll to position [2866, 0]
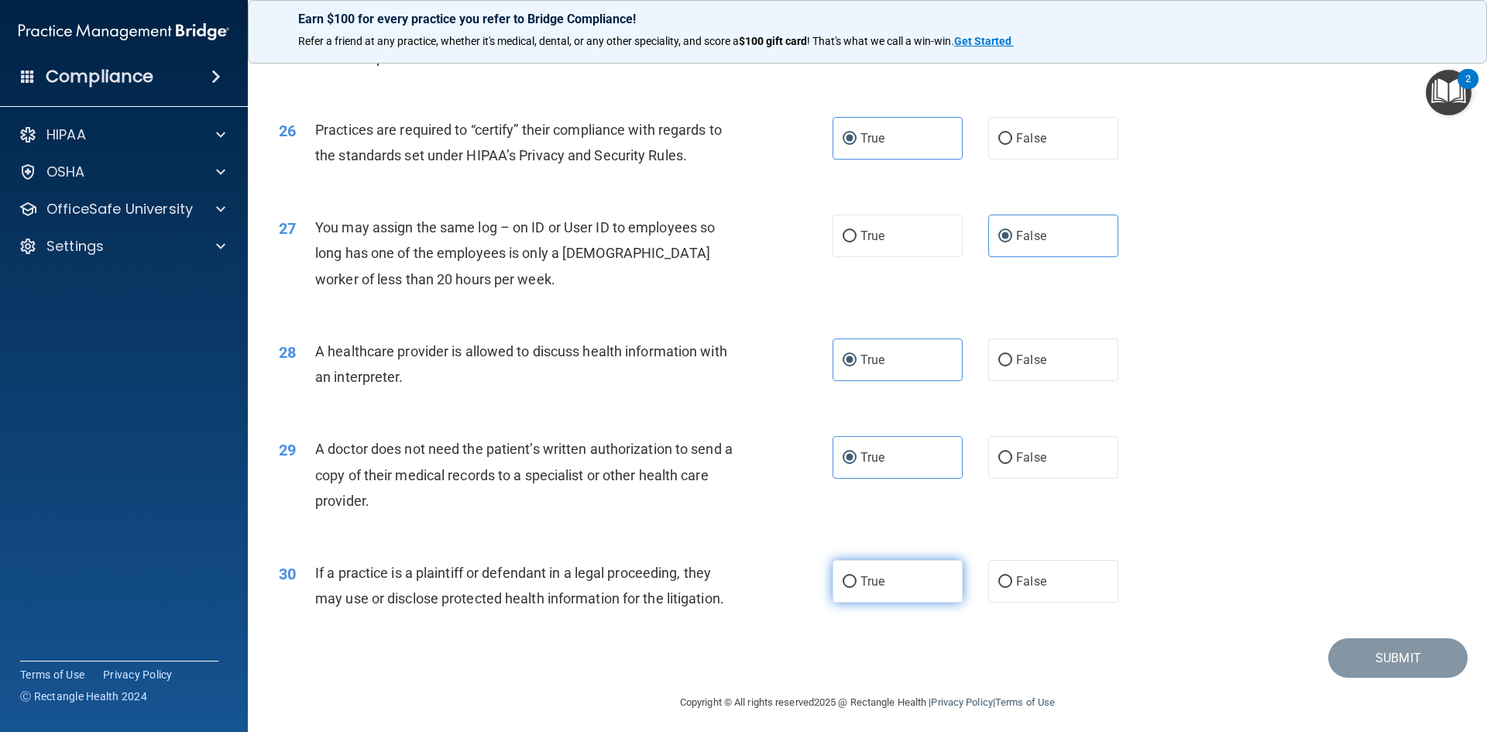
click at [833, 588] on label "True" at bounding box center [898, 581] width 130 height 43
click at [843, 588] on input "True" at bounding box center [850, 582] width 14 height 12
radio input "true"
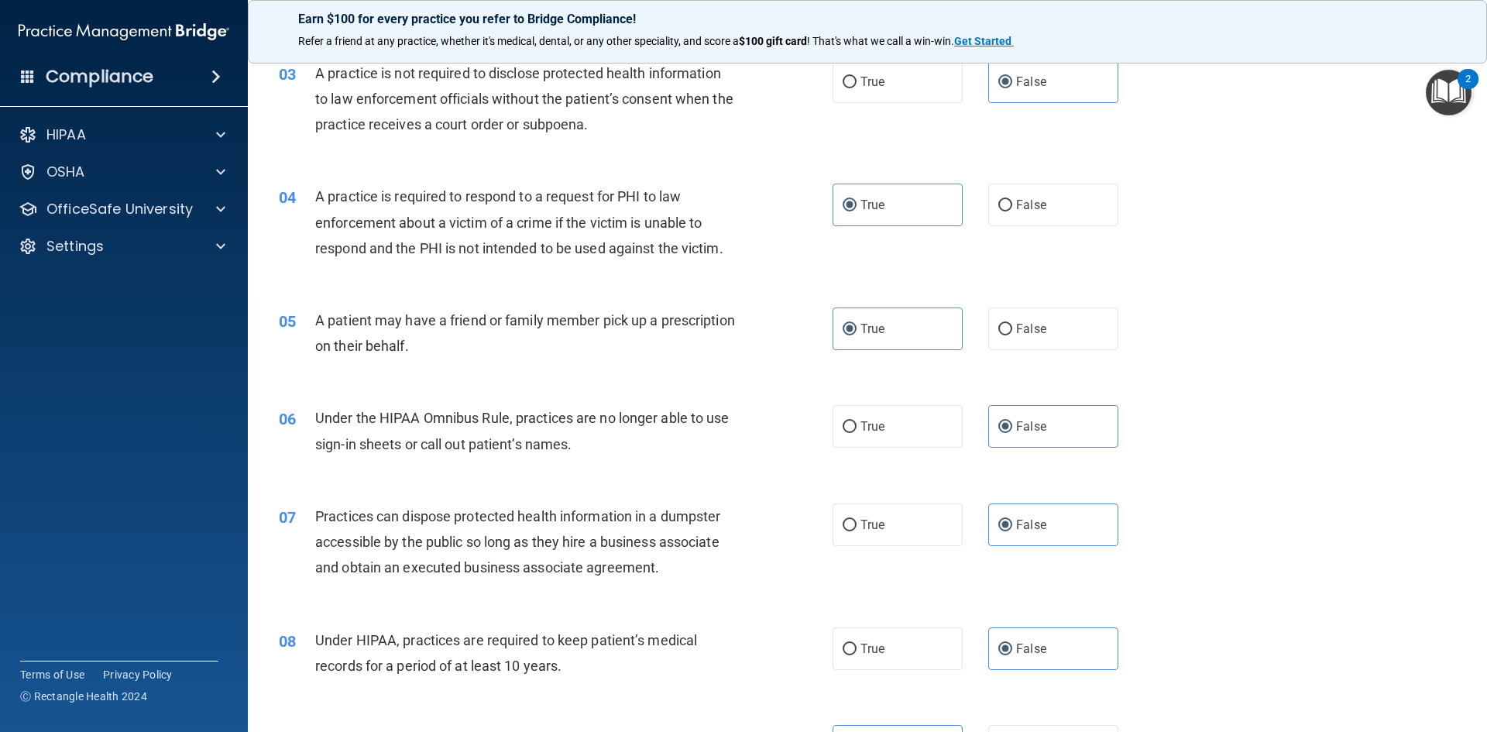
scroll to position [0, 0]
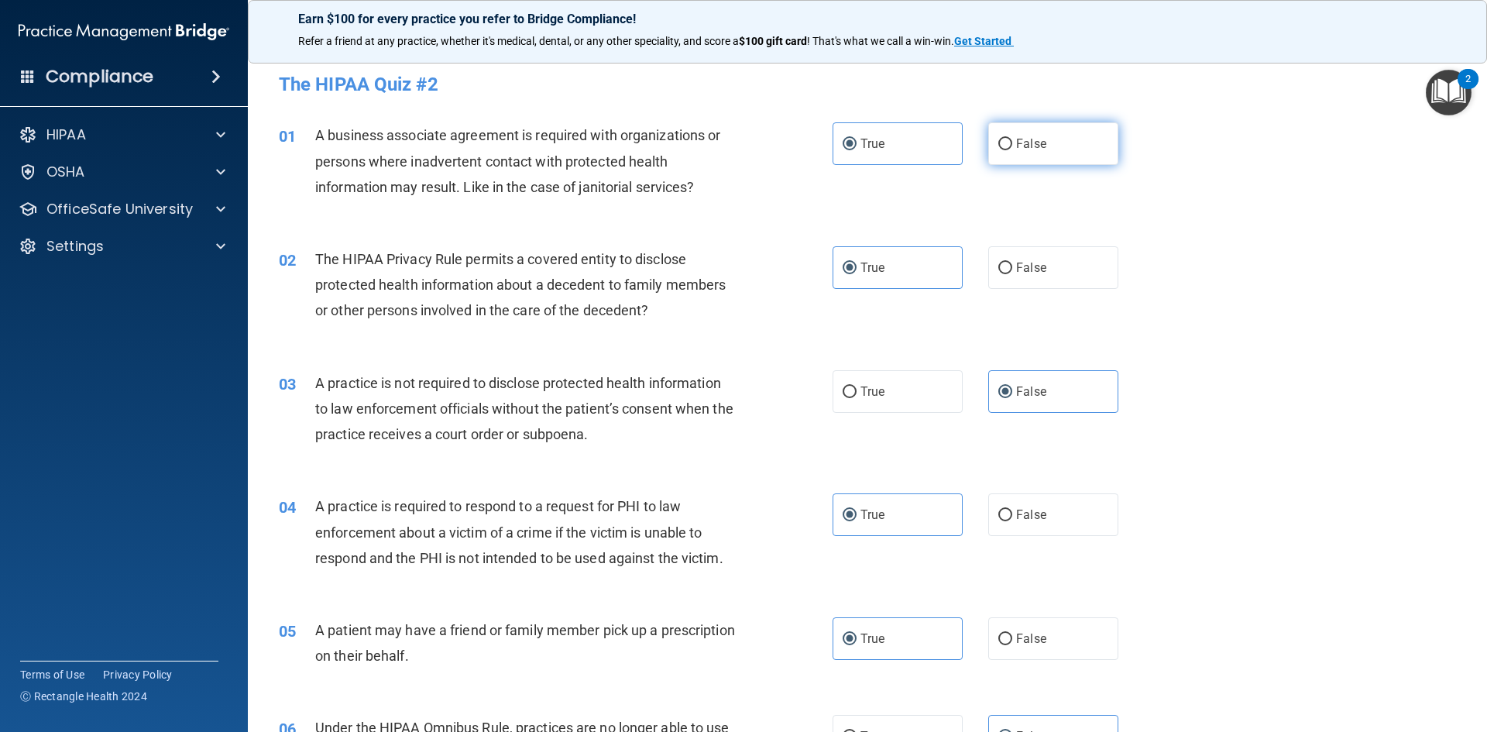
click at [1038, 148] on span "False" at bounding box center [1031, 143] width 30 height 15
click at [1012, 148] on input "False" at bounding box center [1005, 145] width 14 height 12
radio input "true"
radio input "false"
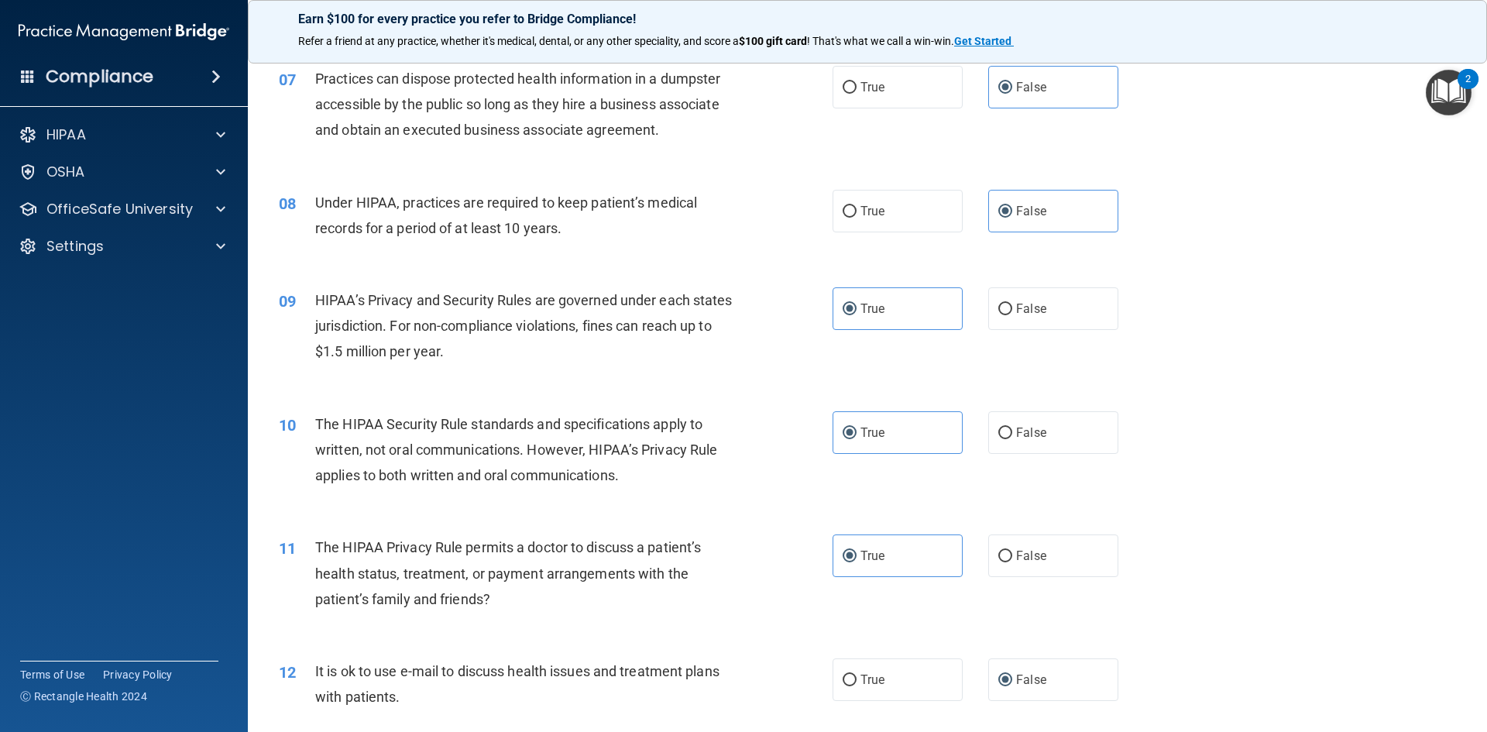
scroll to position [775, 0]
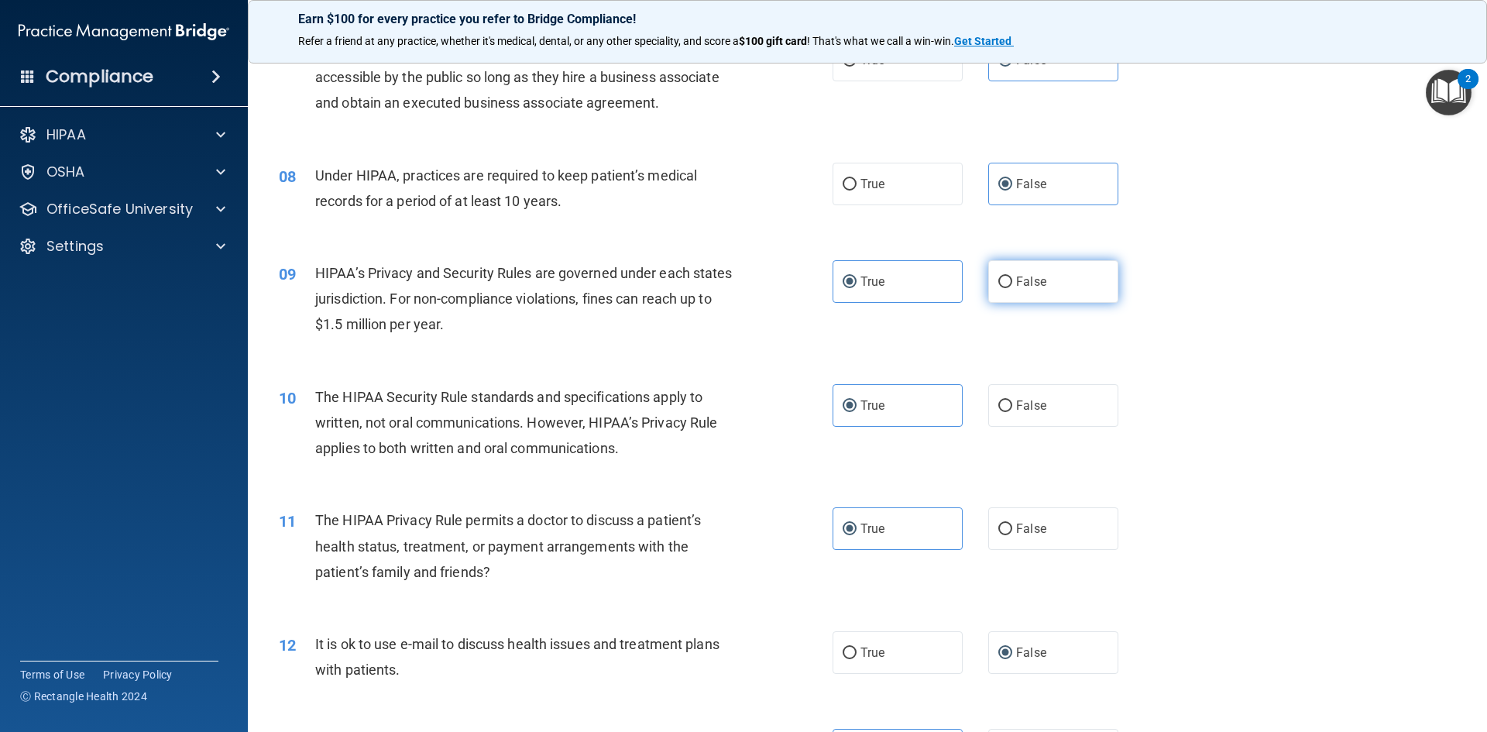
click at [1054, 287] on label "False" at bounding box center [1053, 281] width 130 height 43
click at [1012, 287] on input "False" at bounding box center [1005, 283] width 14 height 12
radio input "true"
radio input "false"
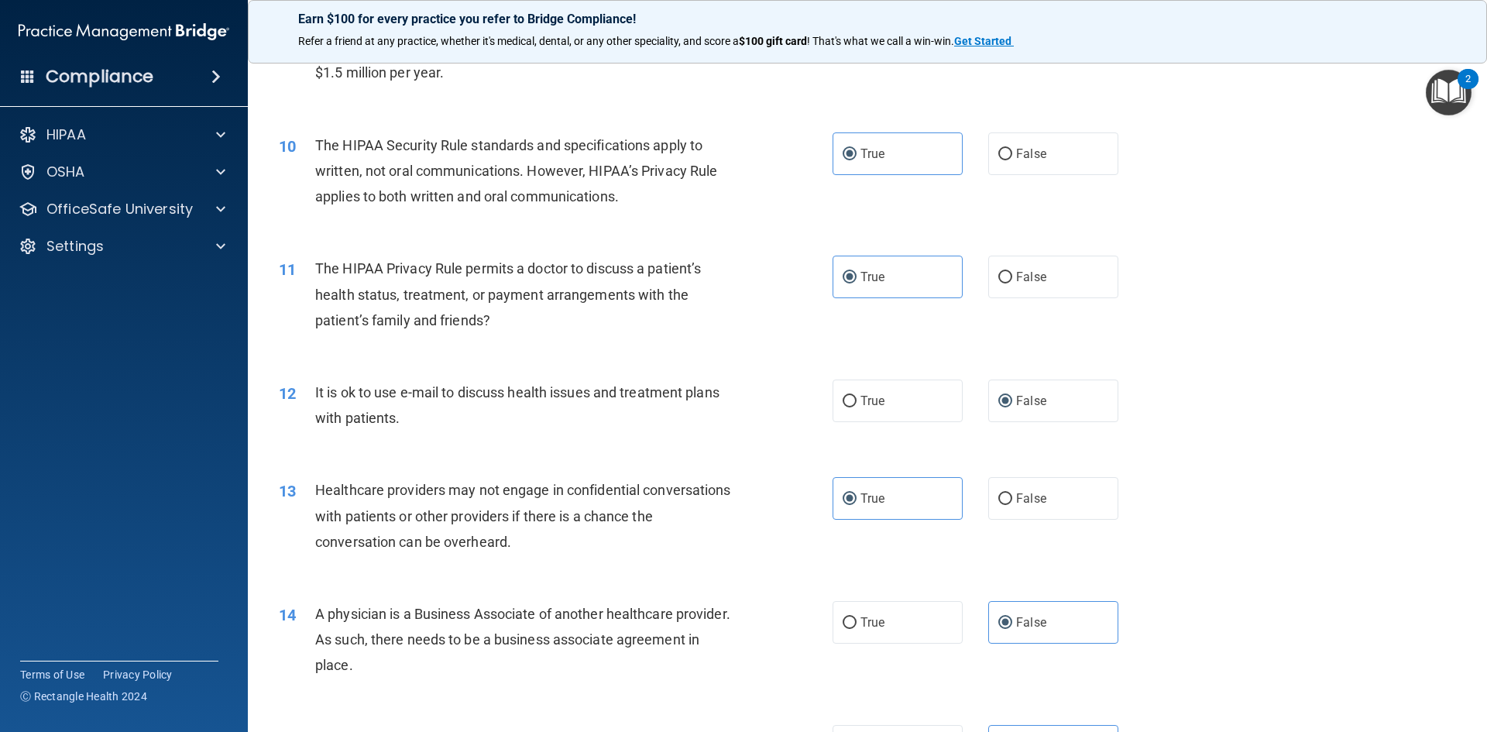
scroll to position [1162, 0]
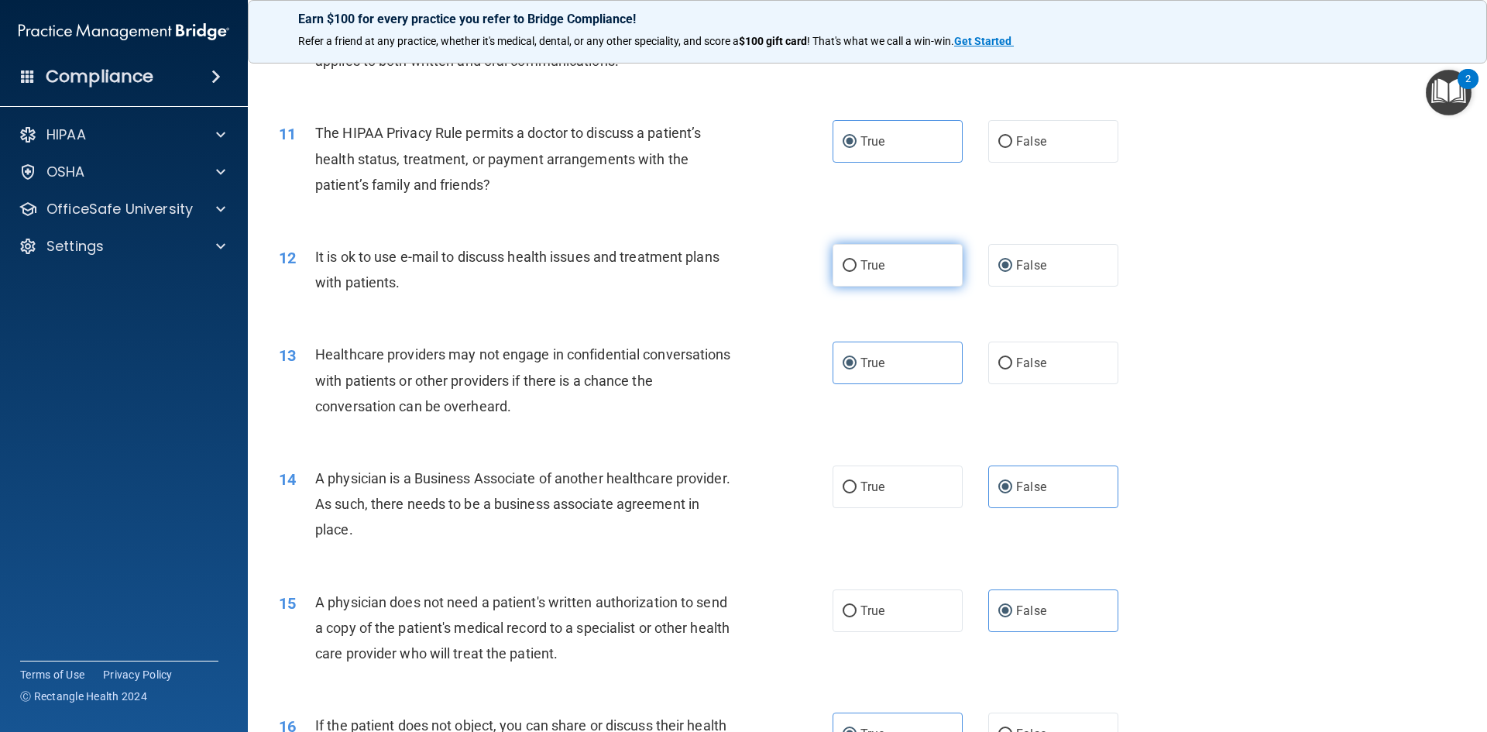
click at [854, 276] on label "True" at bounding box center [898, 265] width 130 height 43
click at [854, 272] on input "True" at bounding box center [850, 266] width 14 height 12
radio input "true"
radio input "false"
click at [1000, 364] on input "False" at bounding box center [1005, 364] width 14 height 12
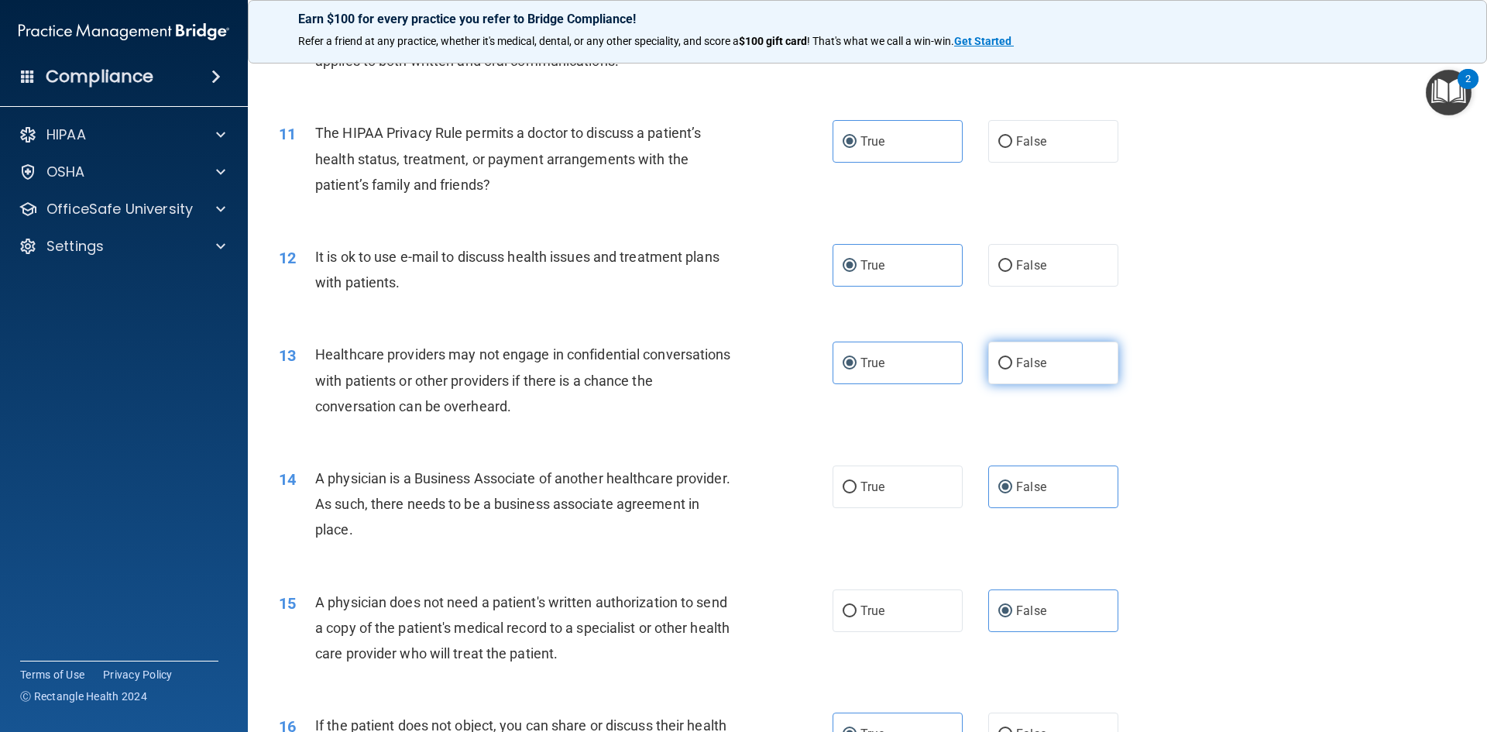
radio input "true"
radio input "false"
click at [871, 613] on span "True" at bounding box center [873, 610] width 24 height 15
click at [857, 613] on input "True" at bounding box center [850, 612] width 14 height 12
radio input "true"
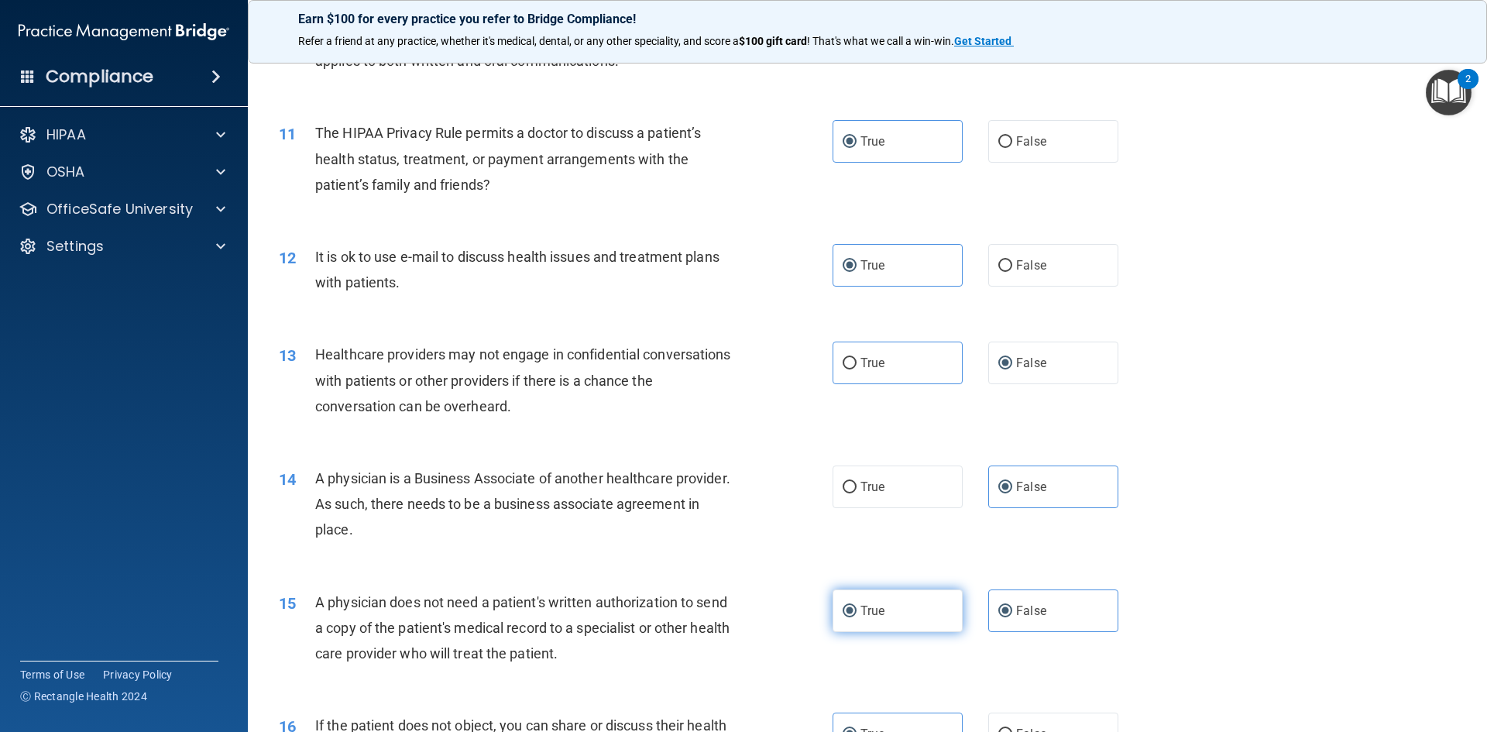
radio input "false"
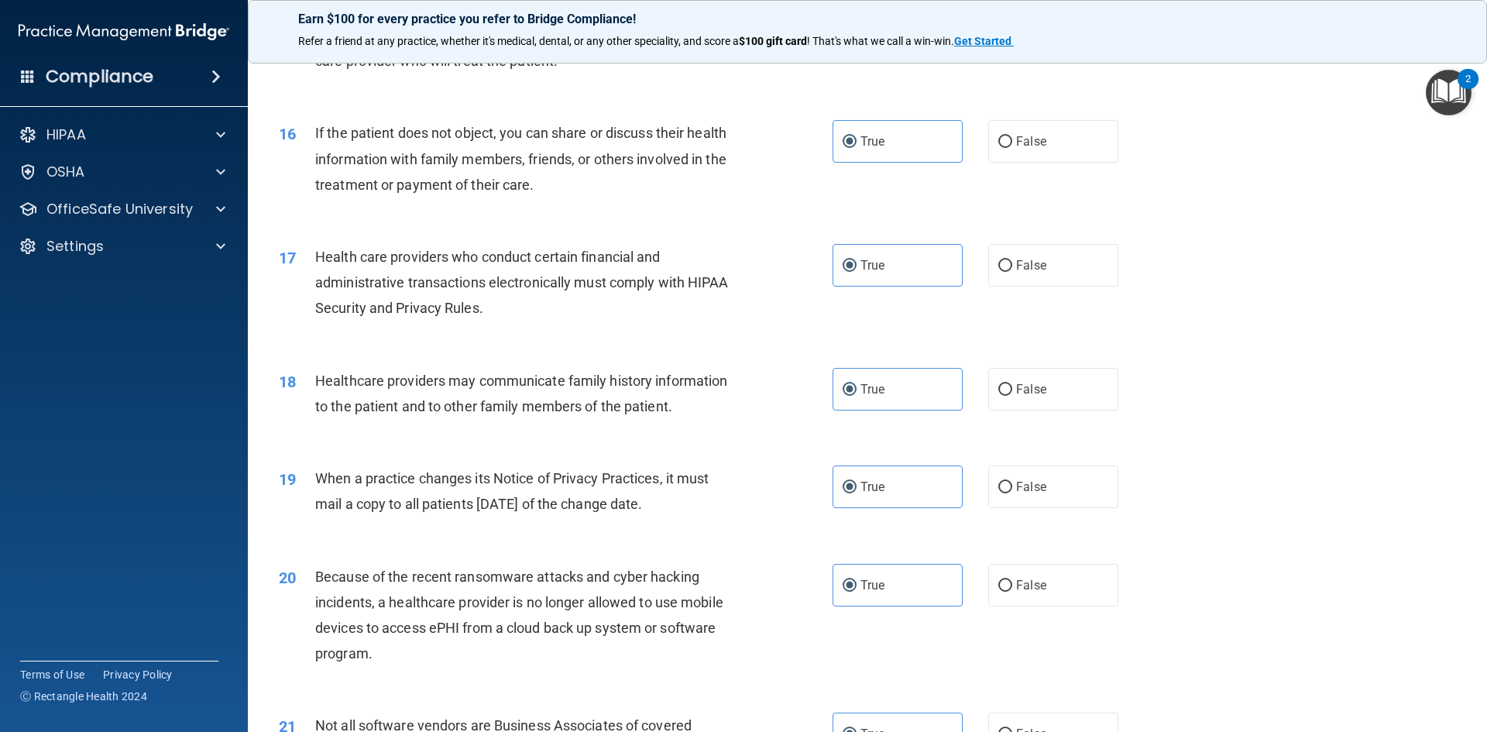
scroll to position [1782, 0]
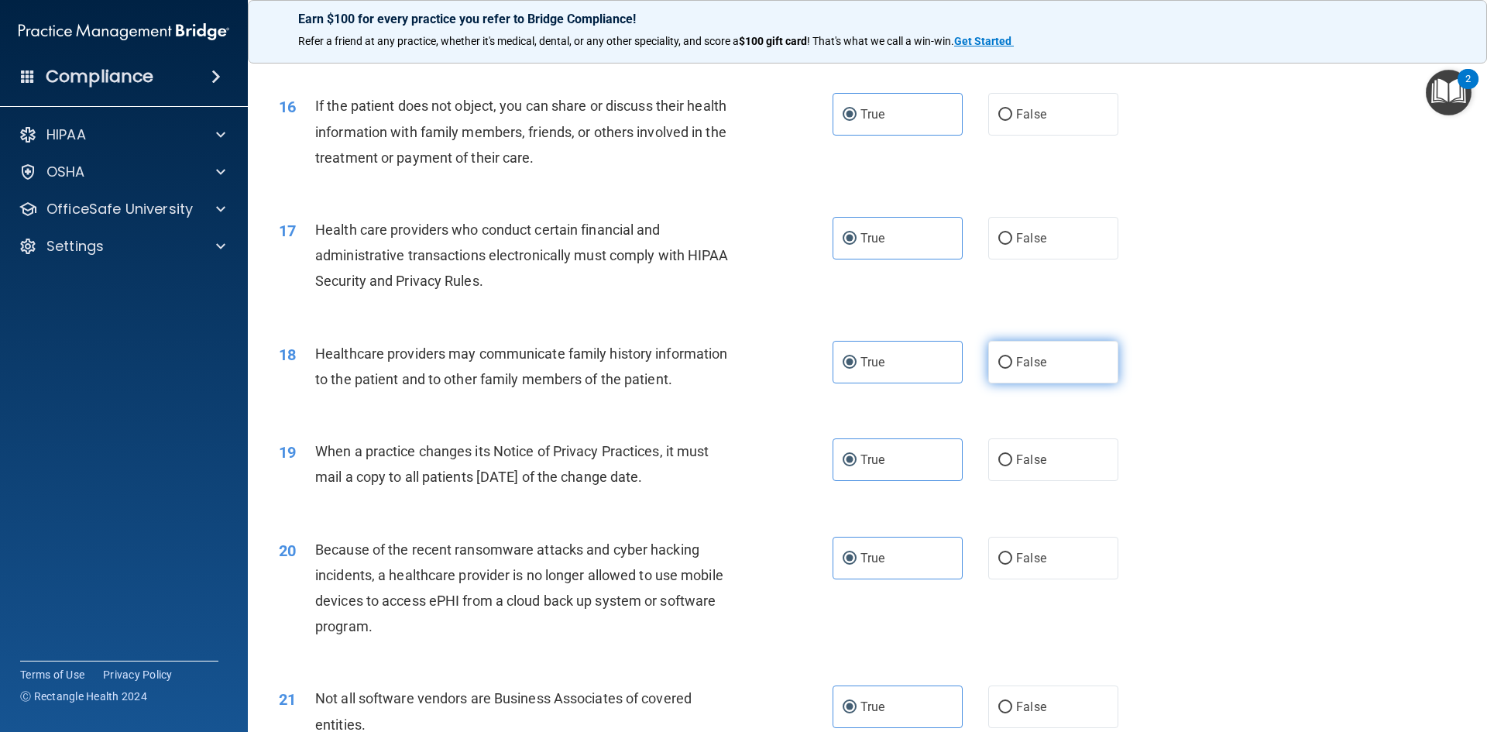
click at [1030, 373] on label "False" at bounding box center [1053, 362] width 130 height 43
click at [1012, 369] on input "False" at bounding box center [1005, 363] width 14 height 12
radio input "true"
radio input "false"
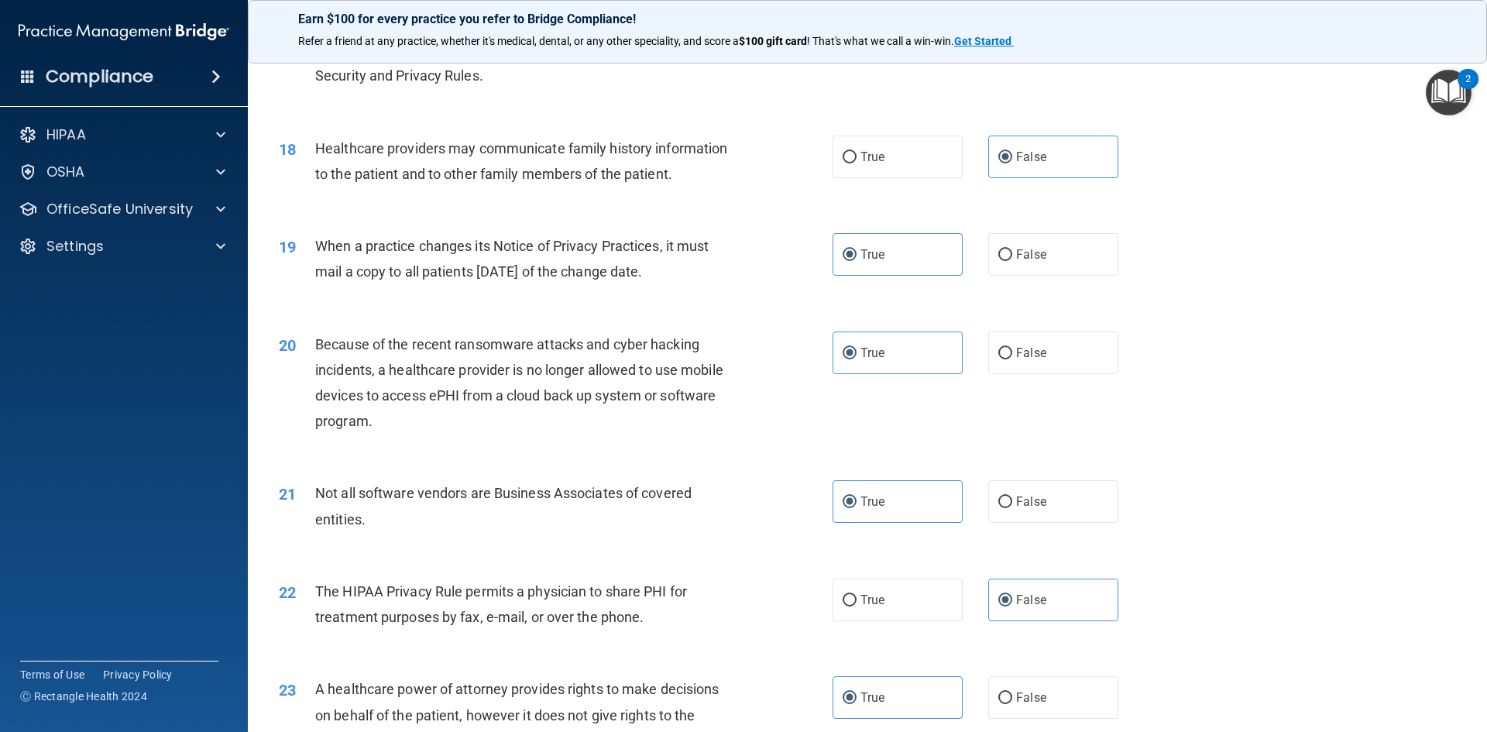
scroll to position [2014, 0]
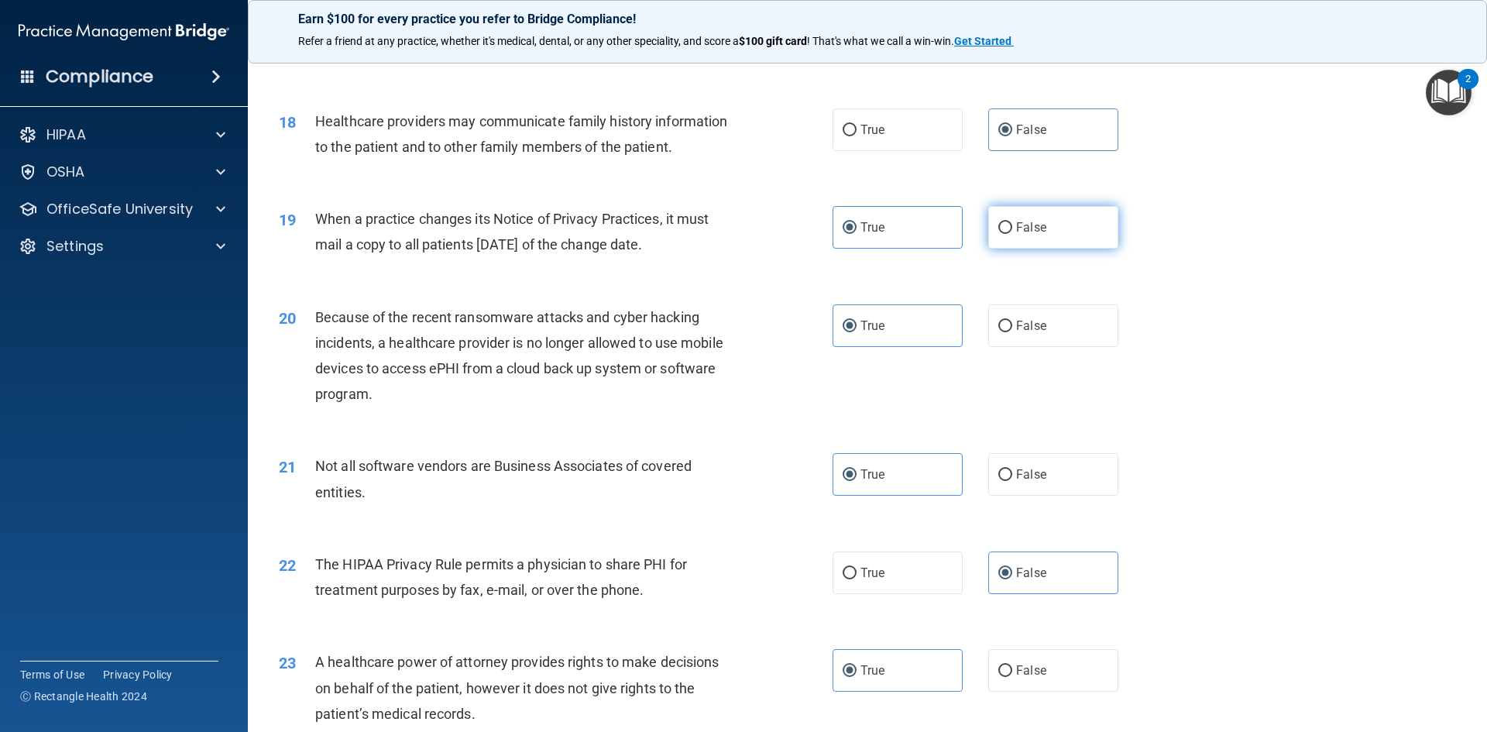
click at [1065, 221] on label "False" at bounding box center [1053, 227] width 130 height 43
click at [1012, 222] on input "False" at bounding box center [1005, 228] width 14 height 12
radio input "true"
radio input "false"
click at [1057, 308] on label "False" at bounding box center [1053, 325] width 130 height 43
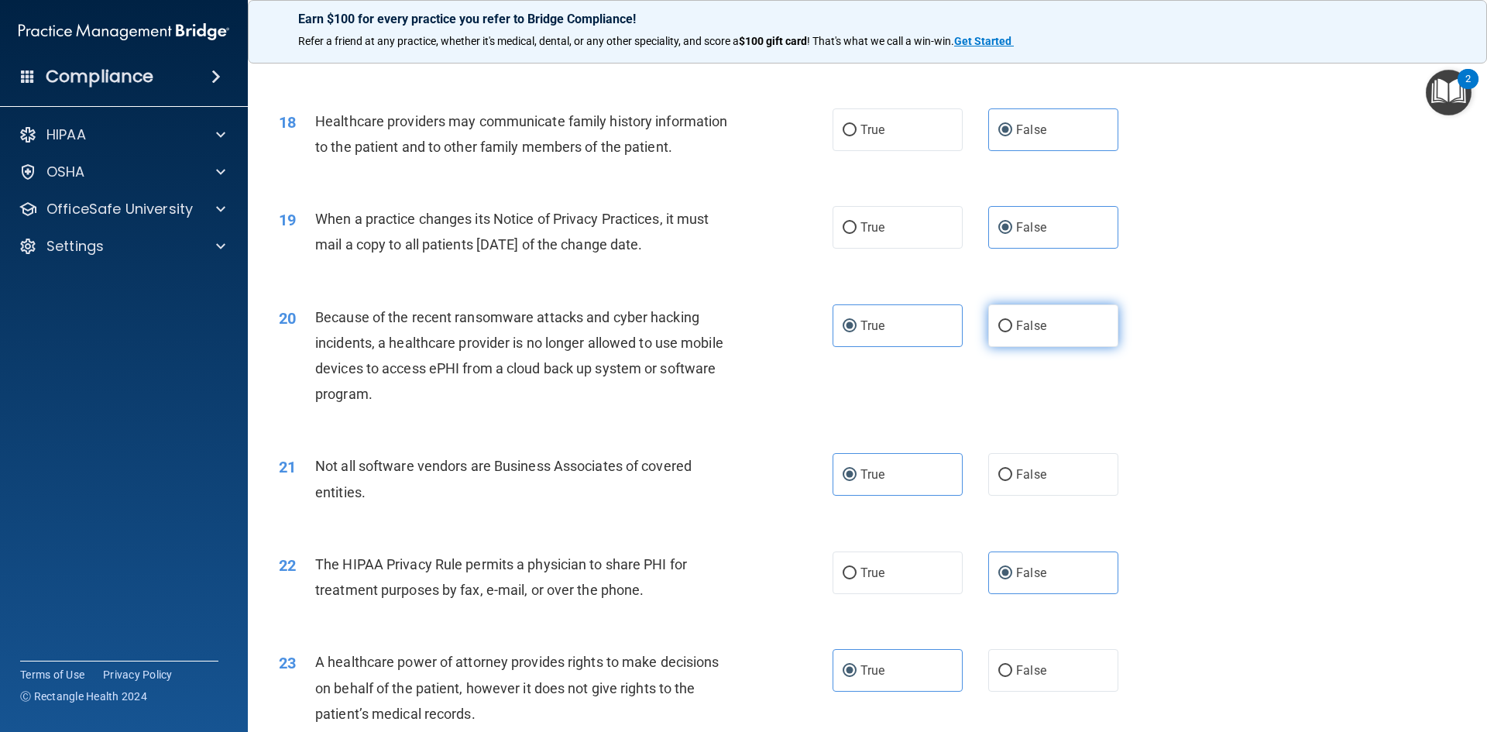
click at [1012, 321] on input "False" at bounding box center [1005, 327] width 14 height 12
radio input "true"
radio input "false"
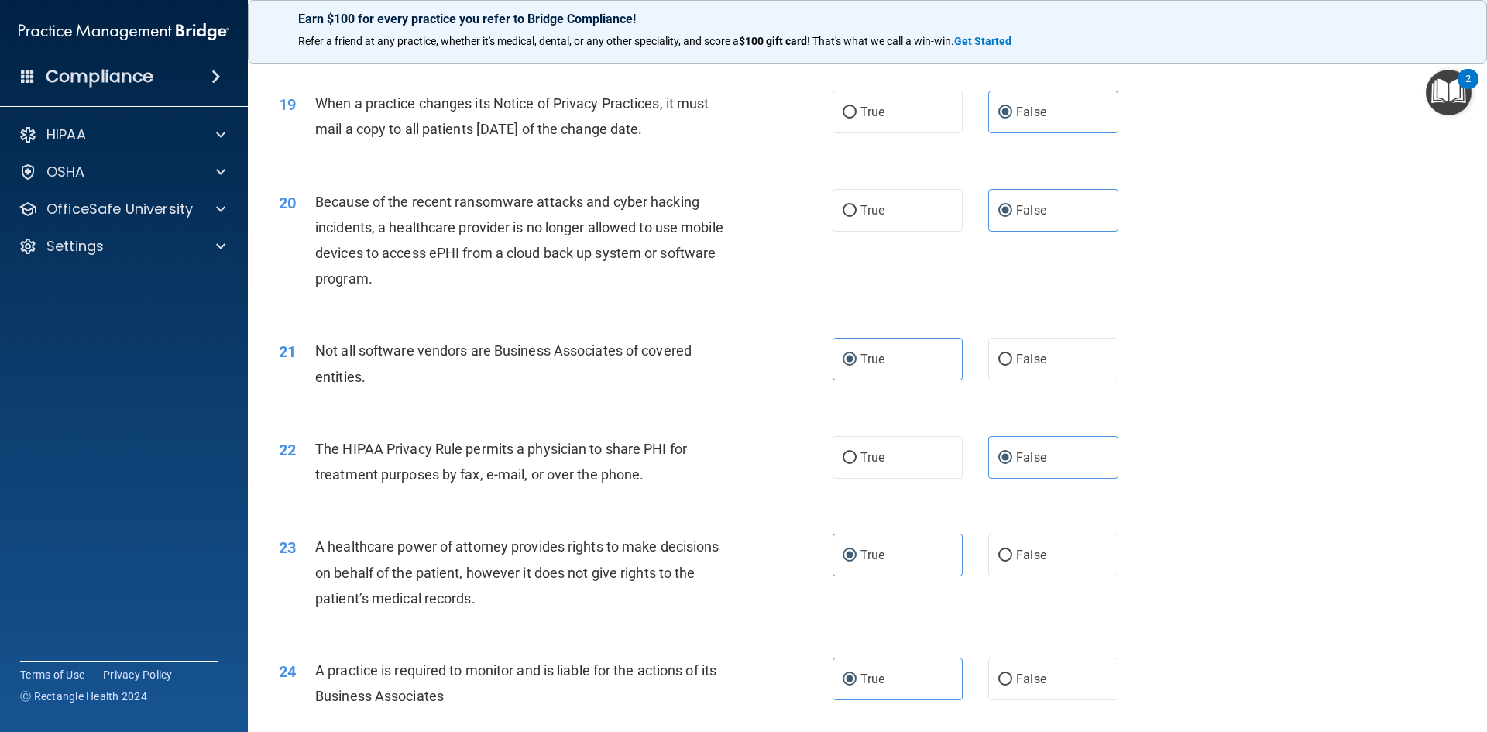
scroll to position [2246, 0]
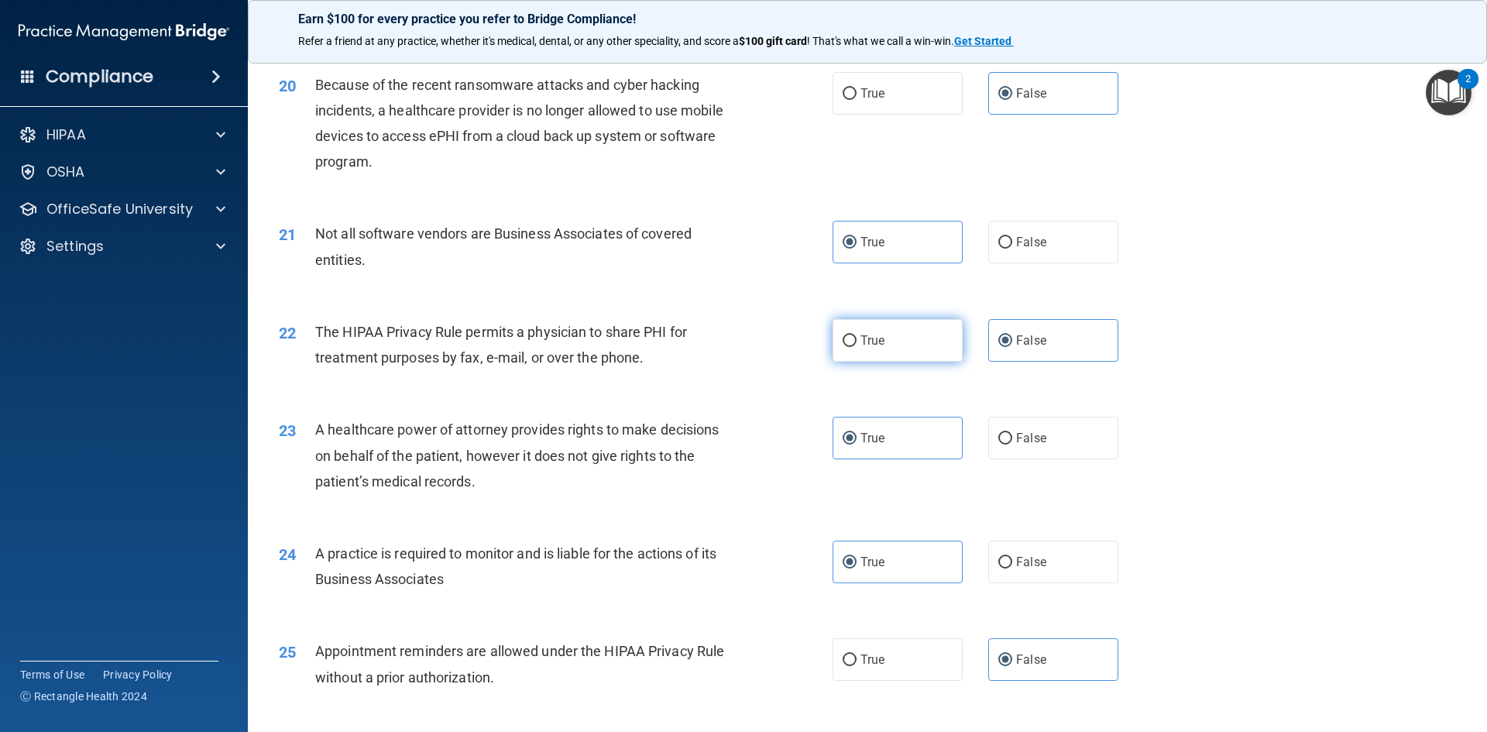
click at [874, 332] on label "True" at bounding box center [898, 340] width 130 height 43
click at [857, 335] on input "True" at bounding box center [850, 341] width 14 height 12
radio input "true"
radio input "false"
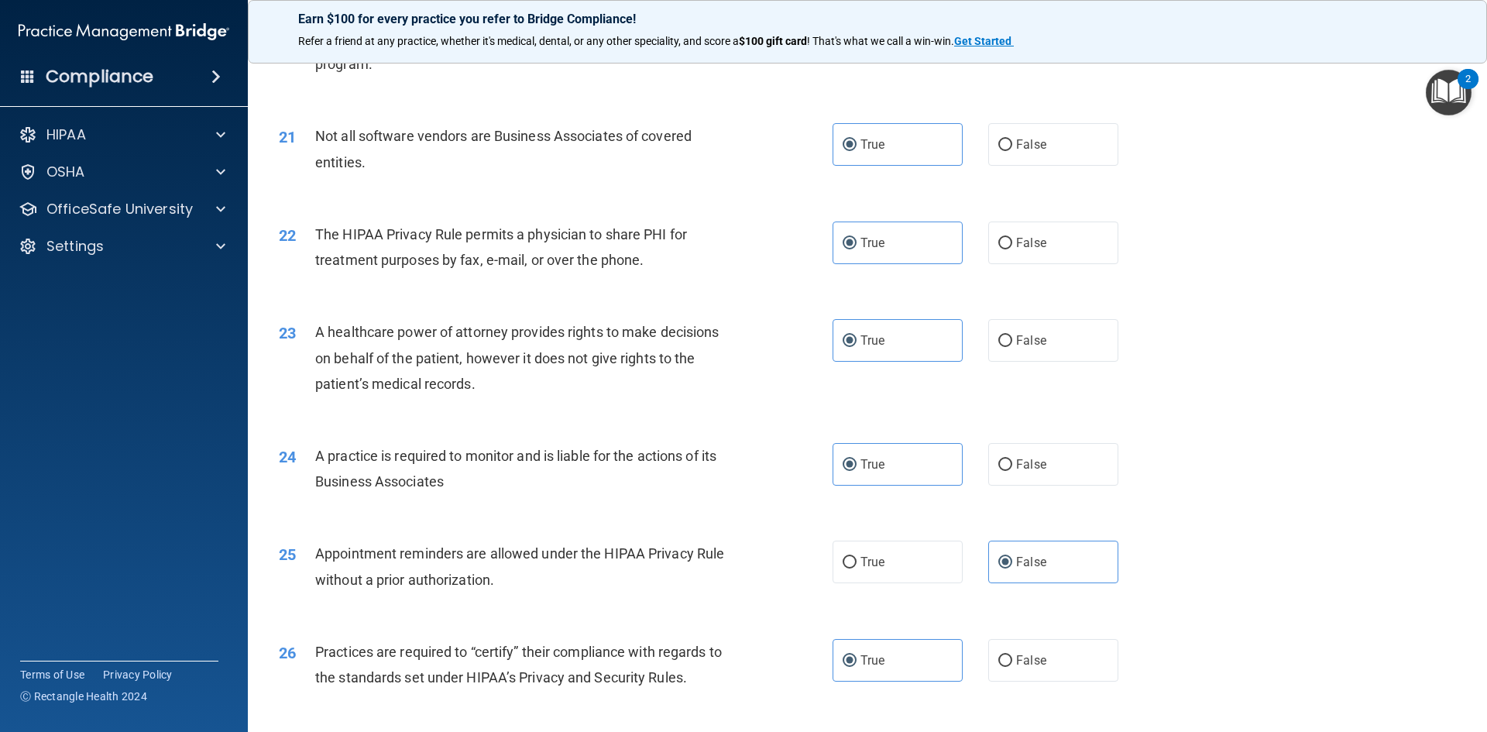
scroll to position [2479, 0]
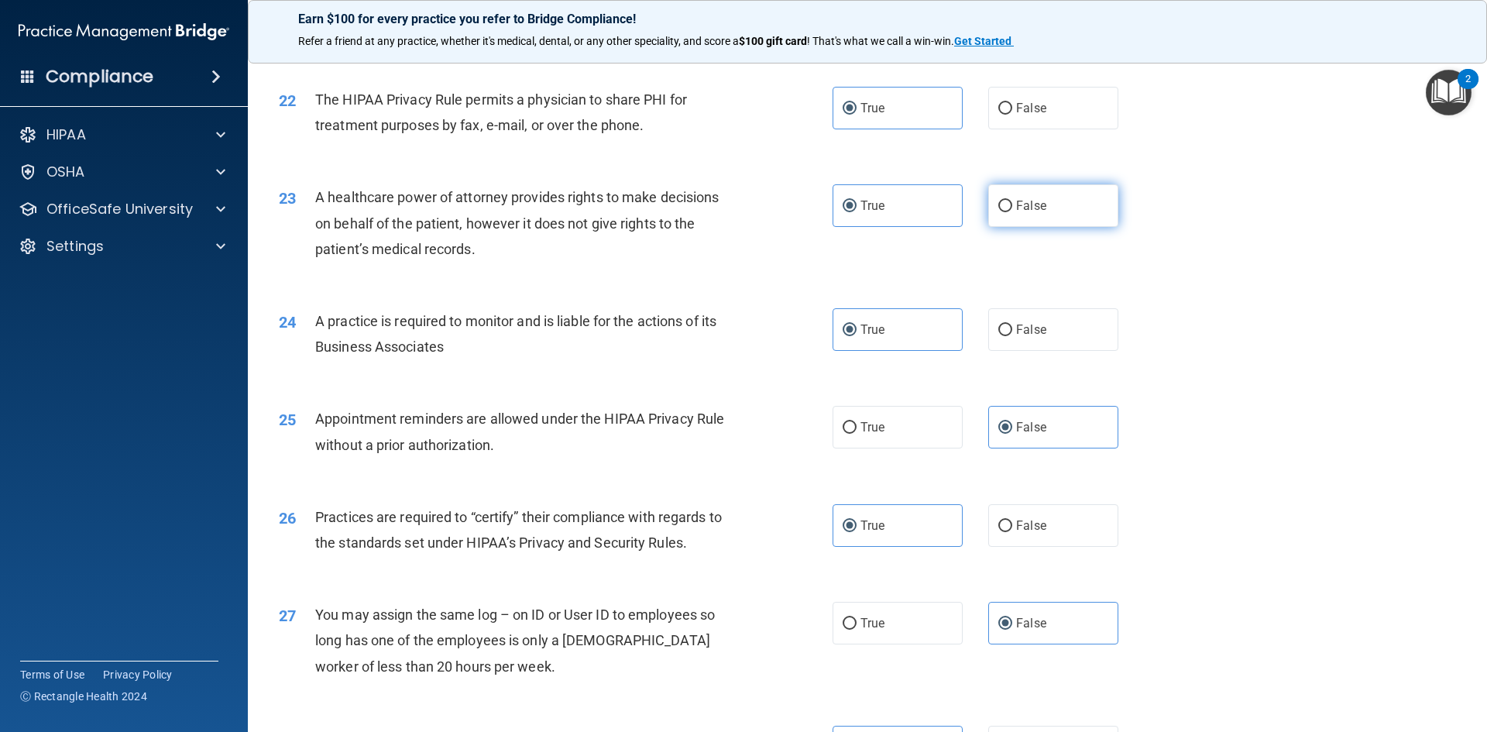
click at [1028, 196] on label "False" at bounding box center [1053, 205] width 130 height 43
click at [1012, 201] on input "False" at bounding box center [1005, 207] width 14 height 12
radio input "true"
radio input "false"
click at [989, 343] on label "False" at bounding box center [1053, 329] width 130 height 43
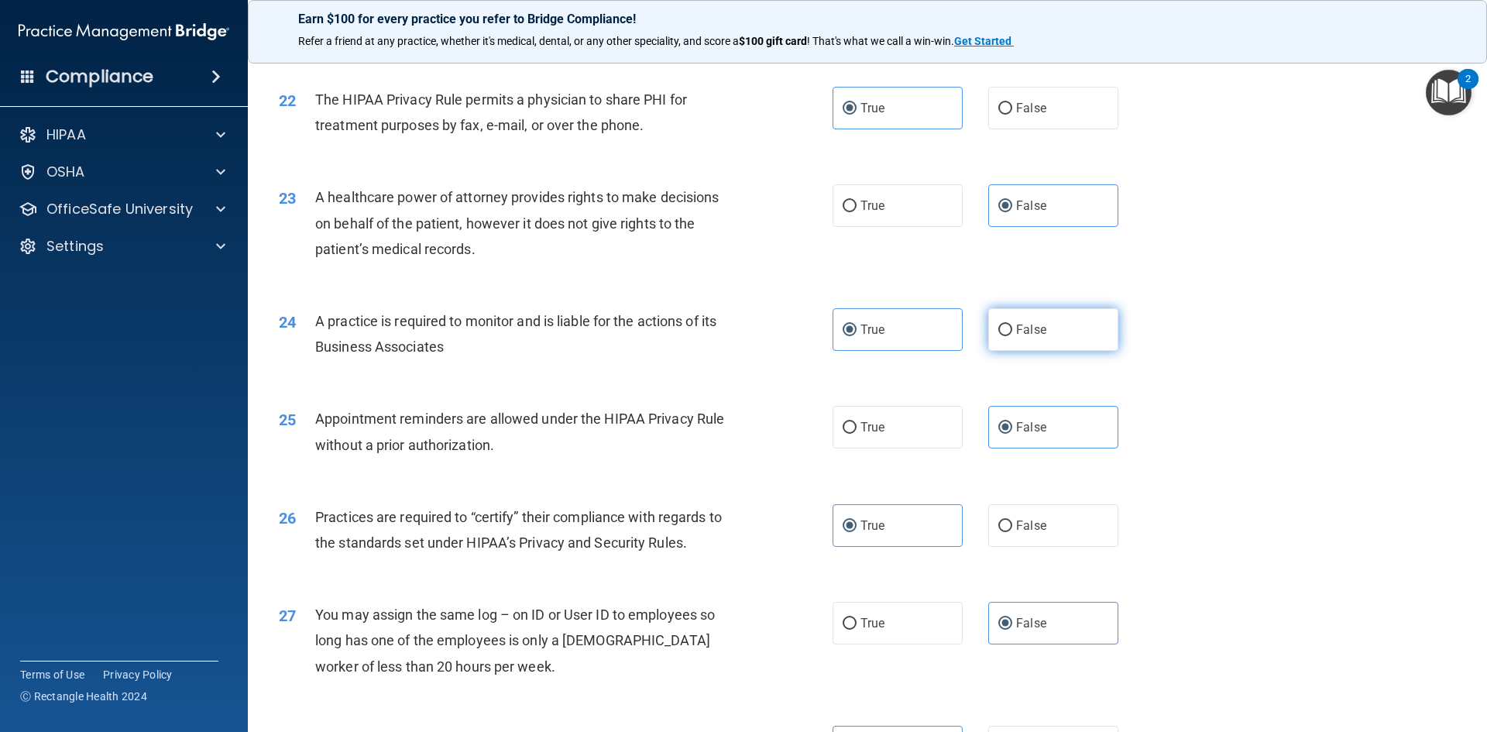
click at [998, 336] on input "False" at bounding box center [1005, 331] width 14 height 12
radio input "true"
radio input "false"
click at [892, 431] on label "True" at bounding box center [898, 427] width 130 height 43
click at [857, 431] on input "True" at bounding box center [850, 428] width 14 height 12
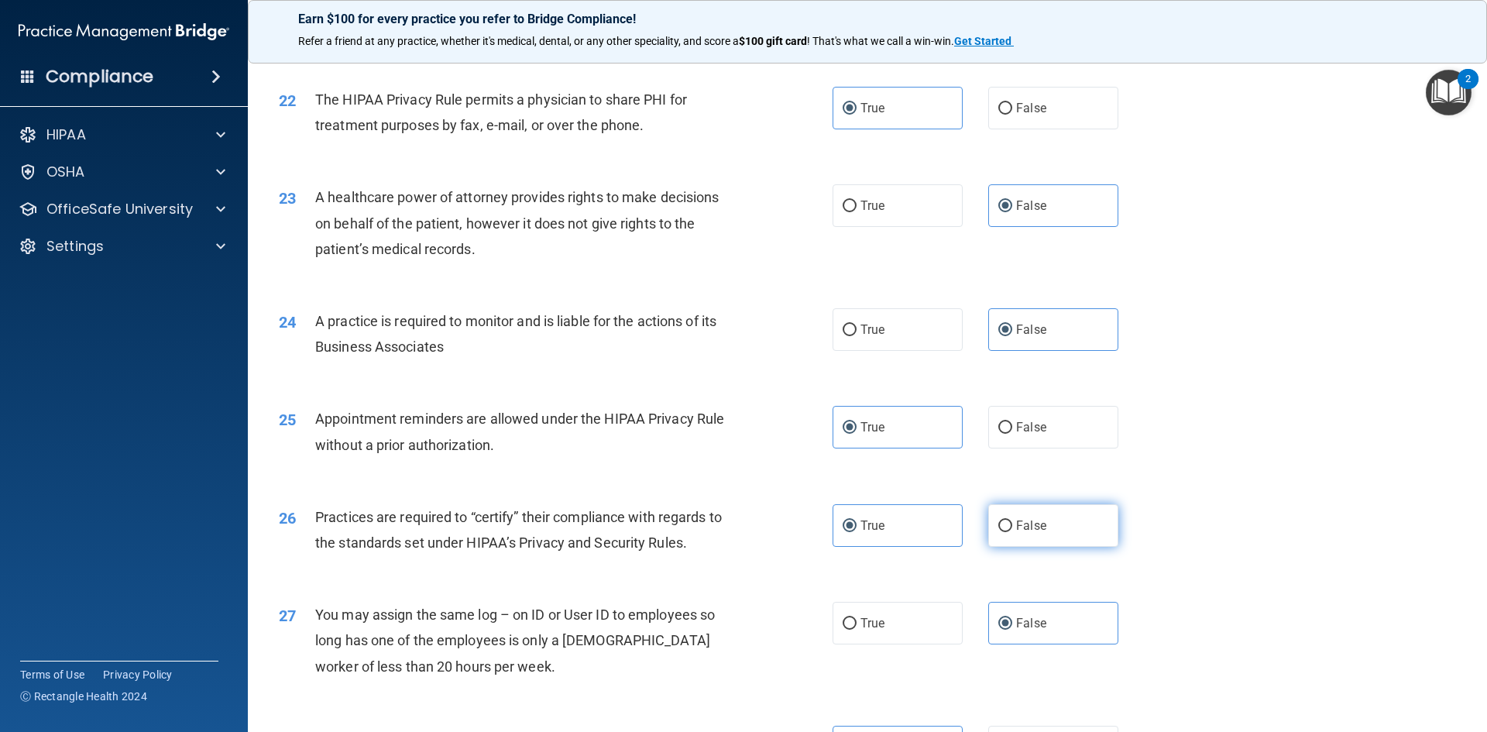
click at [1016, 532] on span "False" at bounding box center [1031, 525] width 30 height 15
click at [1012, 532] on input "False" at bounding box center [1005, 527] width 14 height 12
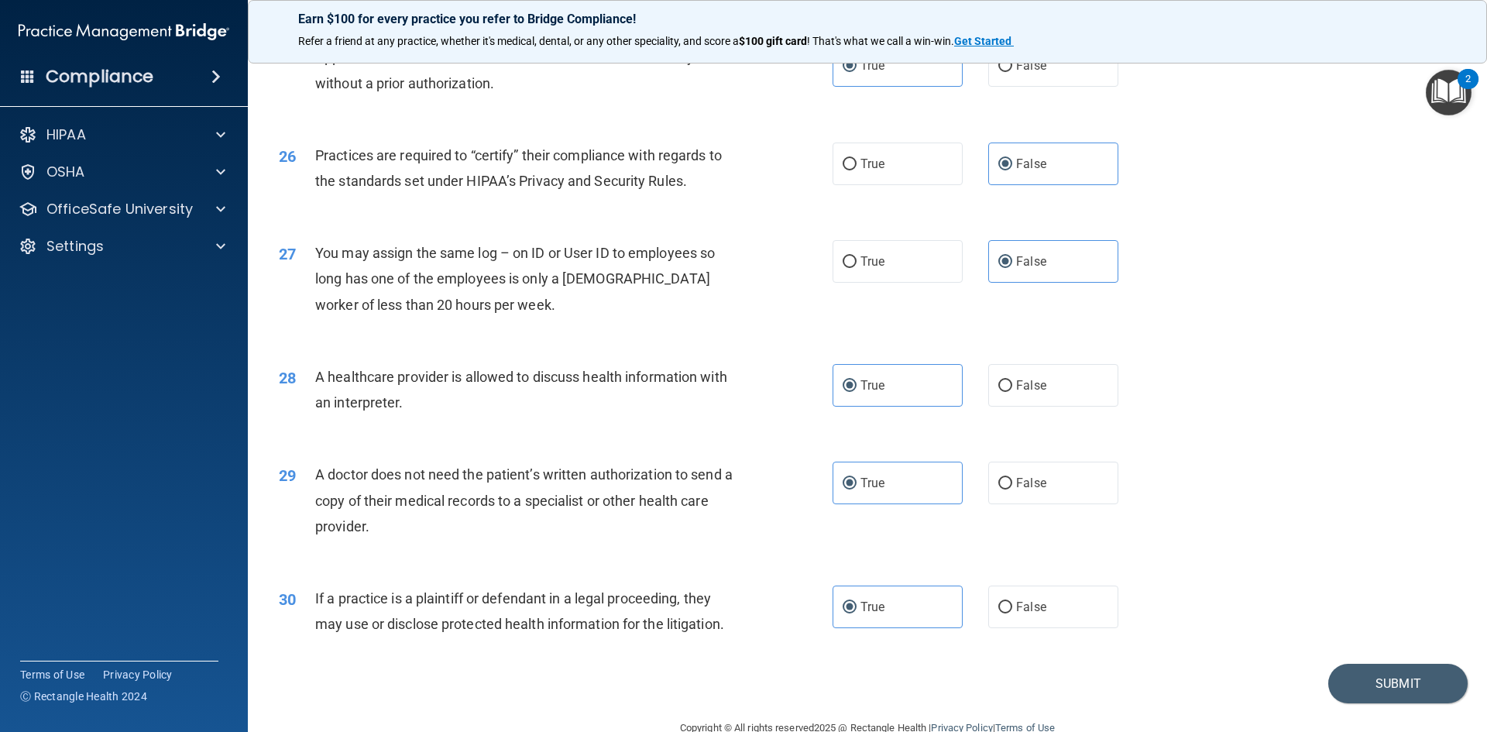
scroll to position [2874, 0]
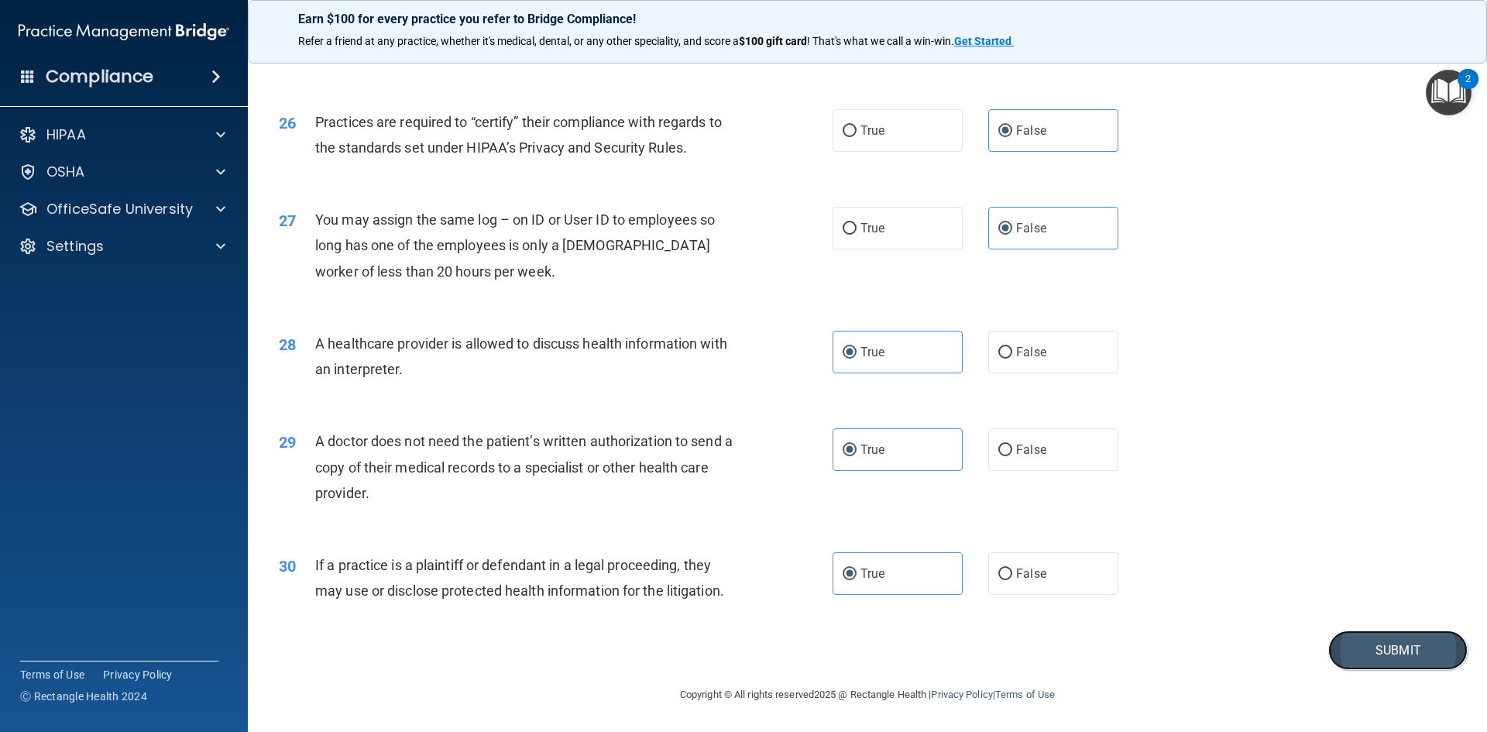
click at [1397, 657] on button "Submit" at bounding box center [1397, 651] width 139 height 40
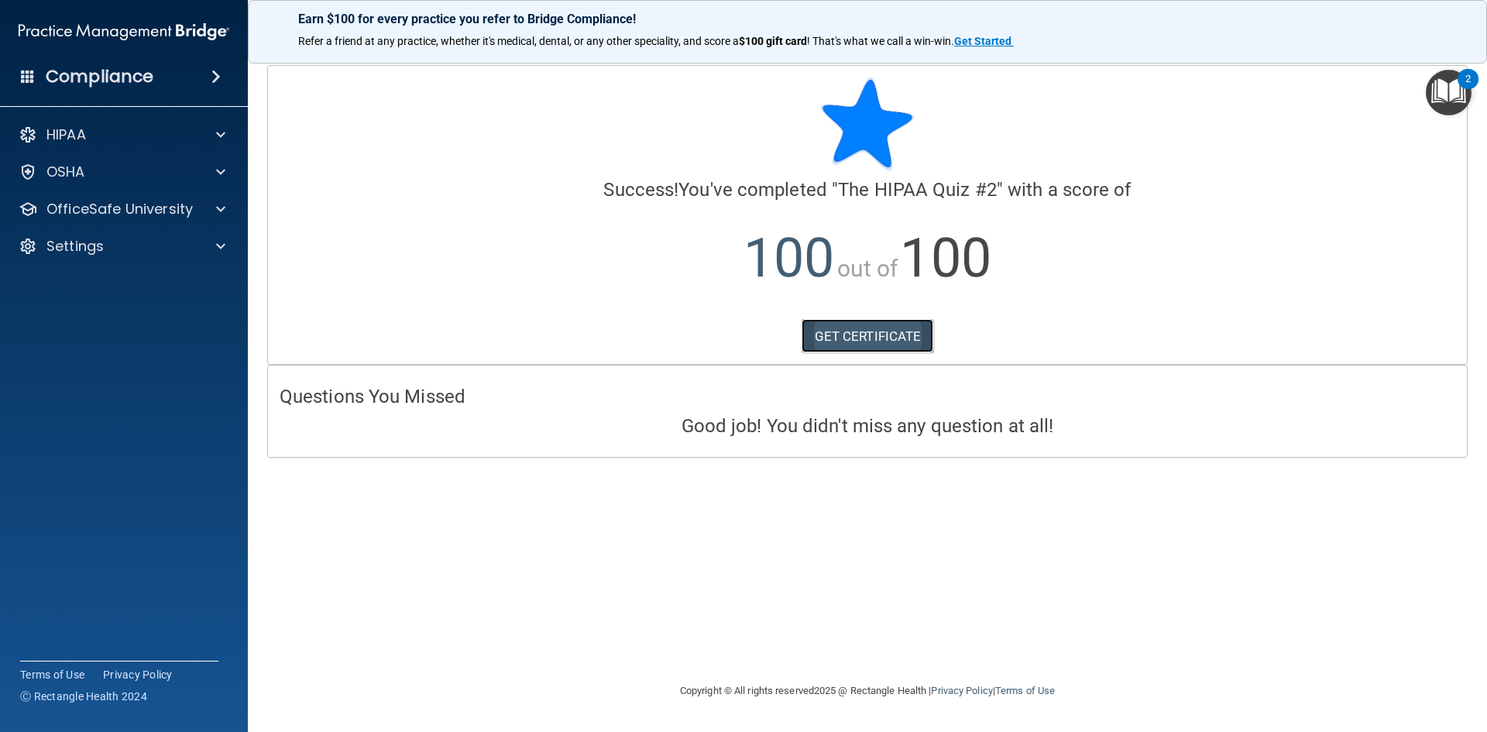
click at [911, 338] on link "GET CERTIFICATE" at bounding box center [868, 336] width 132 height 34
click at [165, 179] on div "OSHA" at bounding box center [103, 172] width 192 height 19
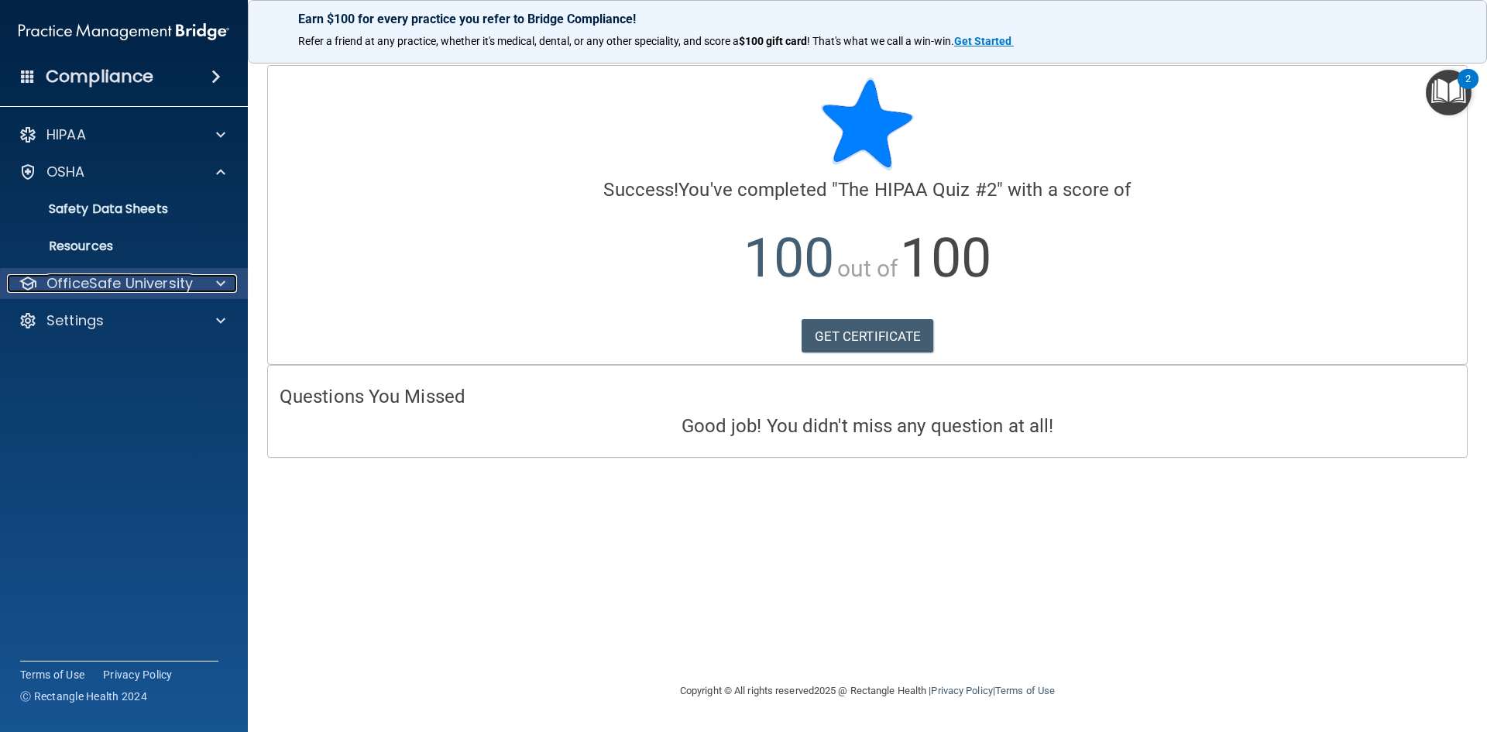
click at [126, 281] on p "OfficeSafe University" at bounding box center [119, 283] width 146 height 19
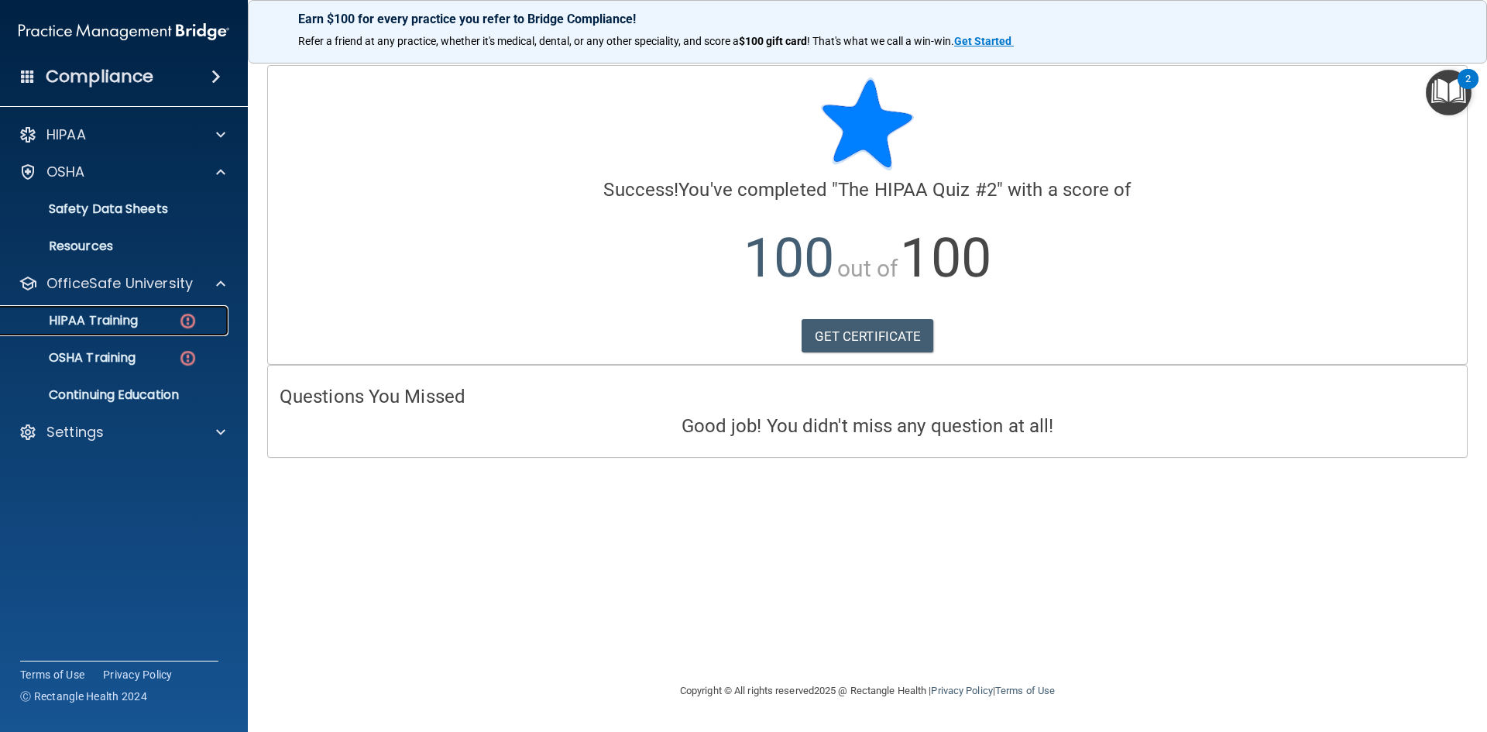
click at [113, 314] on p "HIPAA Training" at bounding box center [74, 320] width 128 height 15
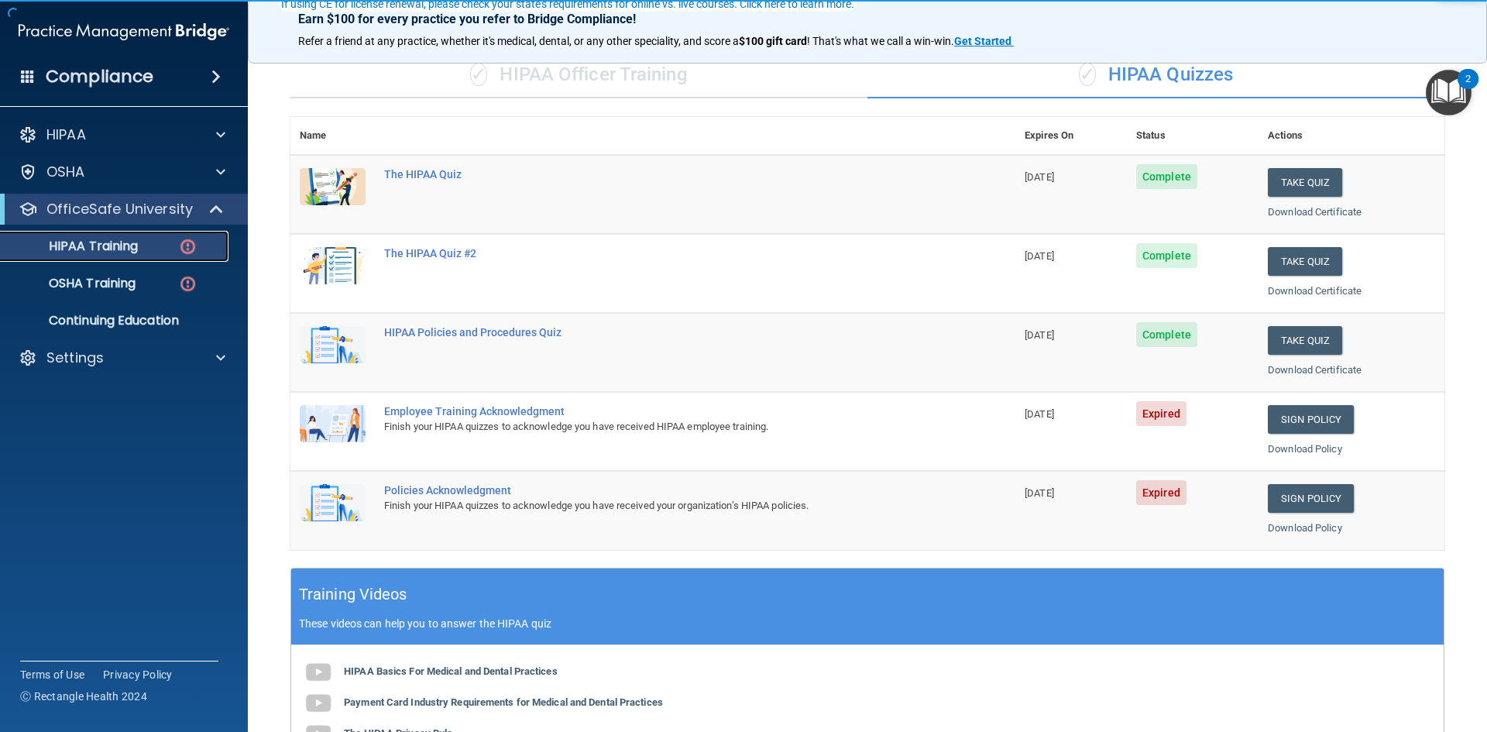
scroll to position [155, 0]
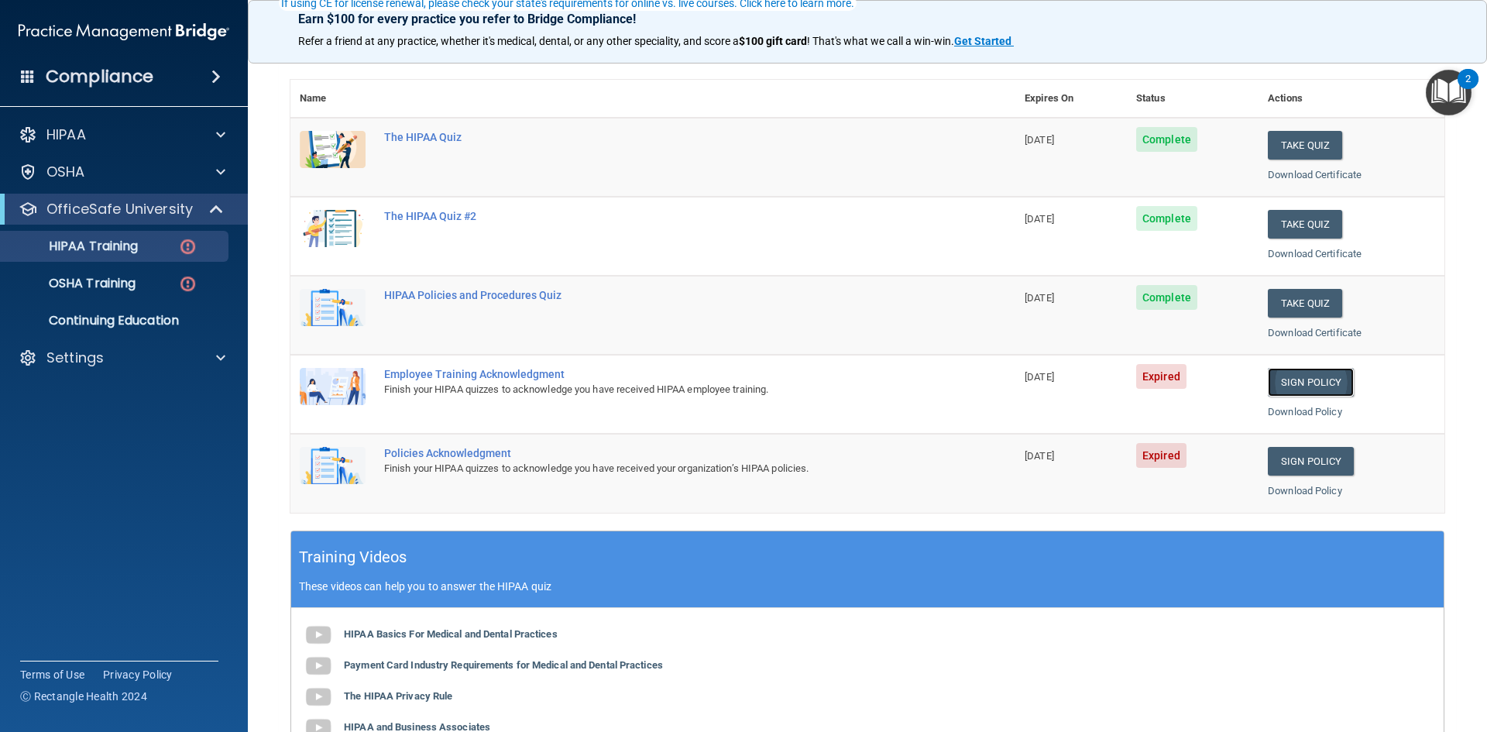
click at [1321, 380] on link "Sign Policy" at bounding box center [1311, 382] width 86 height 29
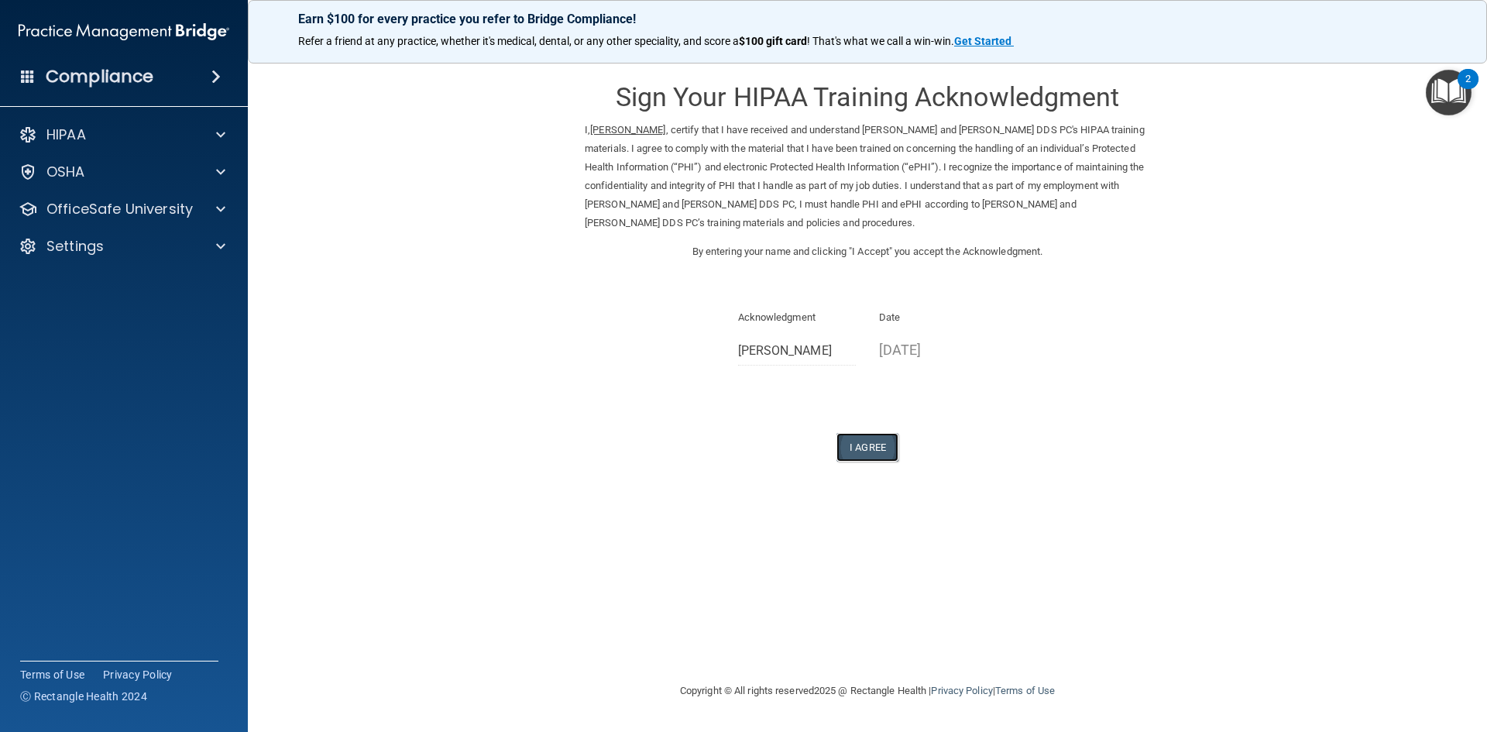
click at [879, 441] on button "I Agree" at bounding box center [868, 447] width 62 height 29
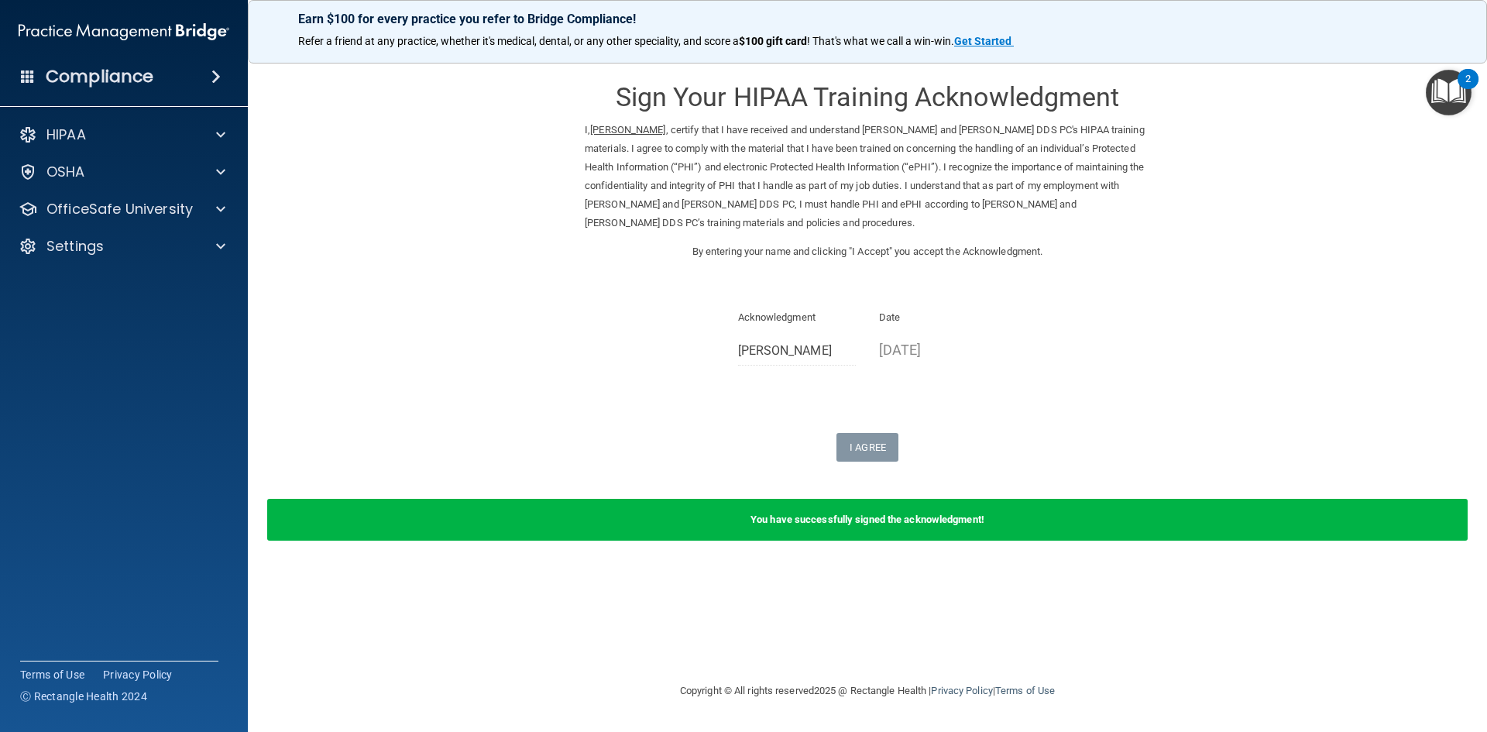
click at [469, 318] on form "Sign Your HIPAA Training Acknowledgment I, Jacey Miller , certify that I have r…" at bounding box center [867, 312] width 1177 height 494
click at [172, 208] on p "OfficeSafe University" at bounding box center [119, 209] width 146 height 19
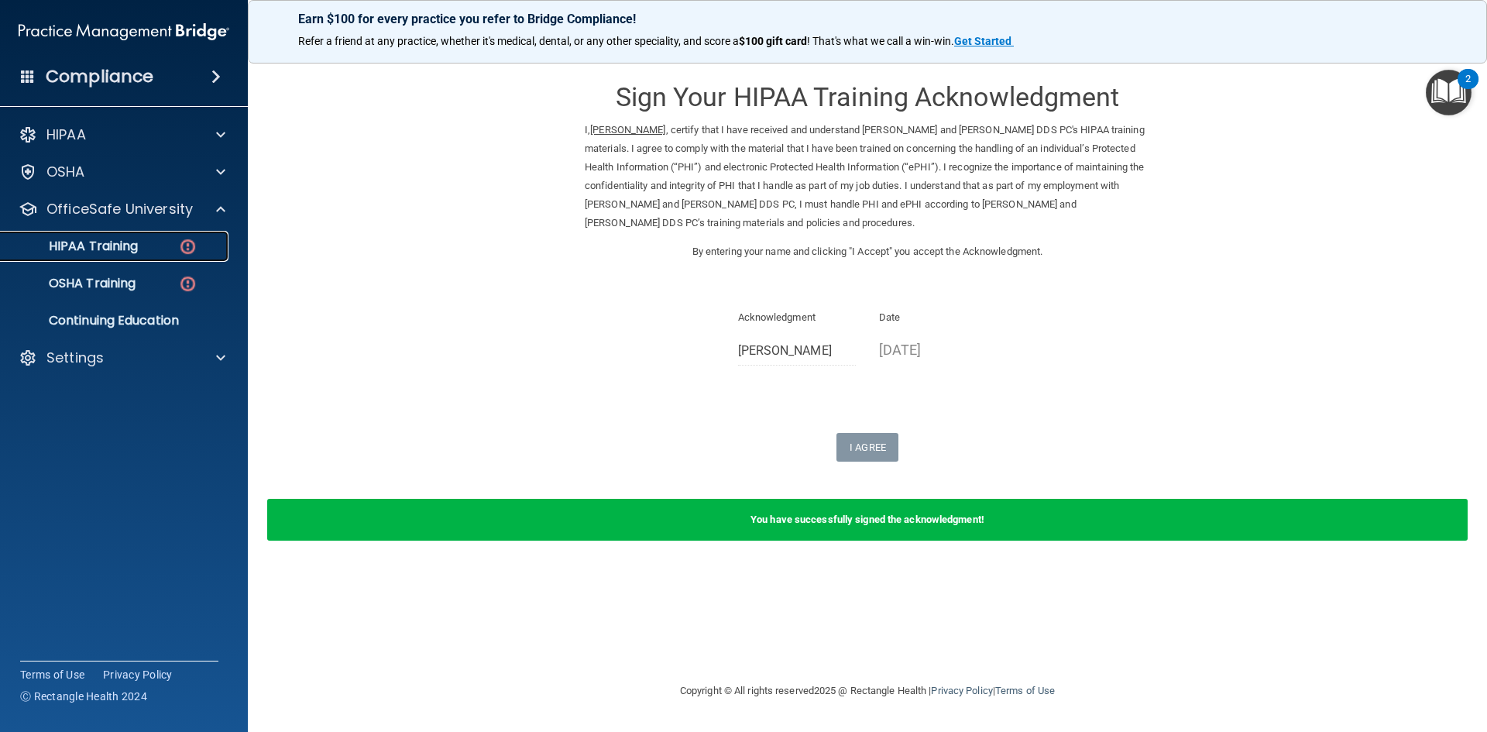
click at [112, 251] on p "HIPAA Training" at bounding box center [74, 246] width 128 height 15
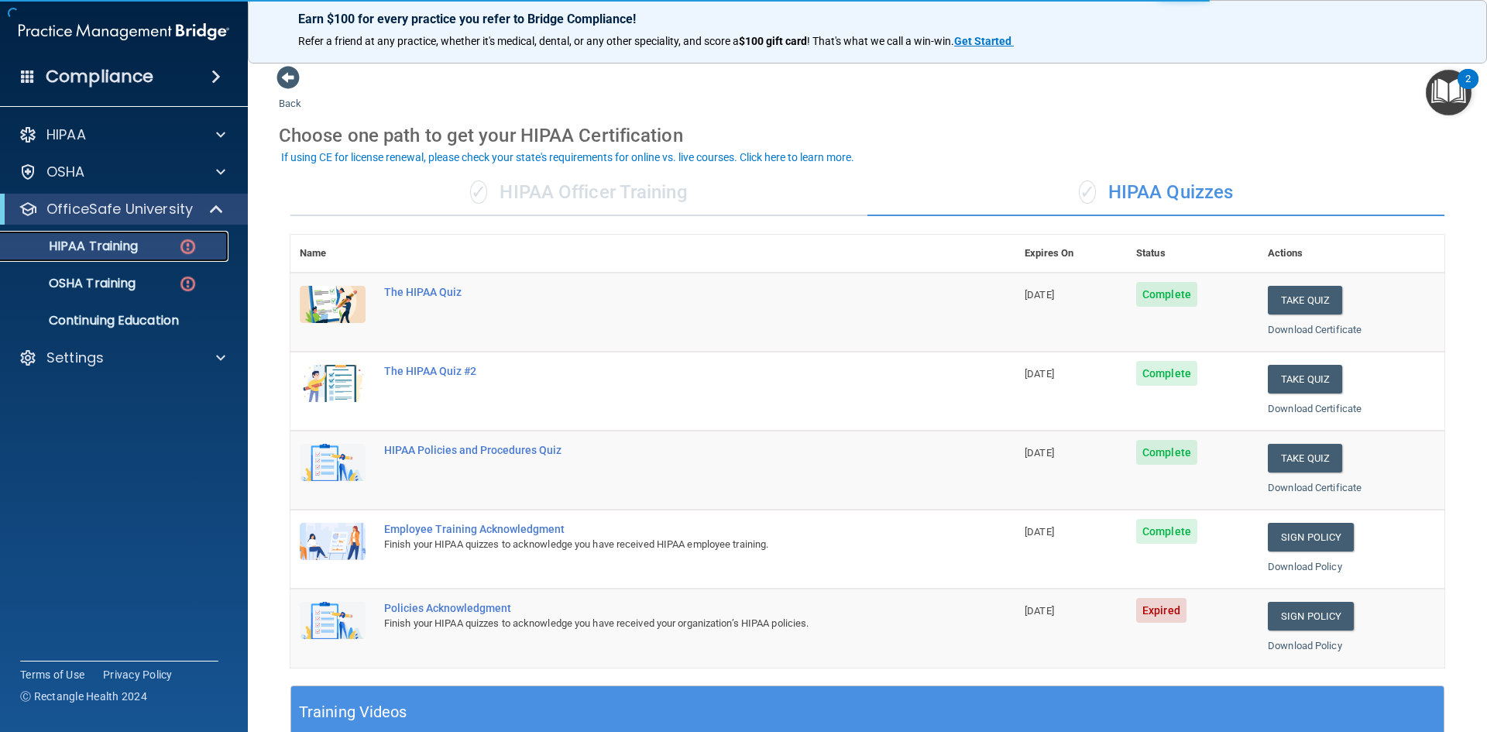
scroll to position [77, 0]
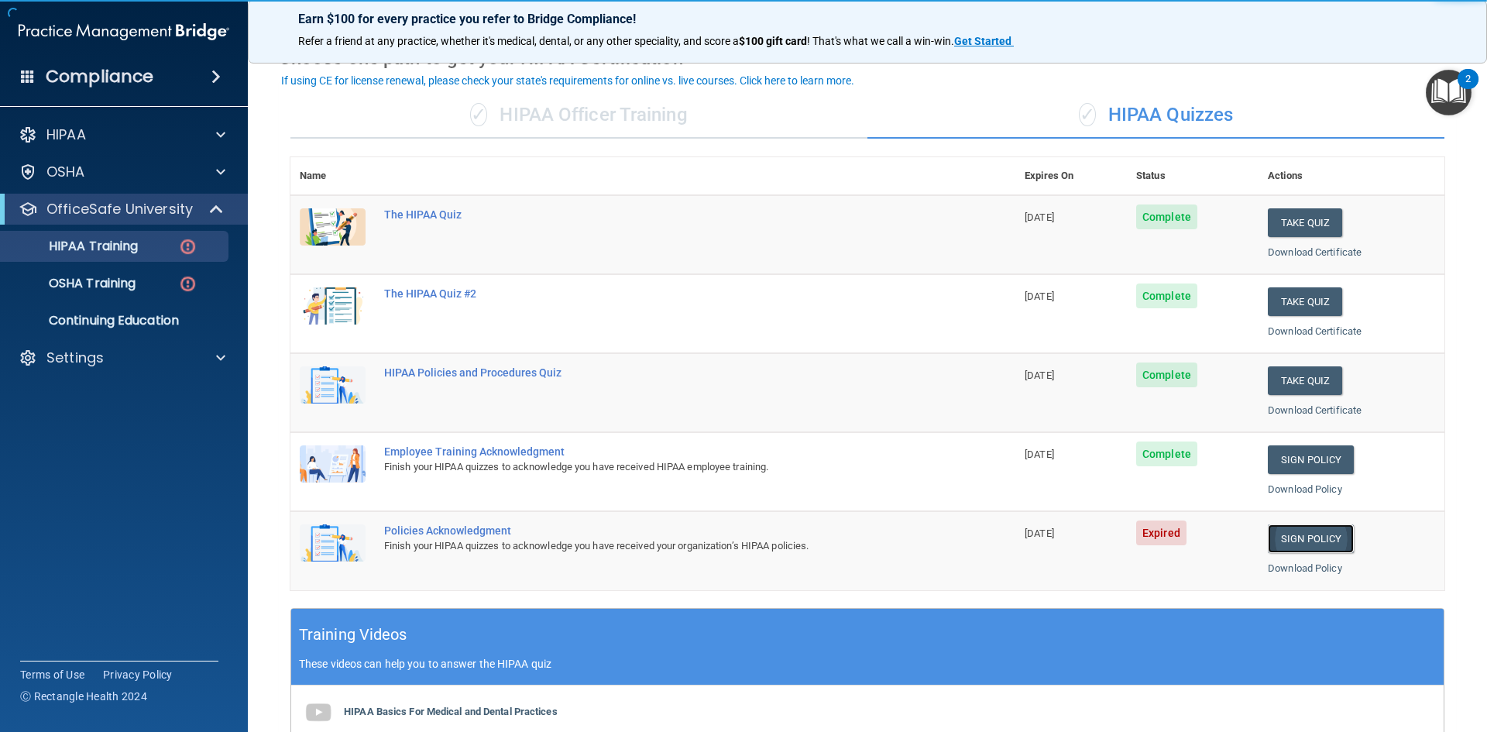
click at [1294, 542] on link "Sign Policy" at bounding box center [1311, 538] width 86 height 29
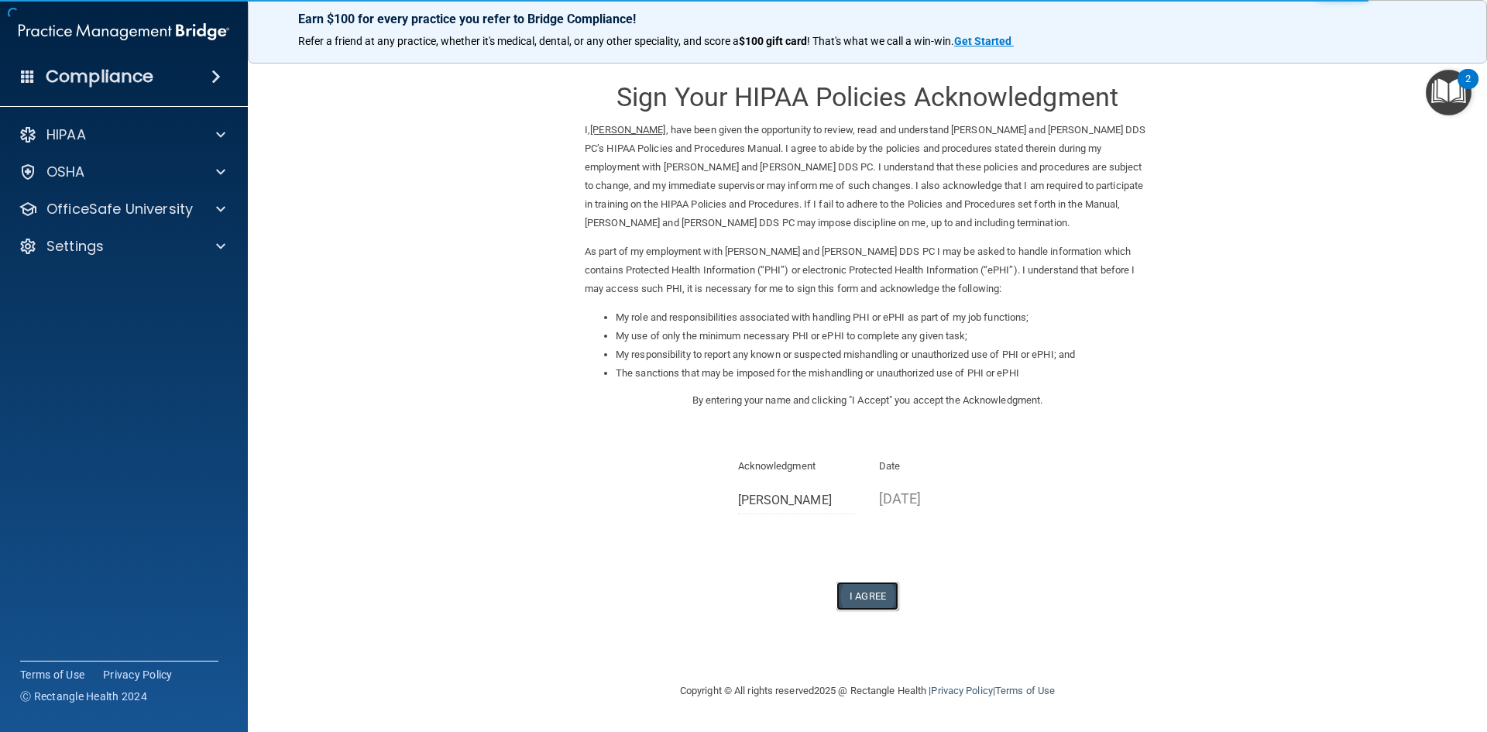
click at [883, 588] on button "I Agree" at bounding box center [868, 596] width 62 height 29
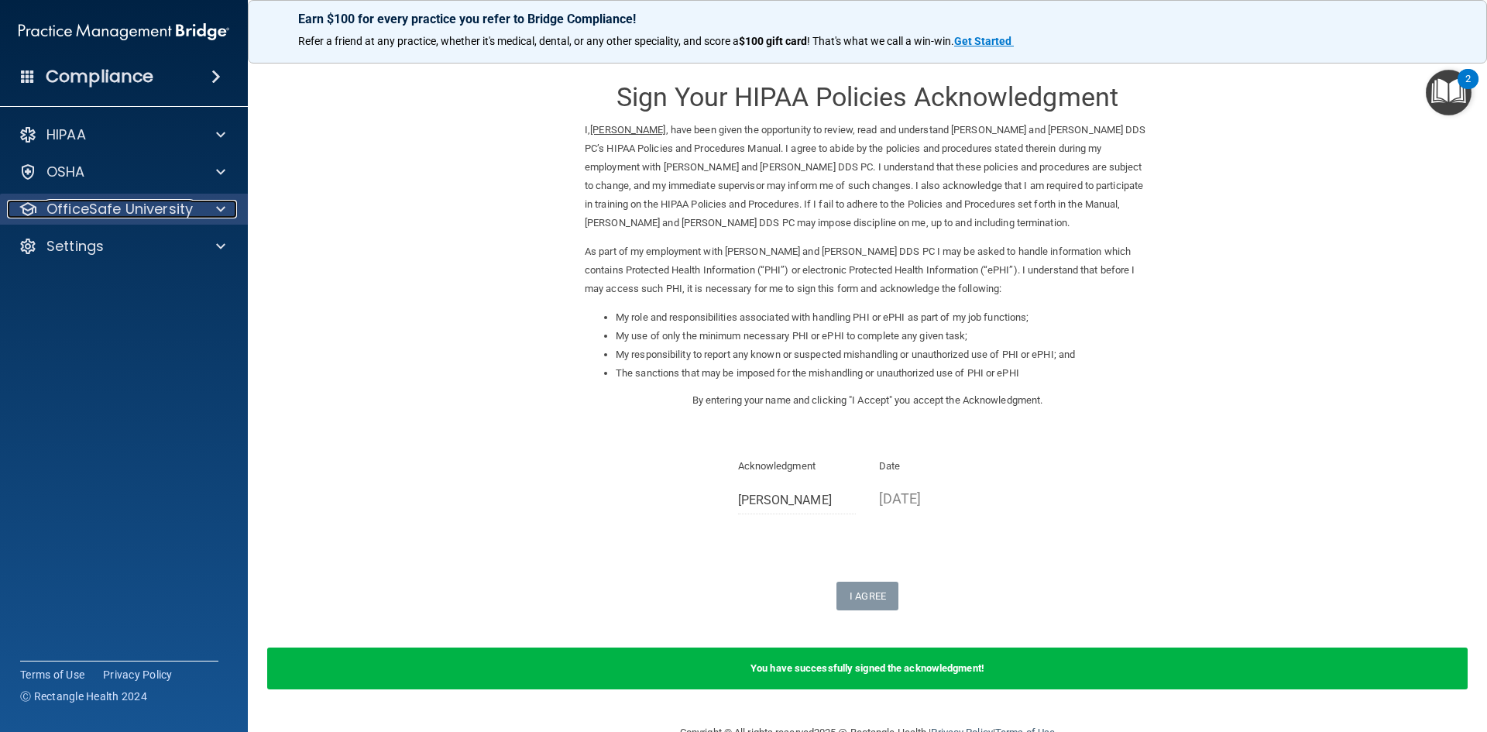
click at [89, 204] on p "OfficeSafe University" at bounding box center [119, 209] width 146 height 19
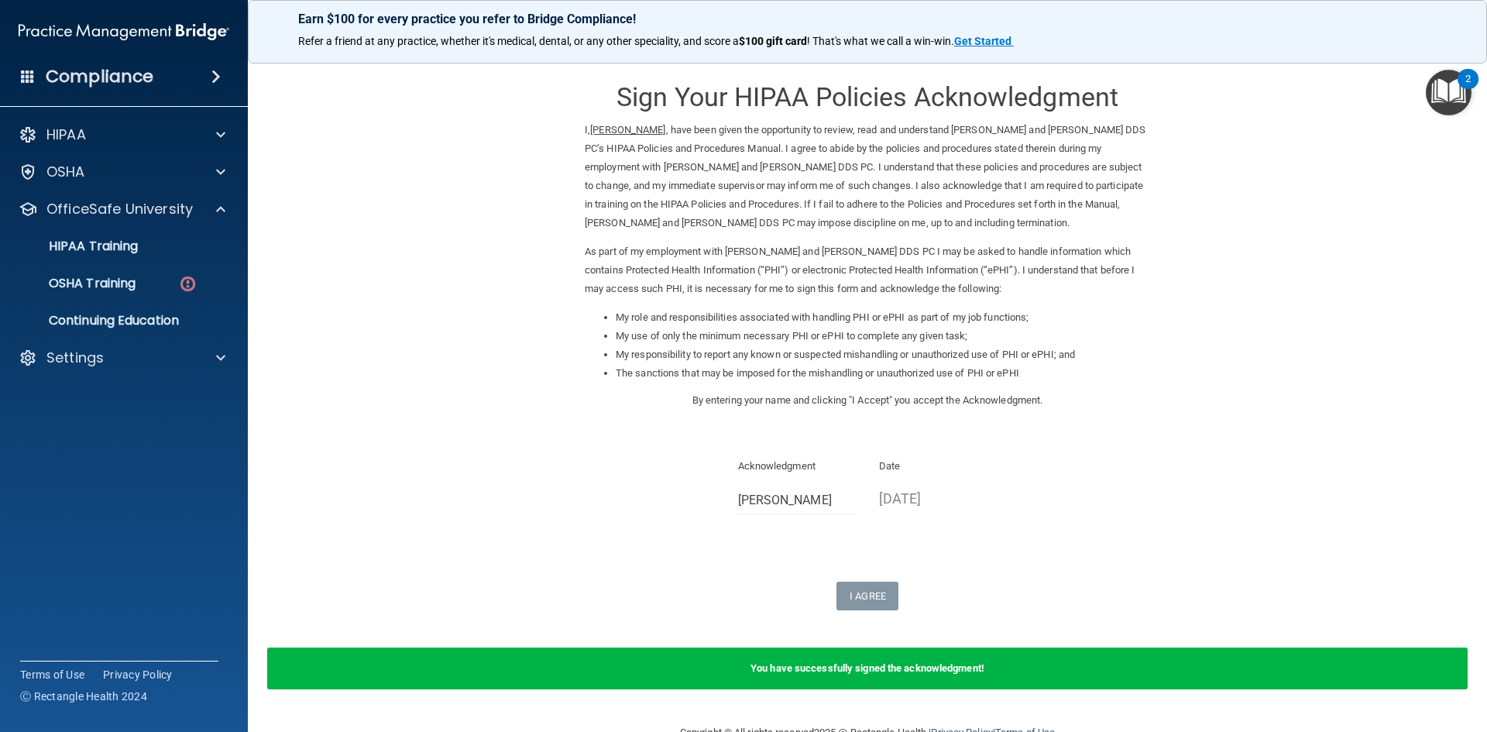
click at [117, 267] on ul "HIPAA Training OSHA Training Continuing Education" at bounding box center [125, 281] width 280 height 112
click at [114, 247] on p "HIPAA Training" at bounding box center [74, 246] width 128 height 15
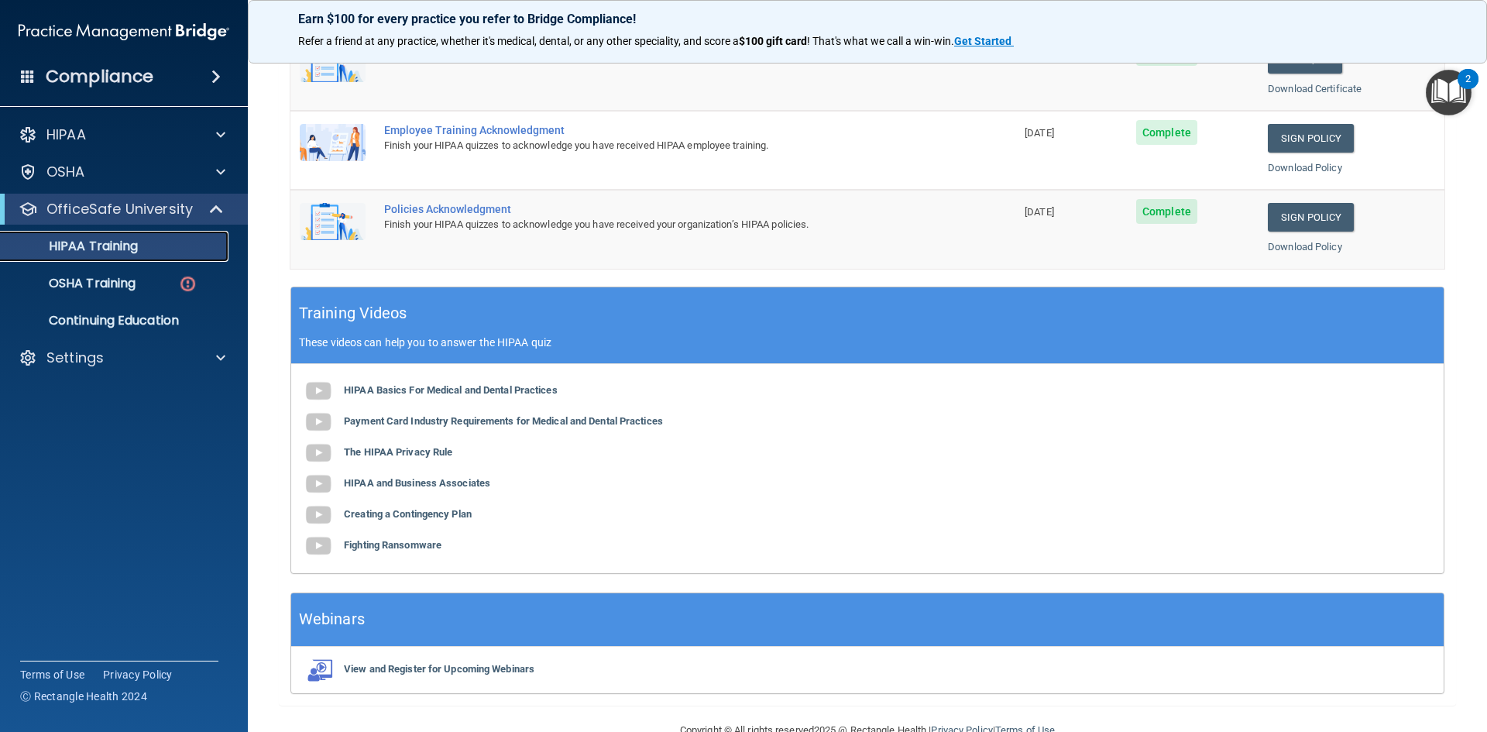
scroll to position [435, 0]
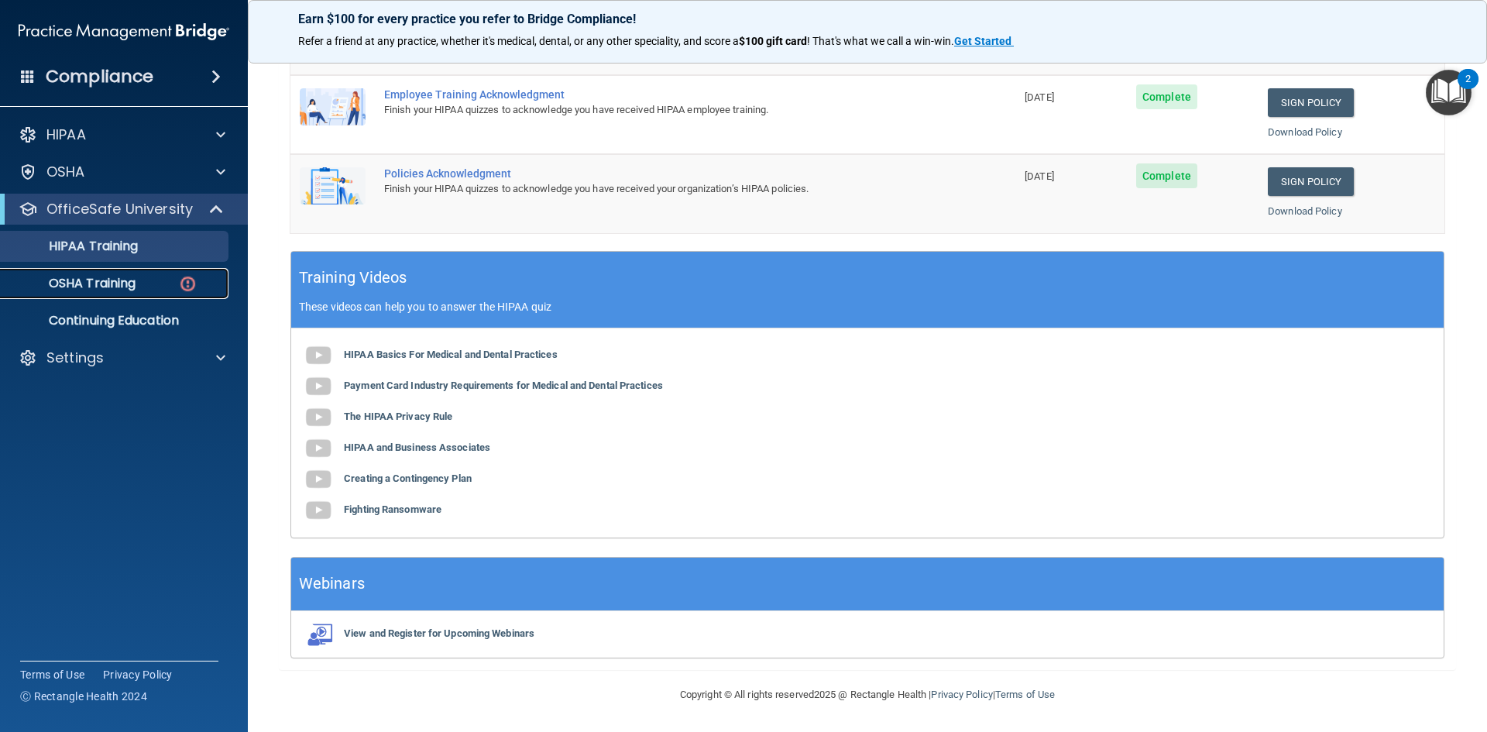
click at [106, 284] on p "OSHA Training" at bounding box center [72, 283] width 125 height 15
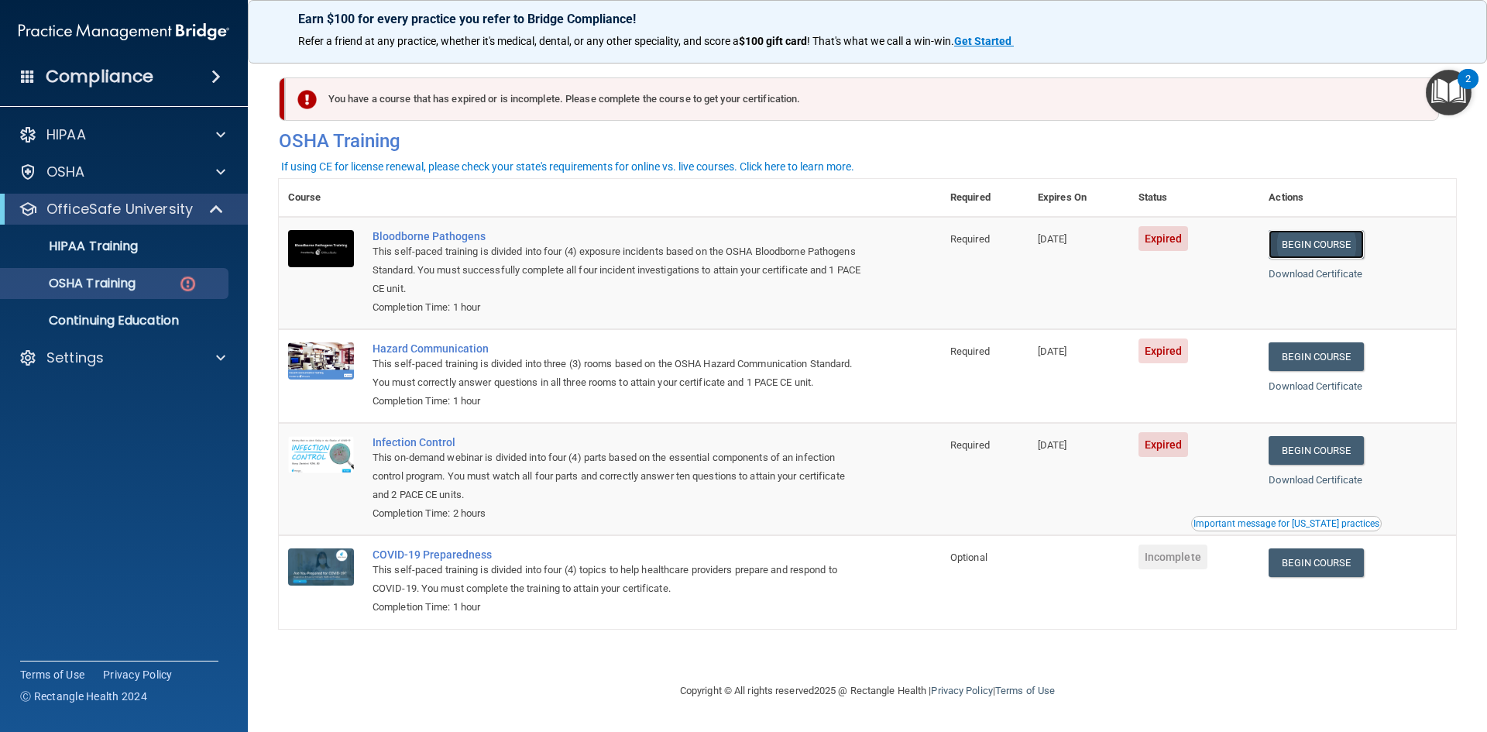
click at [1334, 246] on link "Begin Course" at bounding box center [1316, 244] width 95 height 29
